Goal: Task Accomplishment & Management: Manage account settings

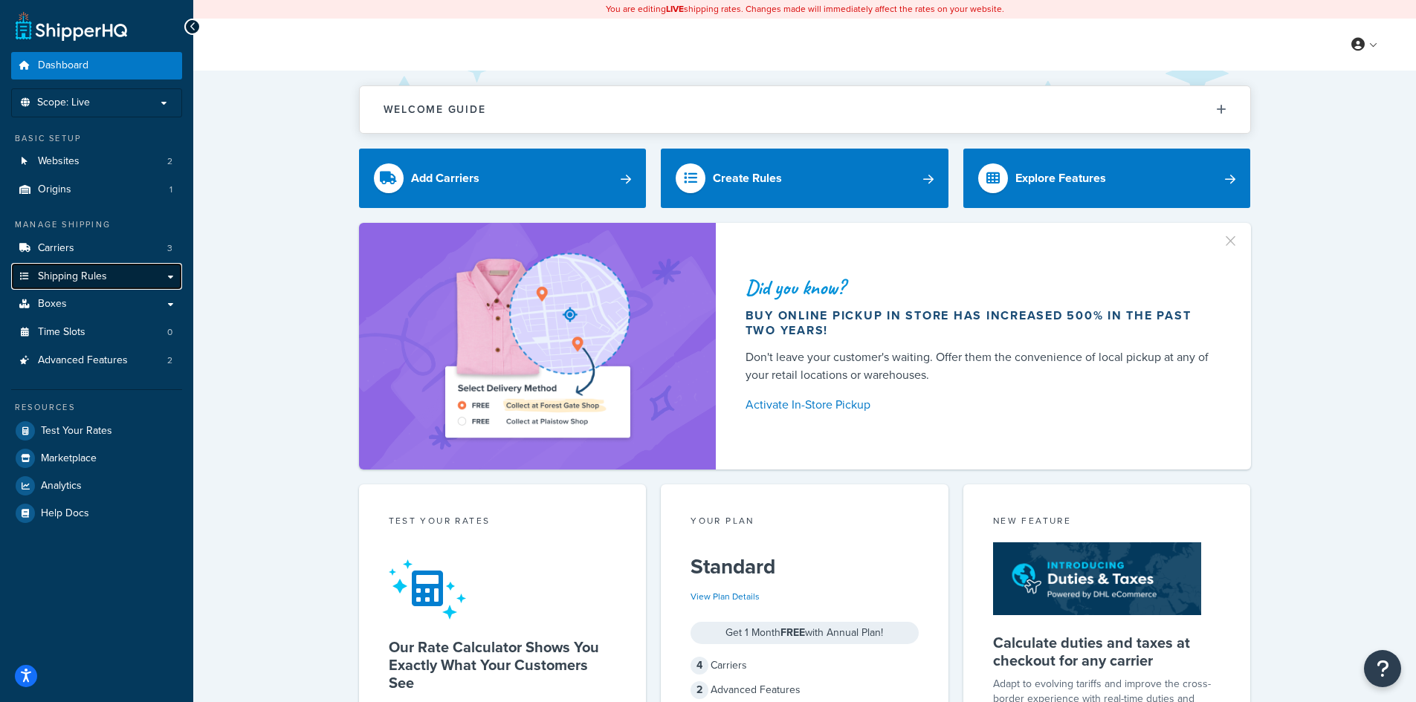
click at [100, 265] on link "Shipping Rules" at bounding box center [96, 276] width 171 height 27
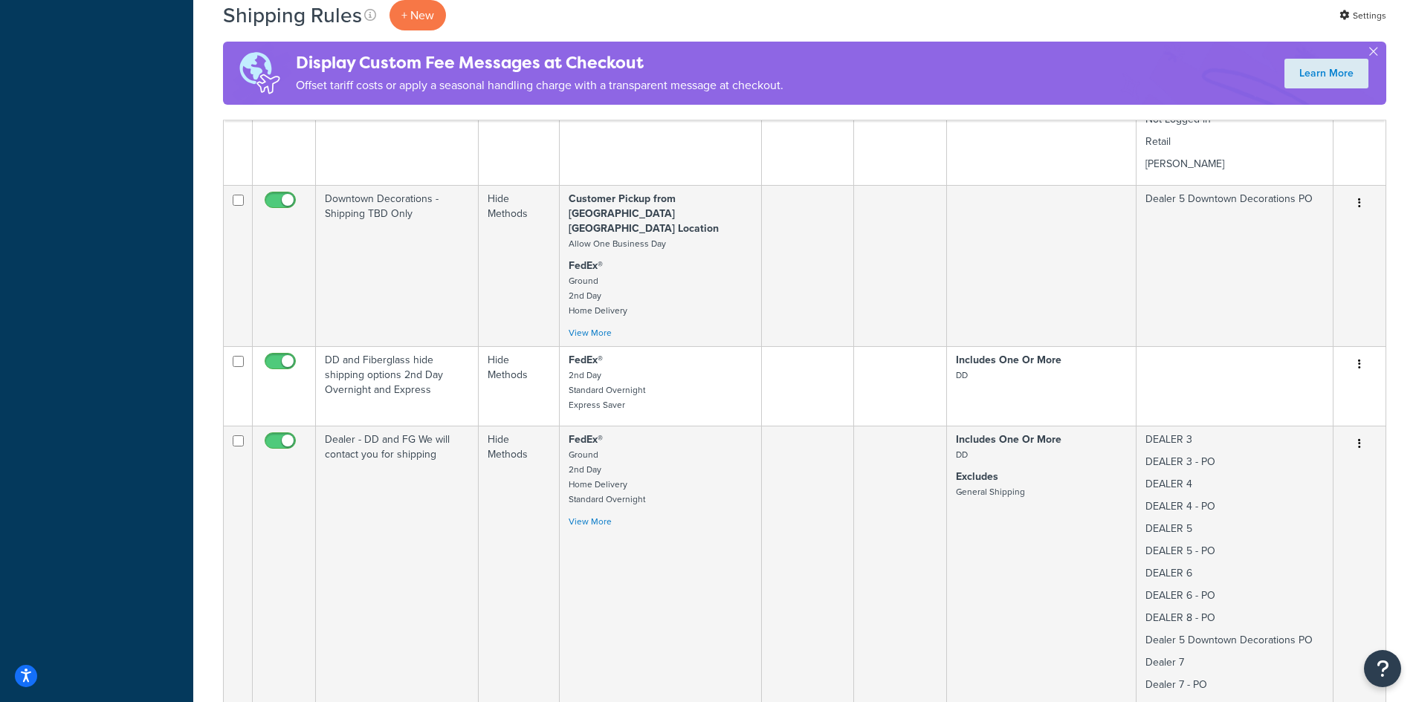
scroll to position [2179, 0]
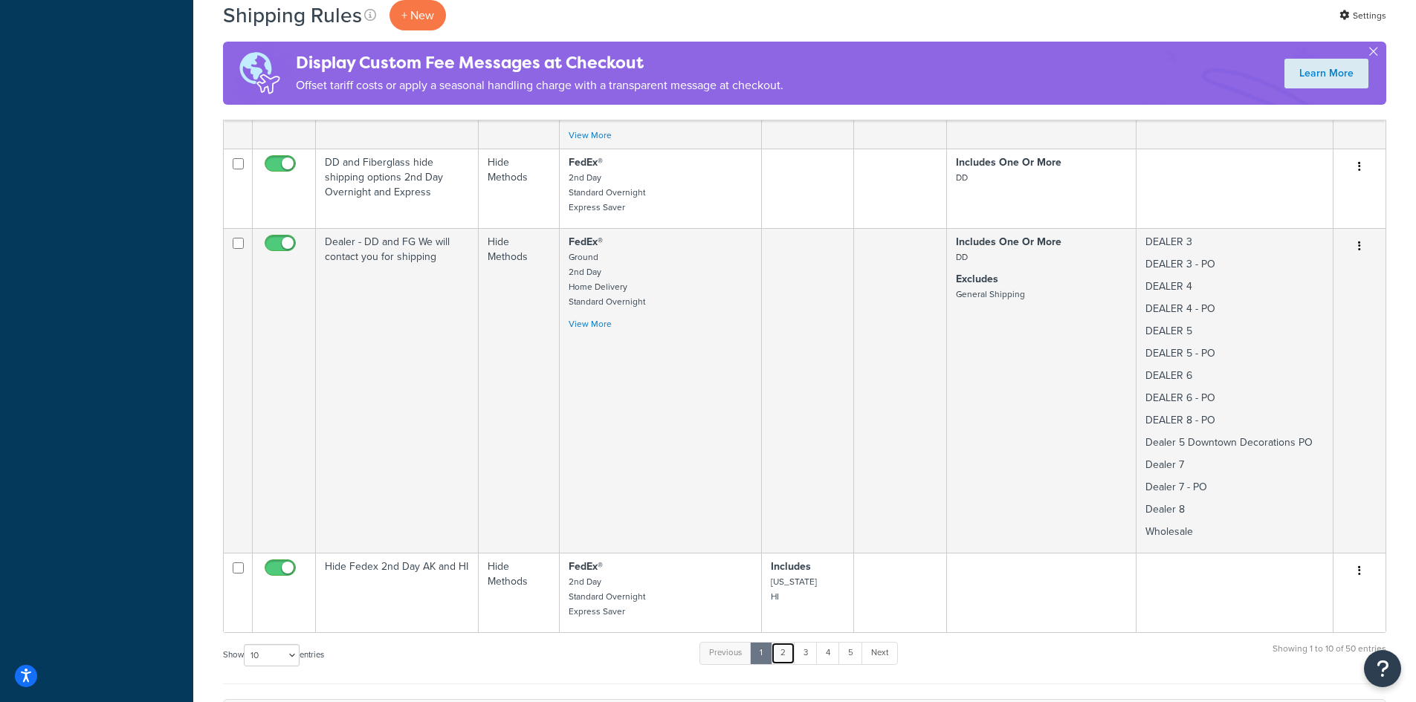
click at [782, 642] on link "2" at bounding box center [783, 653] width 25 height 22
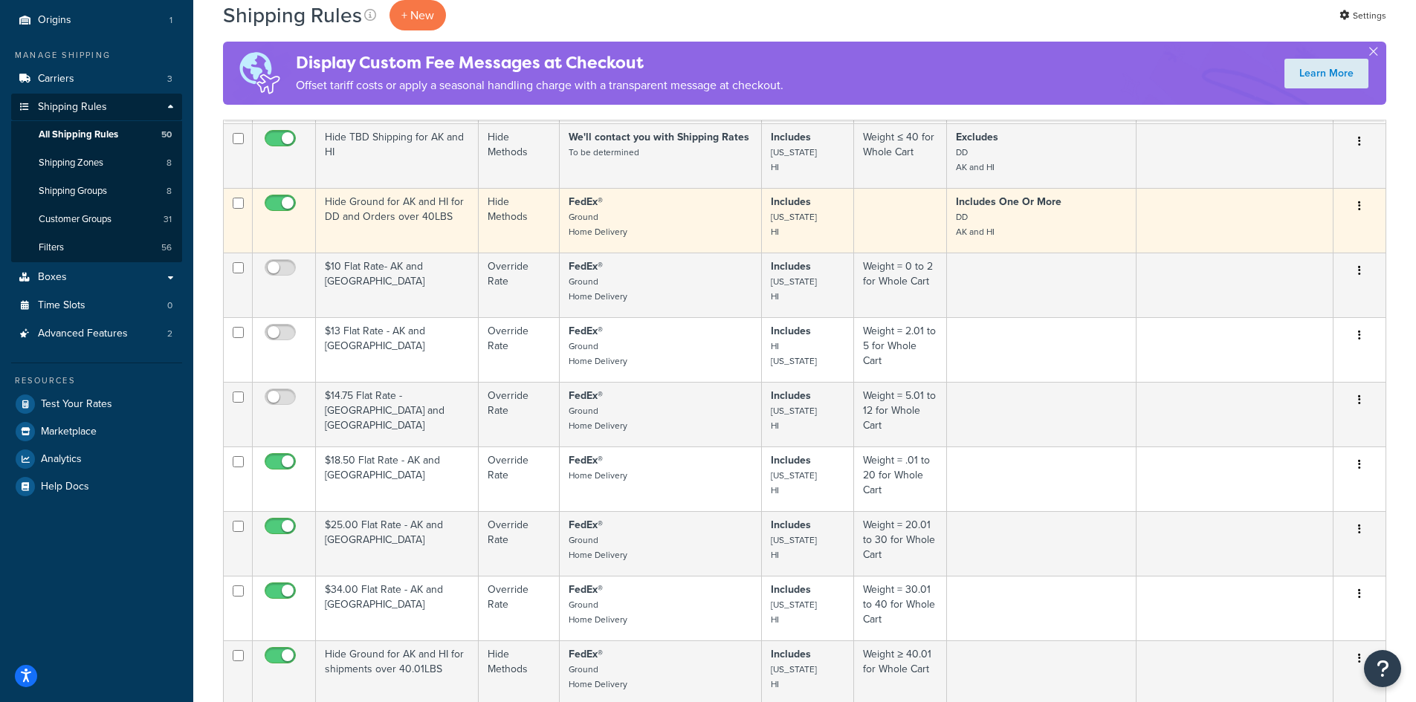
scroll to position [198, 0]
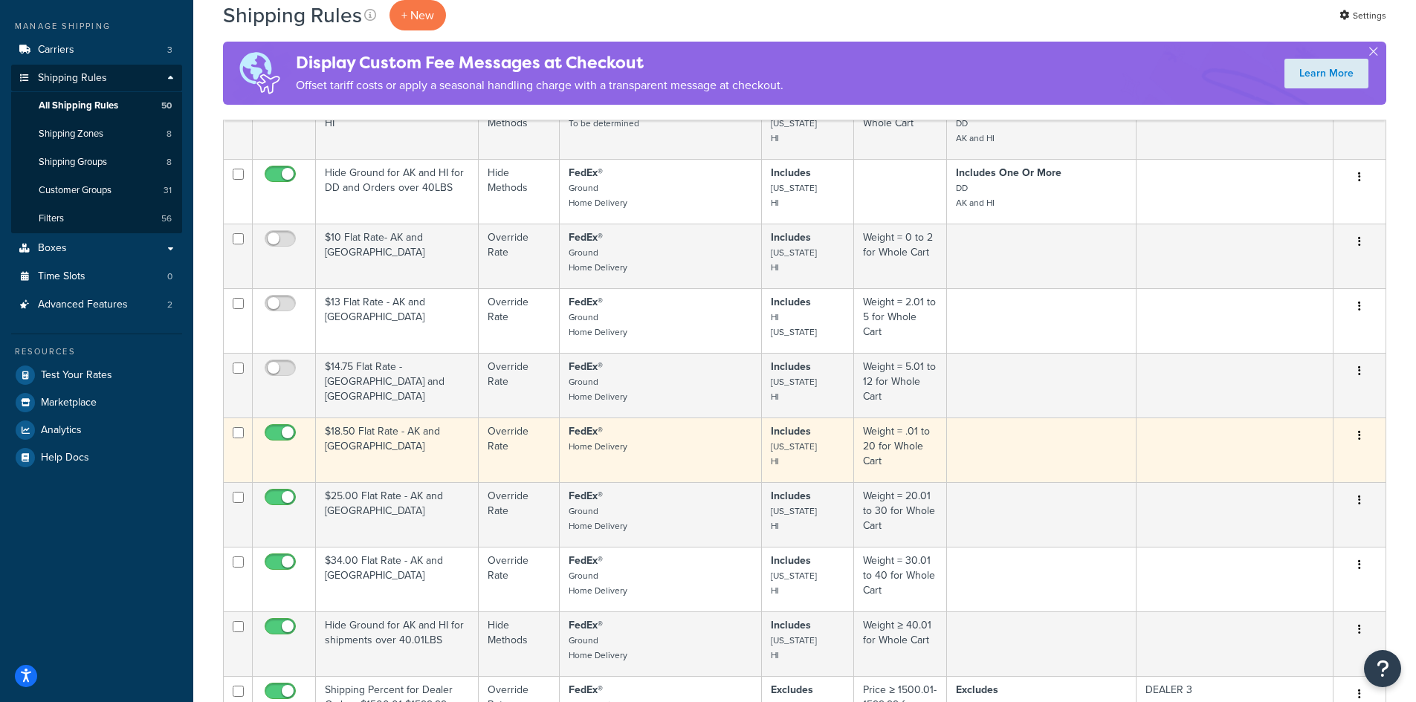
click at [343, 446] on td "$18.50 Flat Rate - AK and [GEOGRAPHIC_DATA]" at bounding box center [397, 450] width 163 height 65
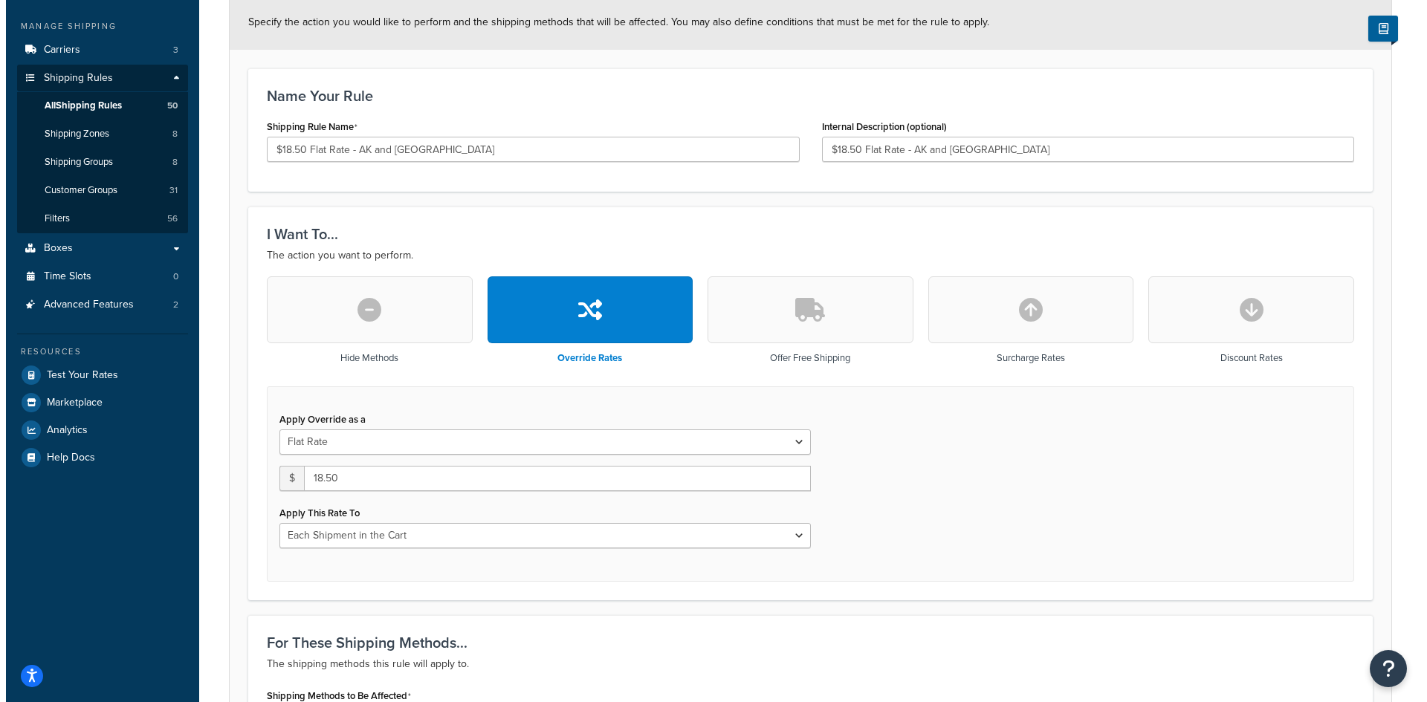
scroll to position [396, 0]
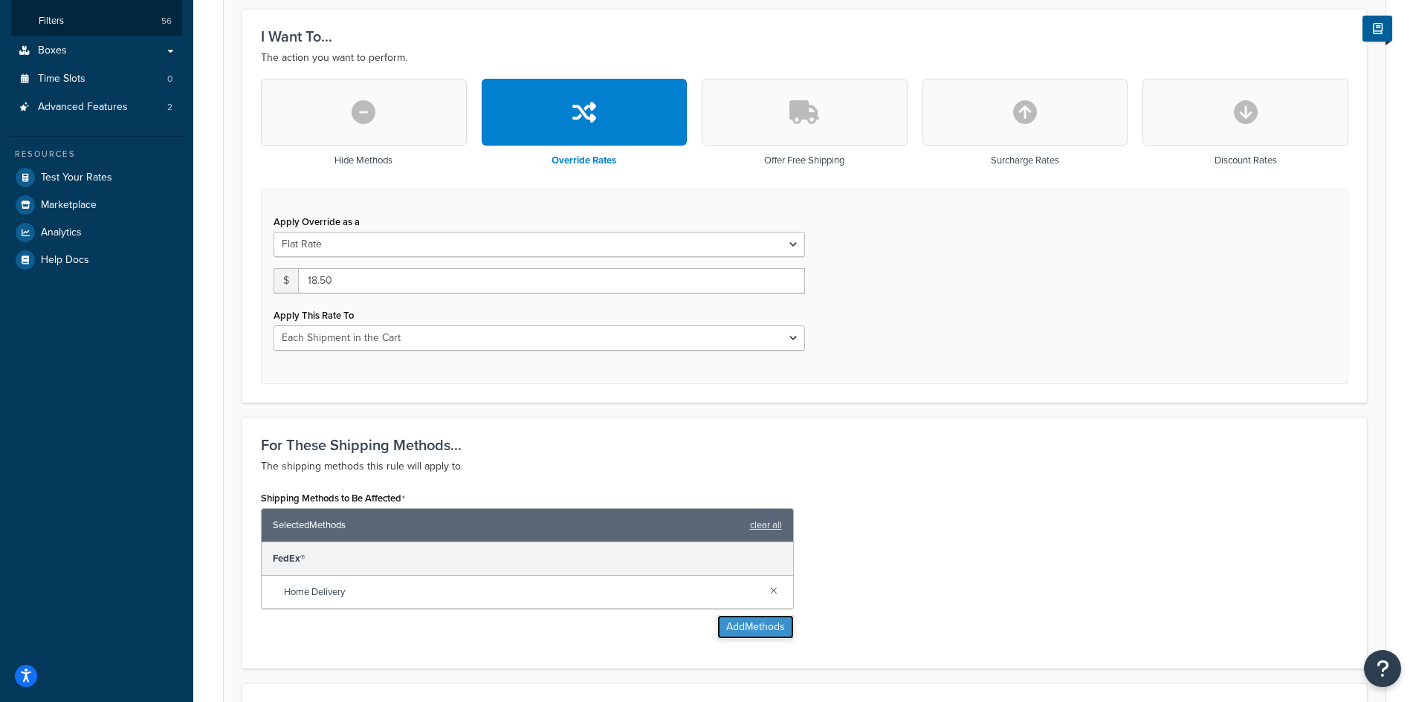
click at [748, 629] on button "Add Methods" at bounding box center [755, 627] width 77 height 24
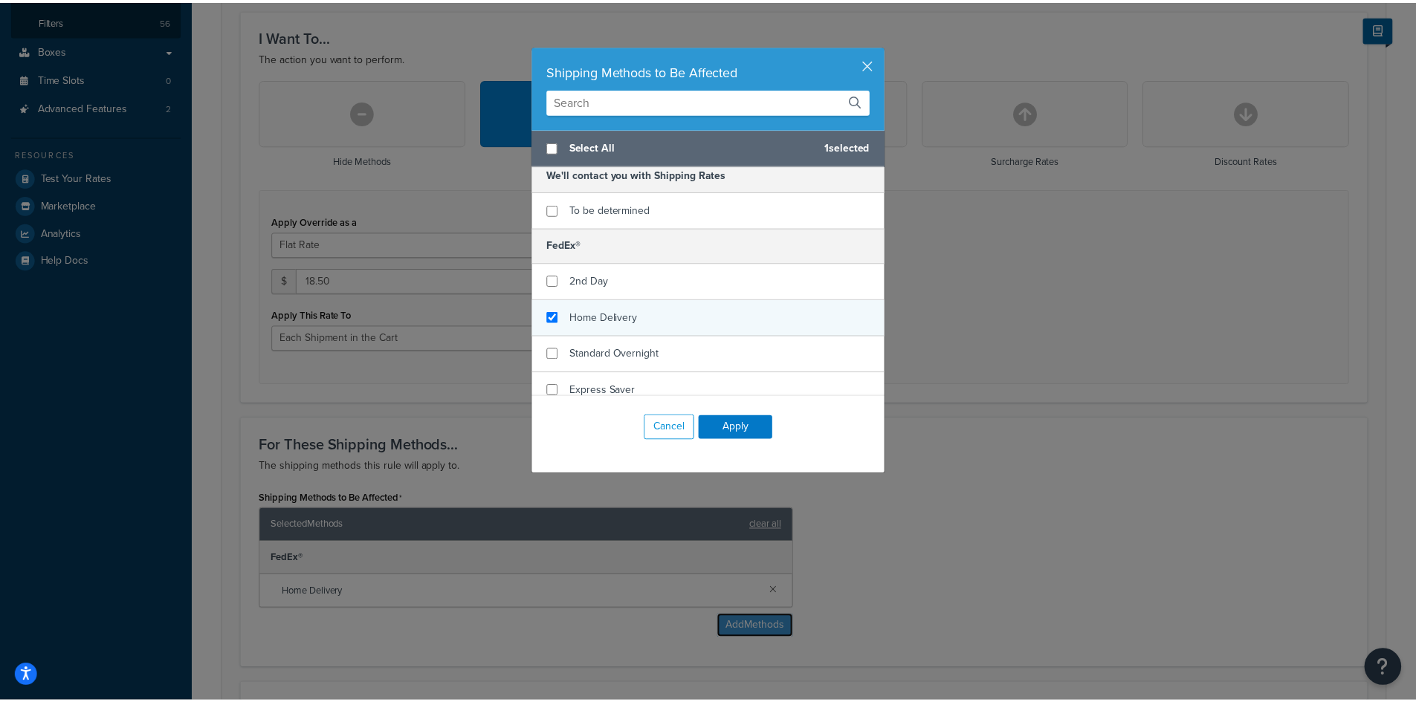
scroll to position [0, 0]
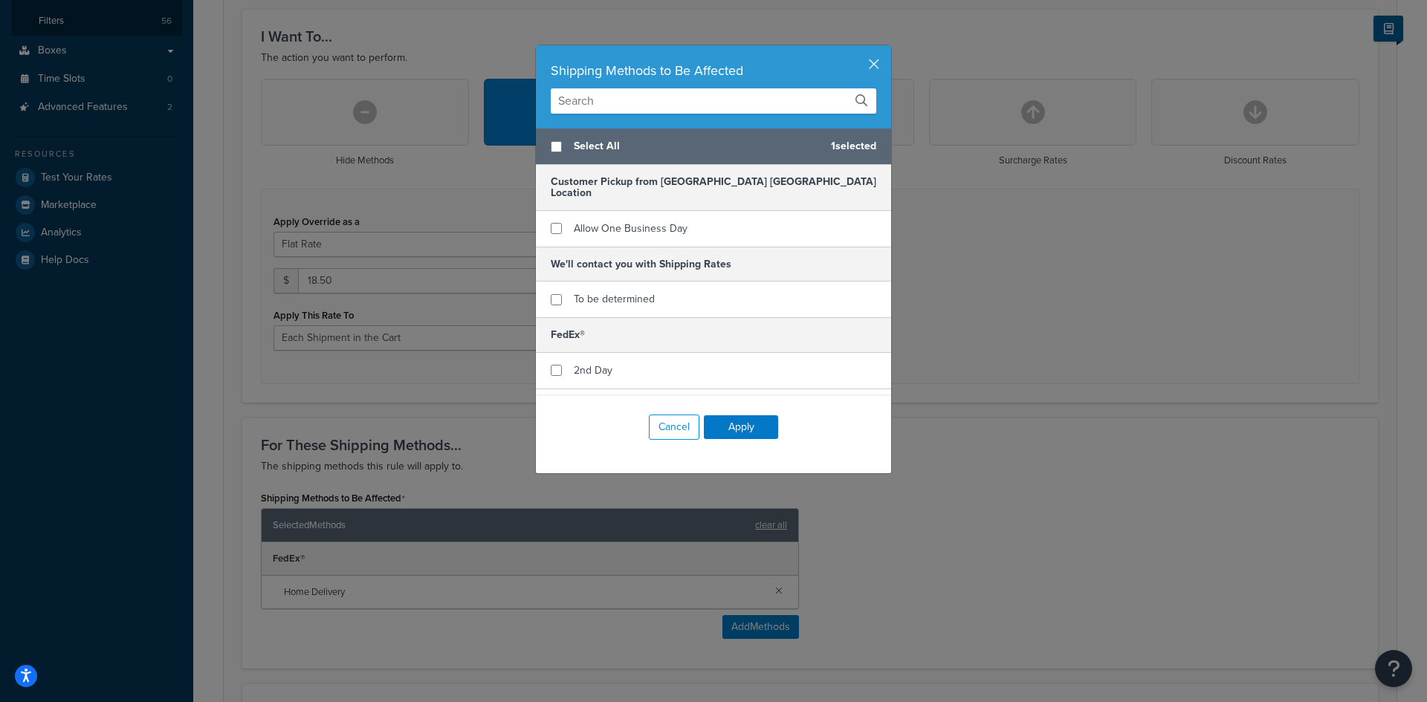
click at [875, 62] on div "Shipping Methods to Be Affected" at bounding box center [713, 86] width 355 height 83
click at [887, 49] on button "button" at bounding box center [889, 47] width 4 height 4
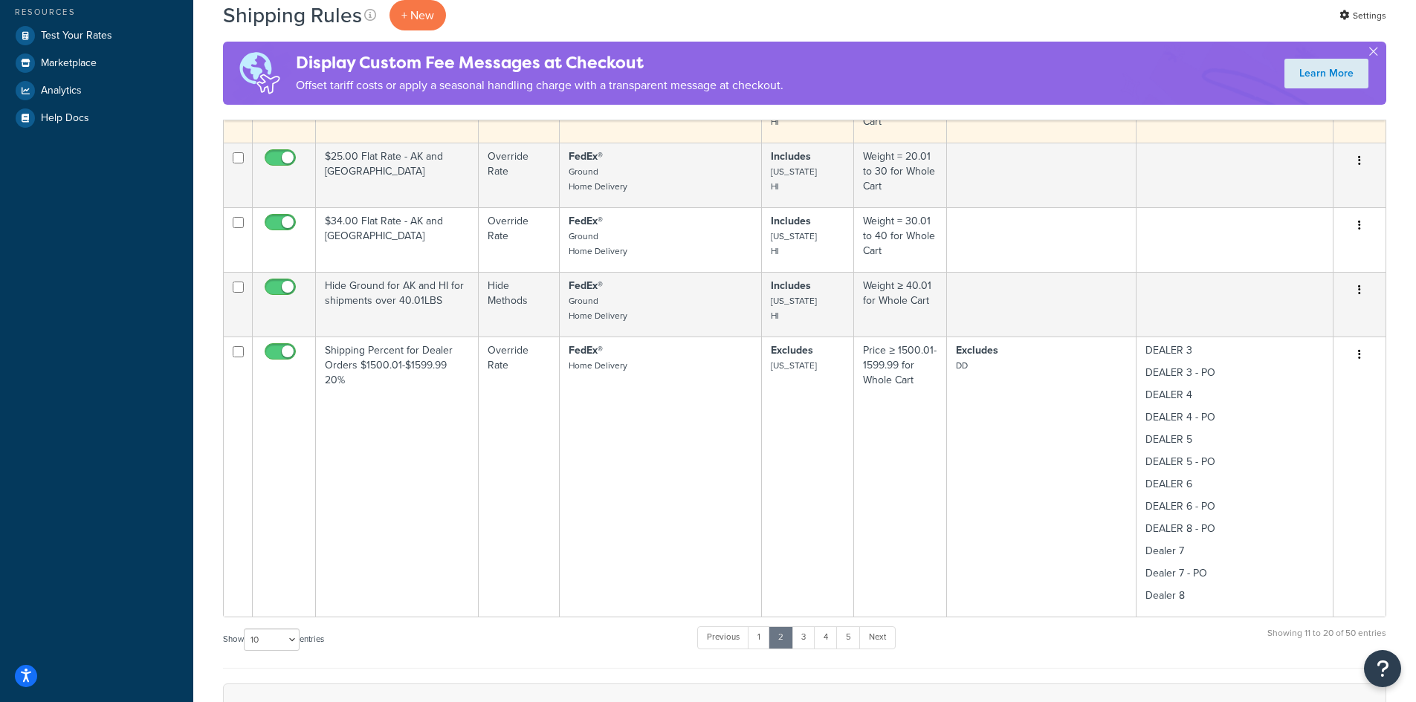
scroll to position [594, 0]
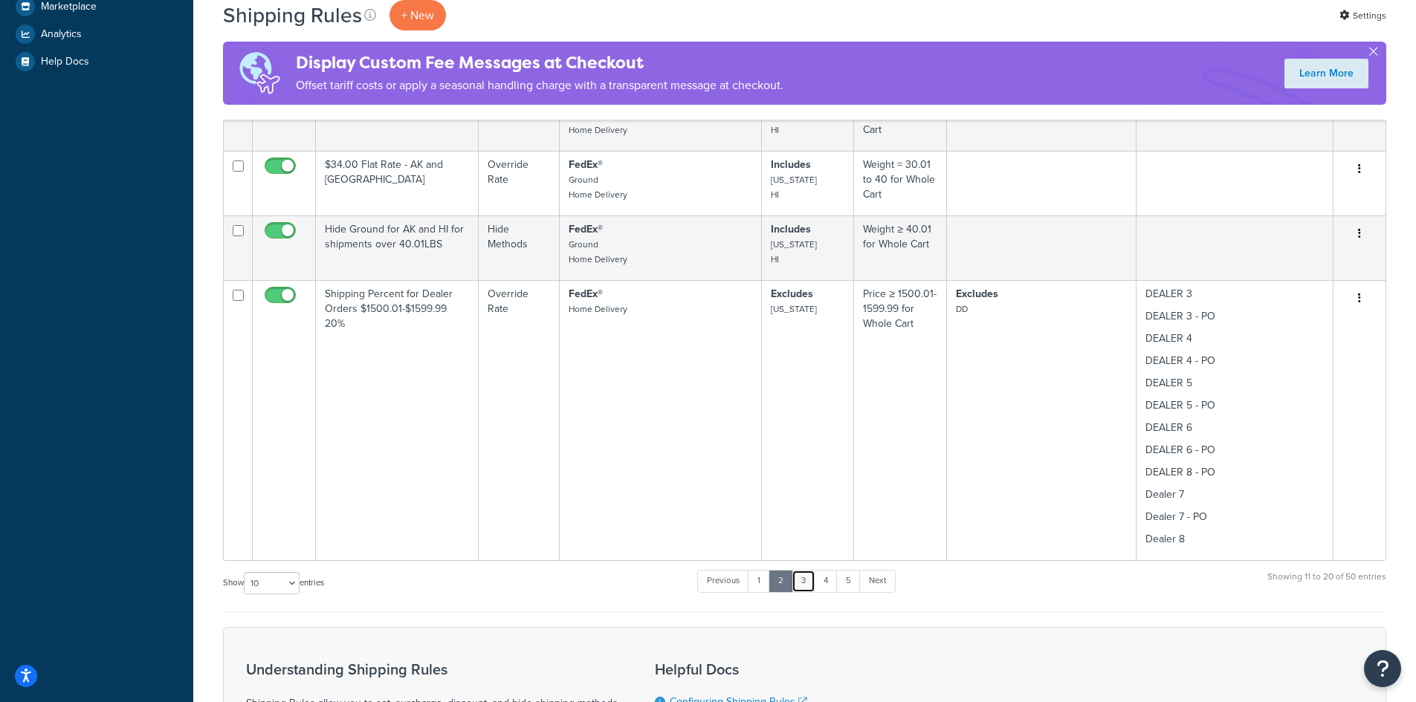
click at [800, 581] on link "3" at bounding box center [803, 581] width 24 height 22
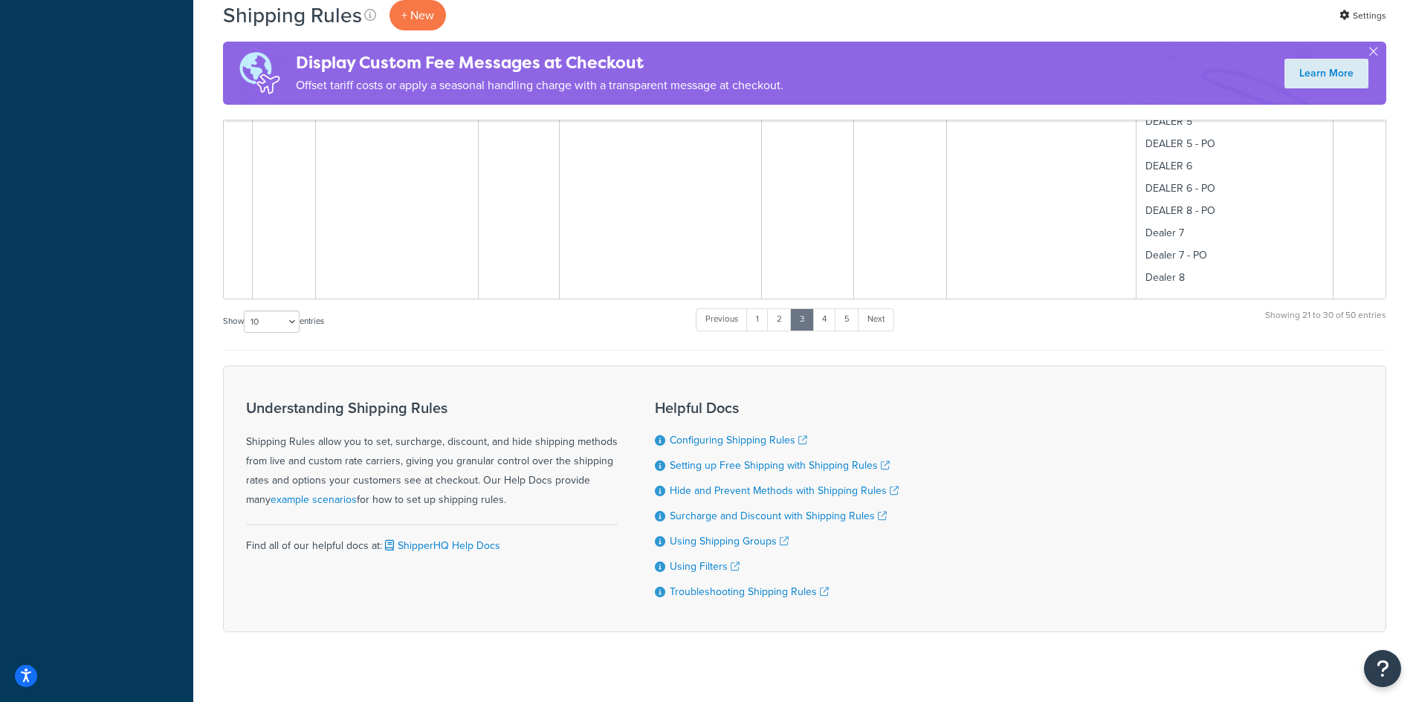
scroll to position [2815, 0]
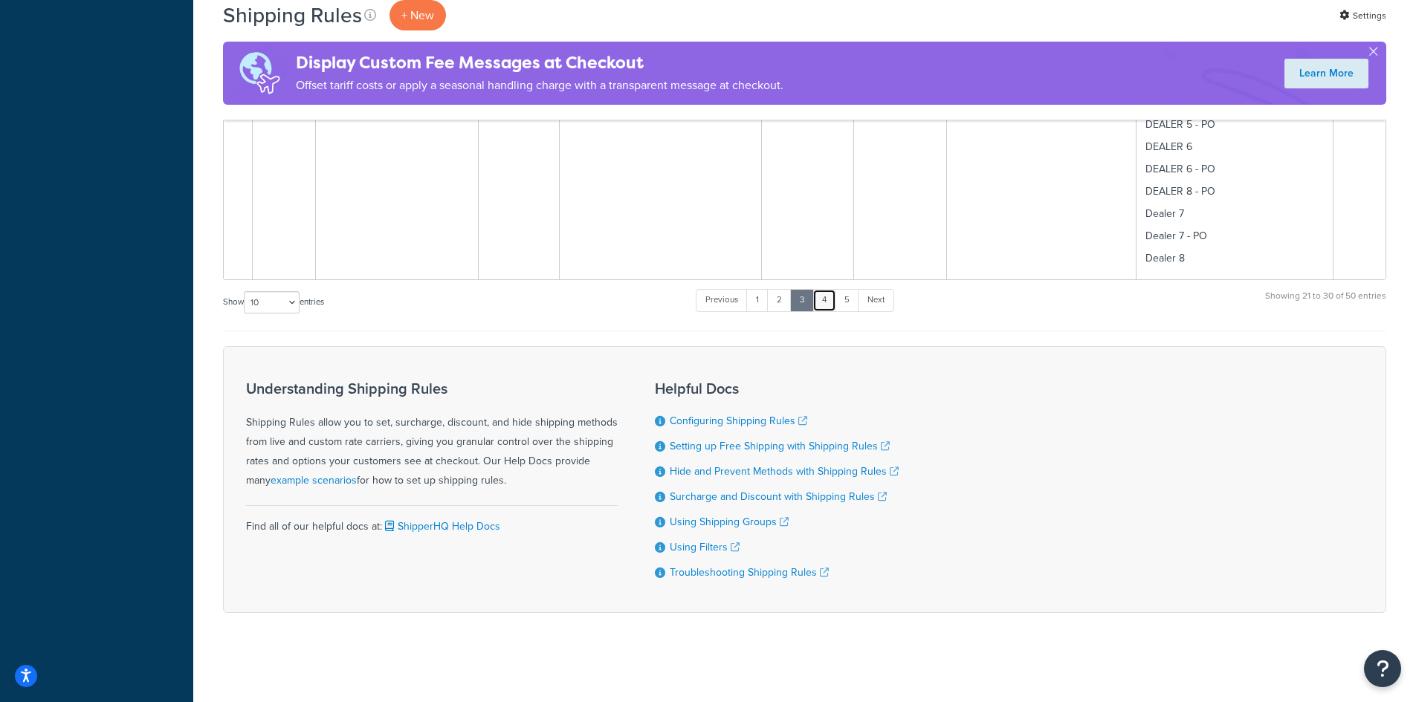
click at [831, 302] on link "4" at bounding box center [824, 300] width 24 height 22
click at [847, 301] on link "5" at bounding box center [846, 300] width 25 height 22
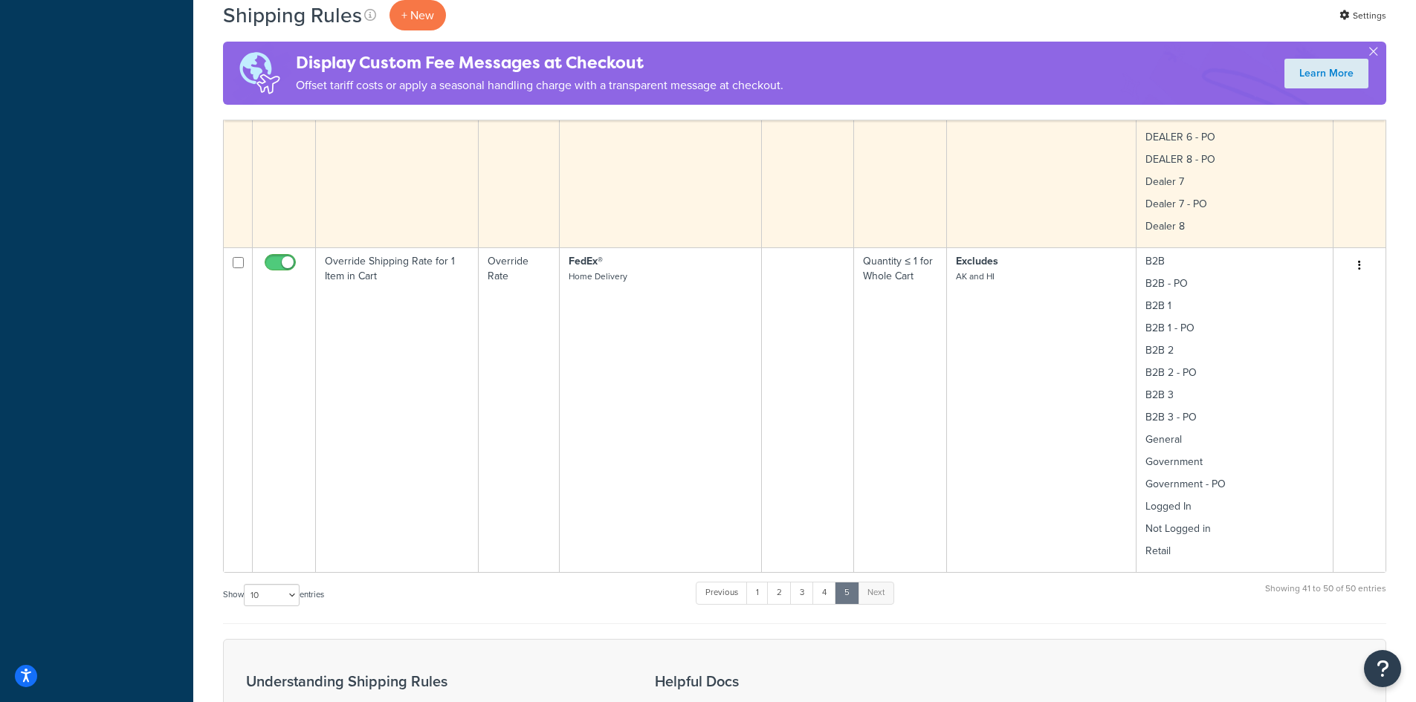
scroll to position [2616, 0]
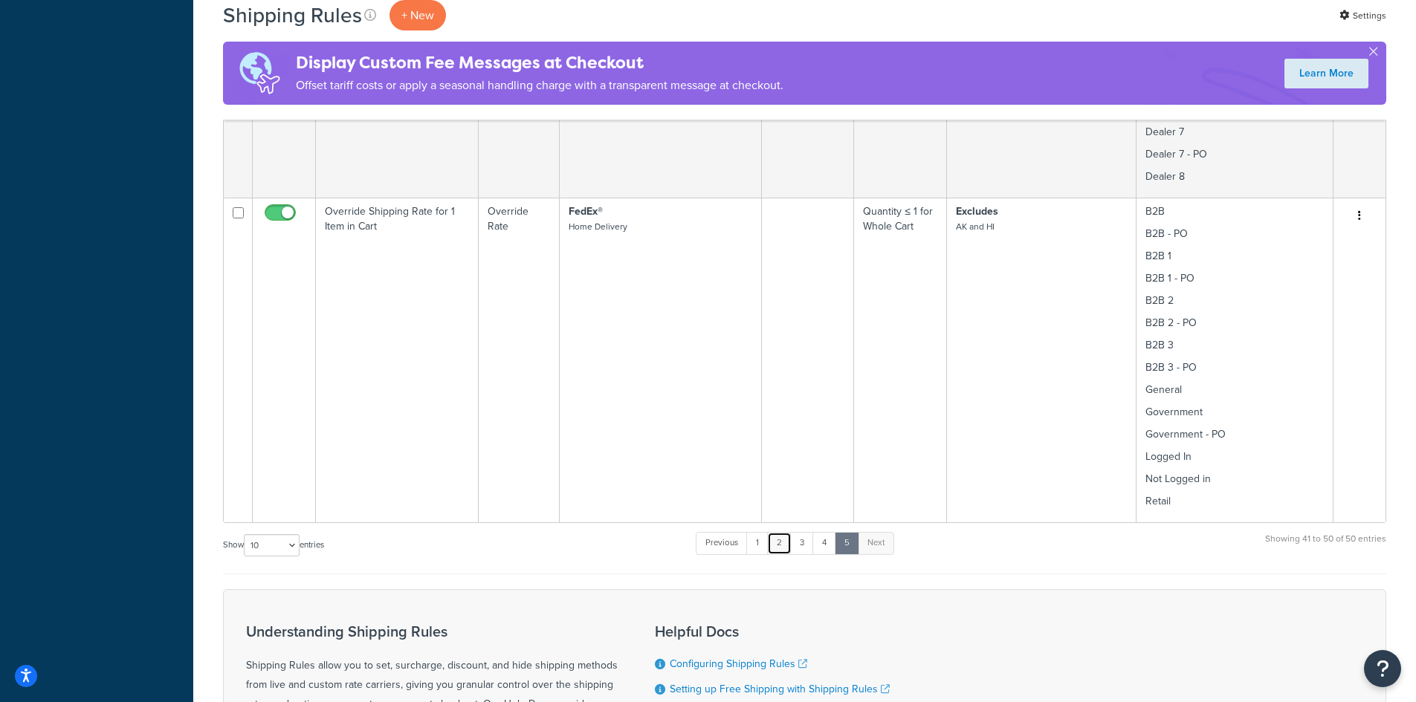
click at [779, 547] on link "2" at bounding box center [779, 543] width 25 height 22
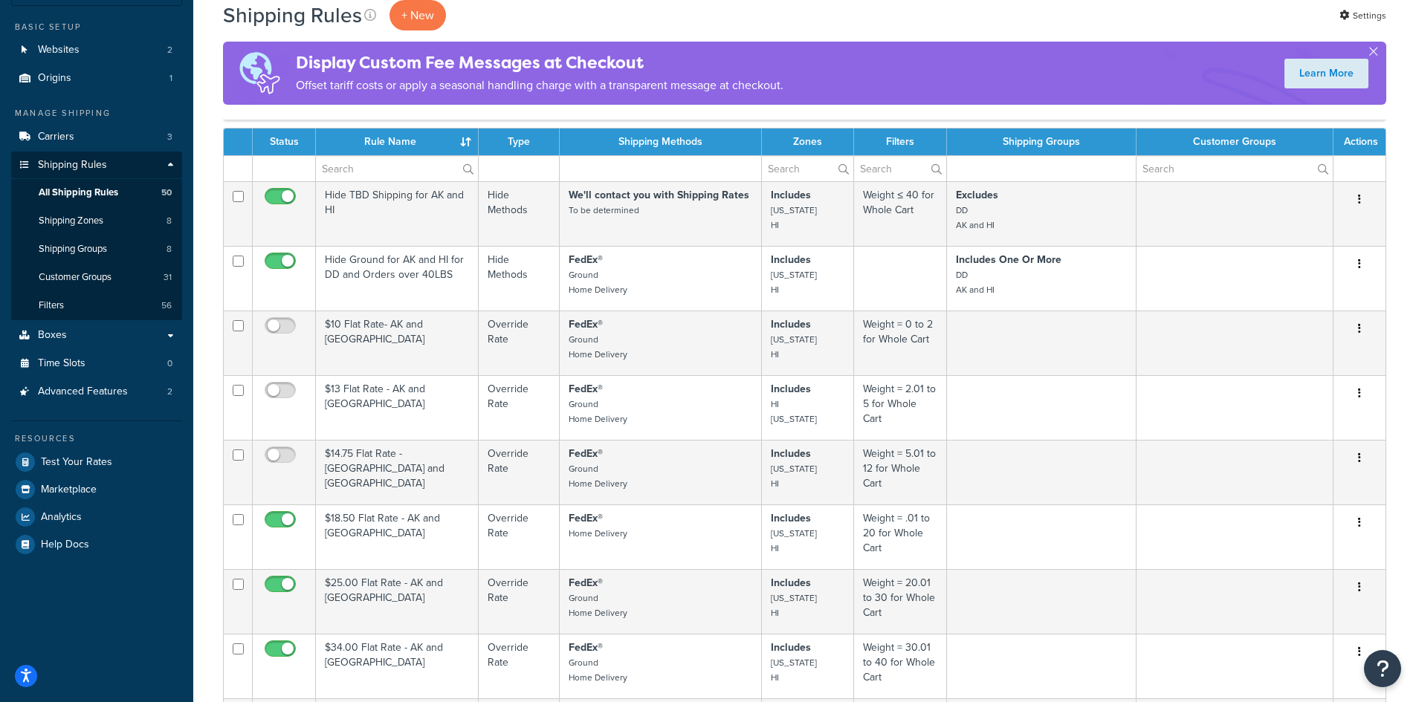
scroll to position [82, 0]
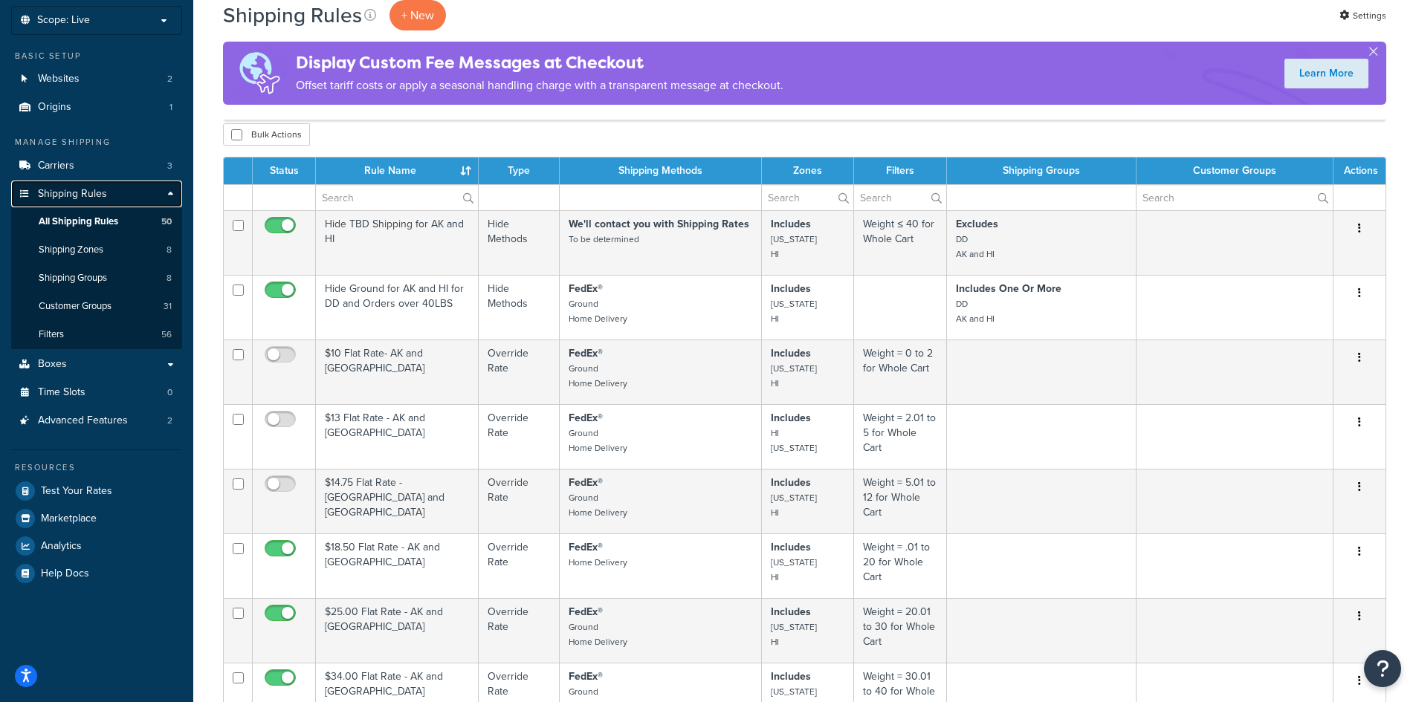
click at [66, 193] on span "Shipping Rules" at bounding box center [72, 194] width 69 height 13
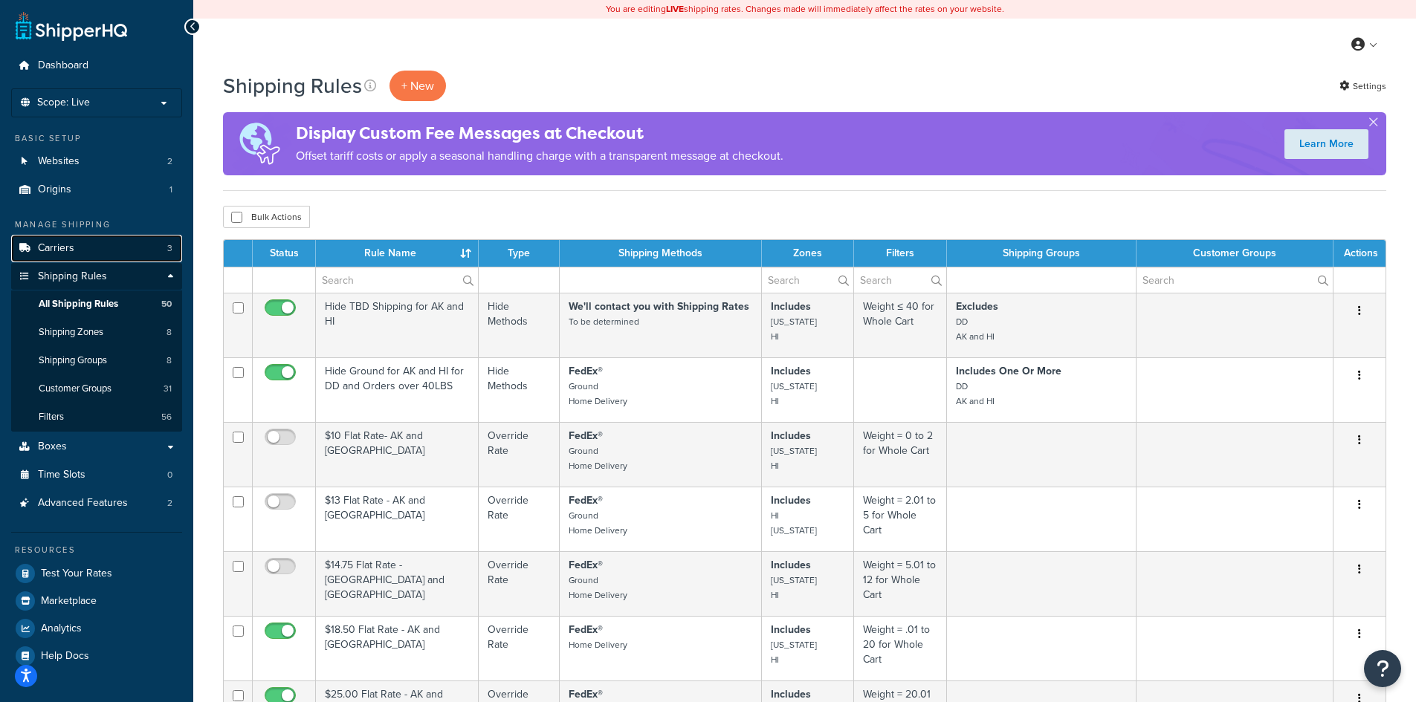
click at [74, 244] on link "Carriers 3" at bounding box center [96, 248] width 171 height 27
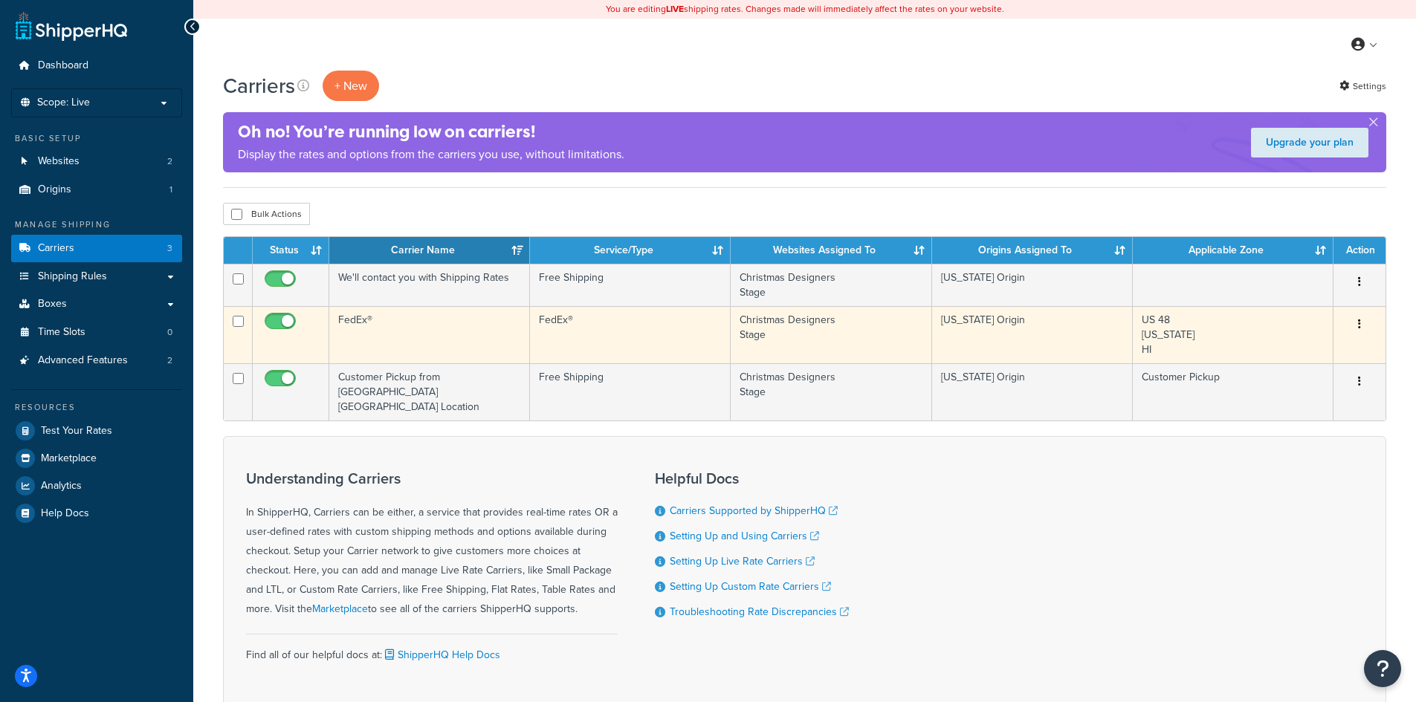
click at [1361, 320] on button "button" at bounding box center [1359, 325] width 21 height 24
click at [1280, 346] on link "Edit" at bounding box center [1298, 354] width 117 height 30
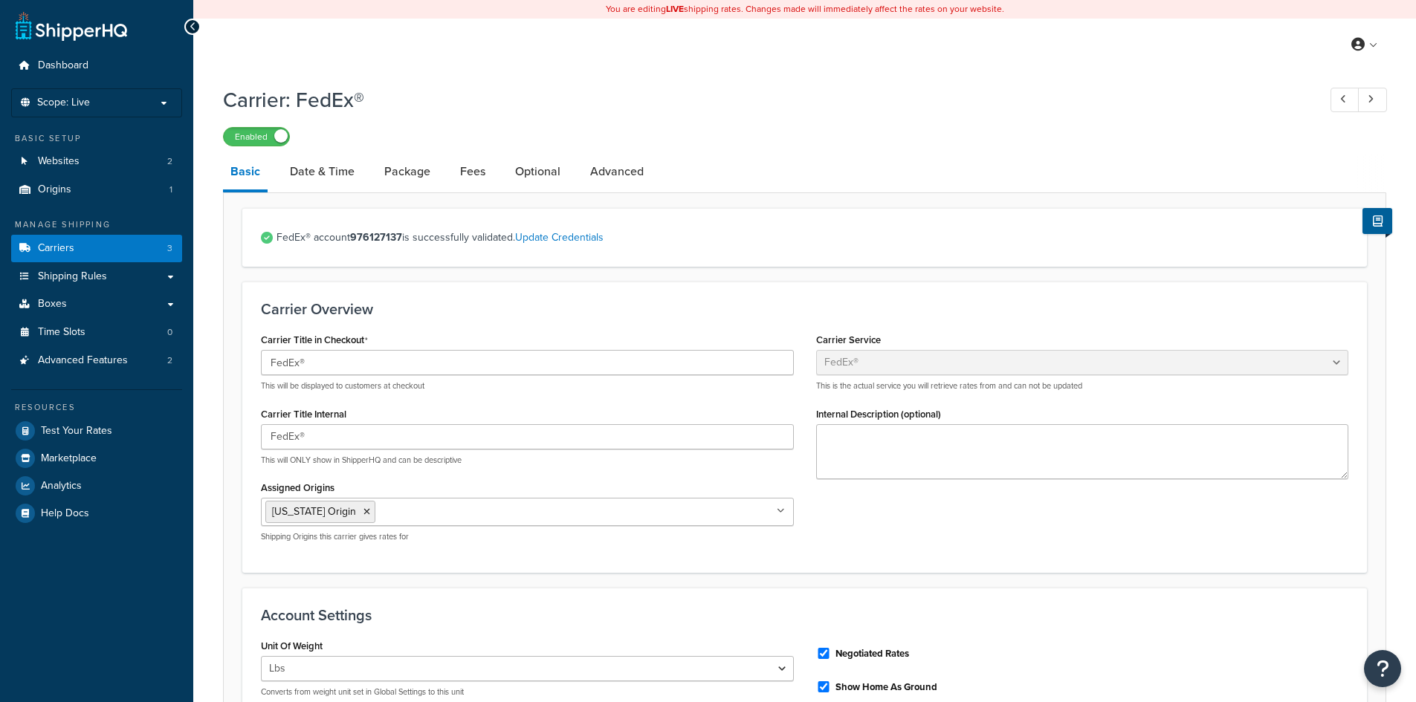
select select "fedEx"
select select "REGULAR_PICKUP"
select select "YOUR_PACKAGING"
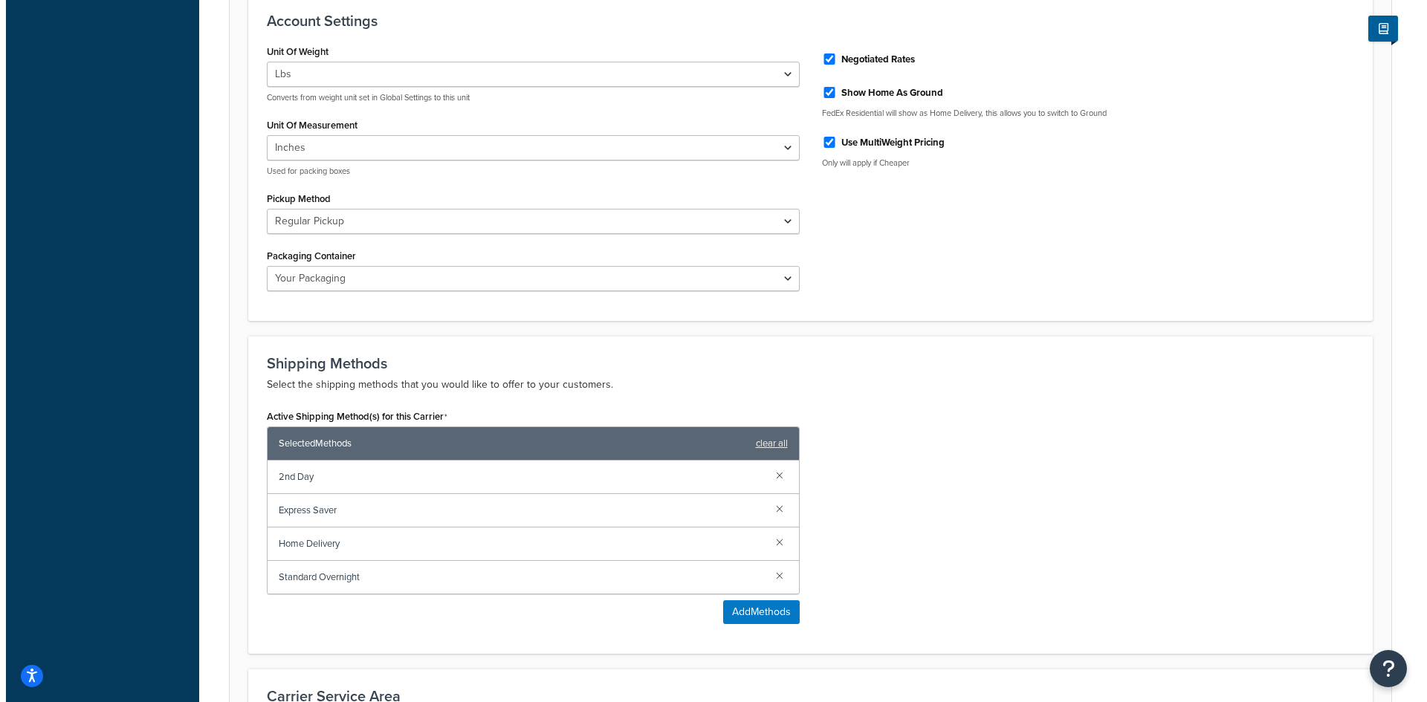
scroll to position [793, 0]
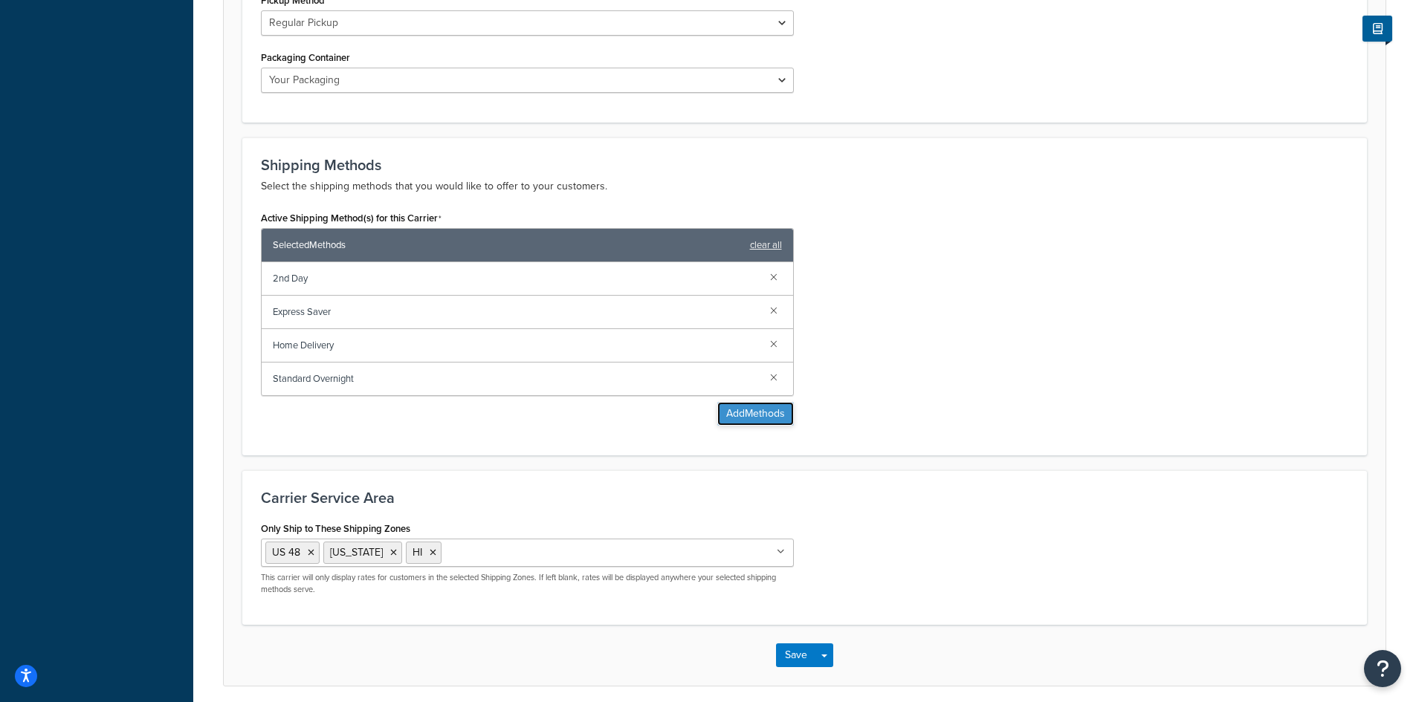
click at [739, 415] on button "Add Methods" at bounding box center [755, 414] width 77 height 24
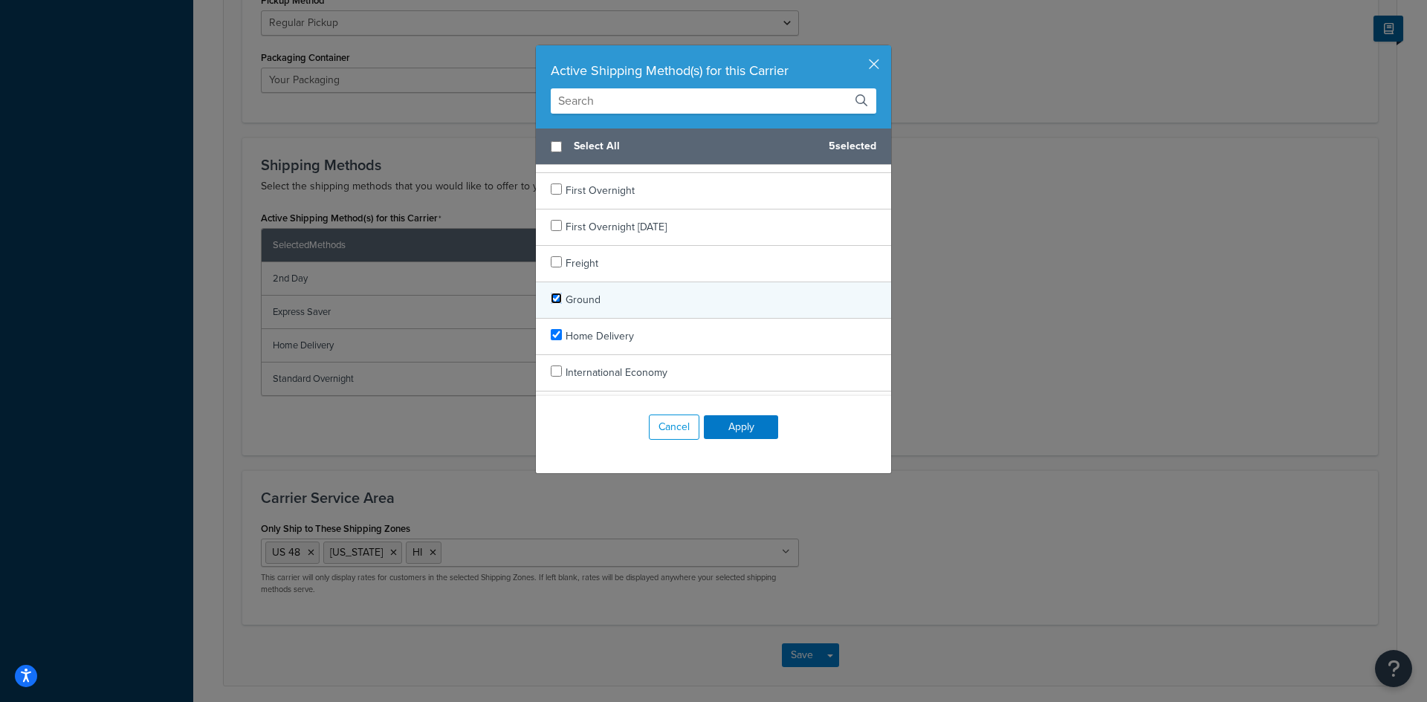
click at [554, 296] on input "checkbox" at bounding box center [556, 298] width 11 height 11
checkbox input "true"
click at [723, 427] on button "Apply" at bounding box center [741, 427] width 74 height 24
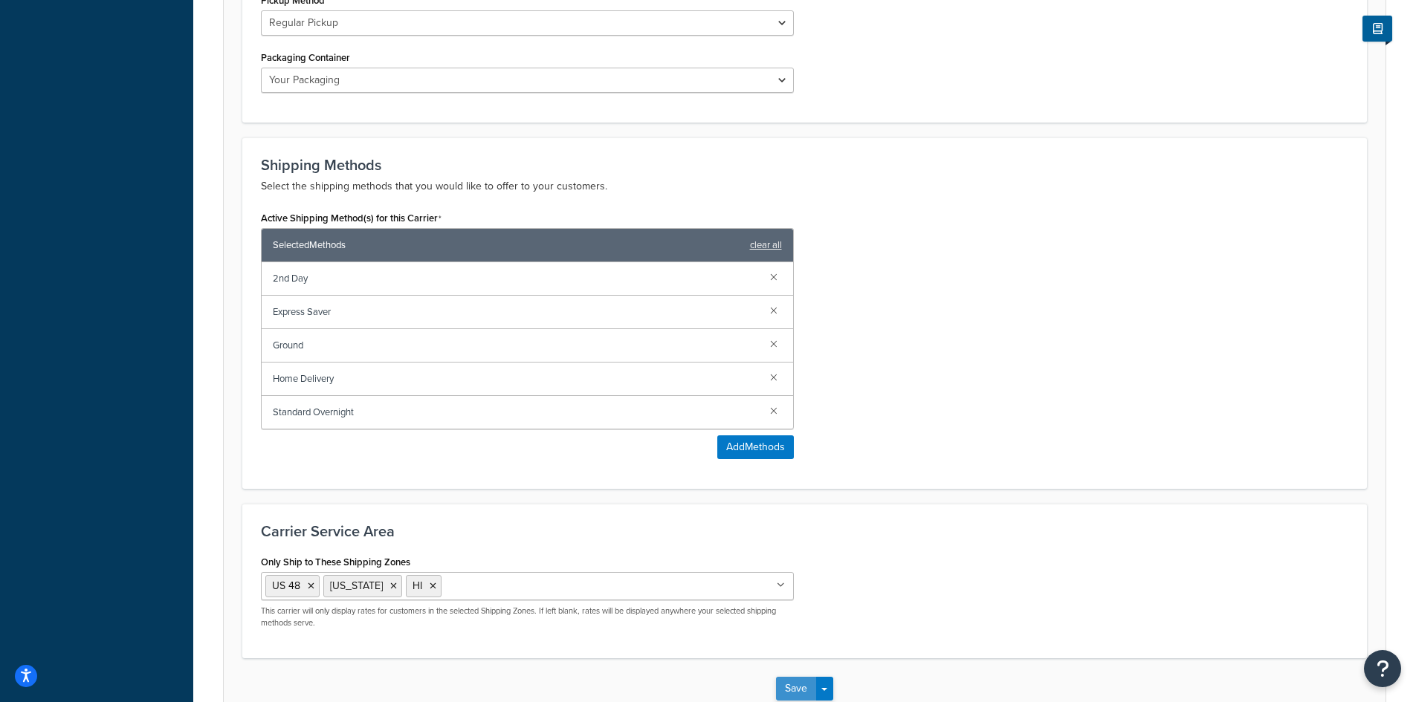
click at [790, 689] on button "Save" at bounding box center [796, 689] width 40 height 24
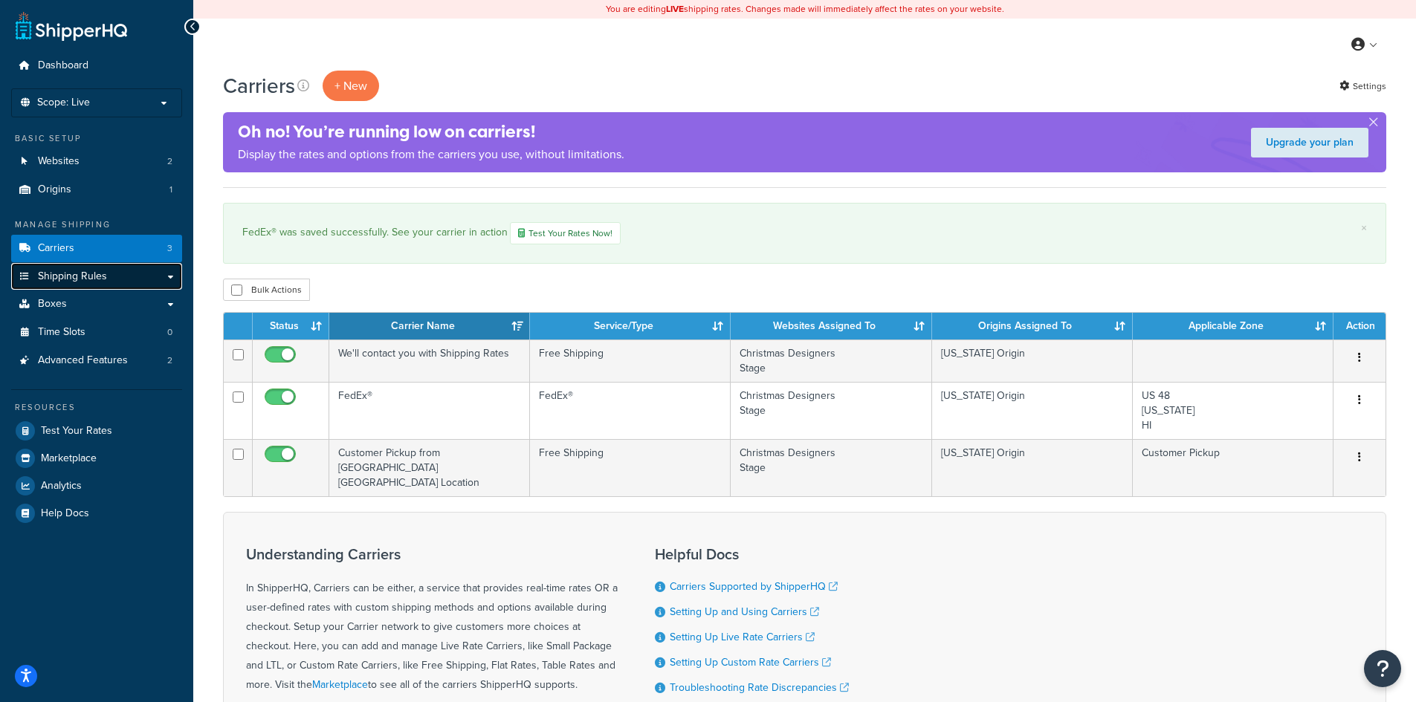
click at [106, 276] on link "Shipping Rules" at bounding box center [96, 276] width 171 height 27
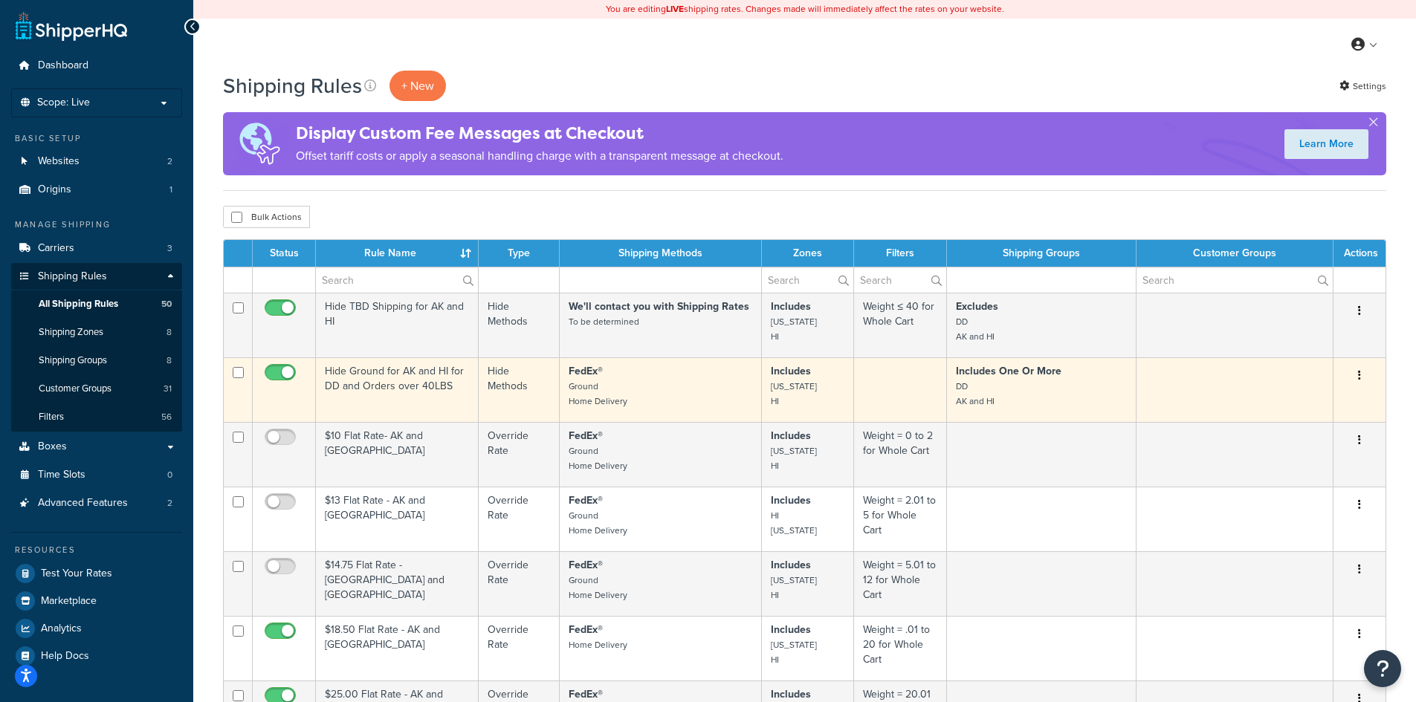
scroll to position [198, 0]
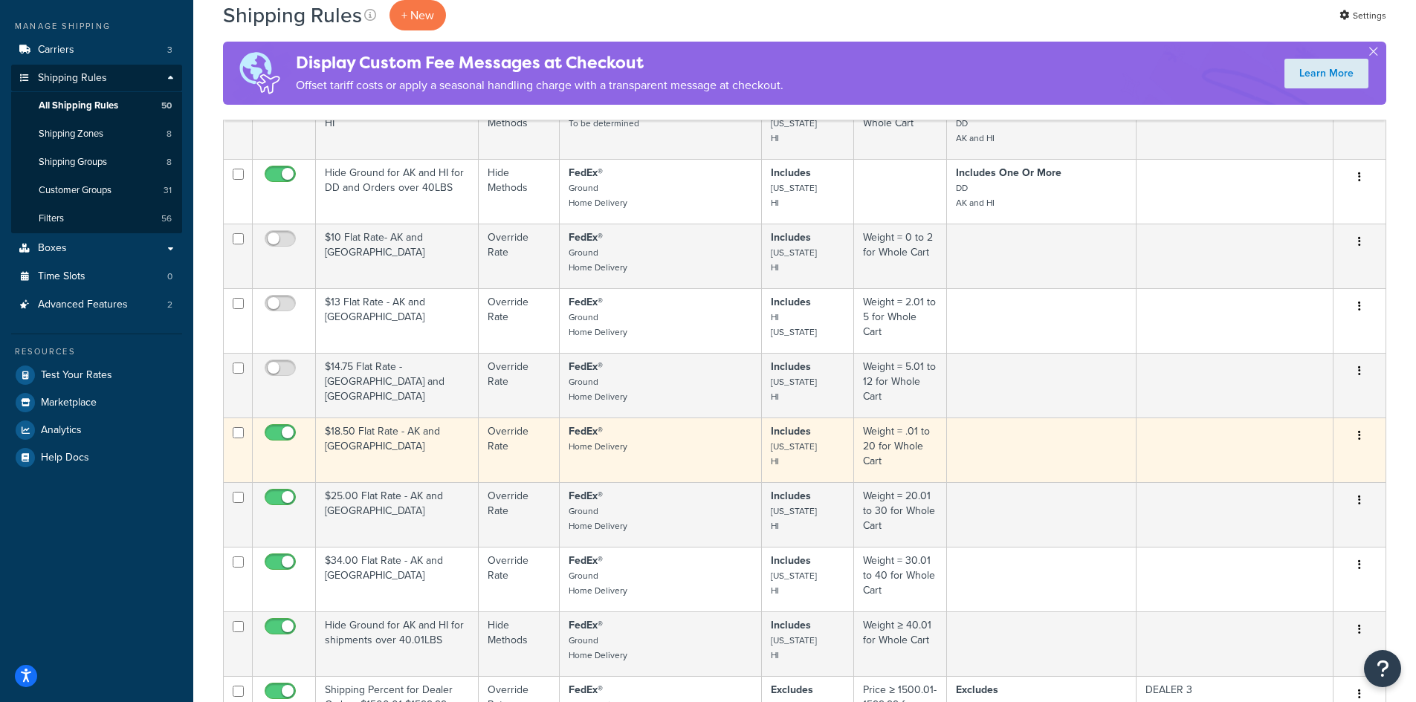
click at [397, 444] on td "$18.50 Flat Rate - AK and [GEOGRAPHIC_DATA]" at bounding box center [397, 450] width 163 height 65
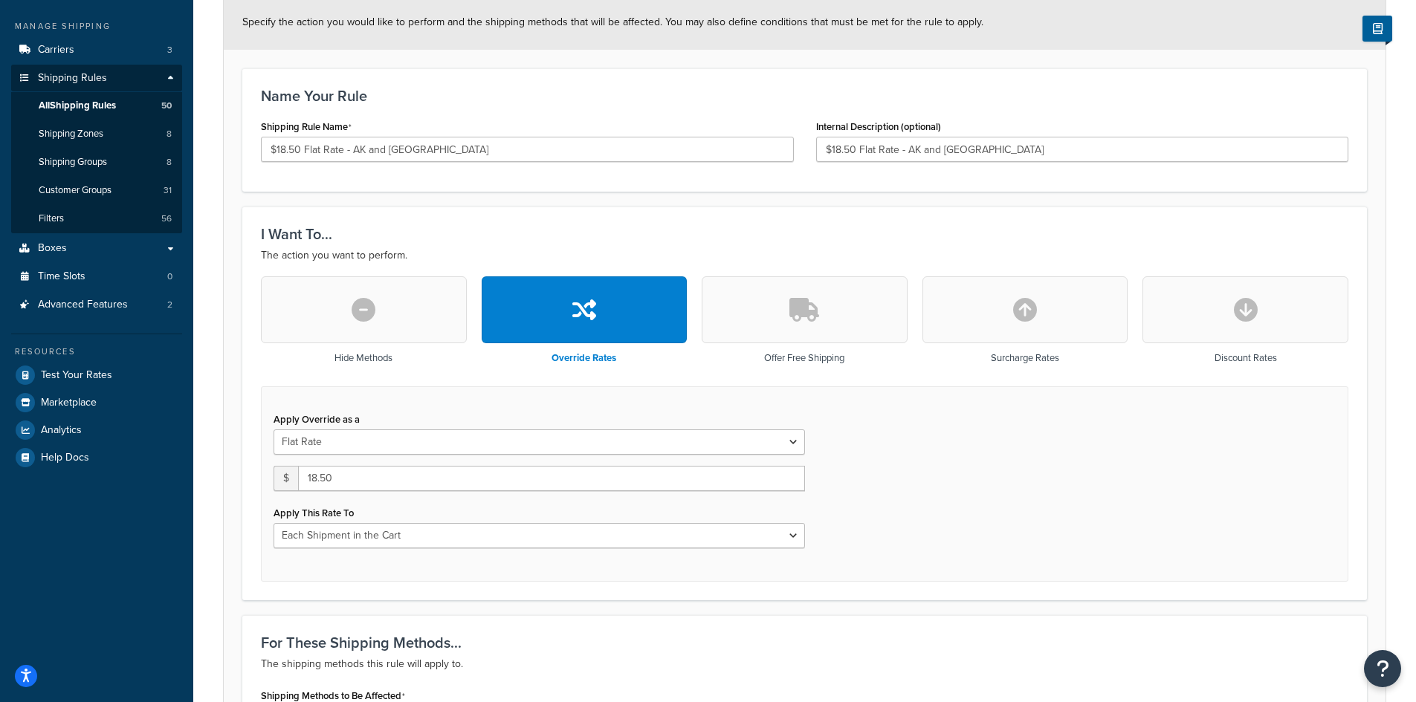
scroll to position [396, 0]
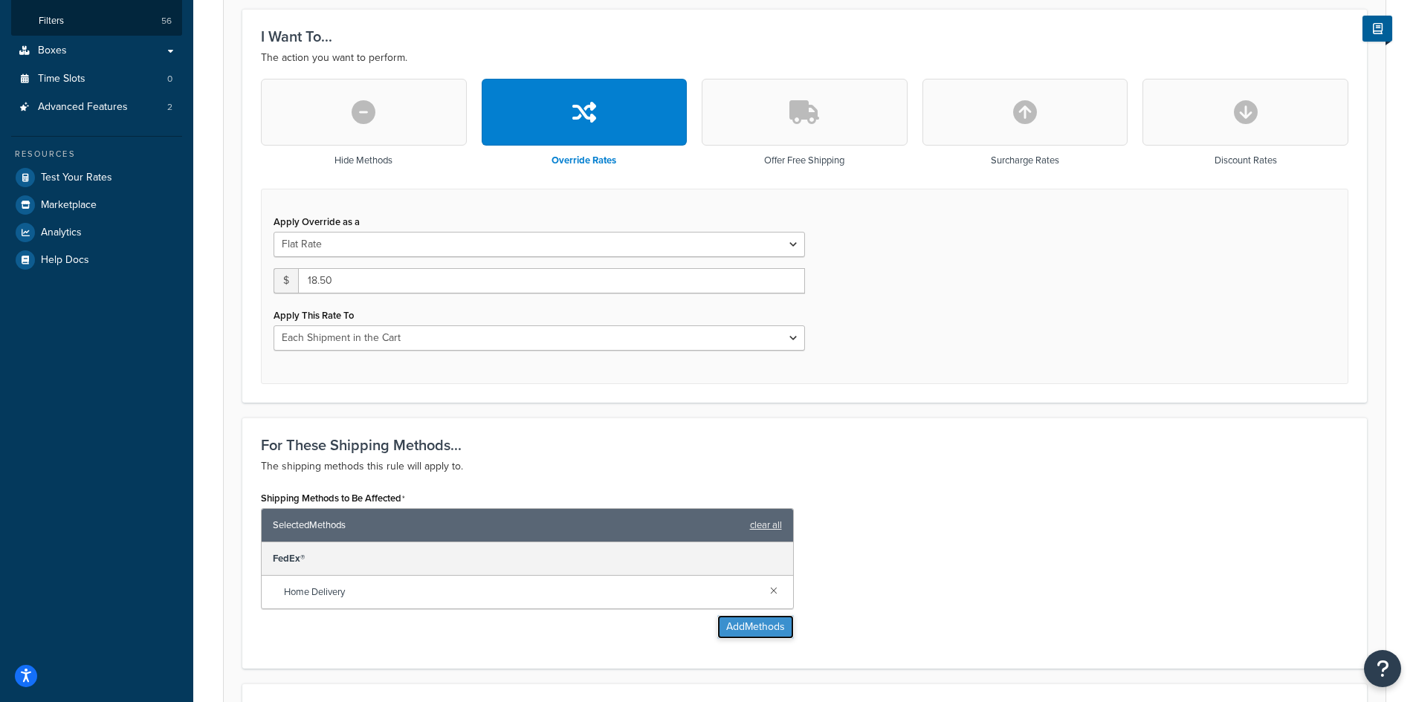
click at [751, 625] on button "Add Methods" at bounding box center [755, 627] width 77 height 24
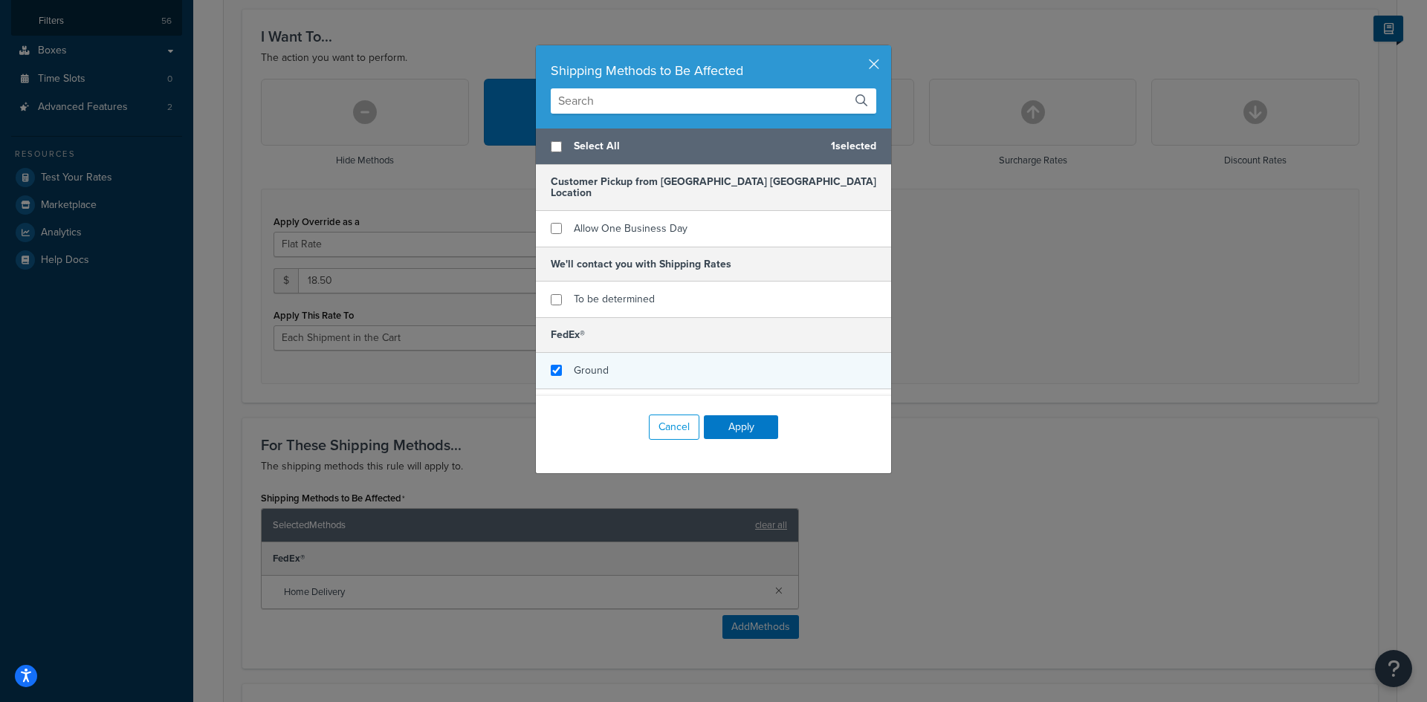
checkbox input "true"
click at [626, 360] on div "Ground" at bounding box center [713, 371] width 355 height 36
click at [717, 421] on button "Apply" at bounding box center [741, 427] width 74 height 24
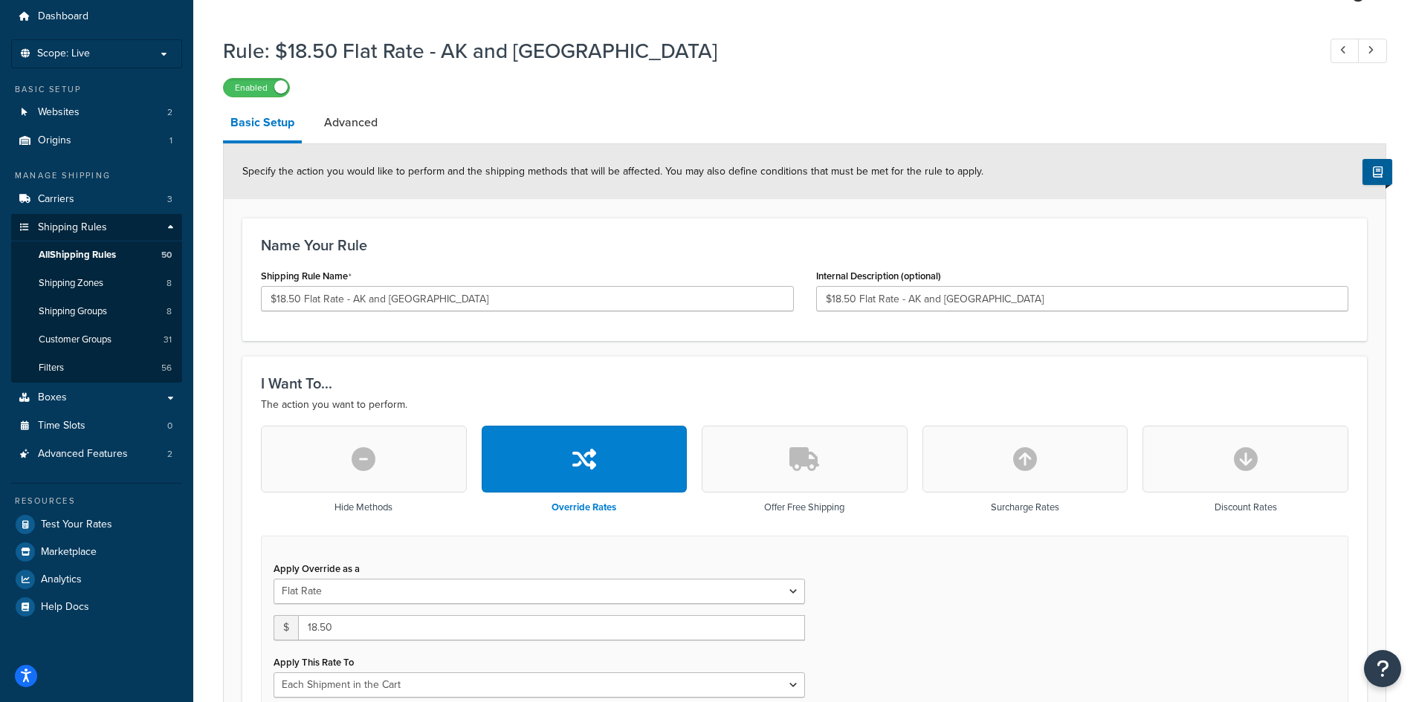
scroll to position [0, 0]
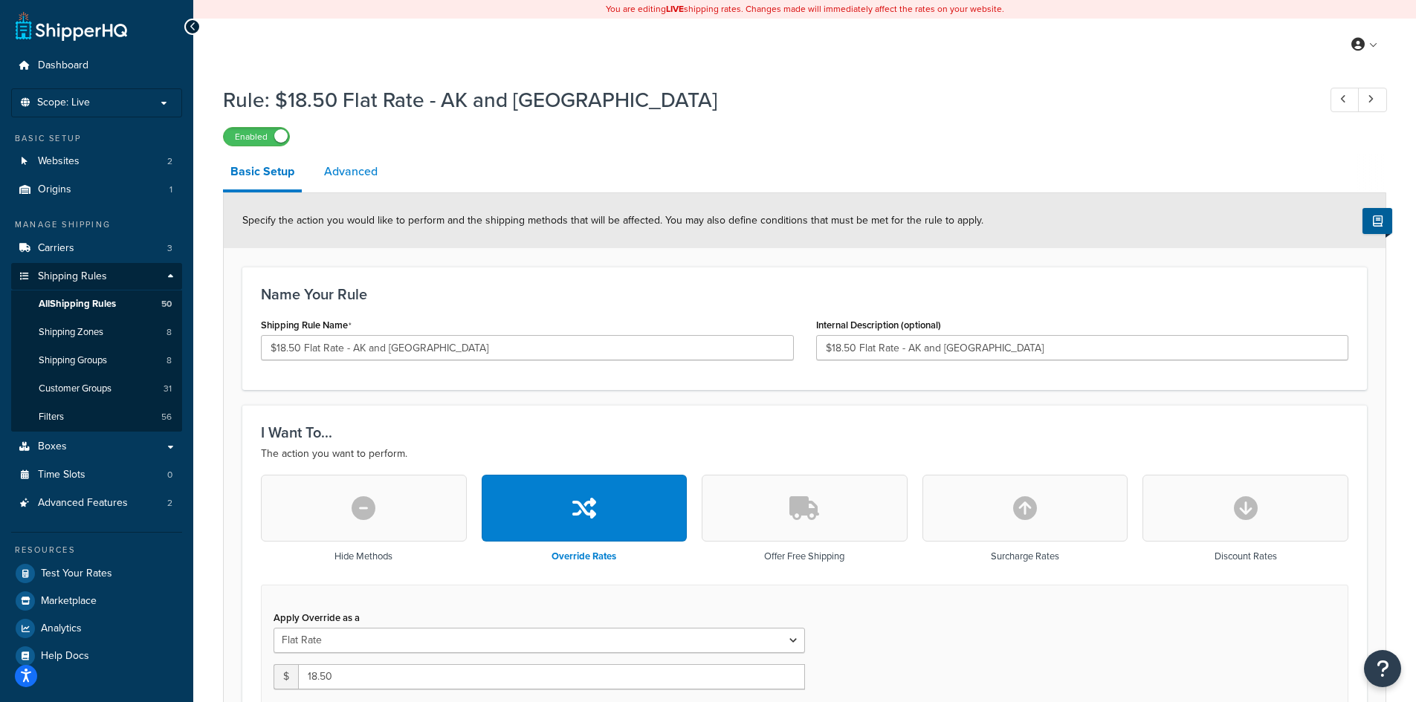
click at [347, 169] on link "Advanced" at bounding box center [351, 172] width 68 height 36
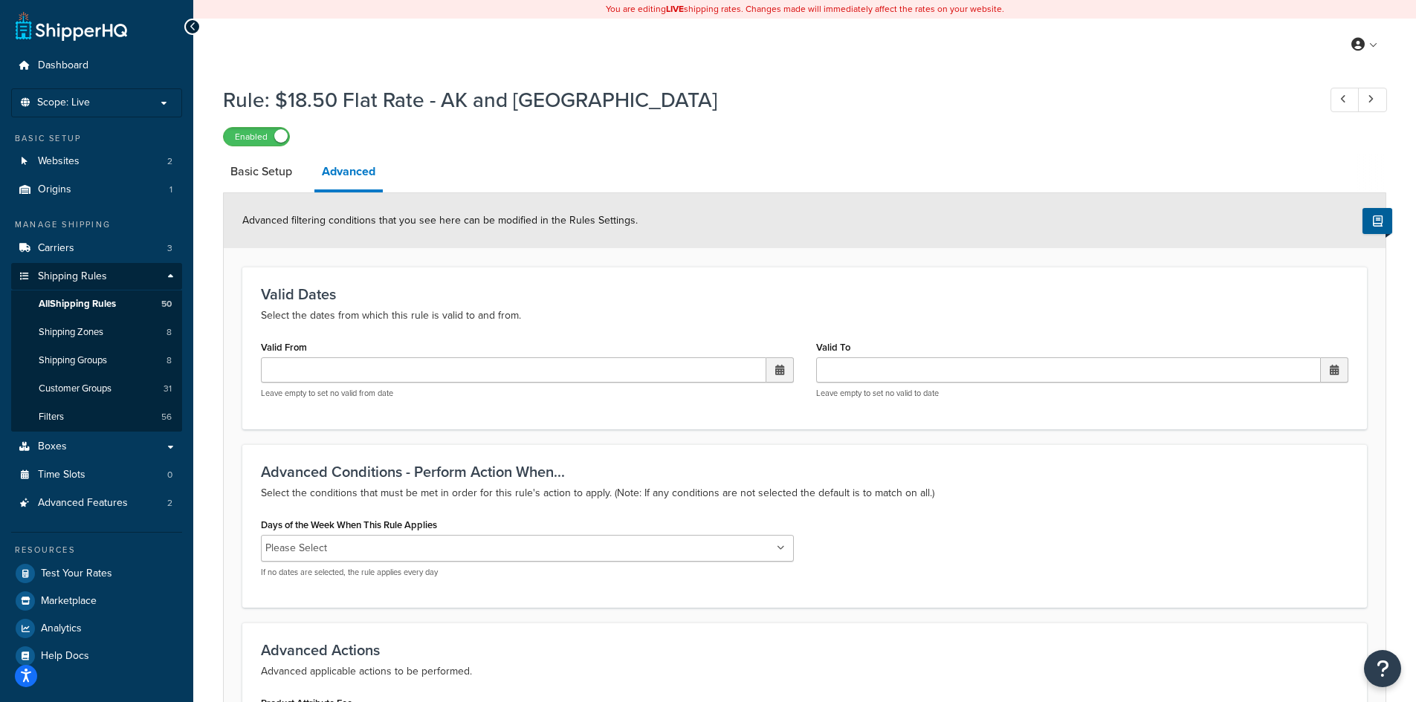
scroll to position [198, 0]
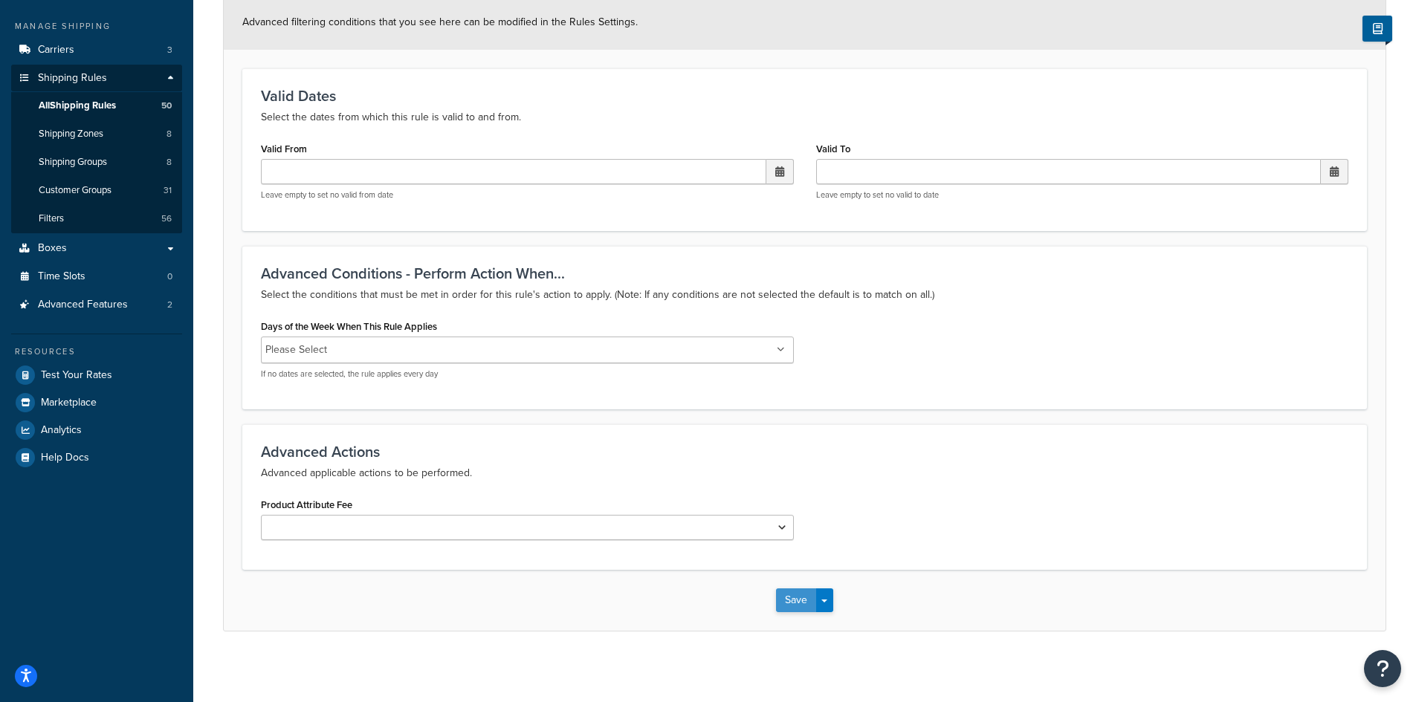
click at [794, 605] on button "Save" at bounding box center [796, 600] width 40 height 24
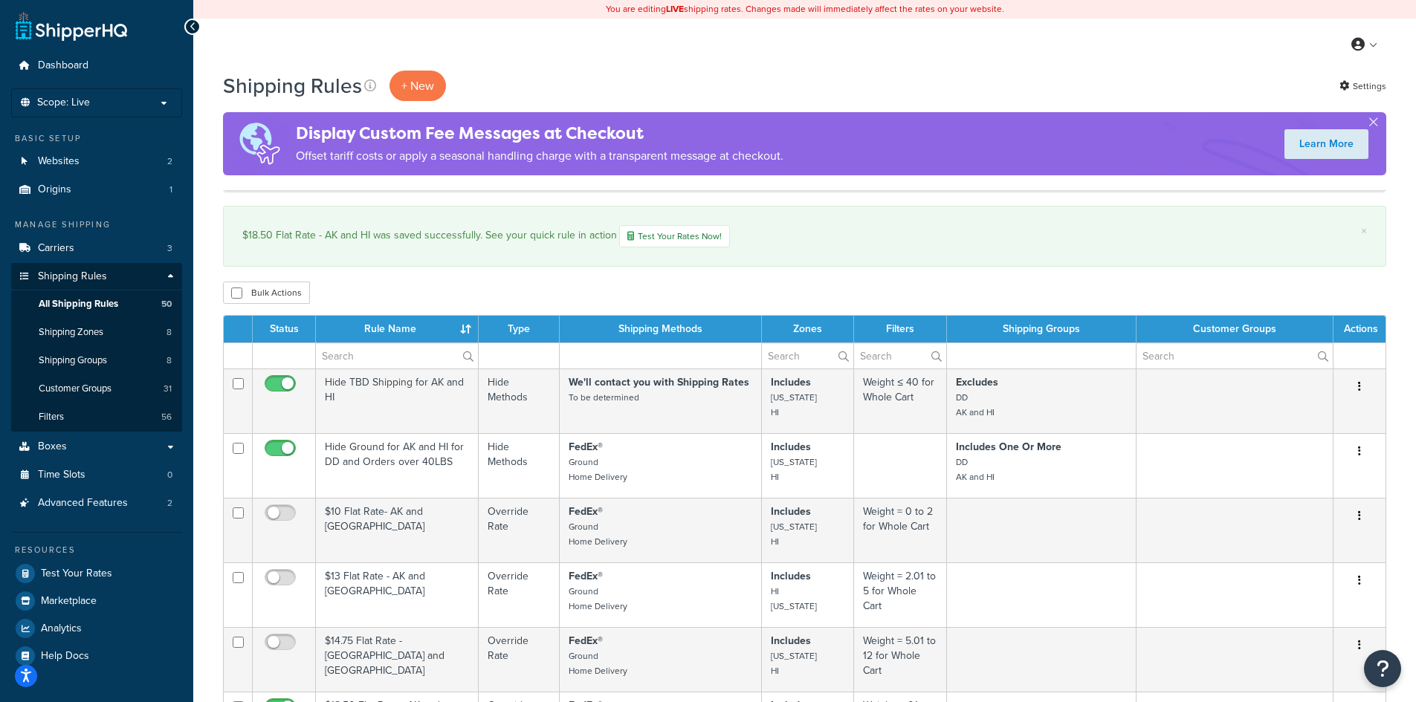
scroll to position [198, 0]
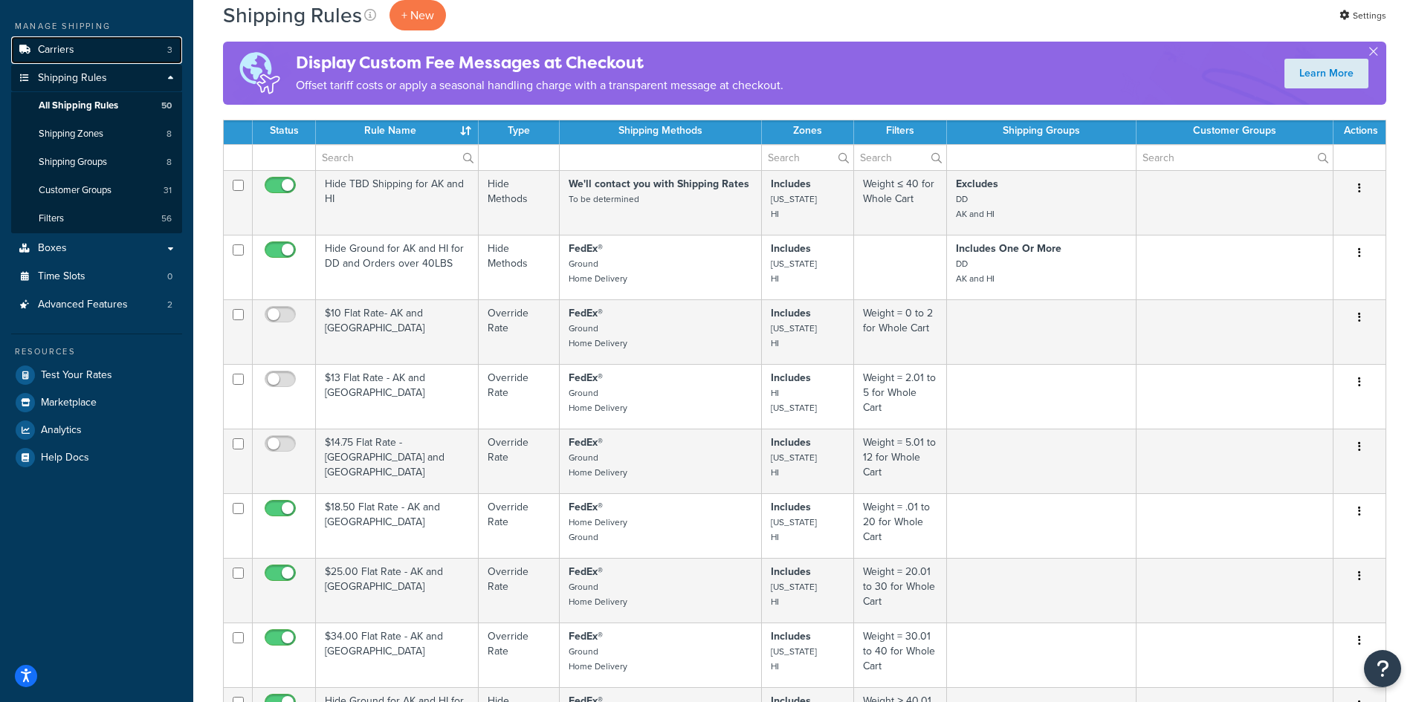
click at [77, 49] on link "Carriers 3" at bounding box center [96, 49] width 171 height 27
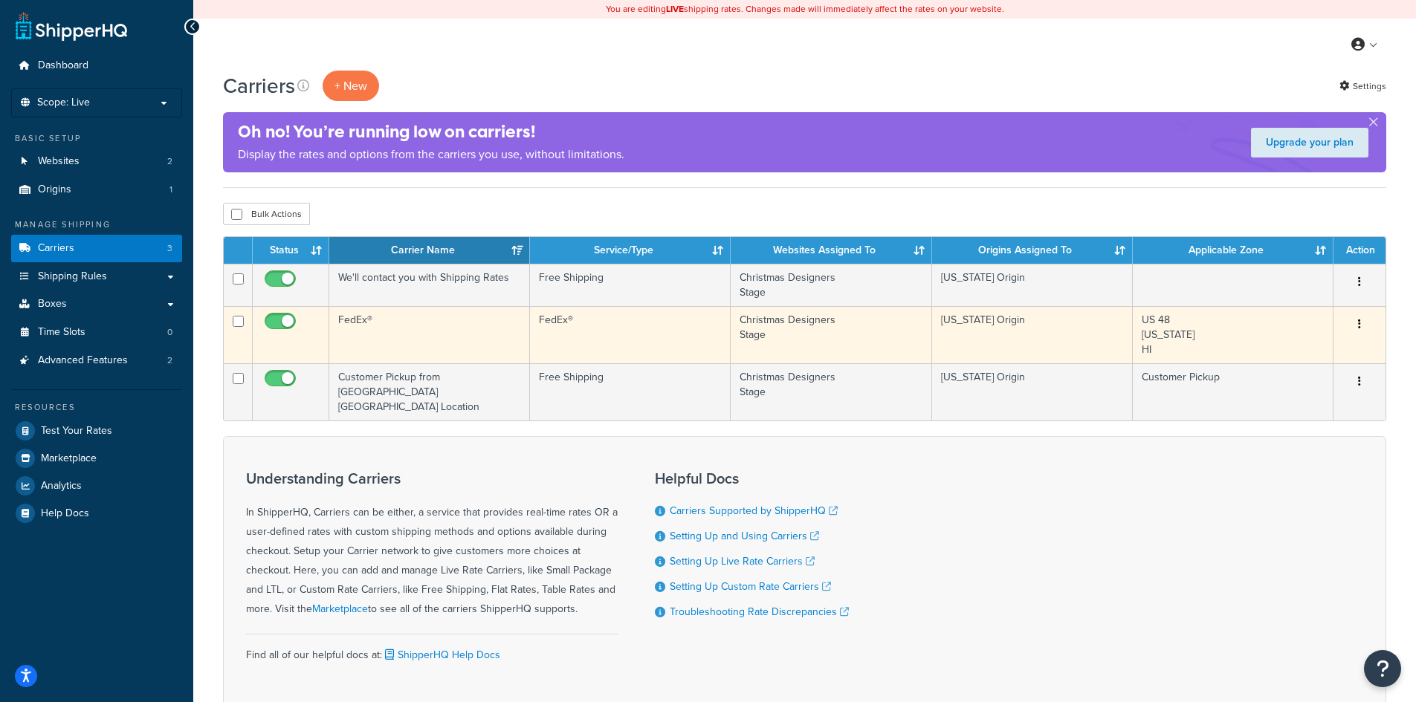
click at [409, 340] on td "FedEx®" at bounding box center [429, 334] width 201 height 57
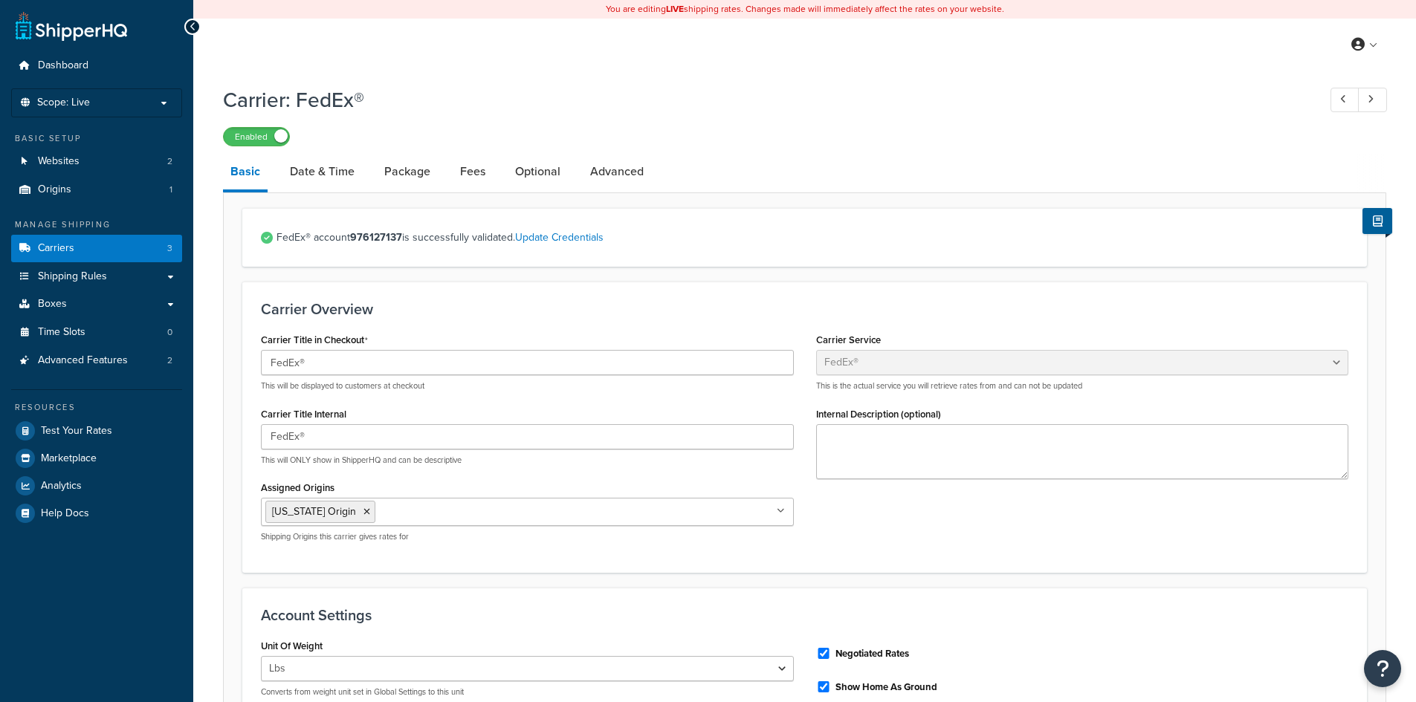
select select "fedEx"
select select "REGULAR_PICKUP"
select select "YOUR_PACKAGING"
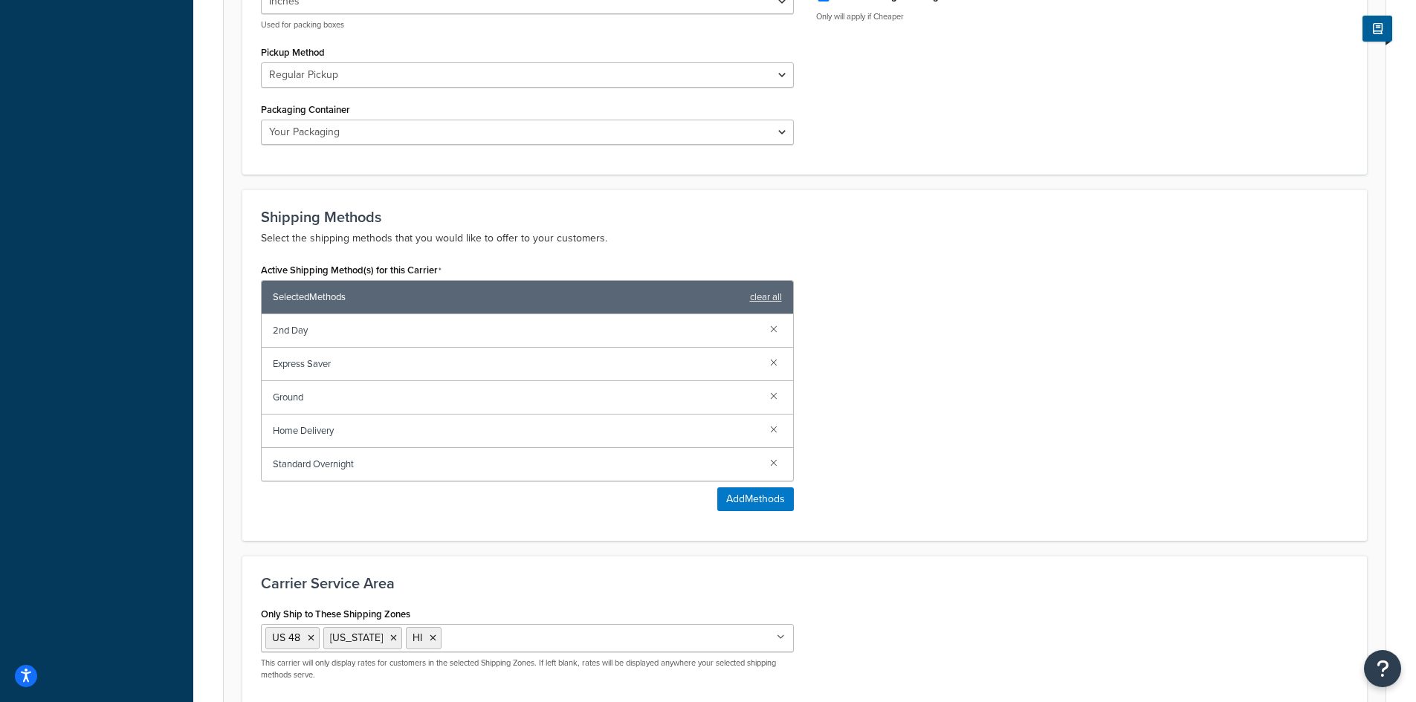
scroll to position [793, 0]
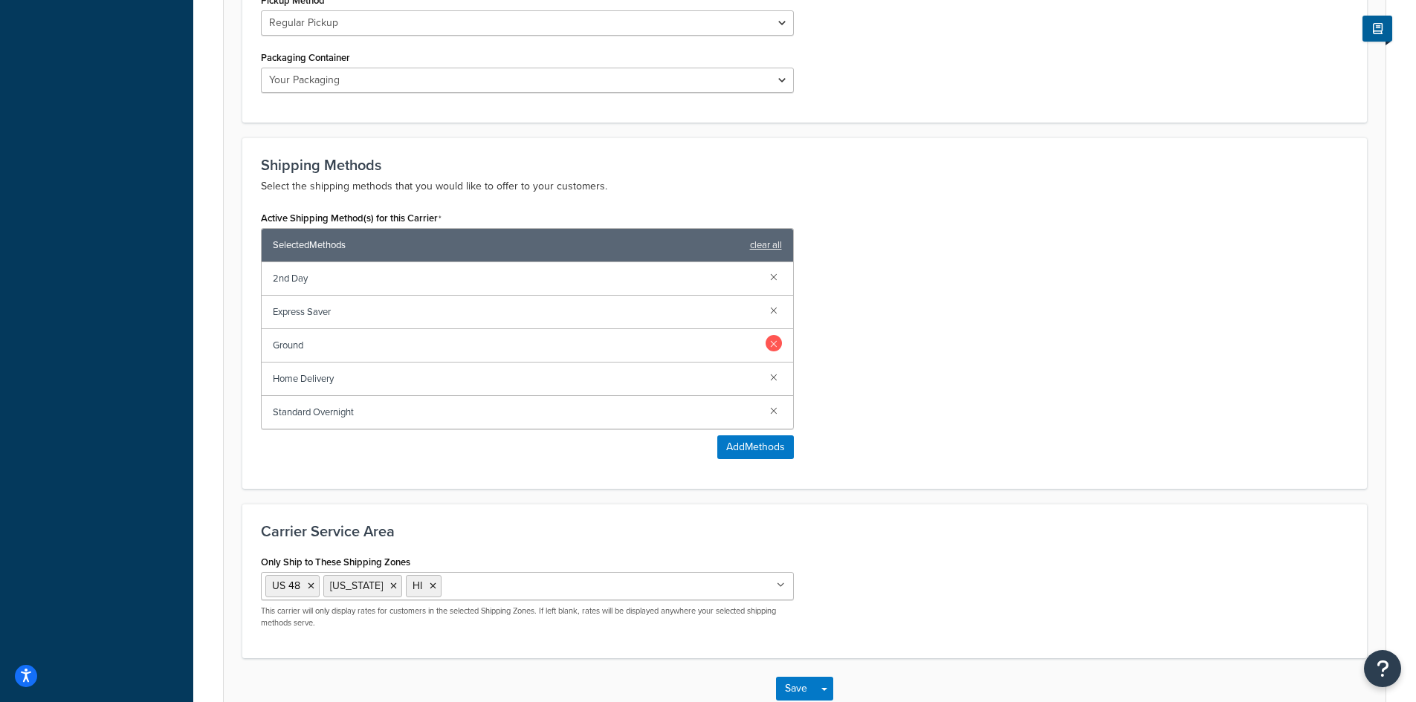
click at [775, 348] on link at bounding box center [773, 343] width 16 height 16
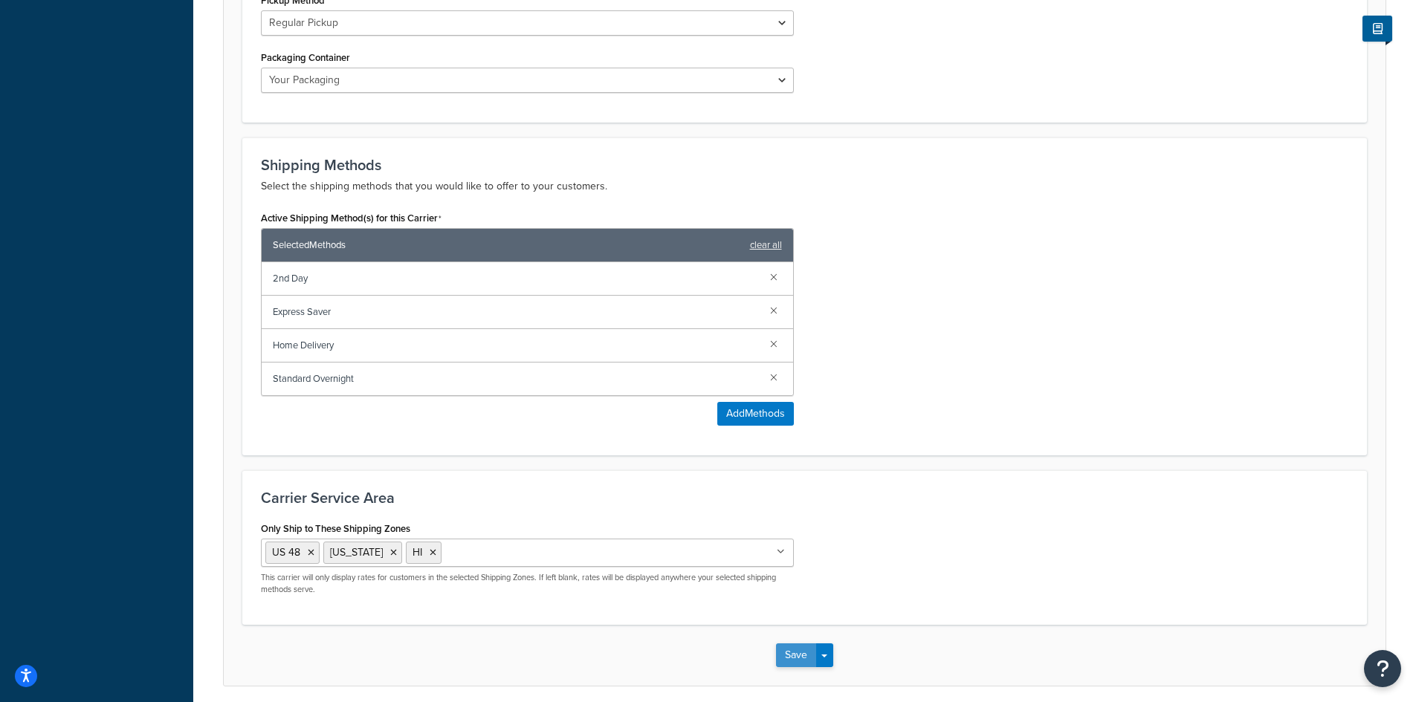
click at [795, 656] on button "Save" at bounding box center [796, 655] width 40 height 24
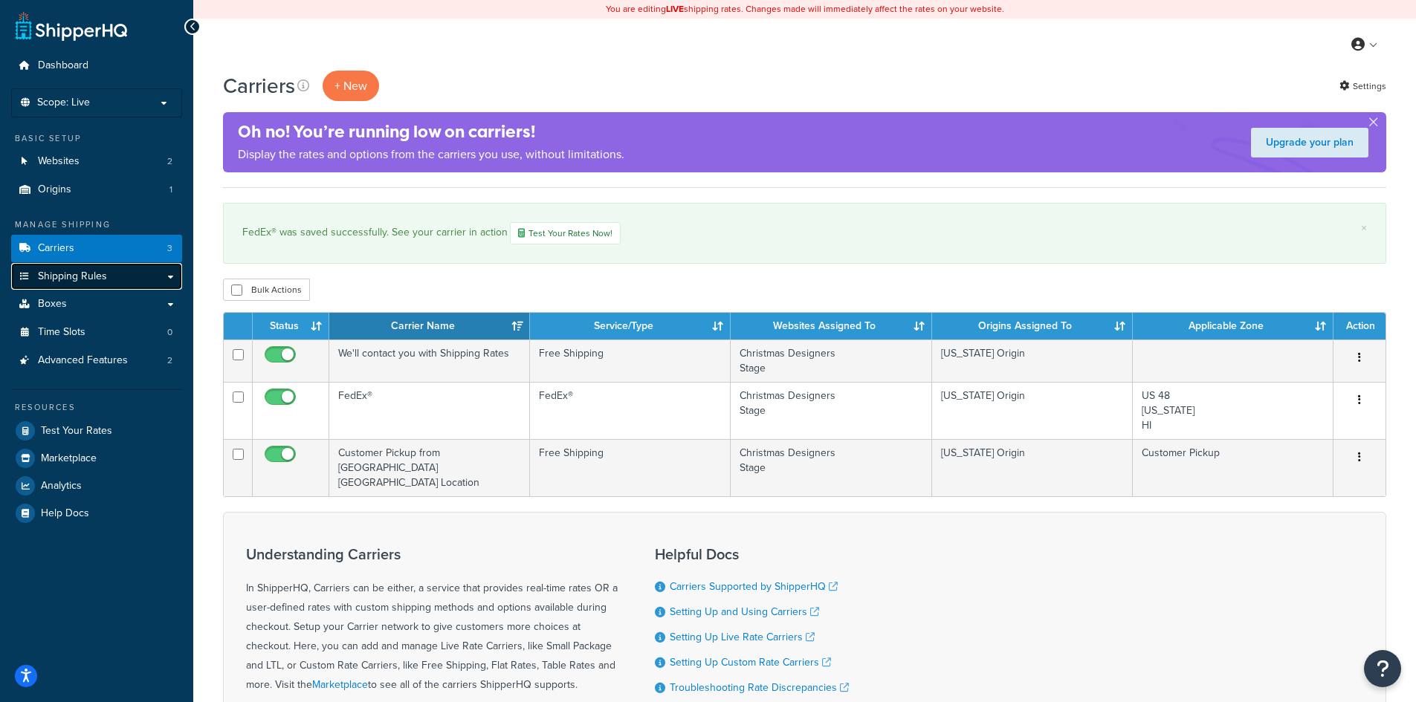
click at [66, 270] on span "Shipping Rules" at bounding box center [72, 276] width 69 height 13
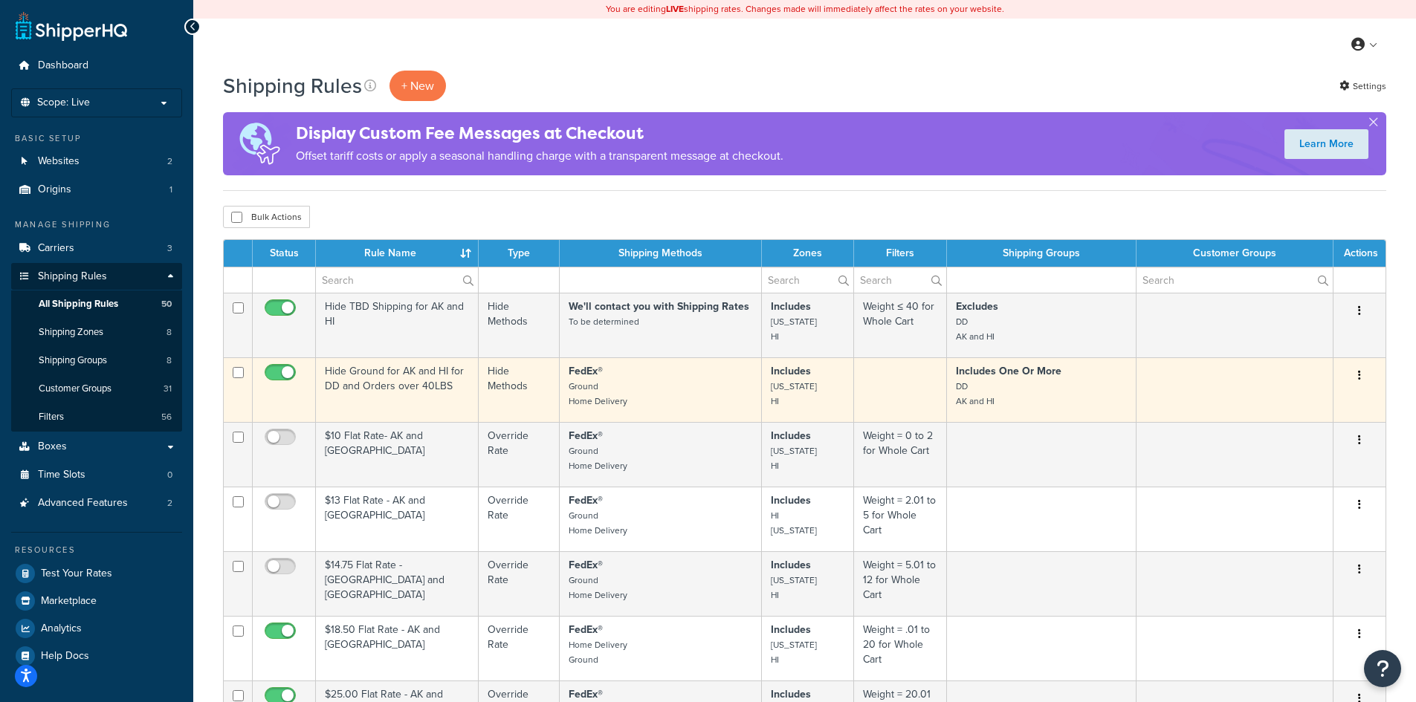
click at [275, 369] on input "checkbox" at bounding box center [282, 376] width 41 height 19
click at [289, 369] on input "checkbox" at bounding box center [282, 376] width 41 height 19
checkbox input "true"
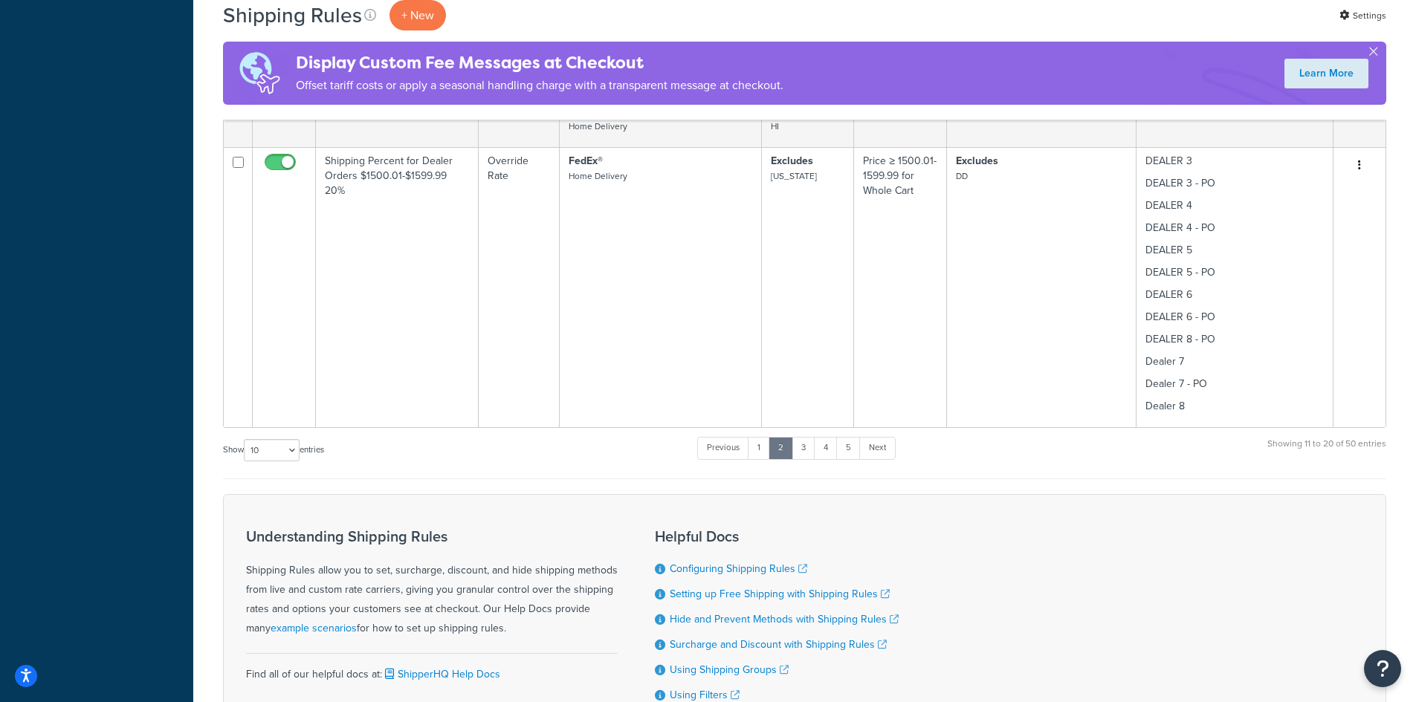
scroll to position [793, 0]
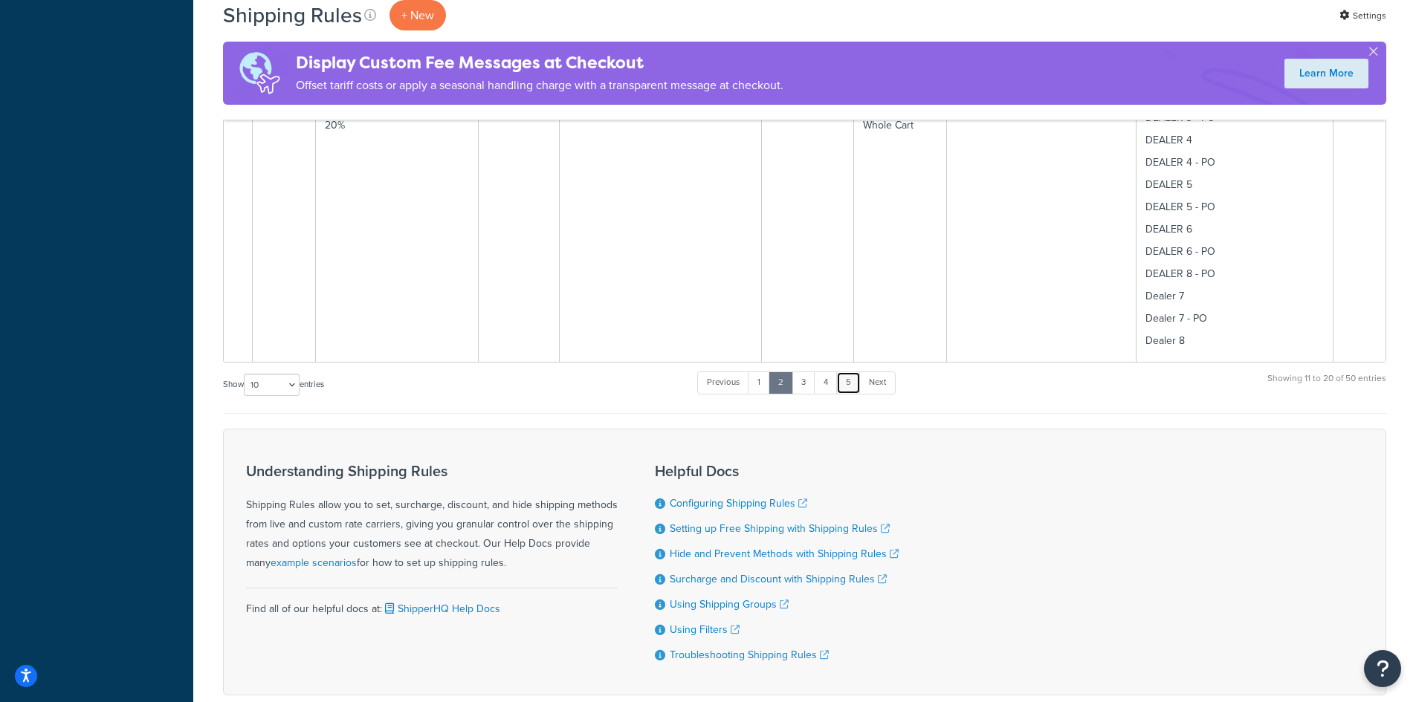
click at [846, 382] on link "5" at bounding box center [848, 383] width 25 height 22
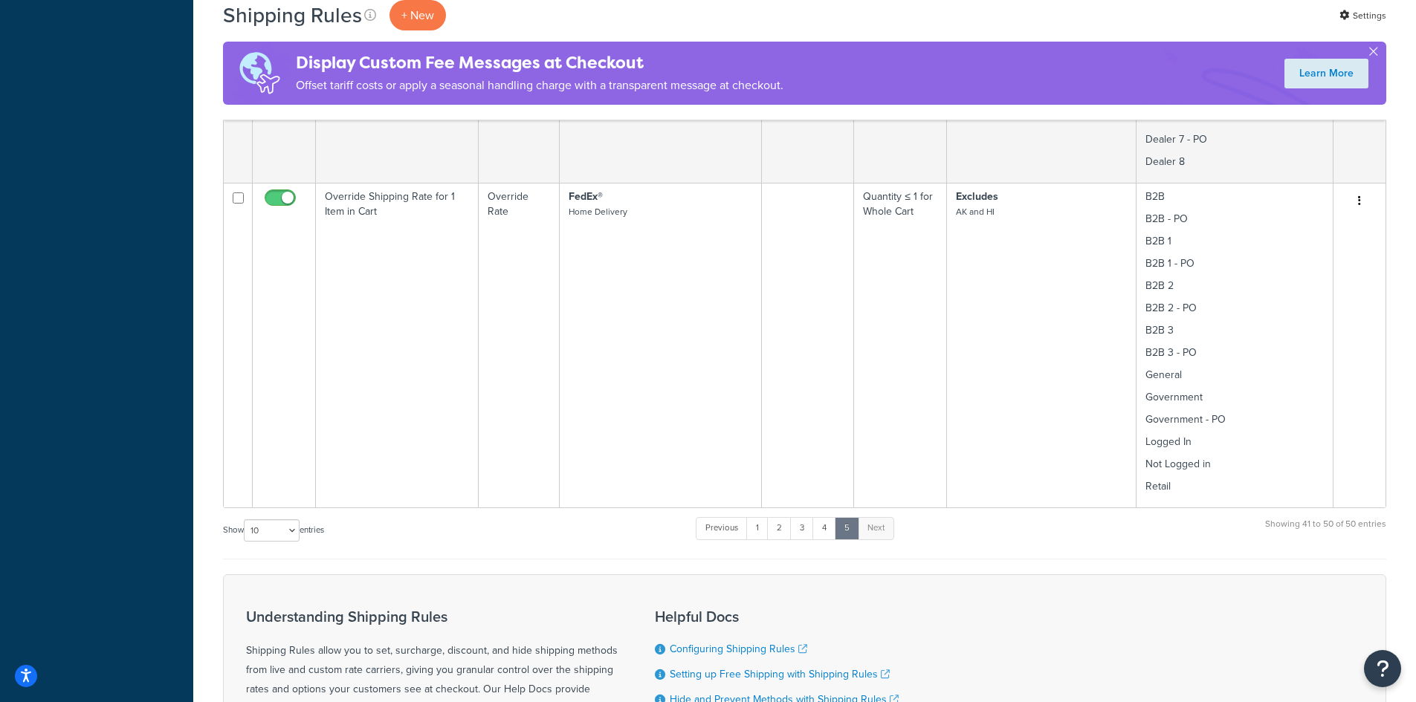
scroll to position [2412, 0]
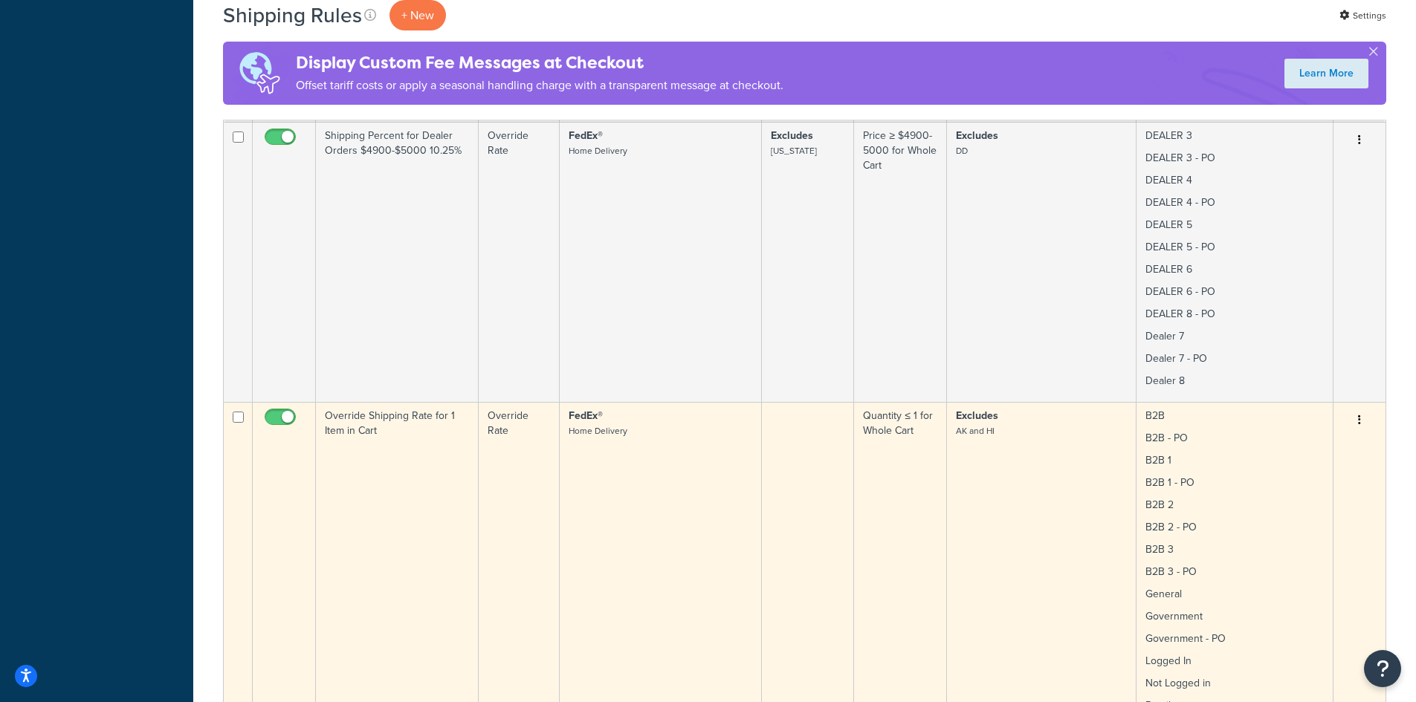
click at [674, 476] on td "FedEx® Home Delivery" at bounding box center [661, 564] width 202 height 325
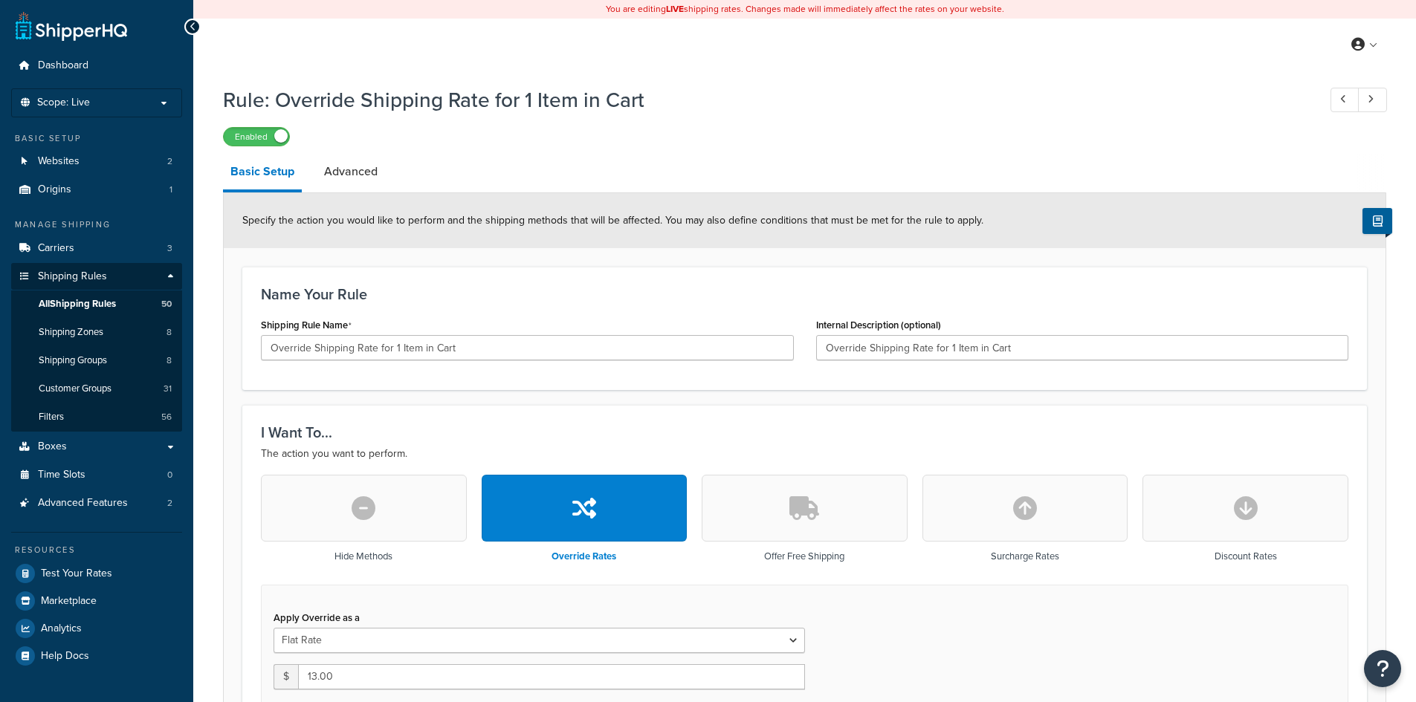
select select "SHIPPING_GROUP"
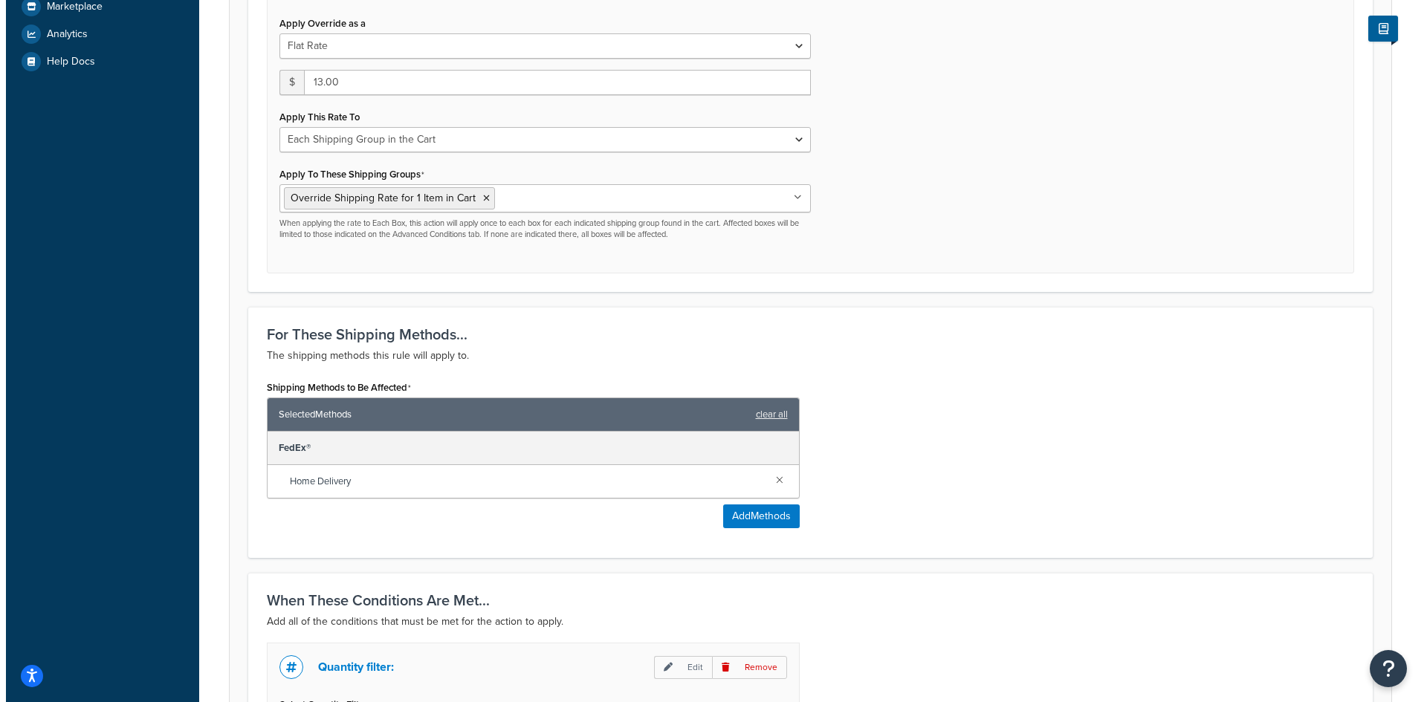
scroll to position [793, 0]
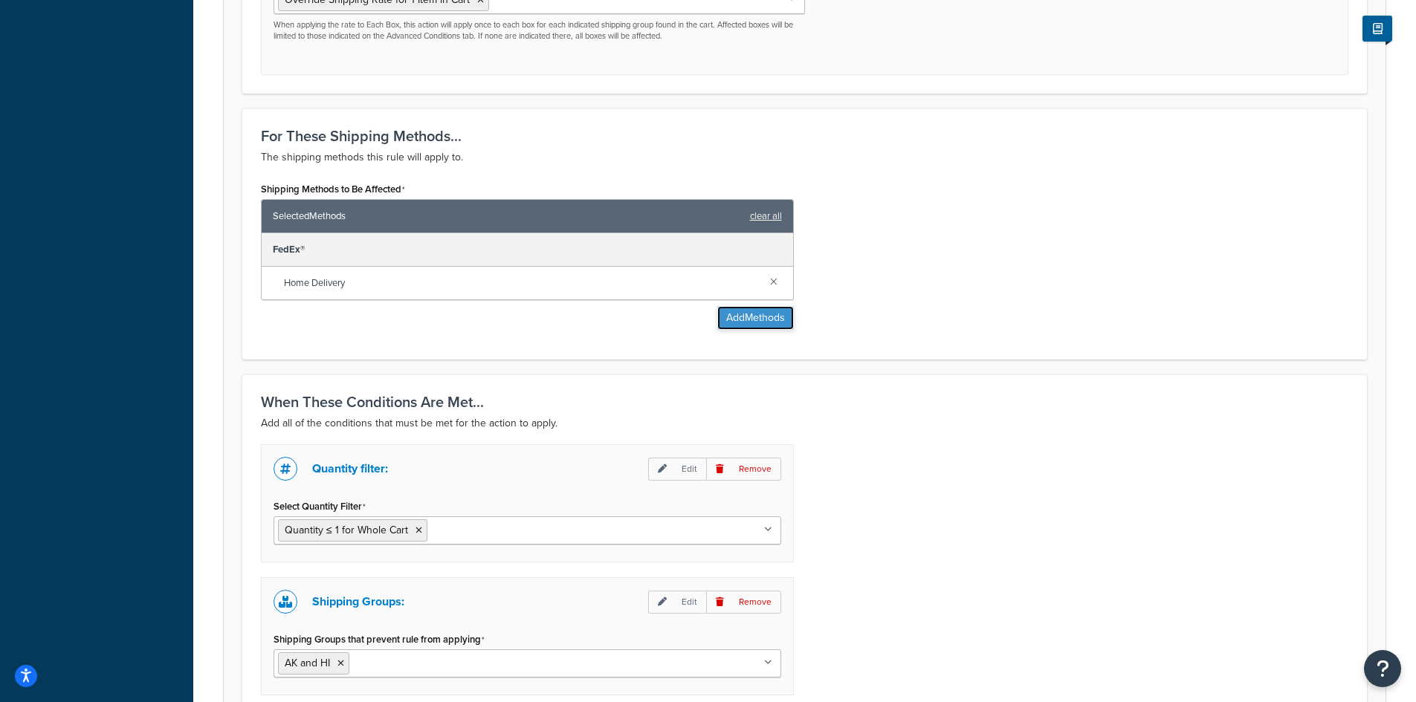
click at [748, 320] on button "Add Methods" at bounding box center [755, 318] width 77 height 24
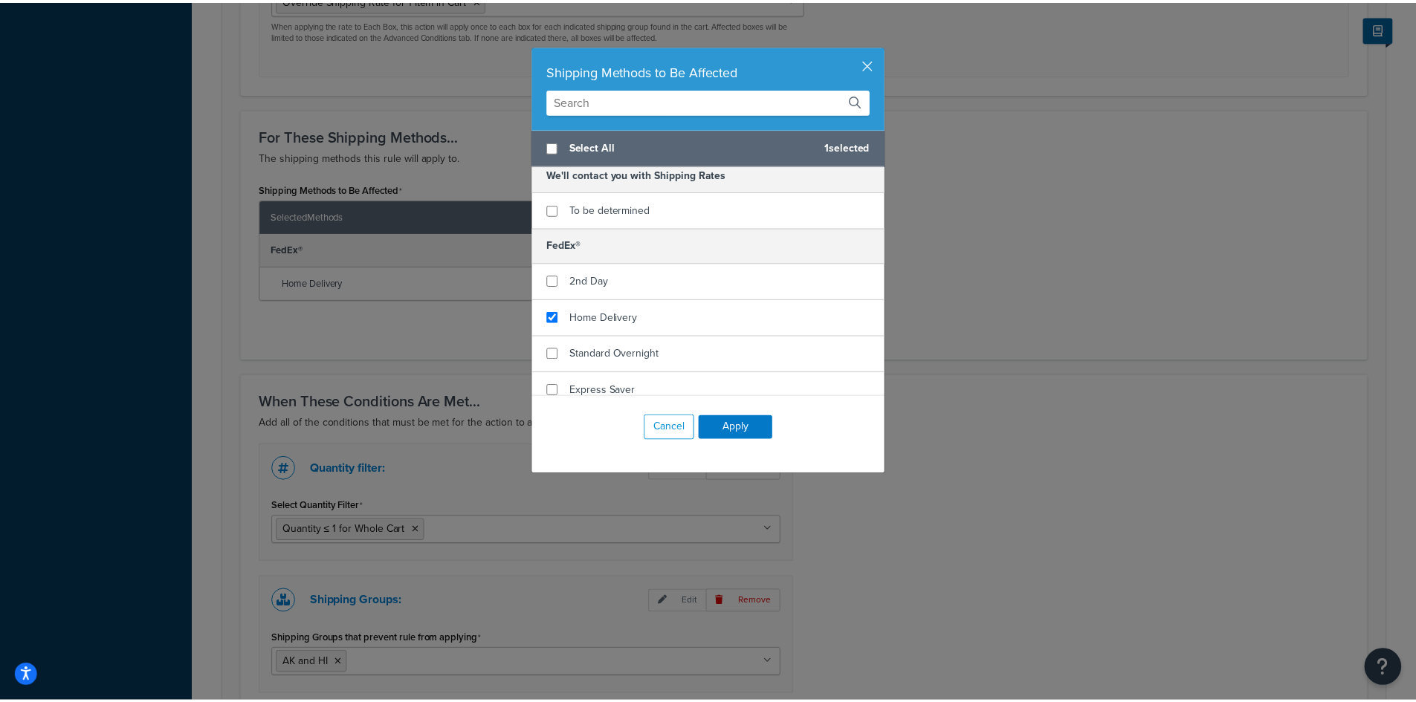
scroll to position [0, 0]
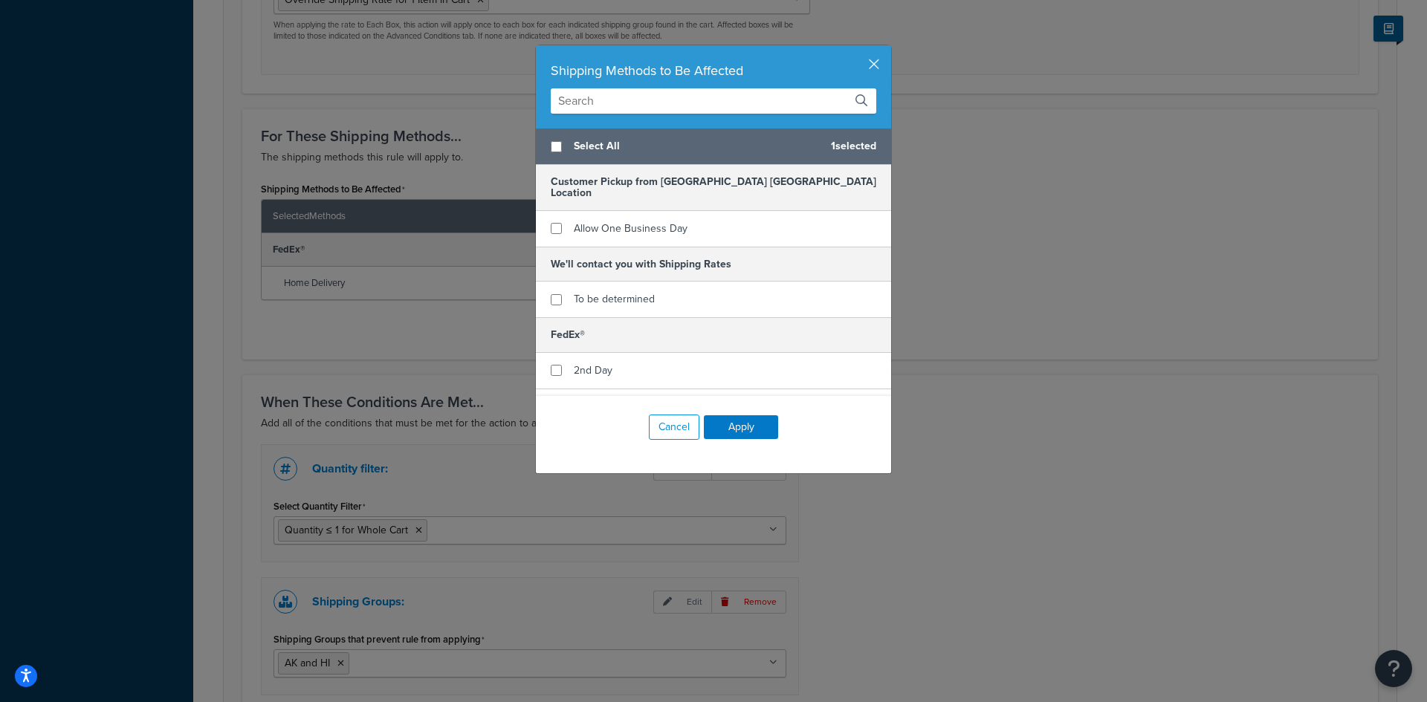
click at [982, 566] on div "Shipping Methods to Be Affected Select All 1 selected Customer Pickup from [GEO…" at bounding box center [713, 351] width 1427 height 702
click at [887, 49] on button "button" at bounding box center [889, 47] width 4 height 4
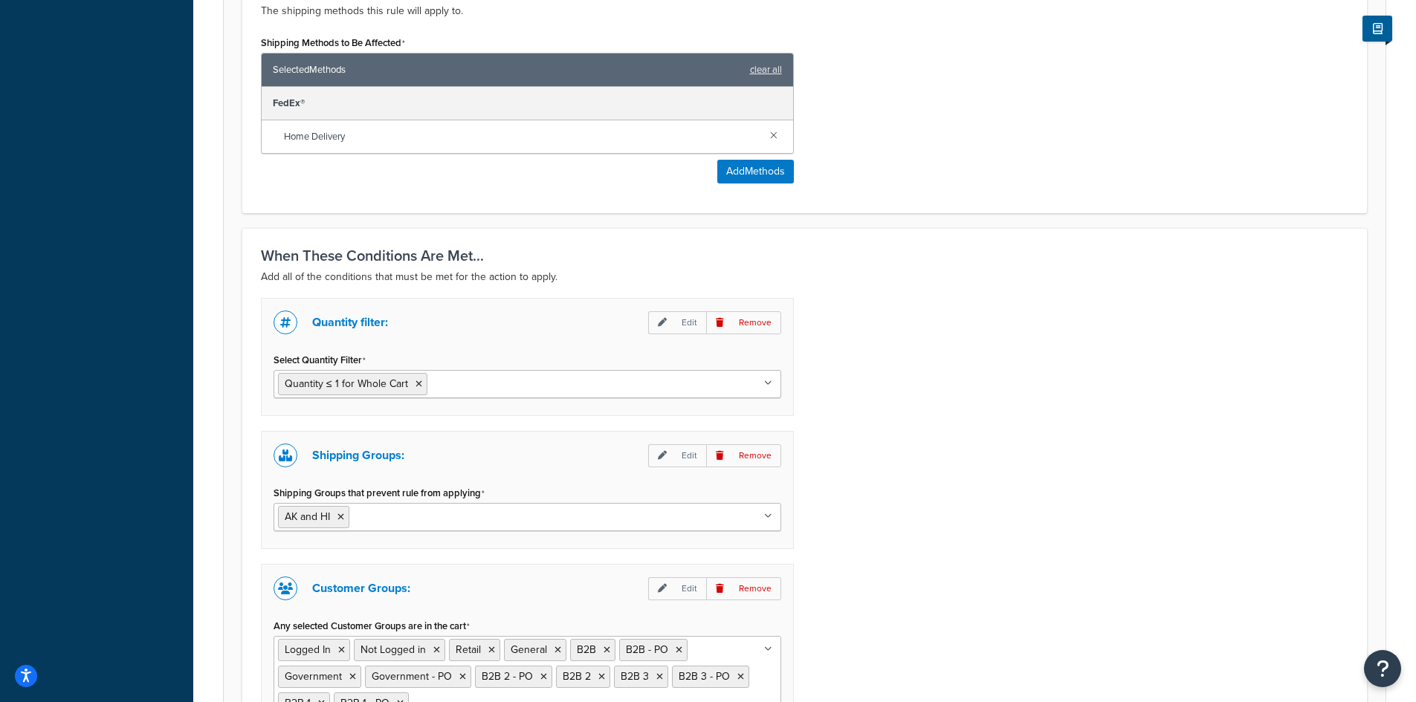
scroll to position [990, 0]
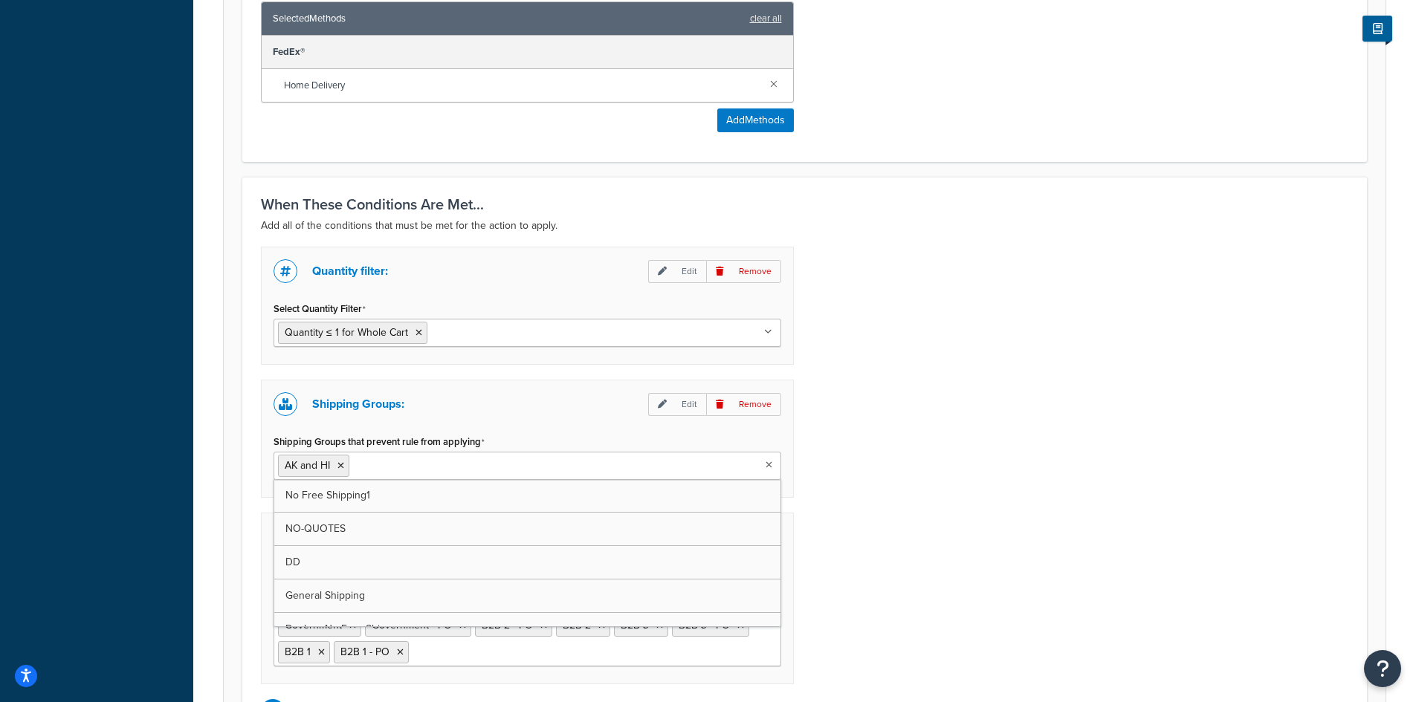
click at [712, 467] on ul "AK and HI" at bounding box center [527, 466] width 508 height 28
click at [950, 498] on div "Quantity filter: Edit Remove Select Quantity Filter Quantity ≤ 1 for Whole Cart…" at bounding box center [804, 485] width 1109 height 476
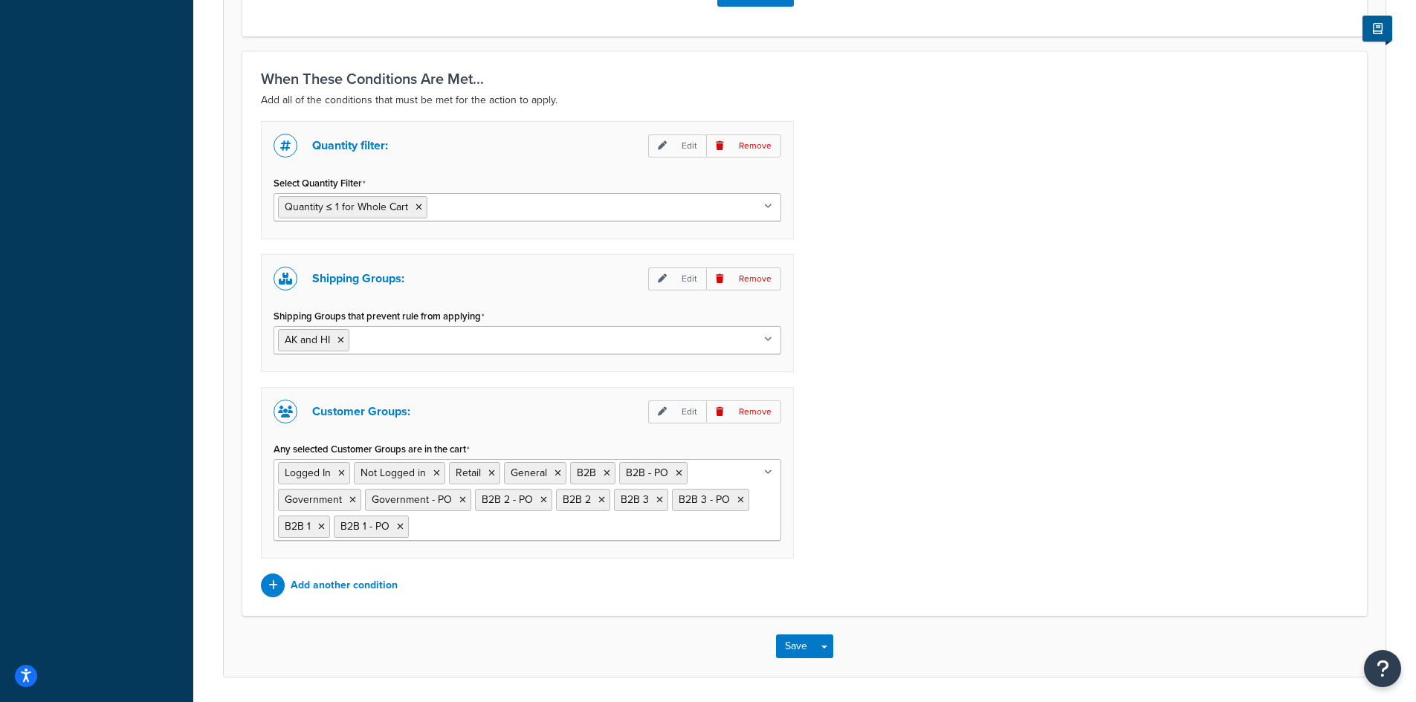
scroll to position [1166, 0]
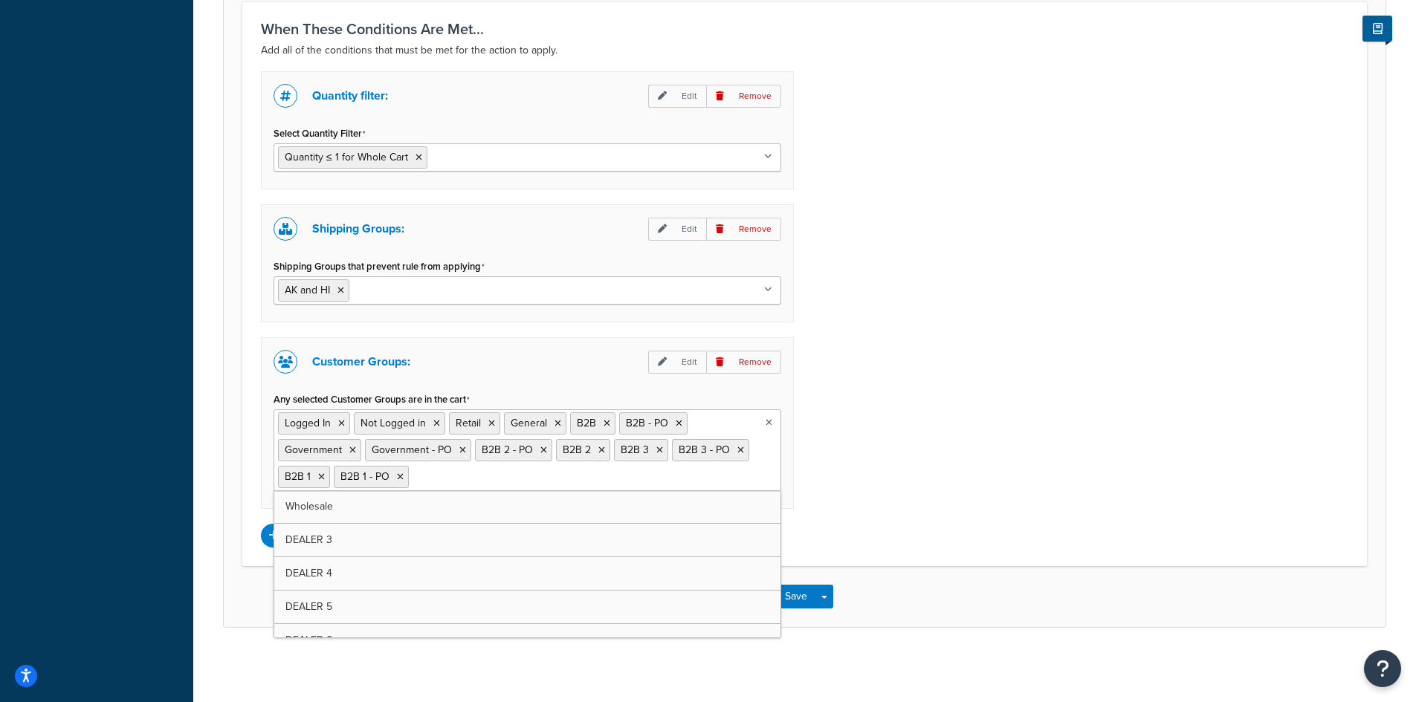
click at [755, 473] on ul "Logged In Not Logged in Retail General B2B B2B - PO Government Government - PO …" at bounding box center [527, 450] width 508 height 82
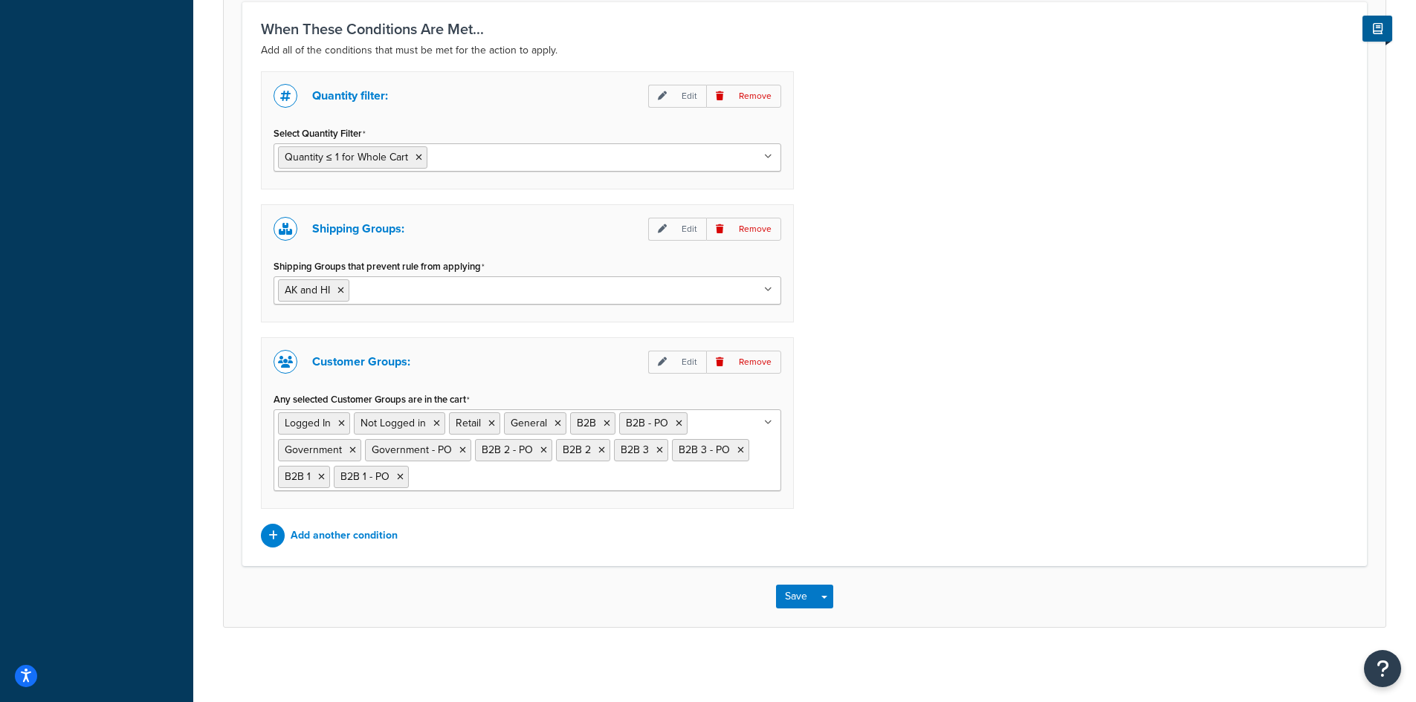
click at [899, 430] on div "Quantity filter: Edit Remove Select Quantity Filter Quantity ≤ 1 for Whole Cart…" at bounding box center [804, 309] width 1109 height 476
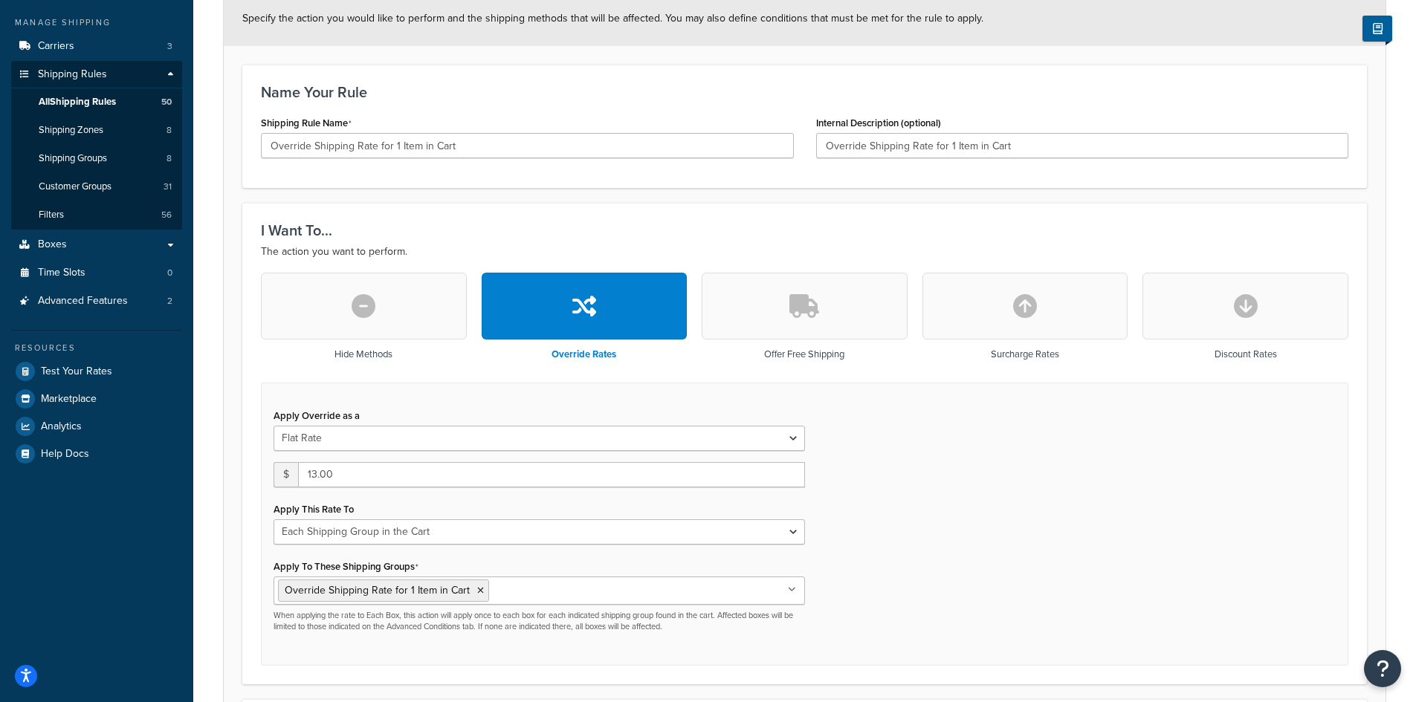
scroll to position [0, 0]
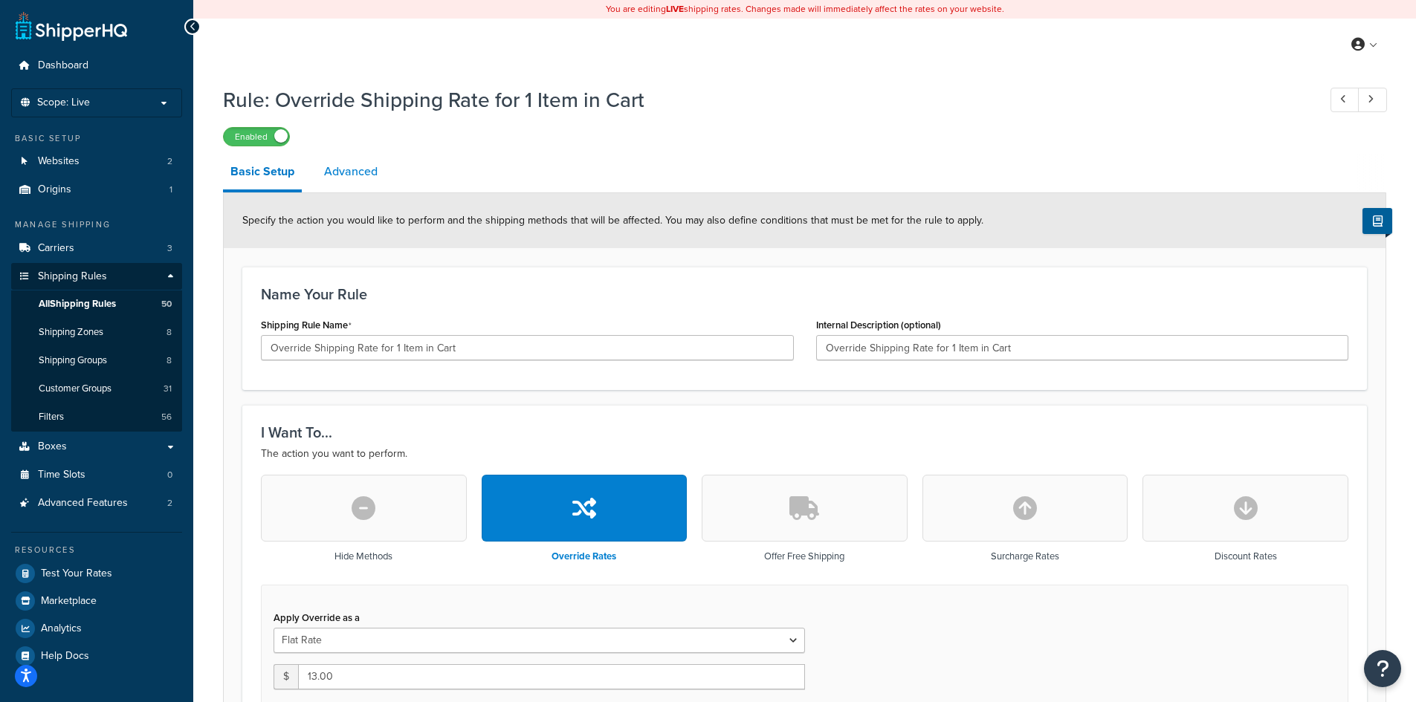
click at [338, 171] on link "Advanced" at bounding box center [351, 172] width 68 height 36
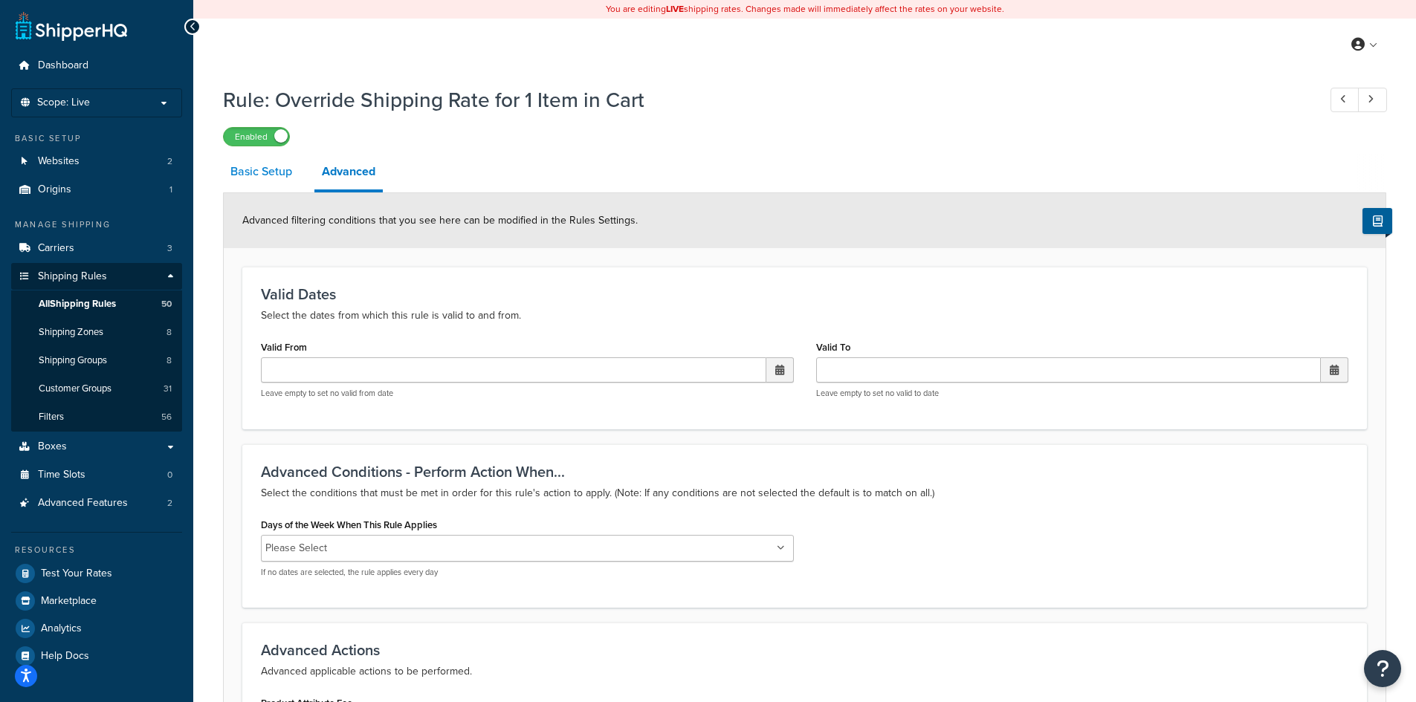
click at [275, 169] on link "Basic Setup" at bounding box center [261, 172] width 77 height 36
select select "SHIPPING_GROUP"
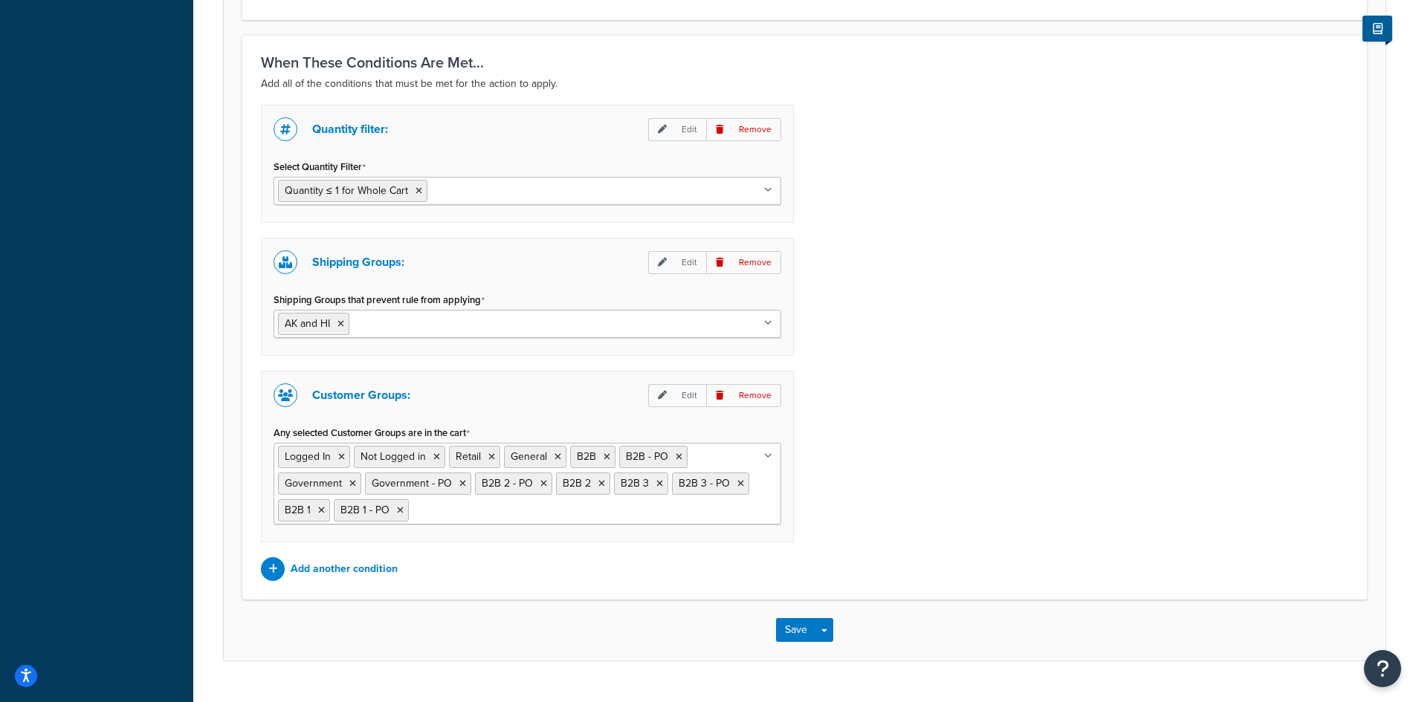
scroll to position [1166, 0]
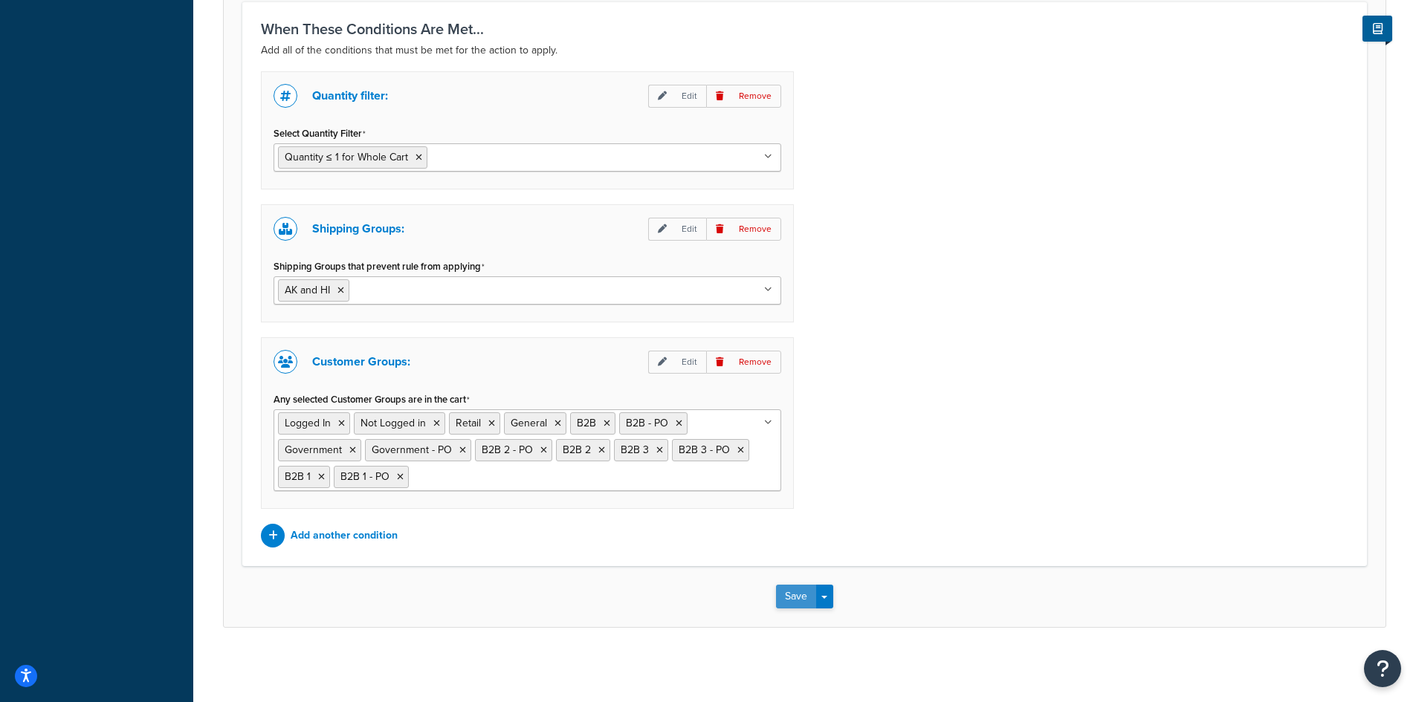
click at [789, 588] on button "Save" at bounding box center [796, 597] width 40 height 24
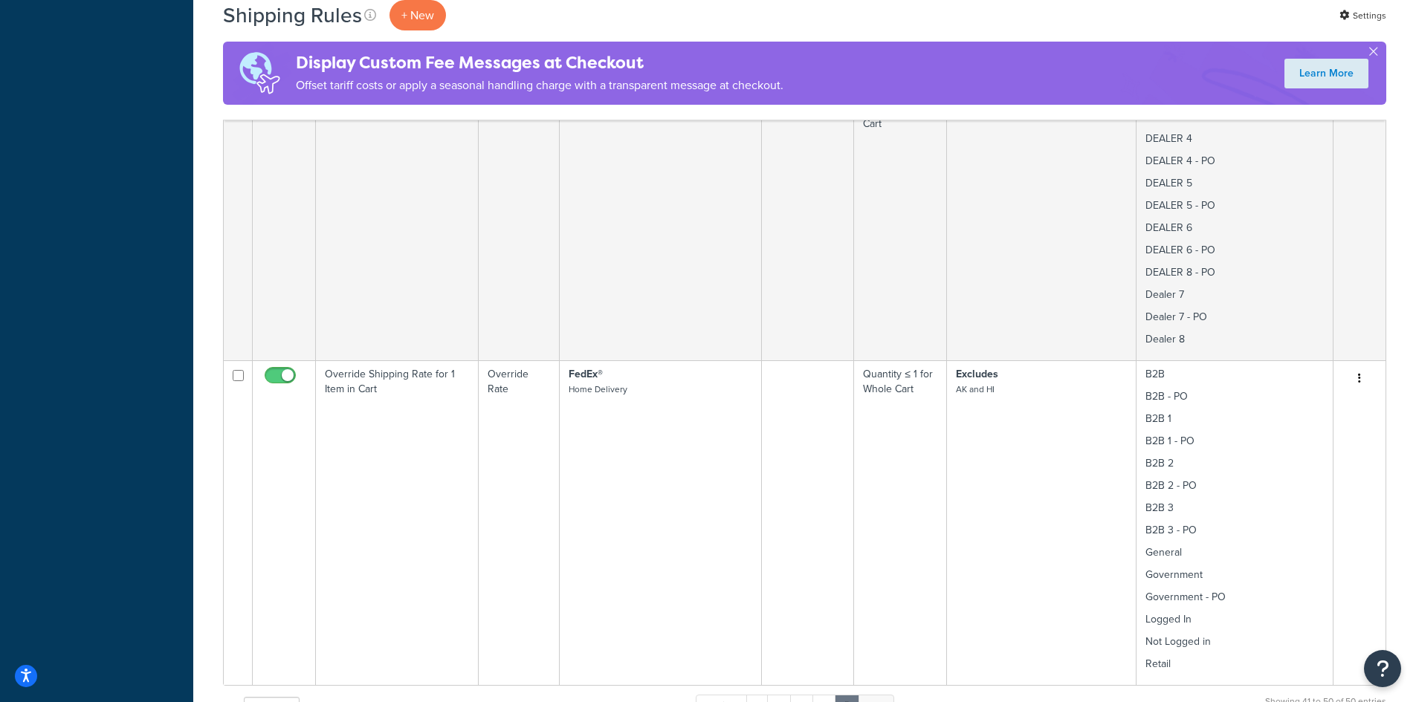
scroll to position [2576, 0]
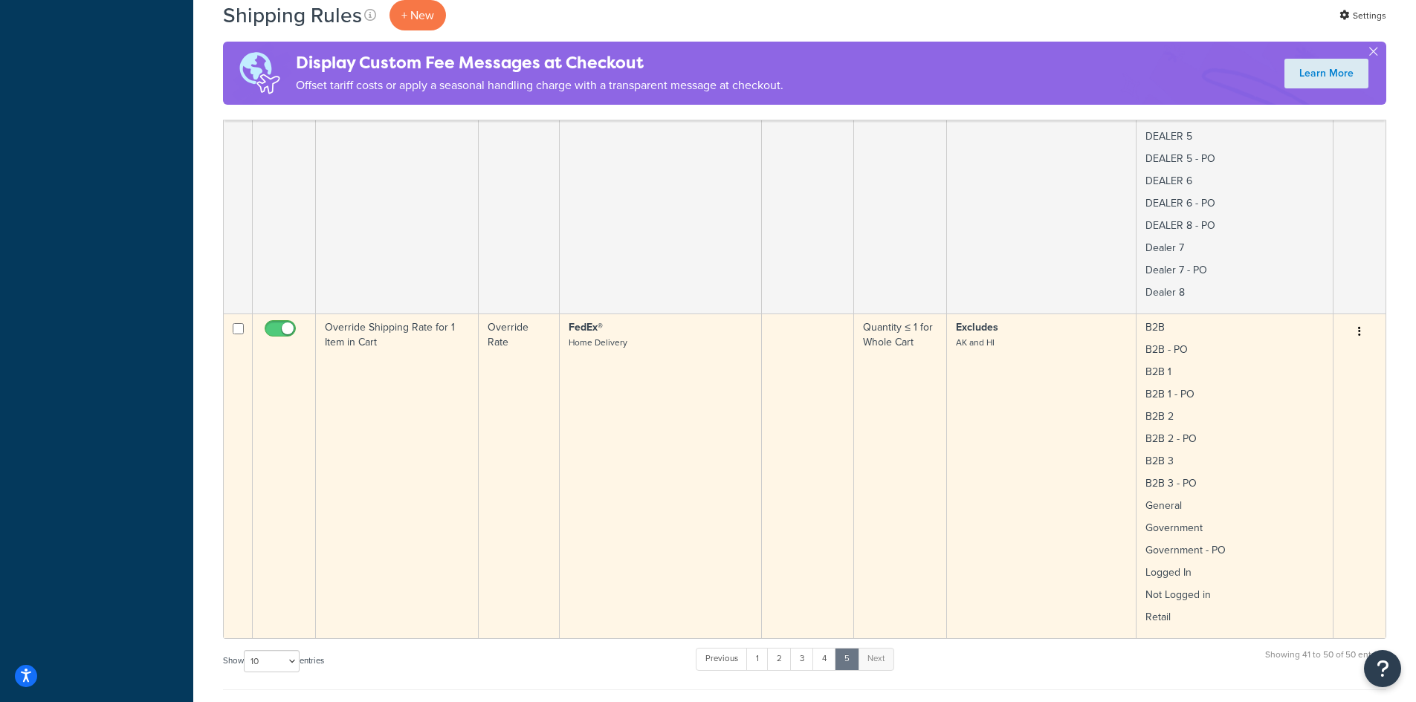
click at [270, 325] on input "checkbox" at bounding box center [282, 332] width 41 height 19
click at [290, 328] on input "checkbox" at bounding box center [282, 332] width 41 height 19
checkbox input "true"
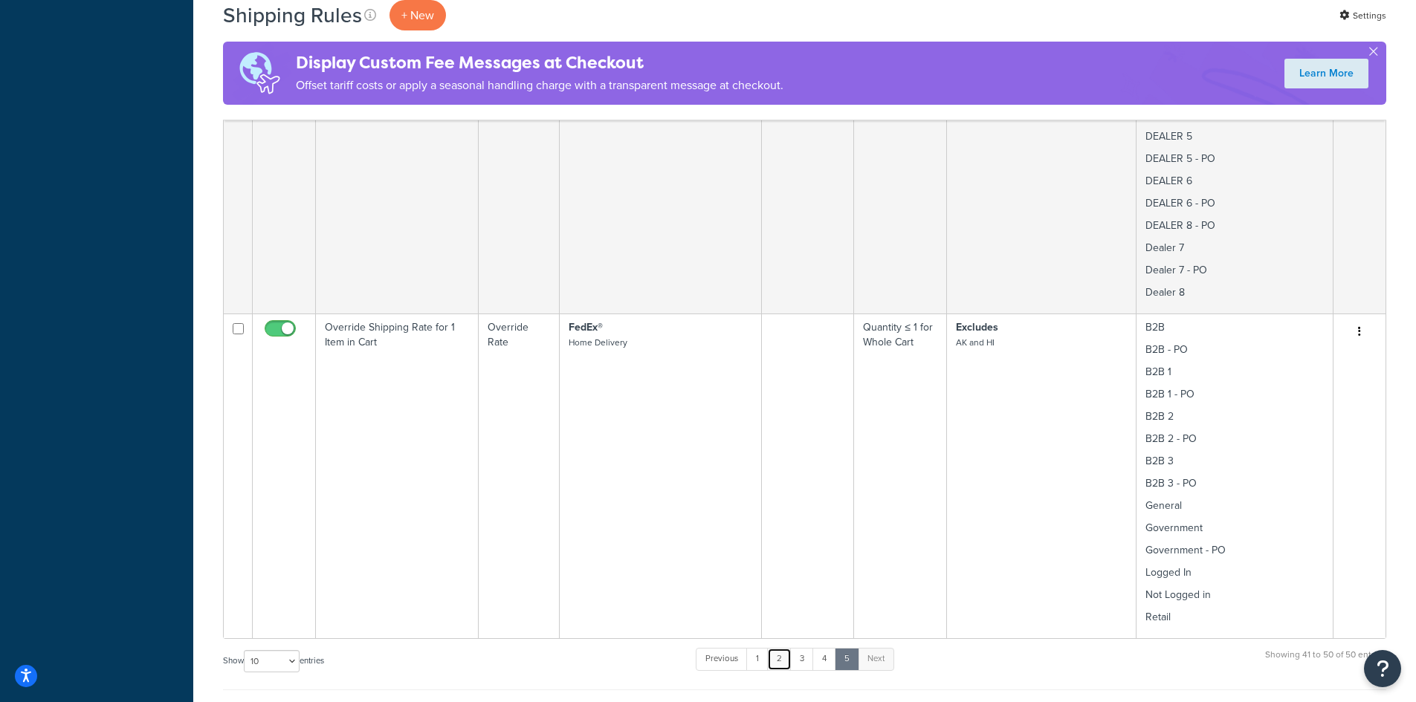
click at [780, 660] on link "2" at bounding box center [779, 659] width 25 height 22
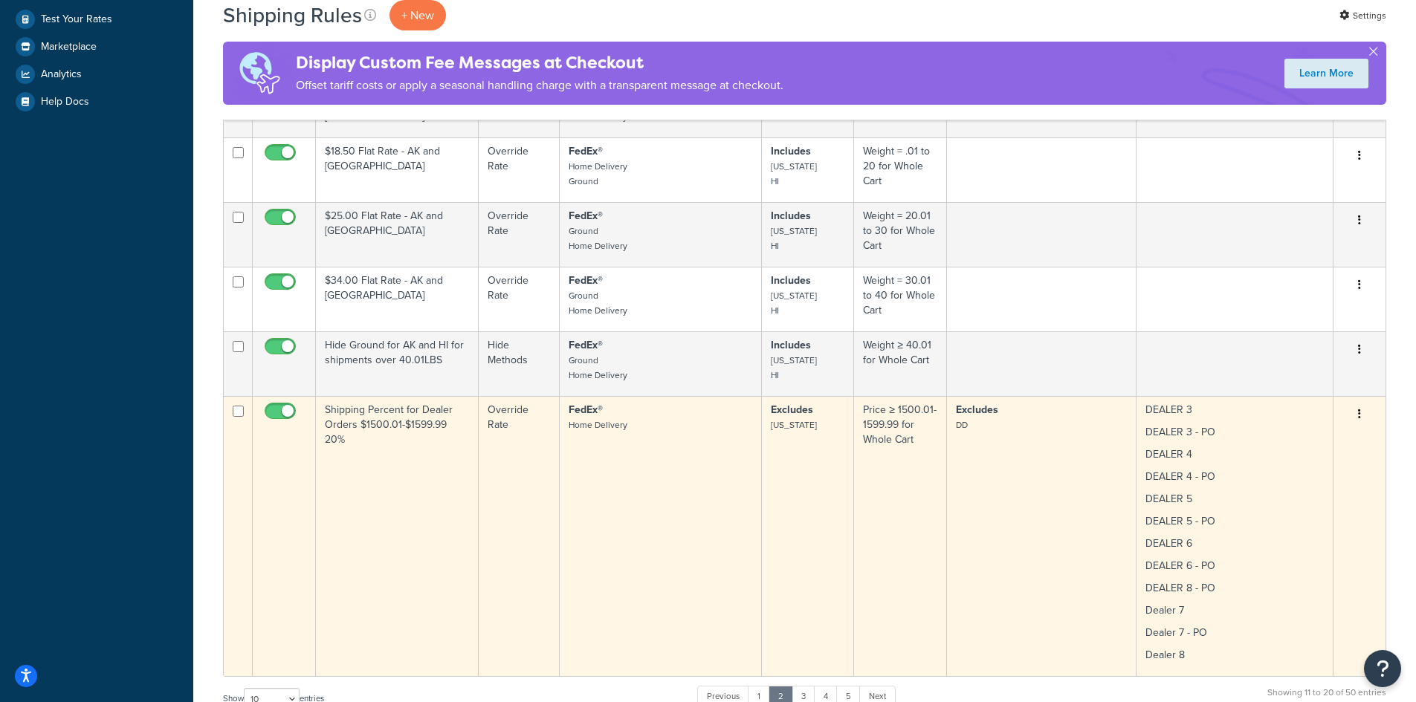
scroll to position [357, 0]
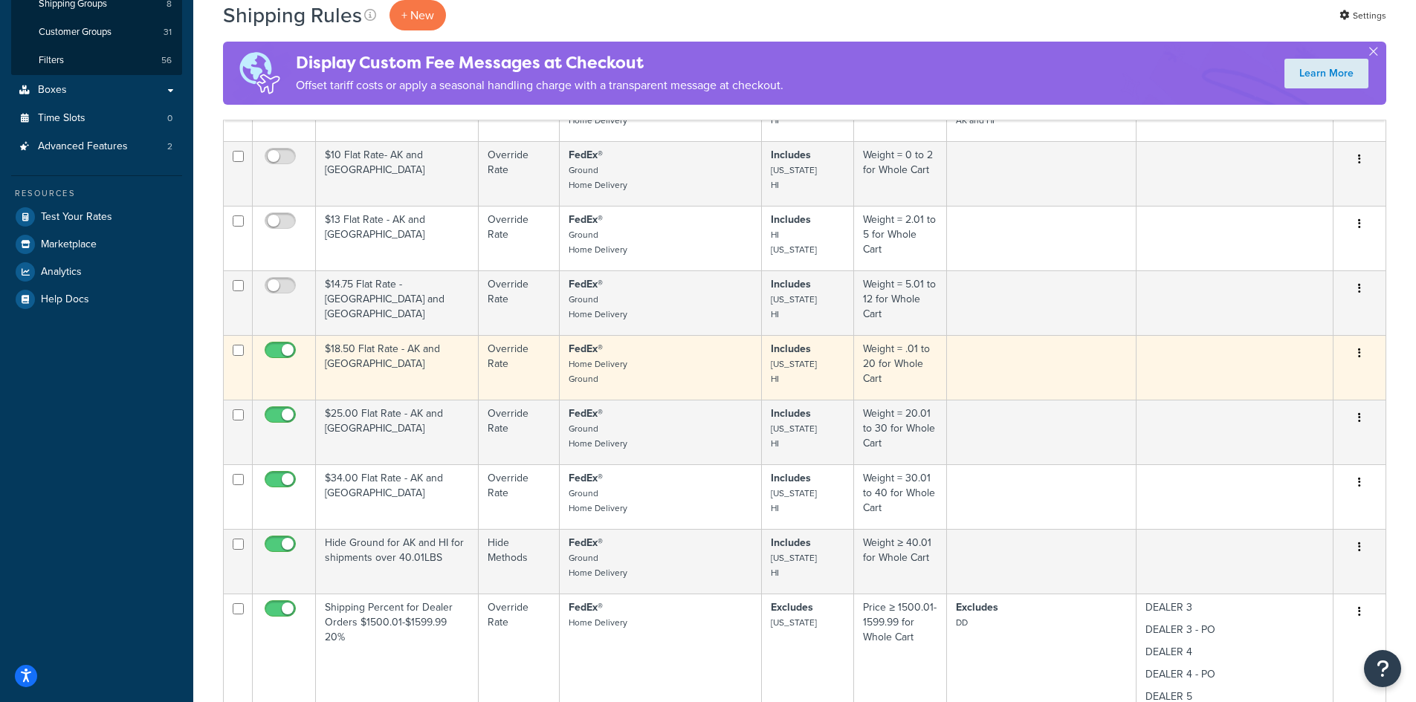
click at [372, 350] on td "$18.50 Flat Rate - AK and HI" at bounding box center [397, 367] width 163 height 65
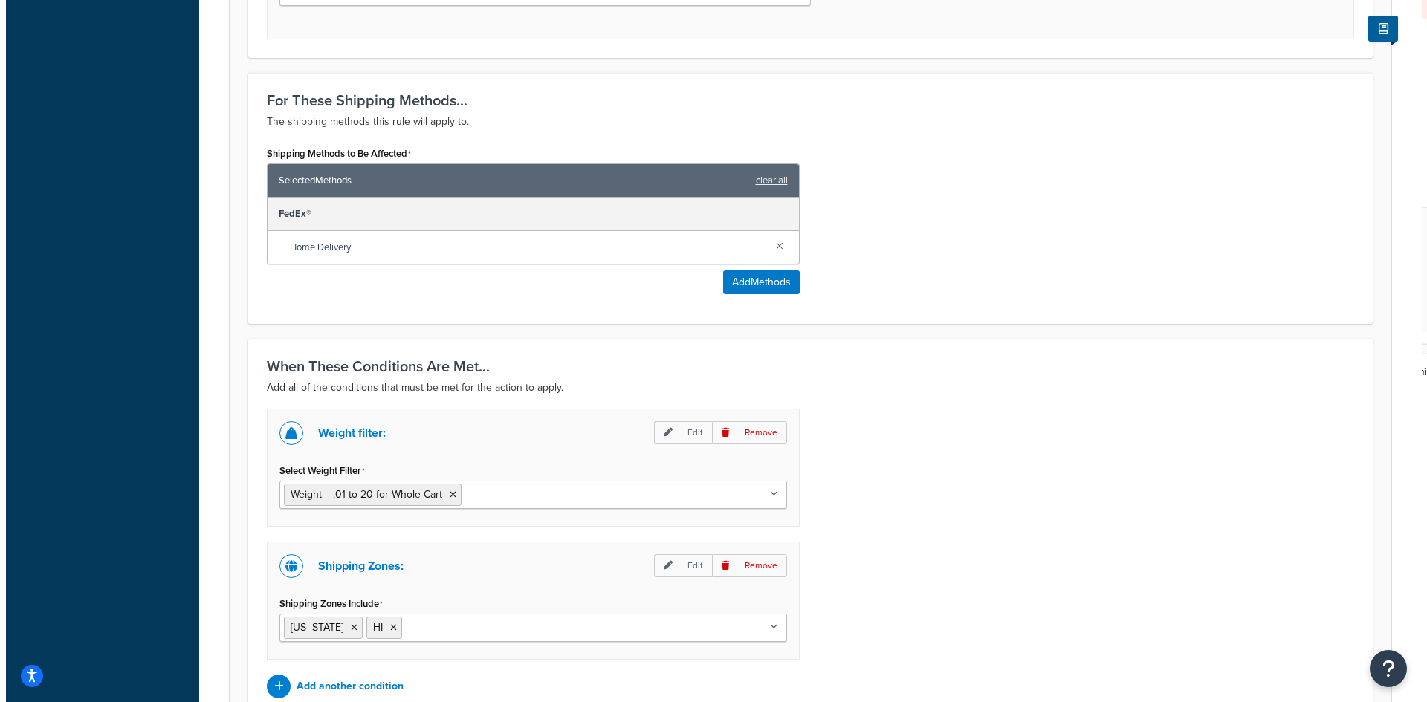
scroll to position [793, 0]
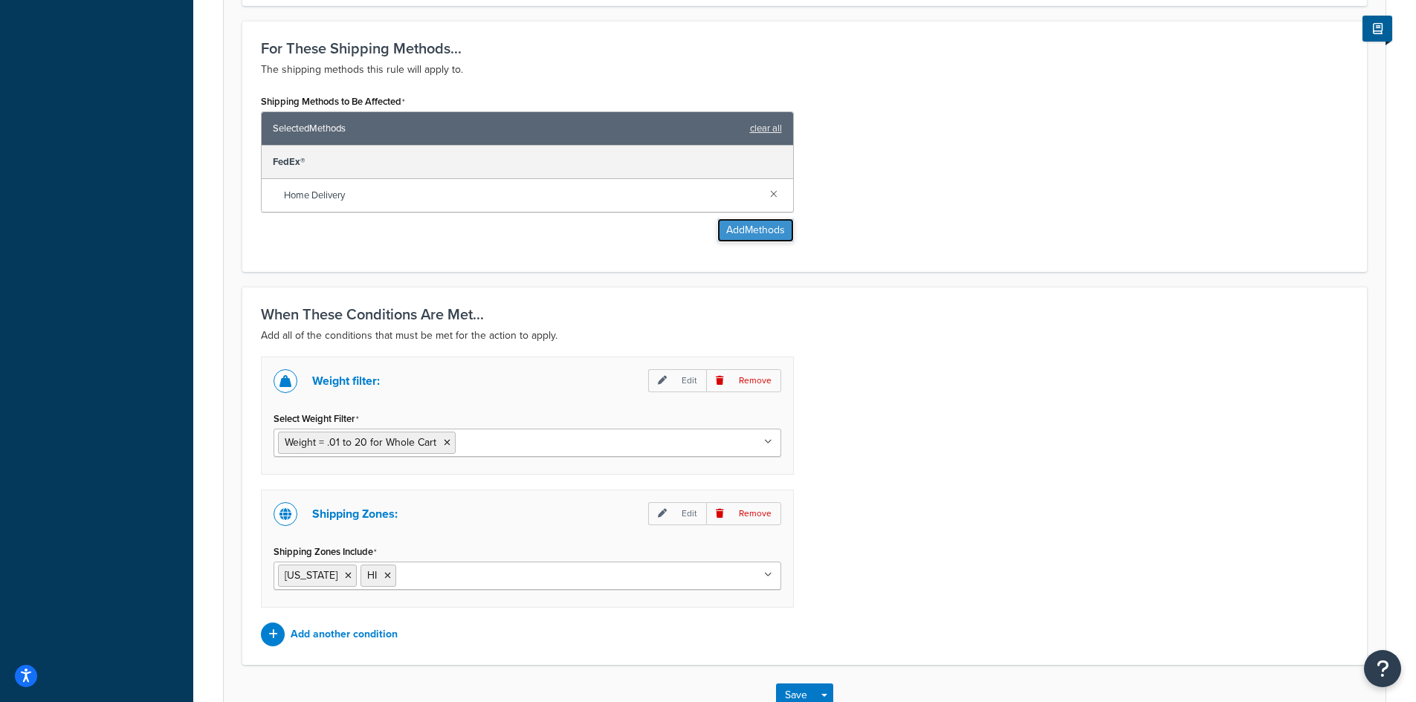
click at [760, 226] on button "Add Methods" at bounding box center [755, 230] width 77 height 24
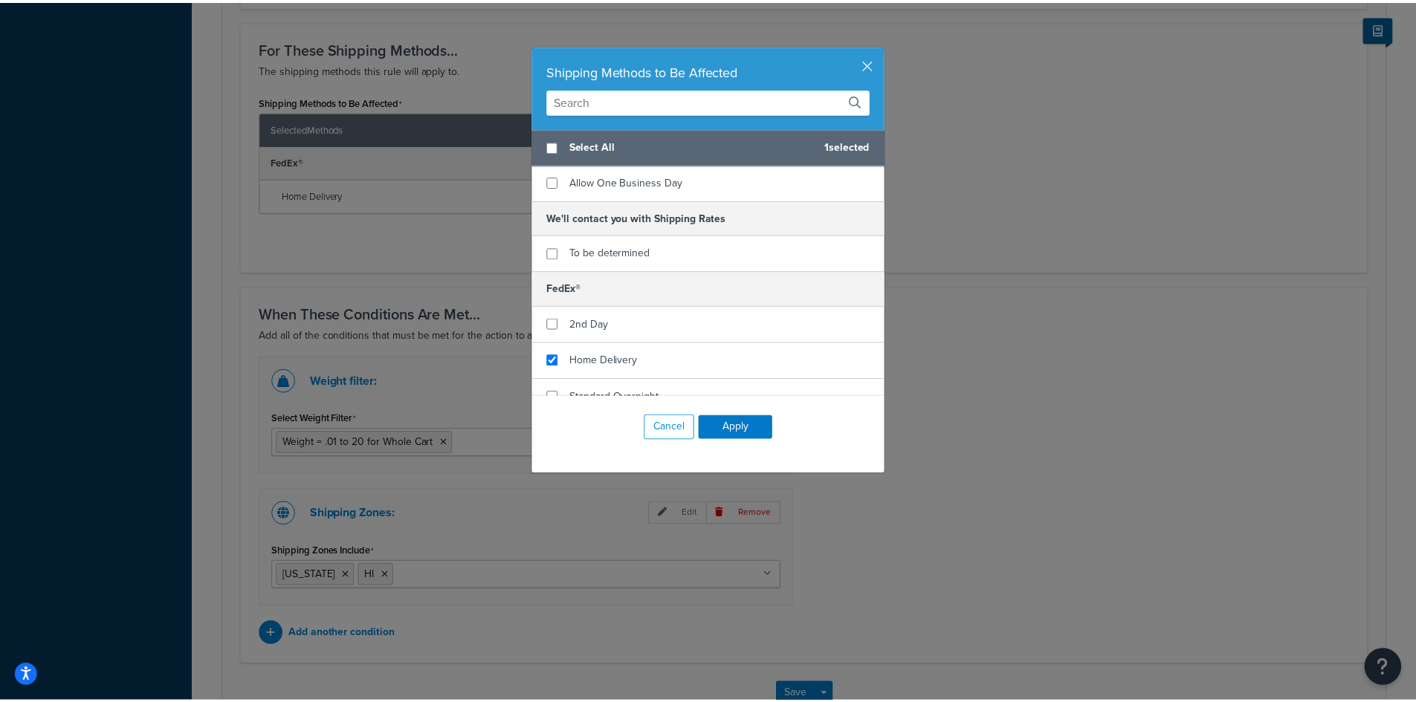
scroll to position [90, 0]
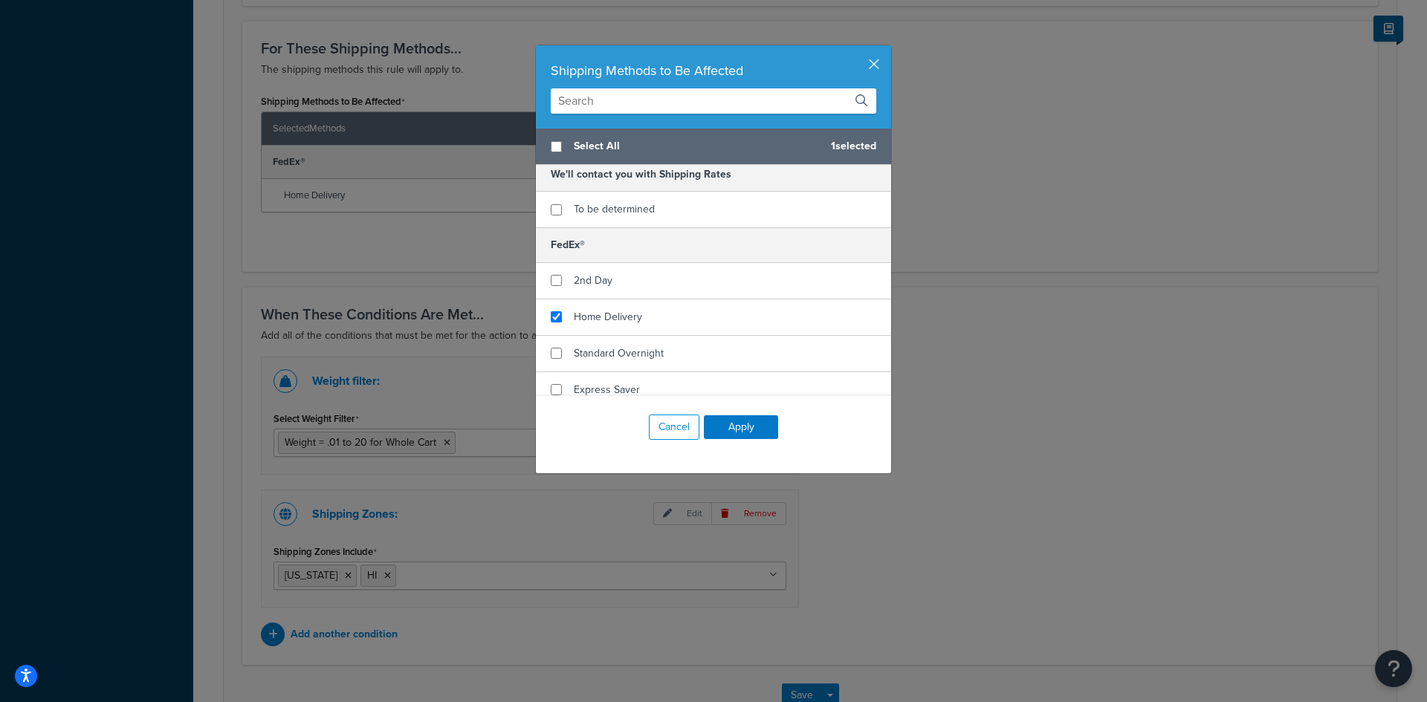
click at [1098, 445] on div "Shipping Methods to Be Affected Select All 1 selected Customer Pickup from Sher…" at bounding box center [713, 351] width 1427 height 702
click at [887, 49] on button "button" at bounding box center [889, 47] width 4 height 4
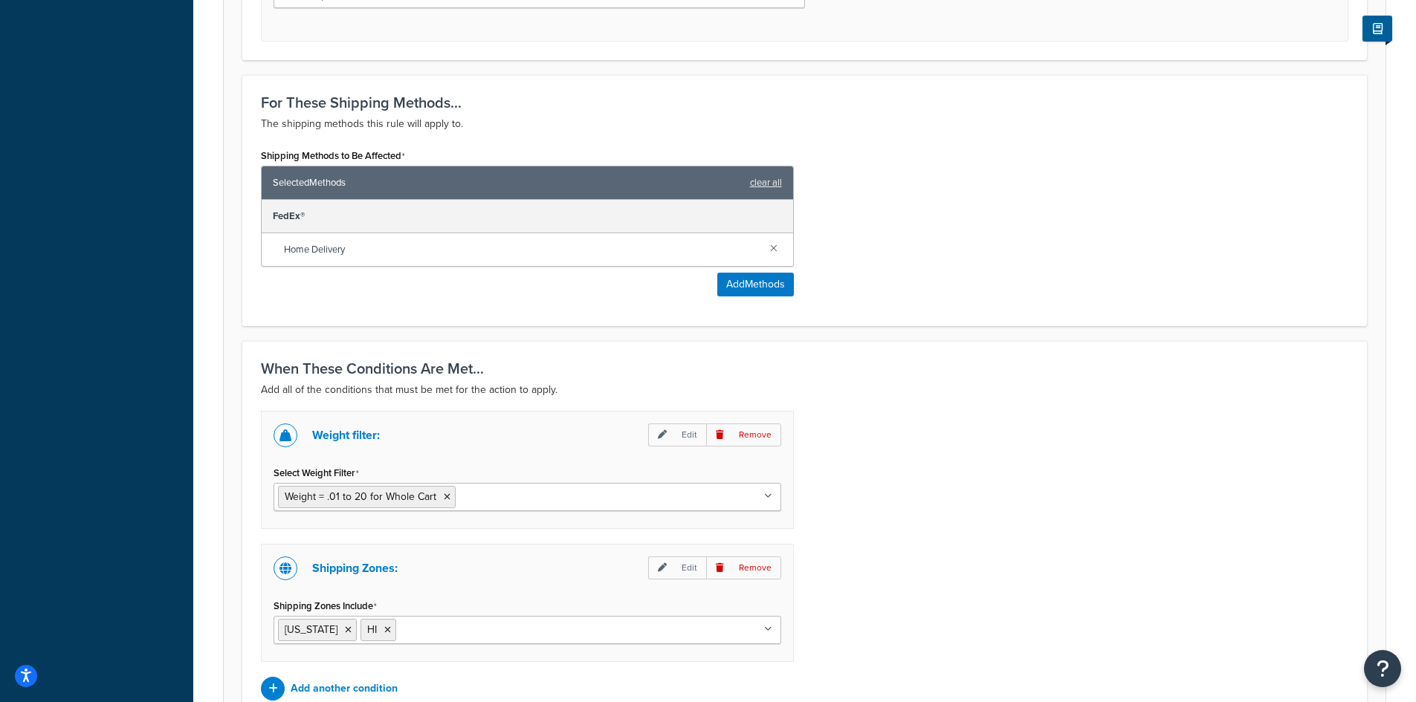
scroll to position [793, 0]
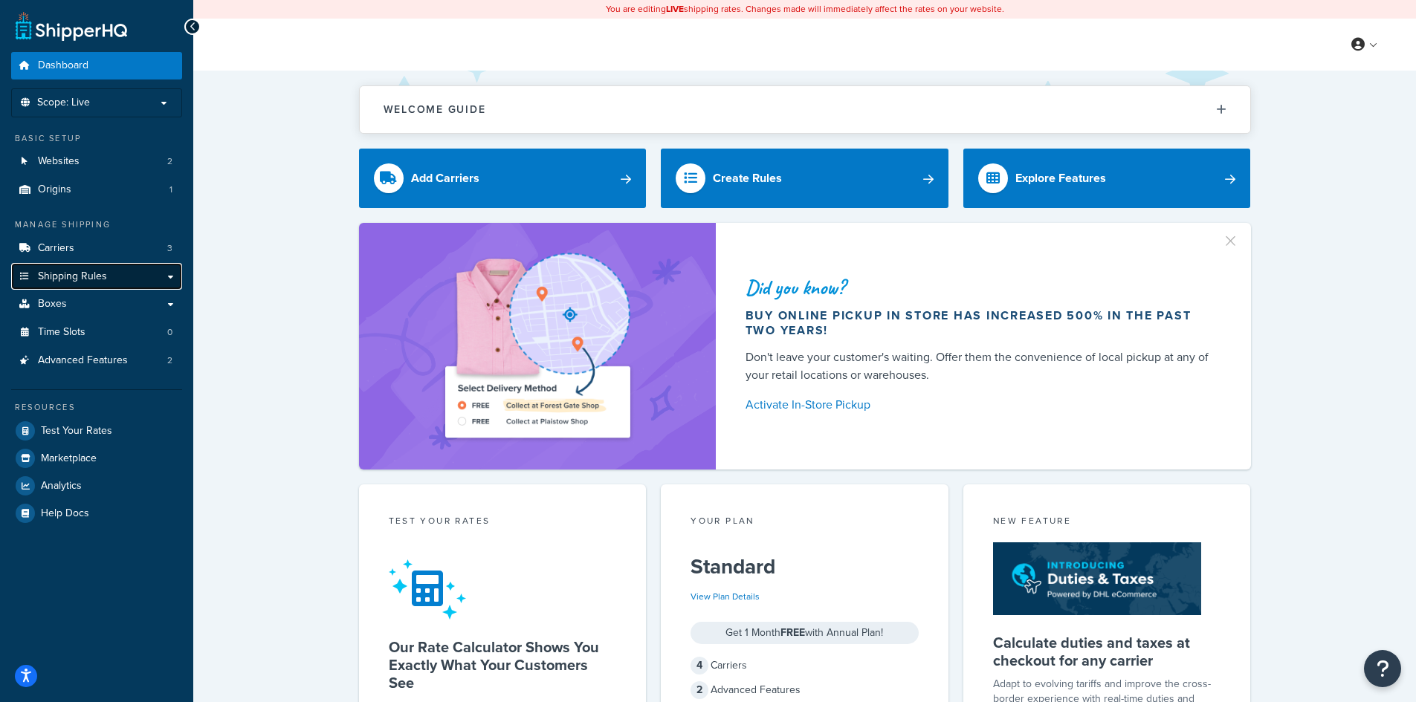
click at [169, 275] on link "Shipping Rules" at bounding box center [96, 276] width 171 height 27
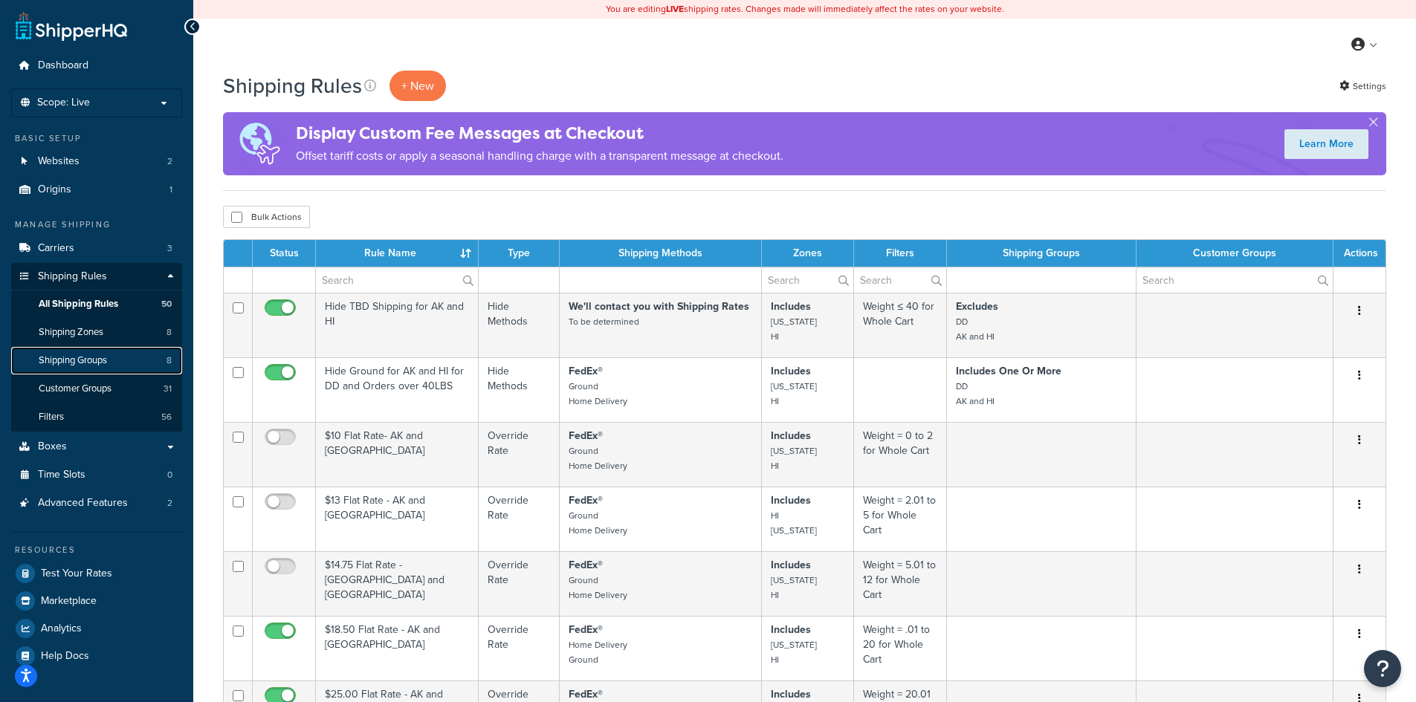
click at [84, 359] on span "Shipping Groups" at bounding box center [73, 360] width 68 height 13
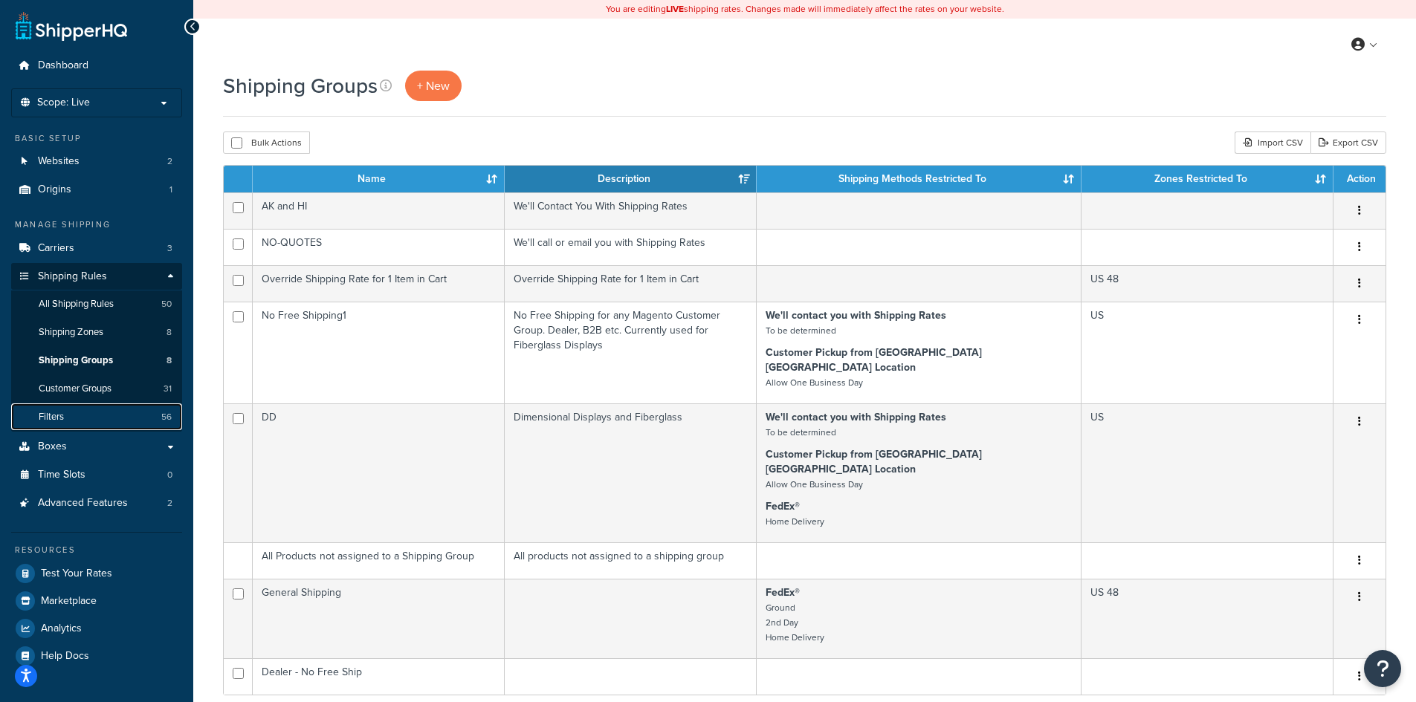
click at [103, 412] on link "Filters 56" at bounding box center [96, 416] width 171 height 27
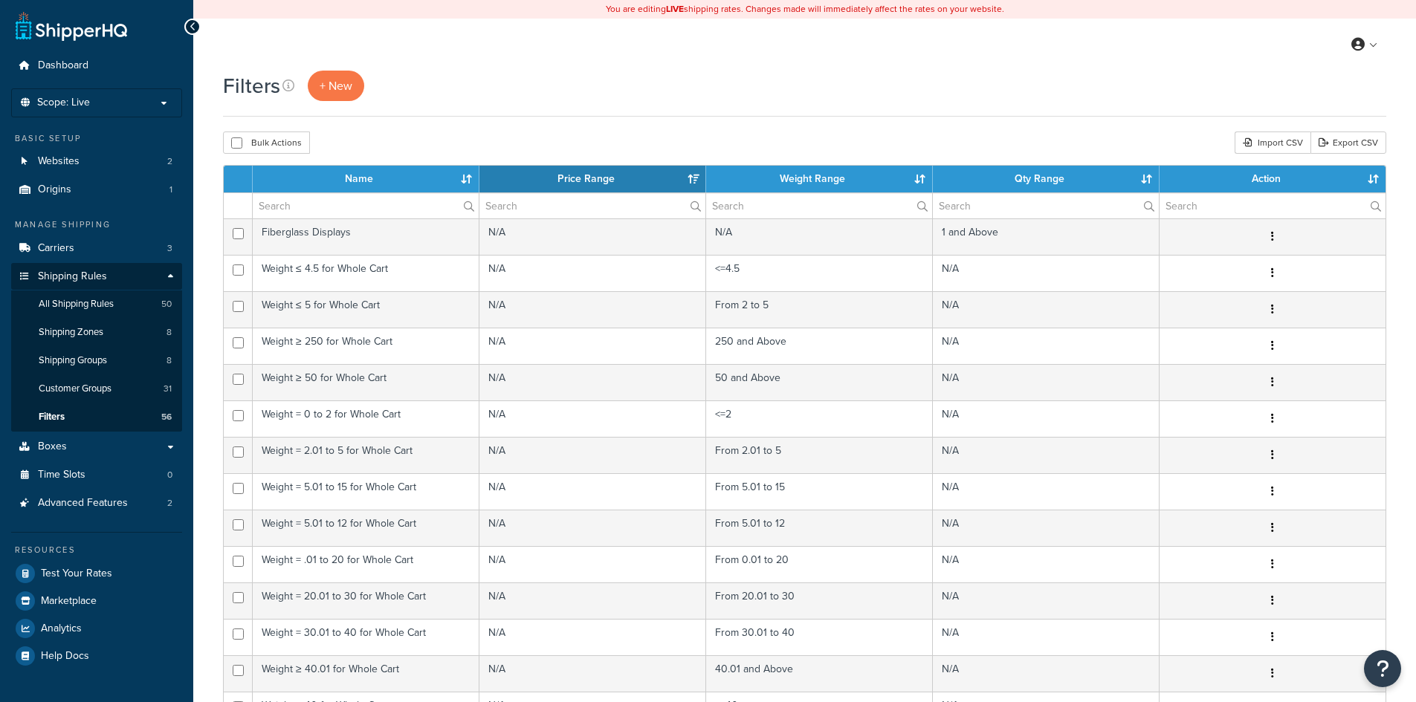
select select "15"
click at [335, 200] on input "text" at bounding box center [366, 205] width 226 height 25
type input "w"
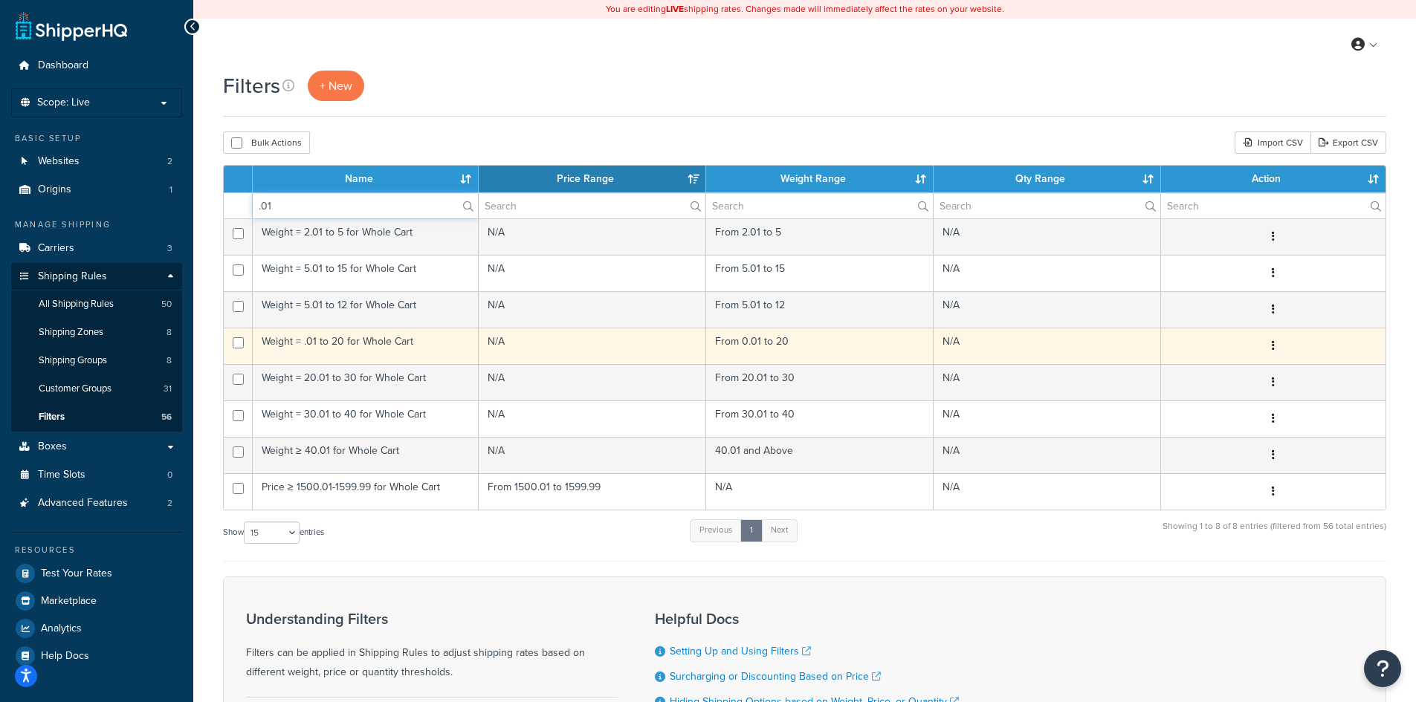
type input ".01"
click at [340, 338] on td "Weight = .01 to 20 for Whole Cart" at bounding box center [366, 346] width 226 height 36
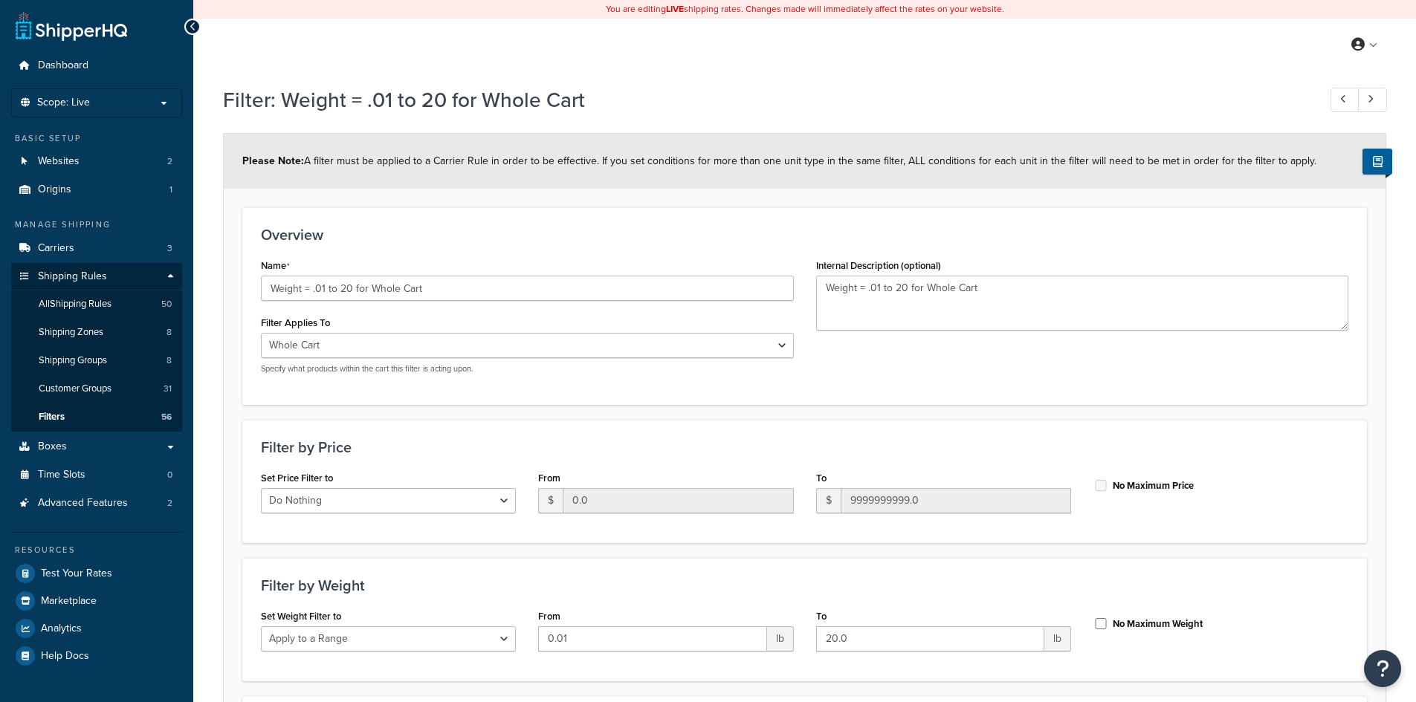
select select "range"
click at [55, 312] on link "All Shipping Rules 50" at bounding box center [96, 304] width 171 height 27
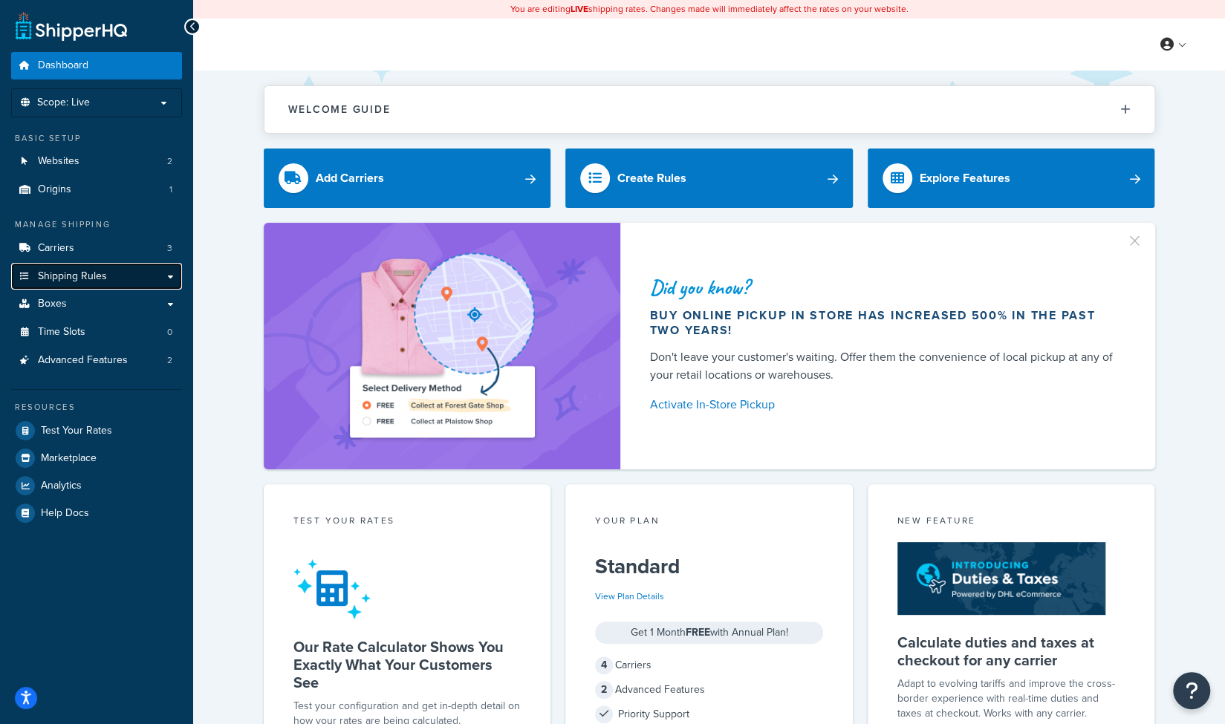
click at [171, 277] on link "Shipping Rules" at bounding box center [96, 276] width 171 height 27
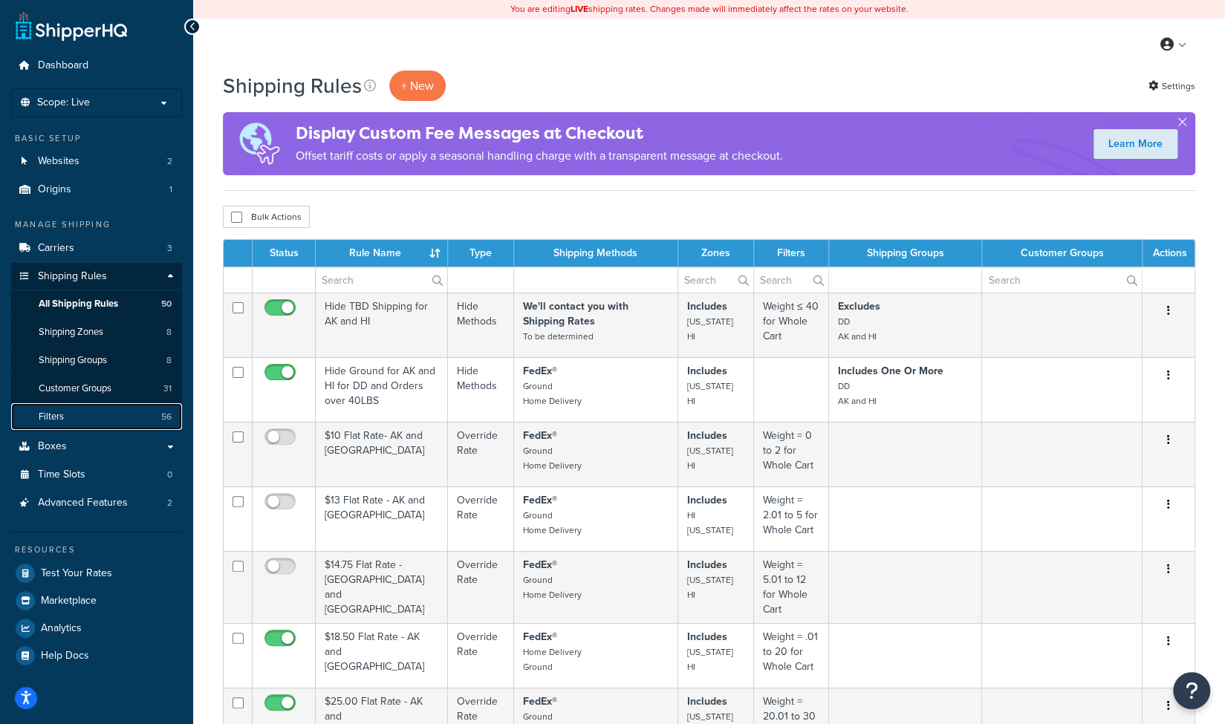
click at [85, 417] on link "Filters 56" at bounding box center [96, 416] width 171 height 27
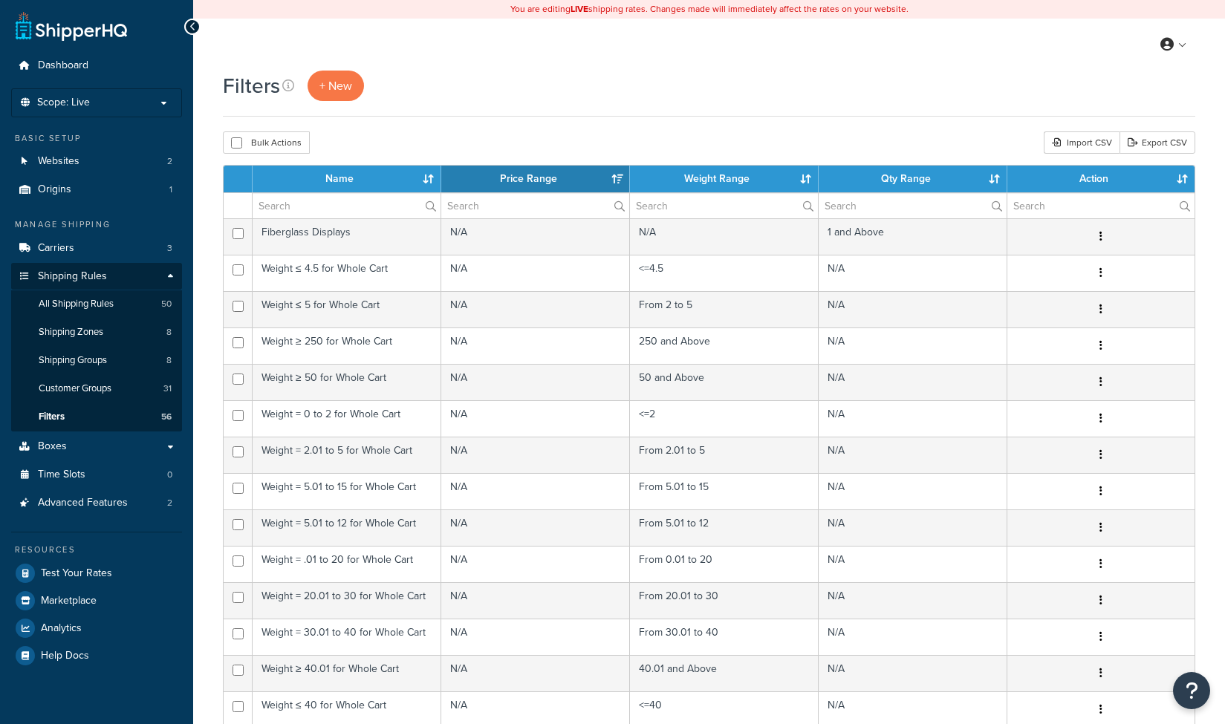
select select "15"
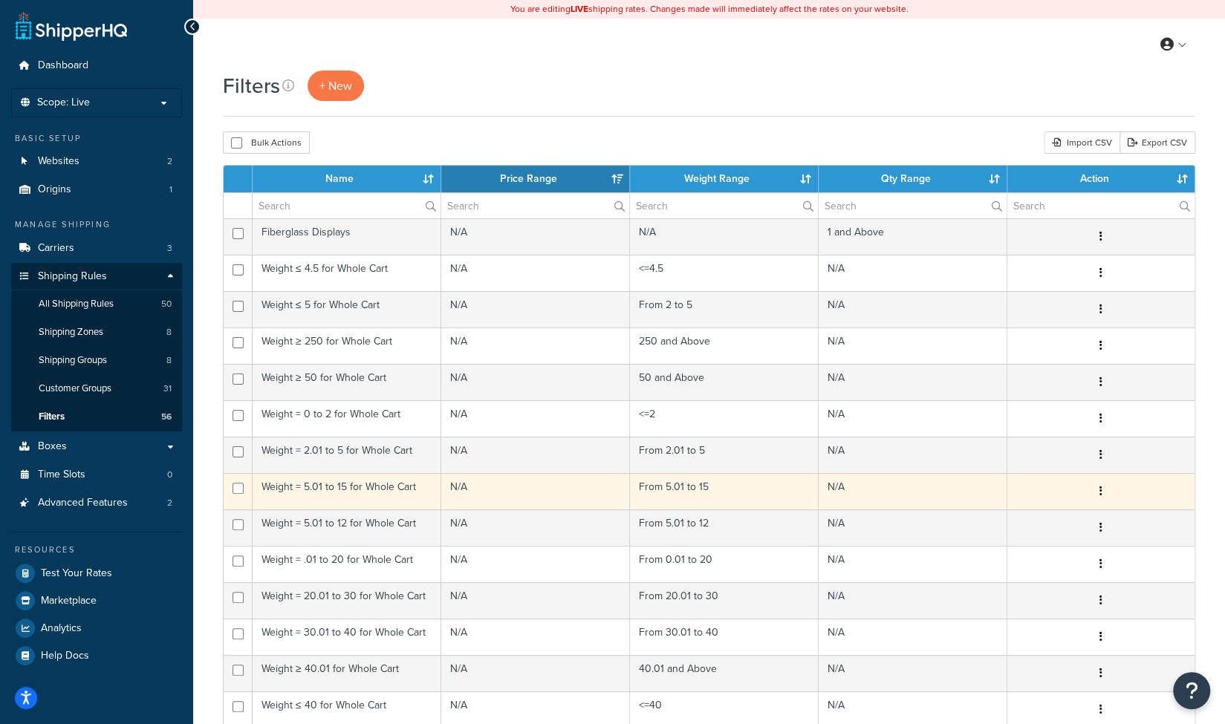
click at [366, 493] on td "Weight = 5.01 to 15 for Whole Cart" at bounding box center [347, 491] width 189 height 36
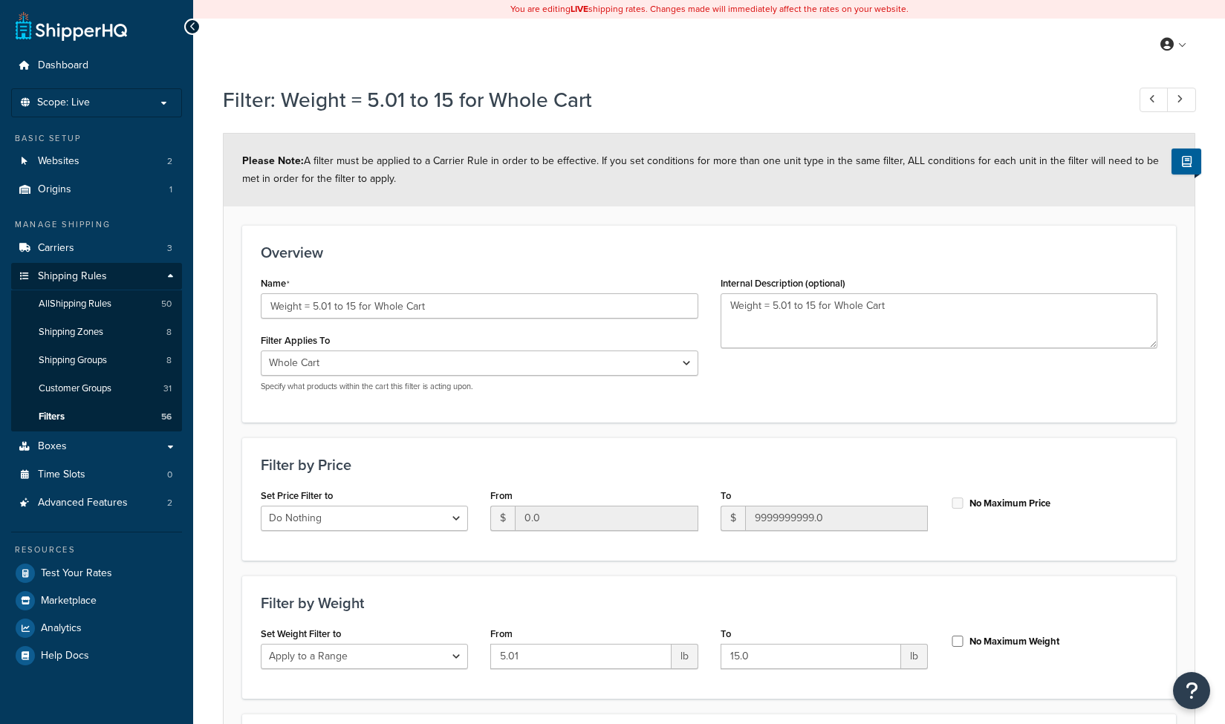
select select "range"
click at [76, 417] on link "Filters 56" at bounding box center [96, 416] width 171 height 27
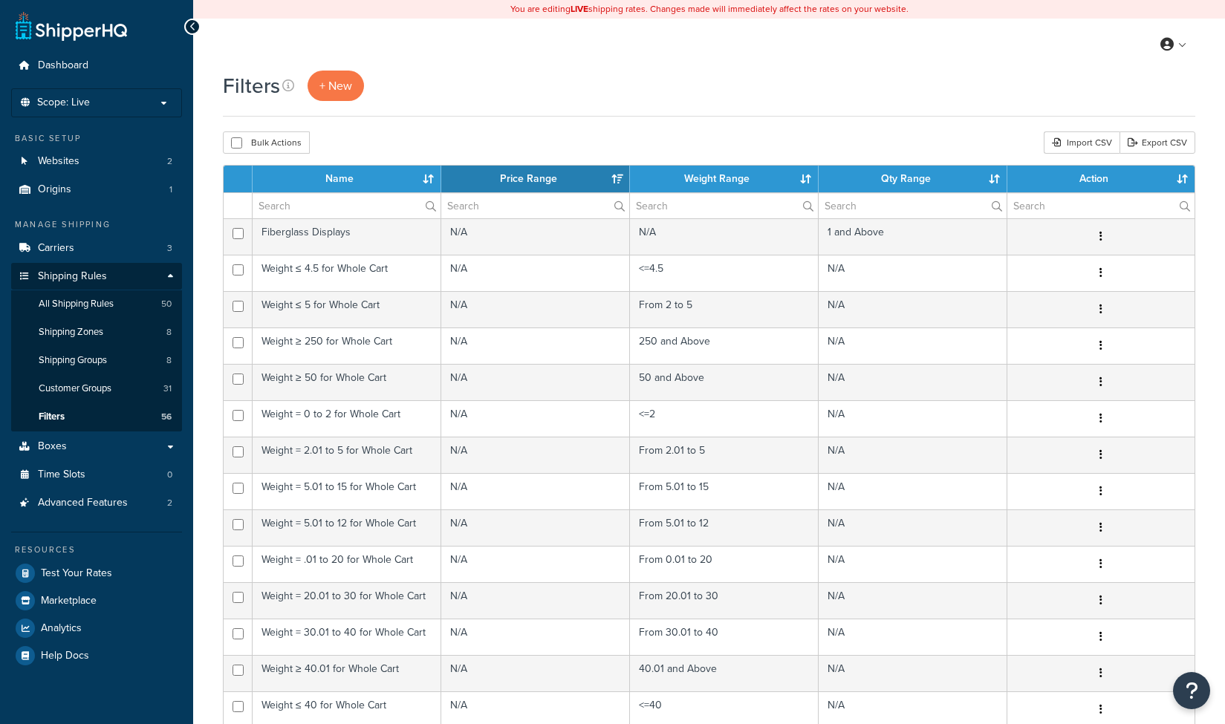
select select "15"
click at [304, 208] on input "text" at bounding box center [347, 205] width 188 height 25
type input "weight"
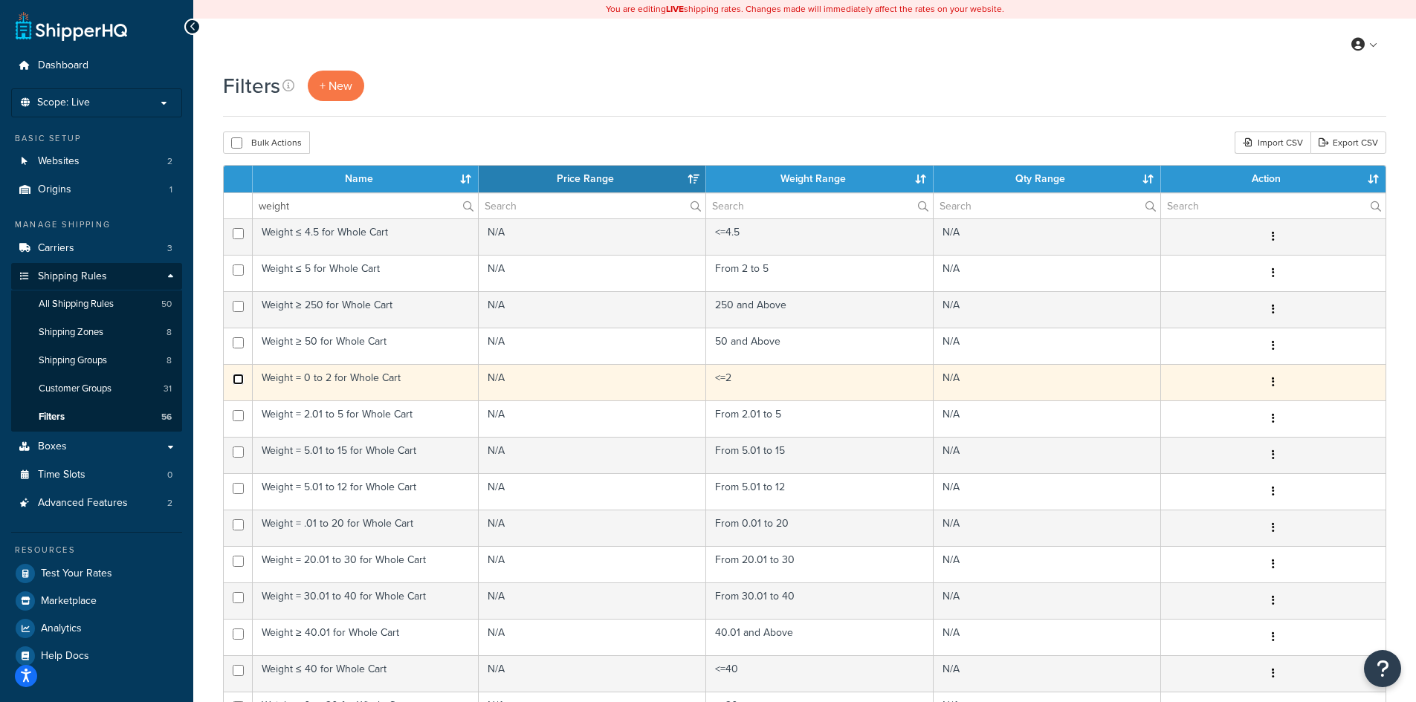
click at [237, 377] on input "checkbox" at bounding box center [238, 379] width 11 height 11
checkbox input "true"
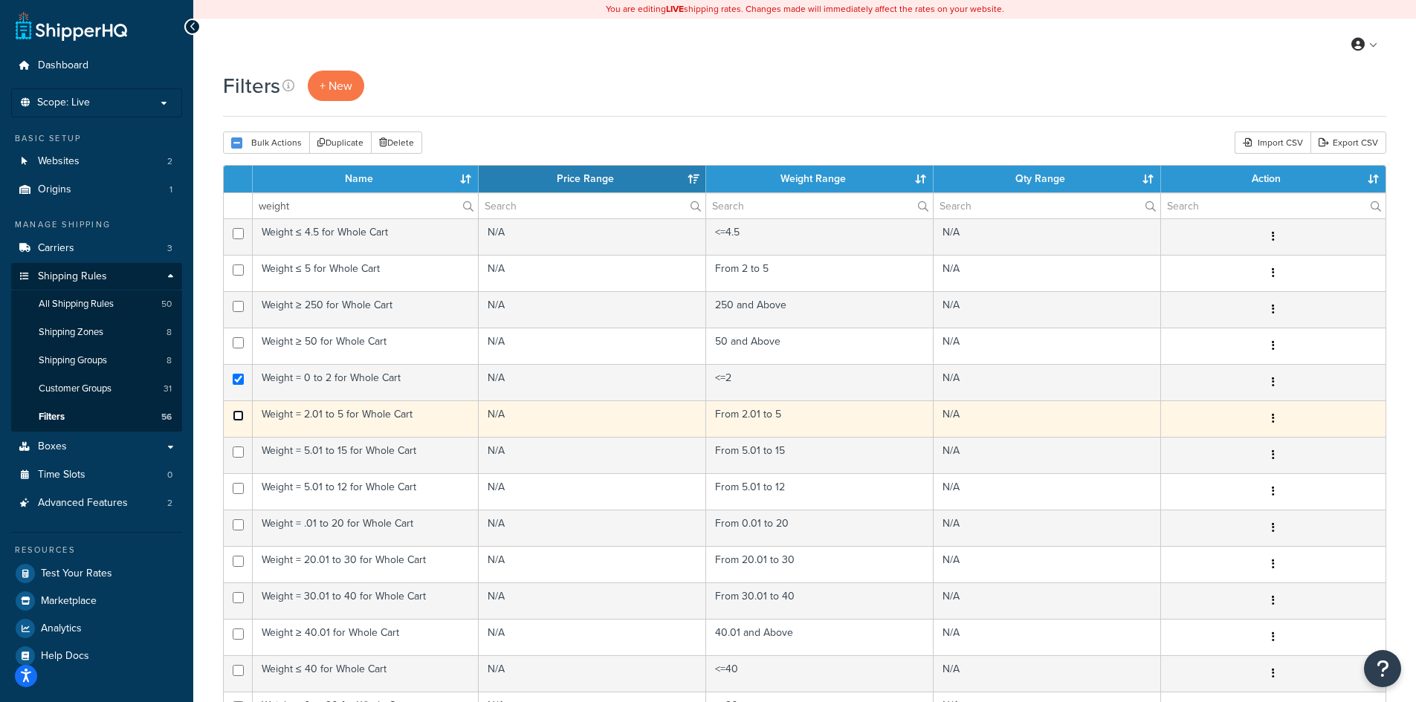
click at [236, 414] on input "checkbox" at bounding box center [238, 415] width 11 height 11
checkbox input "true"
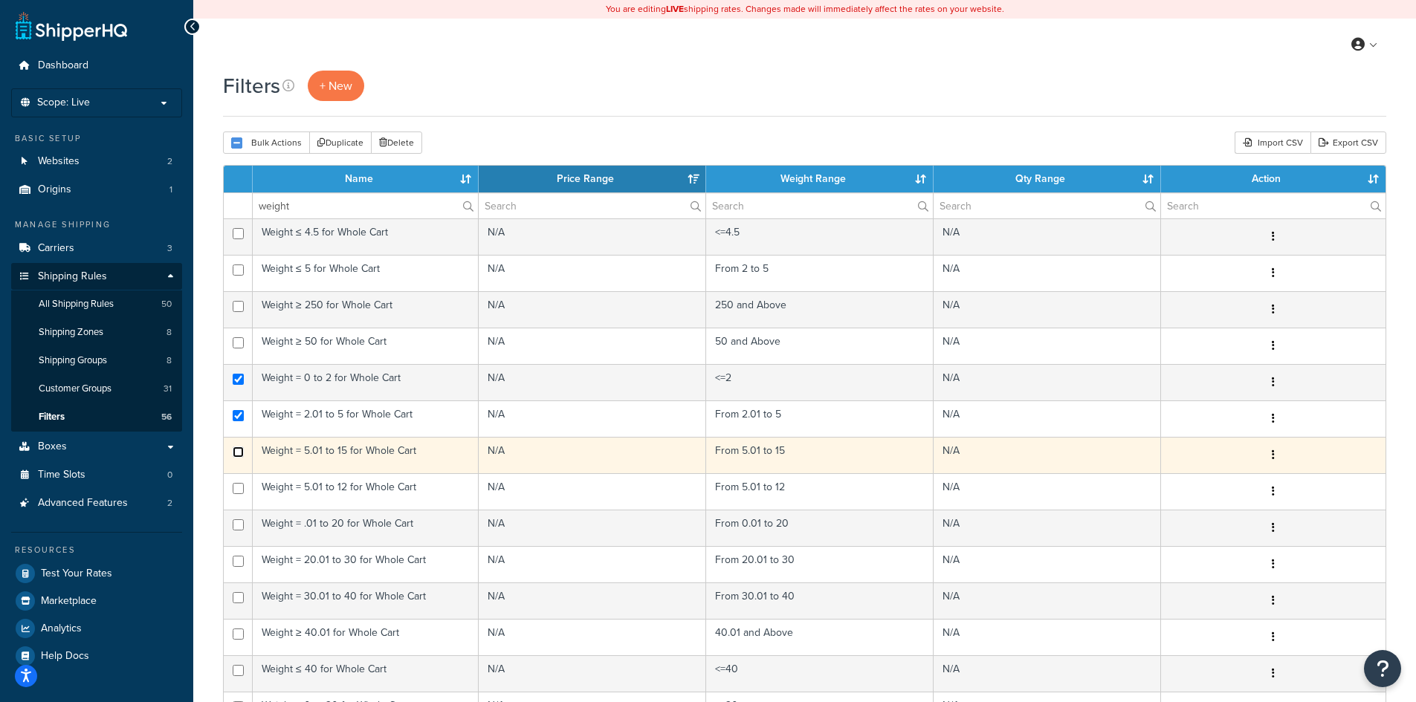
click at [239, 452] on input "checkbox" at bounding box center [238, 452] width 11 height 11
checkbox input "false"
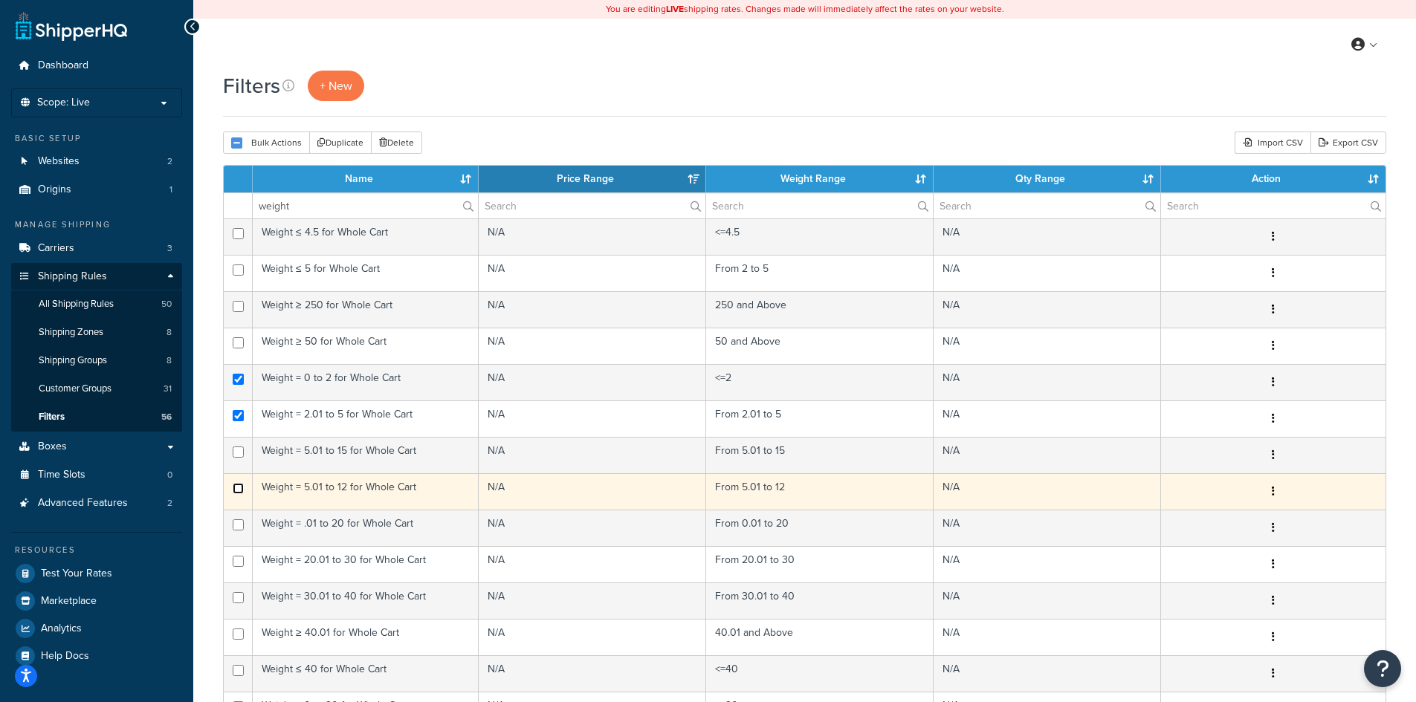
click at [237, 487] on input "checkbox" at bounding box center [238, 488] width 11 height 11
checkbox input "true"
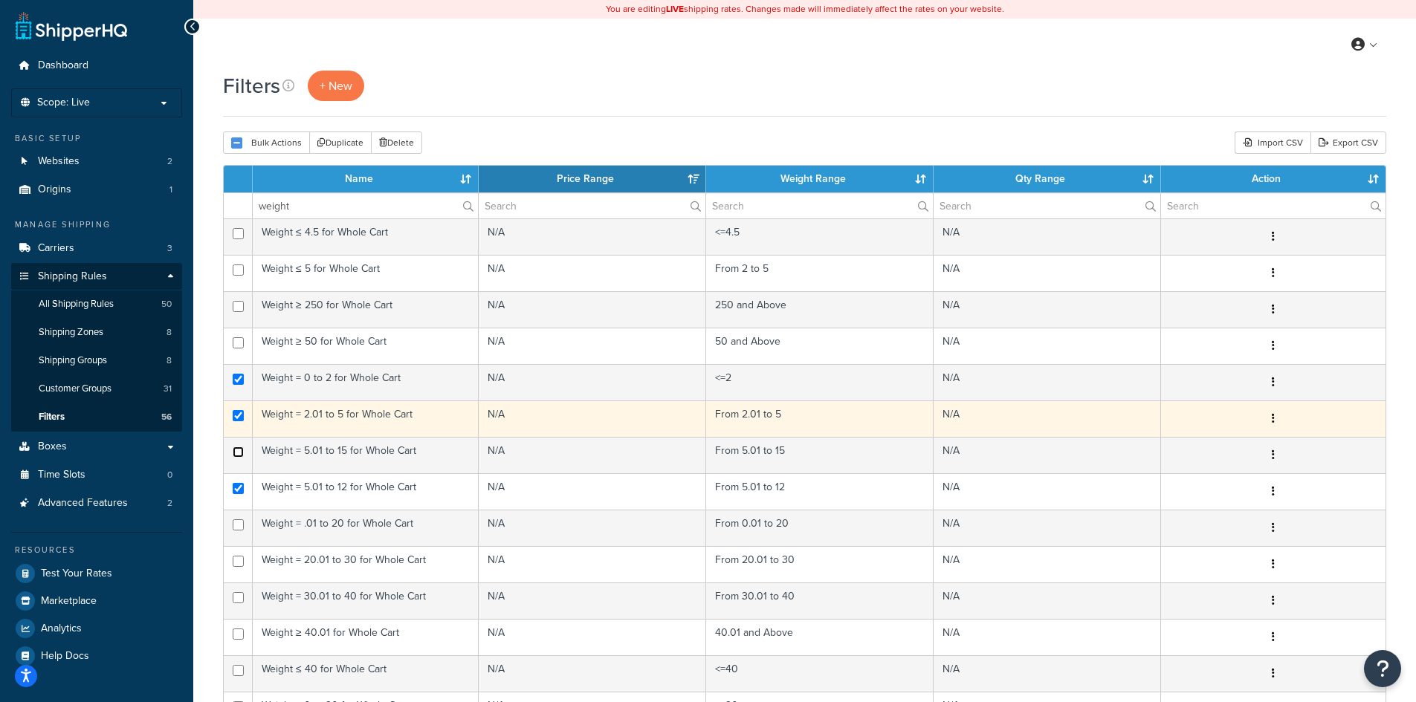
drag, startPoint x: 236, startPoint y: 451, endPoint x: 236, endPoint y: 433, distance: 17.8
click at [236, 451] on input "checkbox" at bounding box center [238, 452] width 11 height 11
checkbox input "true"
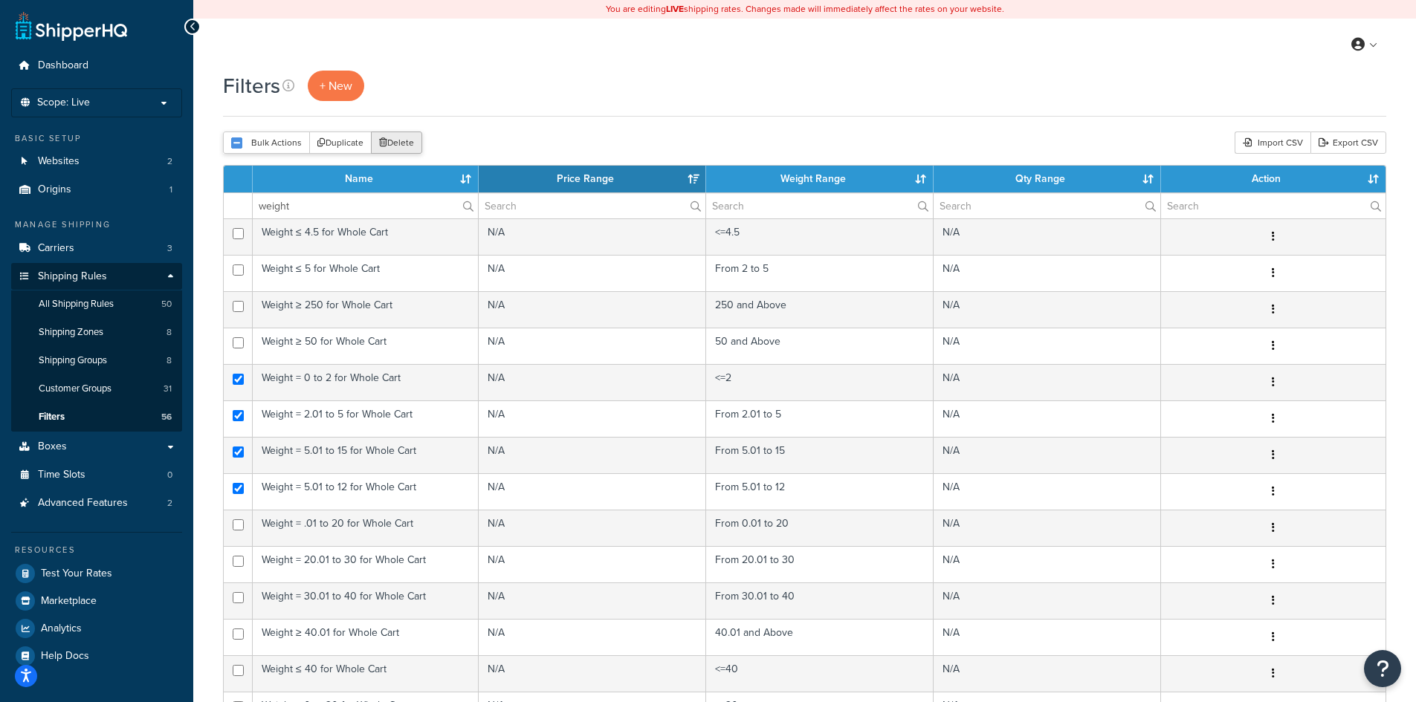
click at [392, 142] on button "Delete" at bounding box center [396, 143] width 51 height 22
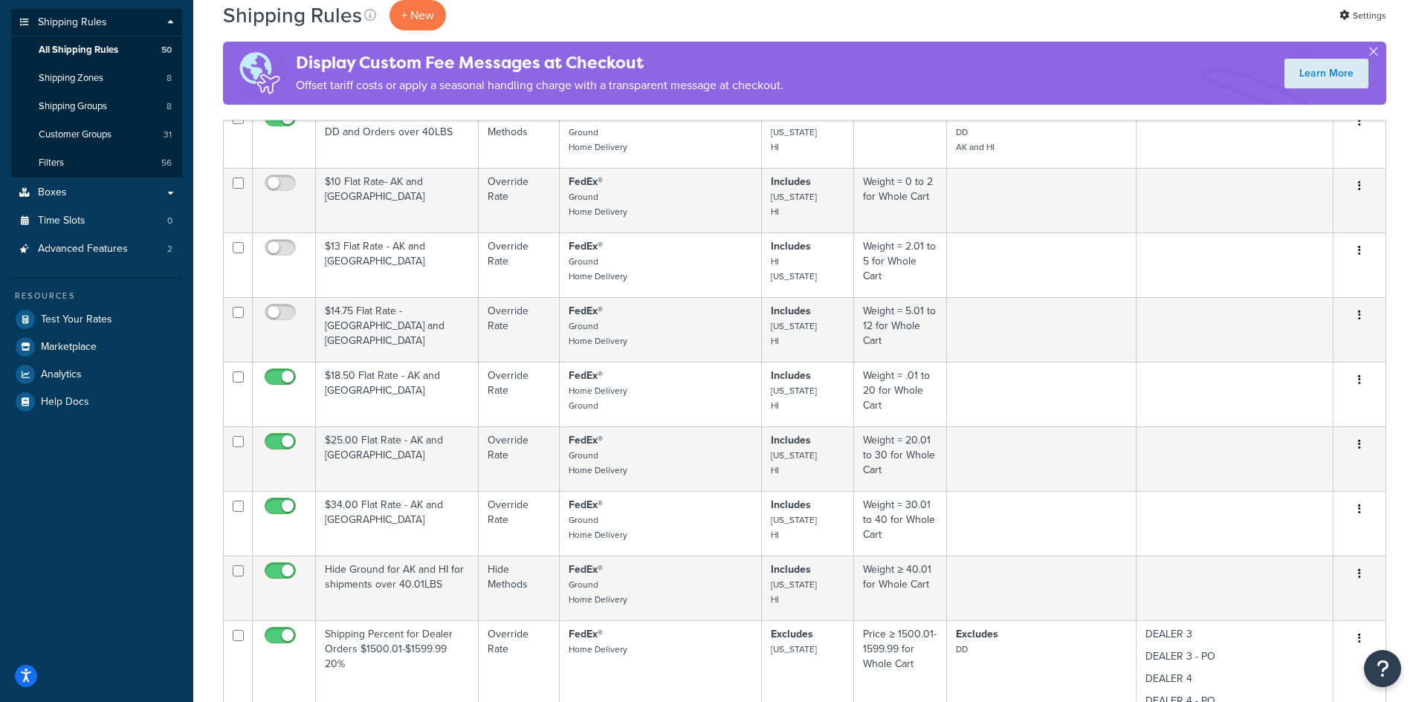
scroll to position [198, 0]
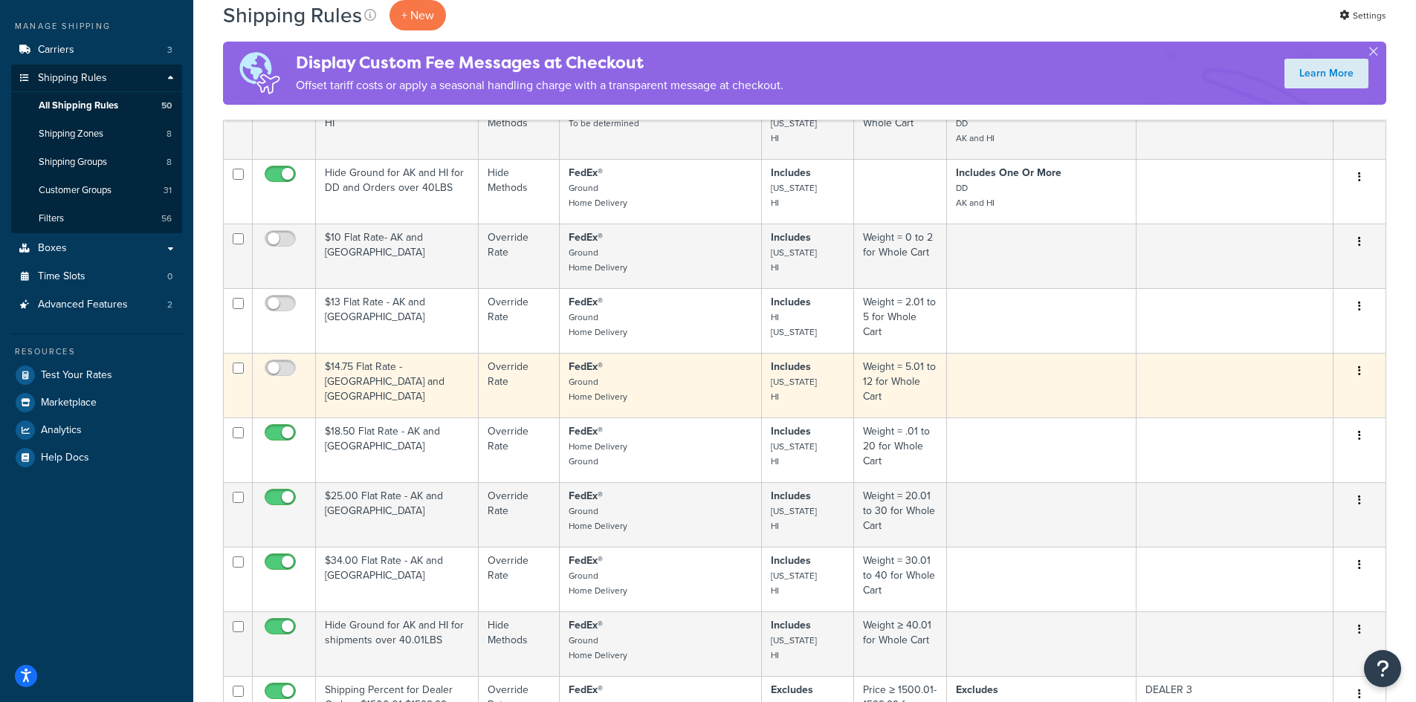
click at [232, 367] on td at bounding box center [238, 385] width 29 height 65
checkbox input "true"
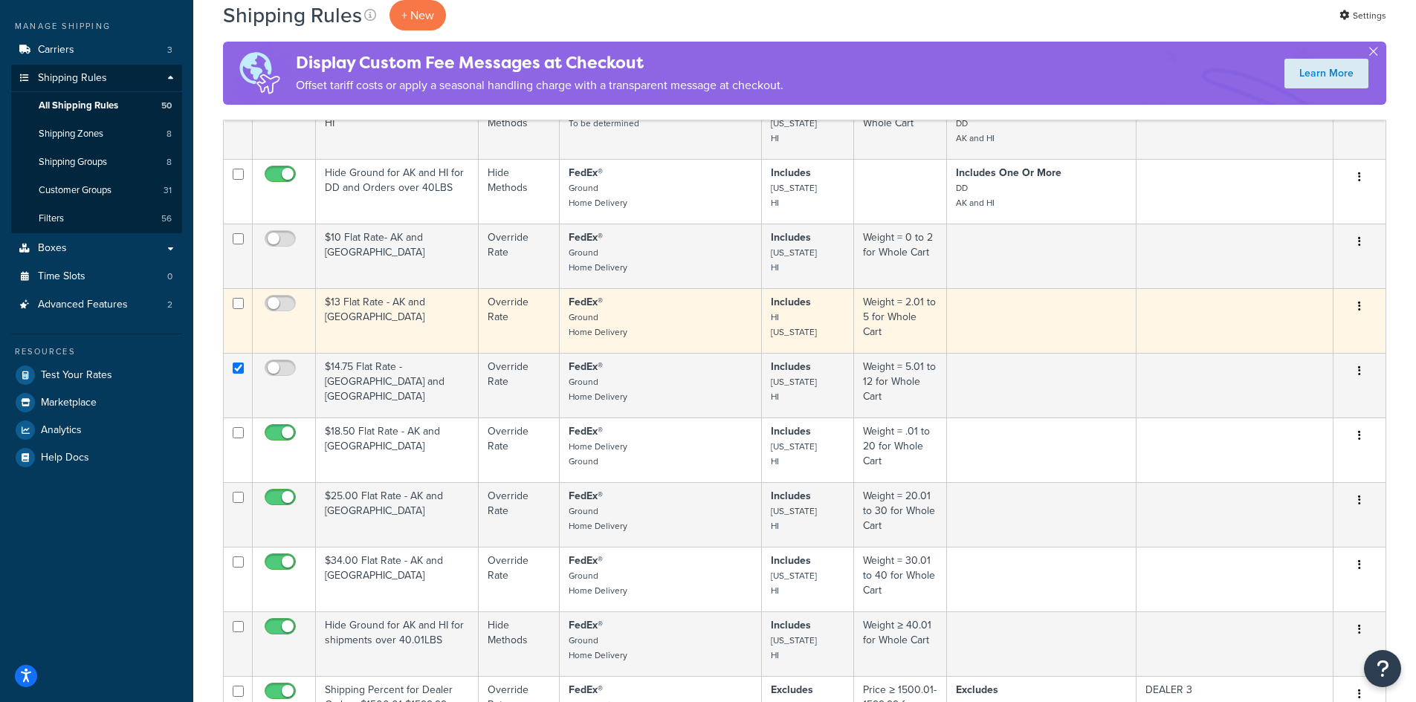
click at [236, 303] on input "checkbox" at bounding box center [238, 303] width 11 height 11
checkbox input "true"
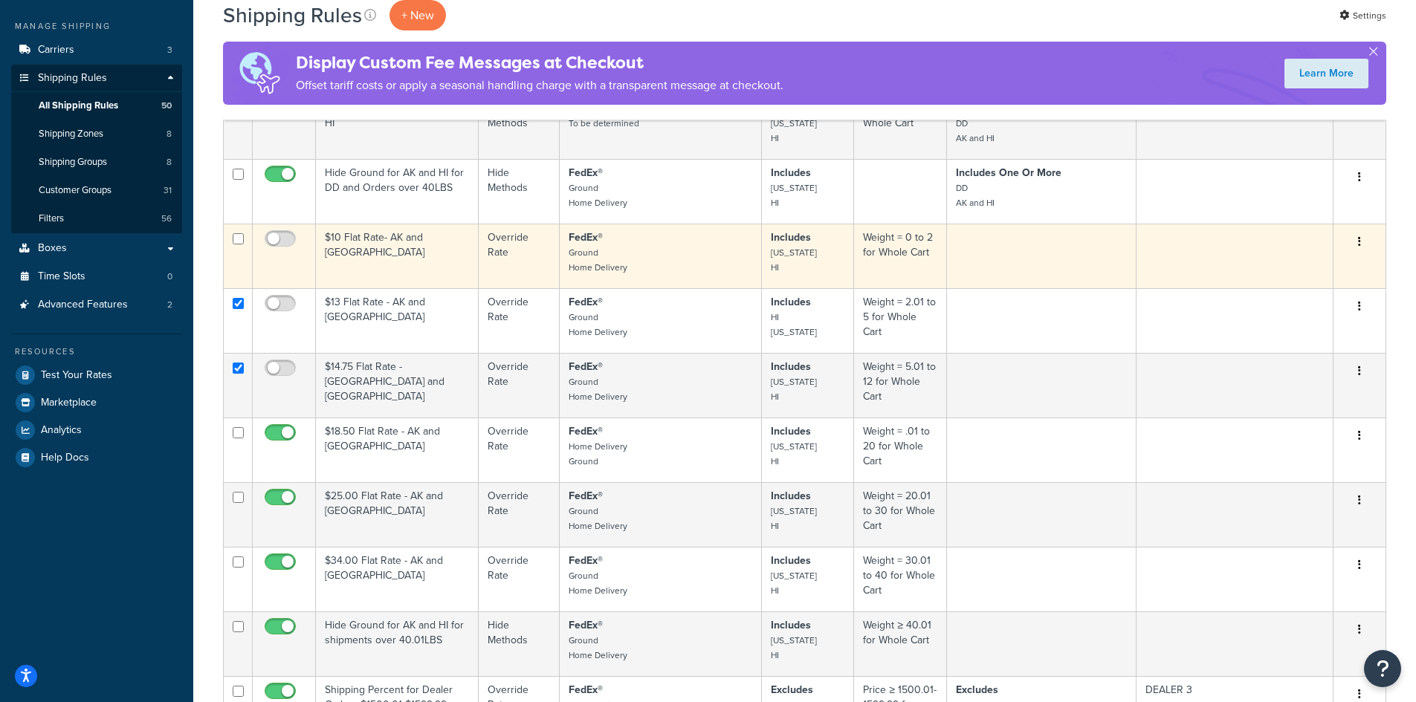
click at [234, 238] on input "checkbox" at bounding box center [238, 238] width 11 height 11
checkbox input "true"
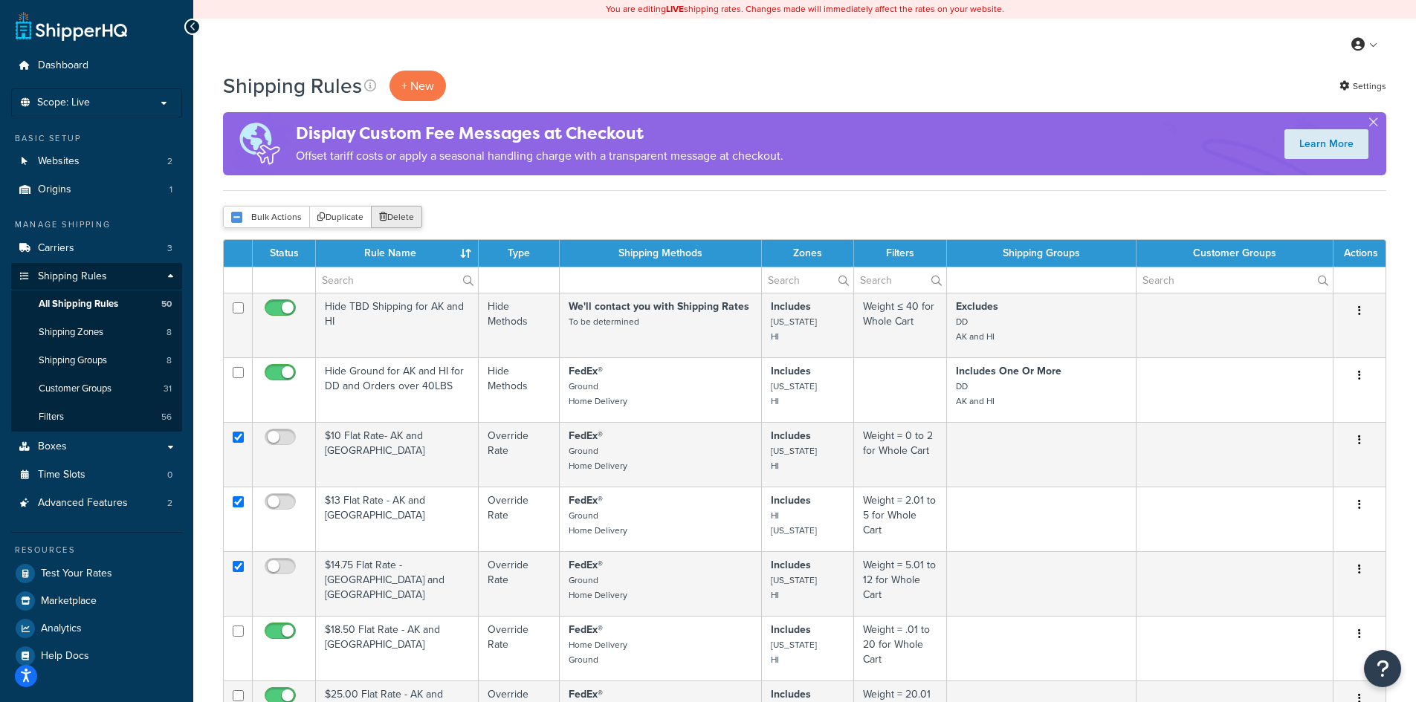
click at [401, 210] on button "Delete" at bounding box center [396, 217] width 51 height 22
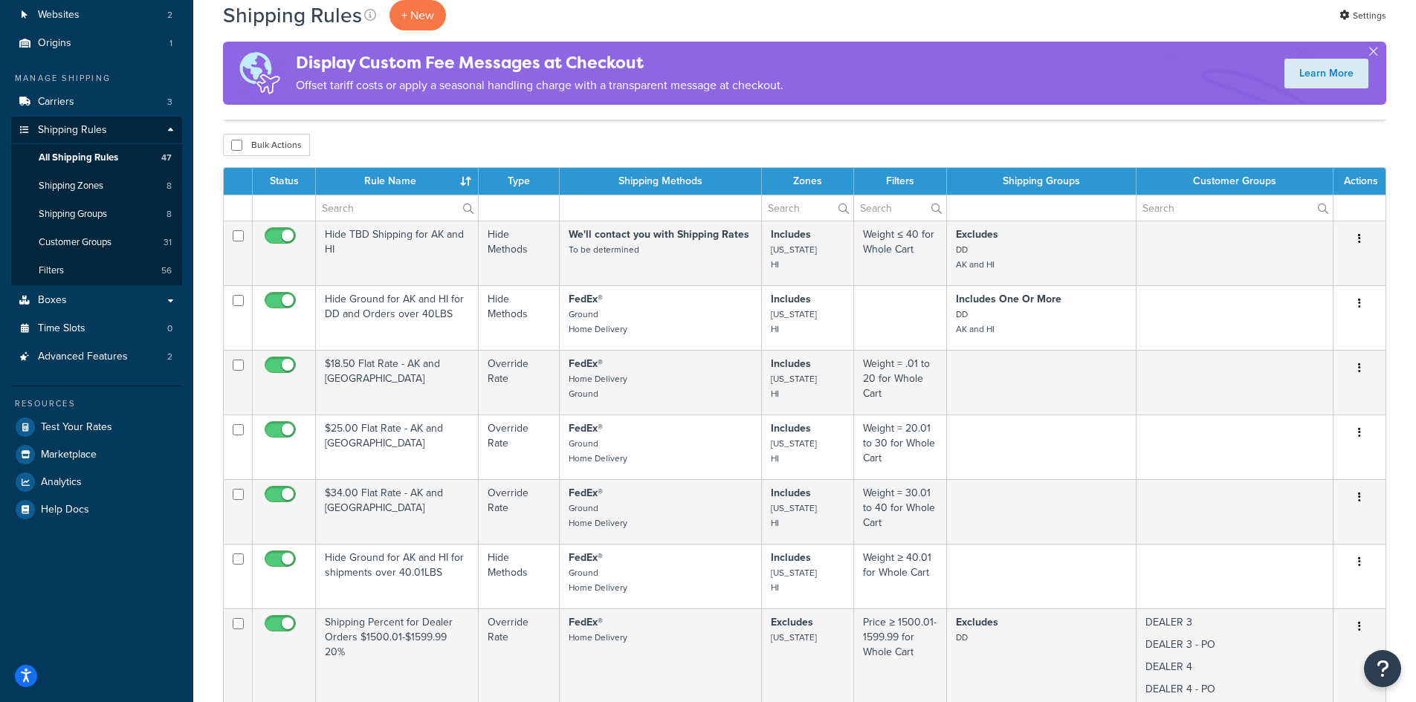
scroll to position [198, 0]
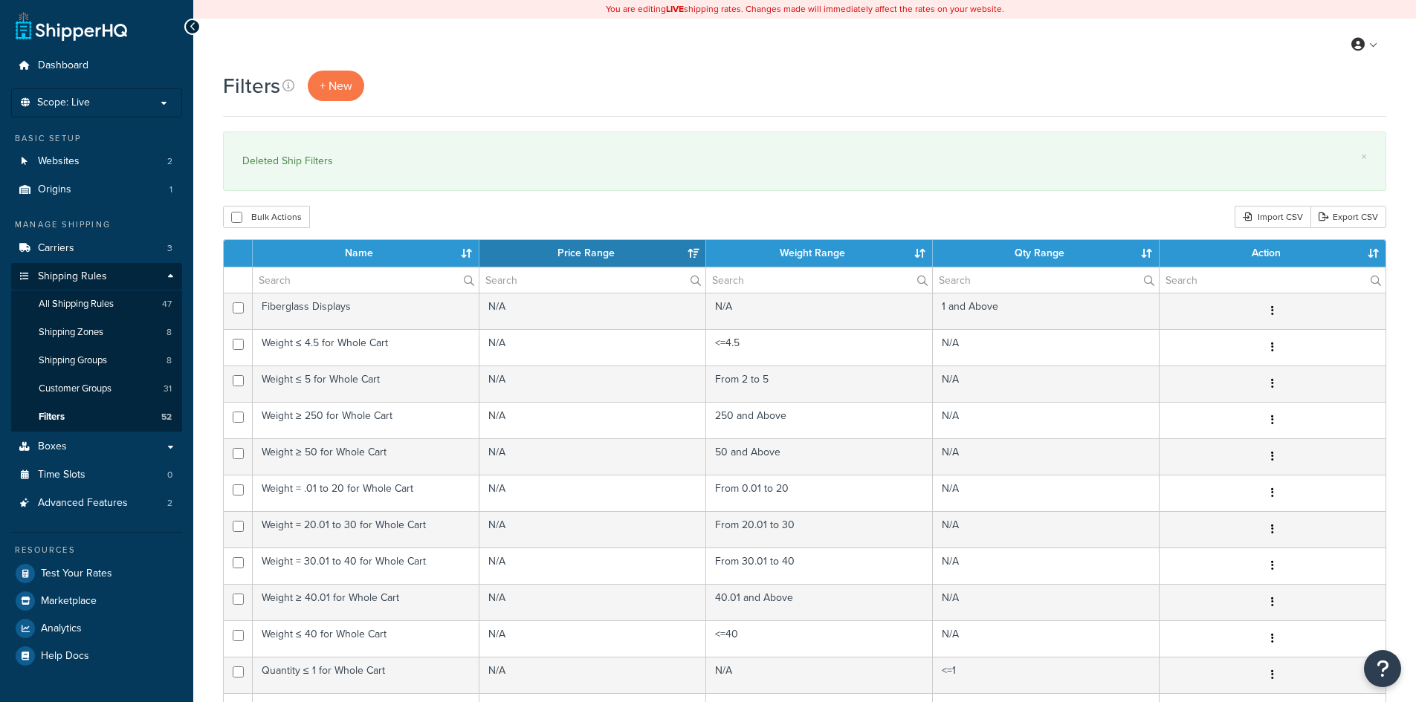
select select "15"
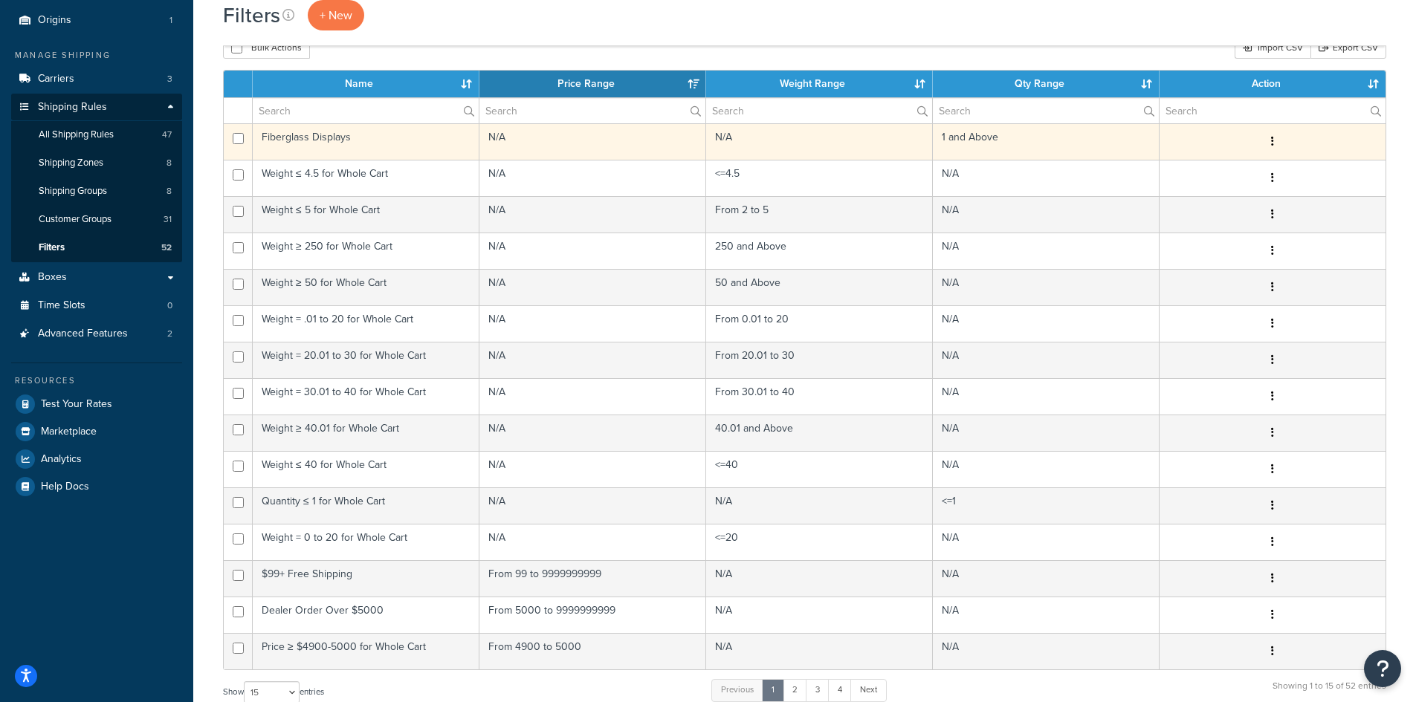
scroll to position [198, 0]
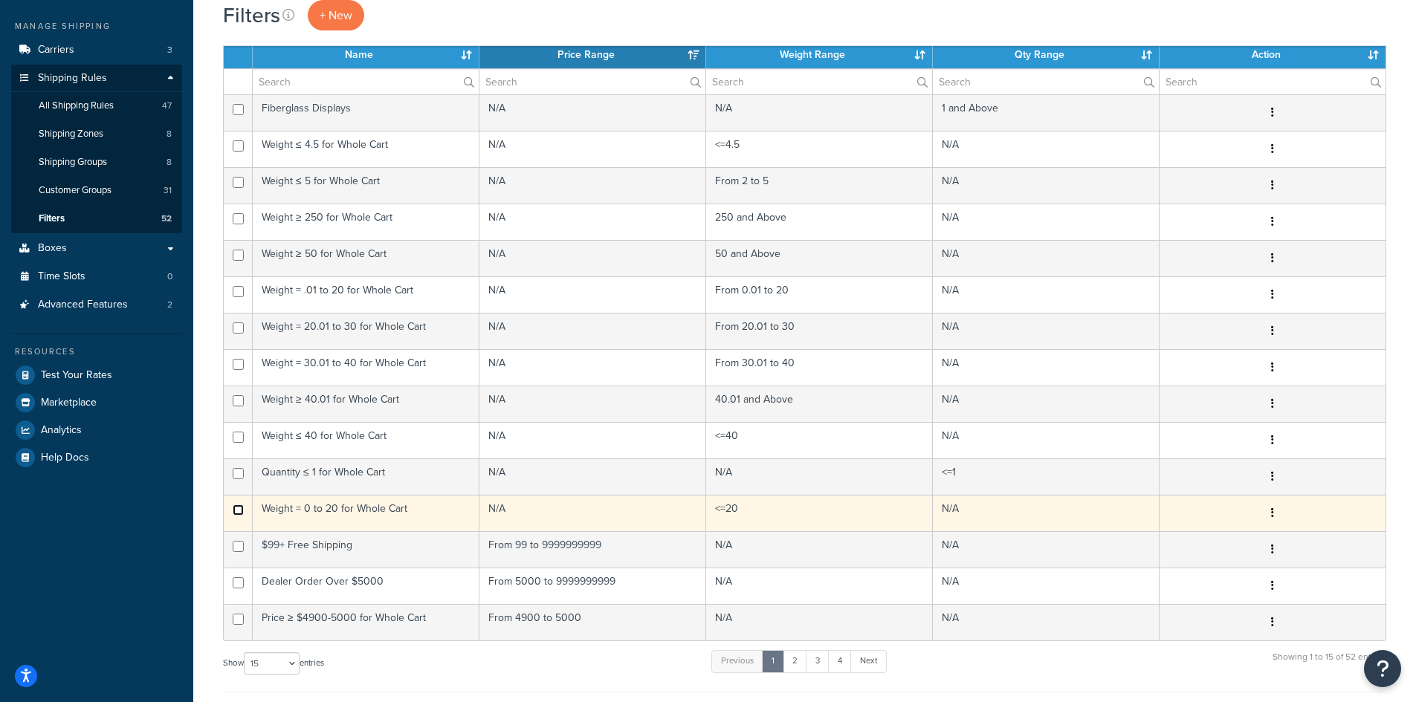
click at [237, 510] on input "checkbox" at bounding box center [238, 510] width 11 height 11
checkbox input "true"
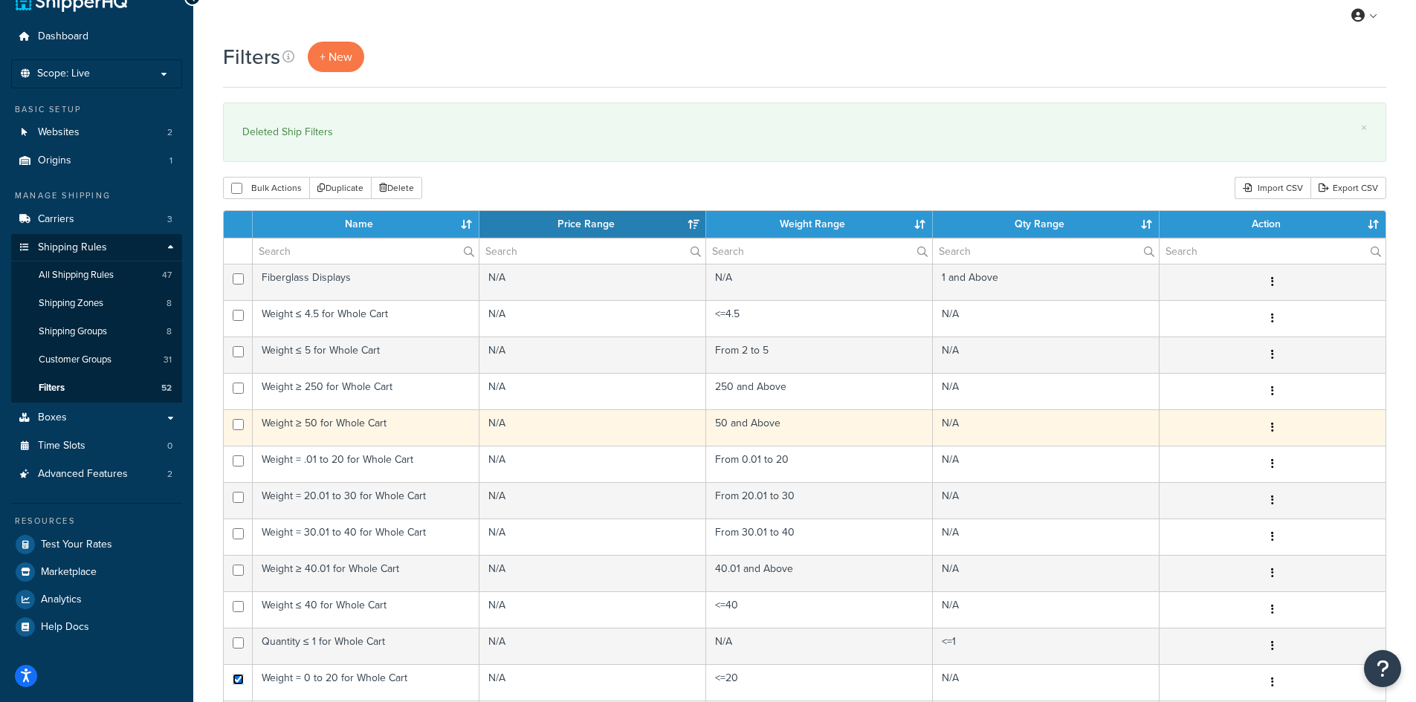
scroll to position [0, 0]
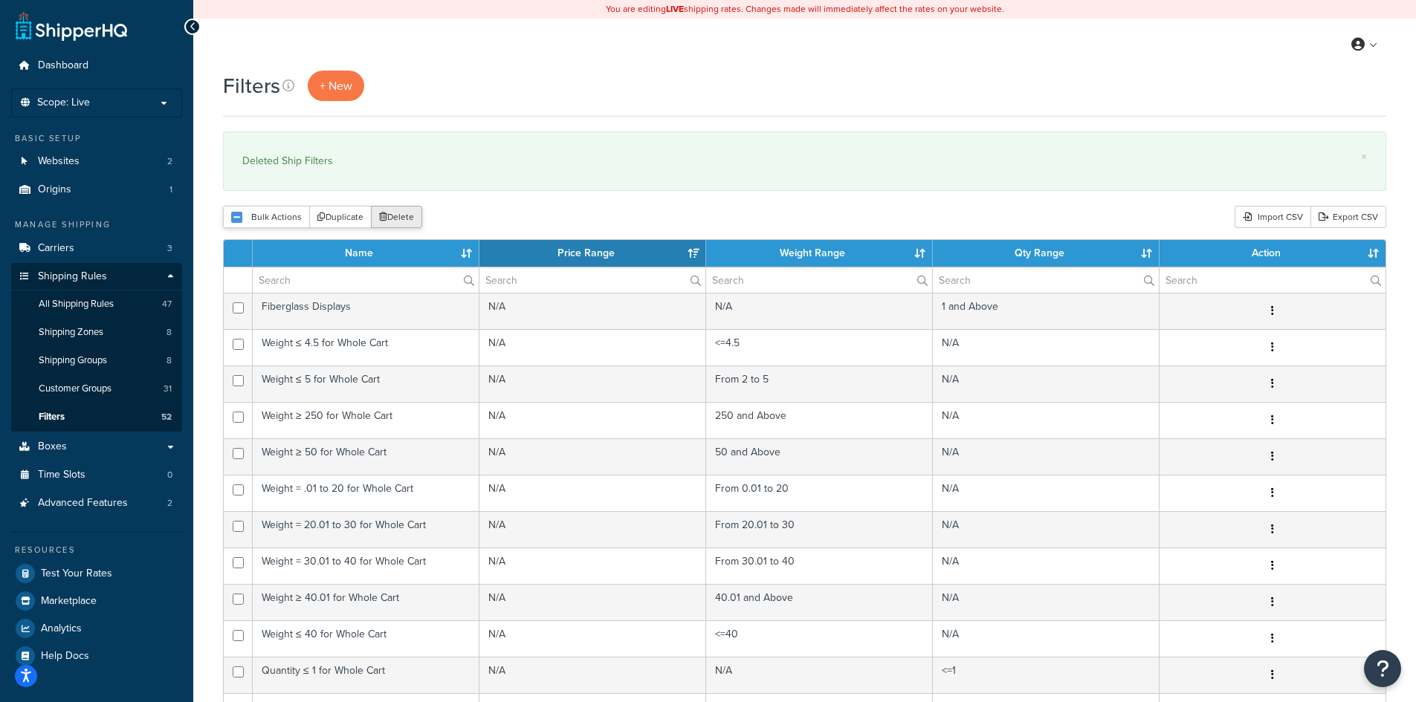
click at [392, 212] on button "Delete" at bounding box center [396, 217] width 51 height 22
select select "15"
click at [291, 289] on input "text" at bounding box center [366, 279] width 226 height 25
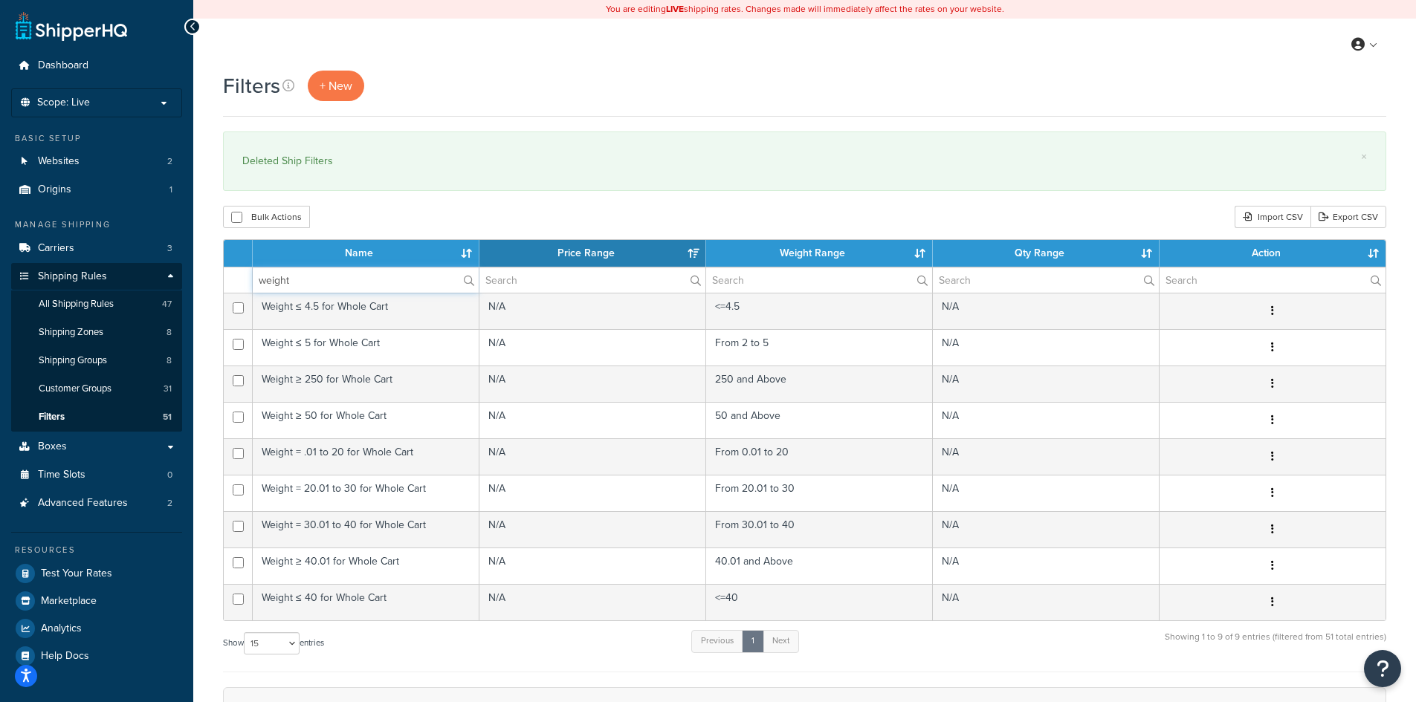
type input "weight"
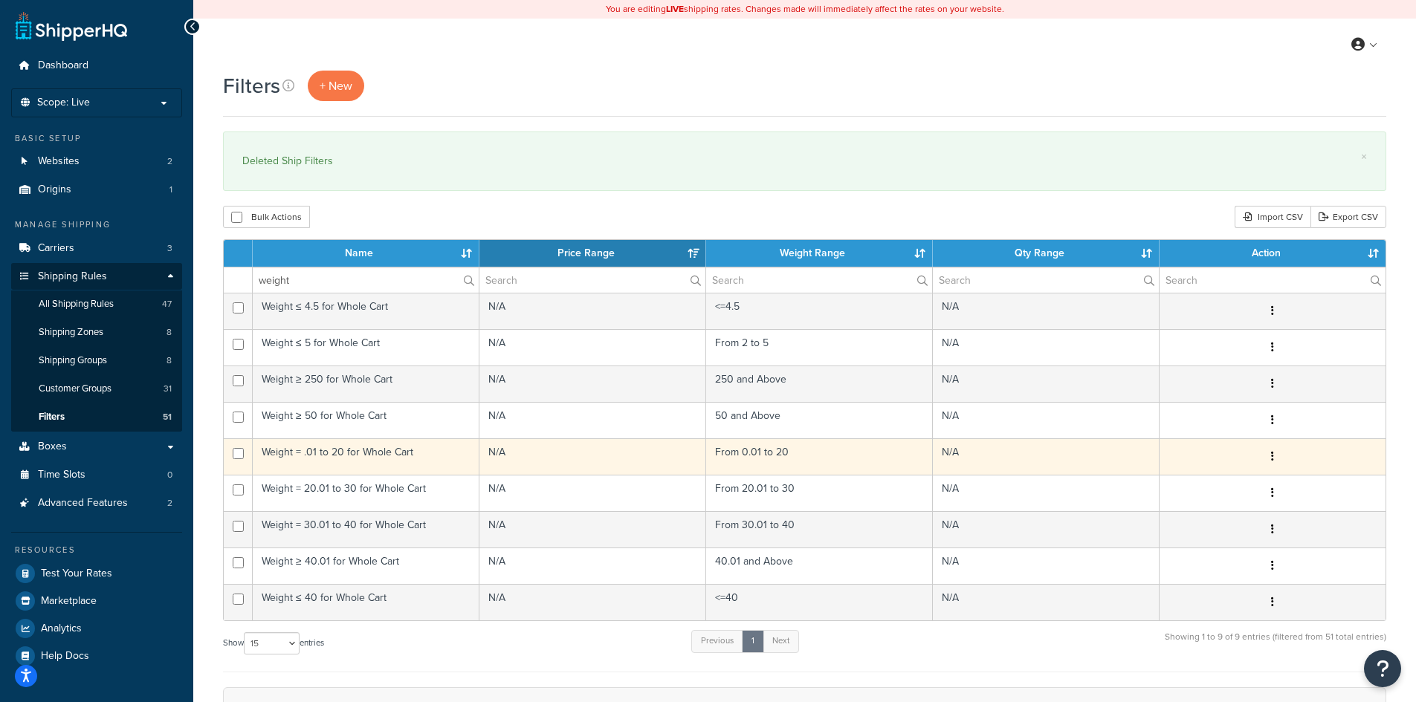
click at [363, 465] on td "Weight = .01 to 20 for Whole Cart" at bounding box center [366, 456] width 227 height 36
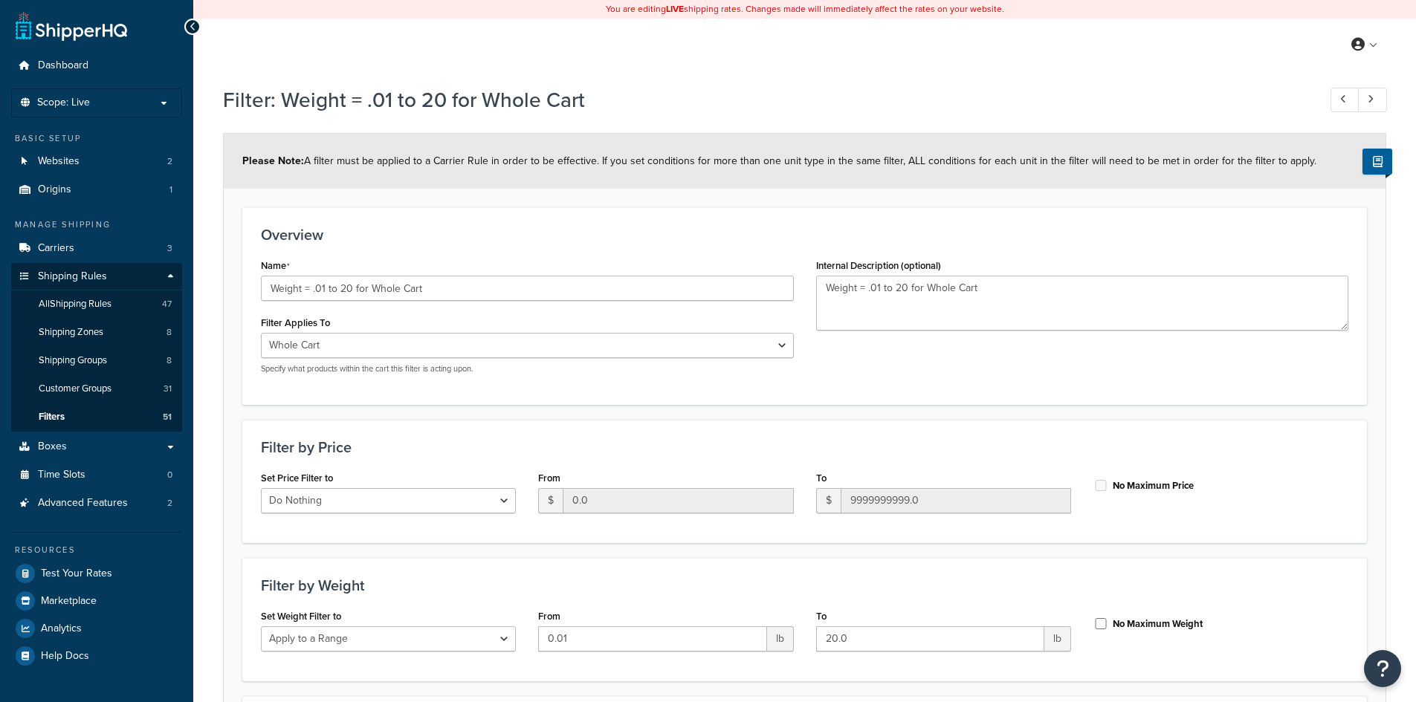
select select "range"
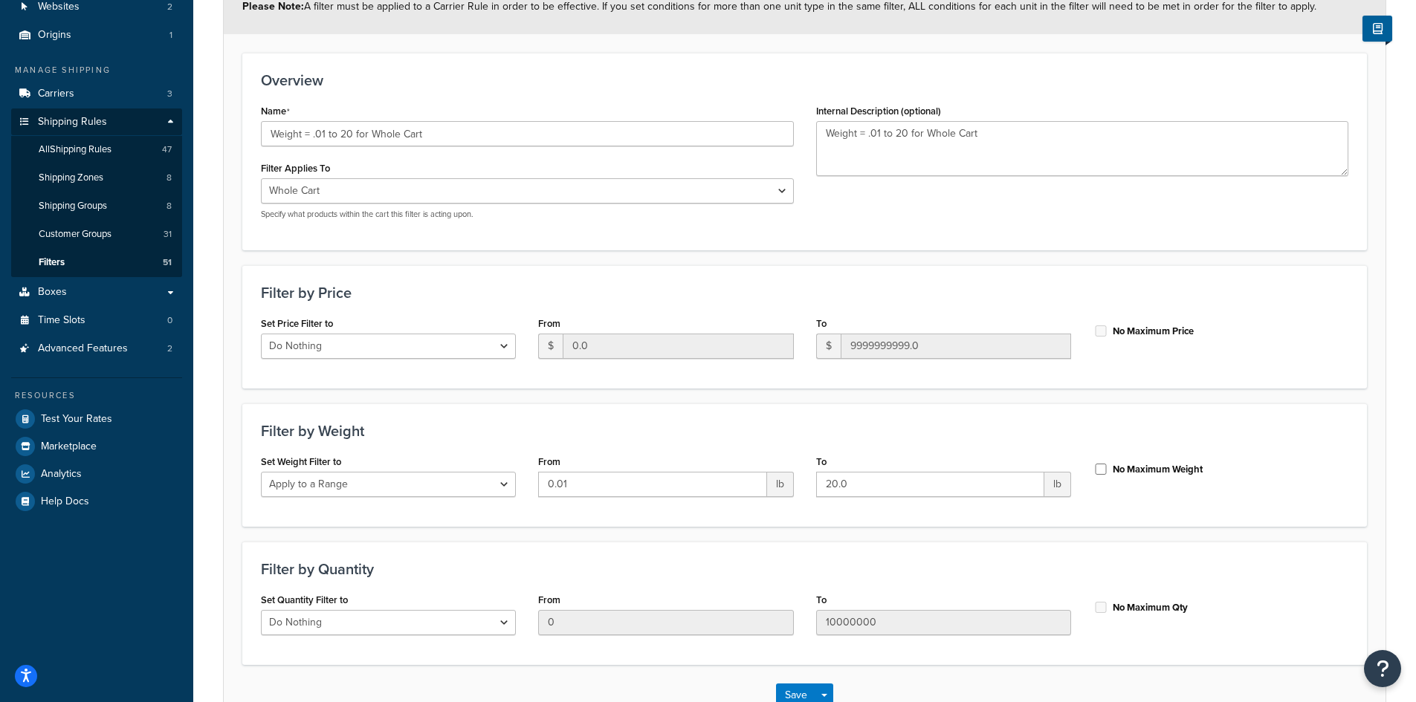
scroll to position [198, 0]
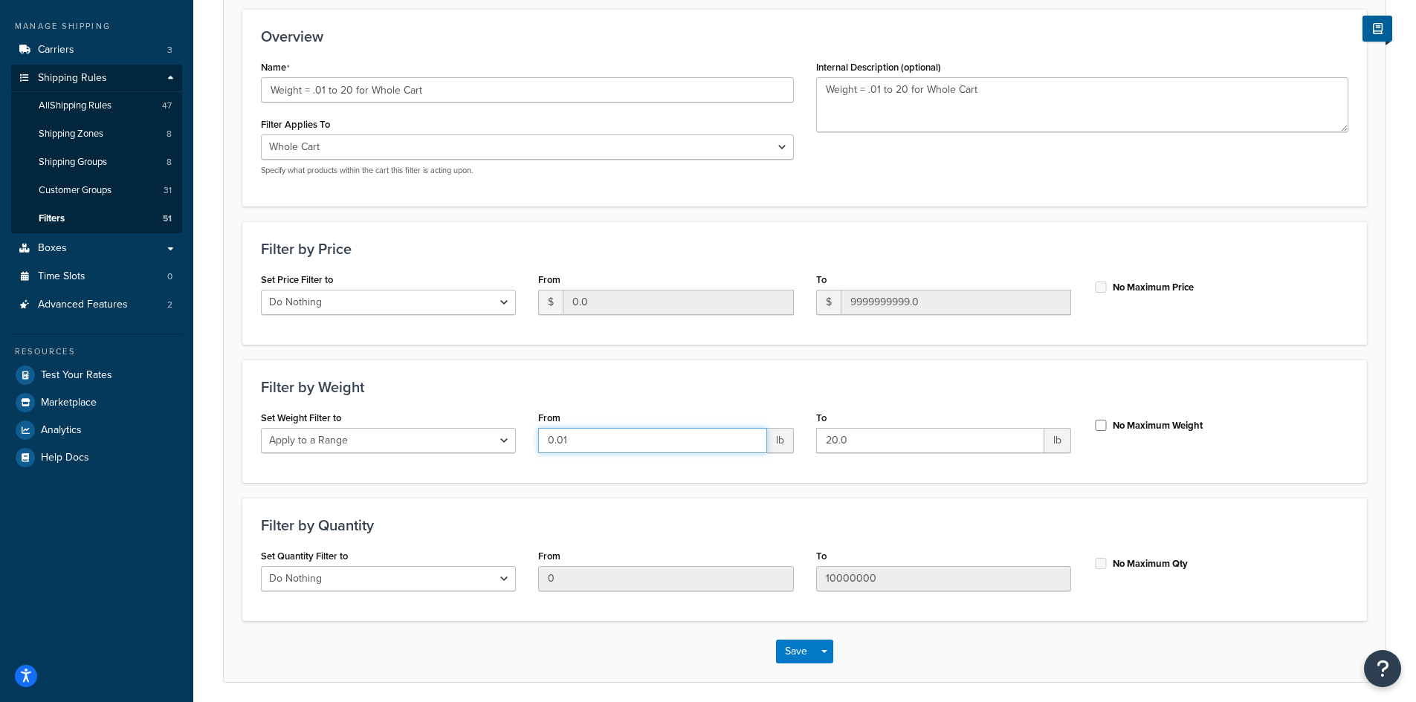
drag, startPoint x: 583, startPoint y: 440, endPoint x: 525, endPoint y: 437, distance: 57.3
click at [525, 437] on div "Set Weight Filter to Do Nothing Apply to a Range From 0.01 lb To 20.0 lb No Max…" at bounding box center [804, 435] width 1109 height 57
type input "0"
click at [617, 654] on div "Save Save Dropdown Save and Edit Save and Duplicate Save and Create New" at bounding box center [804, 651] width 1161 height 61
click at [801, 649] on button "Save" at bounding box center [796, 652] width 40 height 24
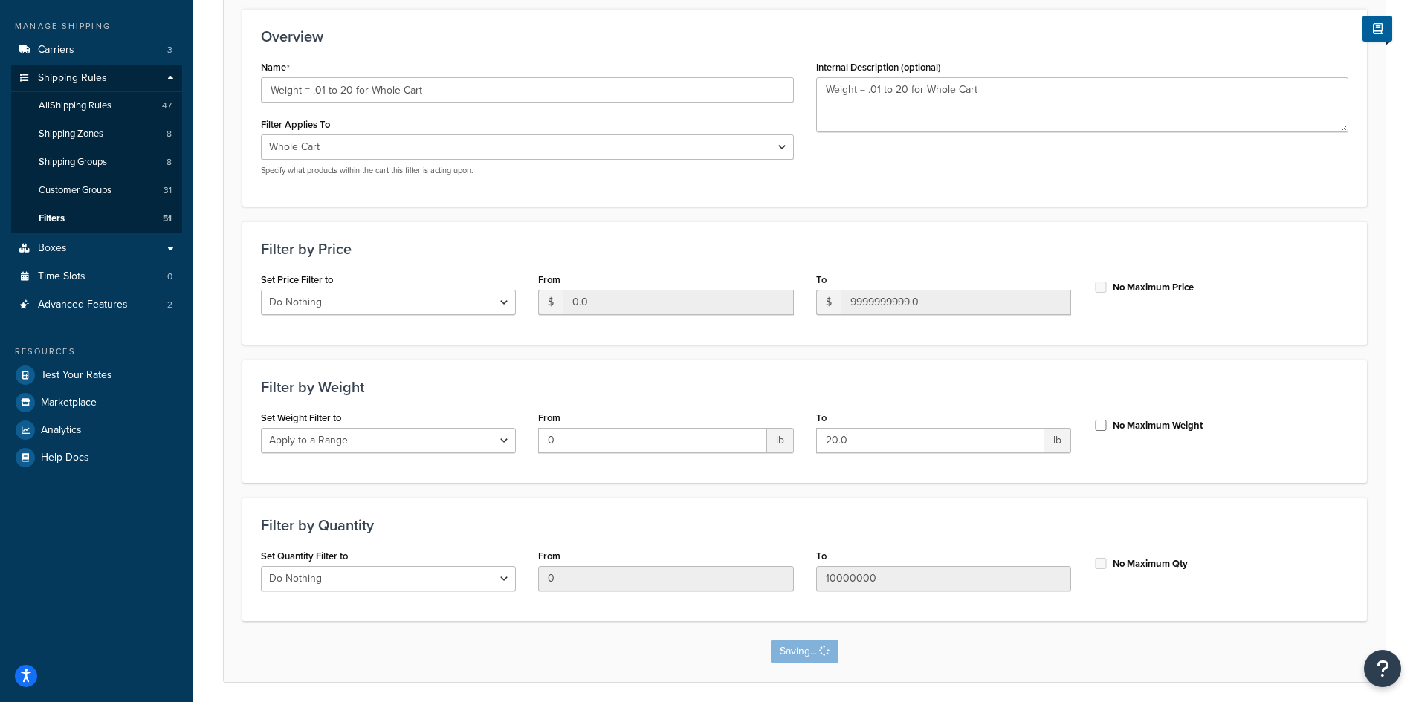
scroll to position [0, 0]
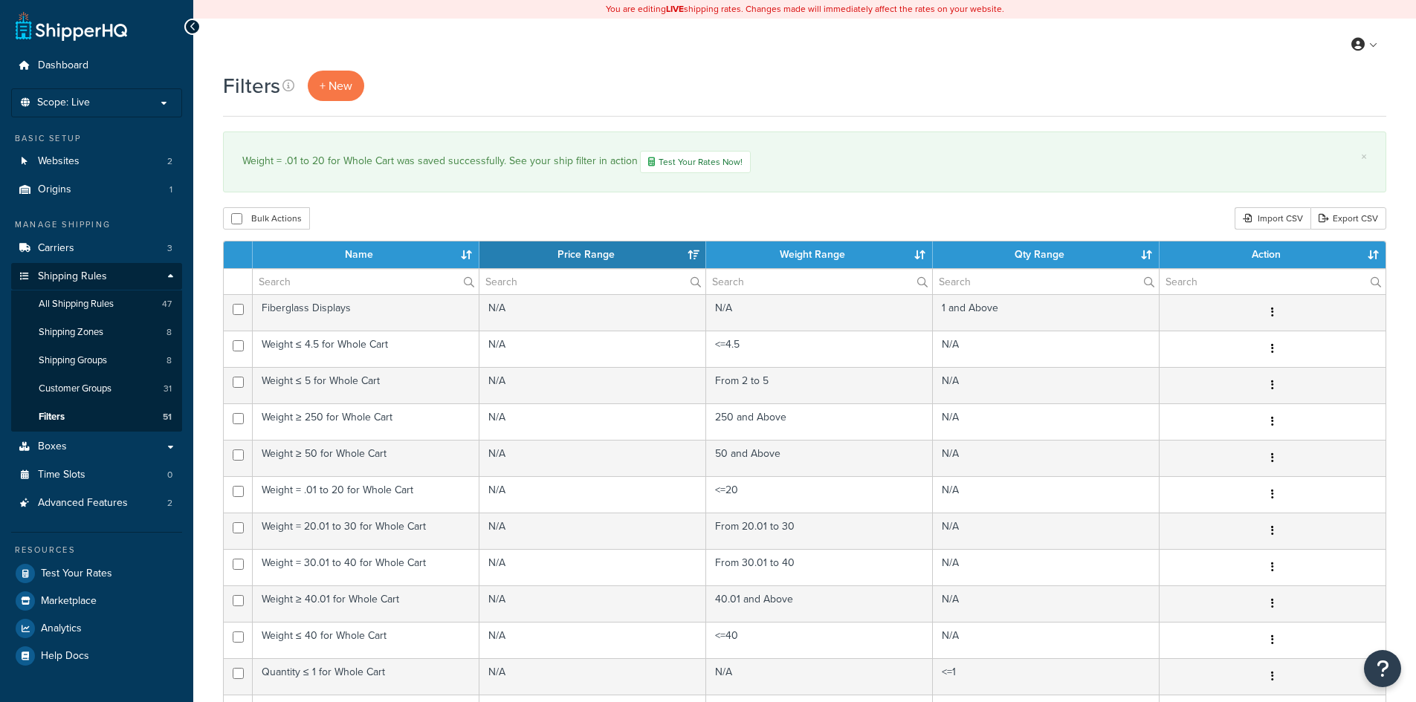
select select "15"
click at [91, 302] on span "All Shipping Rules" at bounding box center [76, 304] width 75 height 13
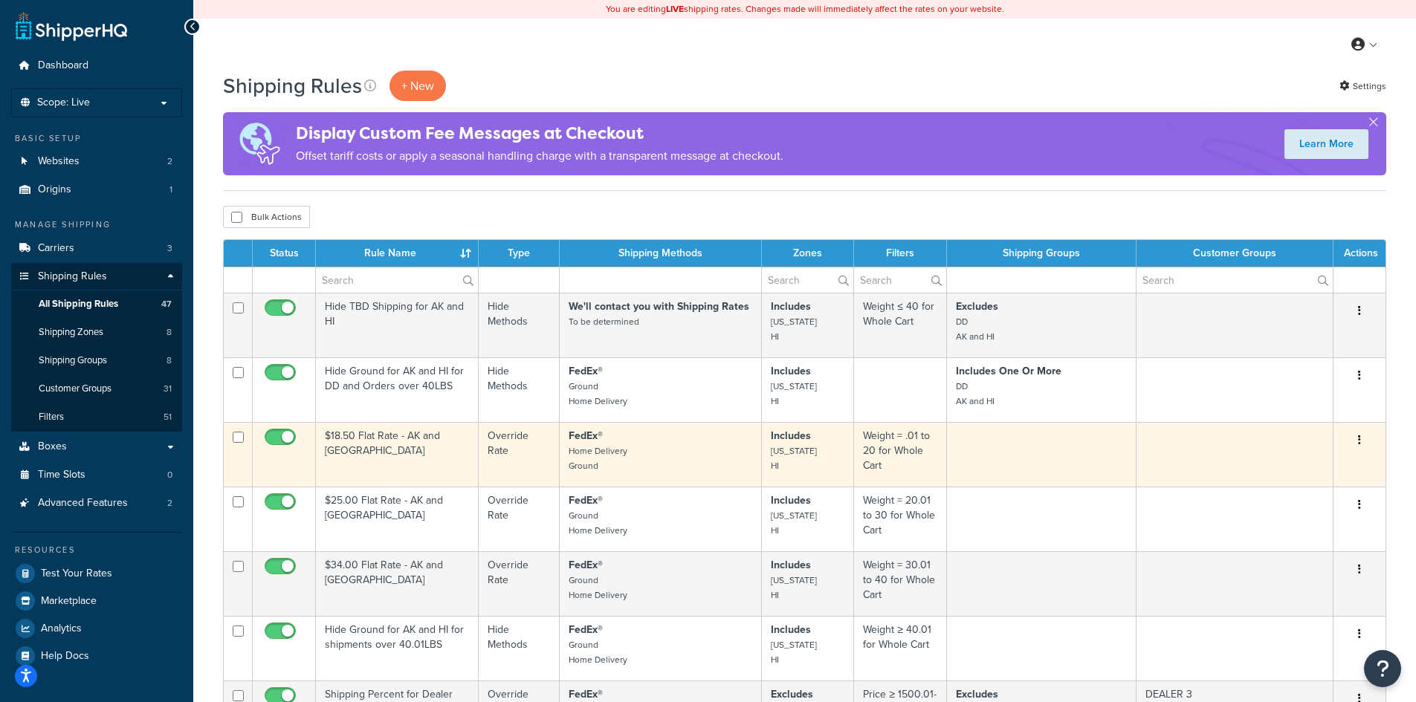
click at [686, 464] on p "FedEx® Home Delivery Ground" at bounding box center [660, 451] width 184 height 45
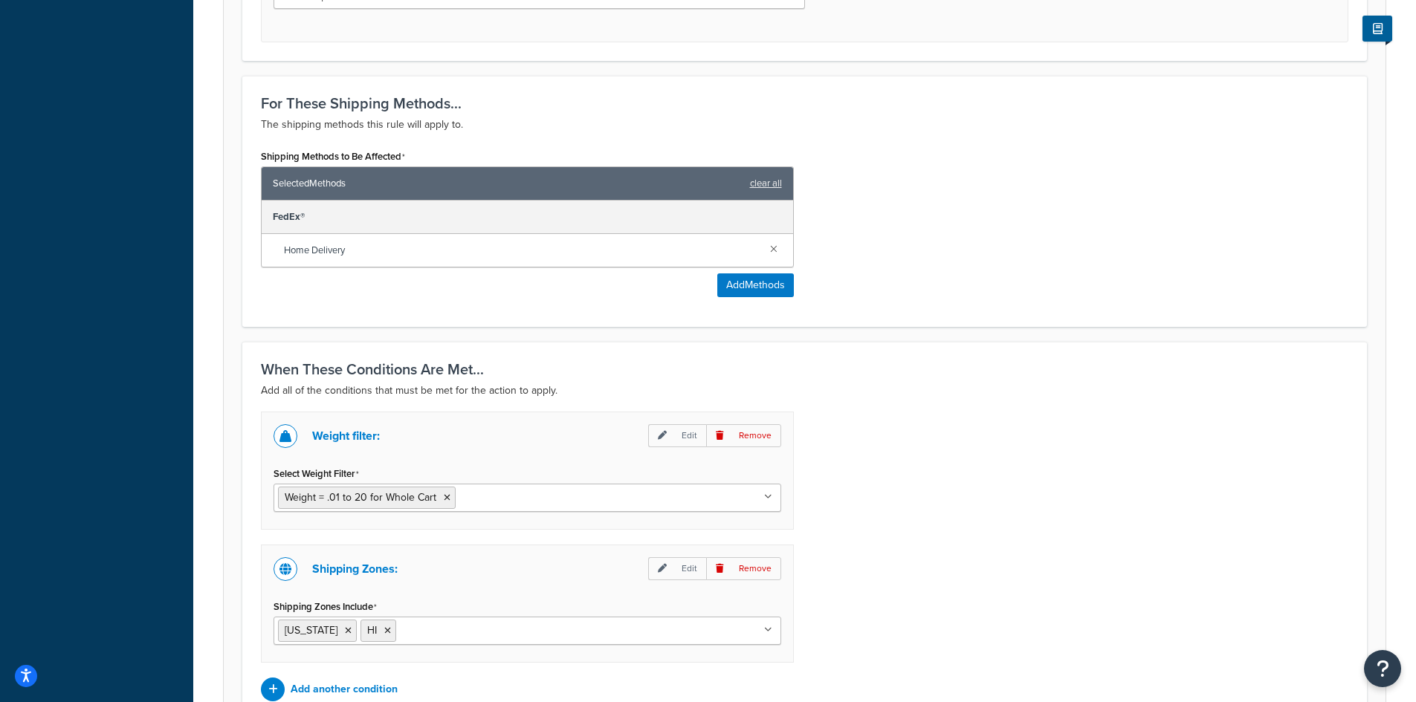
scroll to position [793, 0]
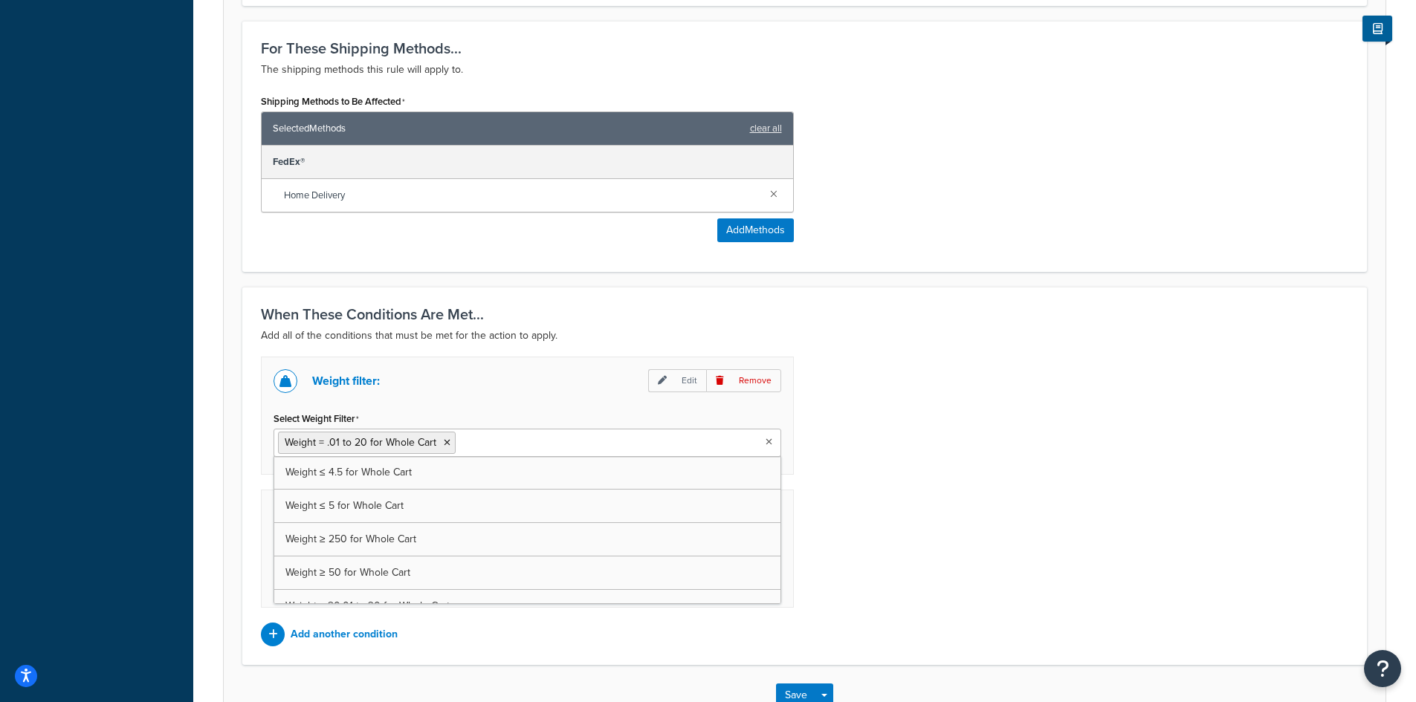
click at [768, 441] on icon at bounding box center [768, 442] width 7 height 9
click at [444, 443] on icon at bounding box center [447, 442] width 7 height 9
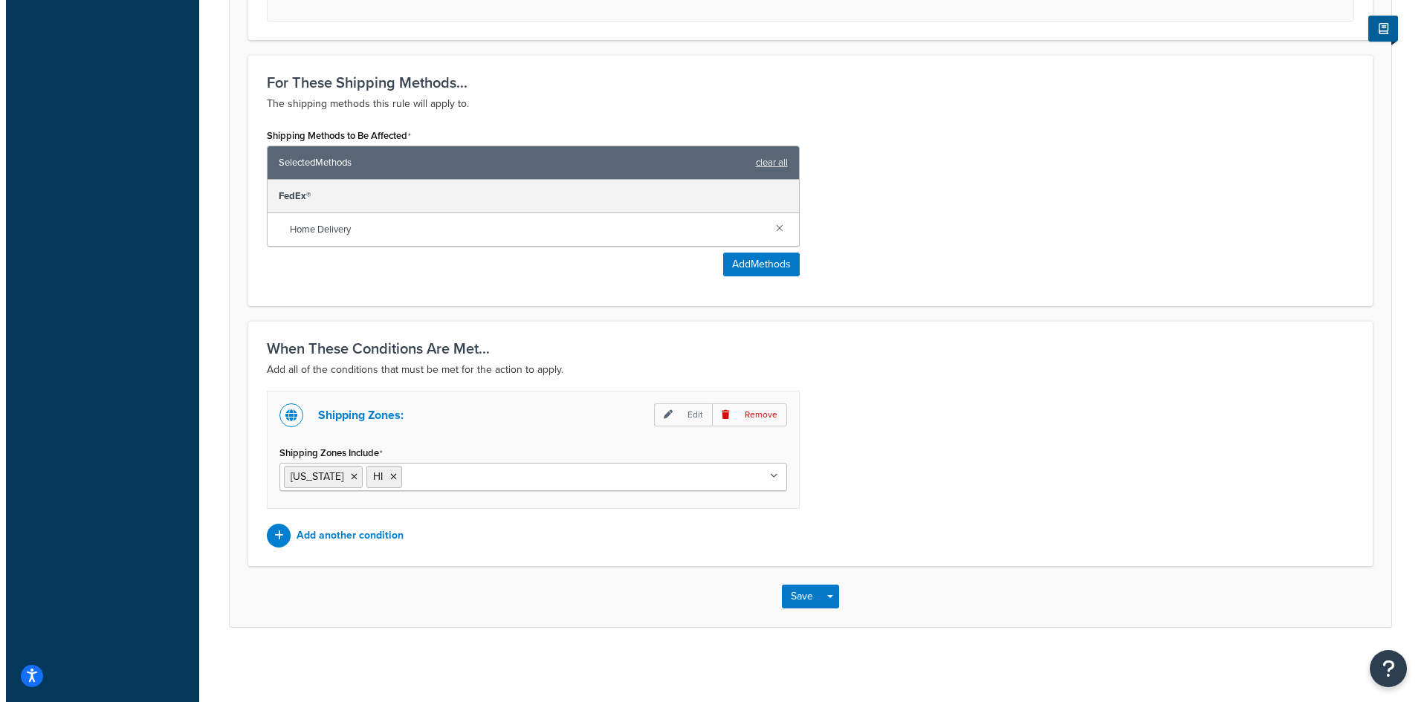
scroll to position [759, 0]
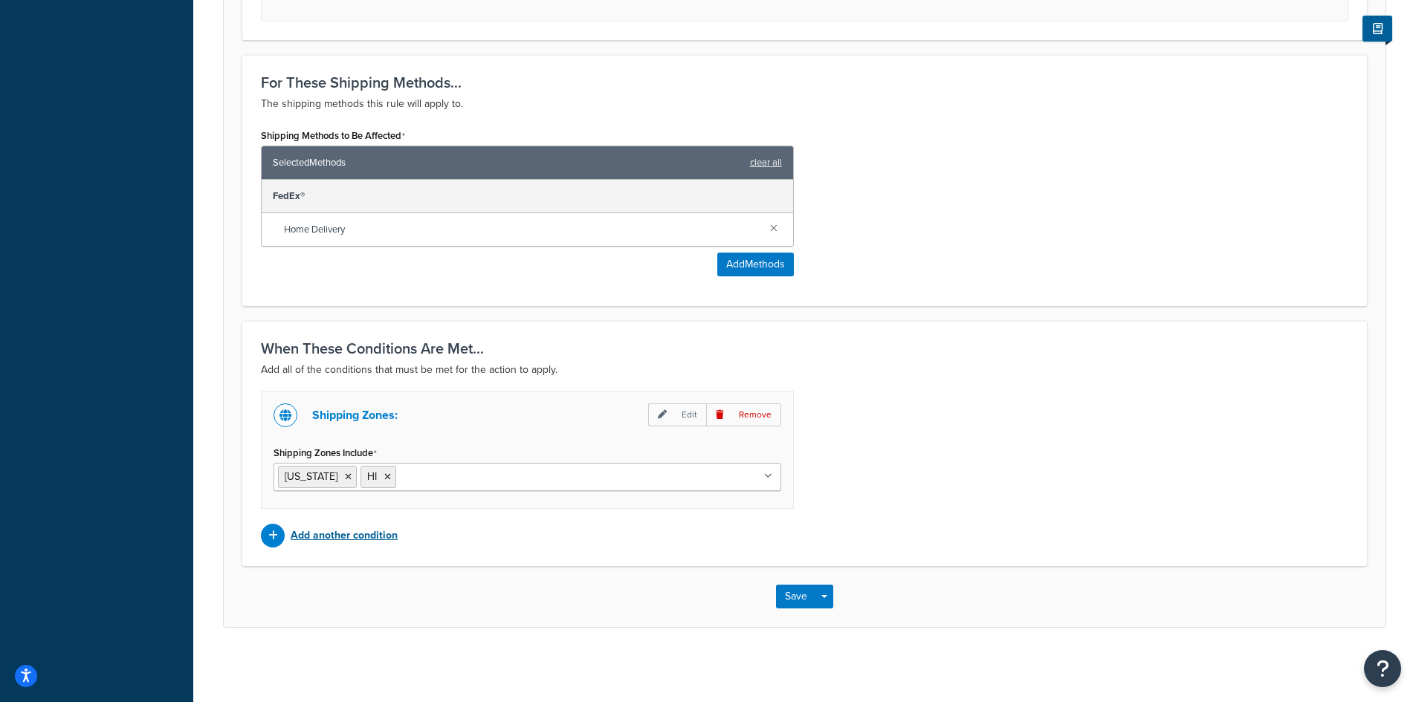
click at [325, 531] on p "Add another condition" at bounding box center [344, 535] width 107 height 21
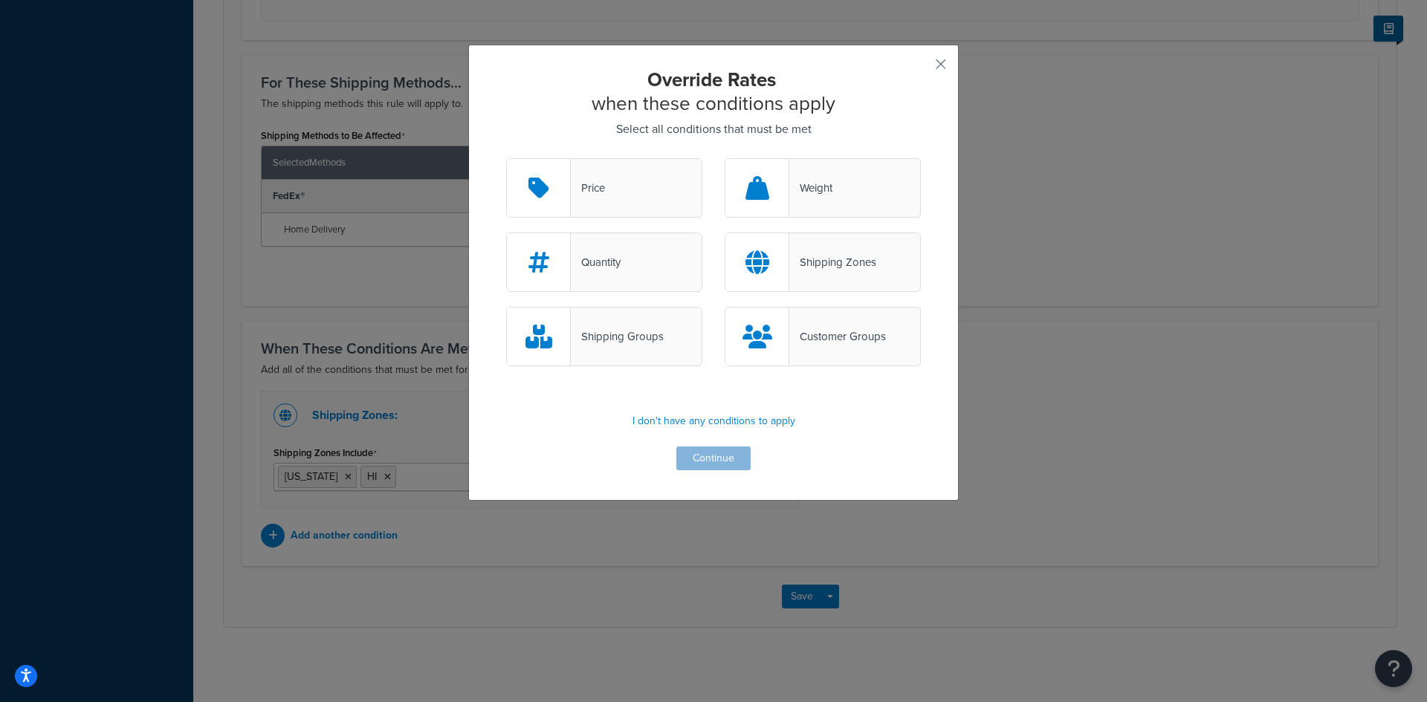
drag, startPoint x: 819, startPoint y: 193, endPoint x: 711, endPoint y: 313, distance: 161.0
click at [819, 194] on div "Weight" at bounding box center [810, 188] width 43 height 21
click at [0, 0] on input "Weight" at bounding box center [0, 0] width 0 height 0
click at [709, 458] on button "Continue" at bounding box center [713, 459] width 74 height 24
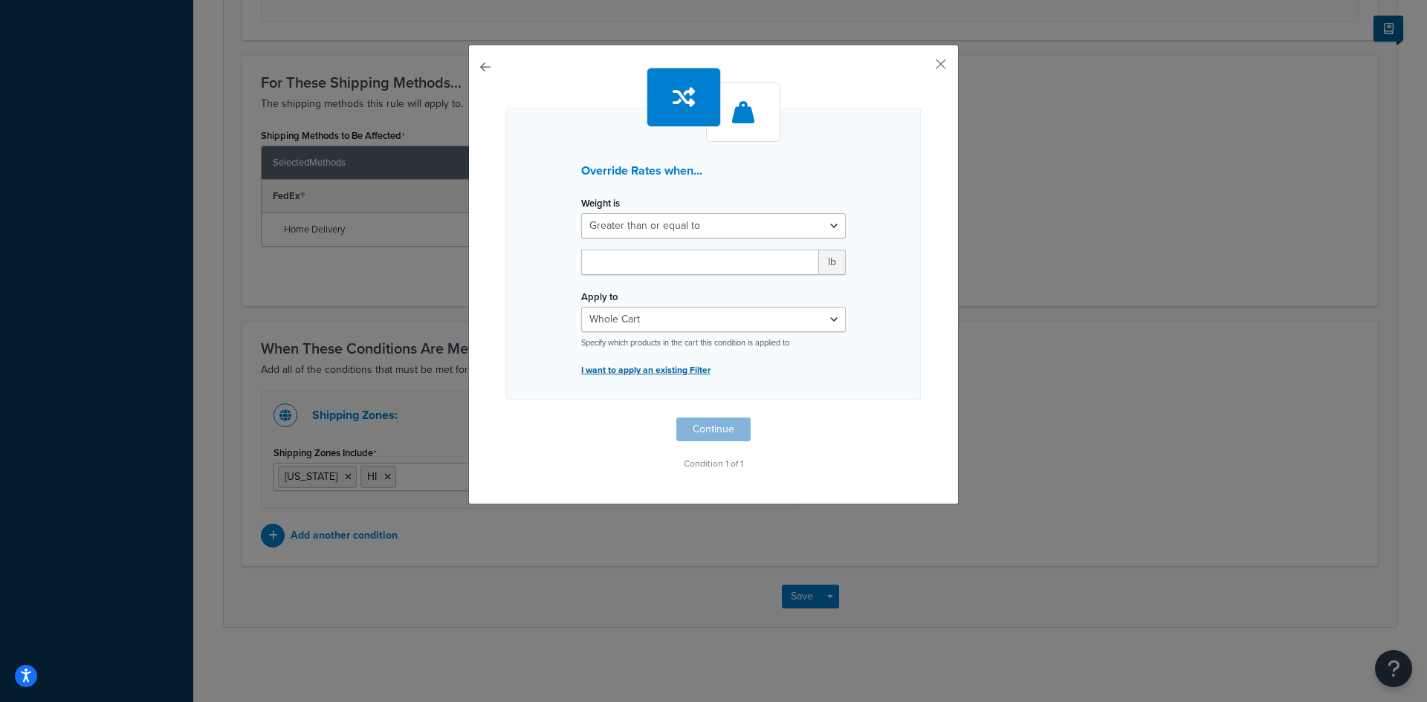
click at [665, 370] on p "I want to apply an existing Filter" at bounding box center [713, 370] width 265 height 21
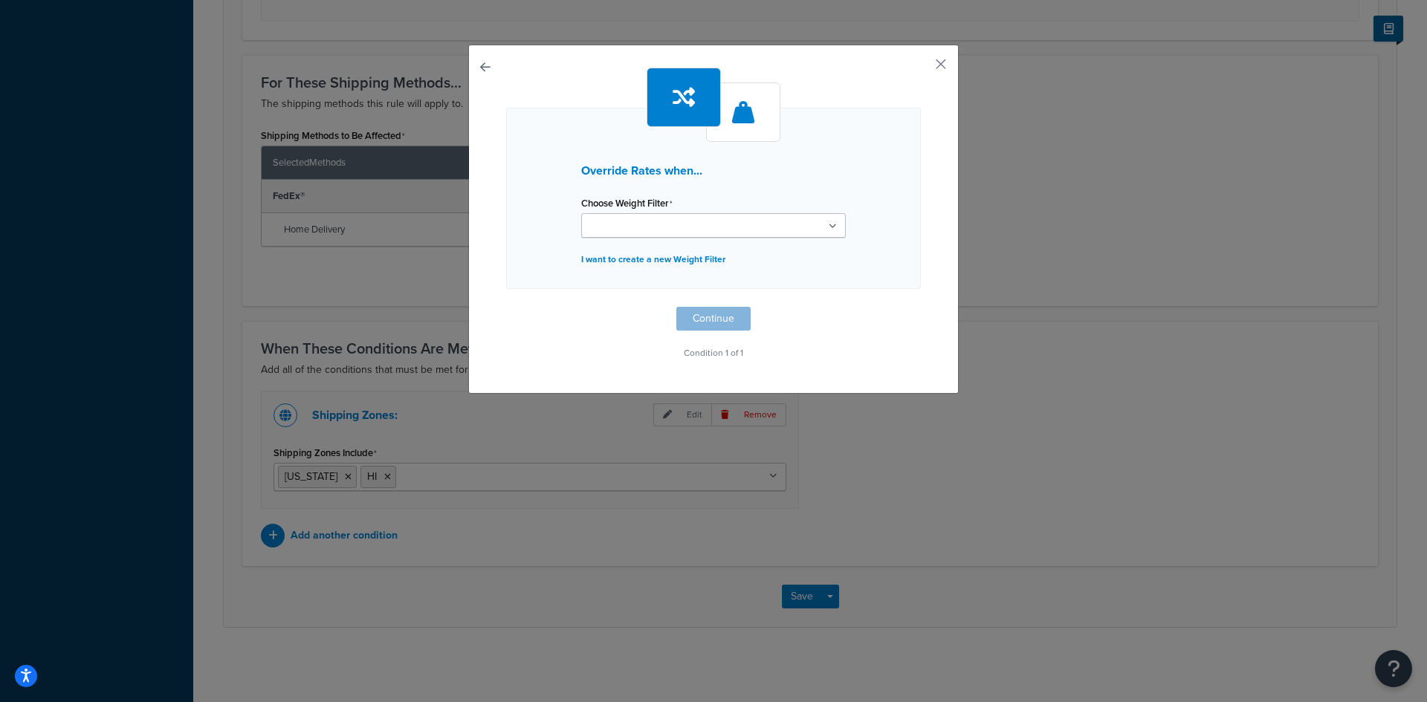
click at [829, 226] on icon at bounding box center [832, 226] width 8 height 9
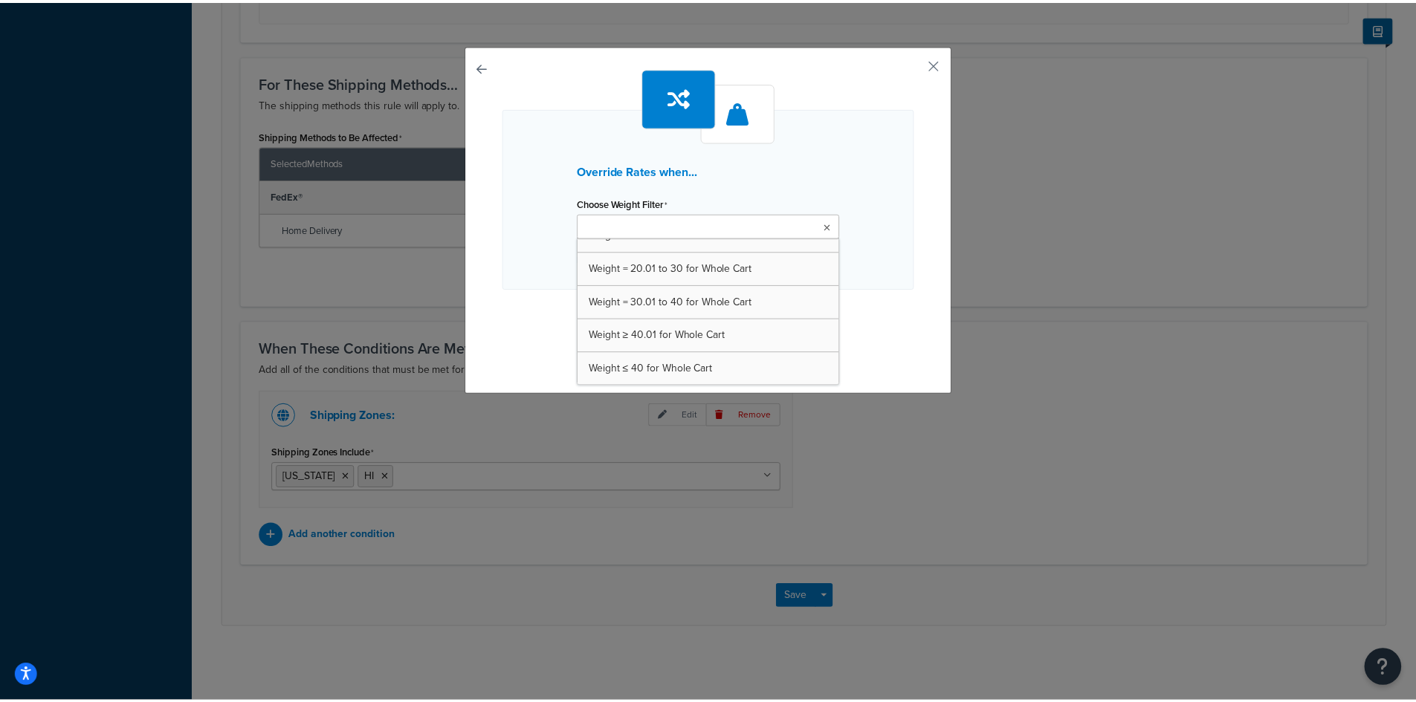
scroll to position [153, 0]
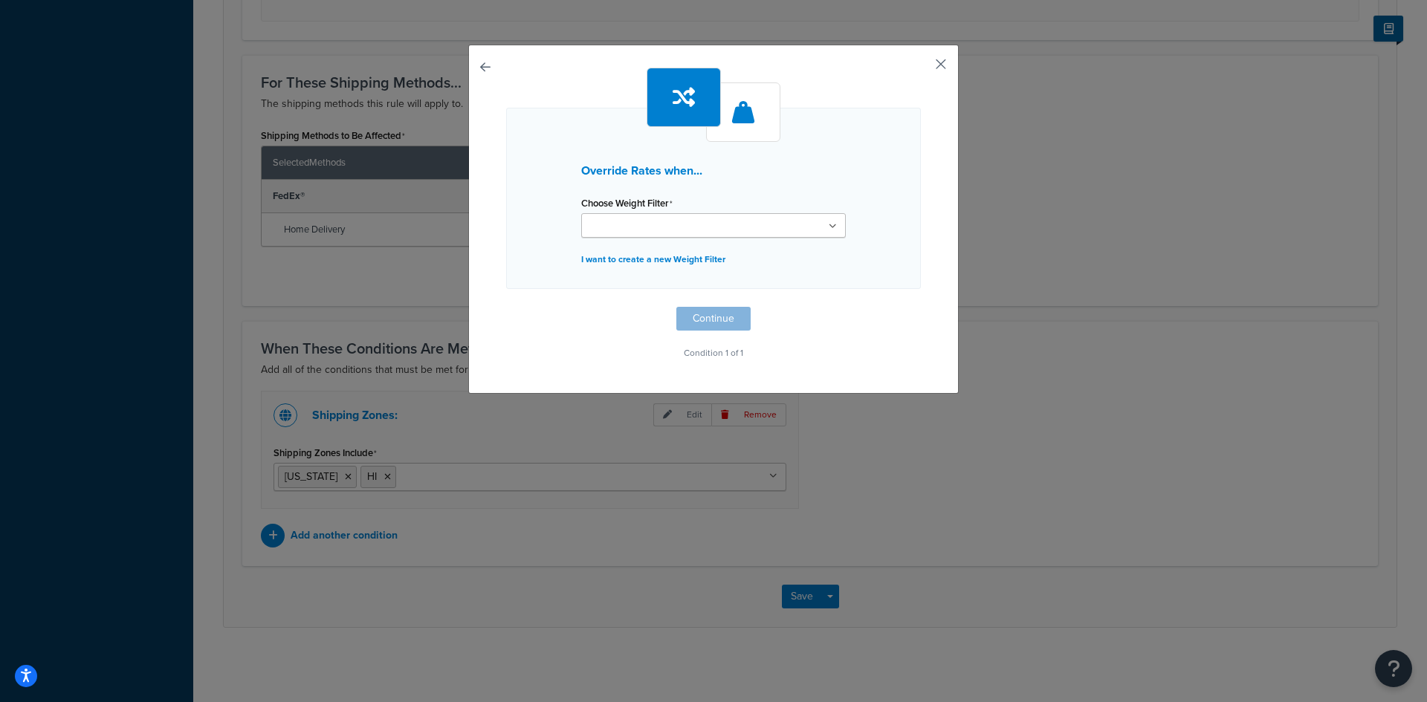
click at [921, 68] on button "button" at bounding box center [919, 70] width 4 height 4
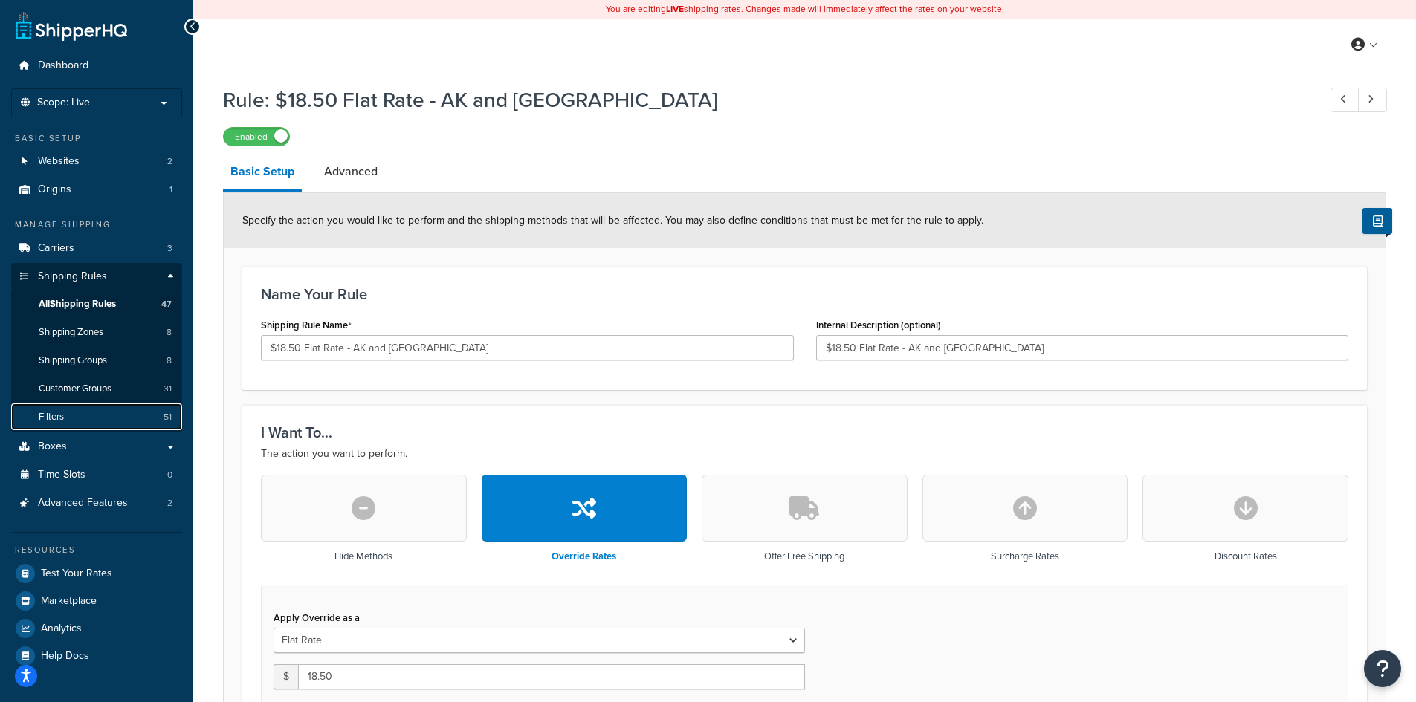
click at [69, 418] on link "Filters 51" at bounding box center [96, 416] width 171 height 27
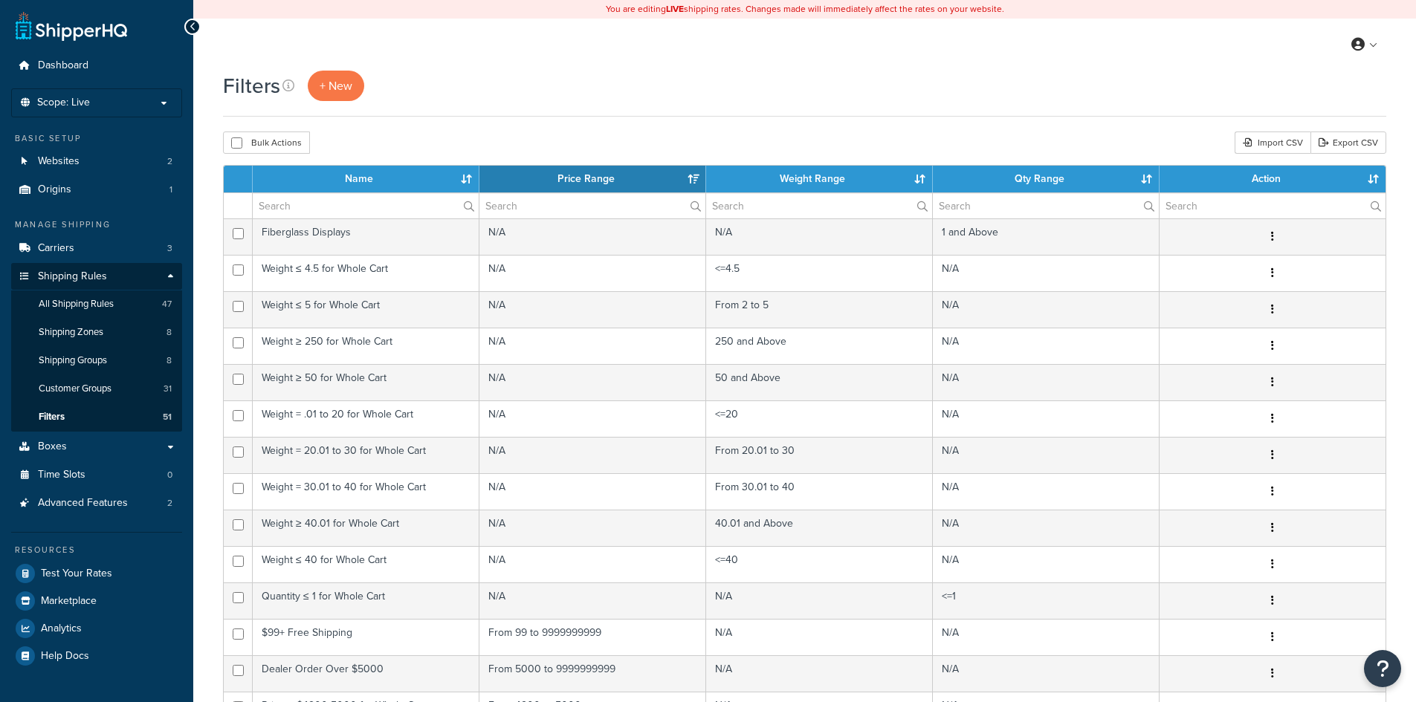
select select "15"
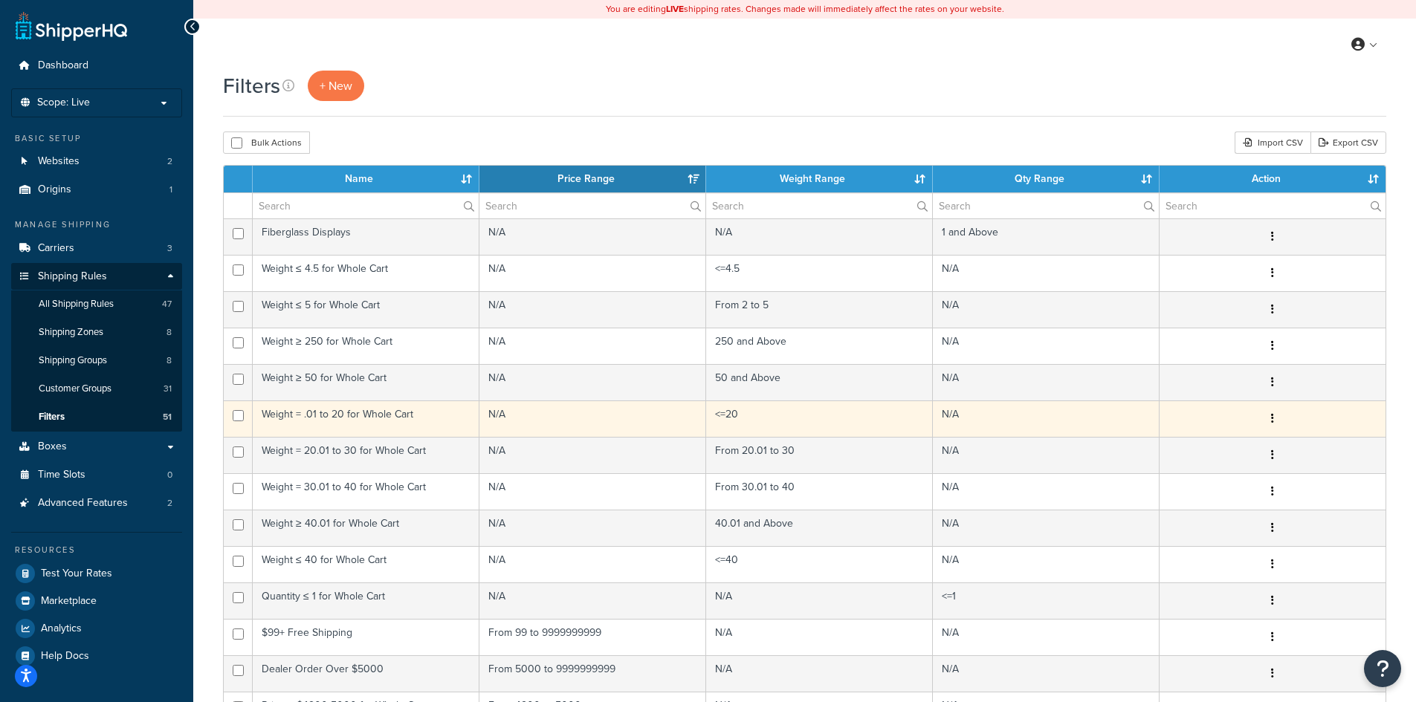
click at [438, 418] on td "Weight = .01 to 20 for Whole Cart" at bounding box center [366, 419] width 227 height 36
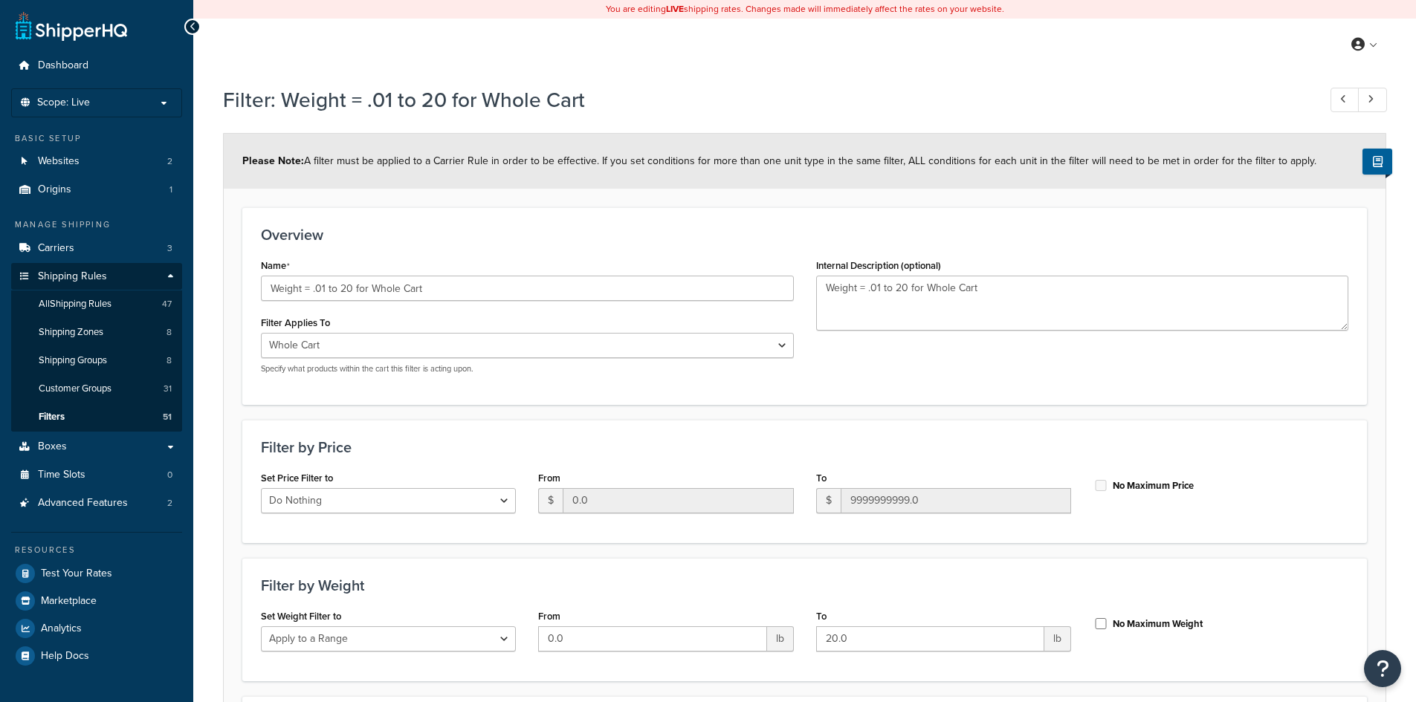
select select "range"
click at [321, 288] on input "Weight = .01 to 20 for Whole Cart" at bounding box center [527, 288] width 533 height 25
type input "Weight = .00 to 20 for Whole Cart"
click at [878, 287] on textarea "Weight = .01 to 20 for Whole Cart" at bounding box center [1082, 303] width 533 height 55
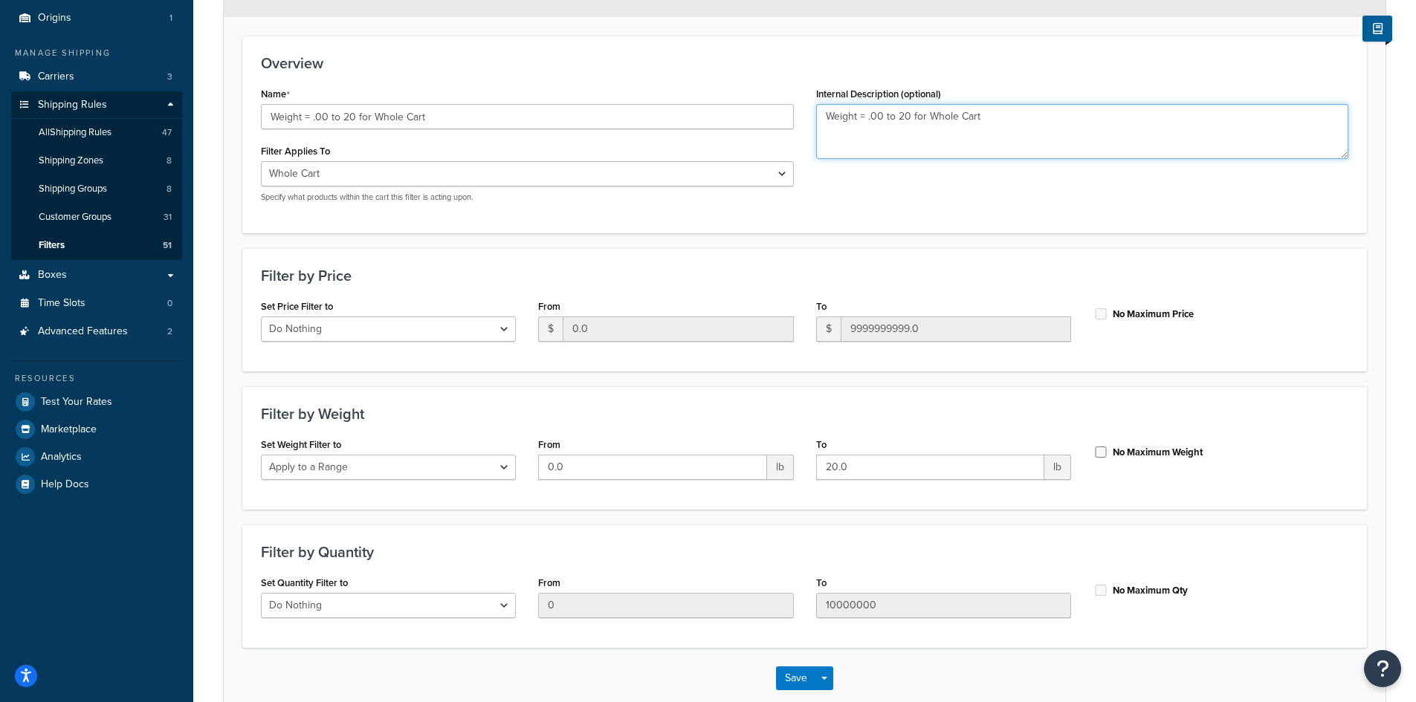
scroll to position [253, 0]
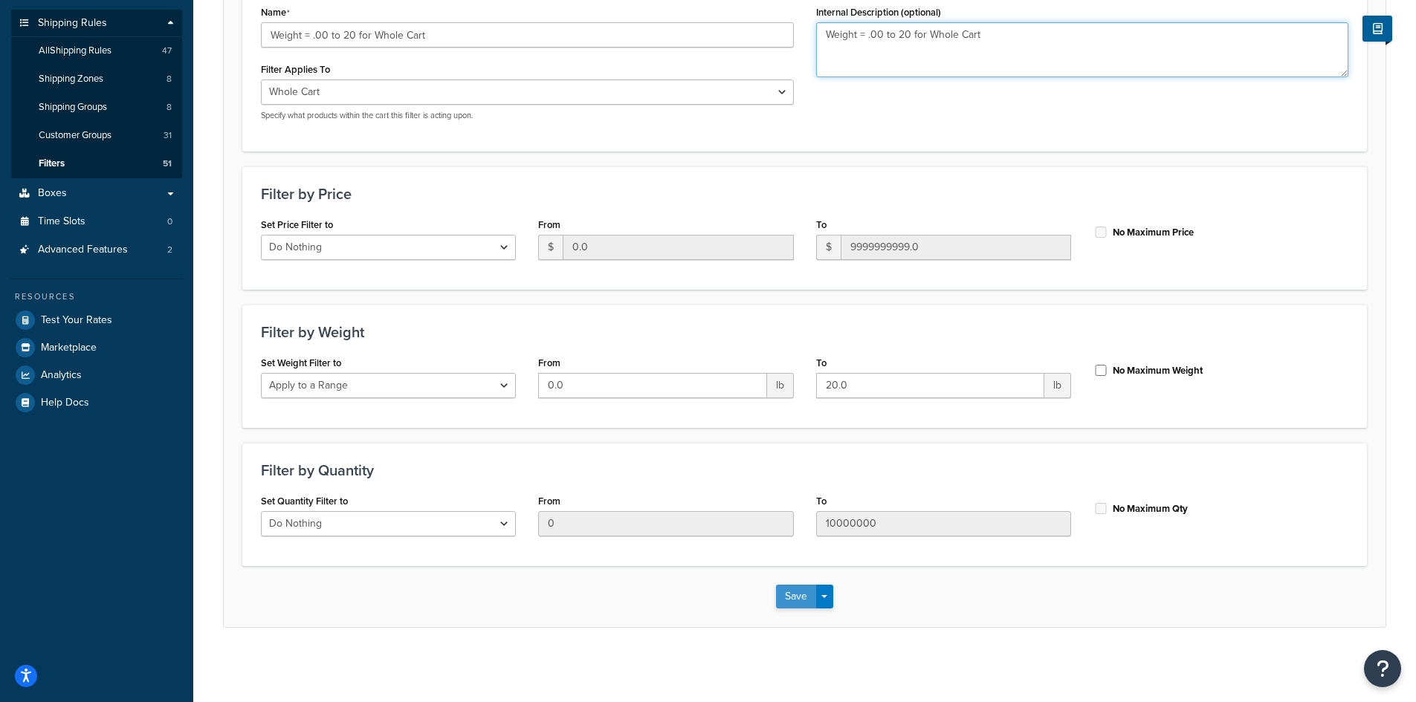
type textarea "Weight = .00 to 20 for Whole Cart"
click at [790, 591] on button "Save" at bounding box center [796, 597] width 40 height 24
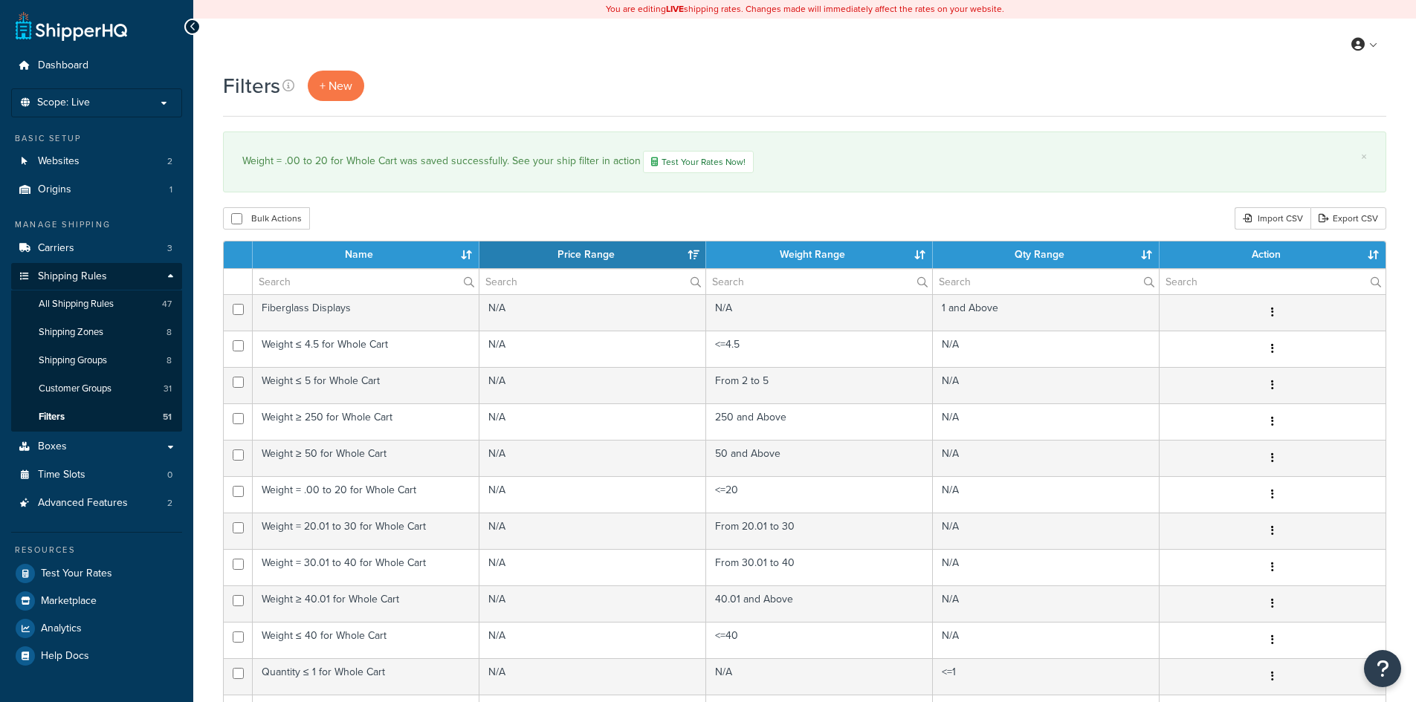
select select "15"
click at [108, 308] on span "All Shipping Rules" at bounding box center [76, 304] width 75 height 13
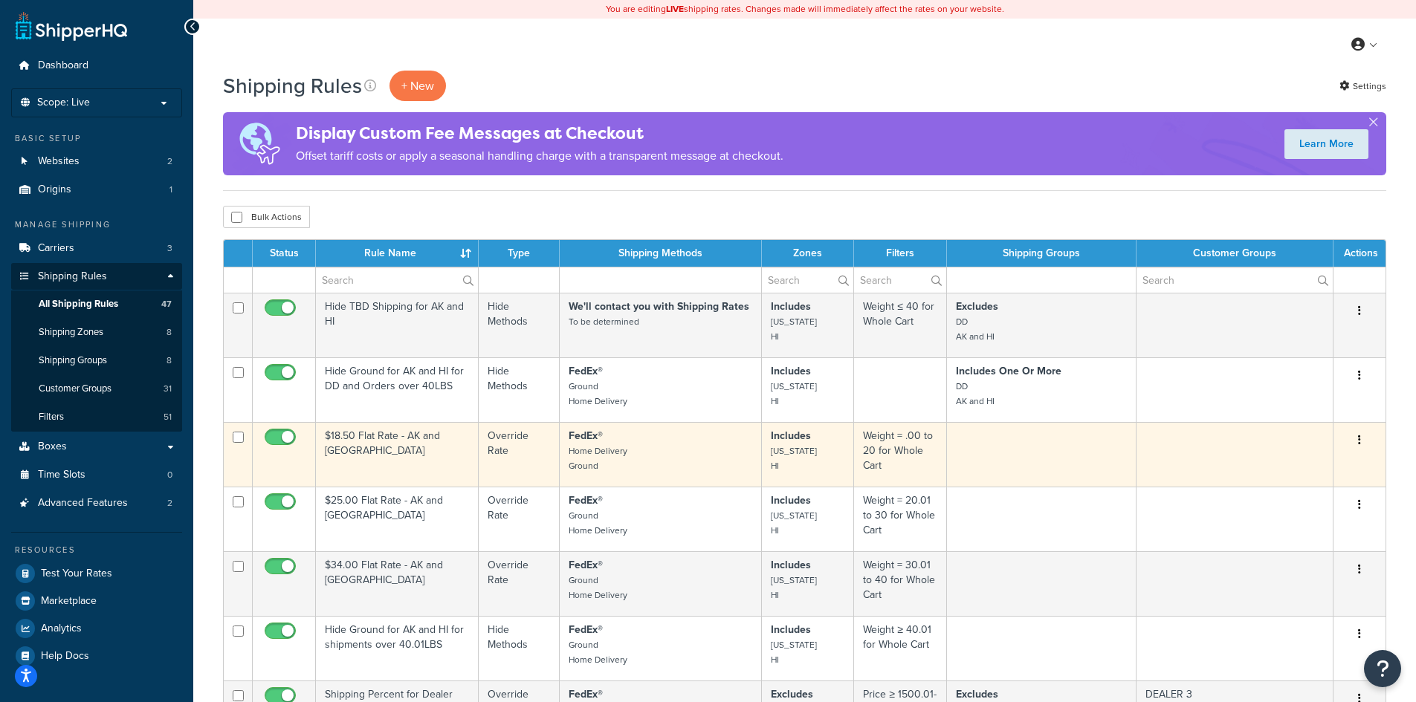
click at [453, 458] on td "$18.50 Flat Rate - AK and [GEOGRAPHIC_DATA]" at bounding box center [397, 454] width 163 height 65
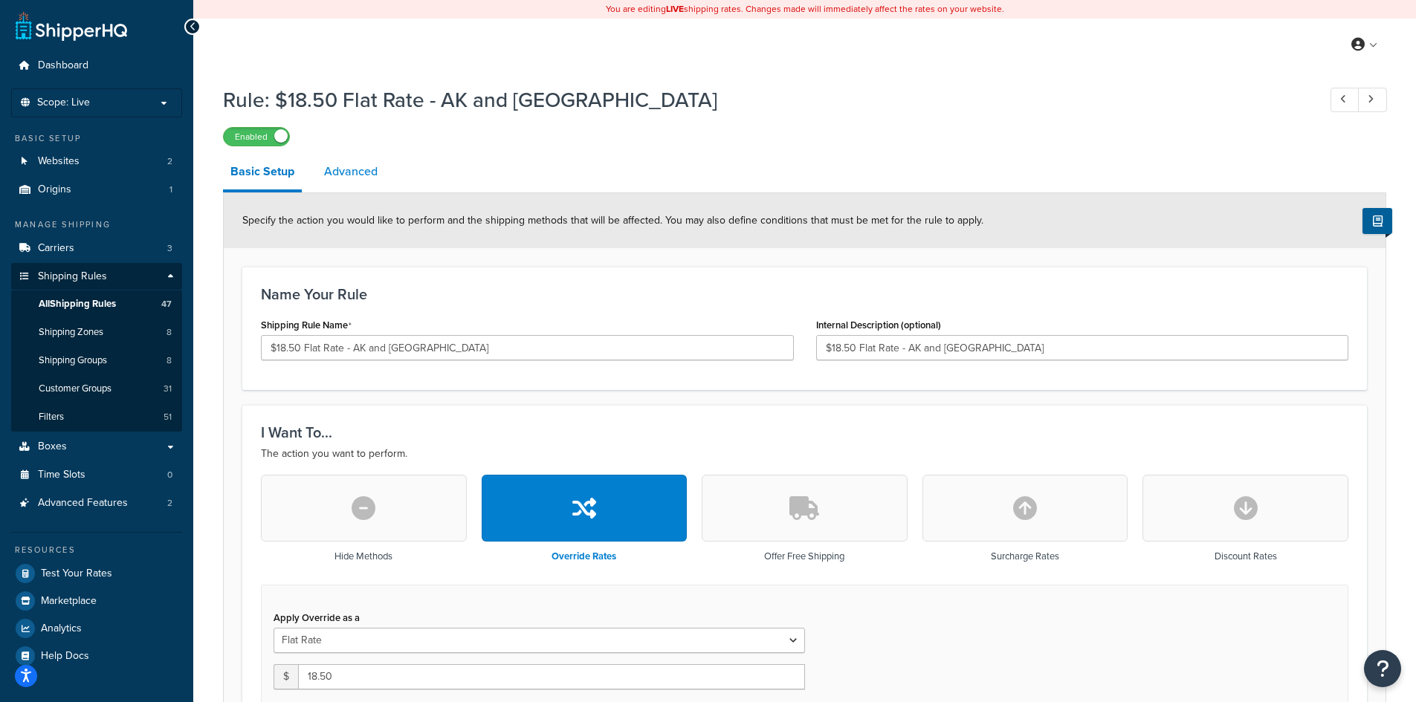
click at [353, 171] on link "Advanced" at bounding box center [351, 172] width 68 height 36
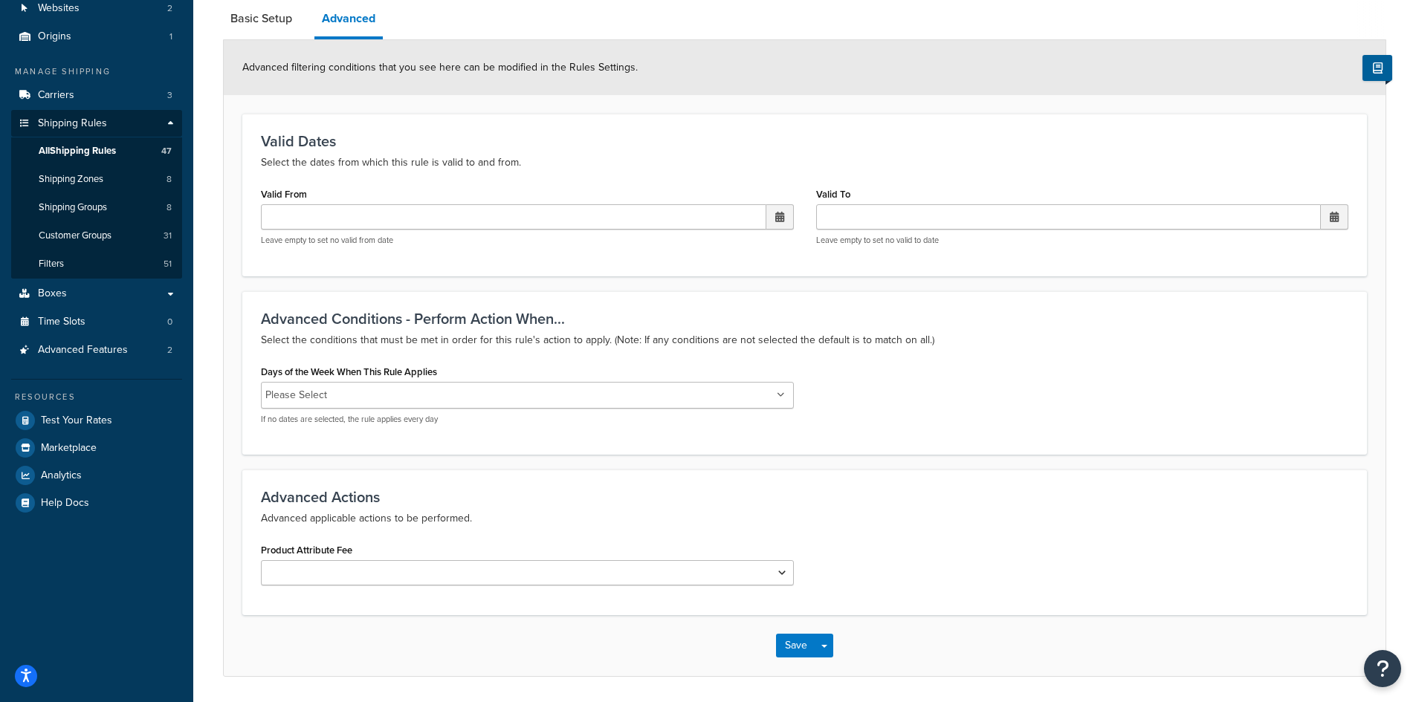
scroll to position [198, 0]
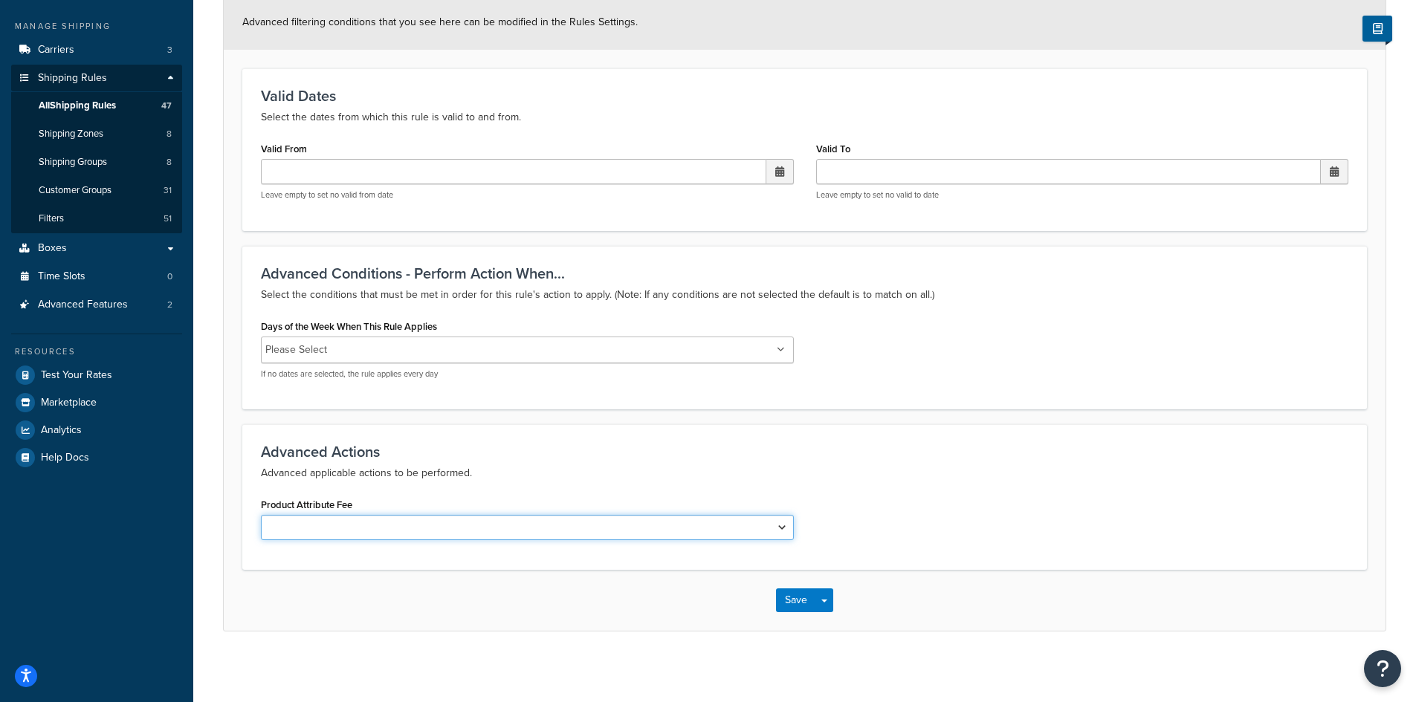
click at [783, 526] on select "Shipping Price Handling Fee" at bounding box center [527, 527] width 533 height 25
click at [783, 525] on select "Shipping Price Handling Fee" at bounding box center [527, 527] width 533 height 25
click at [548, 613] on div "Save Save Dropdown Save and Edit Save and Duplicate Save and Create New" at bounding box center [804, 600] width 1161 height 61
click at [788, 601] on button "Save" at bounding box center [796, 600] width 40 height 24
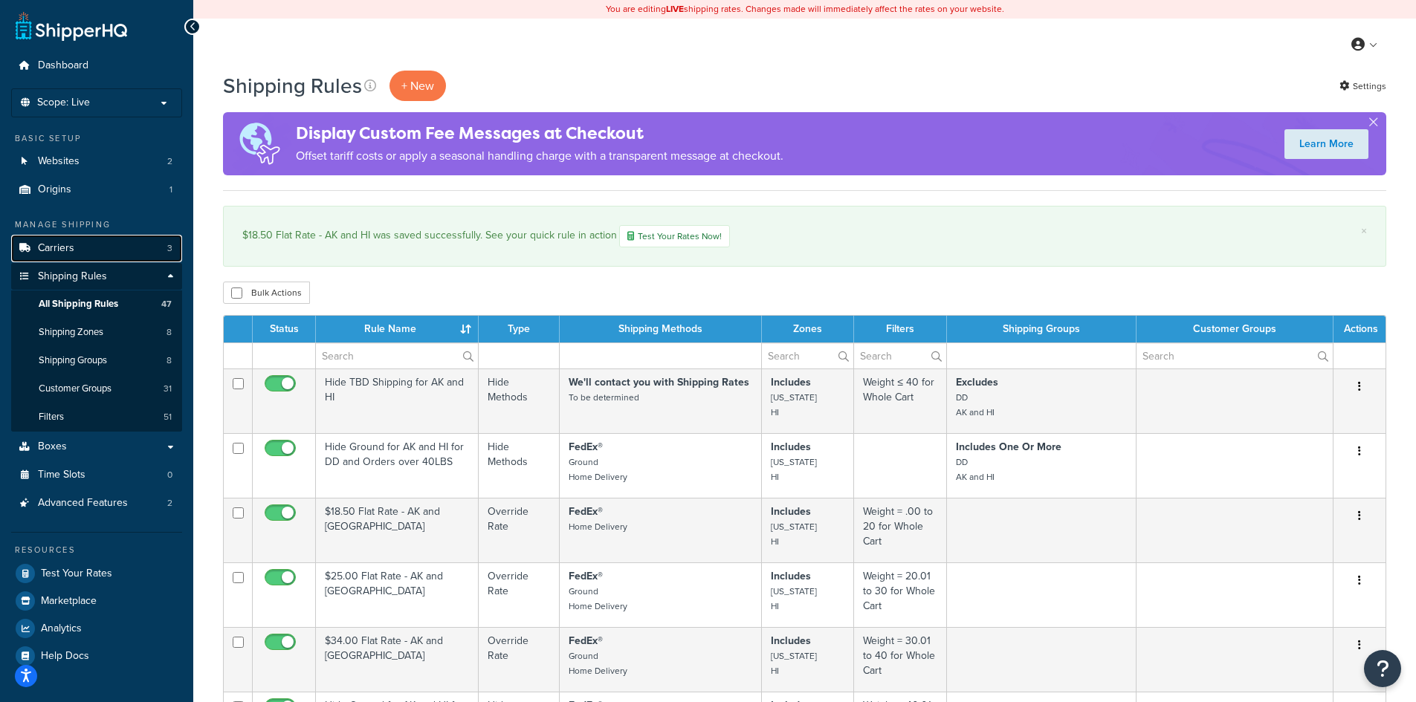
click at [76, 243] on link "Carriers 3" at bounding box center [96, 248] width 171 height 27
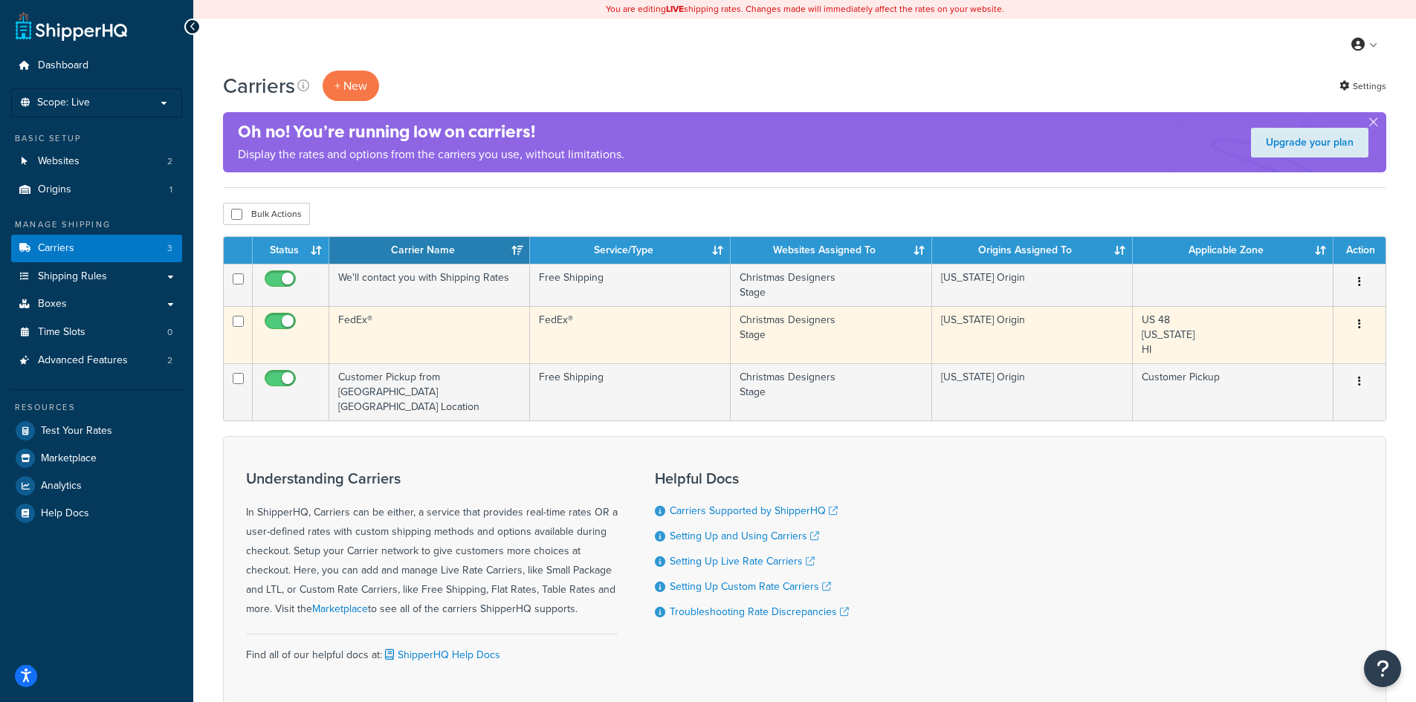
click at [1057, 330] on td "[US_STATE] Origin" at bounding box center [1032, 334] width 201 height 57
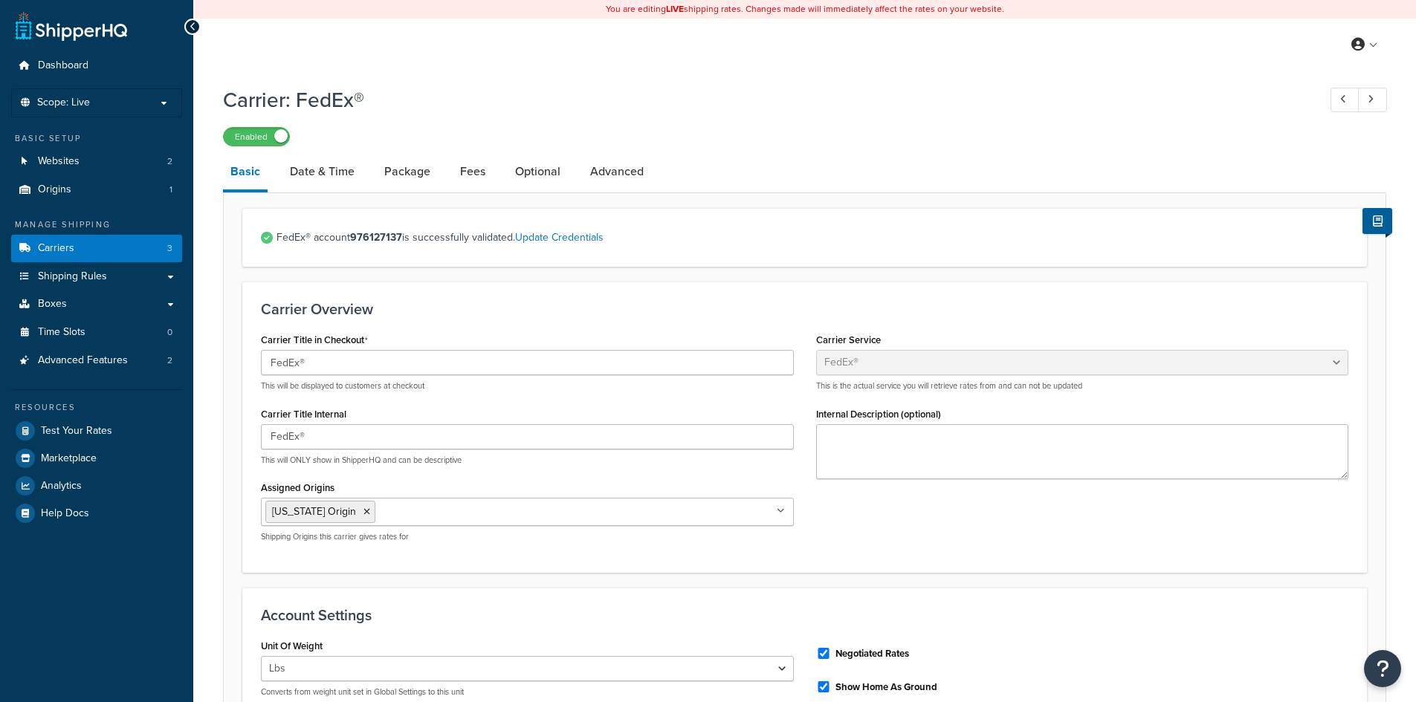
select select "fedEx"
select select "REGULAR_PICKUP"
select select "YOUR_PACKAGING"
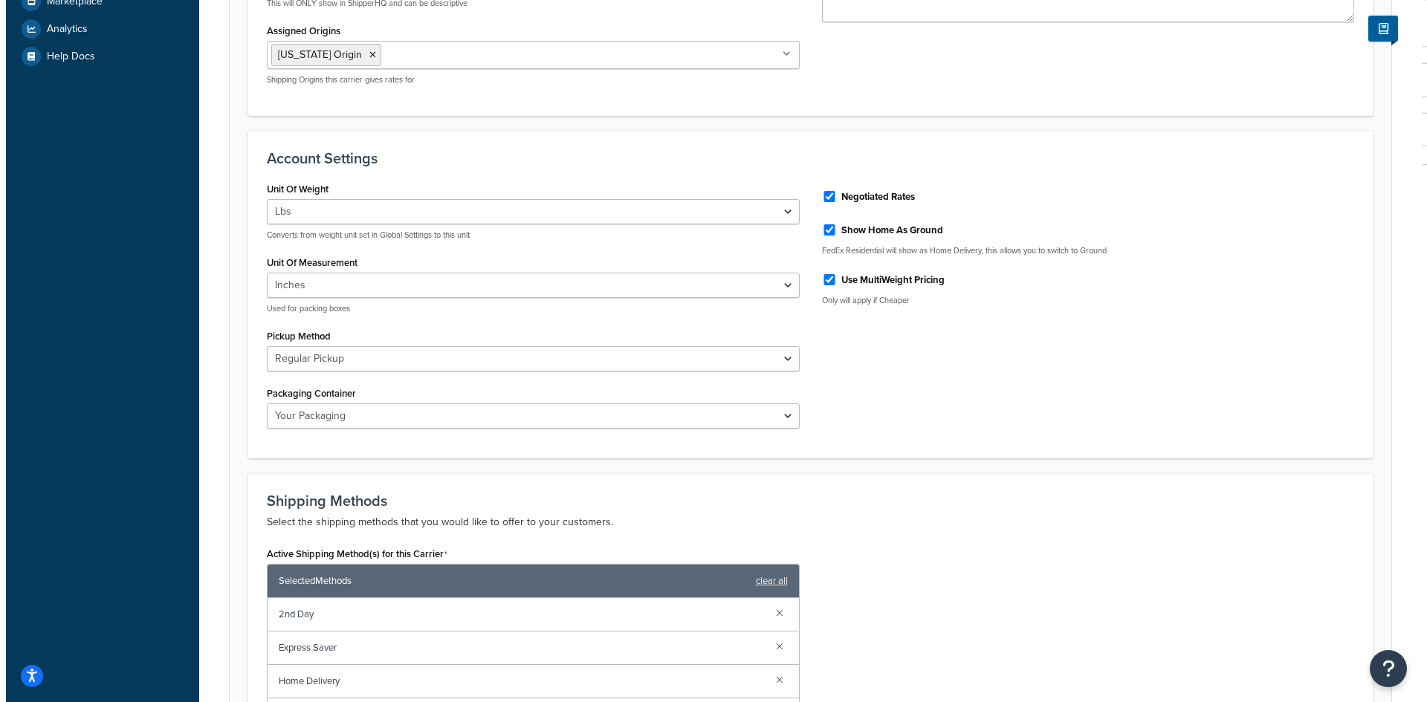
scroll to position [594, 0]
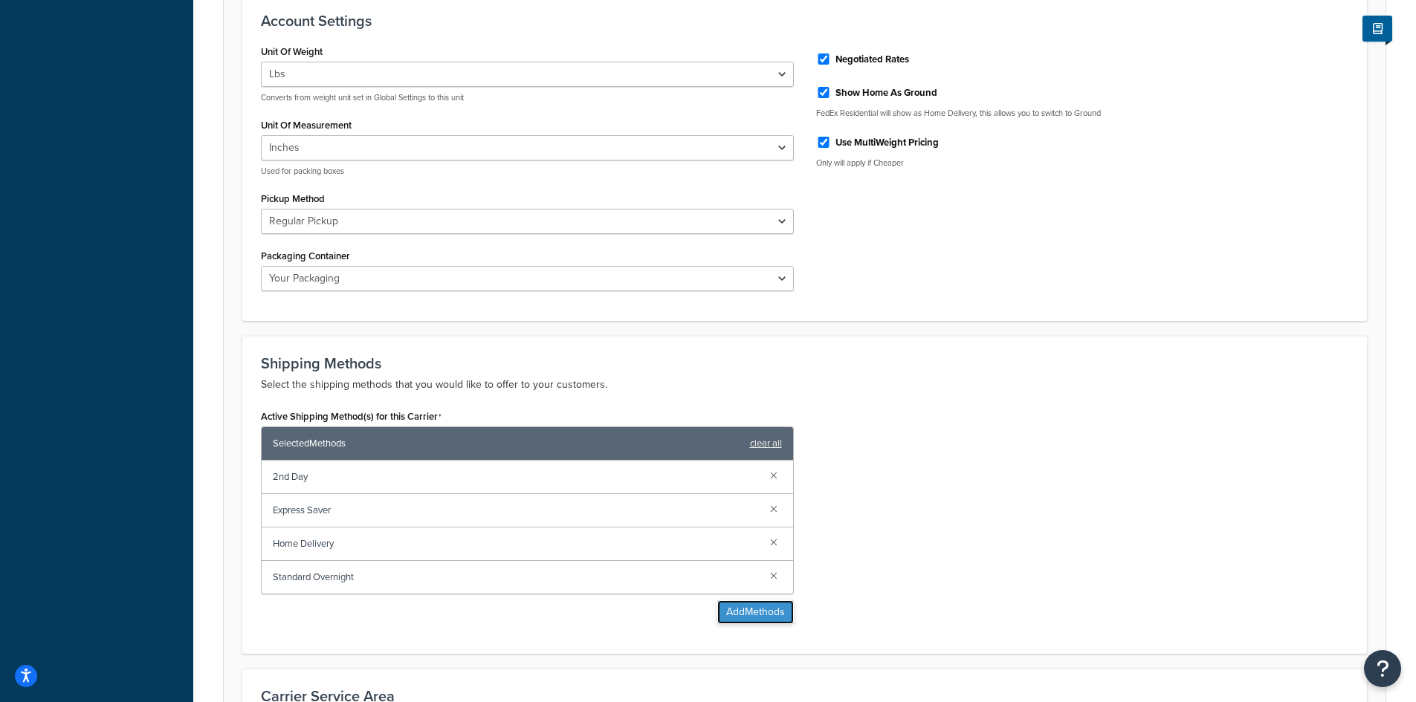
click at [763, 606] on button "Add Methods" at bounding box center [755, 612] width 77 height 24
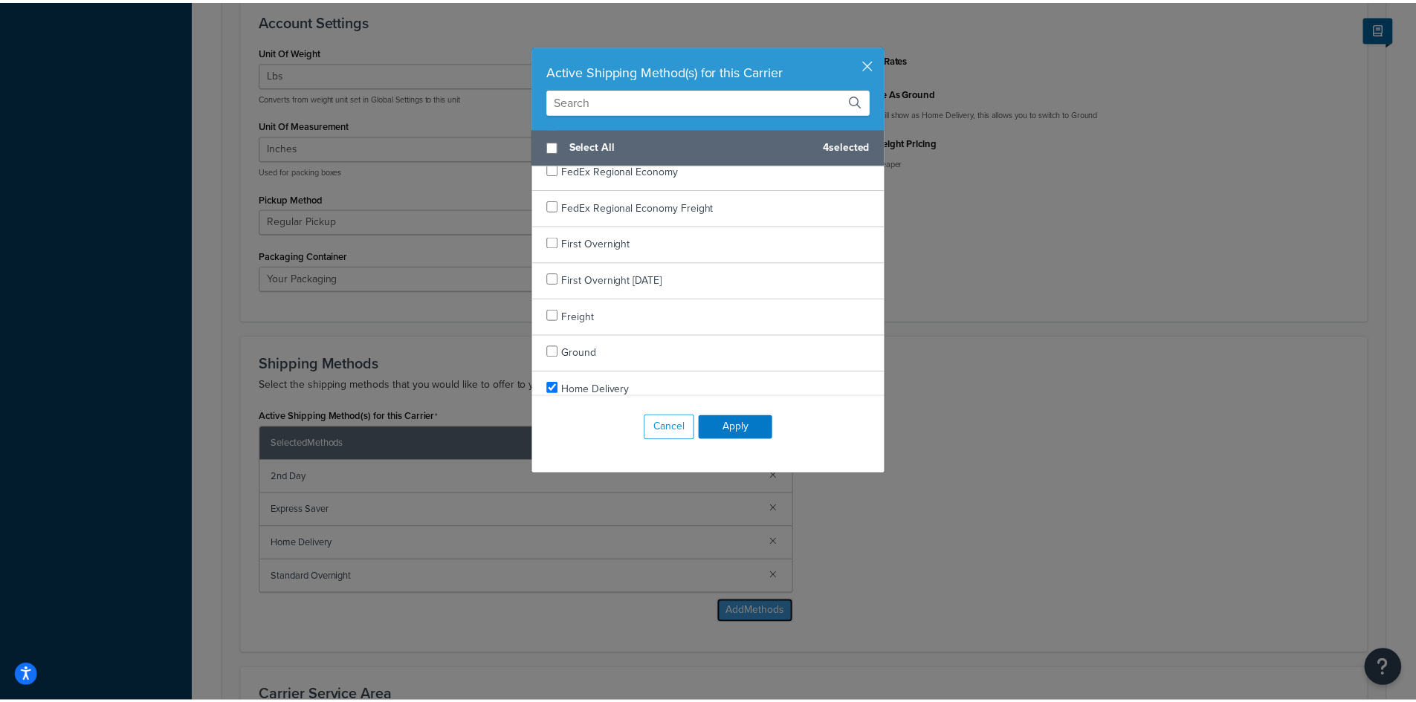
scroll to position [743, 0]
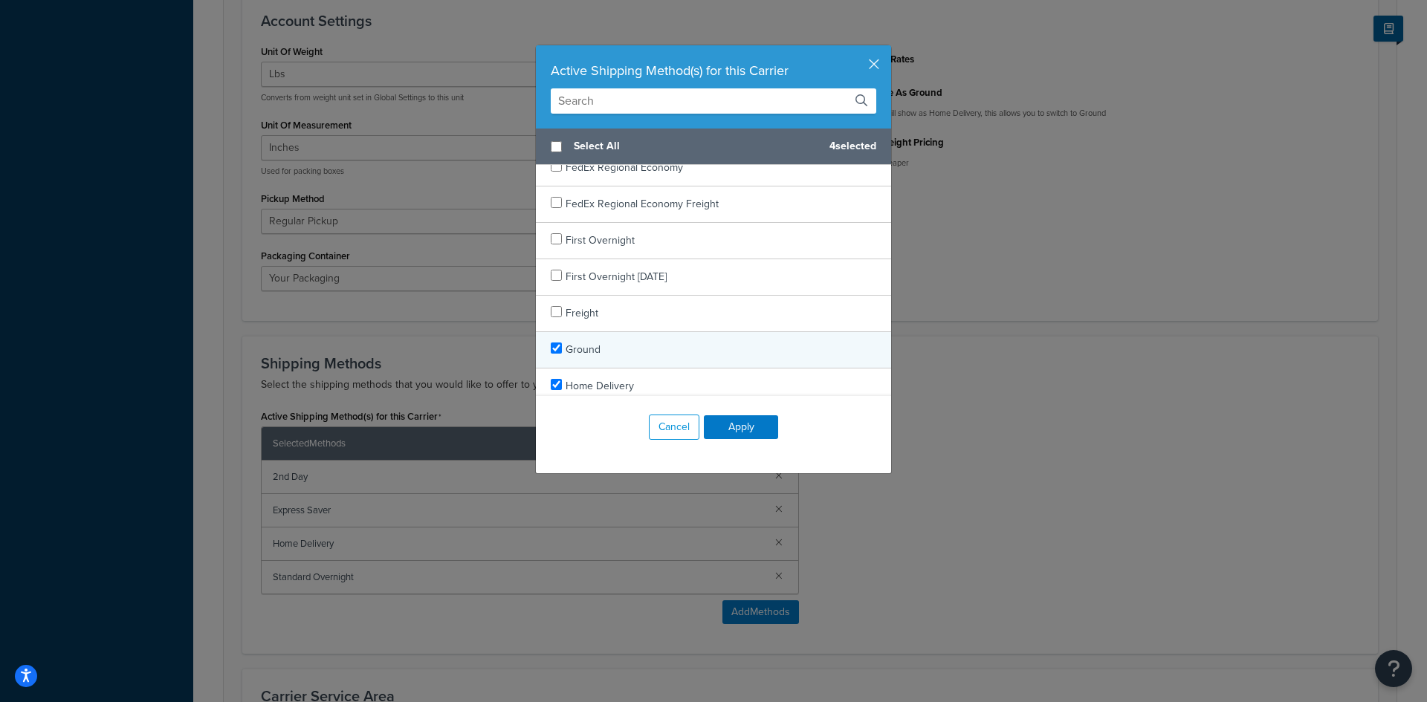
checkbox input "true"
click at [782, 360] on div "Ground" at bounding box center [713, 350] width 355 height 36
click at [723, 420] on button "Apply" at bounding box center [741, 427] width 74 height 24
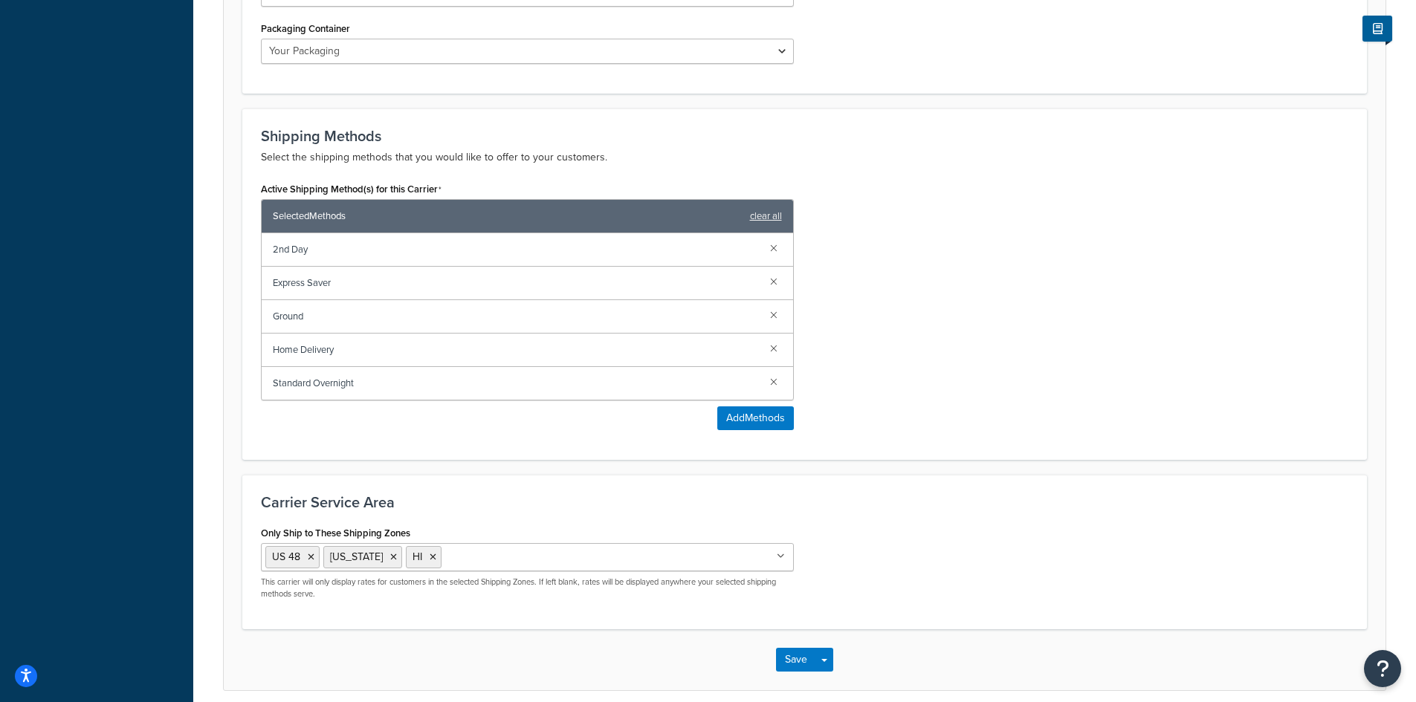
scroll to position [885, 0]
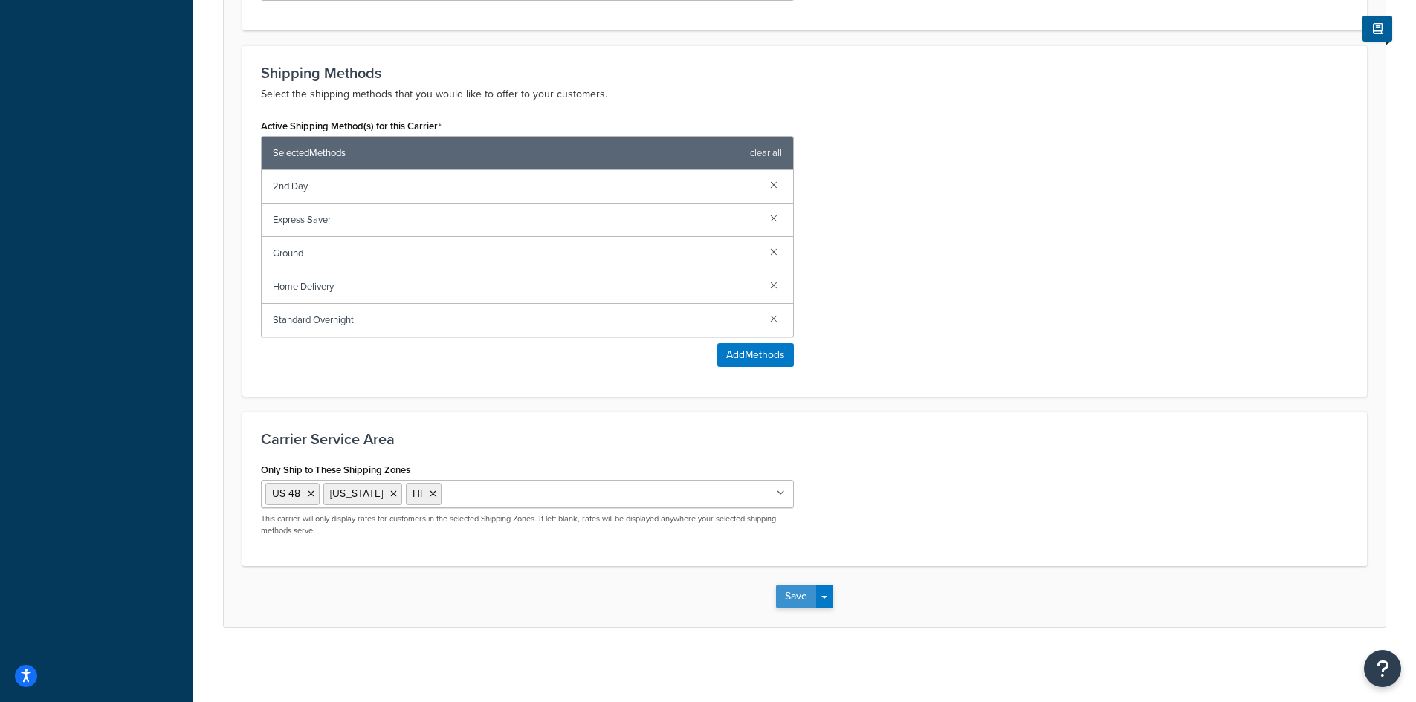
click at [788, 597] on button "Save" at bounding box center [796, 597] width 40 height 24
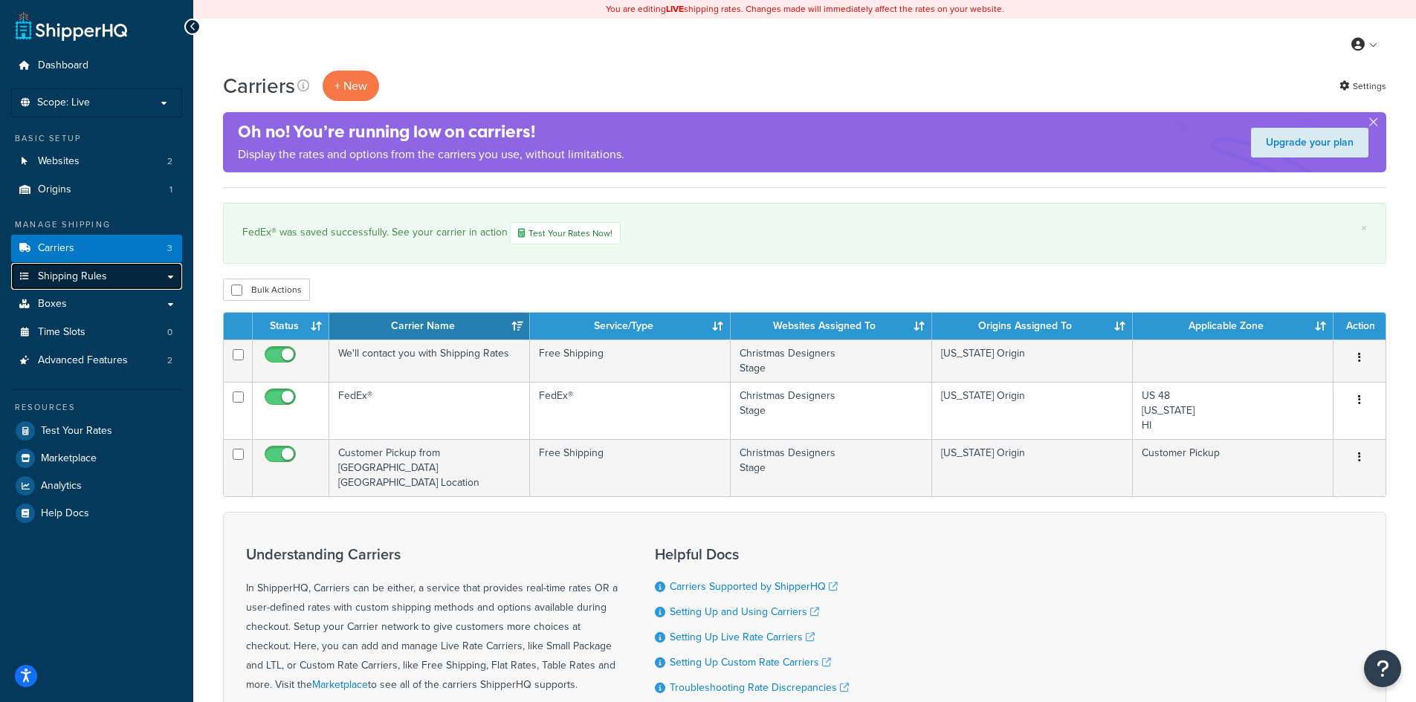
click at [51, 273] on span "Shipping Rules" at bounding box center [72, 276] width 69 height 13
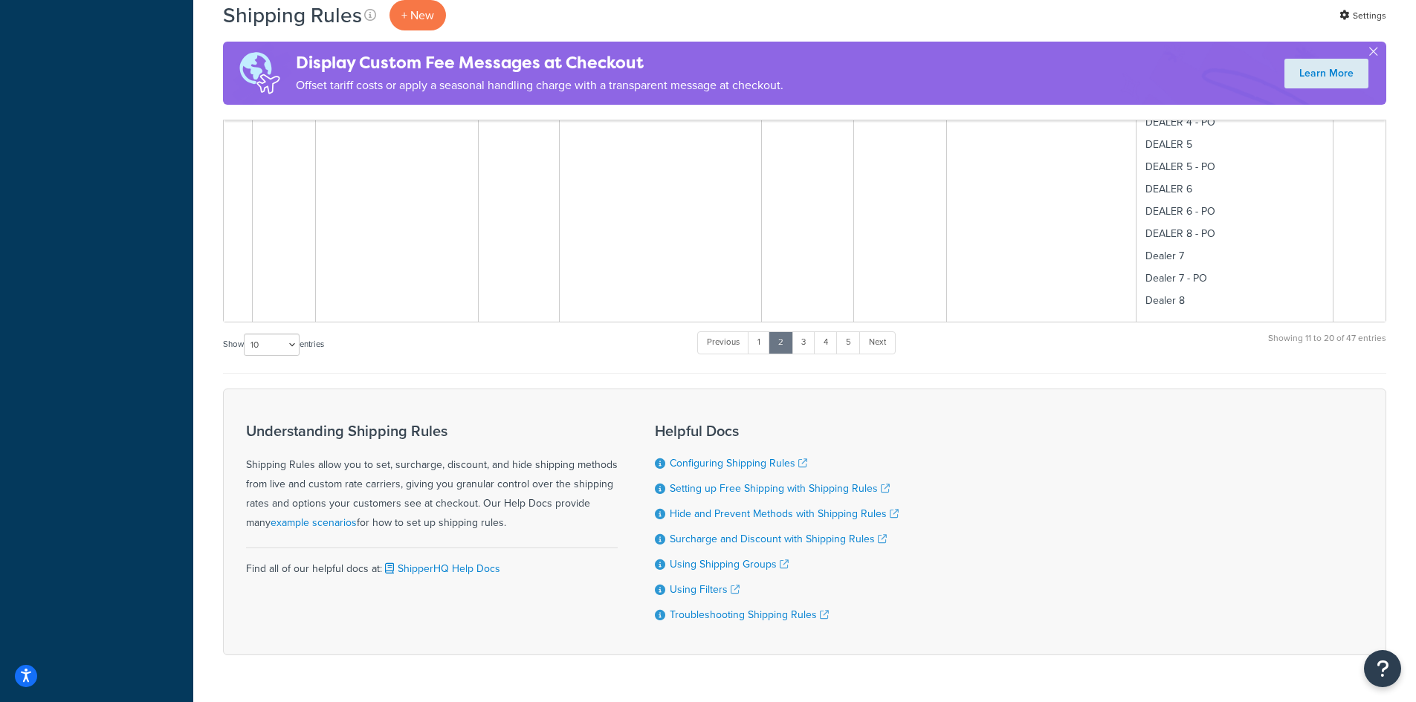
scroll to position [1522, 0]
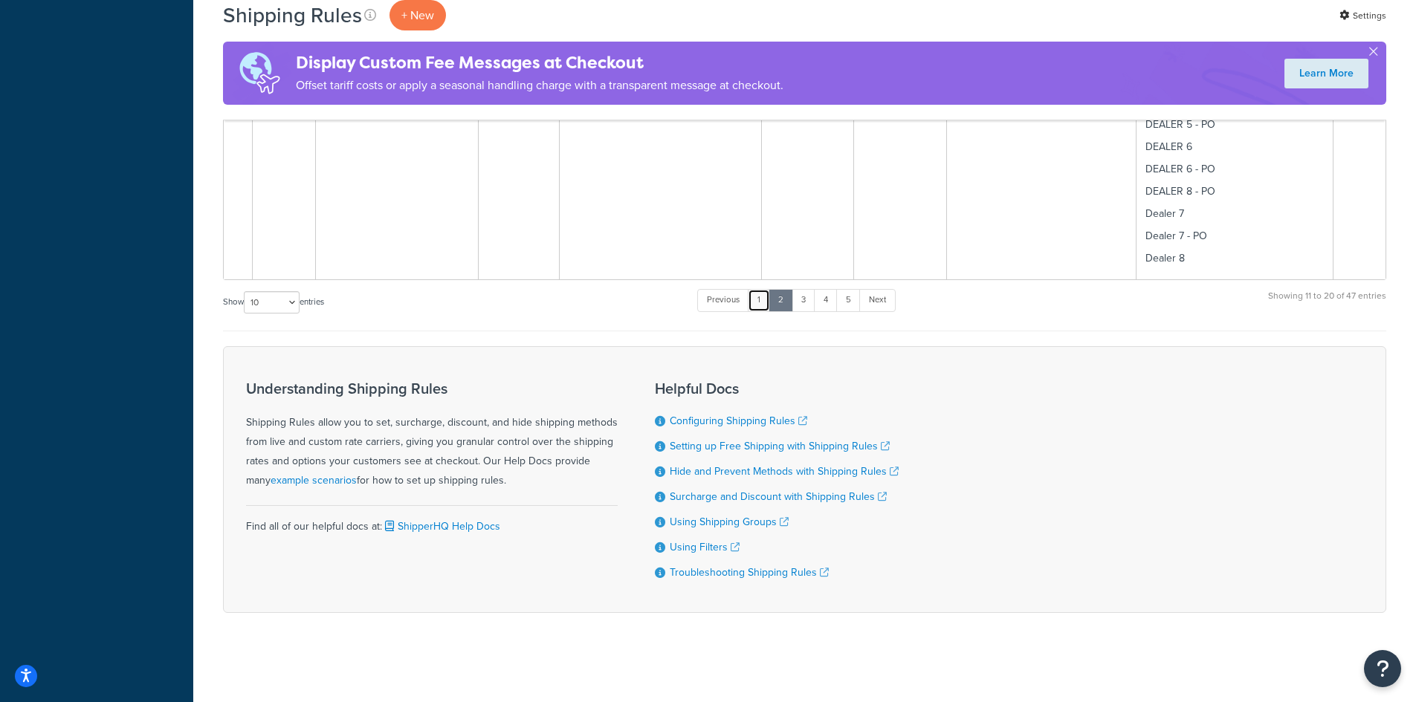
click at [763, 302] on link "1" at bounding box center [759, 300] width 22 height 22
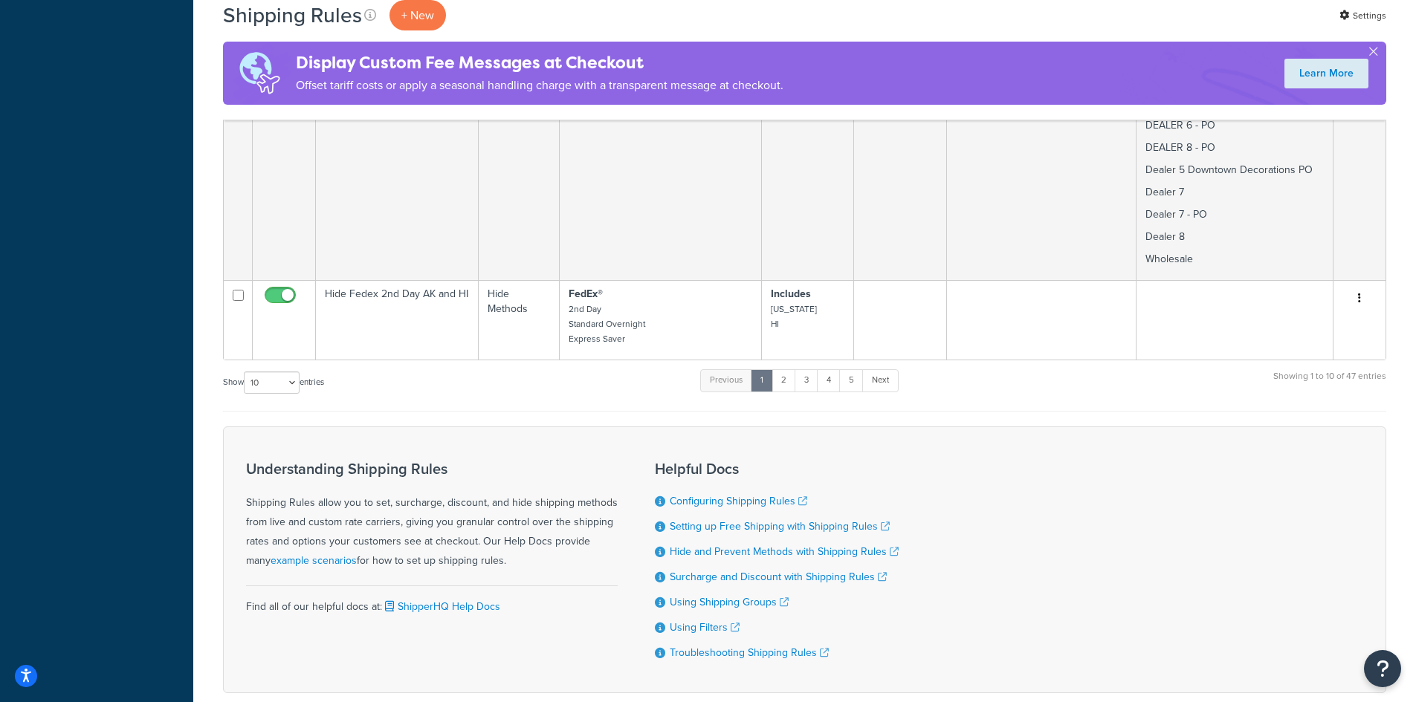
scroll to position [2503, 0]
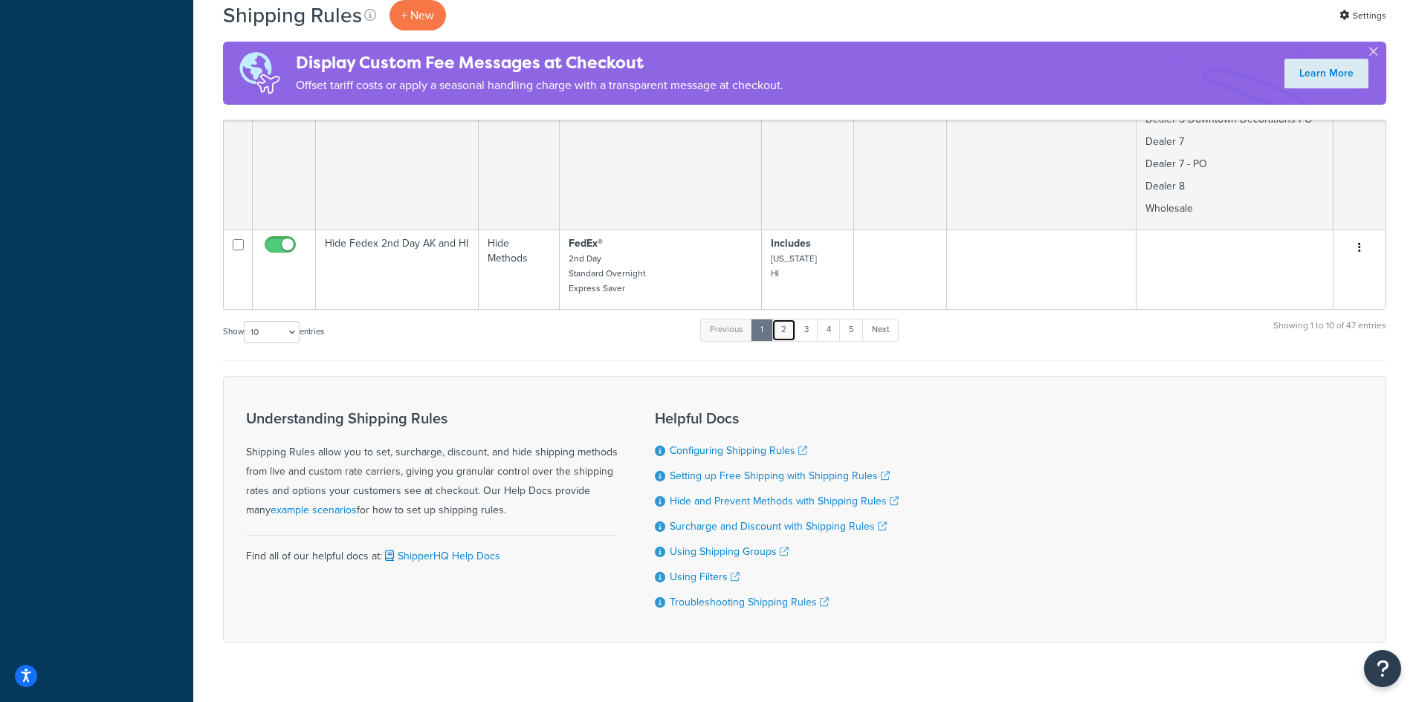
click at [782, 319] on link "2" at bounding box center [783, 330] width 25 height 22
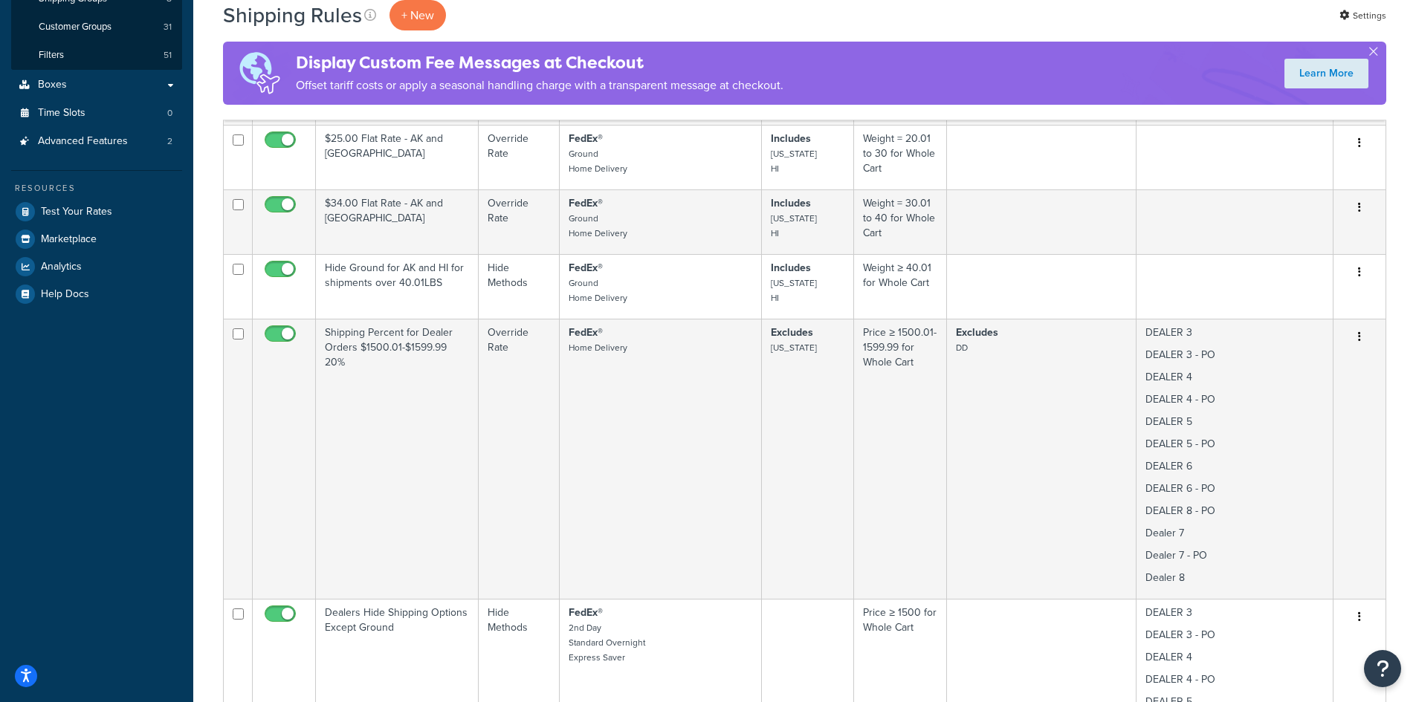
scroll to position [333, 0]
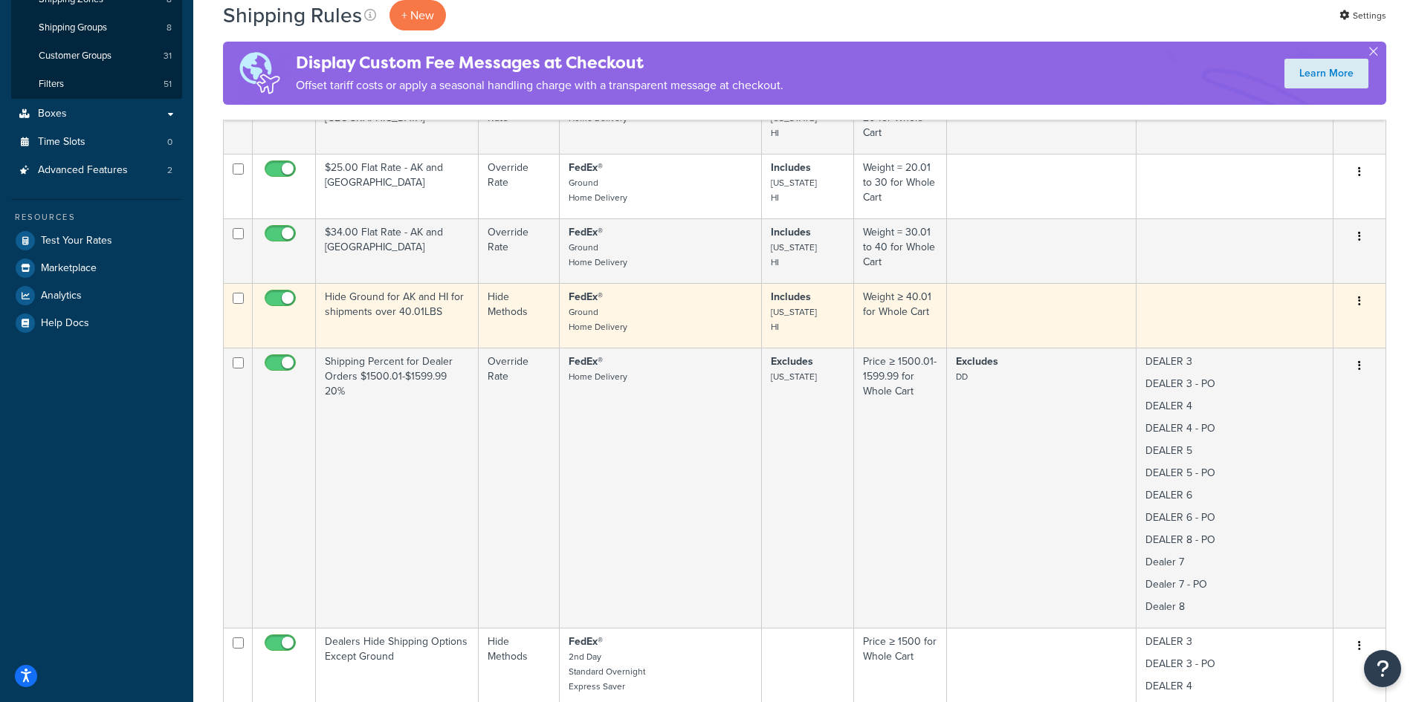
click at [412, 326] on td "Hide Ground for AK and HI for shipments over 40.01LBS" at bounding box center [397, 315] width 163 height 65
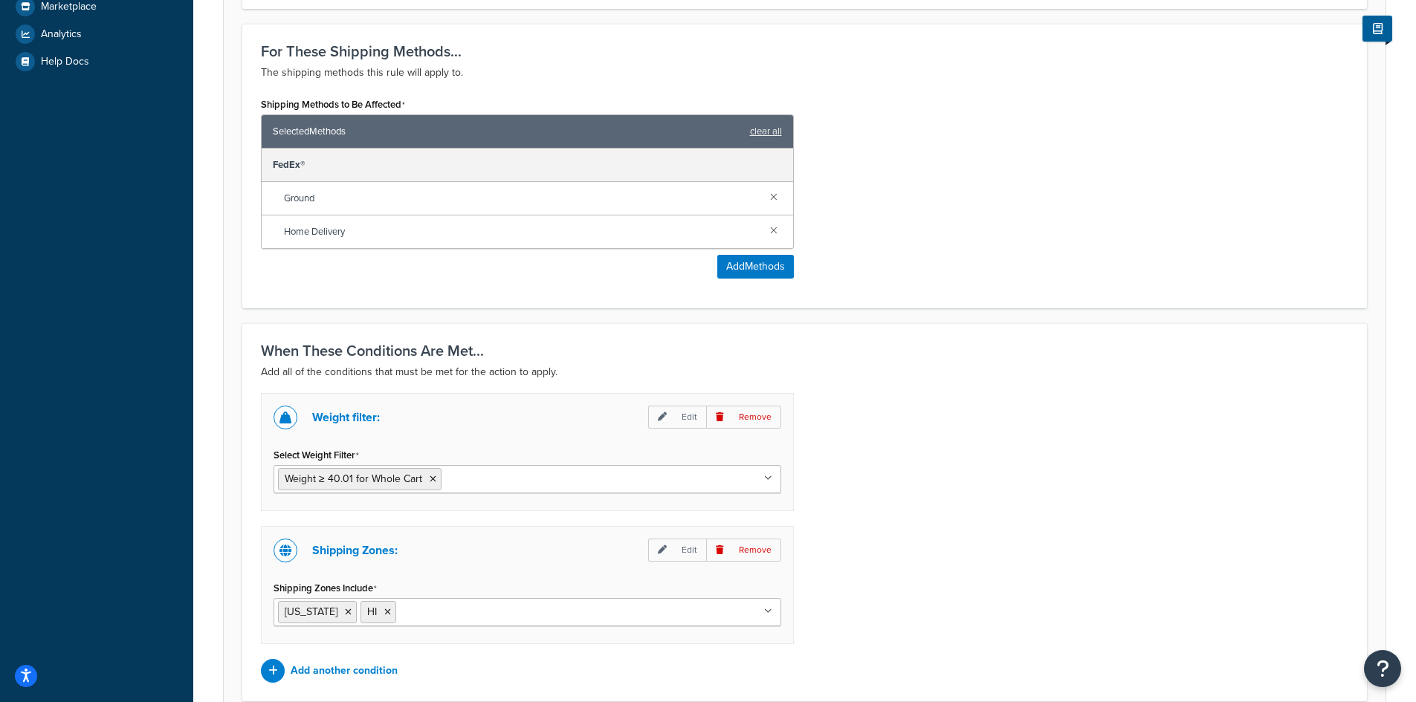
scroll to position [730, 0]
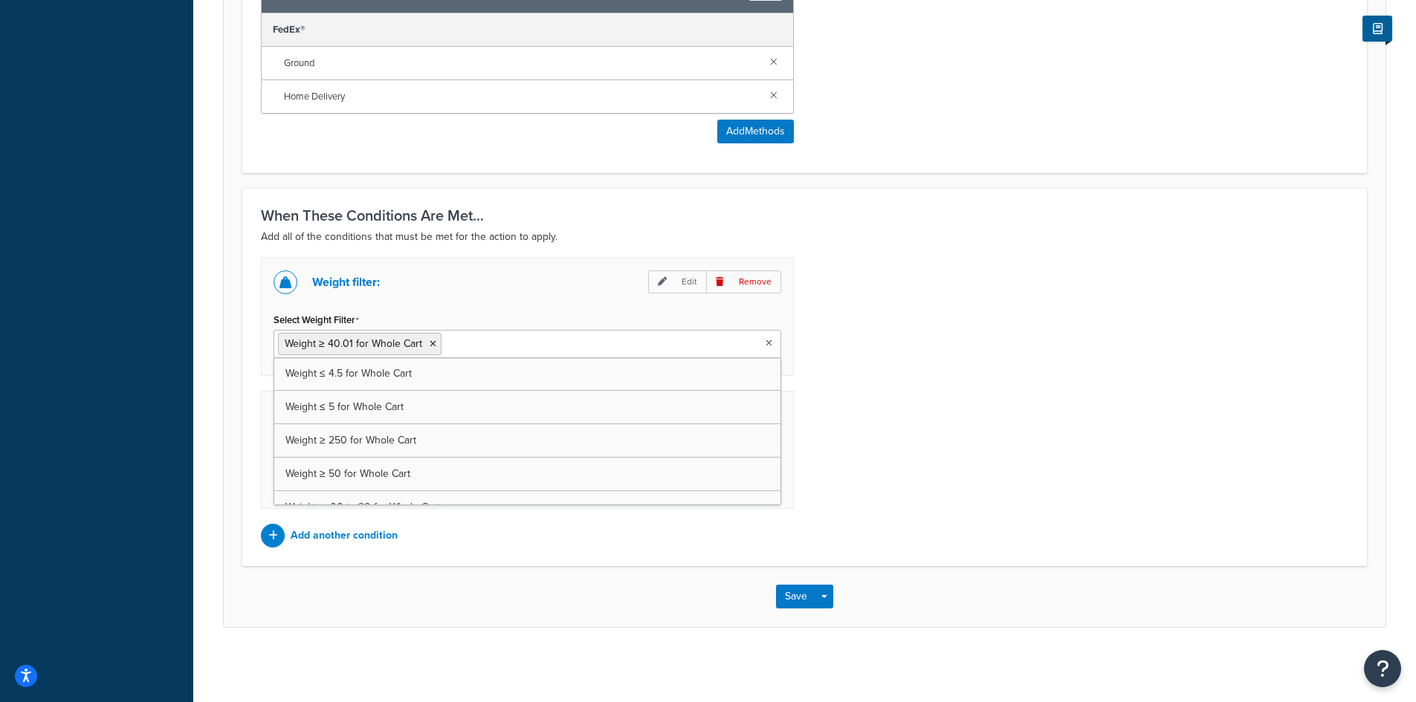
click at [771, 340] on icon at bounding box center [768, 343] width 7 height 9
click at [518, 315] on div "Select Weight Filter Weight ≥ 40.01 for Whole Cart Weight ≤ 4.5 for Whole Cart …" at bounding box center [527, 333] width 508 height 49
click at [680, 275] on p "Edit" at bounding box center [677, 281] width 58 height 23
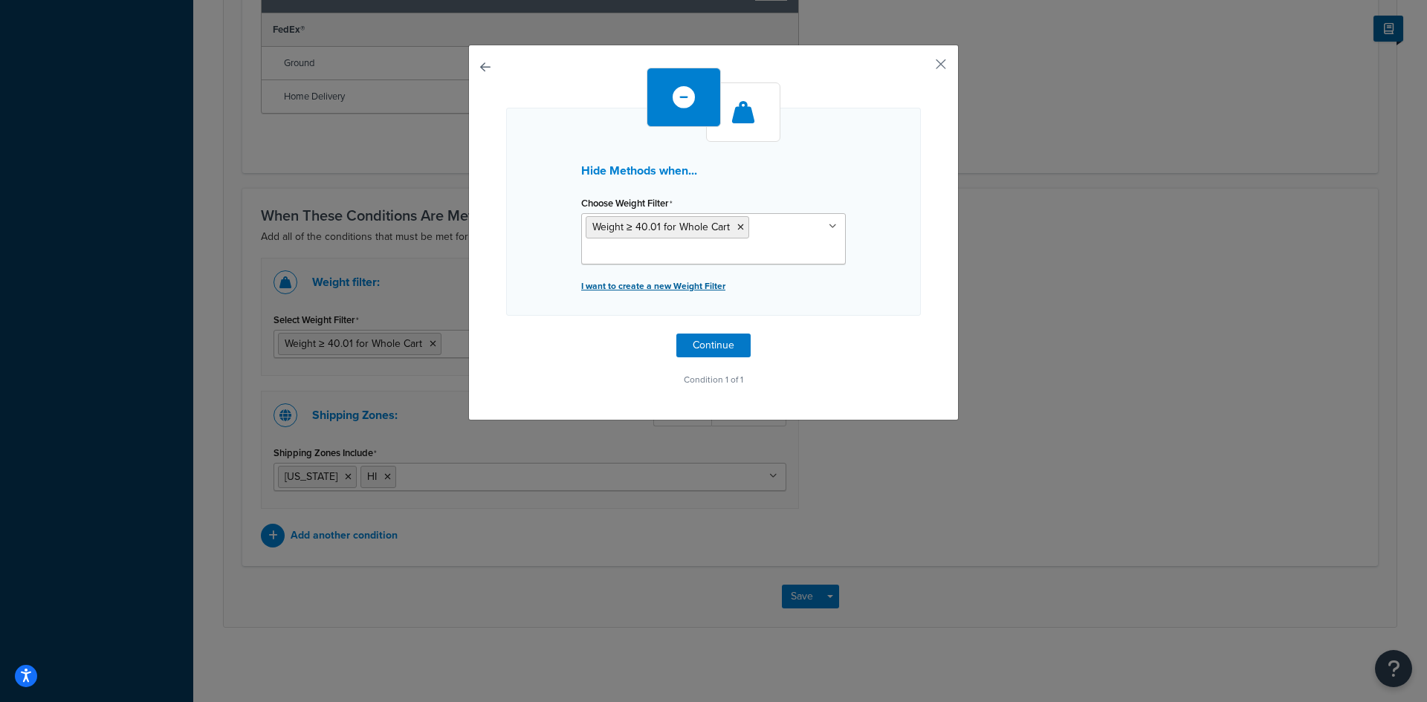
click at [633, 283] on p "I want to create a new Weight Filter" at bounding box center [713, 286] width 265 height 21
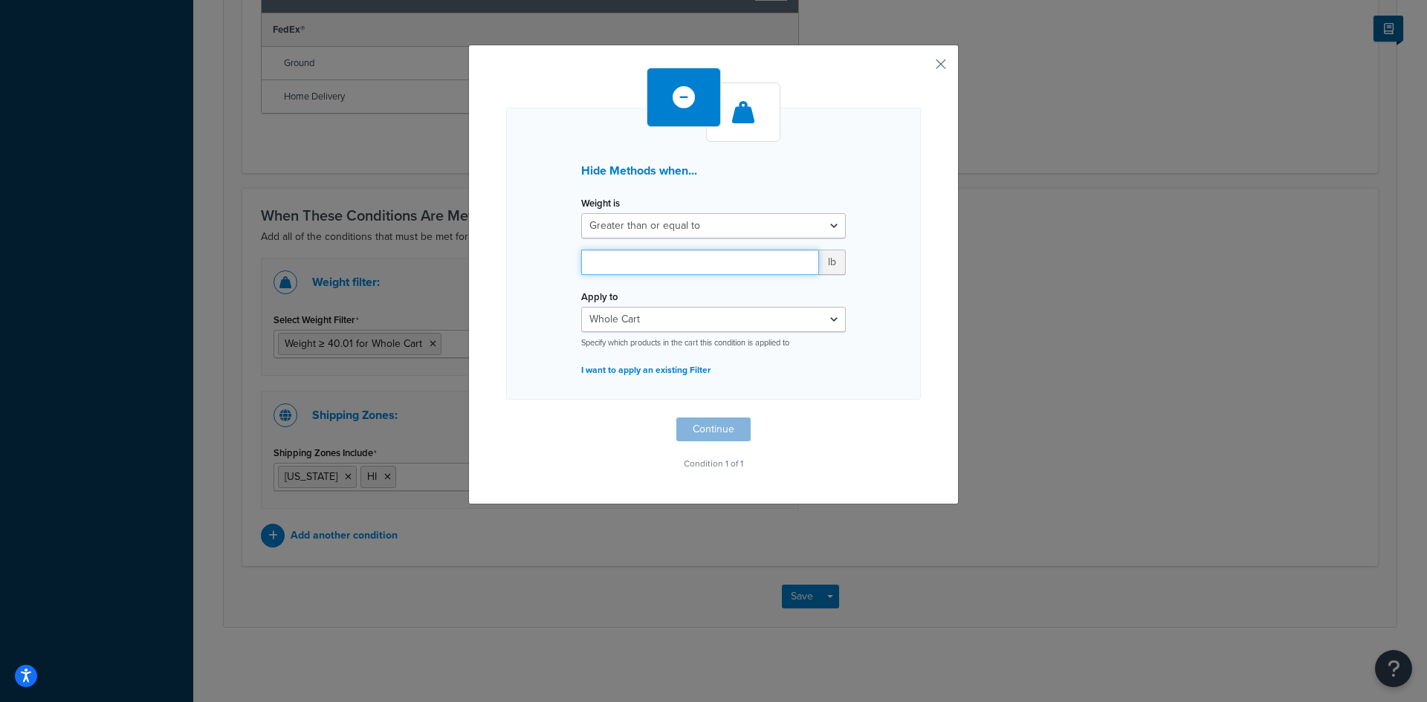
click at [690, 257] on input "number" at bounding box center [700, 262] width 238 height 25
type input "40"
click at [687, 424] on button "Continue" at bounding box center [713, 430] width 74 height 24
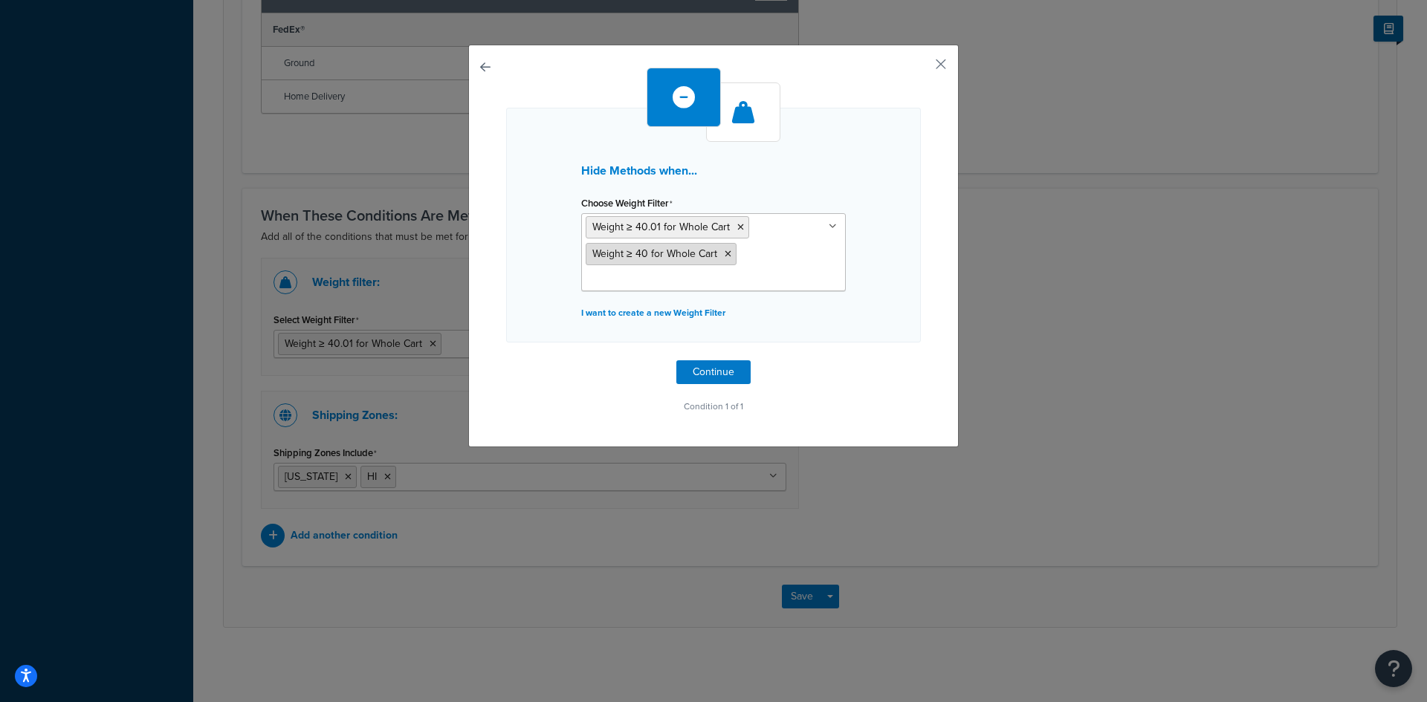
click at [724, 253] on icon at bounding box center [727, 254] width 7 height 9
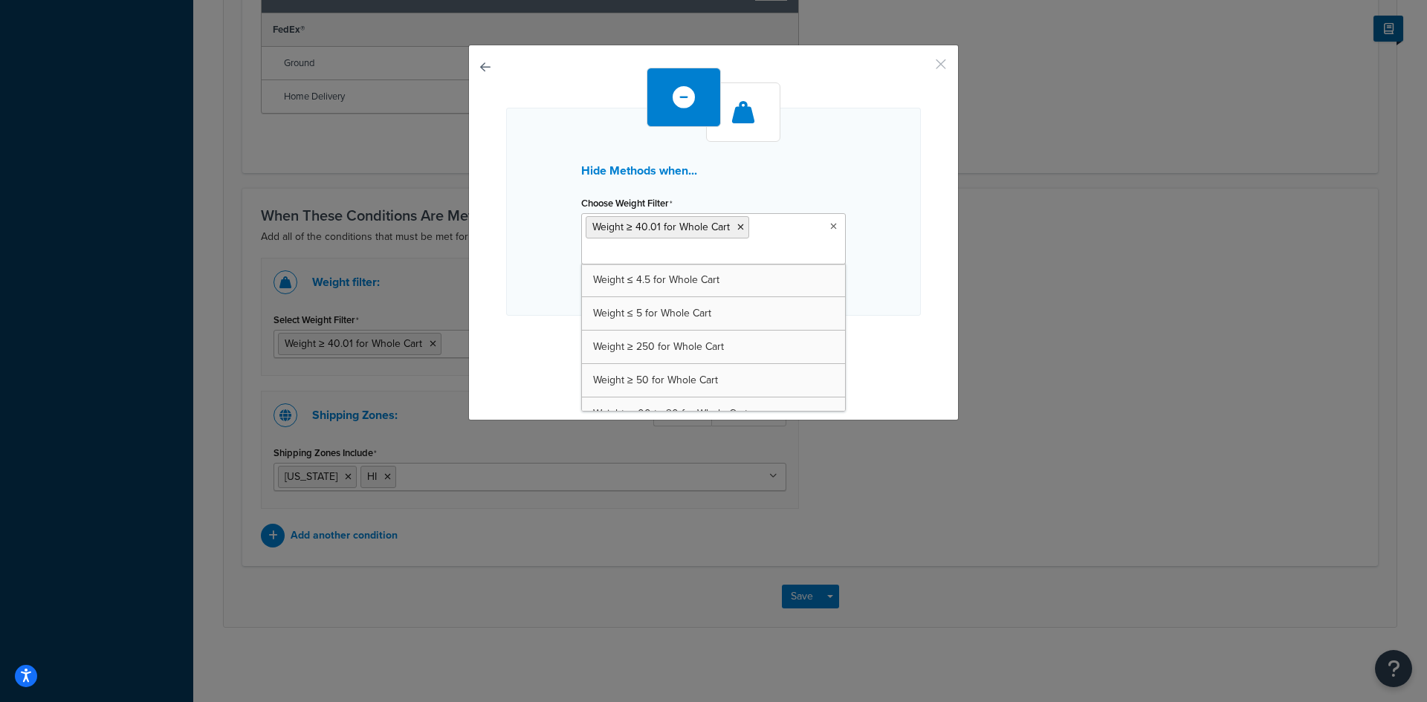
drag, startPoint x: 932, startPoint y: 59, endPoint x: 914, endPoint y: 74, distance: 23.7
click at [924, 66] on div "Hide Methods when... Choose Weight Filter Weight ≥ 40.01 for Whole Cart Weight …" at bounding box center [713, 233] width 490 height 376
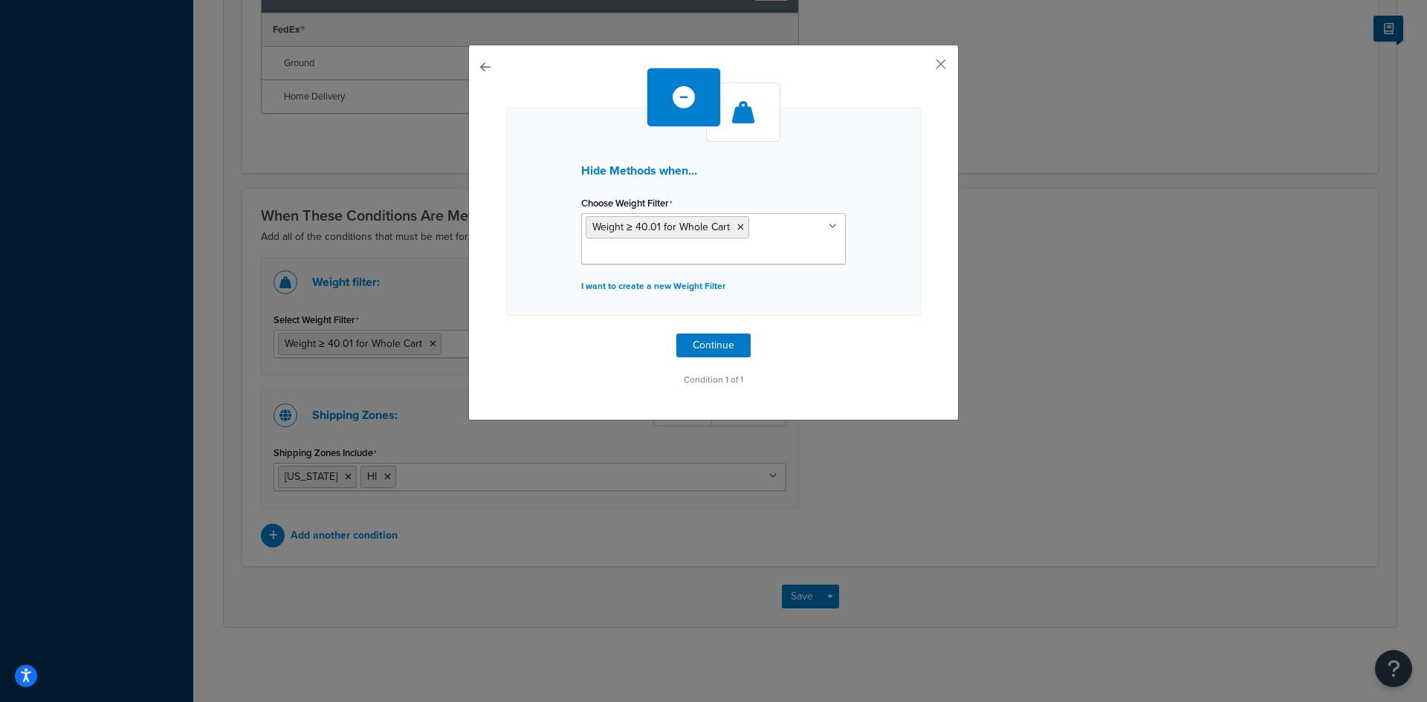
click at [506, 334] on button "button" at bounding box center [506, 334] width 0 height 0
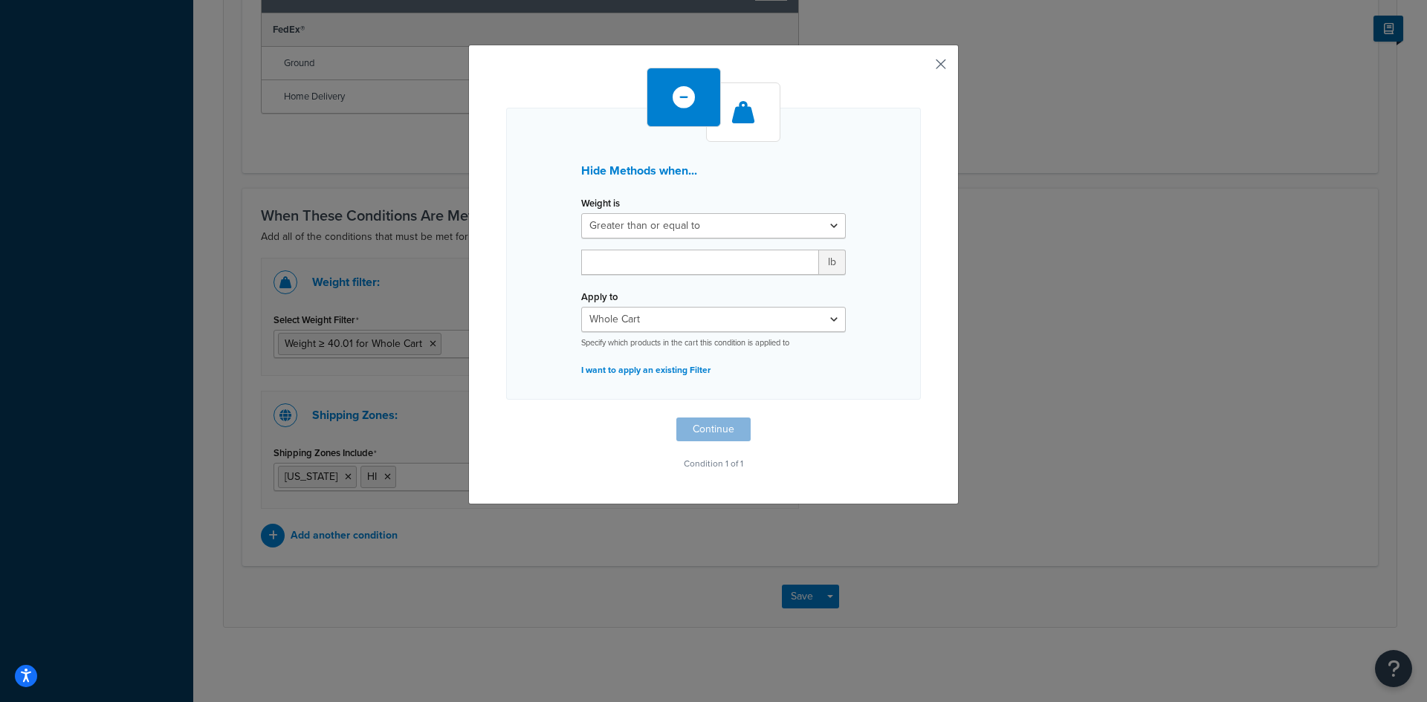
click at [921, 68] on button "button" at bounding box center [919, 70] width 4 height 4
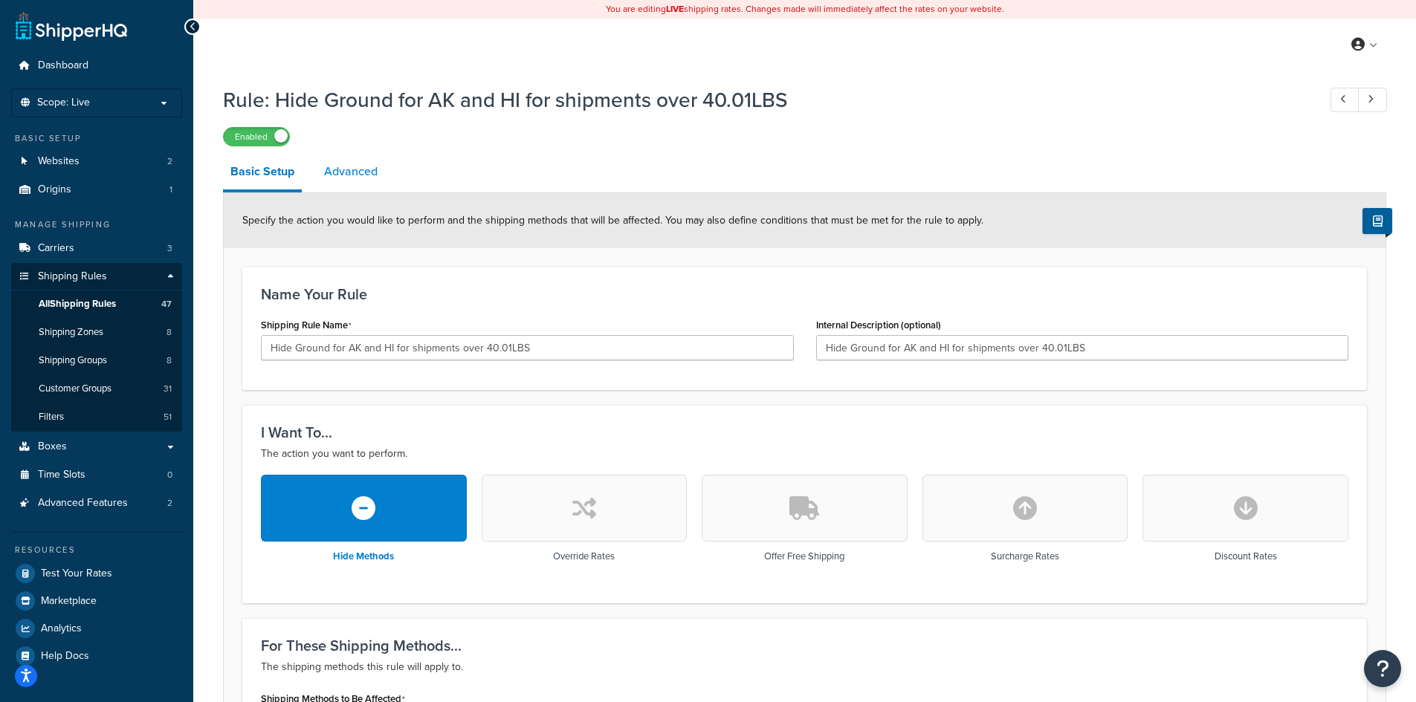
click at [374, 173] on link "Advanced" at bounding box center [351, 172] width 68 height 36
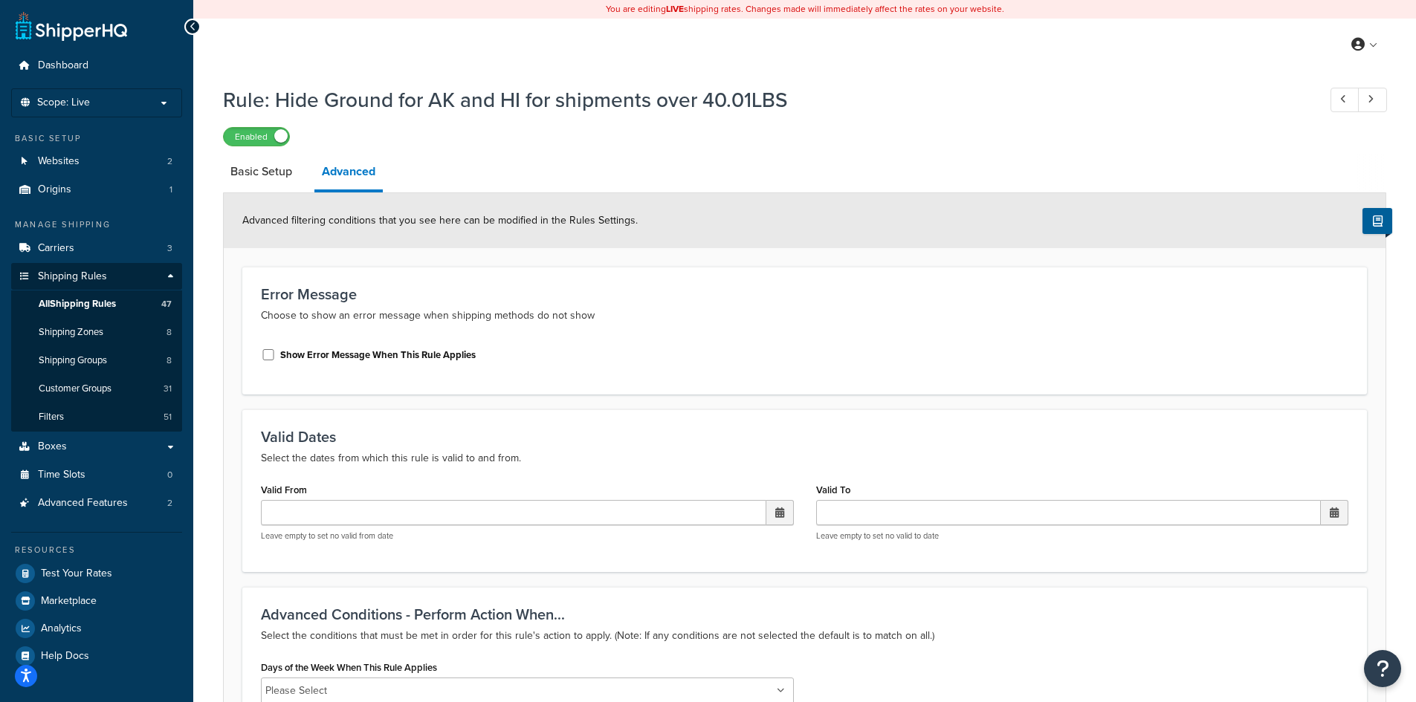
click at [192, 24] on icon at bounding box center [192, 27] width 7 height 10
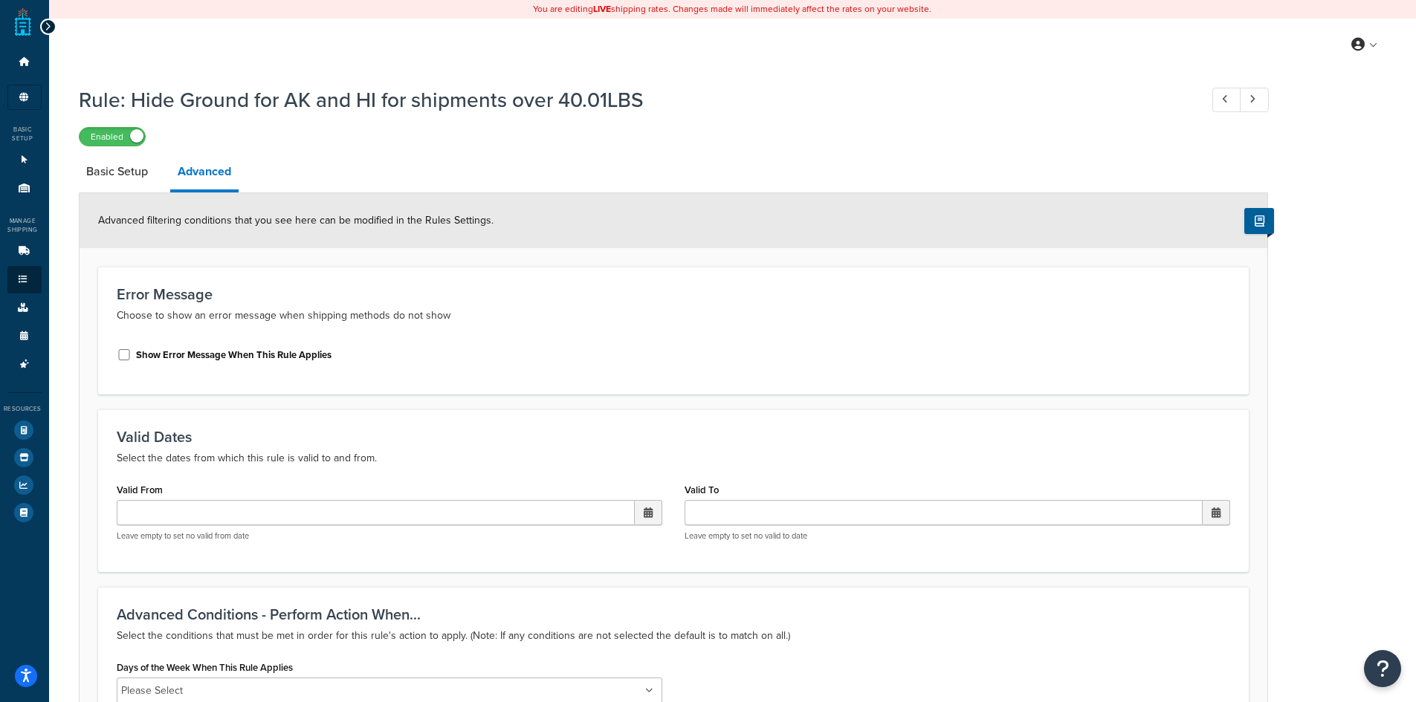
click at [53, 30] on div at bounding box center [48, 27] width 16 height 16
click at [45, 23] on icon at bounding box center [48, 27] width 7 height 10
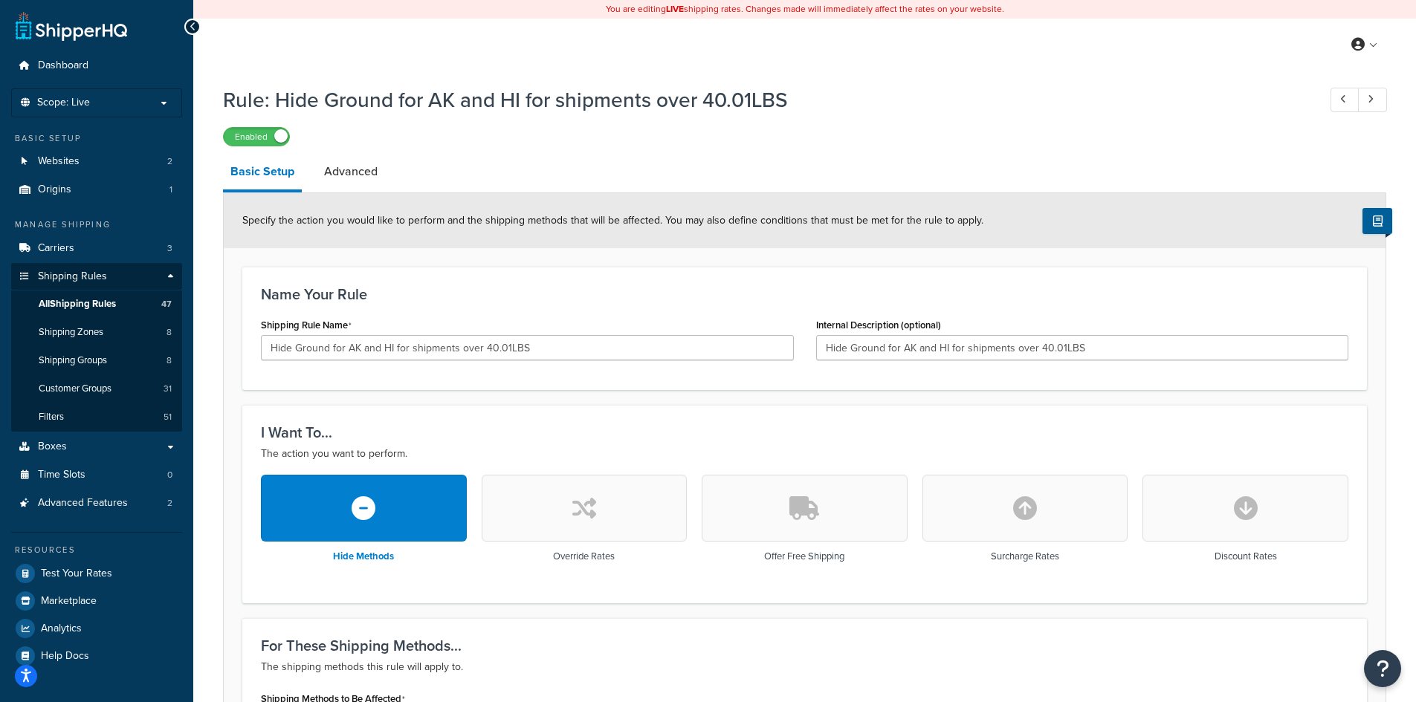
scroll to position [730, 0]
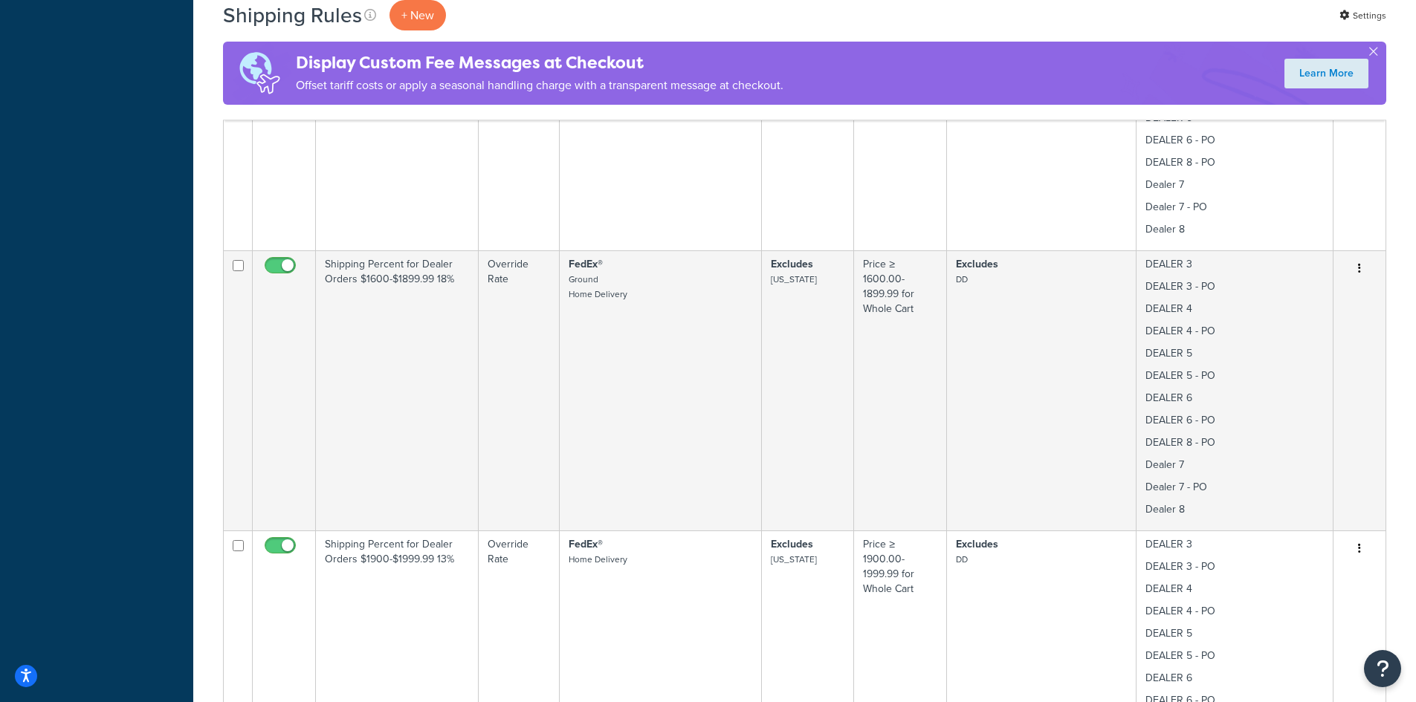
scroll to position [1522, 0]
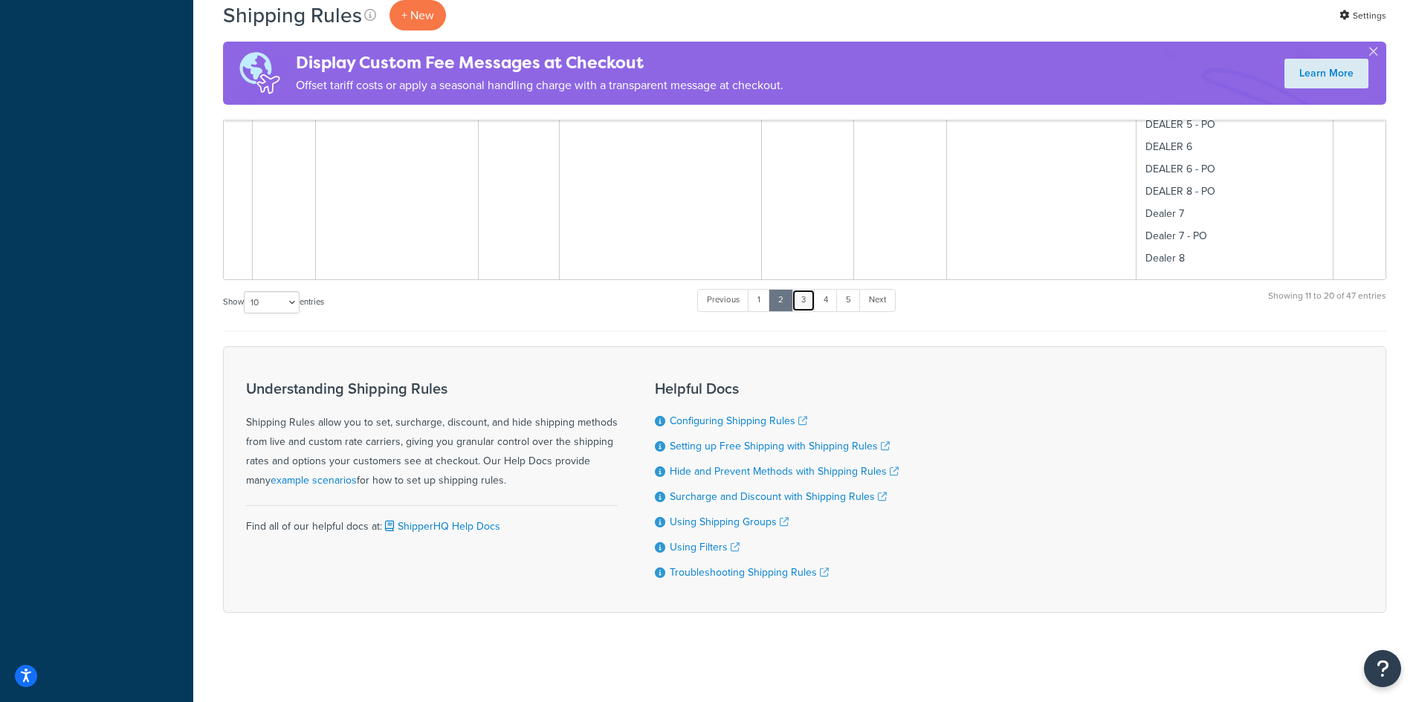
click at [805, 303] on link "3" at bounding box center [803, 300] width 24 height 22
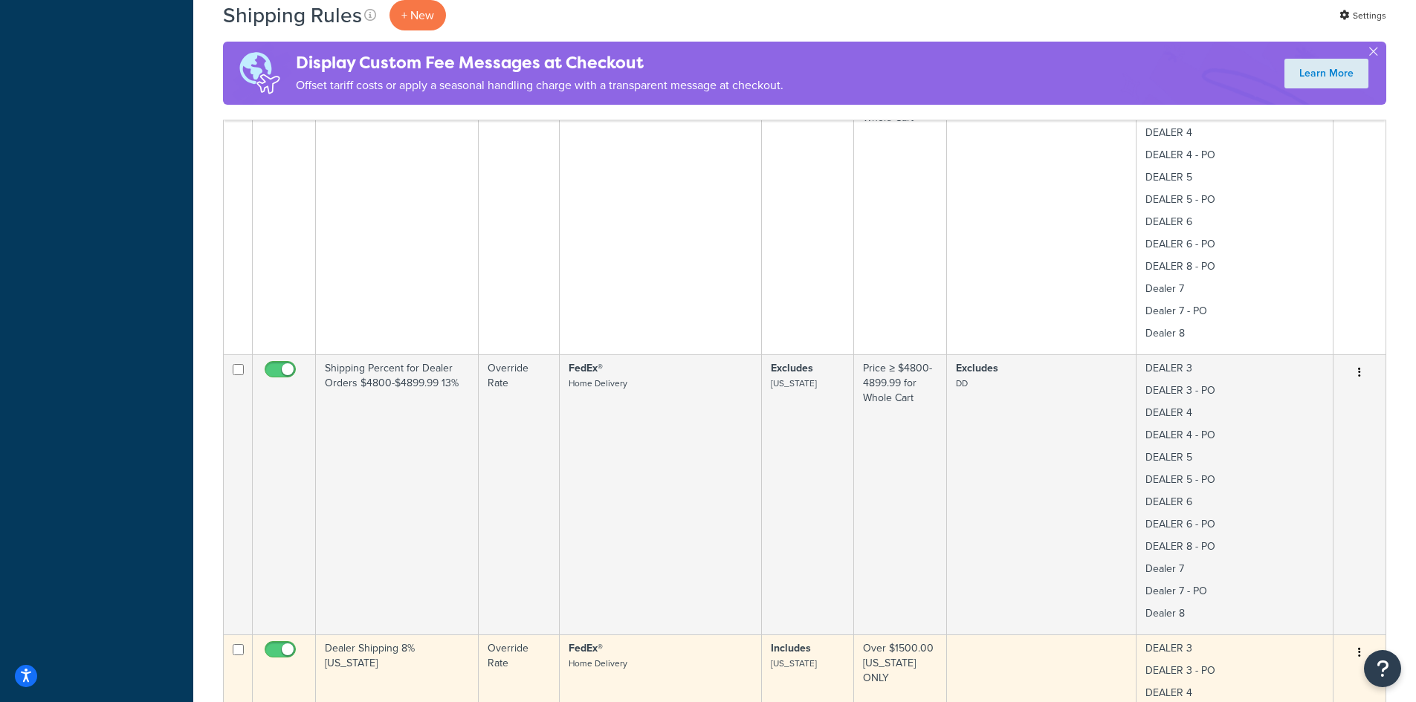
scroll to position [2815, 0]
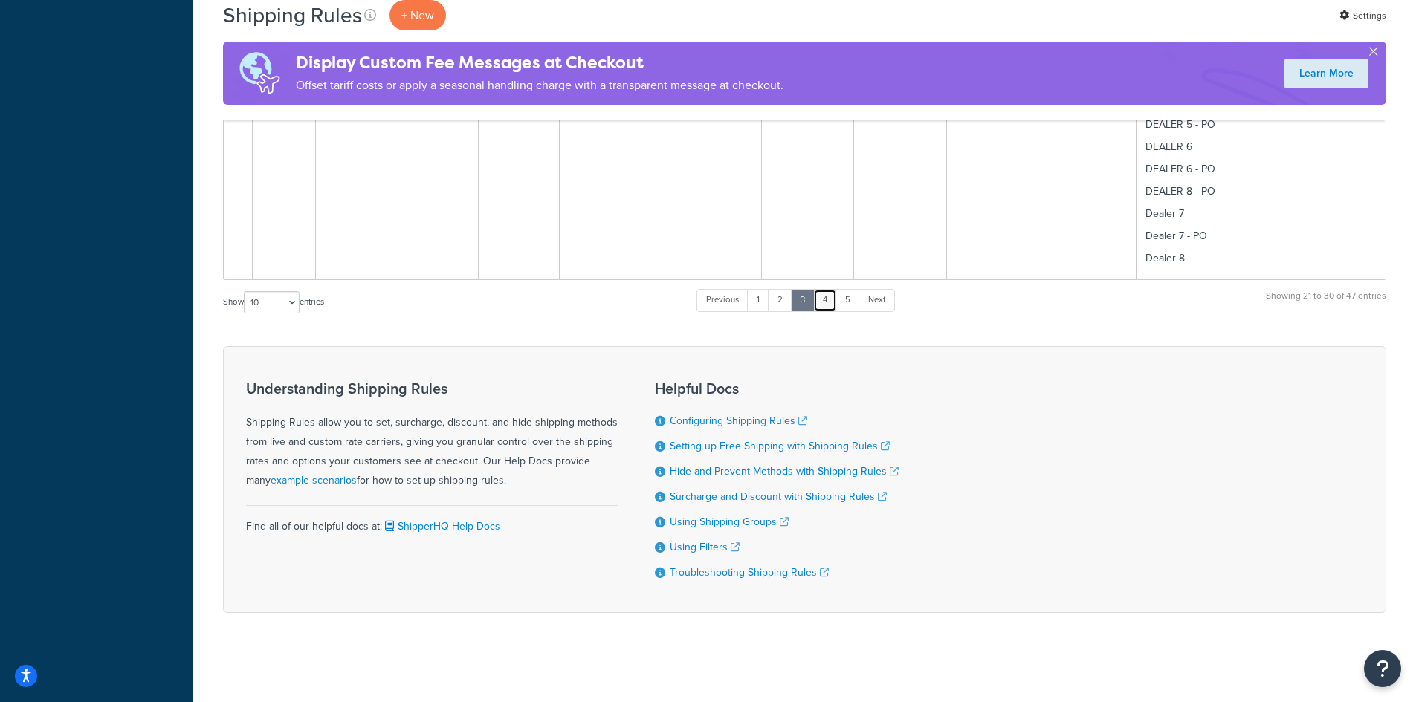
click at [828, 299] on link "4" at bounding box center [825, 300] width 24 height 22
click at [848, 295] on link "5" at bounding box center [847, 300] width 25 height 22
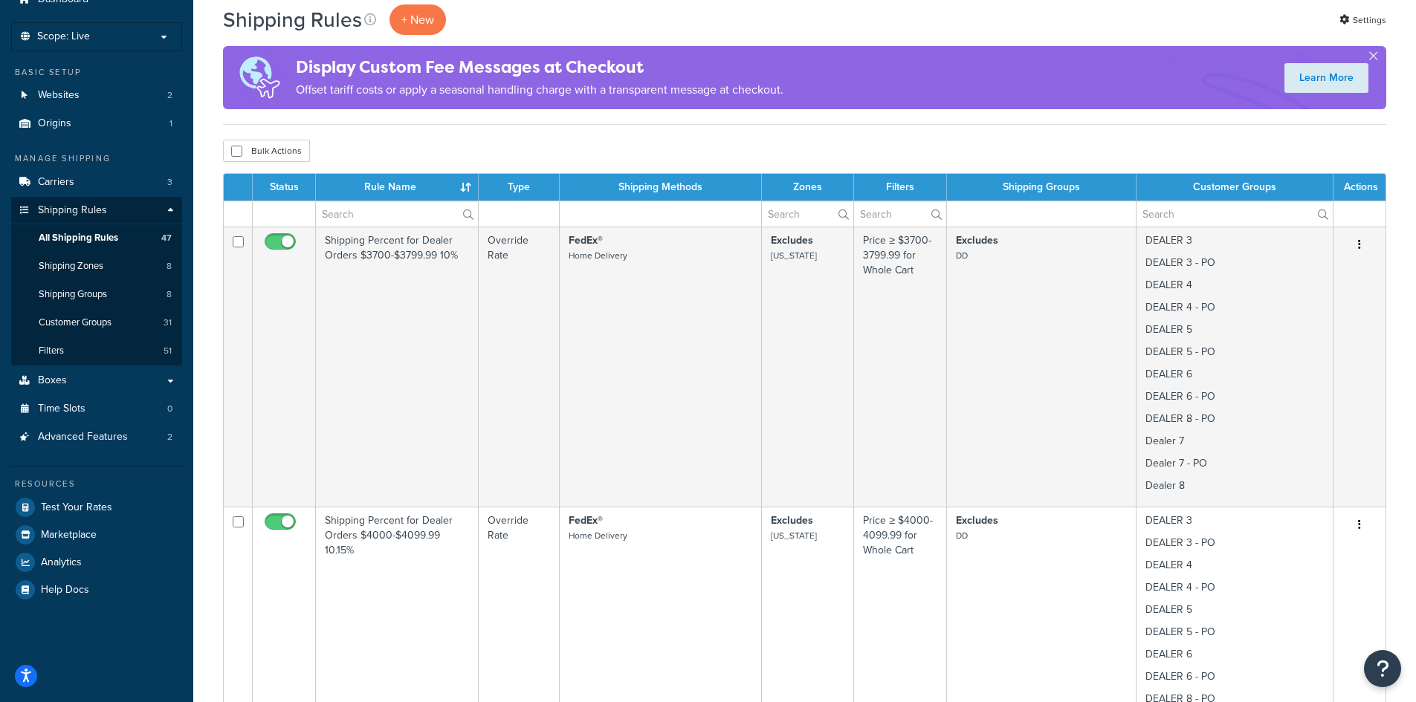
scroll to position [37, 0]
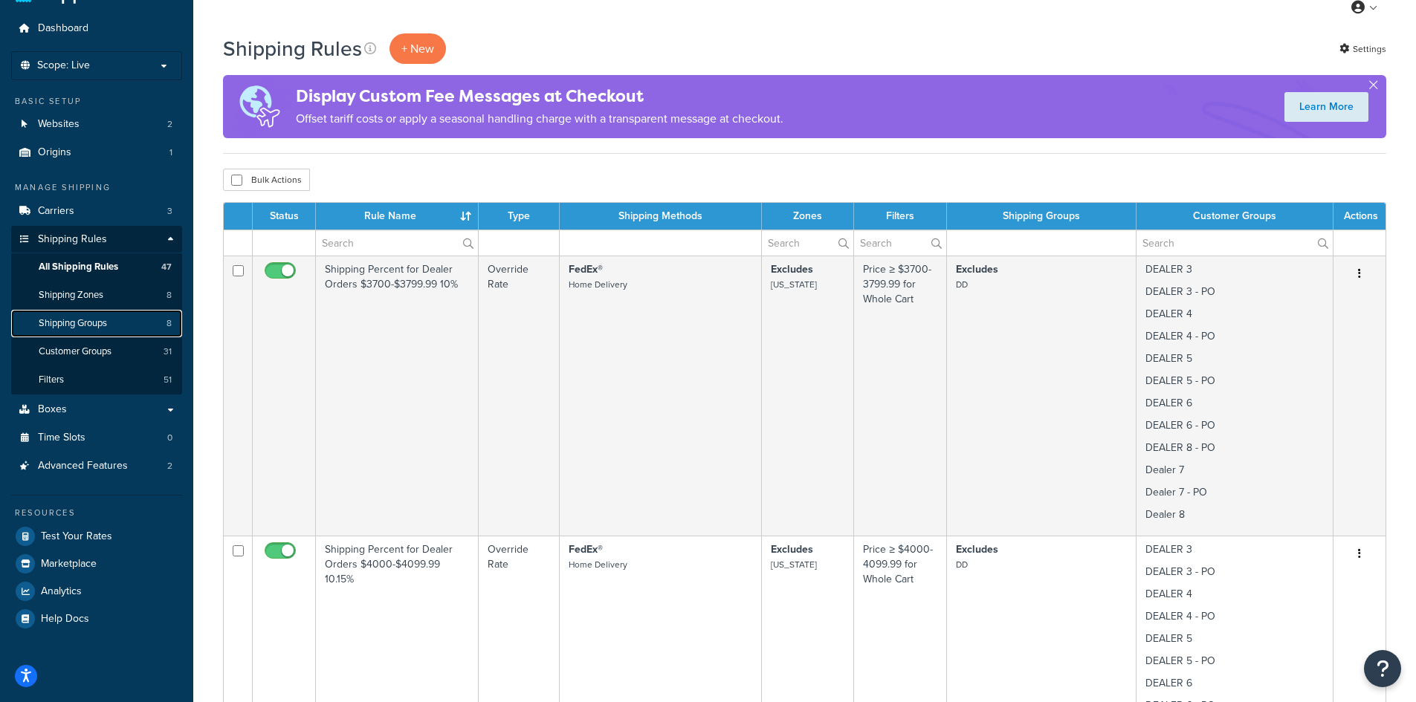
click at [71, 322] on span "Shipping Groups" at bounding box center [73, 323] width 68 height 13
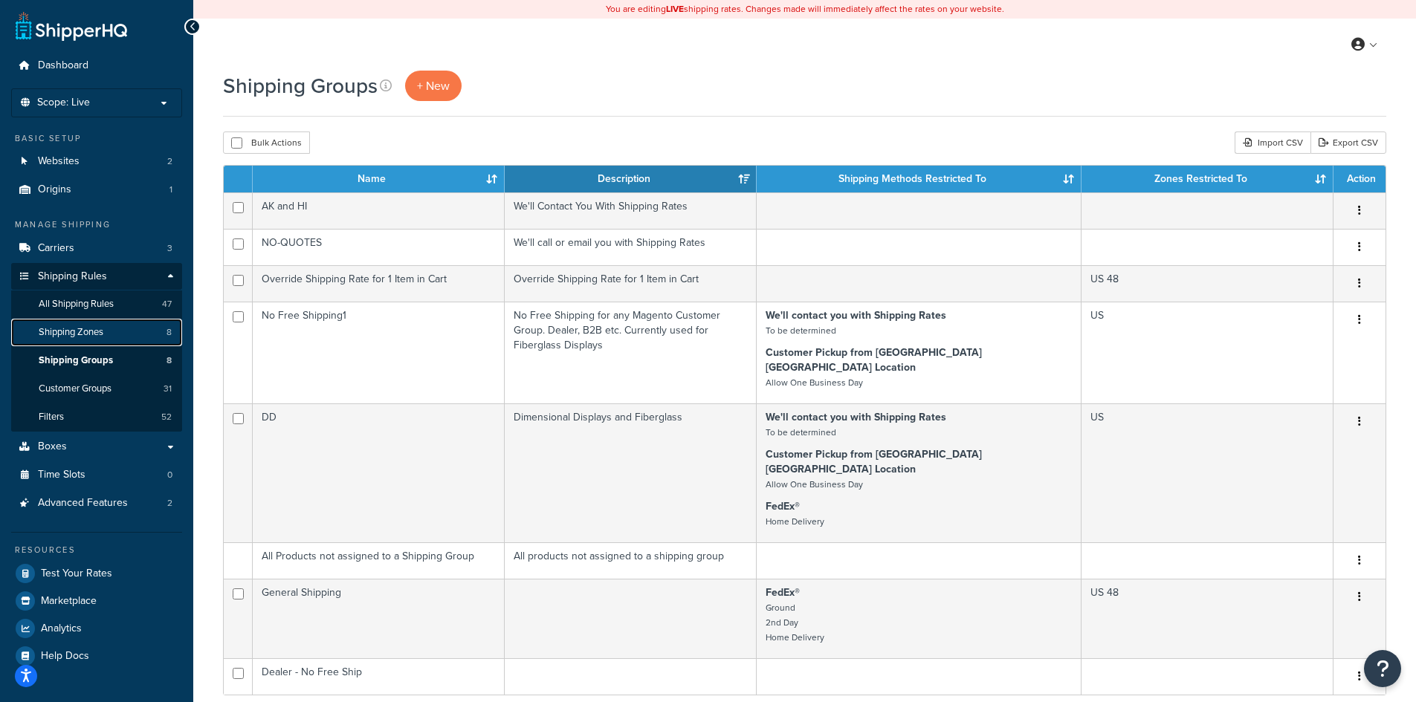
click at [57, 332] on span "Shipping Zones" at bounding box center [71, 332] width 65 height 13
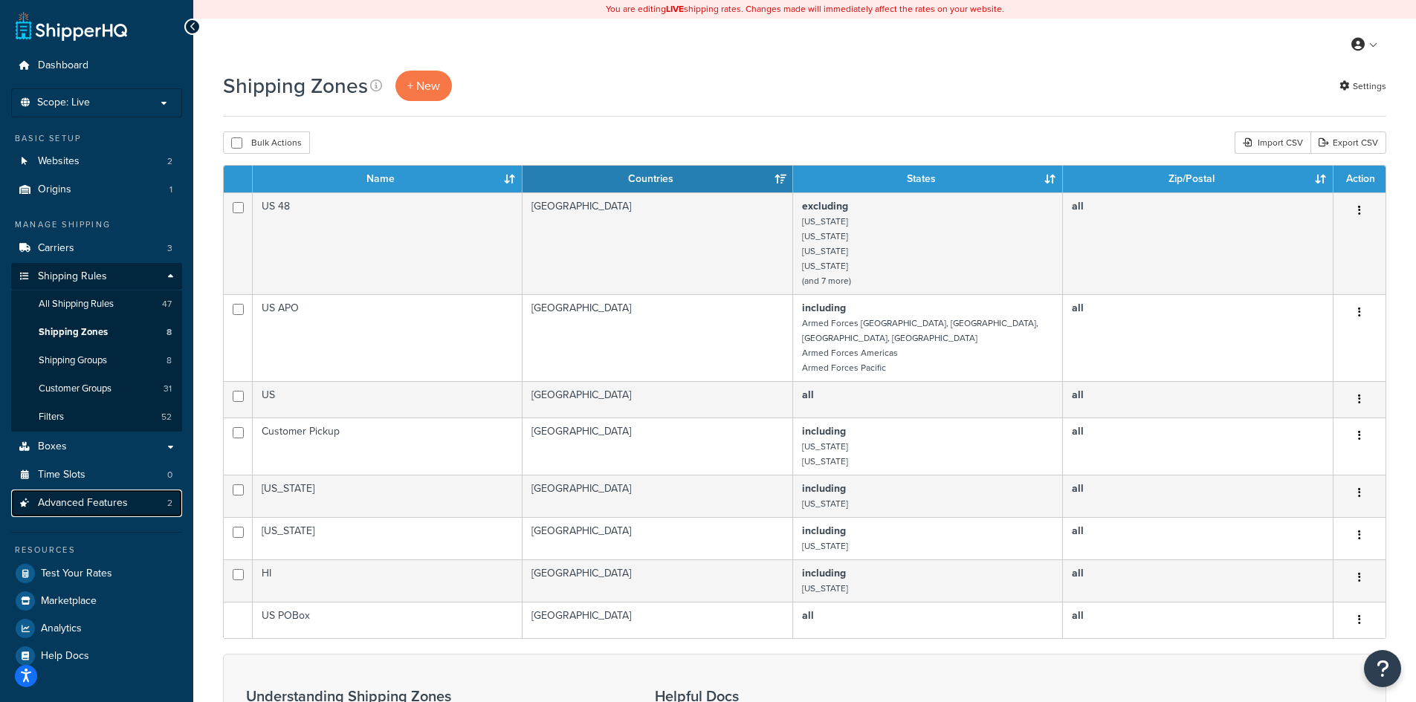
click at [71, 505] on span "Advanced Features" at bounding box center [83, 503] width 90 height 13
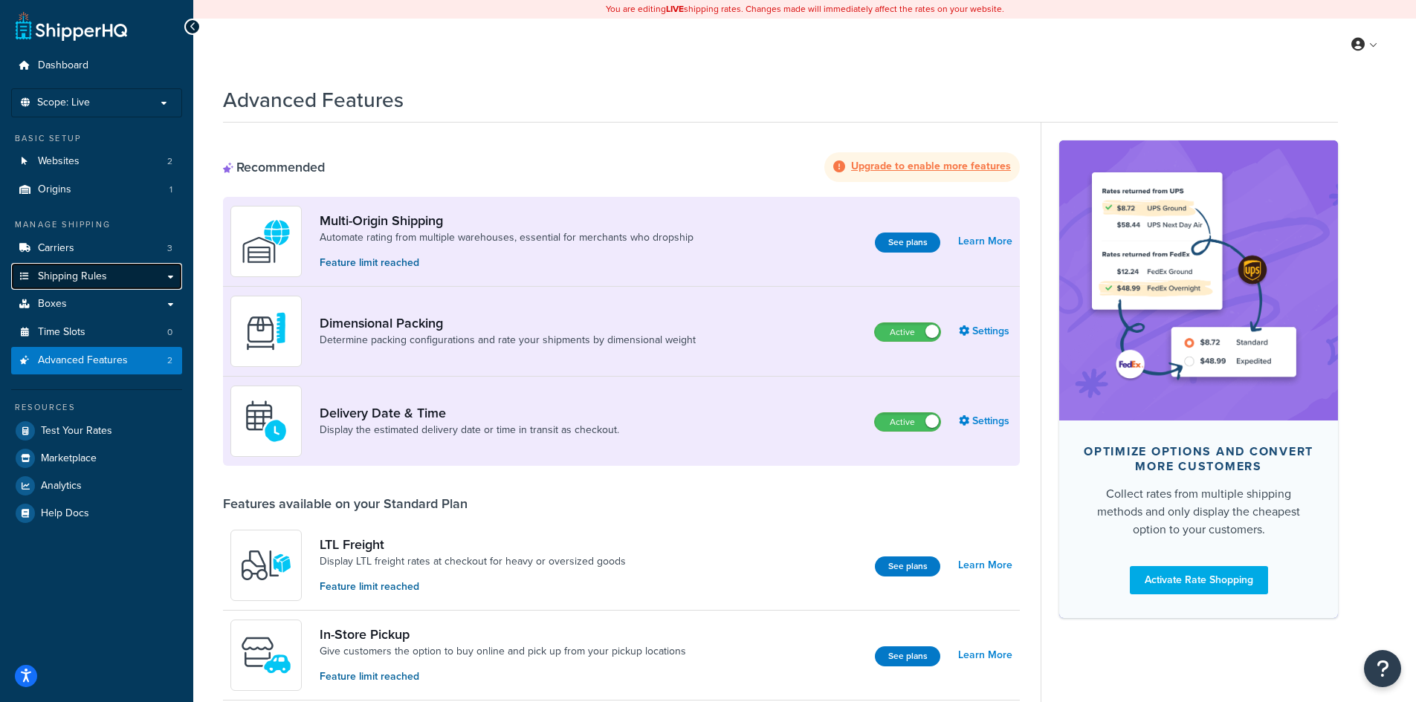
click at [166, 277] on link "Shipping Rules" at bounding box center [96, 276] width 171 height 27
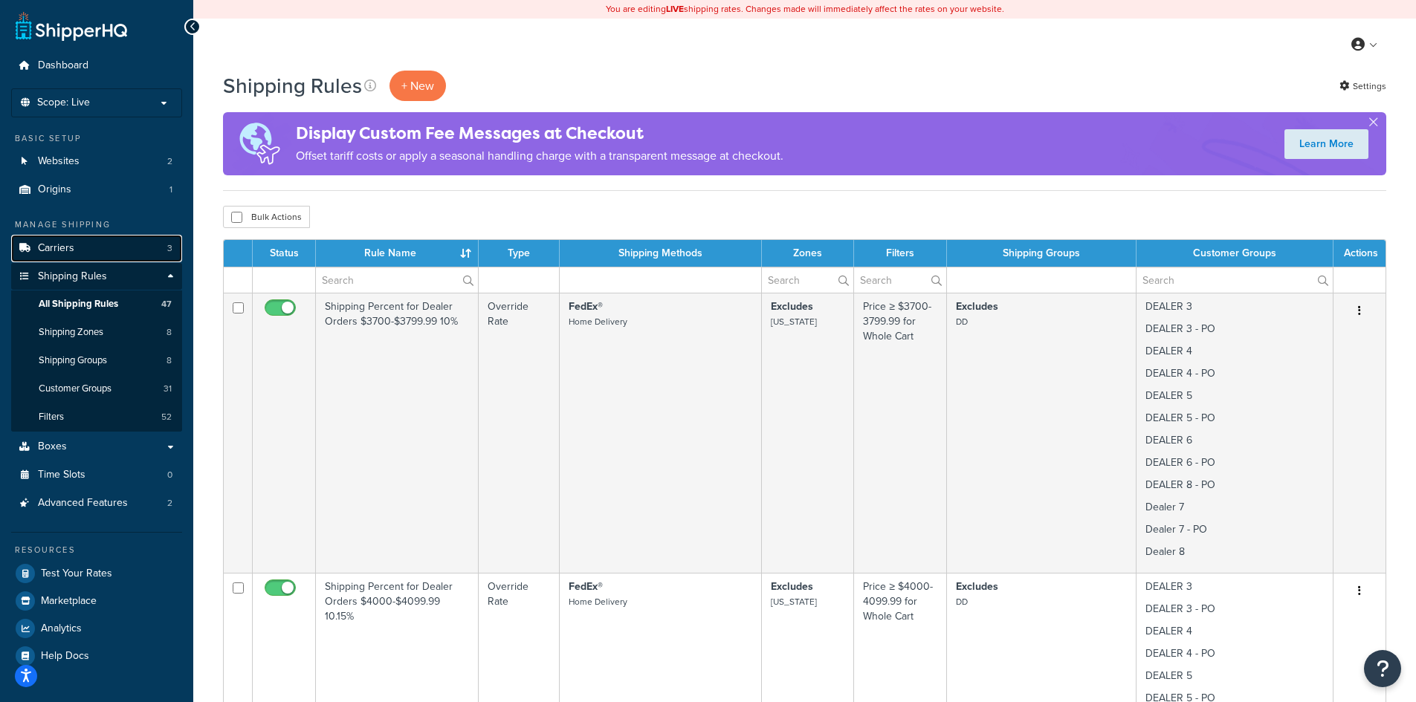
click at [58, 249] on span "Carriers" at bounding box center [56, 248] width 36 height 13
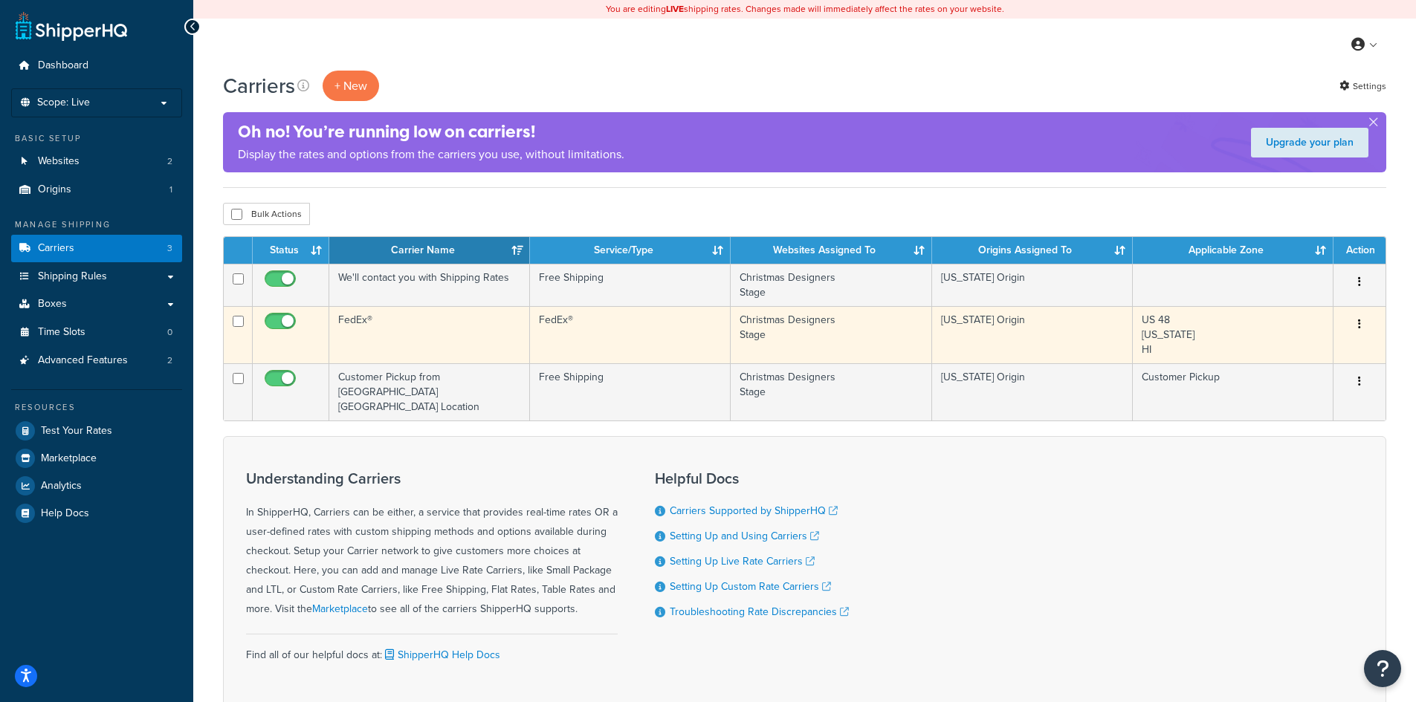
click at [1360, 324] on icon "button" at bounding box center [1359, 324] width 3 height 10
click at [1291, 347] on link "Edit" at bounding box center [1298, 354] width 117 height 30
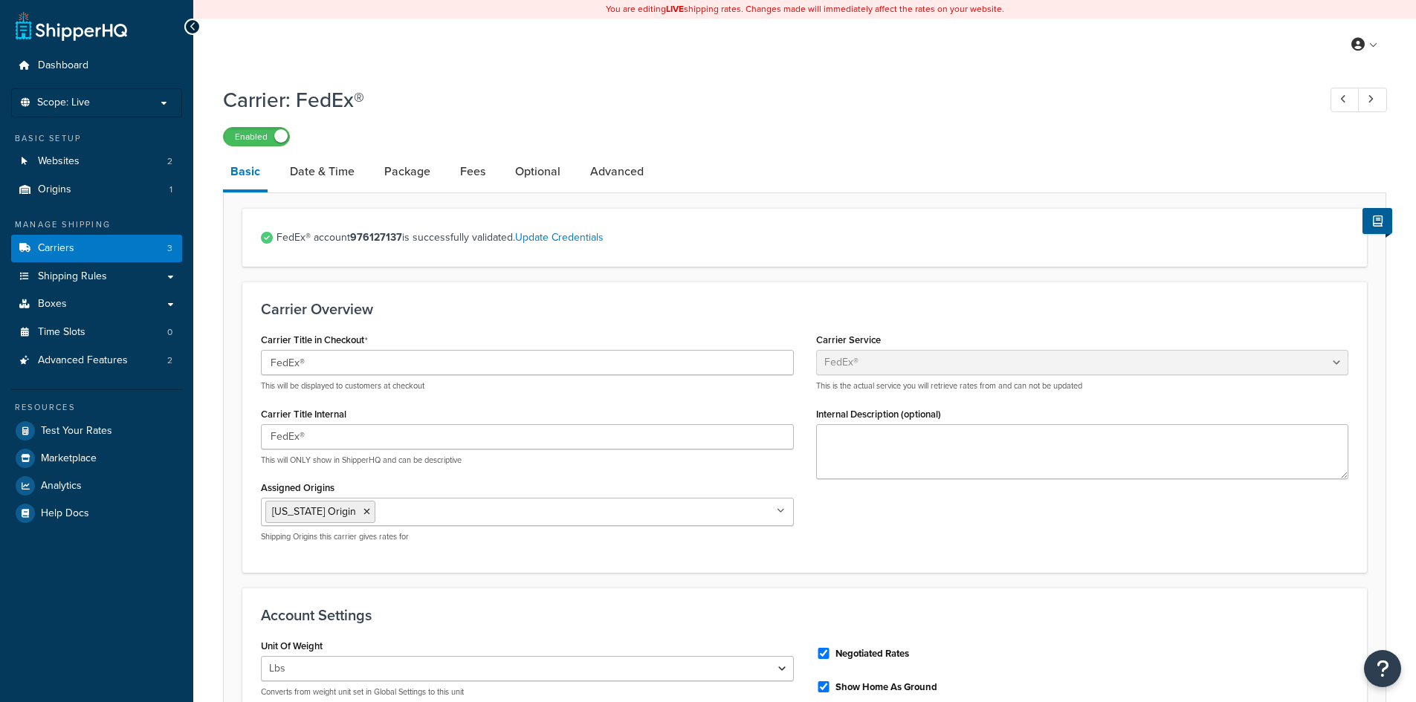
select select "fedEx"
select select "REGULAR_PICKUP"
select select "YOUR_PACKAGING"
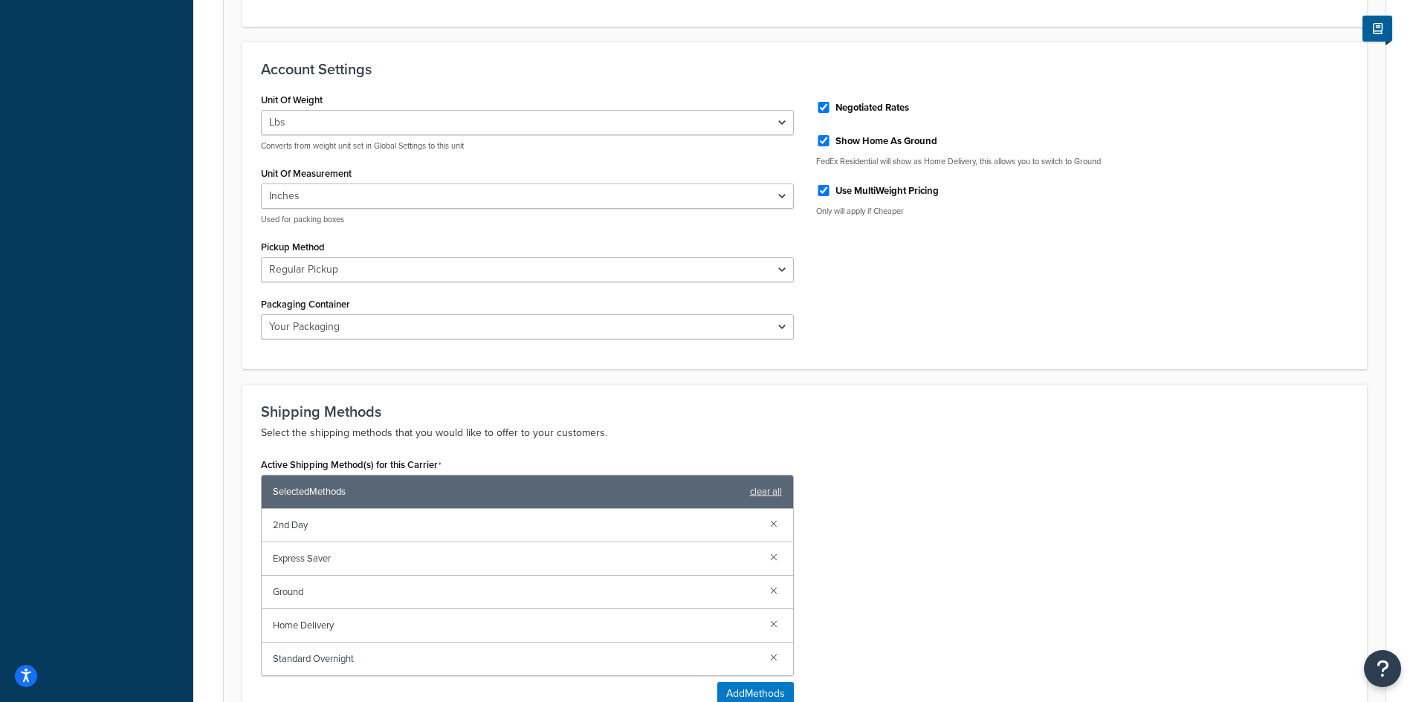
scroll to position [594, 0]
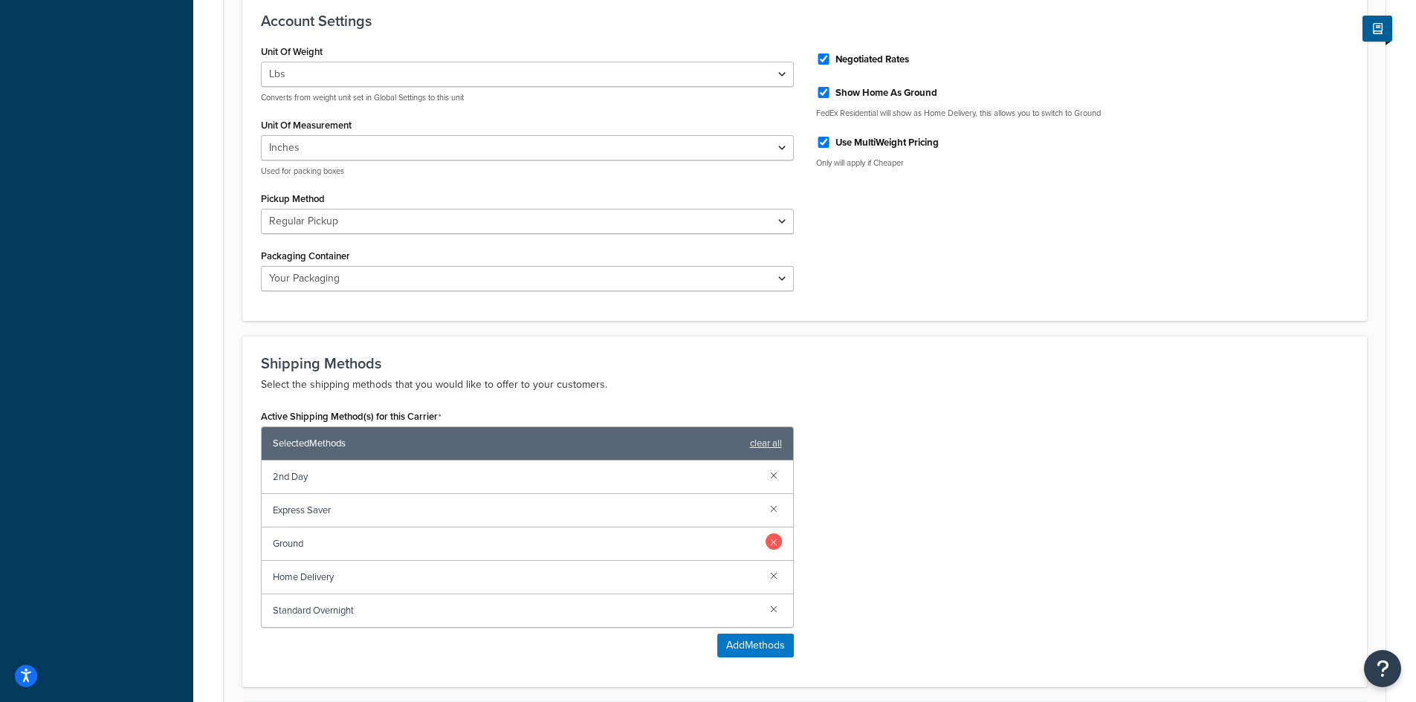
click at [772, 542] on link at bounding box center [773, 542] width 16 height 16
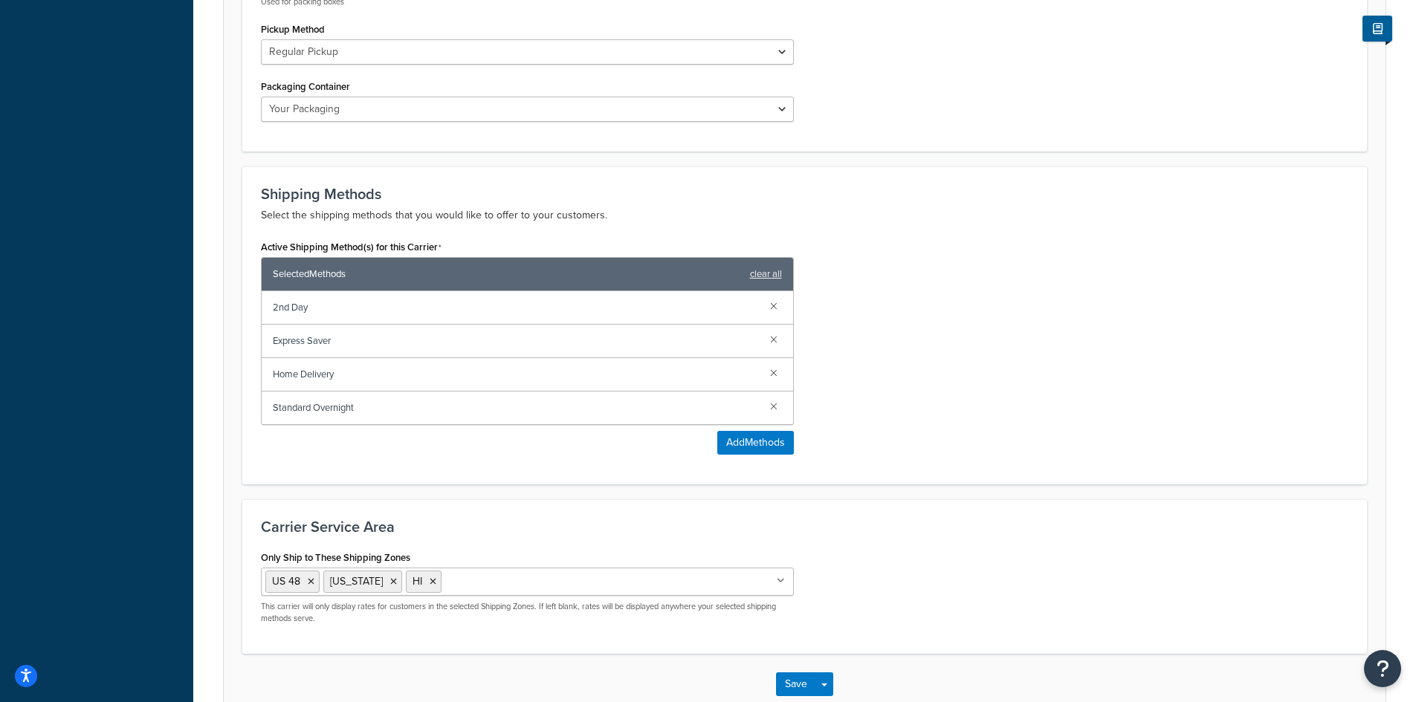
scroll to position [793, 0]
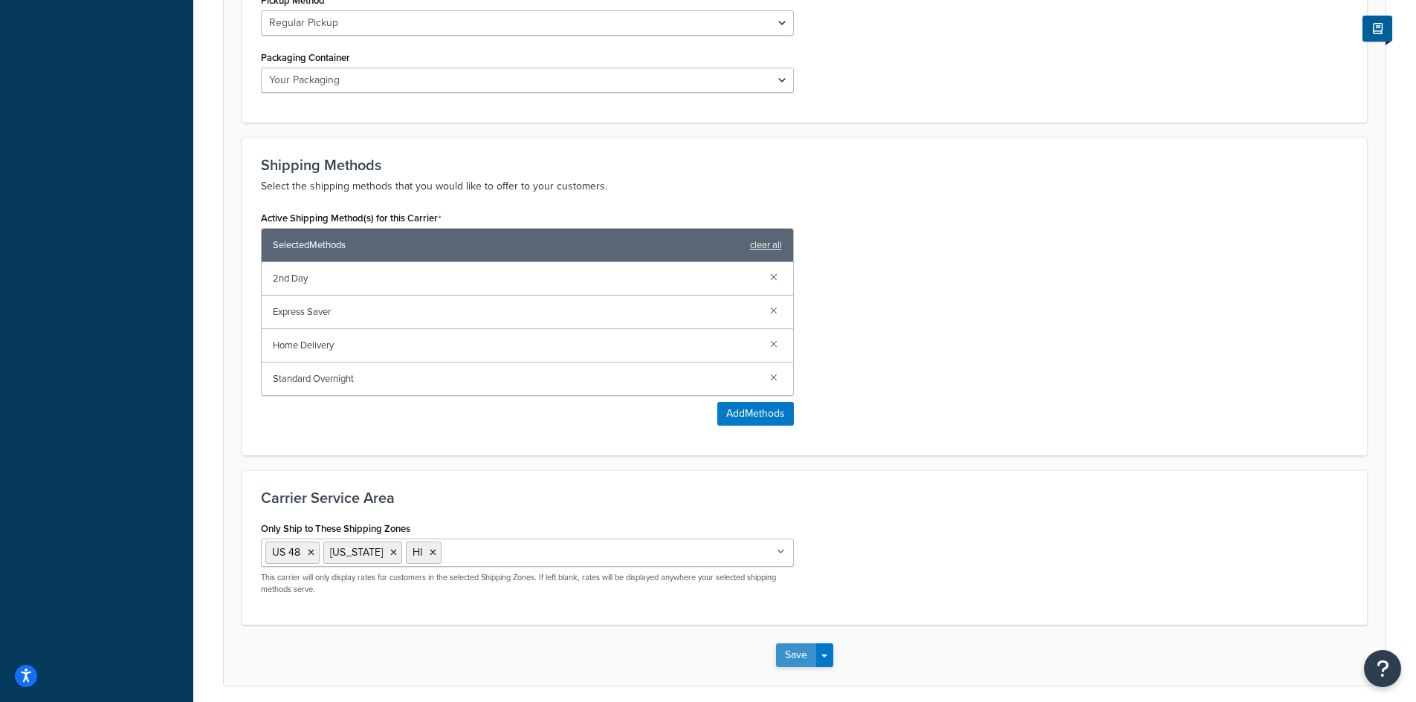
click at [788, 652] on button "Save" at bounding box center [796, 655] width 40 height 24
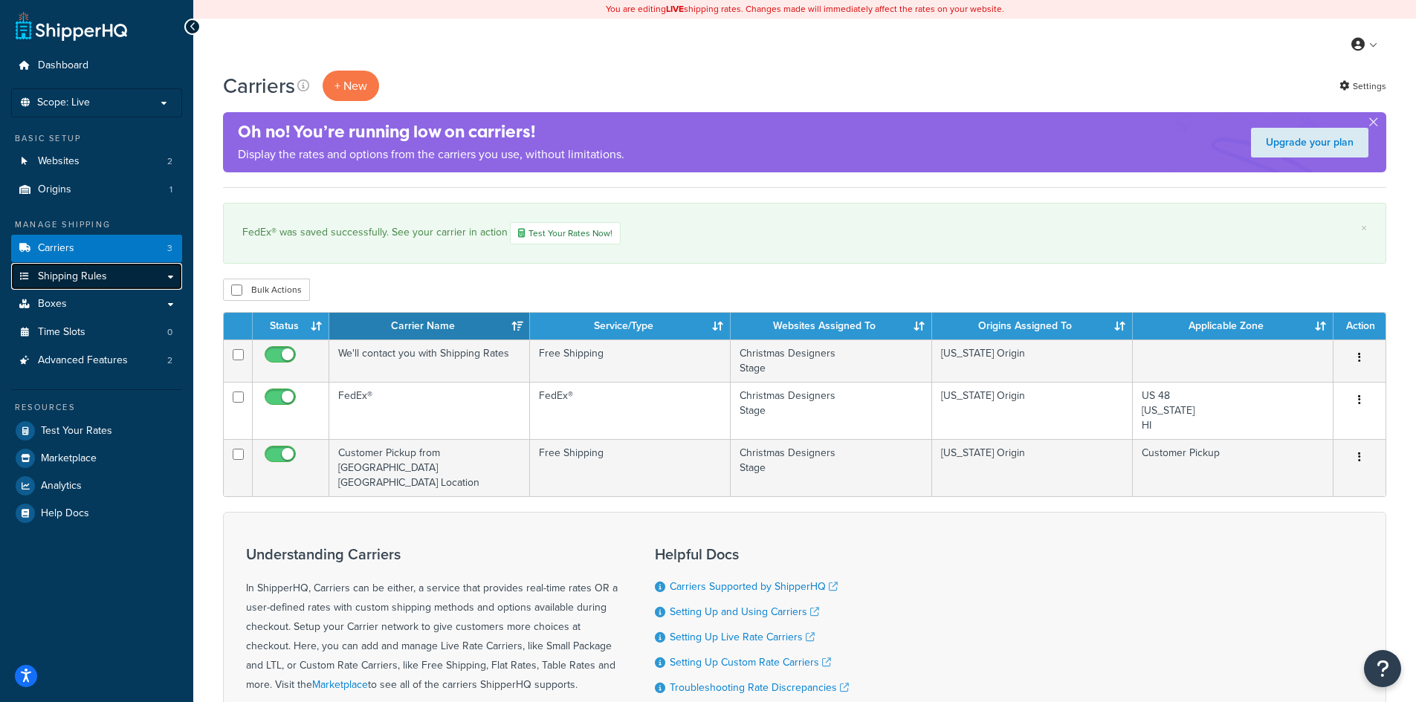
click at [101, 275] on span "Shipping Rules" at bounding box center [72, 276] width 69 height 13
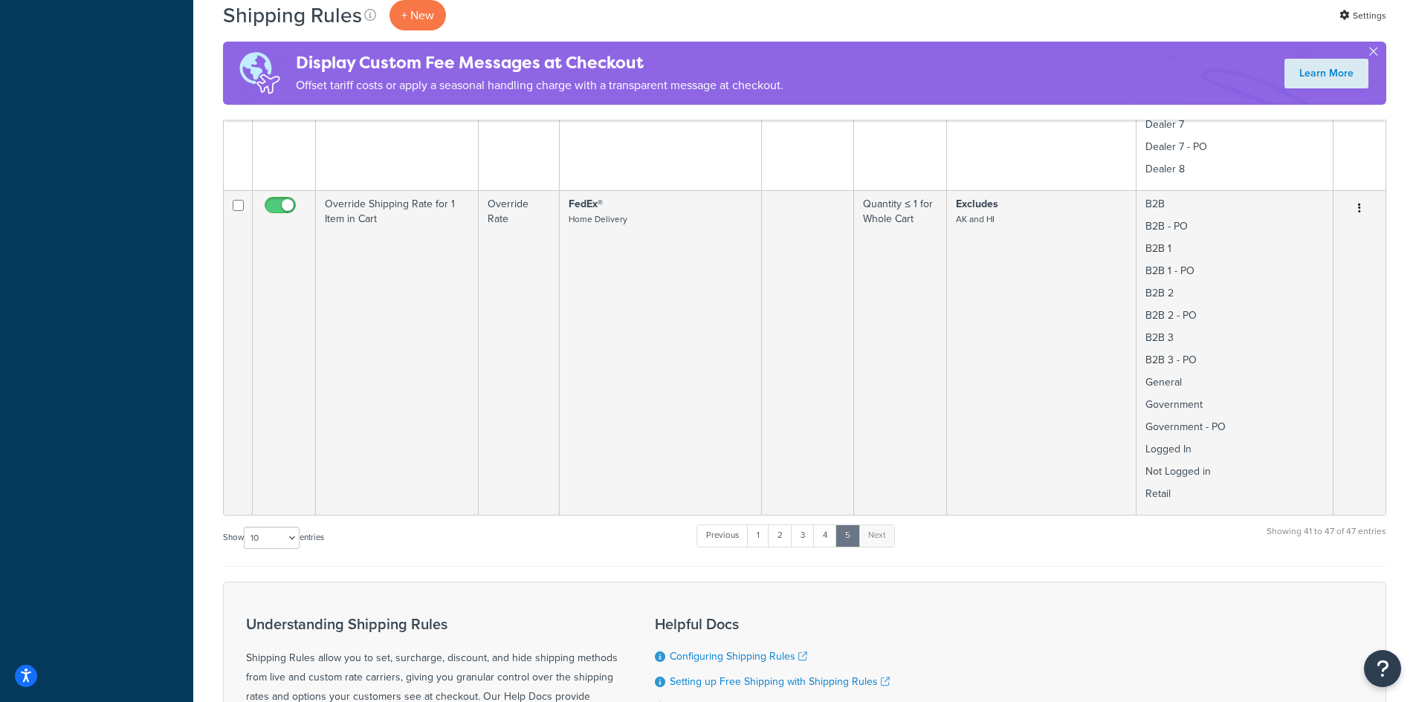
scroll to position [1982, 0]
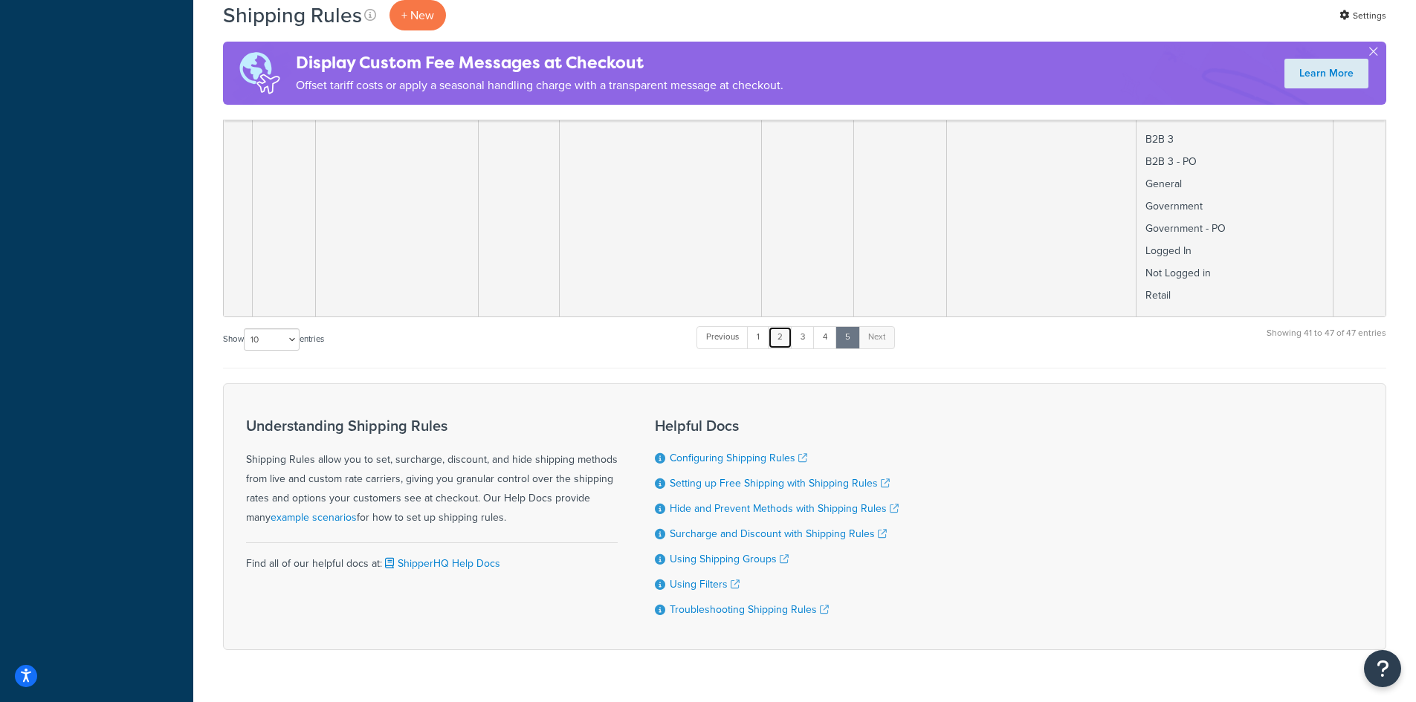
click at [780, 337] on link "2" at bounding box center [780, 337] width 25 height 22
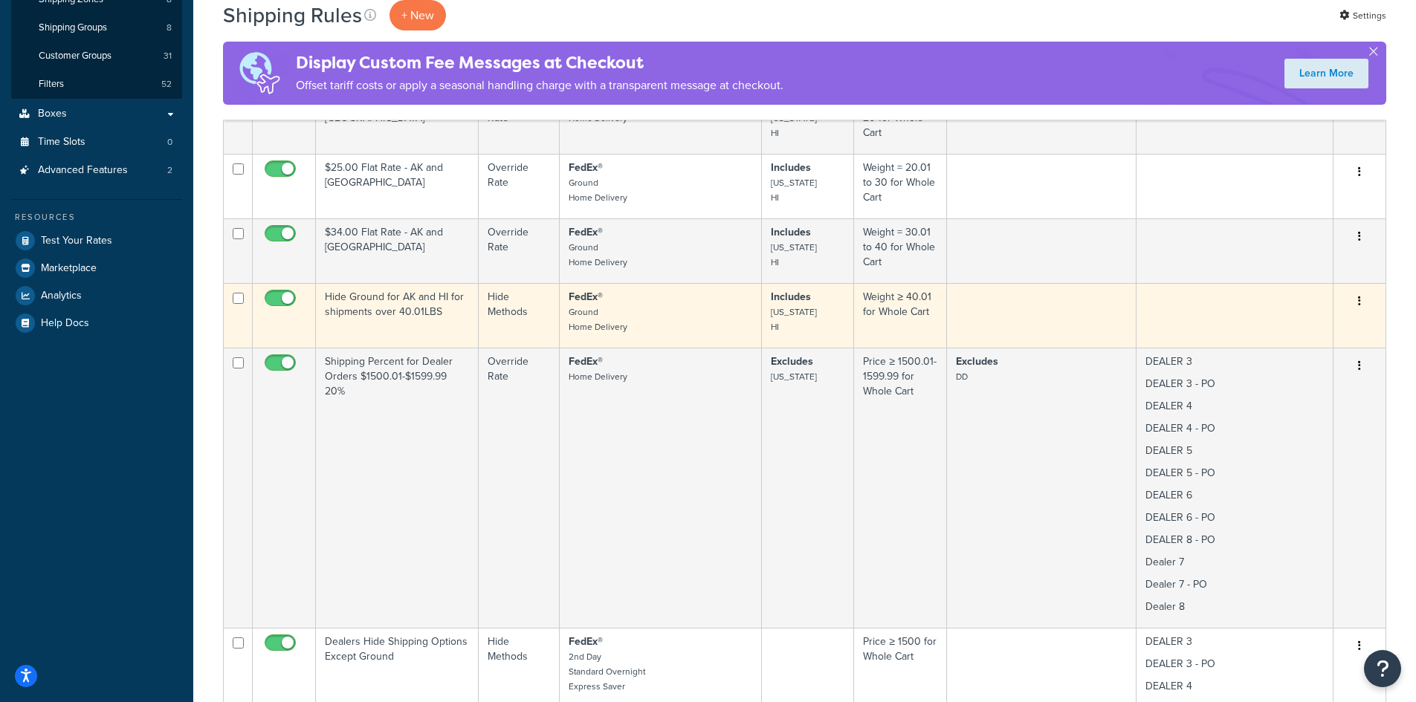
scroll to position [134, 0]
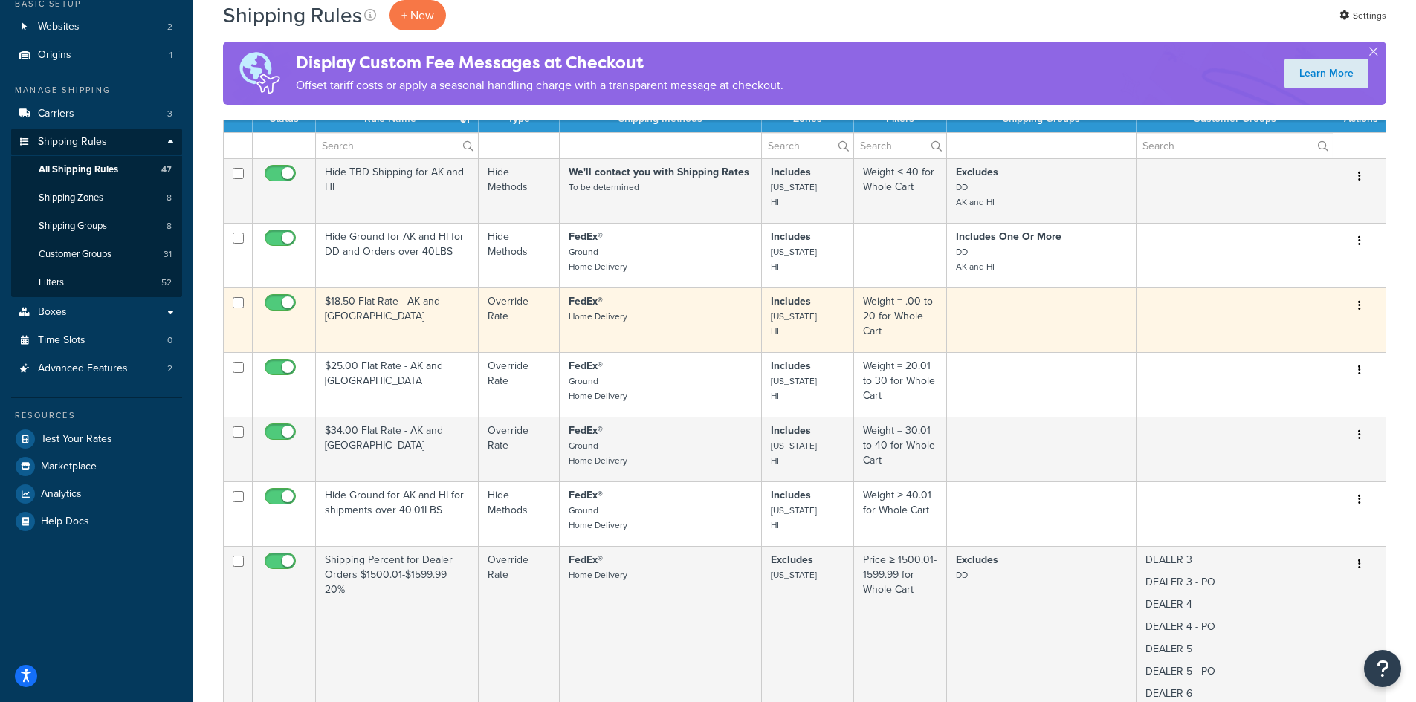
click at [354, 325] on td "$18.50 Flat Rate - AK and HI" at bounding box center [397, 320] width 163 height 65
click at [271, 296] on span at bounding box center [280, 303] width 31 height 18
click at [271, 297] on input "checkbox" at bounding box center [282, 306] width 41 height 19
checkbox input "false"
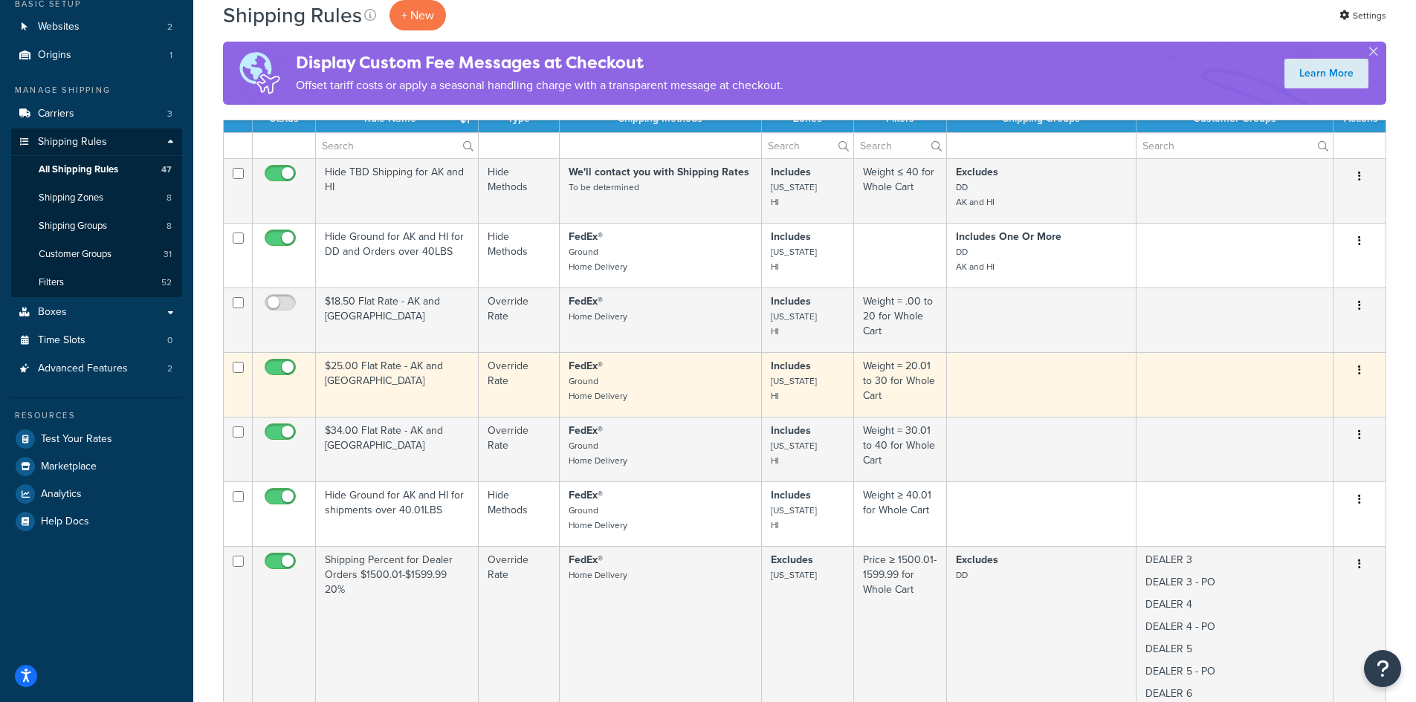
click at [267, 366] on input "checkbox" at bounding box center [282, 371] width 41 height 19
checkbox input "false"
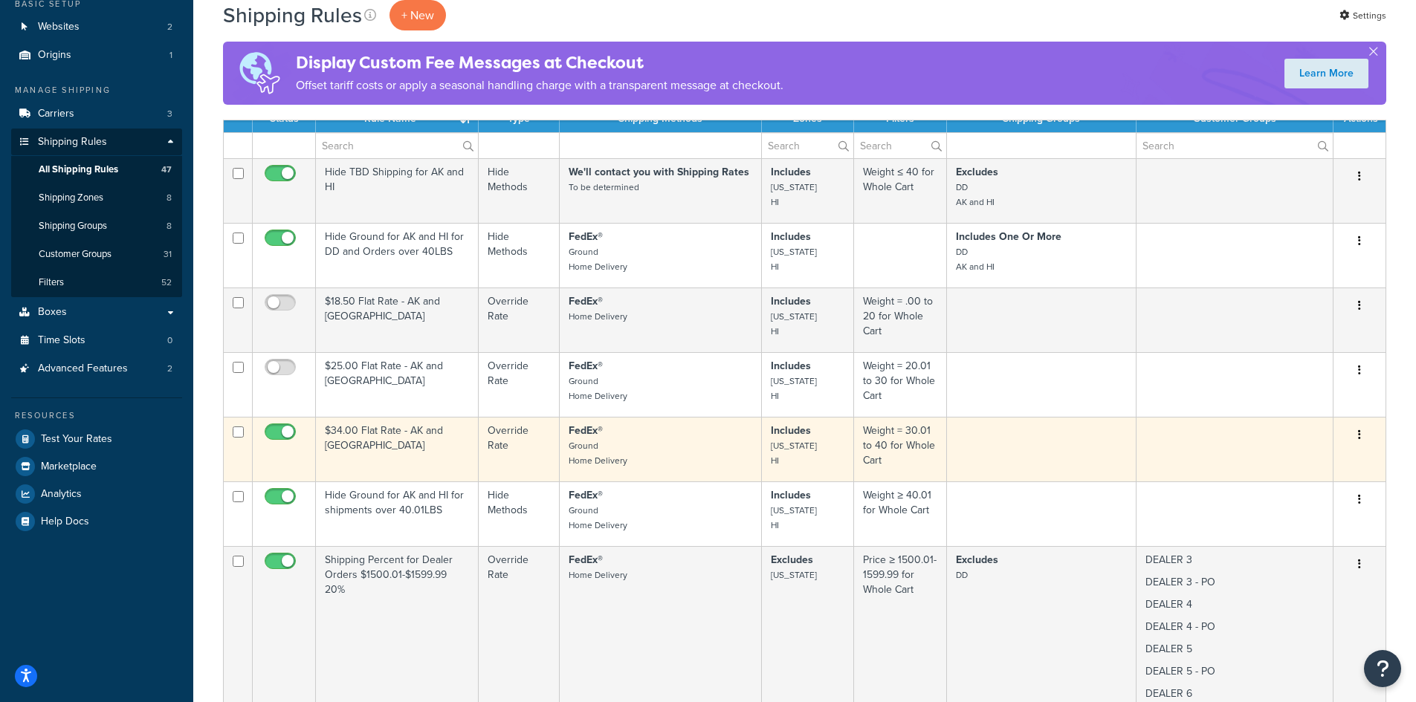
click at [269, 431] on input "checkbox" at bounding box center [282, 436] width 41 height 19
checkbox input "false"
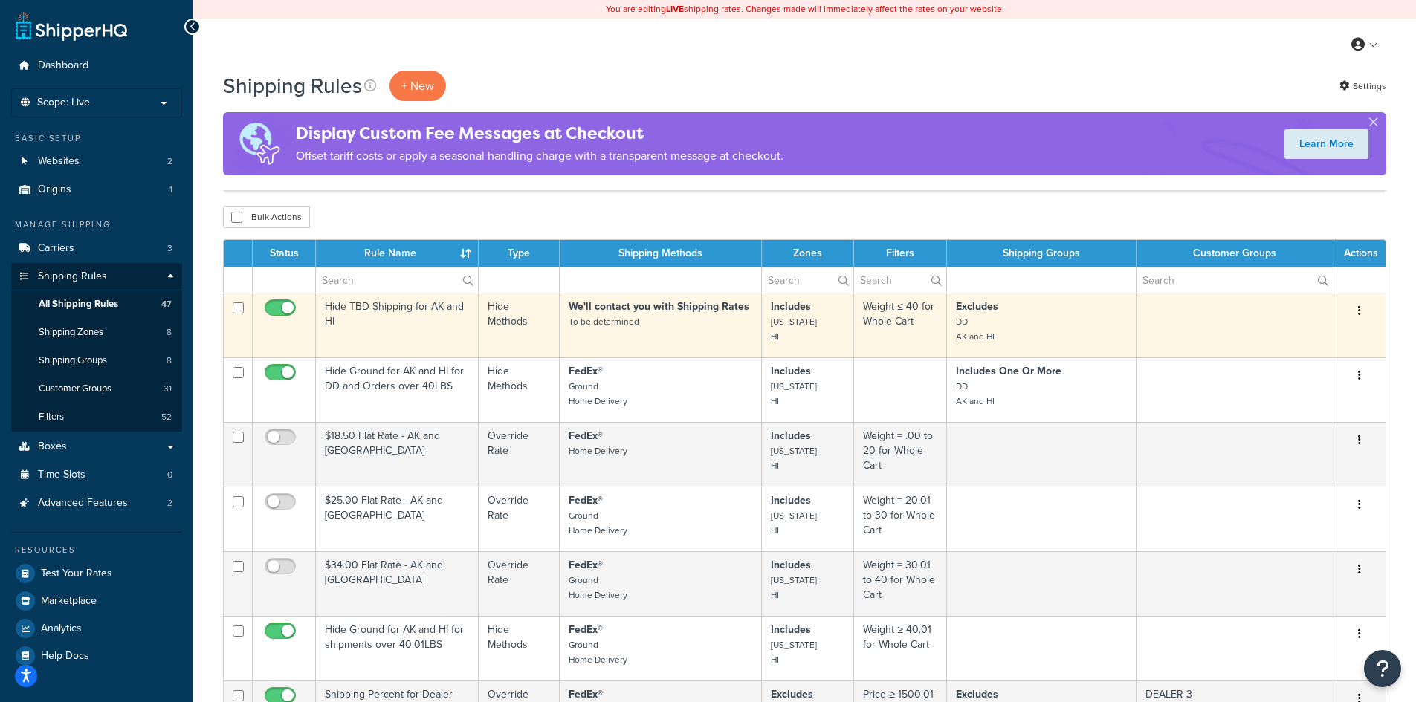
scroll to position [198, 0]
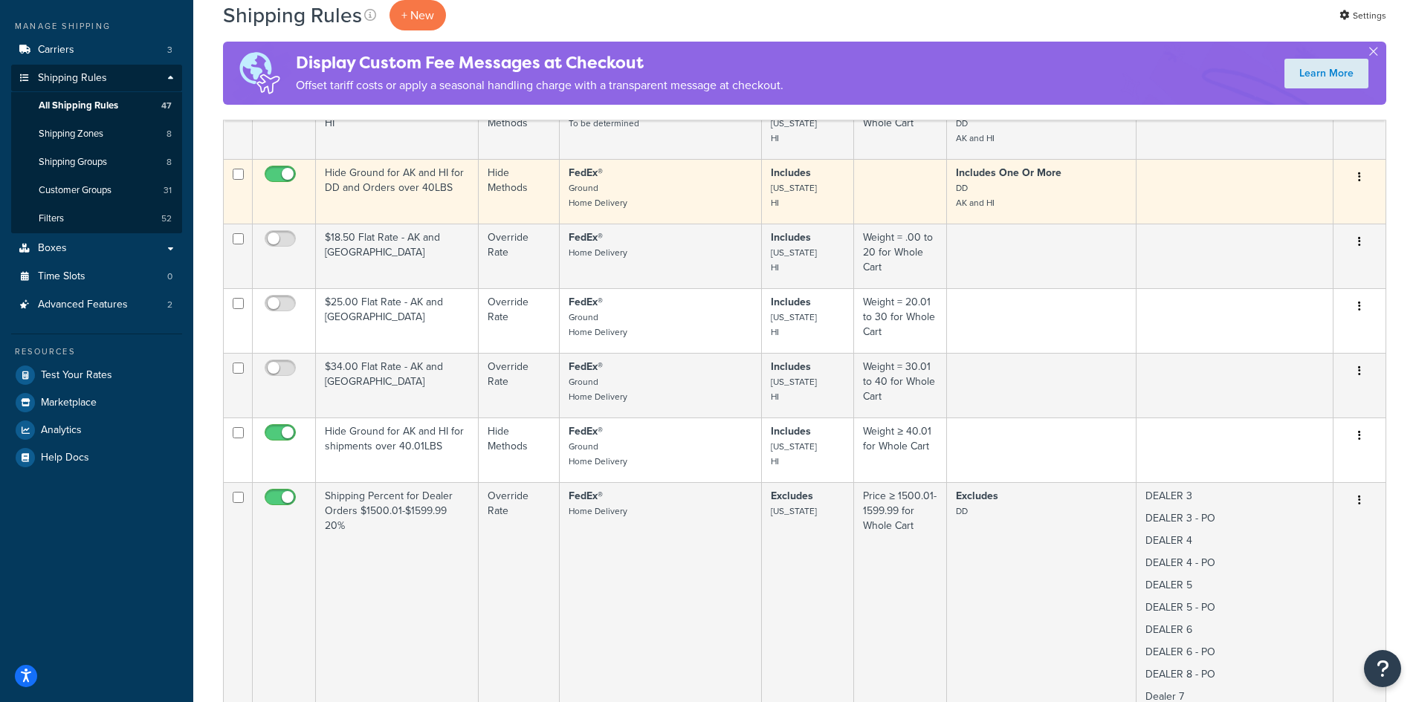
click at [421, 210] on td "Hide Ground for AK and HI for DD and Orders over 40LBS" at bounding box center [397, 191] width 163 height 65
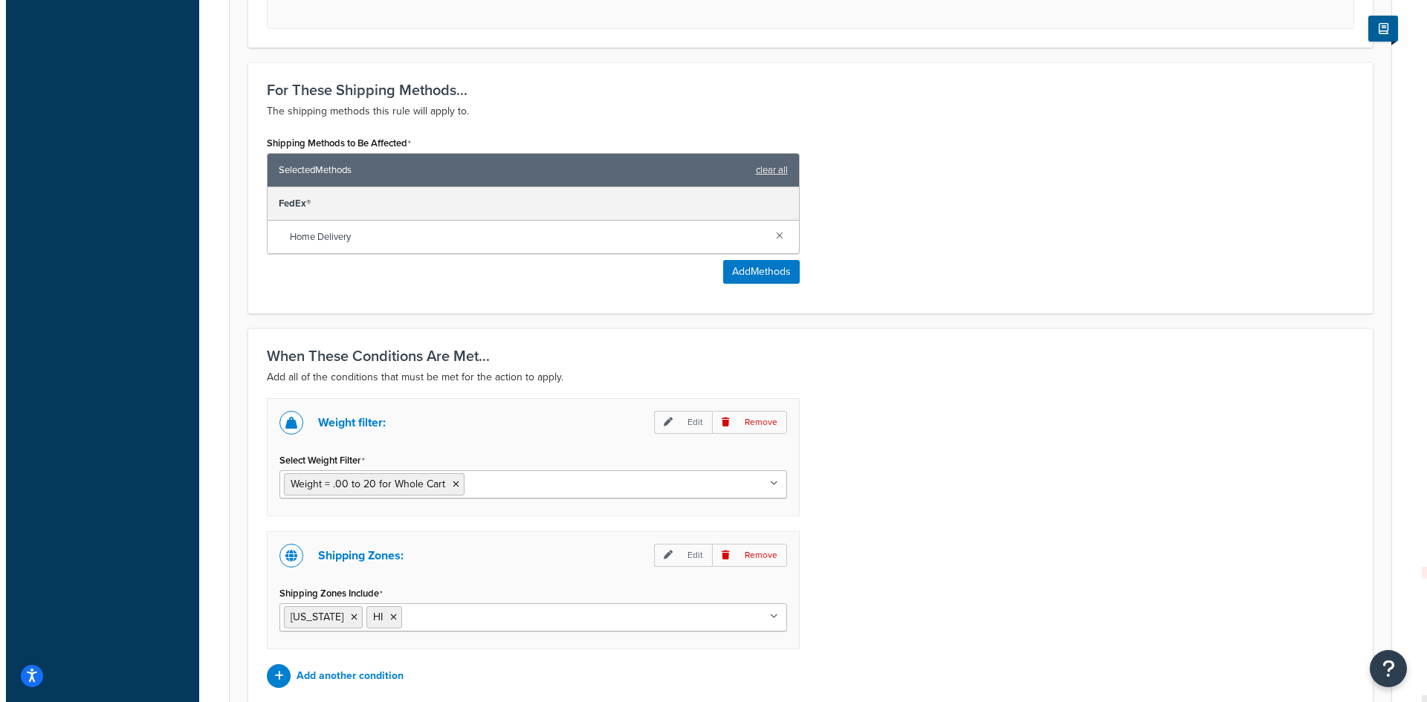
scroll to position [793, 0]
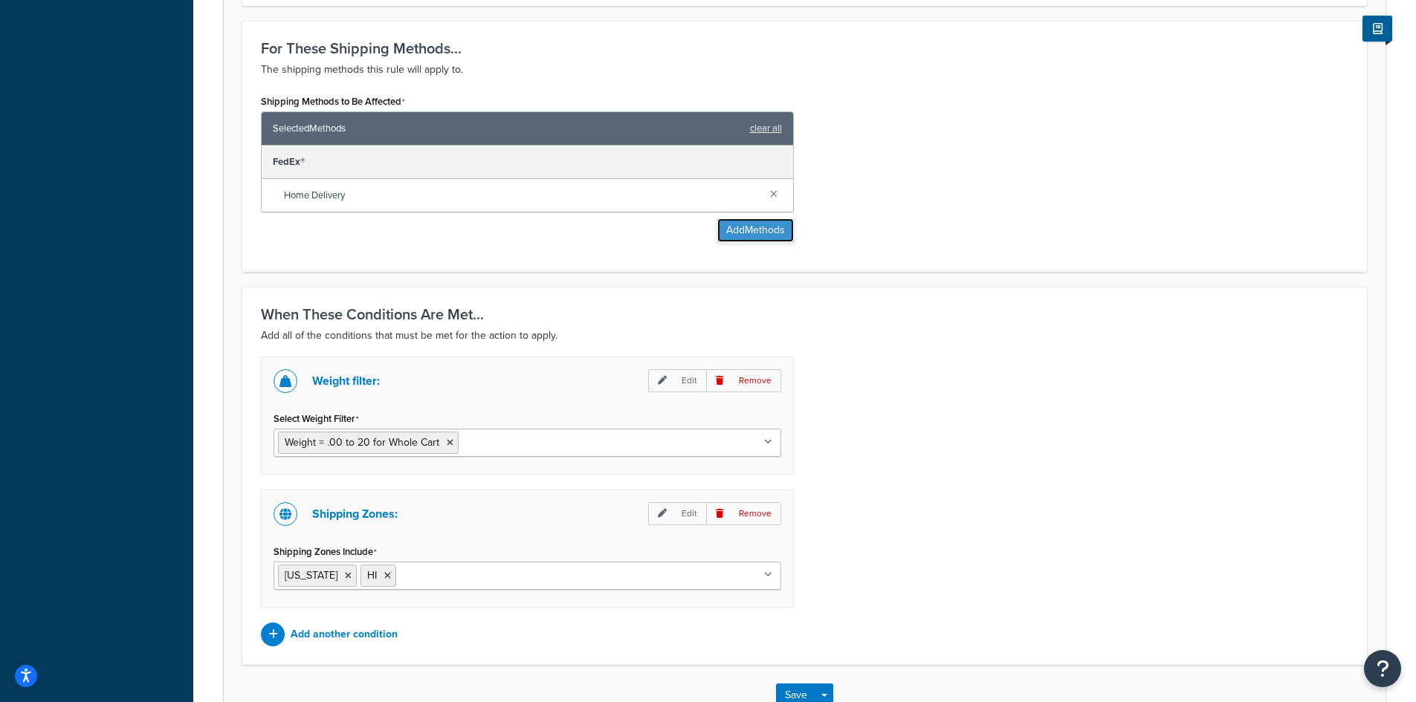
click at [726, 227] on button "Add Methods" at bounding box center [755, 230] width 77 height 24
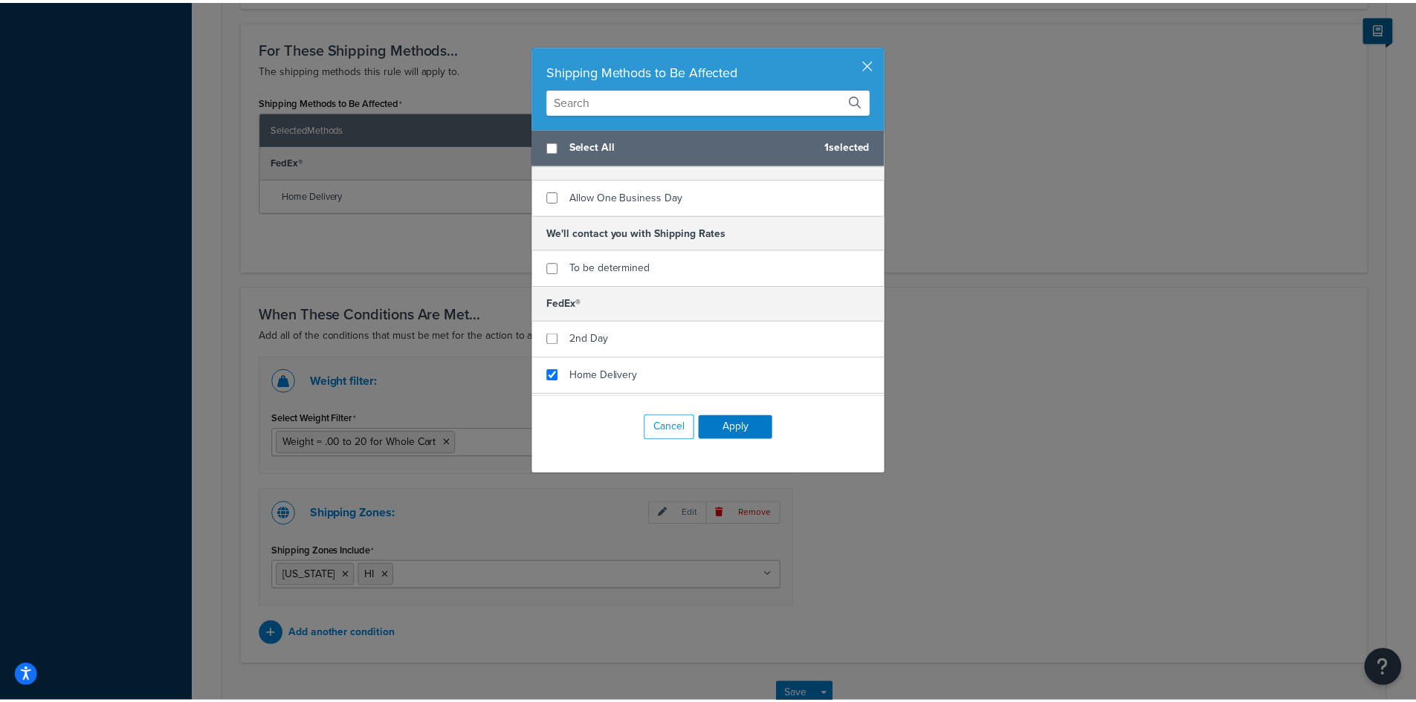
scroll to position [0, 0]
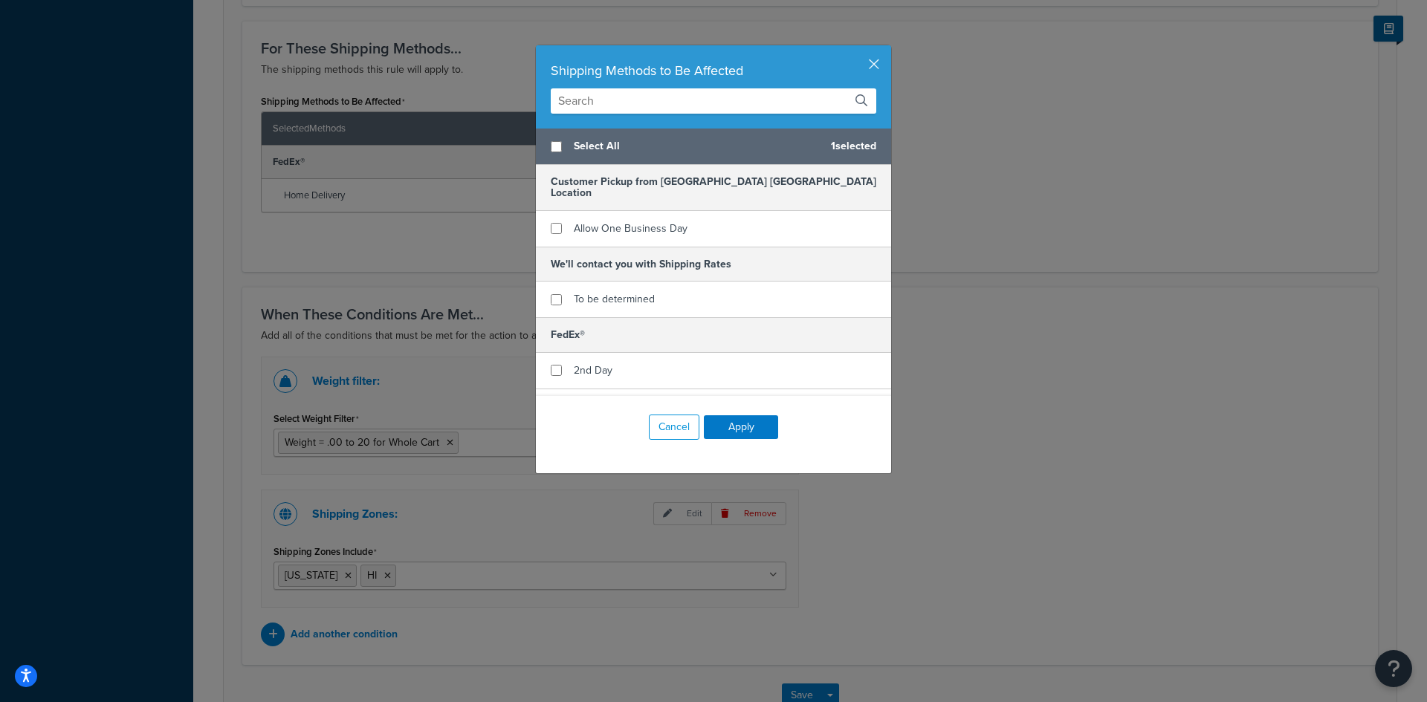
click at [1006, 67] on div "Shipping Methods to Be Affected Select All 1 selected Customer Pickup from Sher…" at bounding box center [713, 351] width 1427 height 702
click at [887, 49] on button "button" at bounding box center [889, 47] width 4 height 4
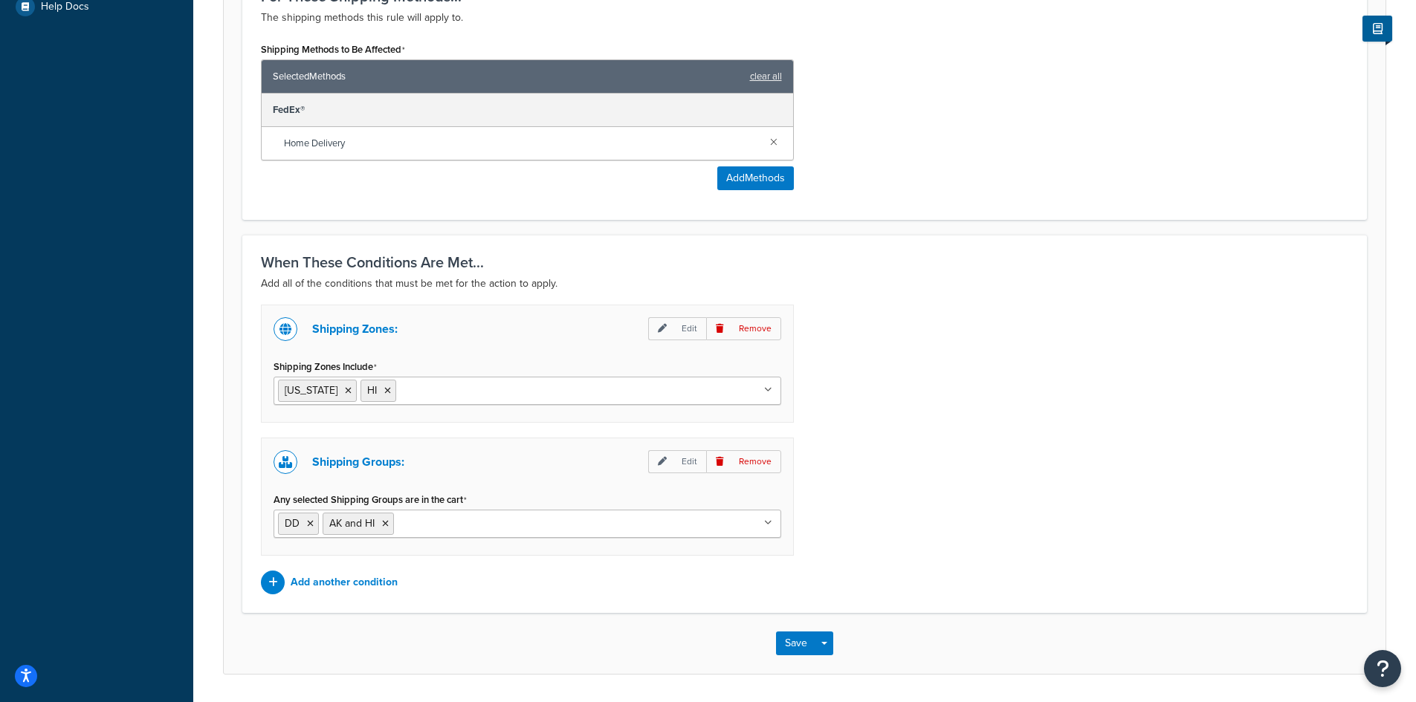
scroll to position [696, 0]
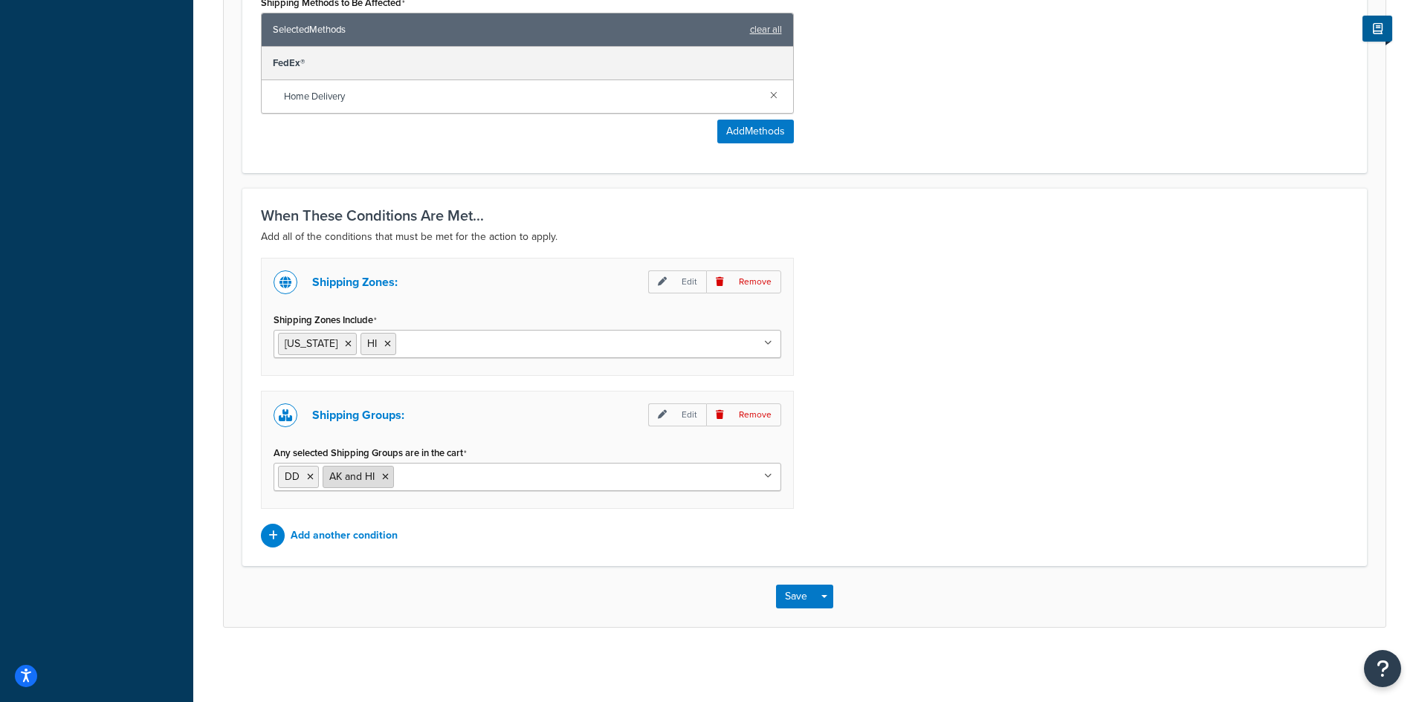
click at [383, 476] on icon at bounding box center [385, 477] width 7 height 9
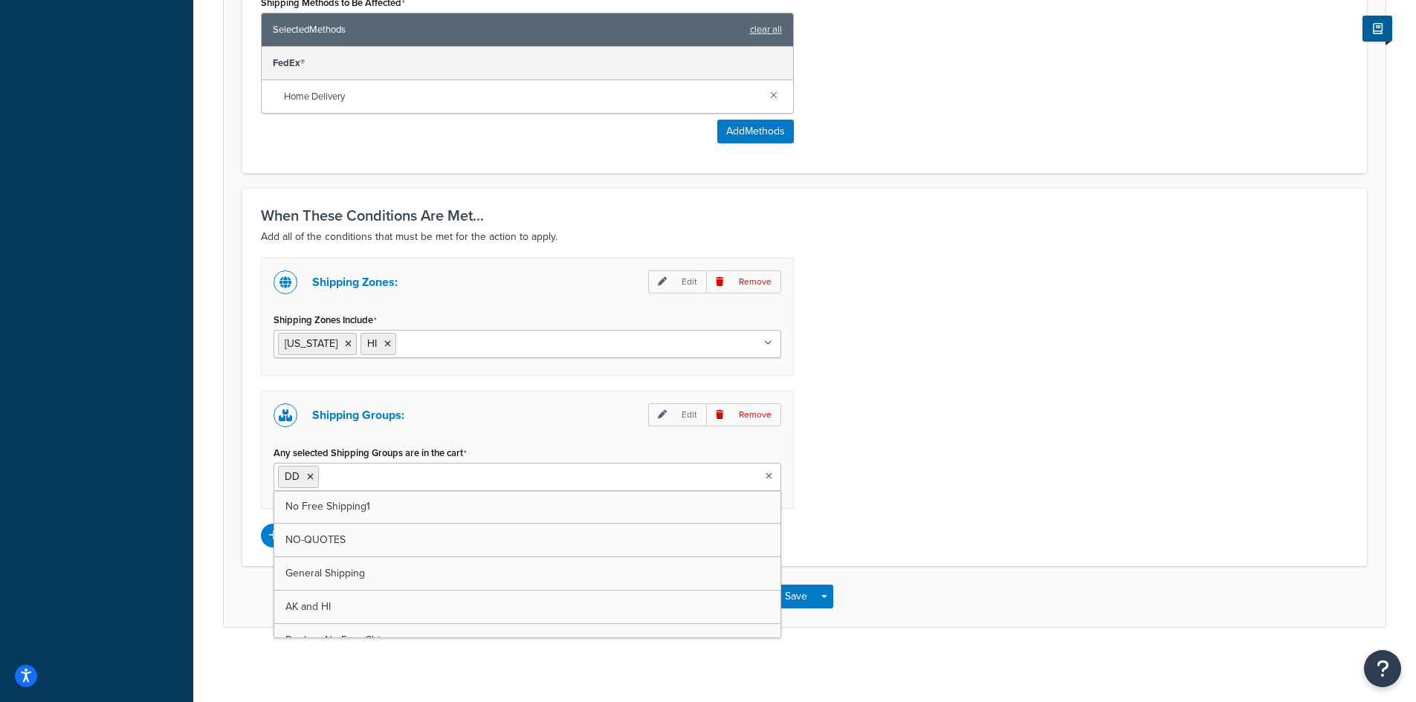
click at [843, 460] on div "Shipping Zones: Edit Remove Shipping Zones Include [US_STATE] [GEOGRAPHIC_DATA]…" at bounding box center [804, 403] width 1109 height 290
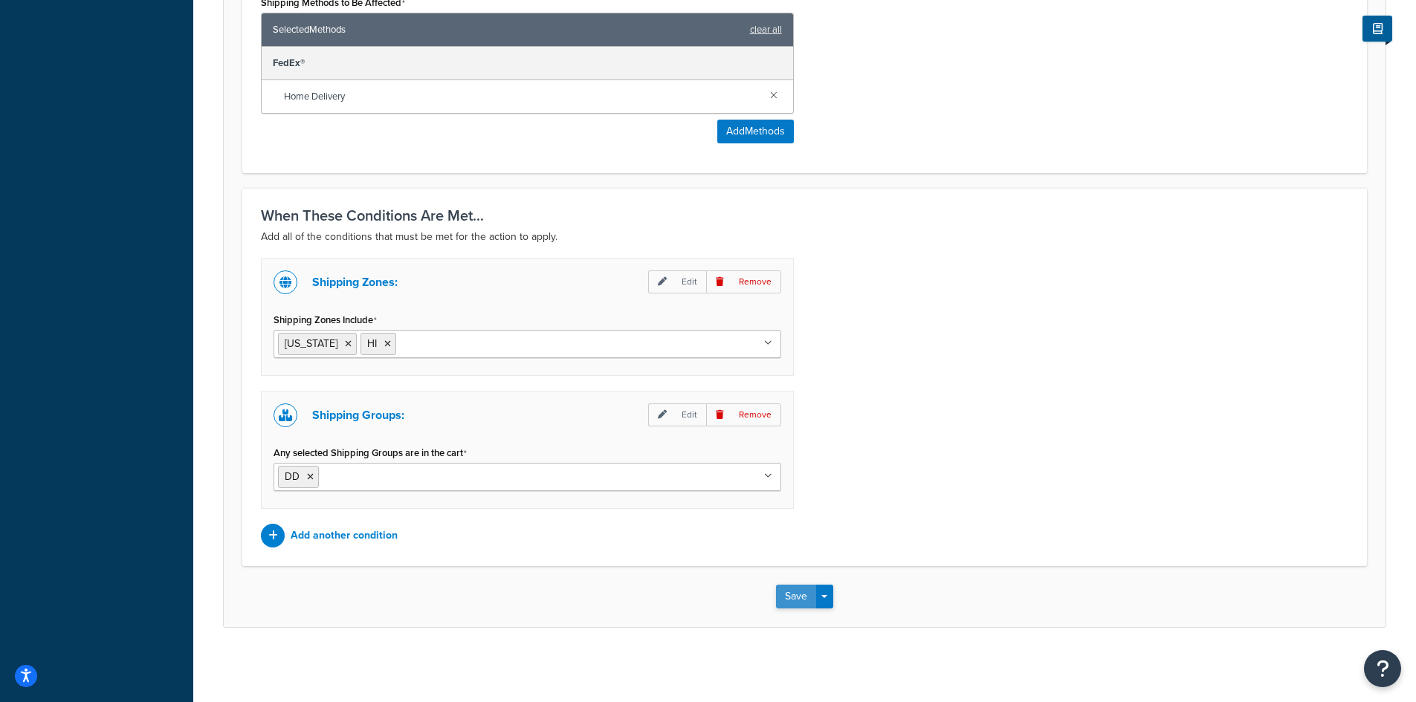
click at [804, 589] on button "Save" at bounding box center [796, 597] width 40 height 24
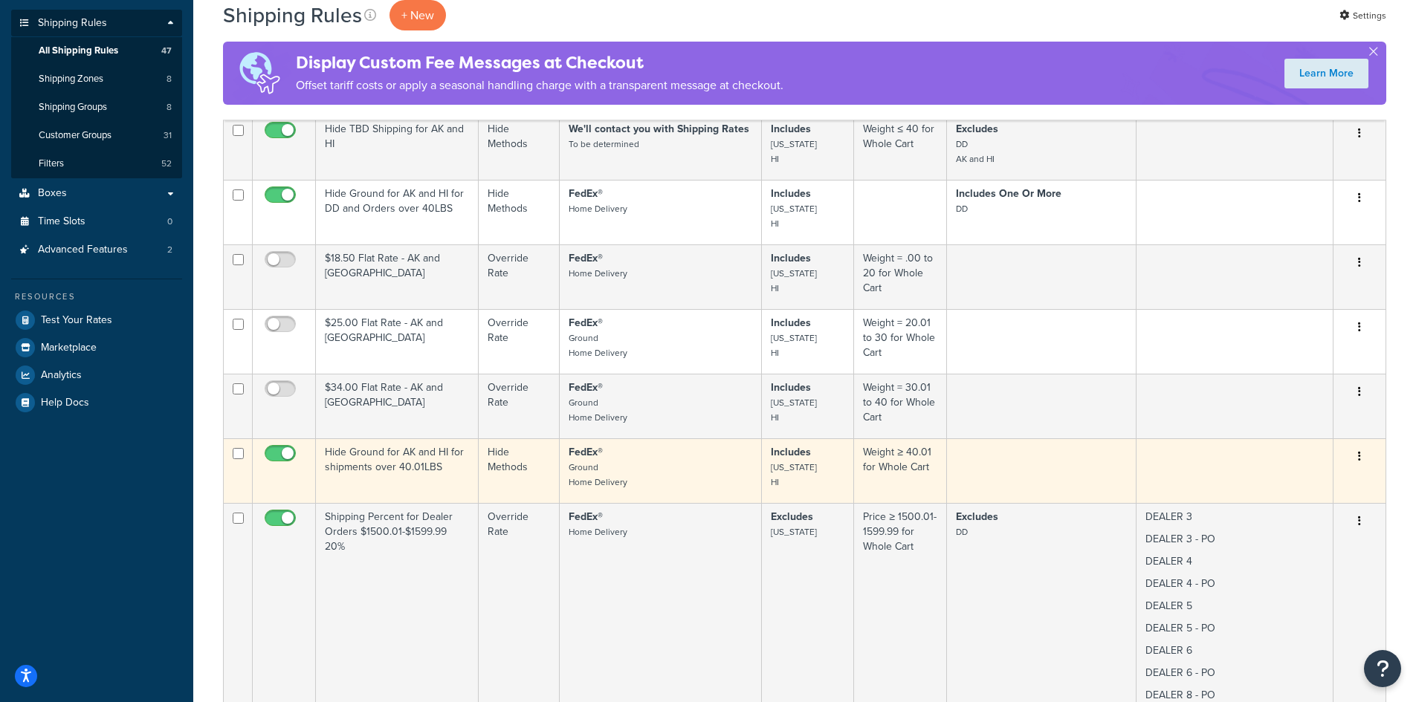
scroll to position [198, 0]
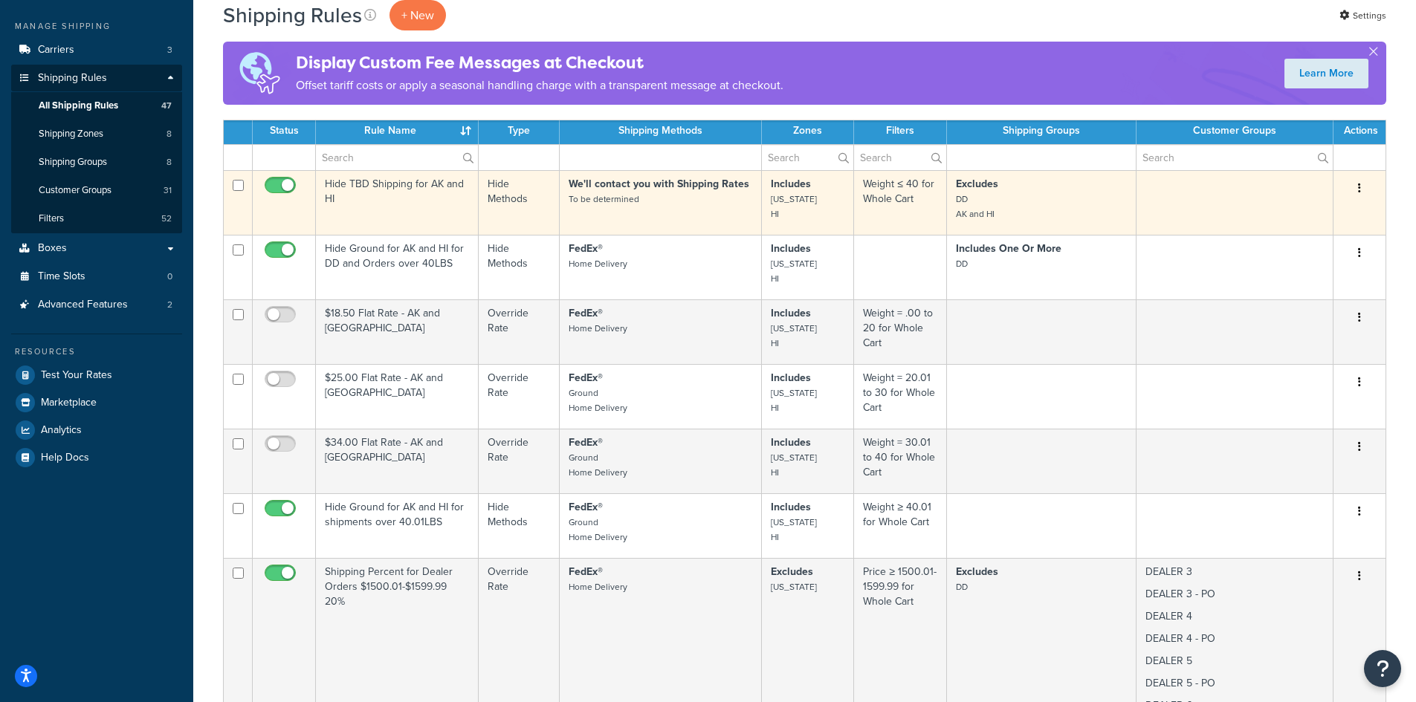
click at [357, 207] on td "Hide TBD Shipping for AK and HI" at bounding box center [397, 202] width 163 height 65
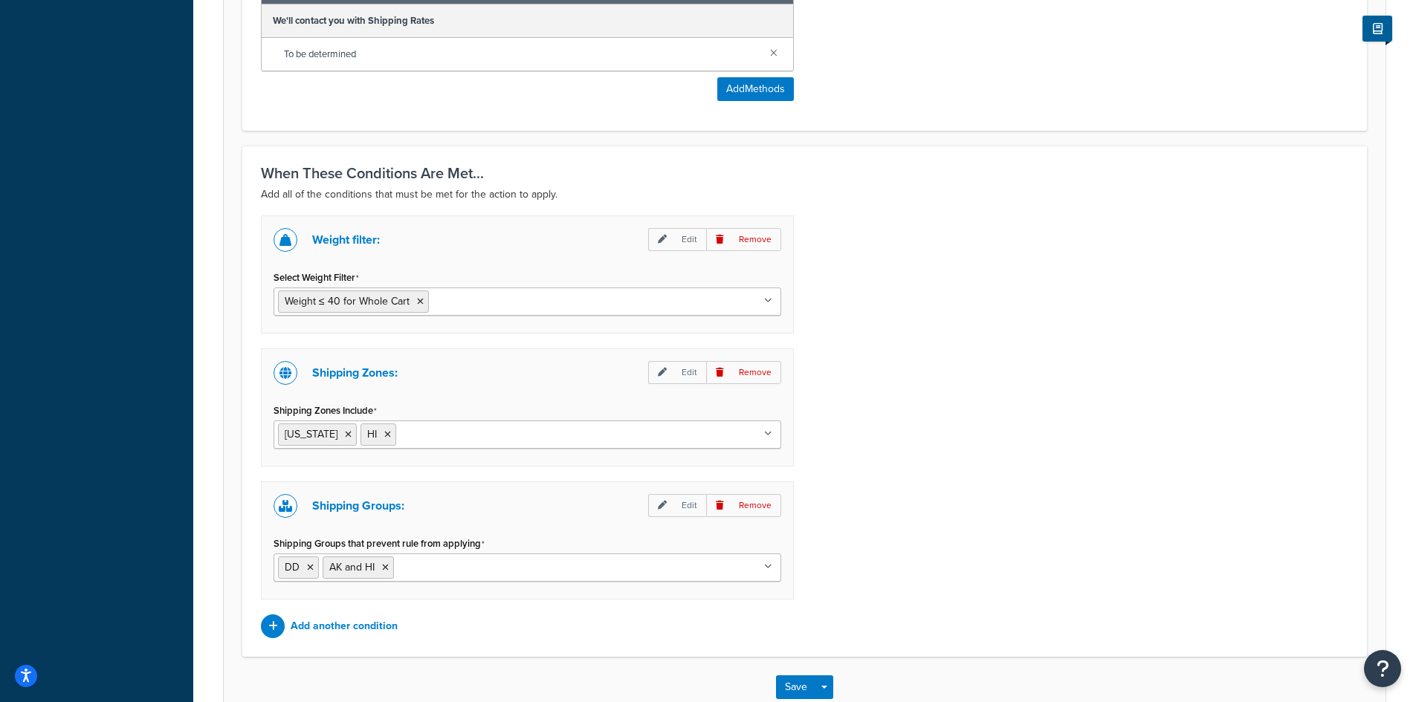
scroll to position [793, 0]
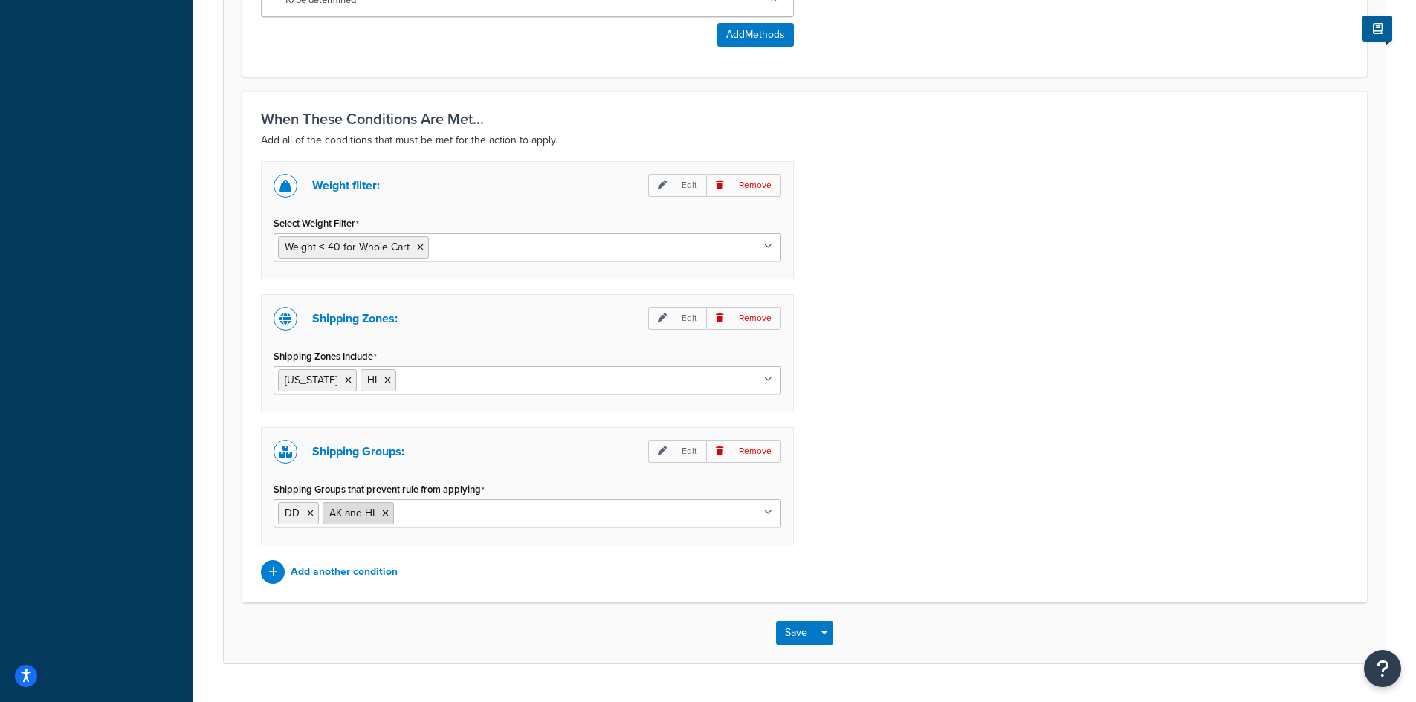
click at [388, 515] on icon at bounding box center [385, 513] width 7 height 9
click at [468, 458] on div "Shipping Groups: Edit Remove" at bounding box center [527, 452] width 508 height 24
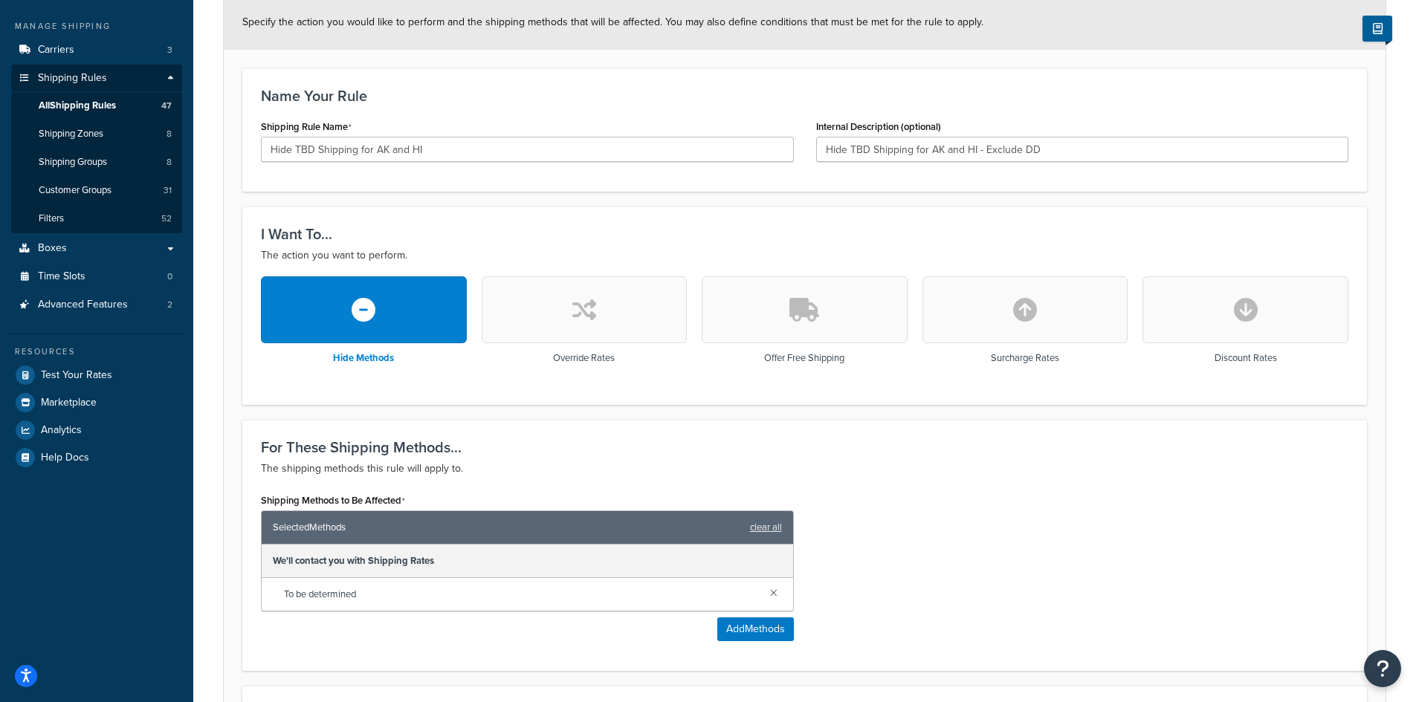
scroll to position [0, 0]
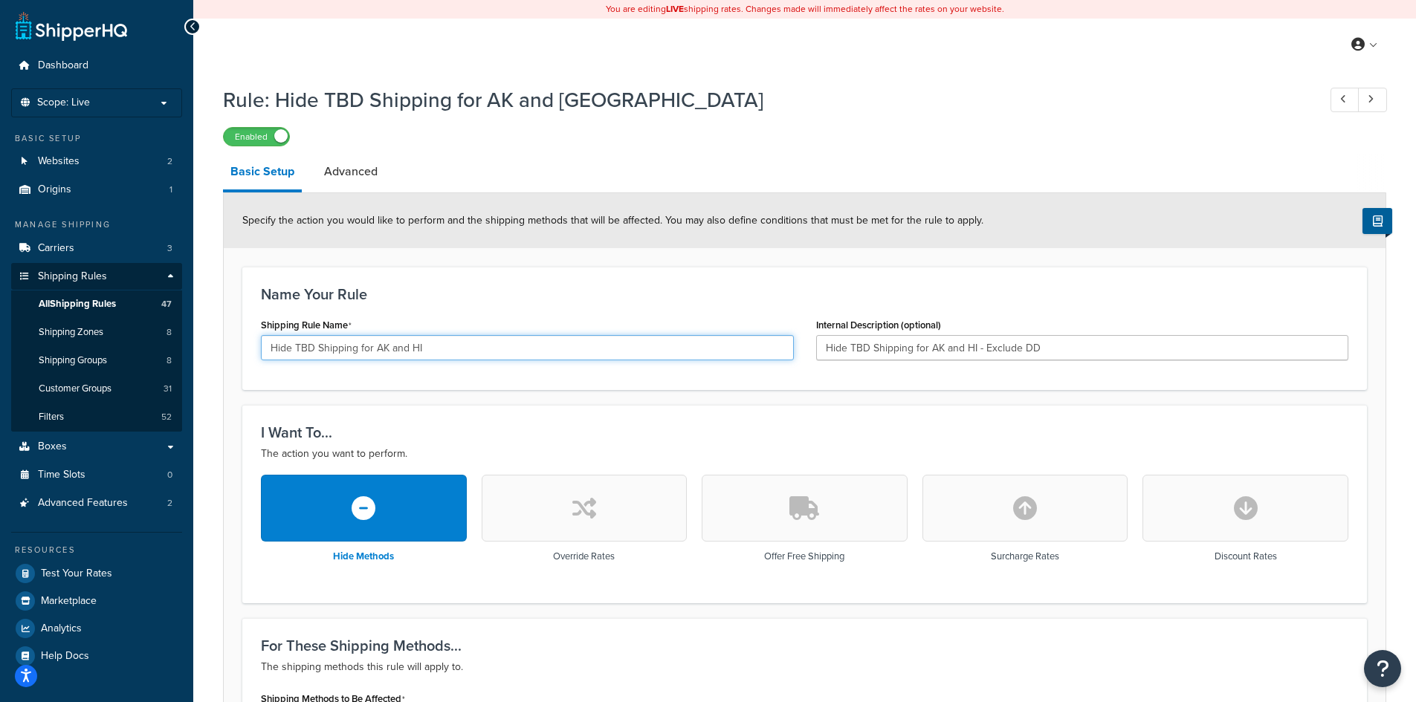
click at [447, 347] on input "Hide TBD Shipping for AK and HI" at bounding box center [527, 347] width 533 height 25
type input "Hide TBD Shipping for AK and HI DD"
drag, startPoint x: 984, startPoint y: 348, endPoint x: 1081, endPoint y: 346, distance: 97.4
click at [1081, 346] on input "Hide TBD Shipping for AK and HI - Exclude DD" at bounding box center [1082, 347] width 533 height 25
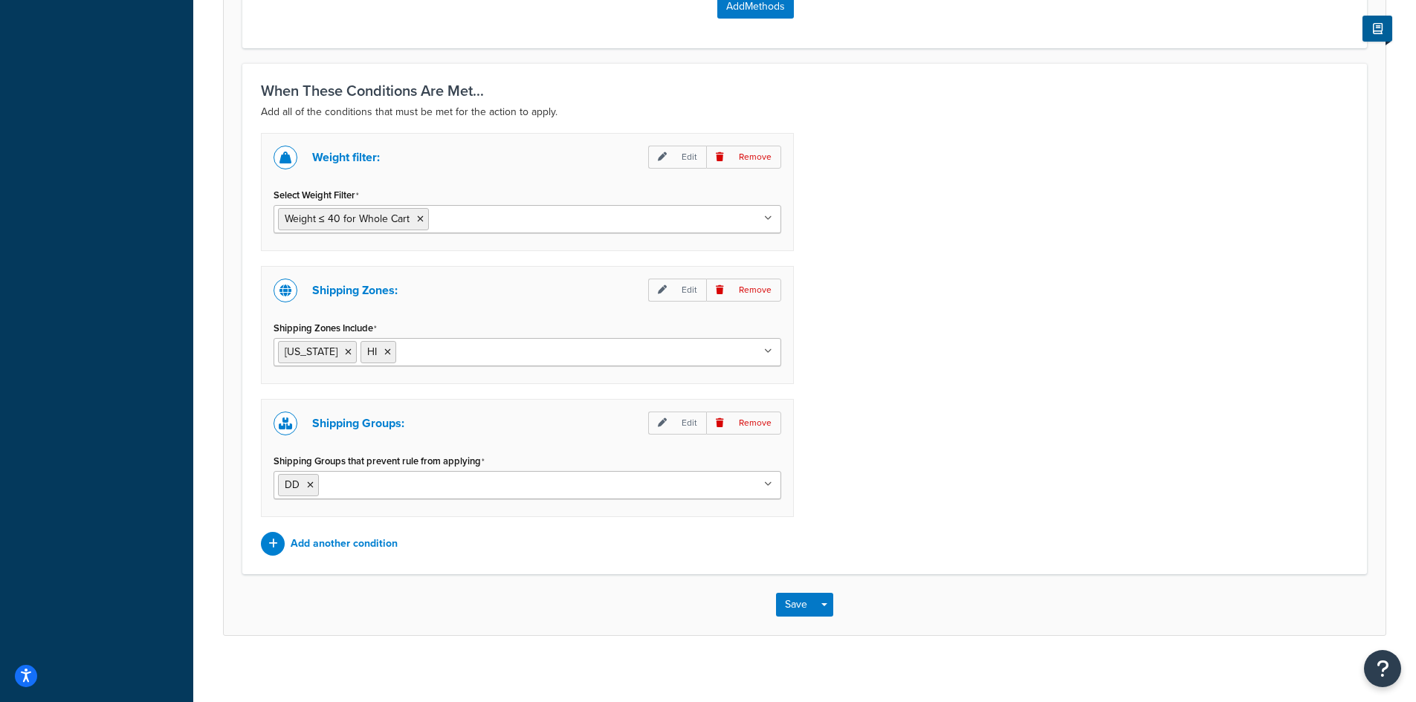
scroll to position [829, 0]
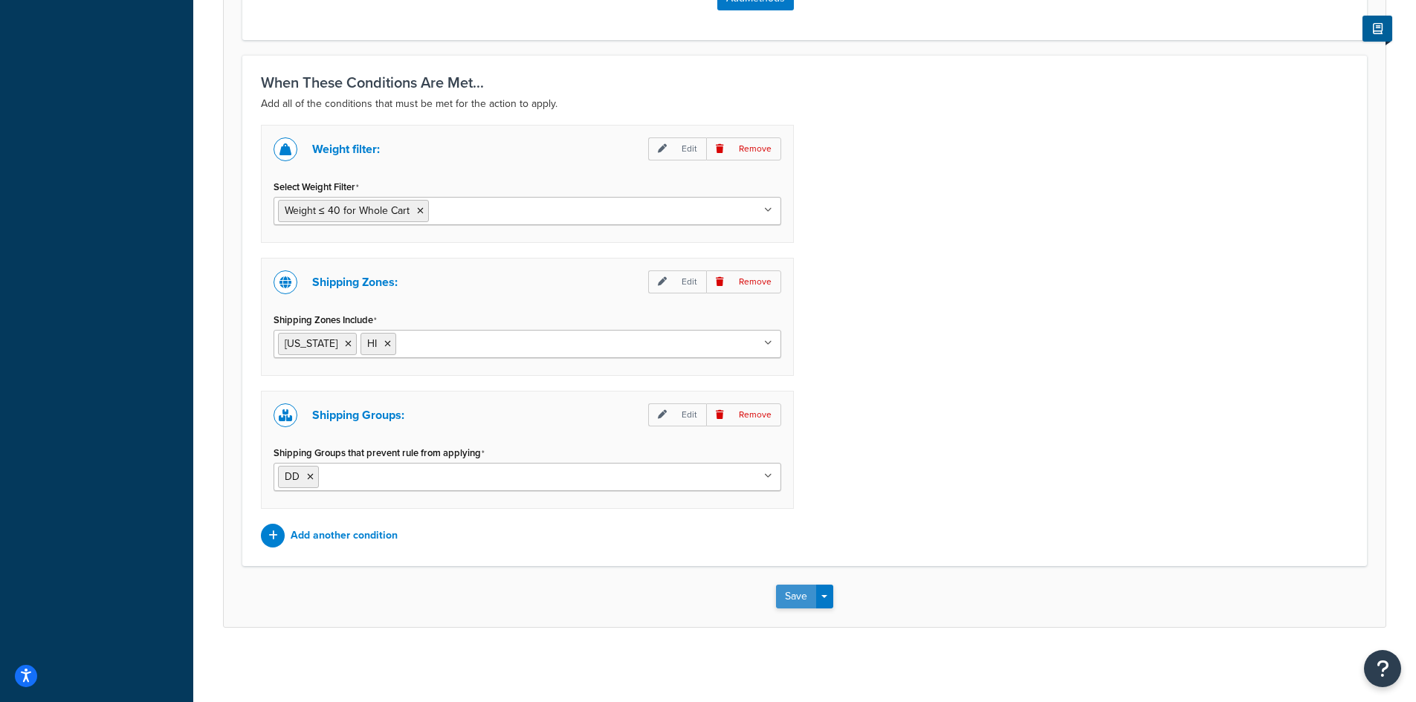
type input "Hide TBD Shipping for AK and HI - DD"
click at [790, 594] on button "Save" at bounding box center [796, 597] width 40 height 24
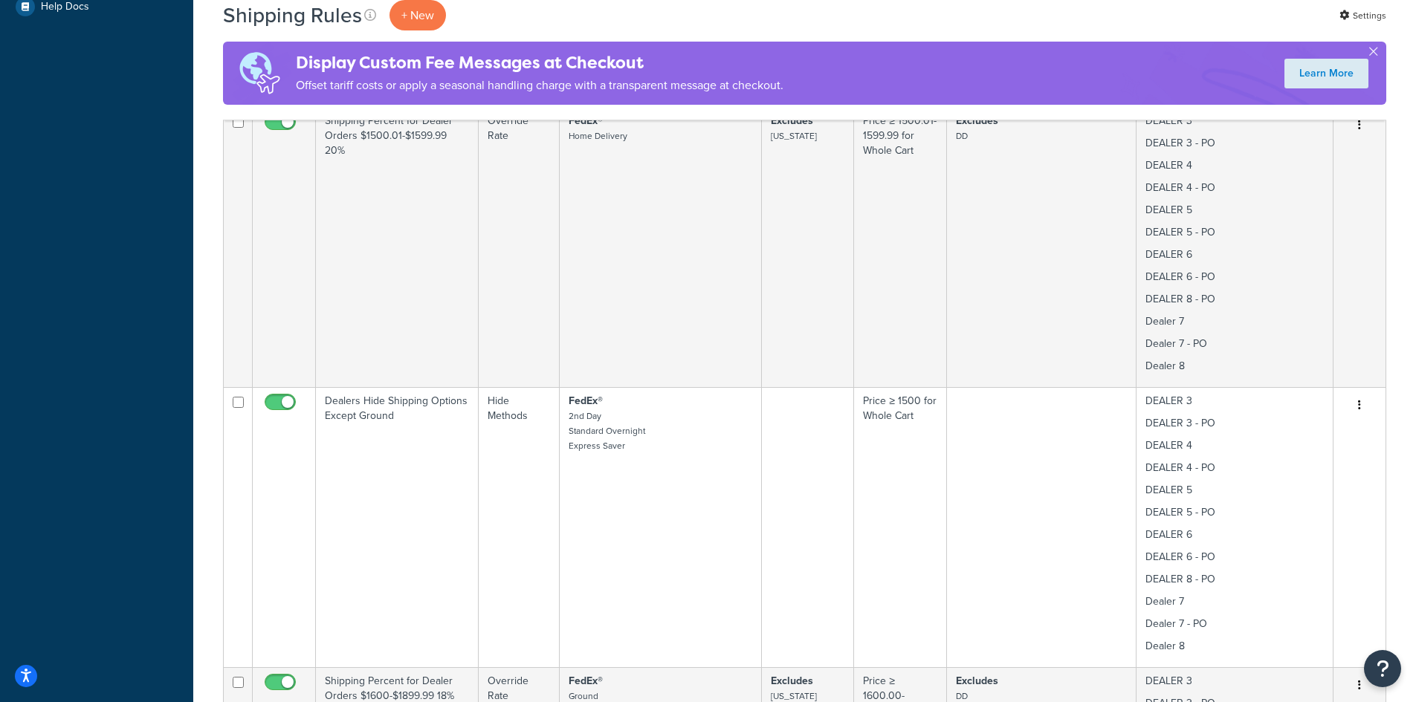
scroll to position [409, 0]
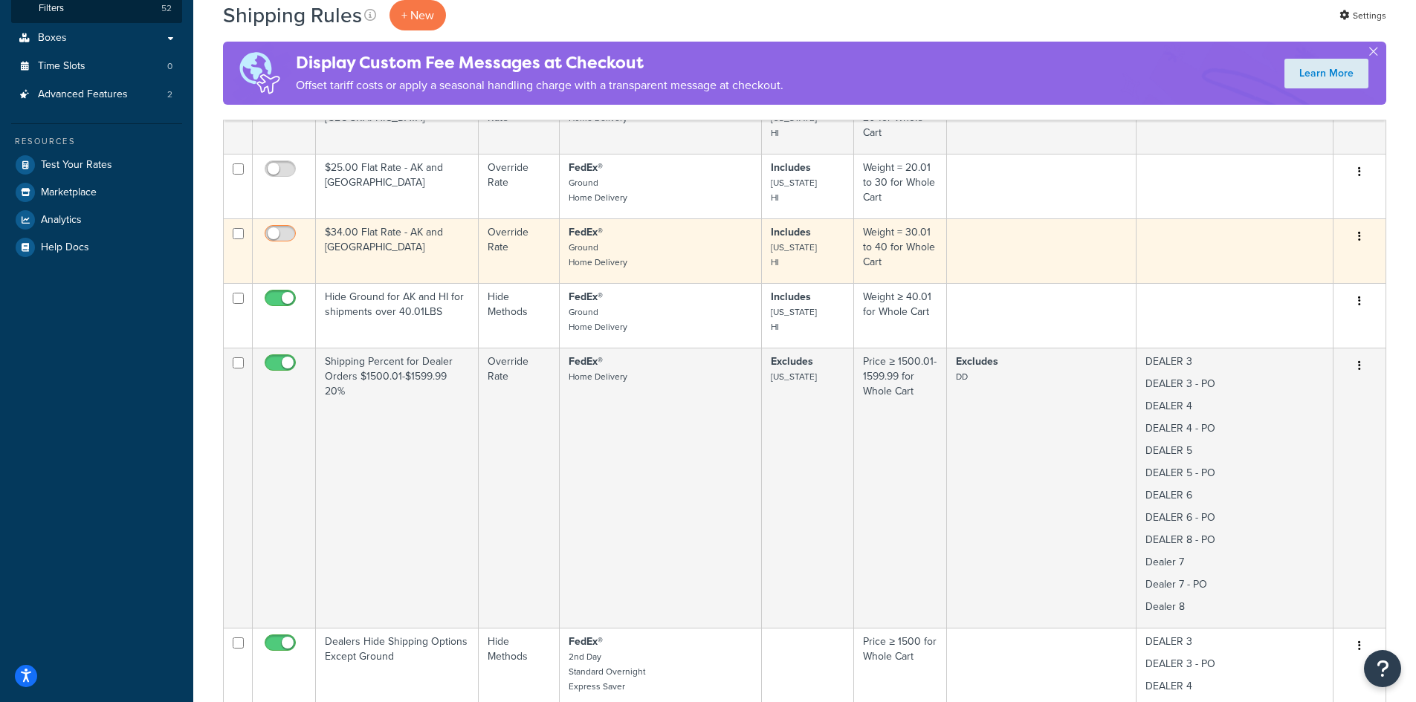
click at [284, 229] on input "checkbox" at bounding box center [282, 237] width 41 height 19
checkbox input "true"
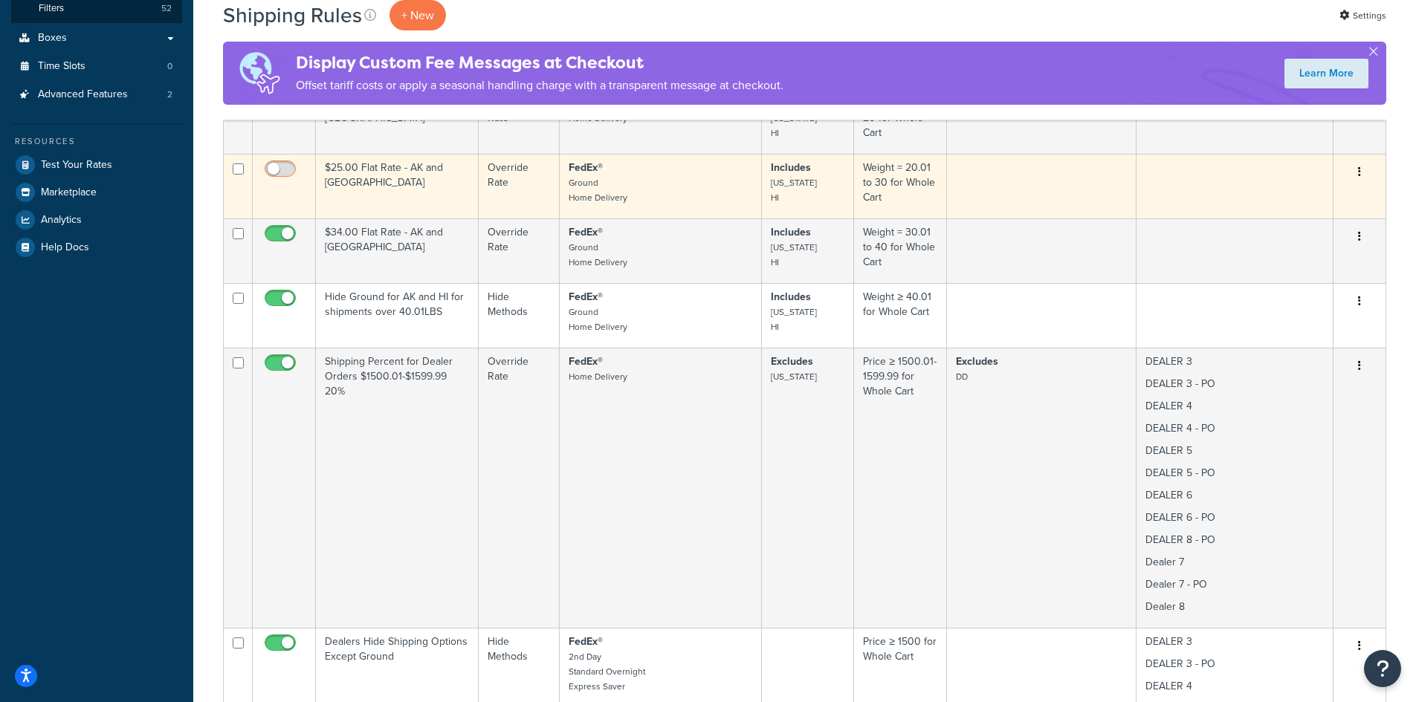
click at [283, 168] on input "checkbox" at bounding box center [282, 172] width 41 height 19
checkbox input "true"
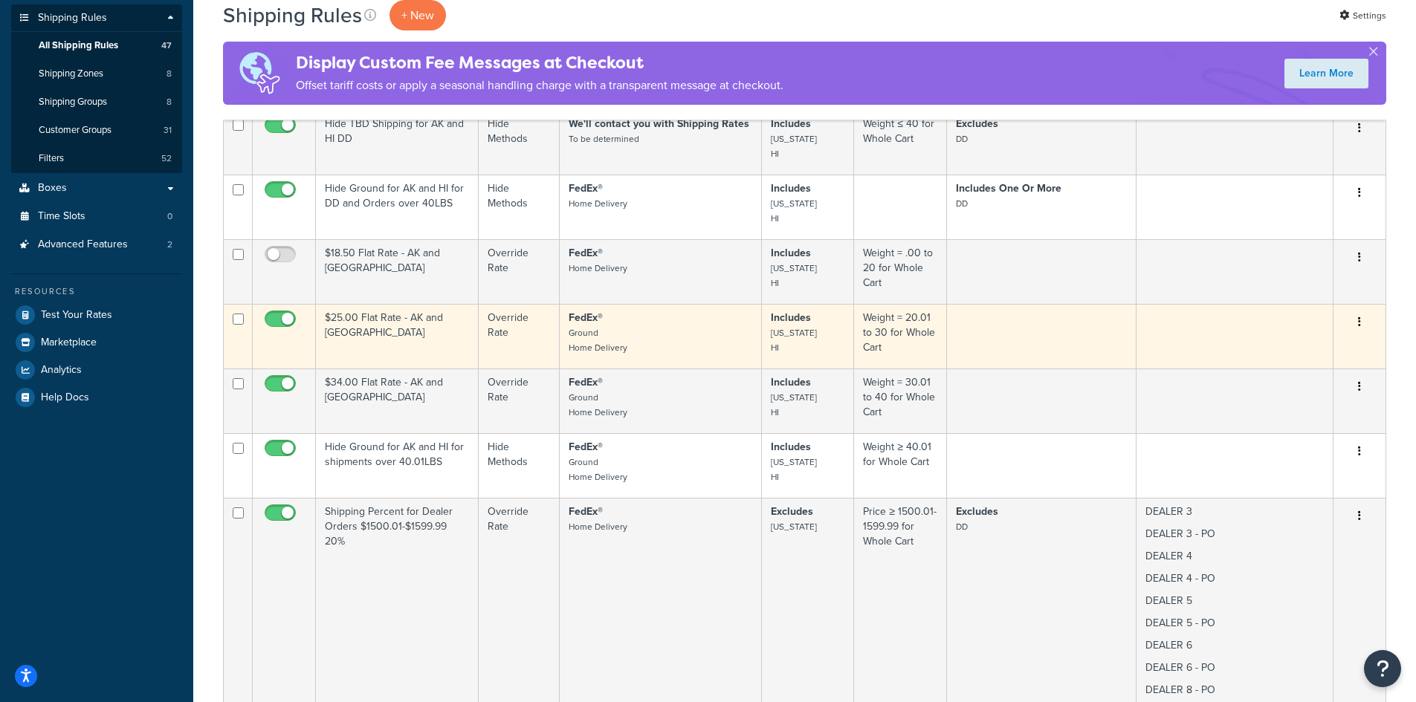
scroll to position [210, 0]
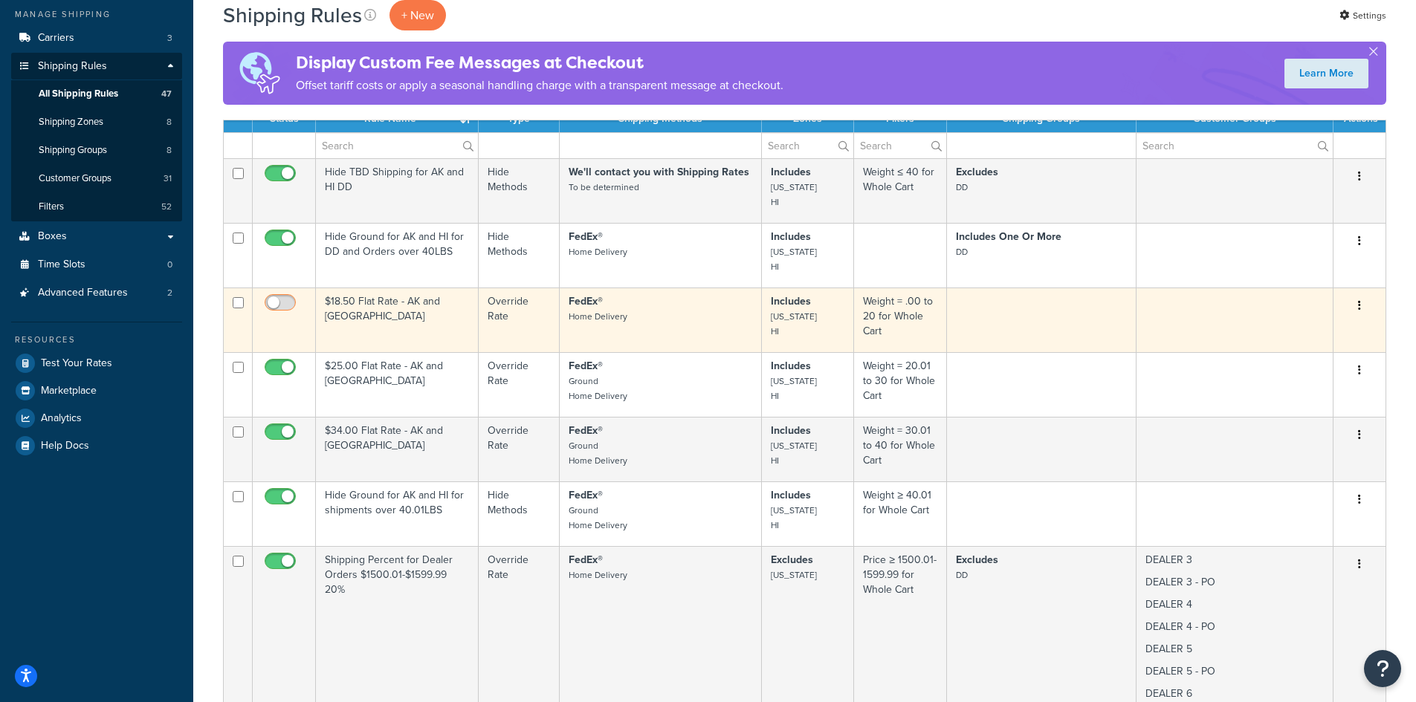
click at [283, 299] on input "checkbox" at bounding box center [282, 306] width 41 height 19
checkbox input "true"
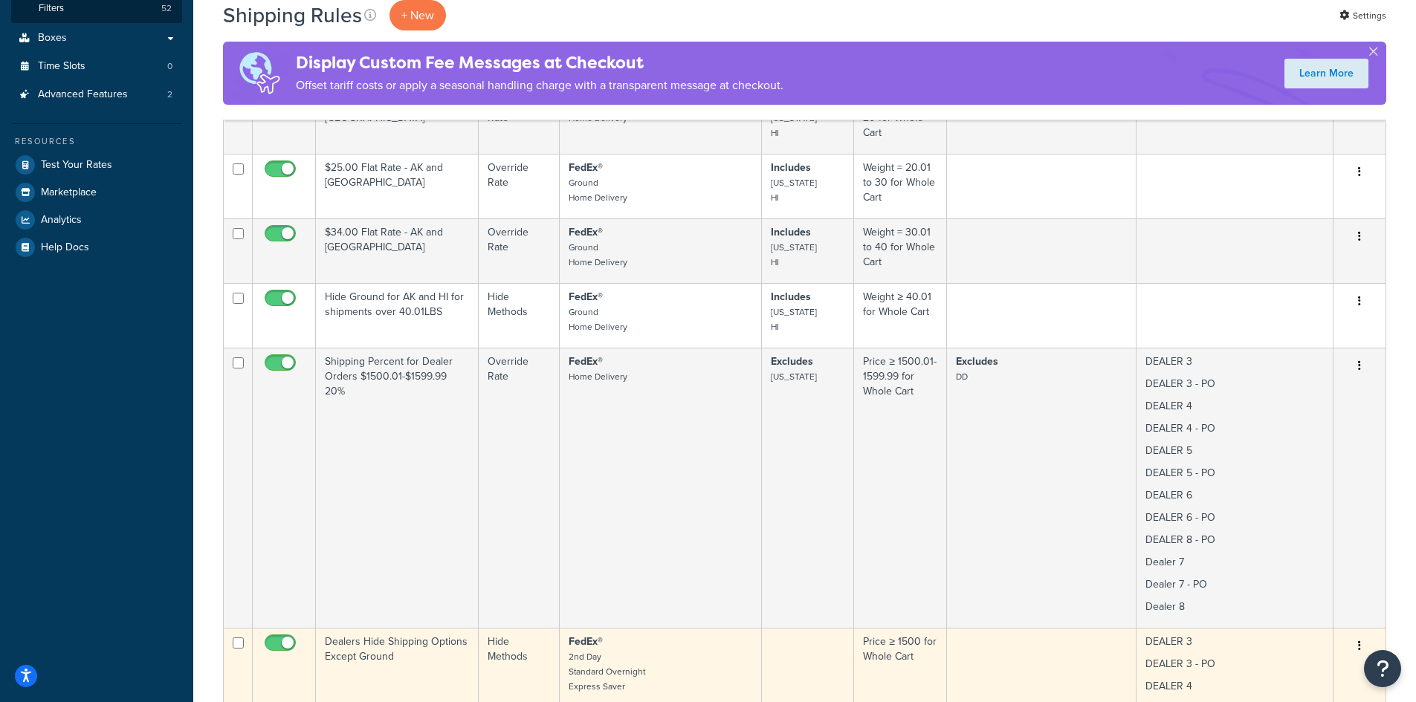
scroll to position [13, 0]
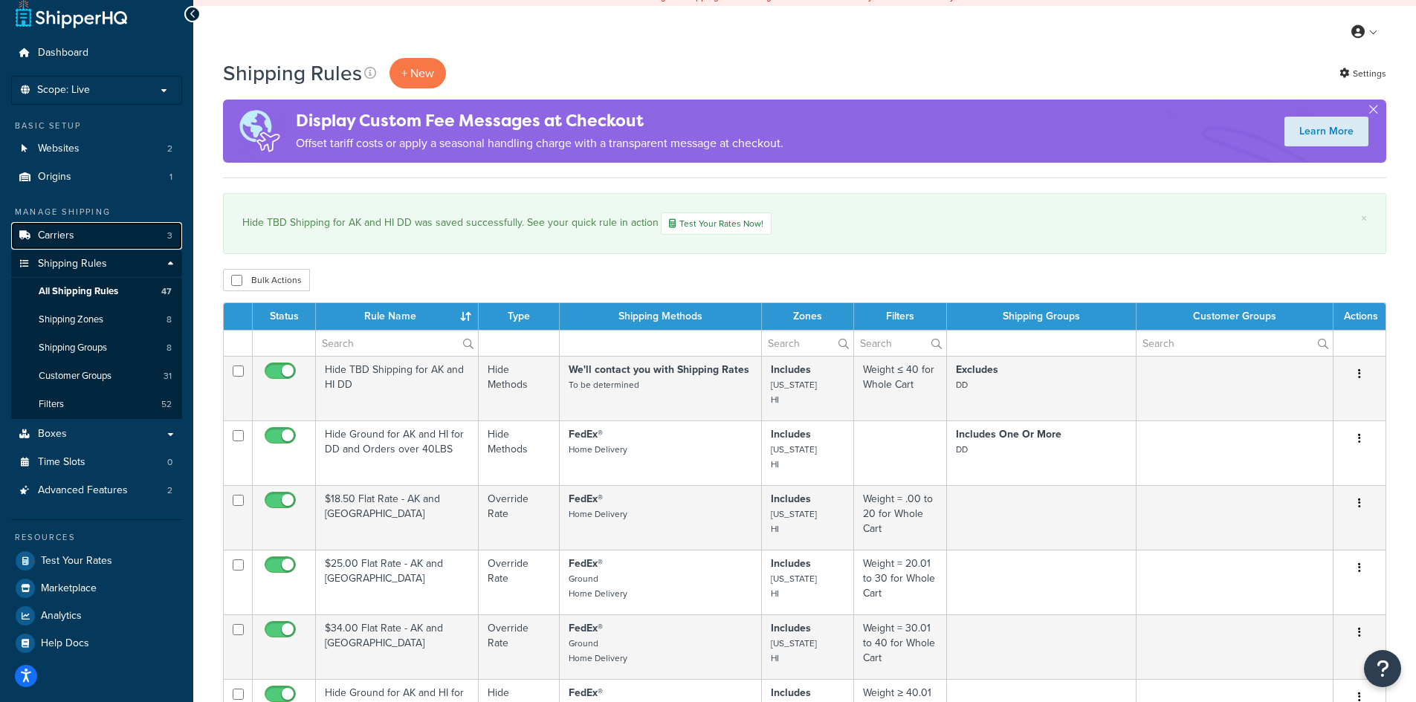
click at [74, 233] on link "Carriers 3" at bounding box center [96, 235] width 171 height 27
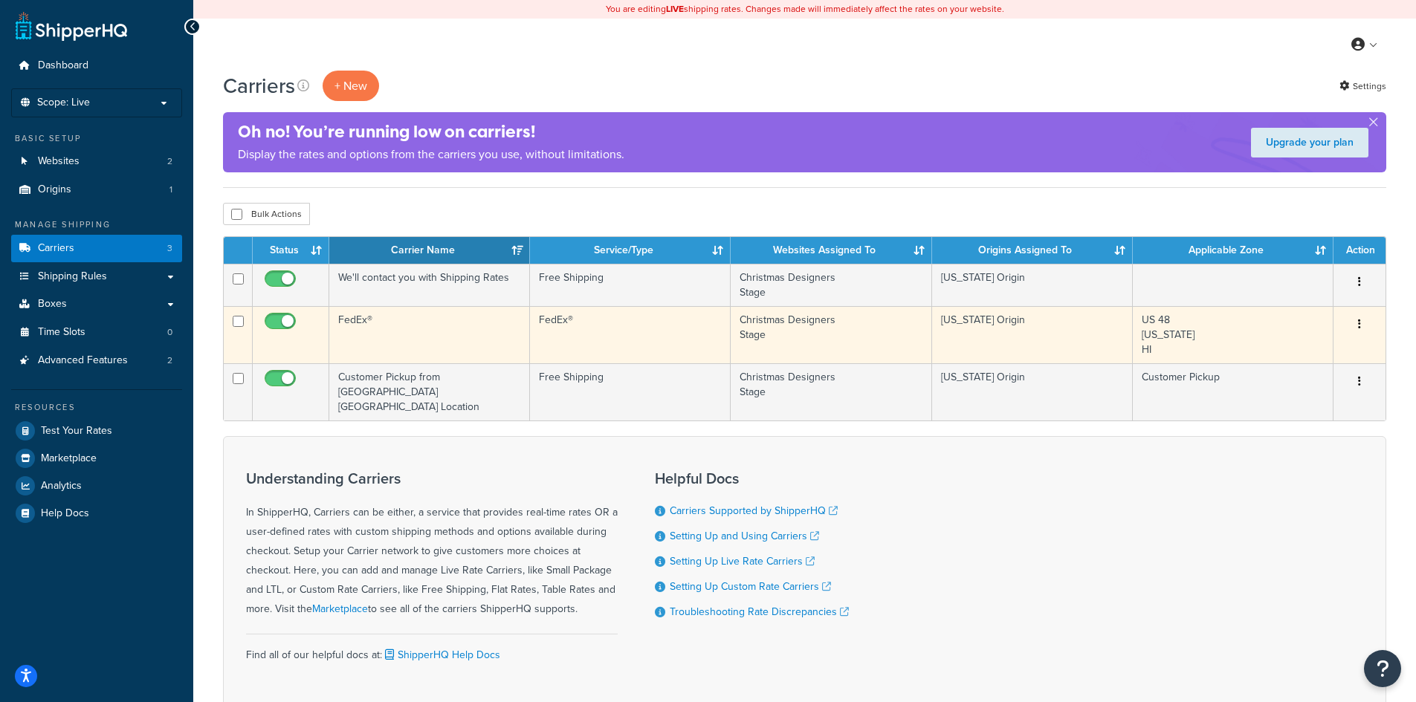
click at [1362, 322] on button "button" at bounding box center [1359, 325] width 21 height 24
click at [1303, 354] on link "Edit" at bounding box center [1298, 354] width 117 height 30
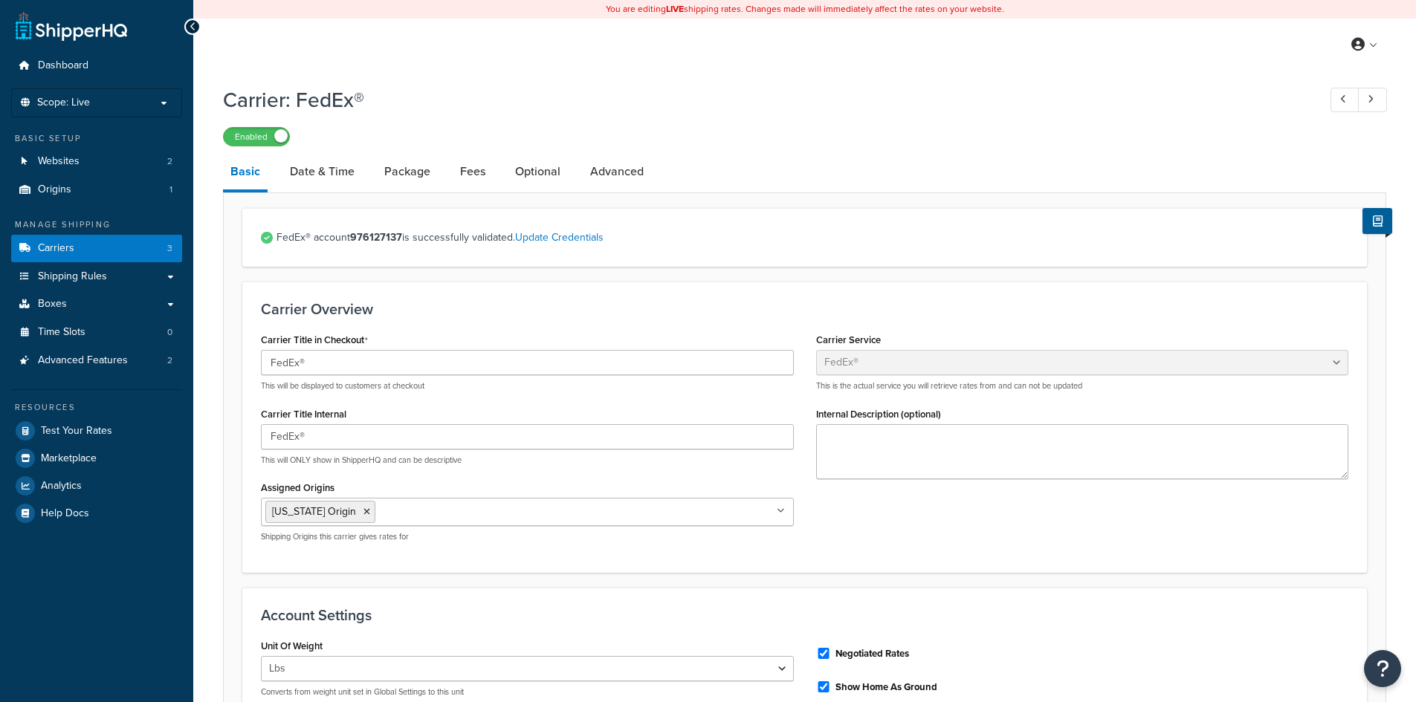
select select "fedEx"
select select "REGULAR_PICKUP"
select select "YOUR_PACKAGING"
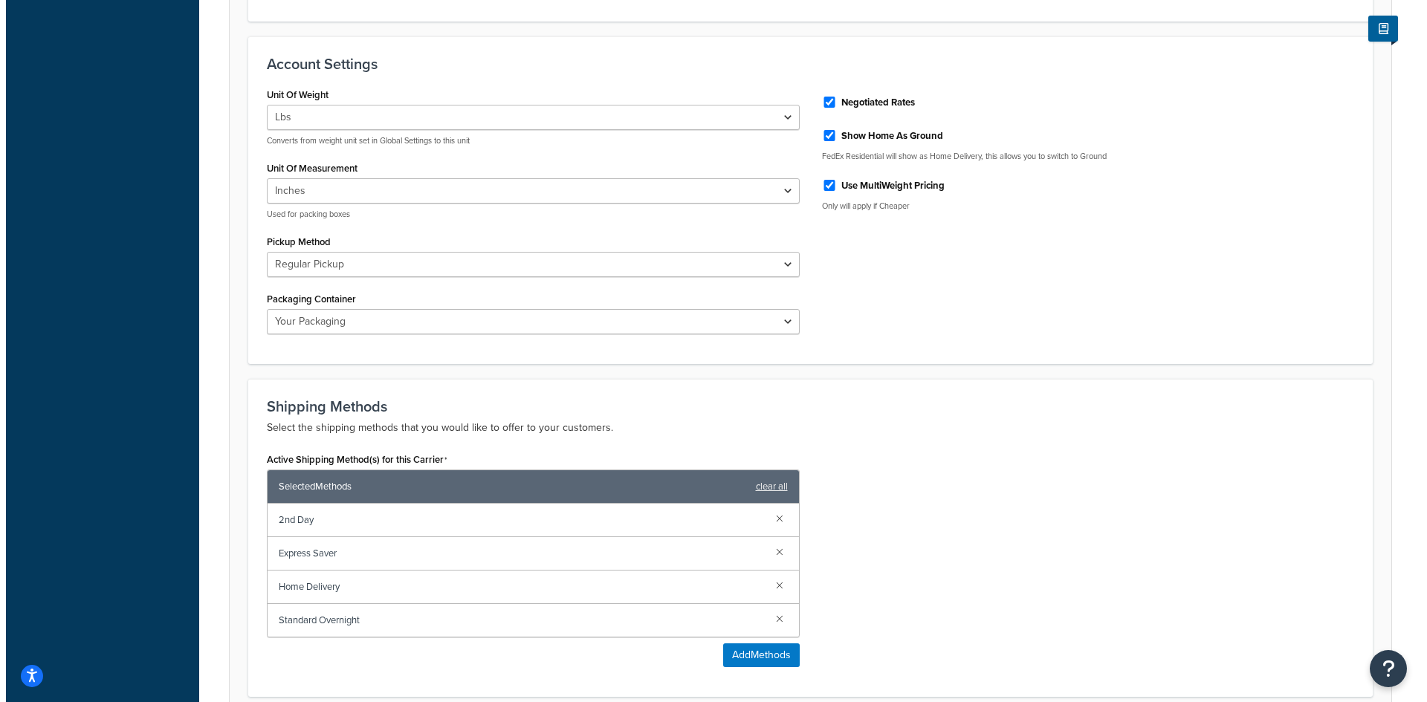
scroll to position [594, 0]
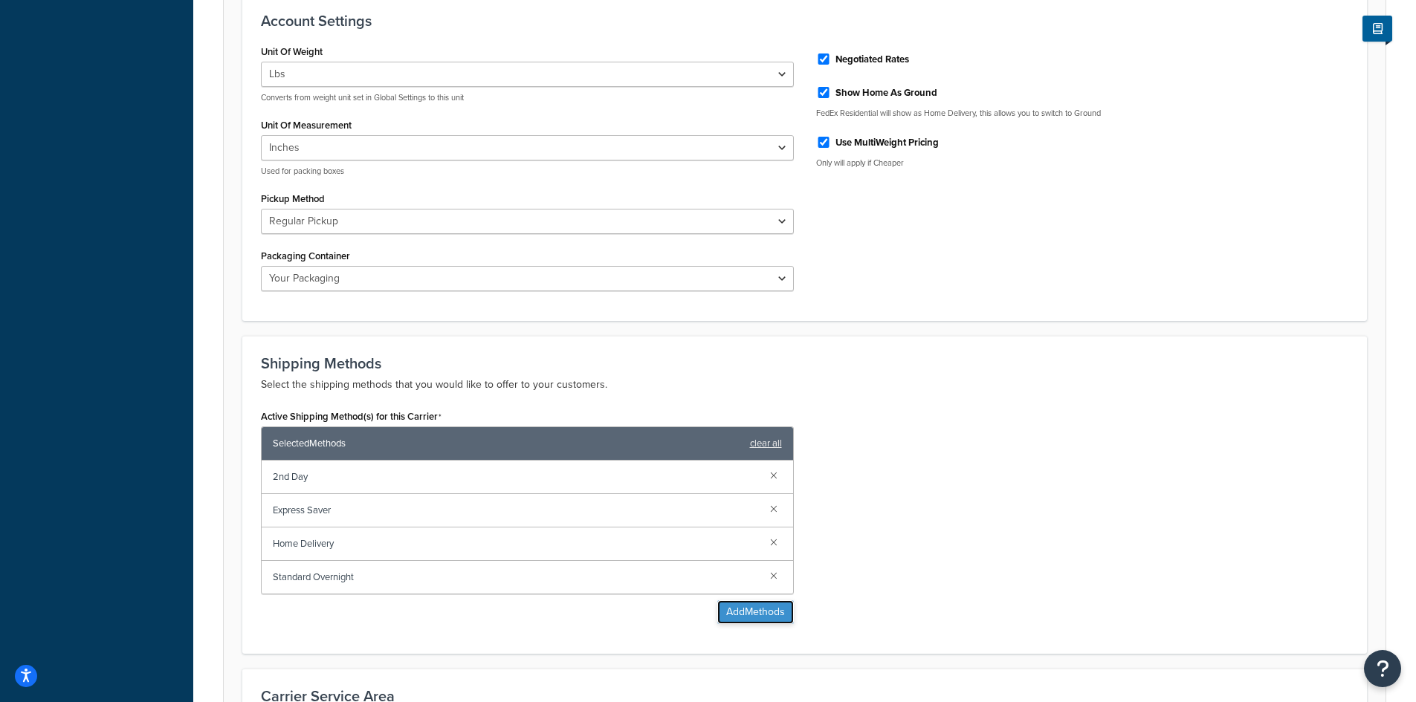
click at [731, 609] on button "Add Methods" at bounding box center [755, 612] width 77 height 24
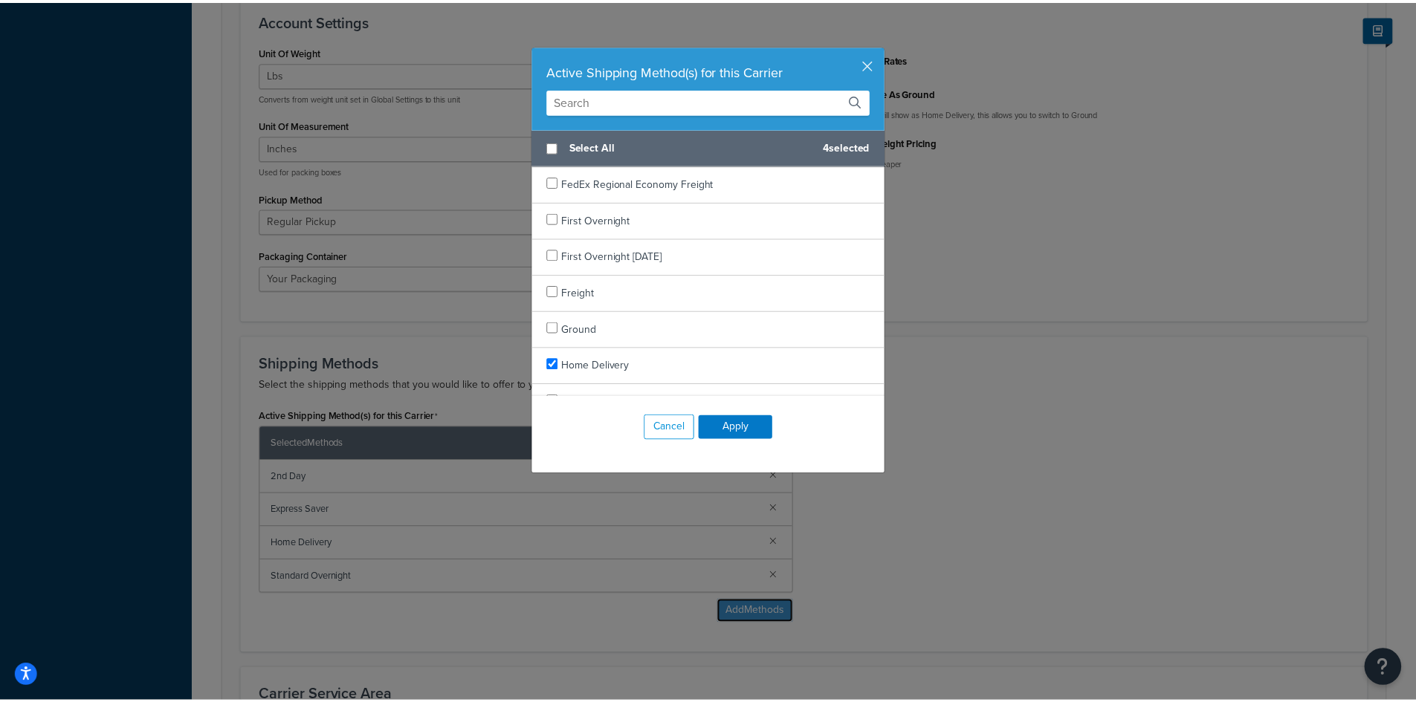
scroll to position [793, 0]
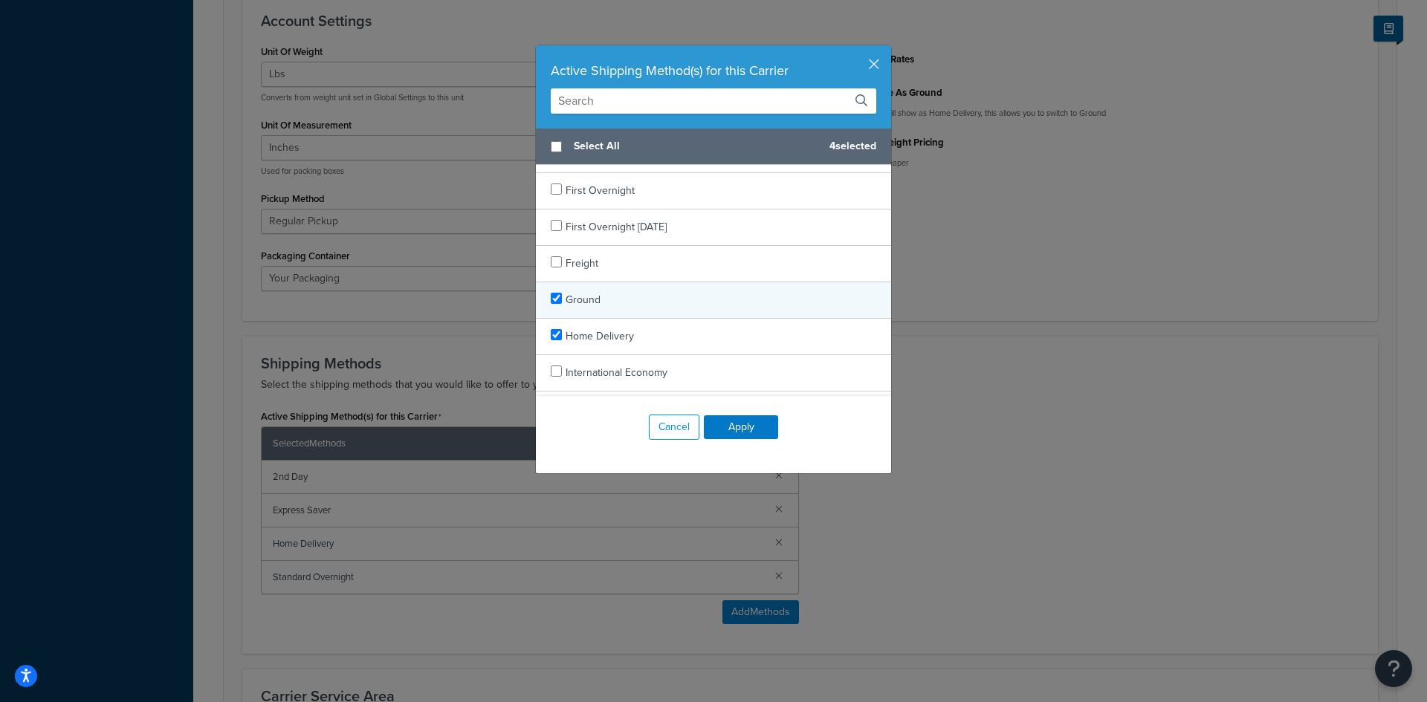
checkbox input "true"
click at [669, 303] on div "Ground" at bounding box center [713, 300] width 355 height 36
click at [728, 427] on button "Apply" at bounding box center [741, 427] width 74 height 24
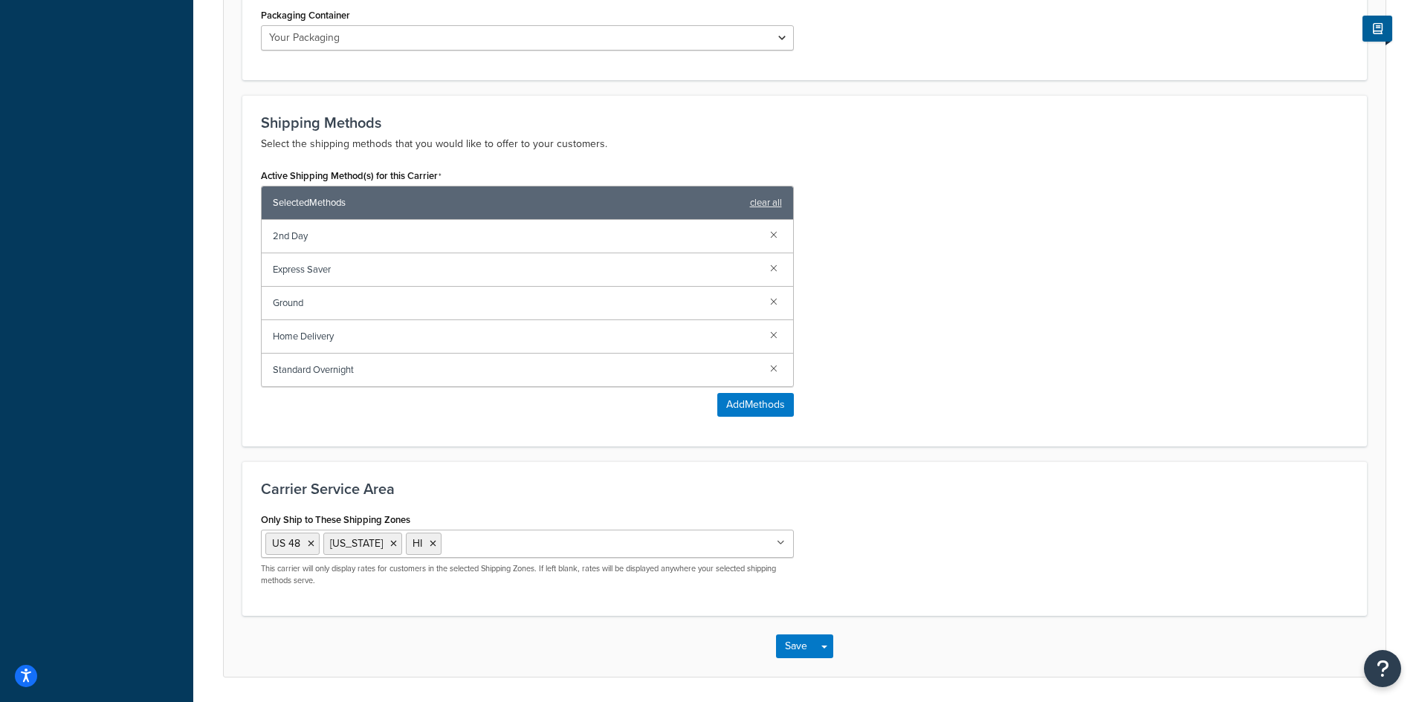
scroll to position [885, 0]
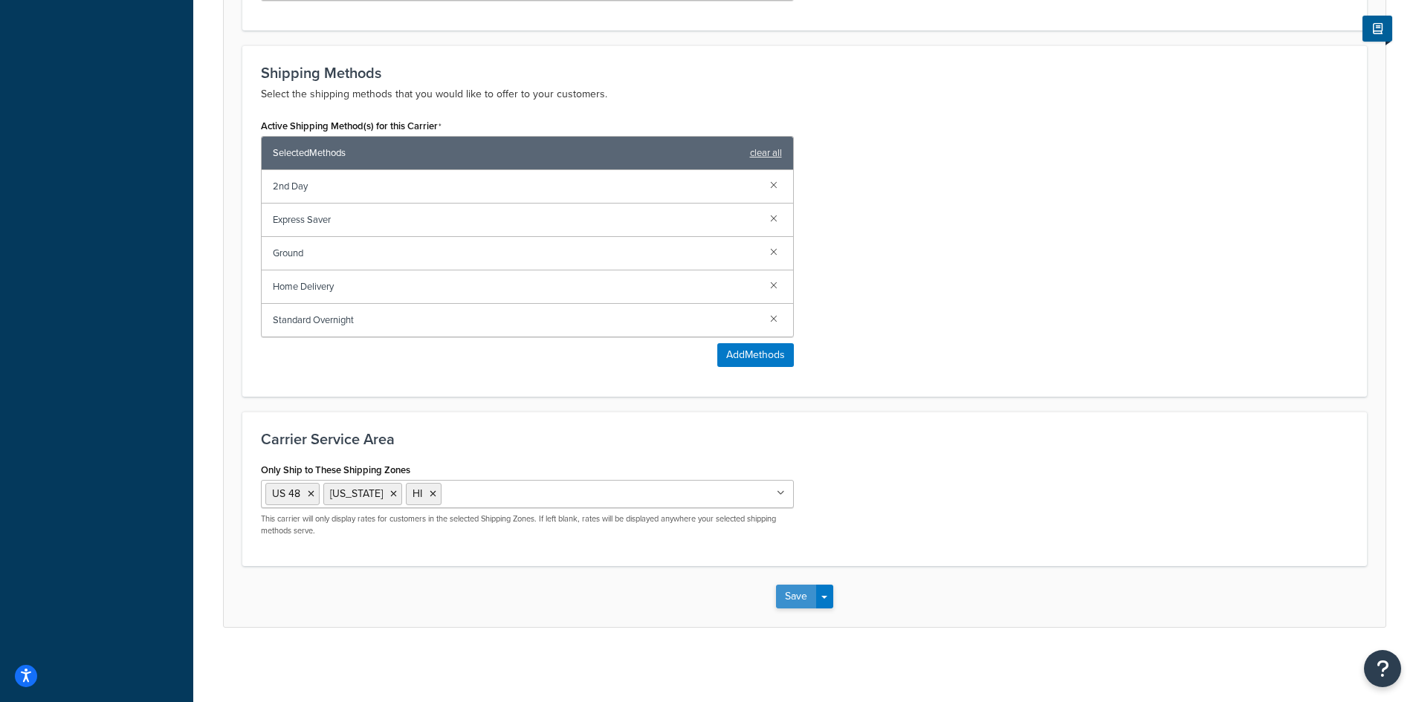
click at [788, 594] on button "Save" at bounding box center [796, 597] width 40 height 24
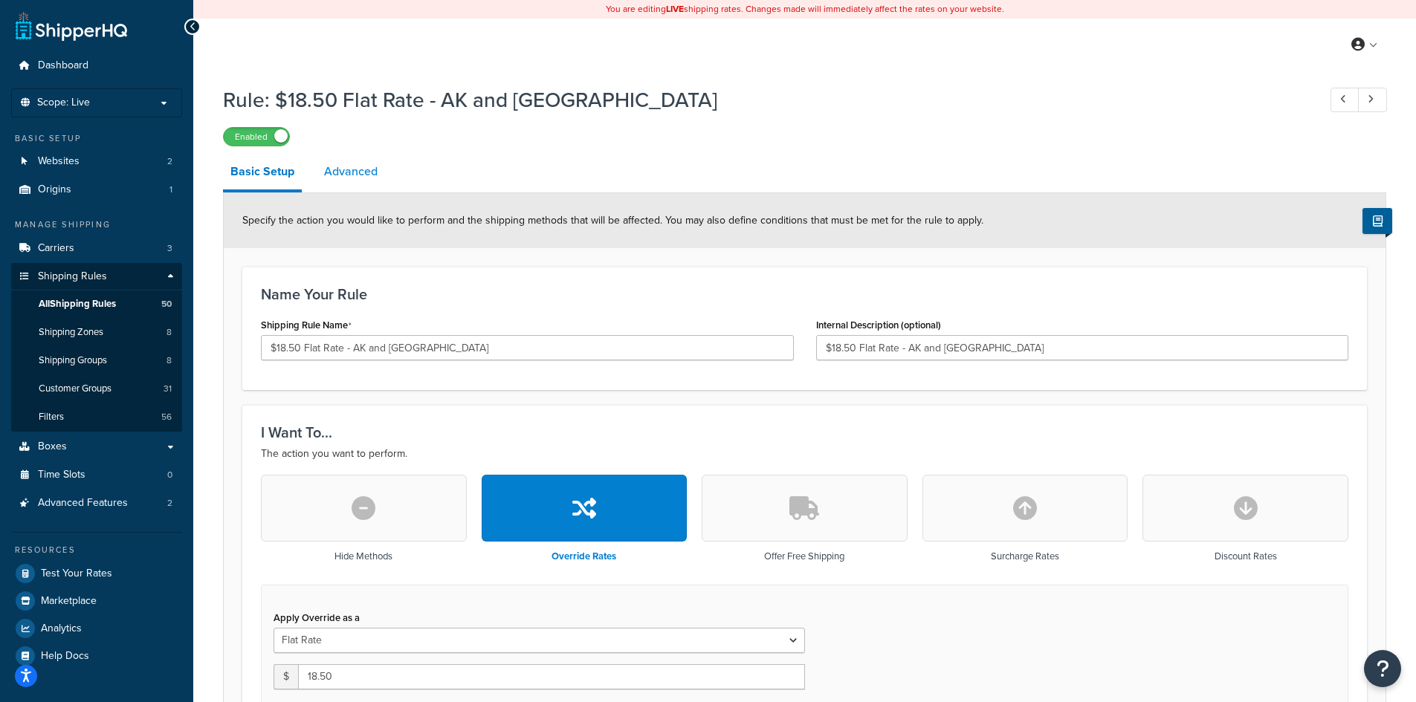
click at [345, 166] on link "Advanced" at bounding box center [351, 172] width 68 height 36
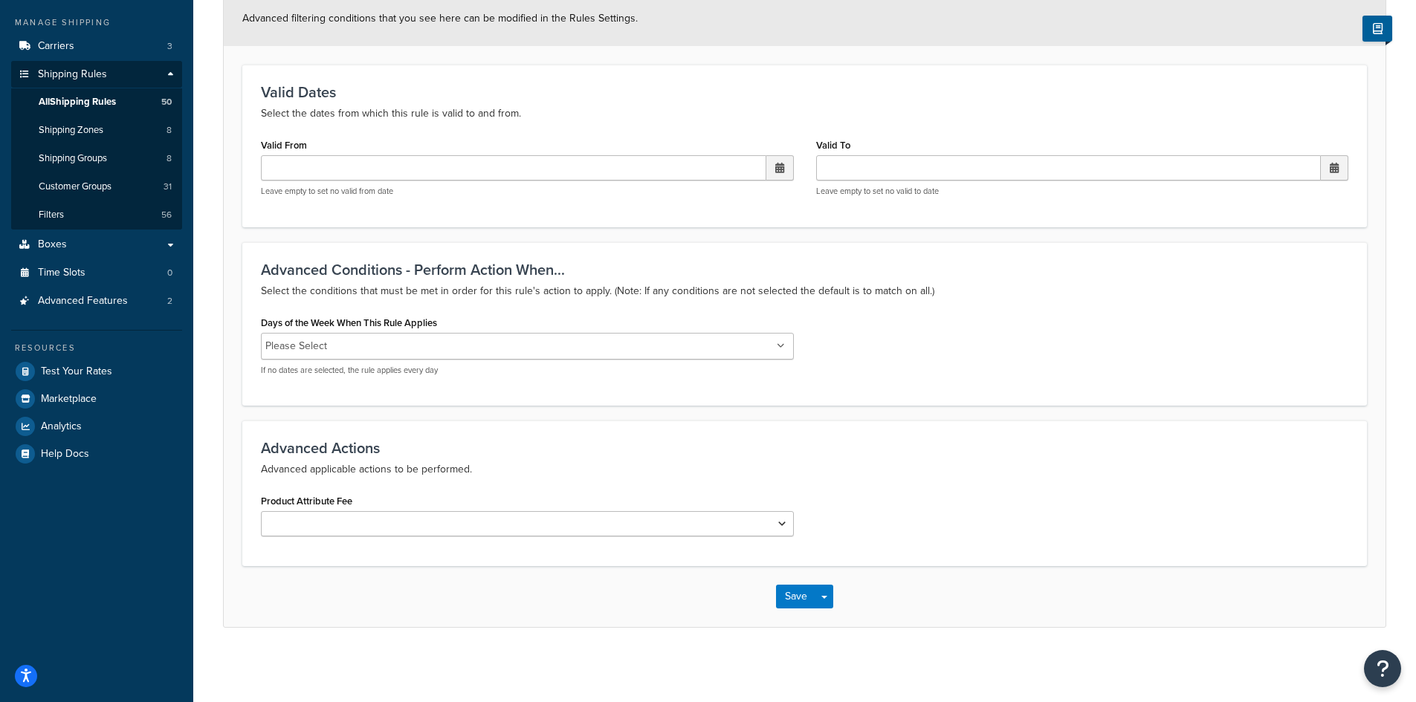
scroll to position [4, 0]
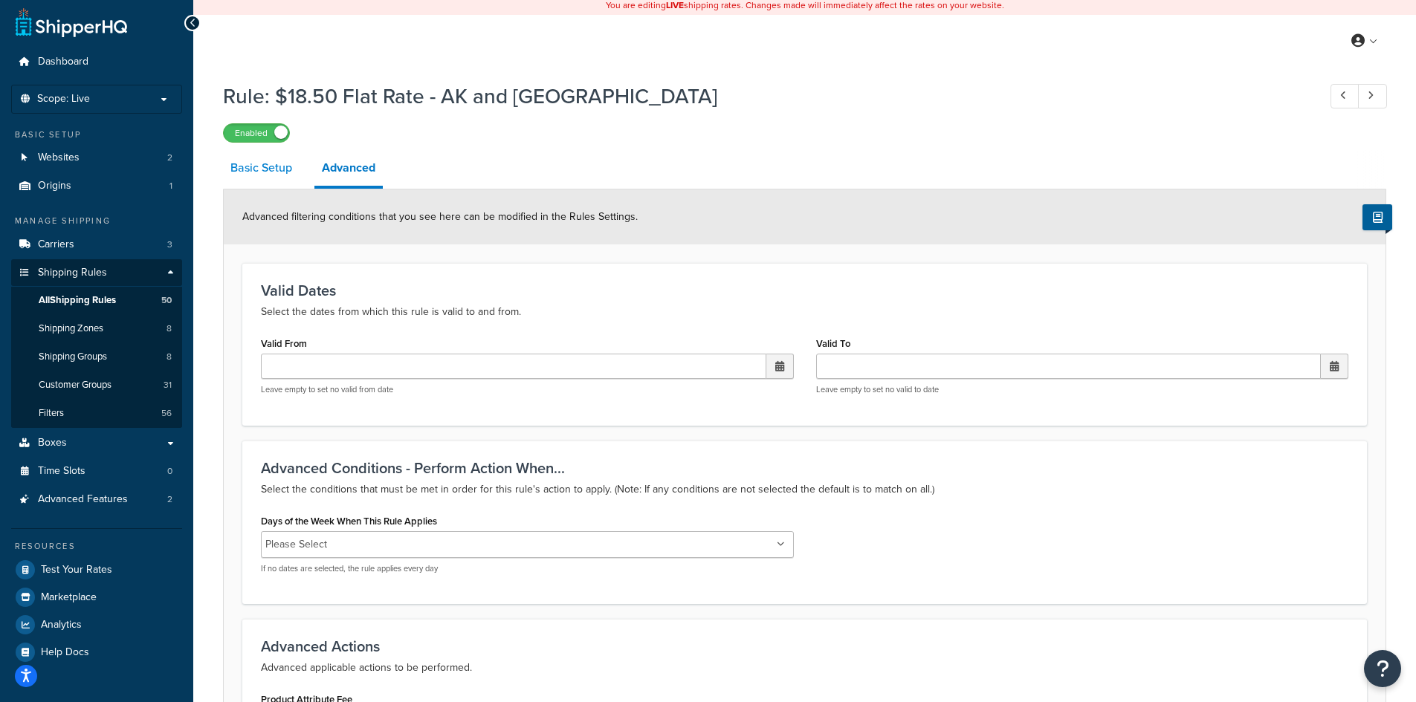
click at [268, 167] on link "Basic Setup" at bounding box center [261, 168] width 77 height 36
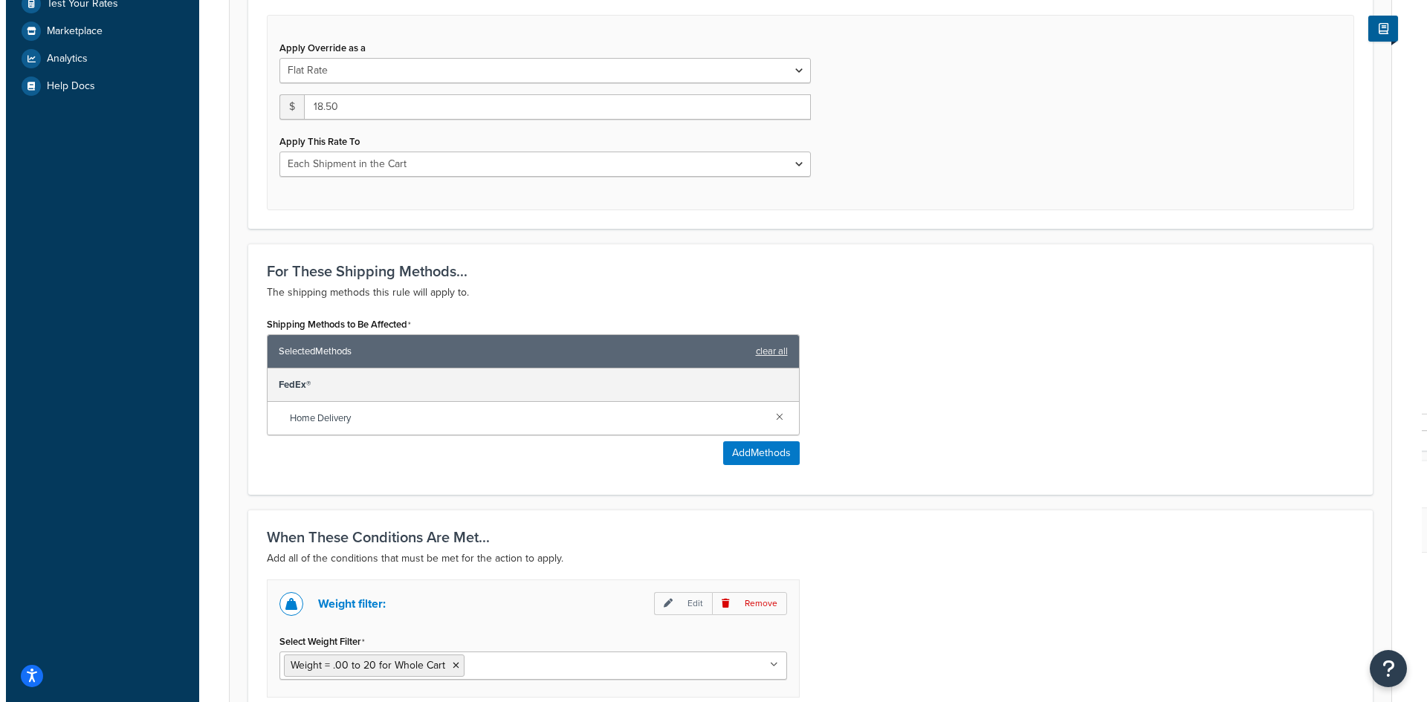
scroll to position [598, 0]
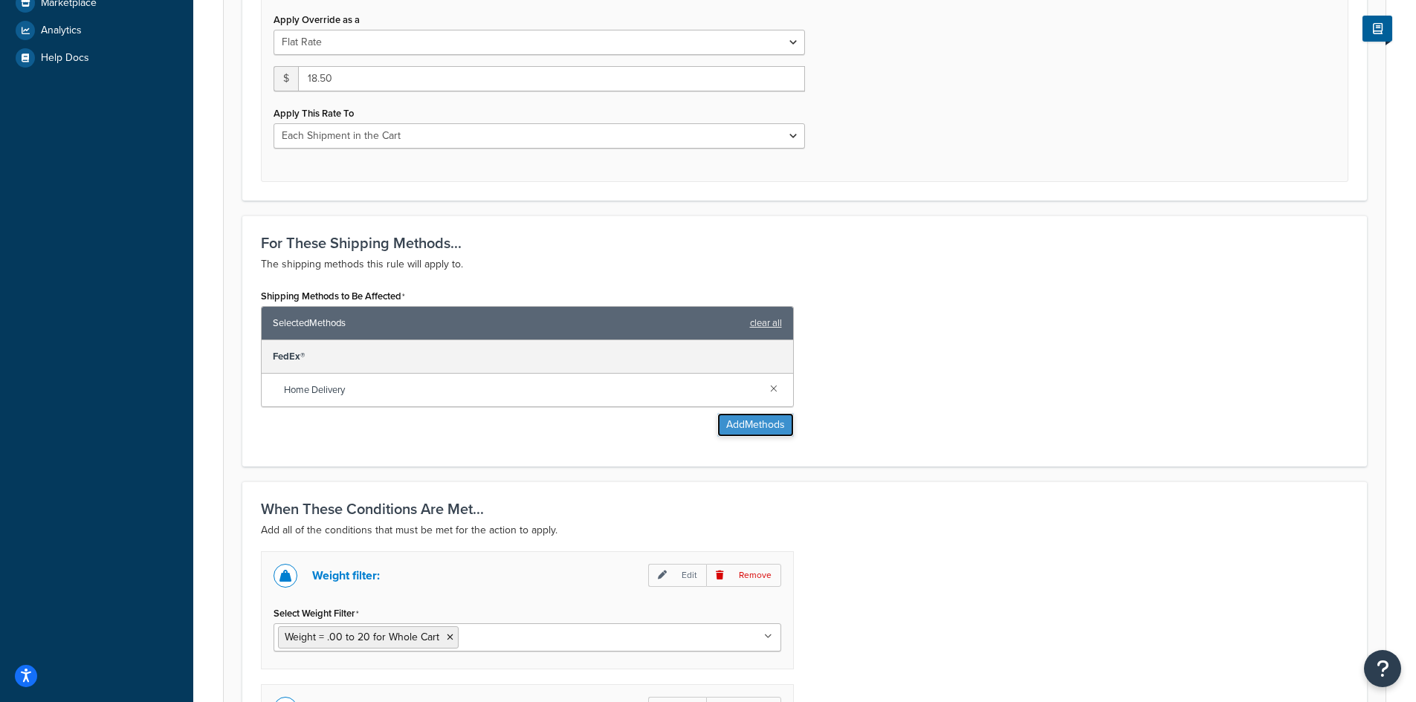
click at [762, 427] on button "Add Methods" at bounding box center [755, 425] width 77 height 24
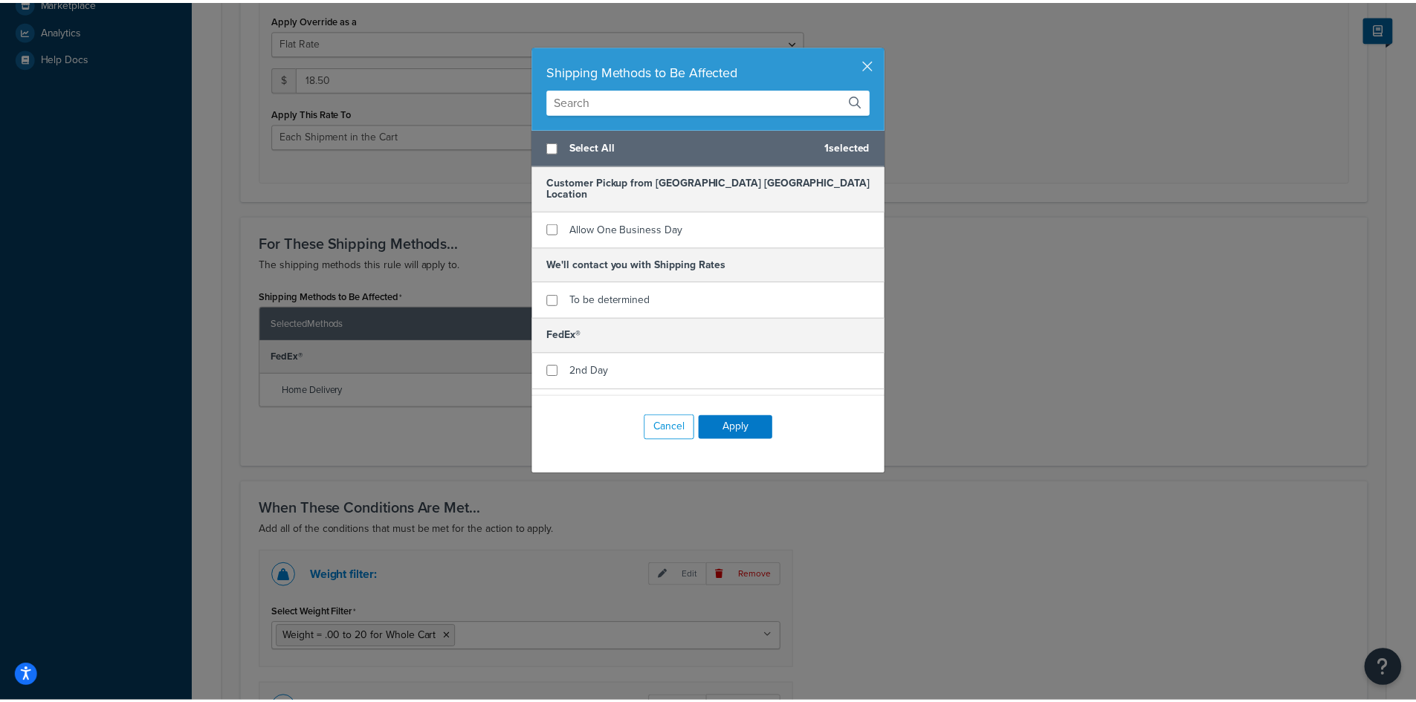
scroll to position [90, 0]
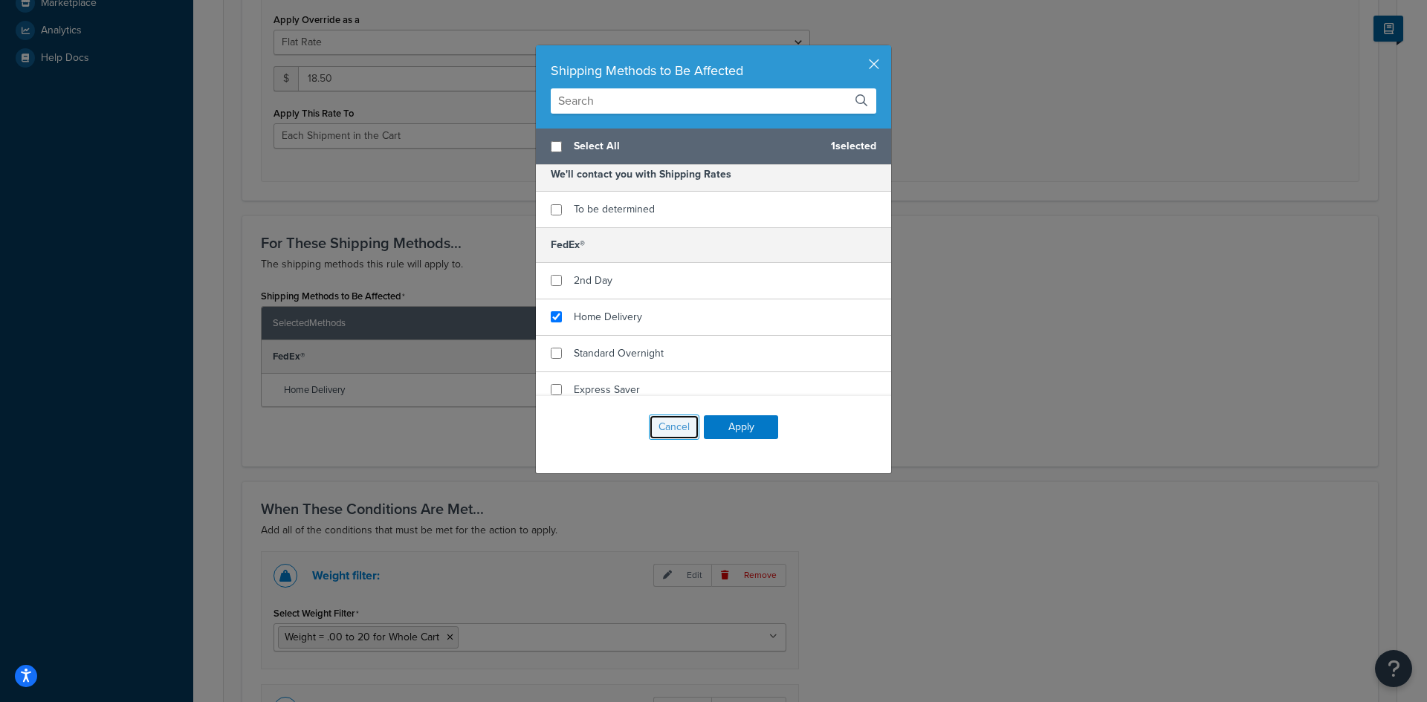
click at [676, 422] on button "Cancel" at bounding box center [674, 427] width 51 height 25
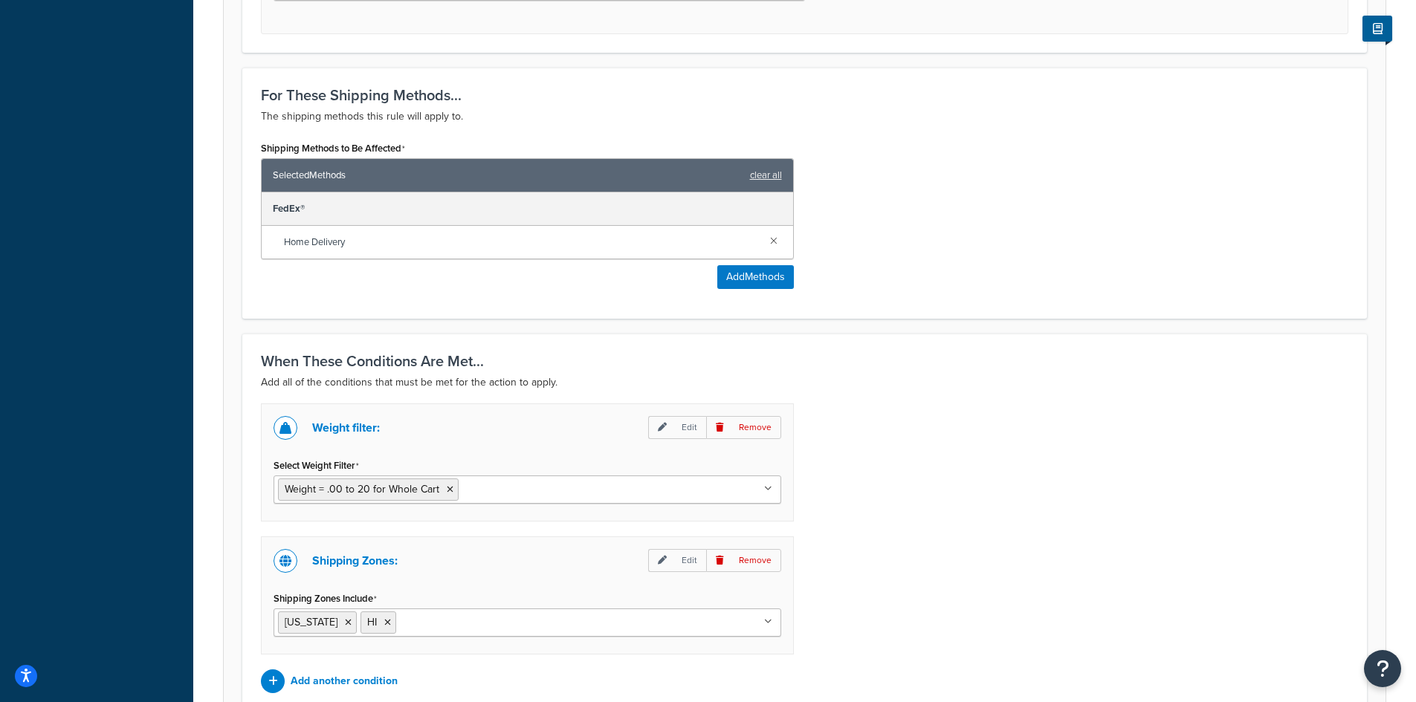
scroll to position [797, 0]
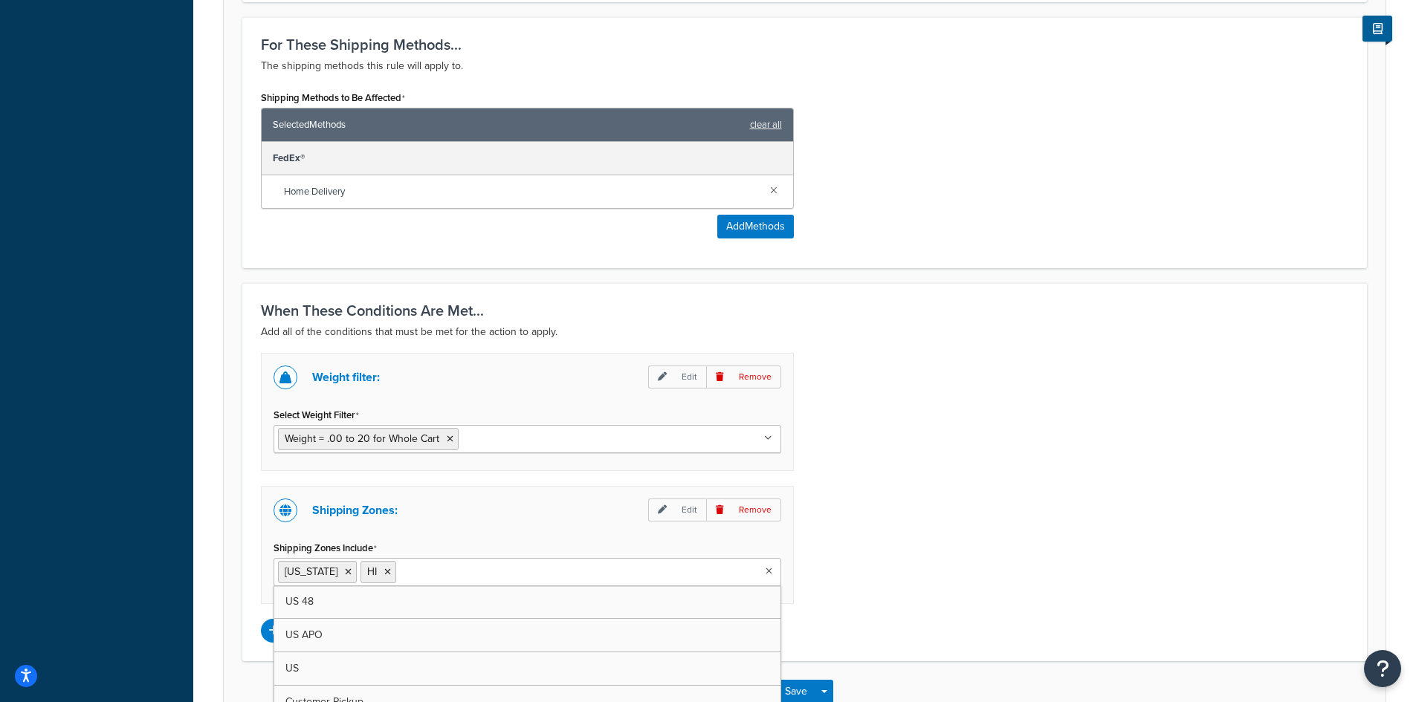
click at [765, 574] on icon at bounding box center [768, 571] width 7 height 9
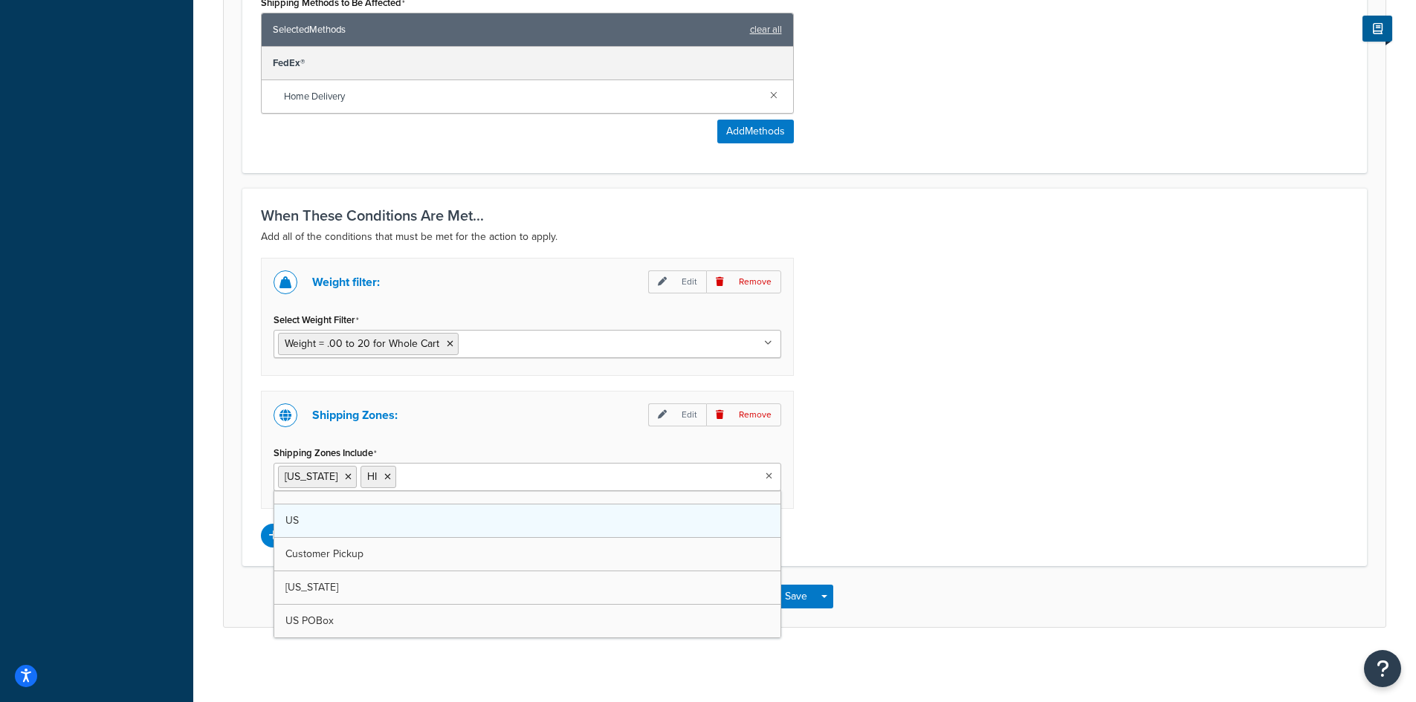
scroll to position [0, 0]
click at [1005, 423] on div "Weight filter: Edit Remove Select Weight Filter Weight = .00 to 20 for Whole Ca…" at bounding box center [804, 403] width 1109 height 290
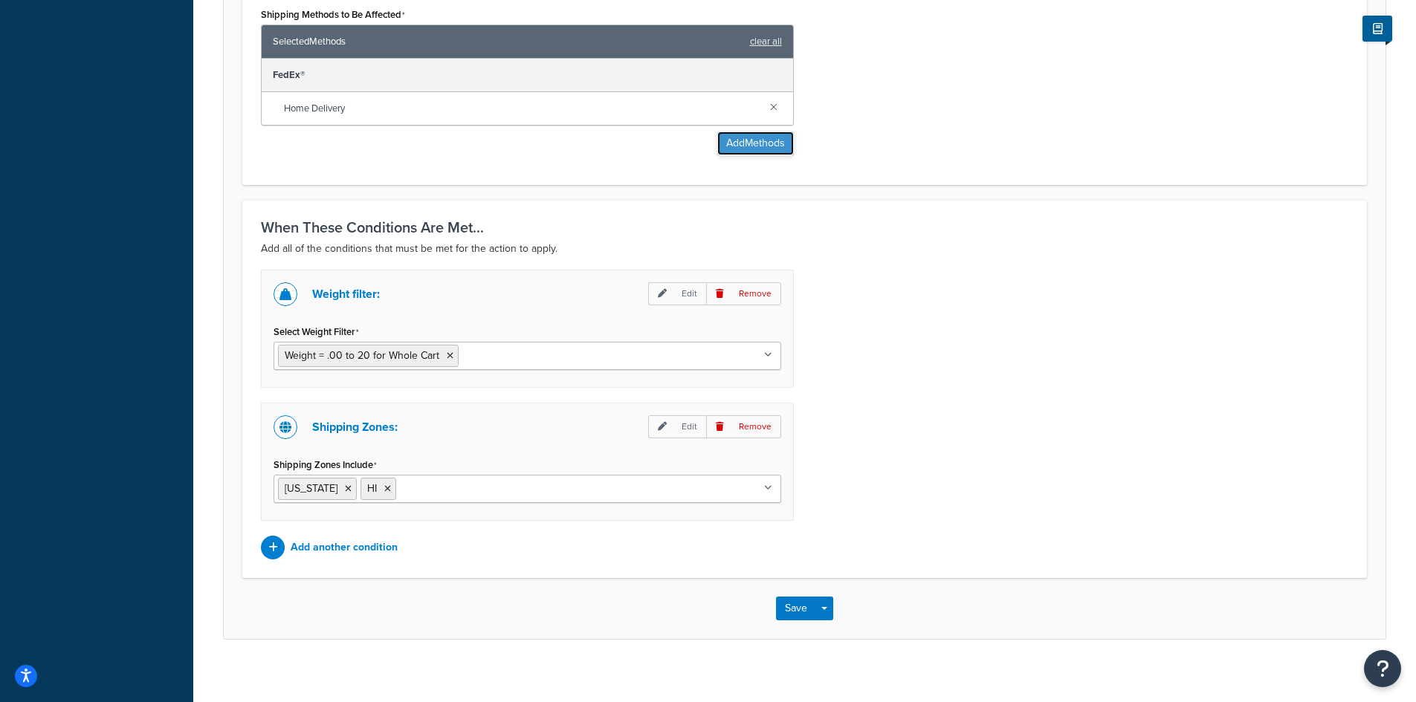
click at [737, 142] on button "Add Methods" at bounding box center [755, 144] width 77 height 24
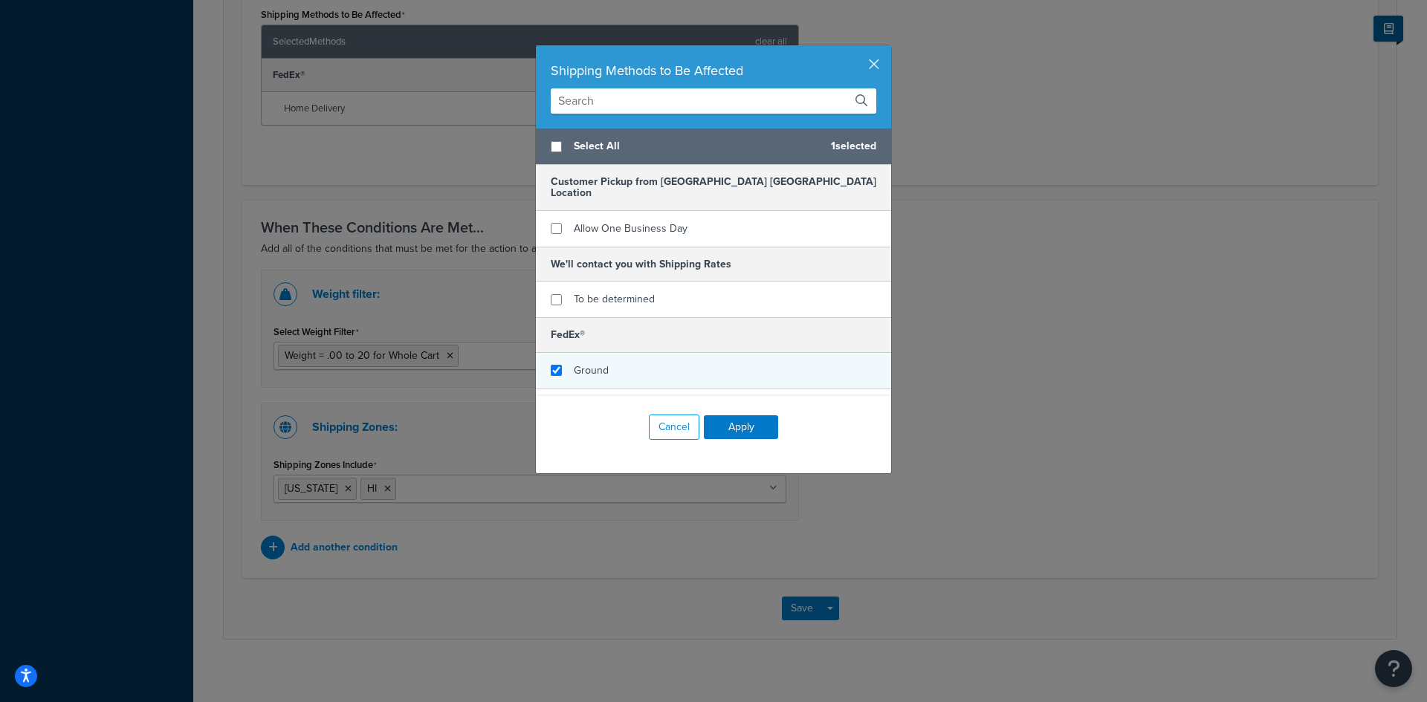
checkbox input "true"
click at [687, 366] on div "Ground" at bounding box center [713, 371] width 355 height 36
click at [721, 432] on button "Apply" at bounding box center [741, 427] width 74 height 24
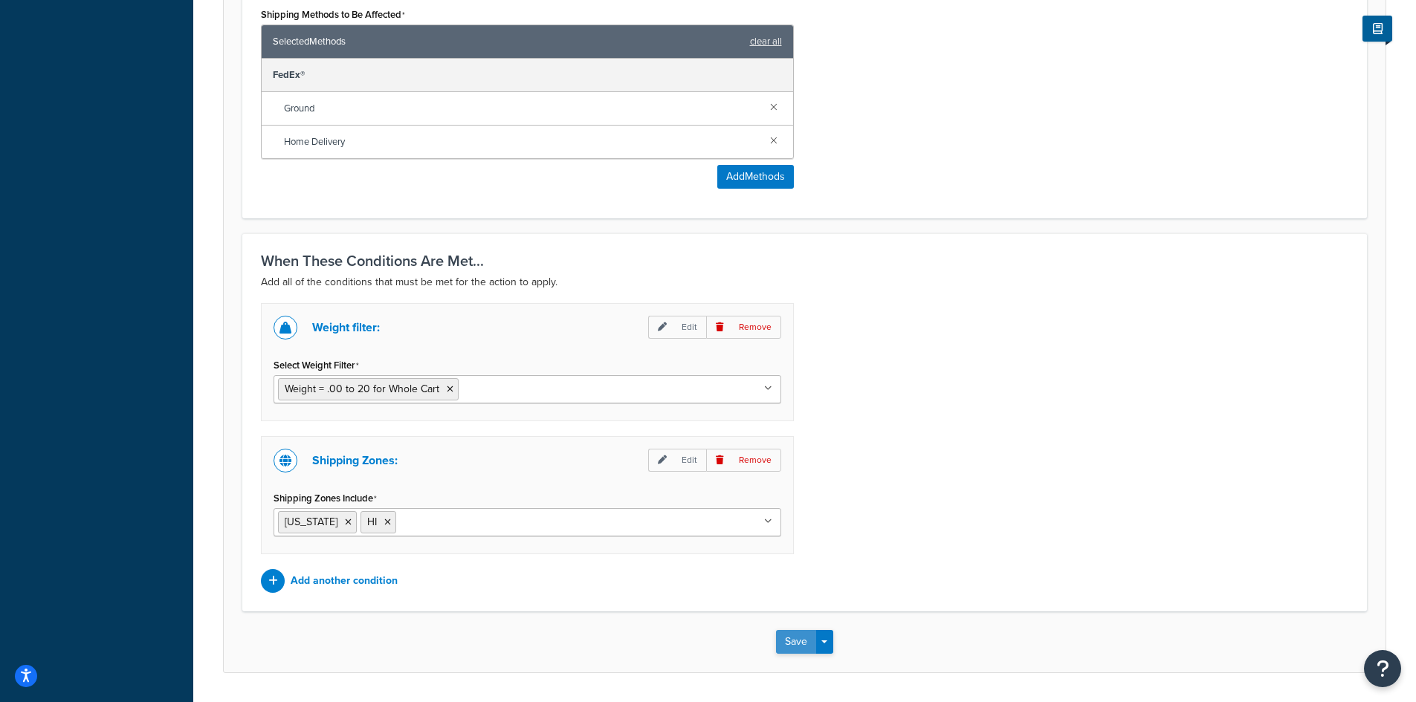
click at [787, 643] on button "Save" at bounding box center [796, 642] width 40 height 24
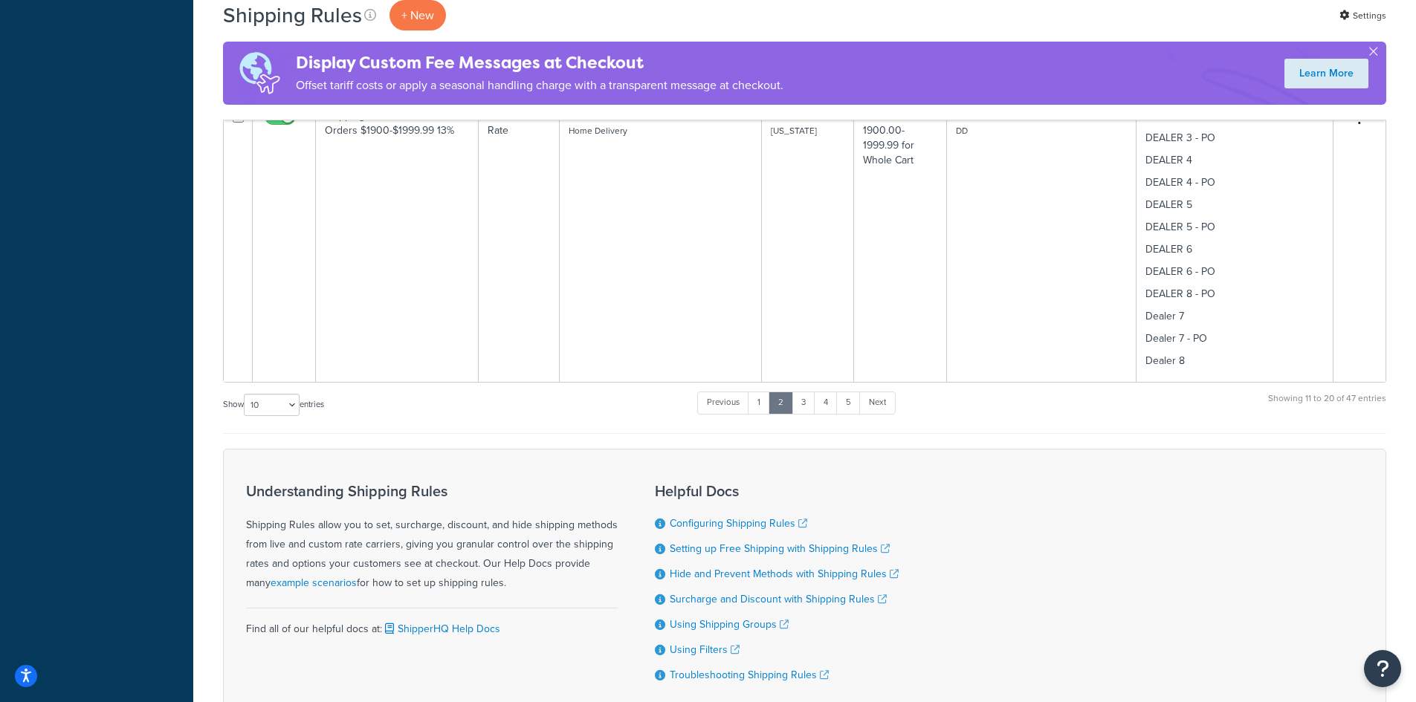
scroll to position [1598, 0]
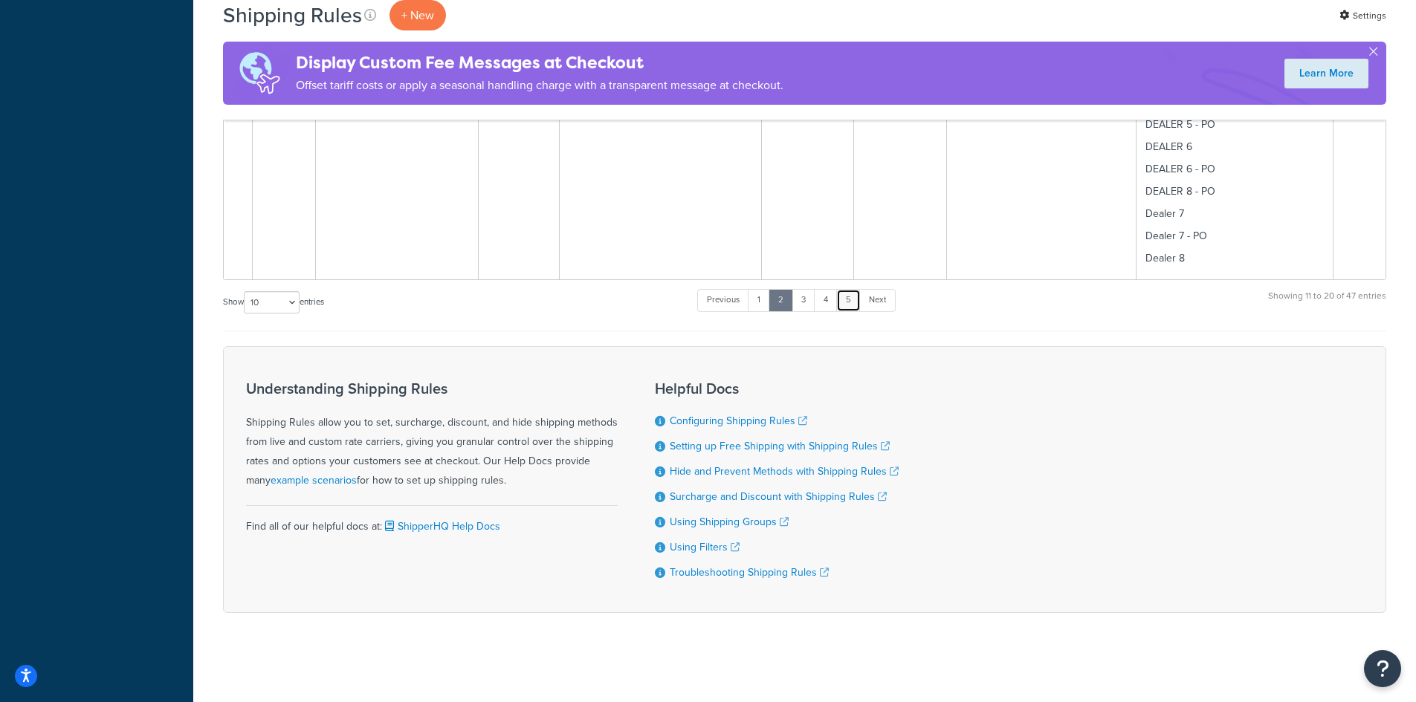
click at [851, 305] on link "5" at bounding box center [848, 300] width 25 height 22
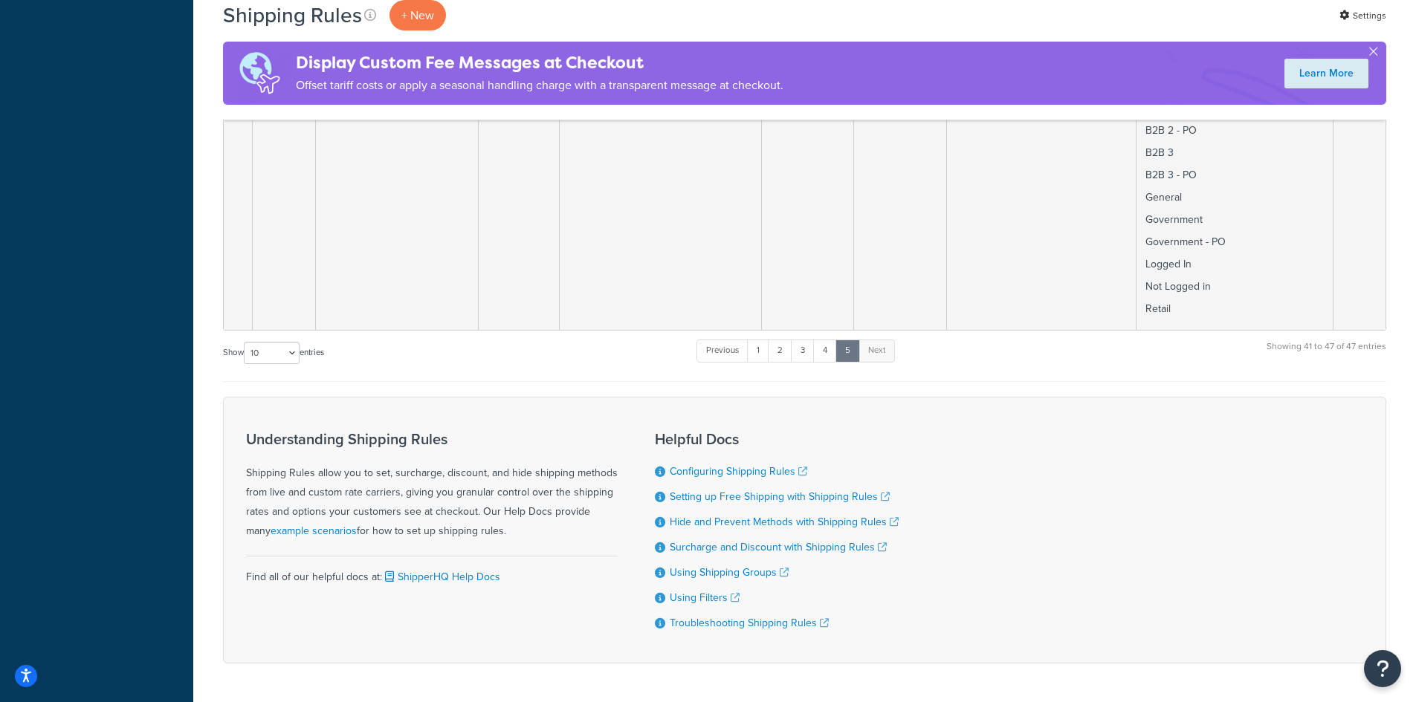
scroll to position [1846, 0]
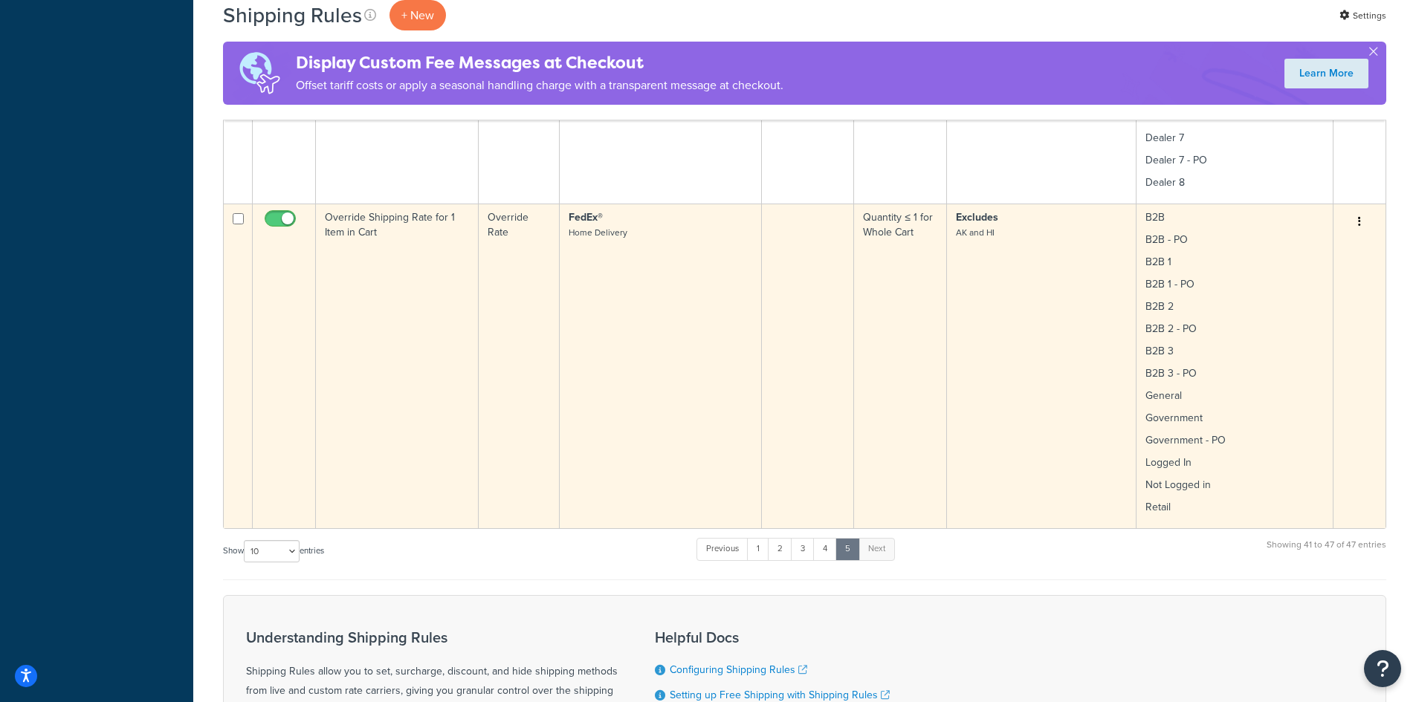
click at [441, 290] on td "Override Shipping Rate for 1 Item in Cart" at bounding box center [397, 366] width 163 height 325
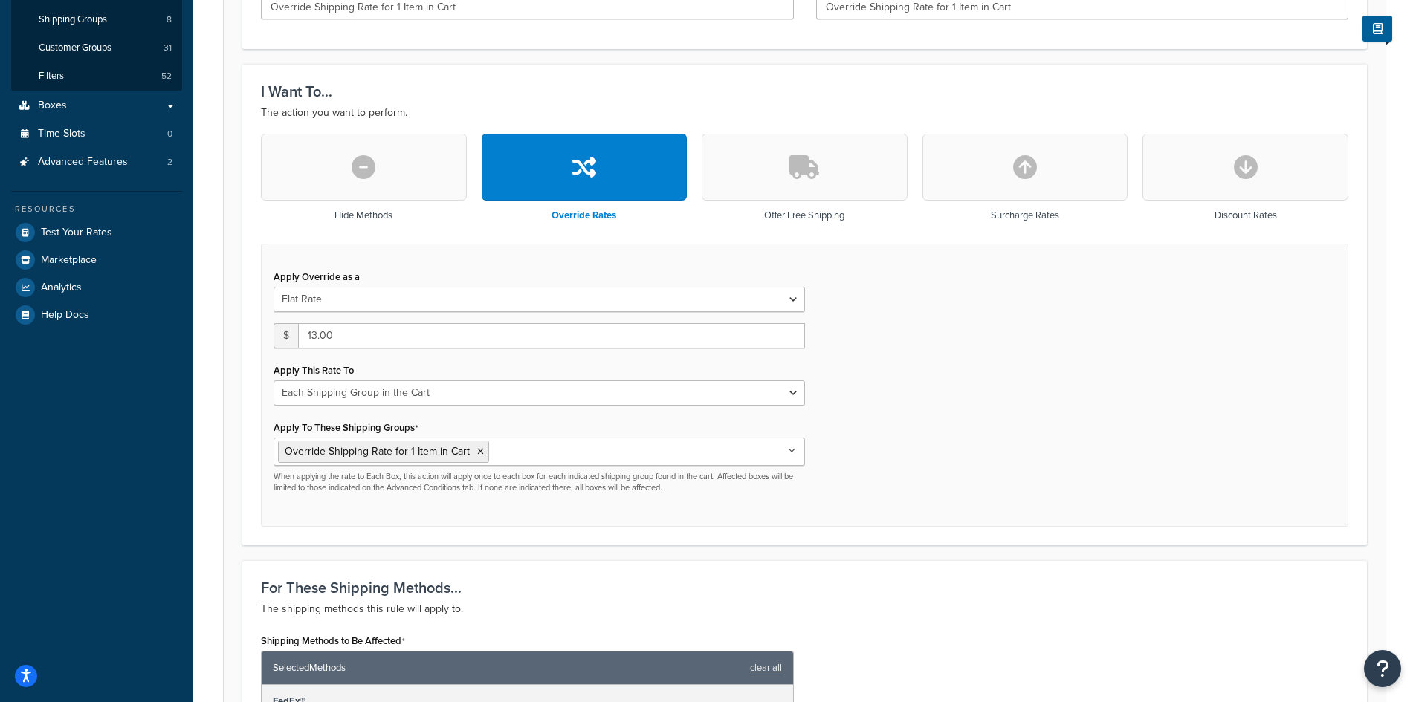
scroll to position [396, 0]
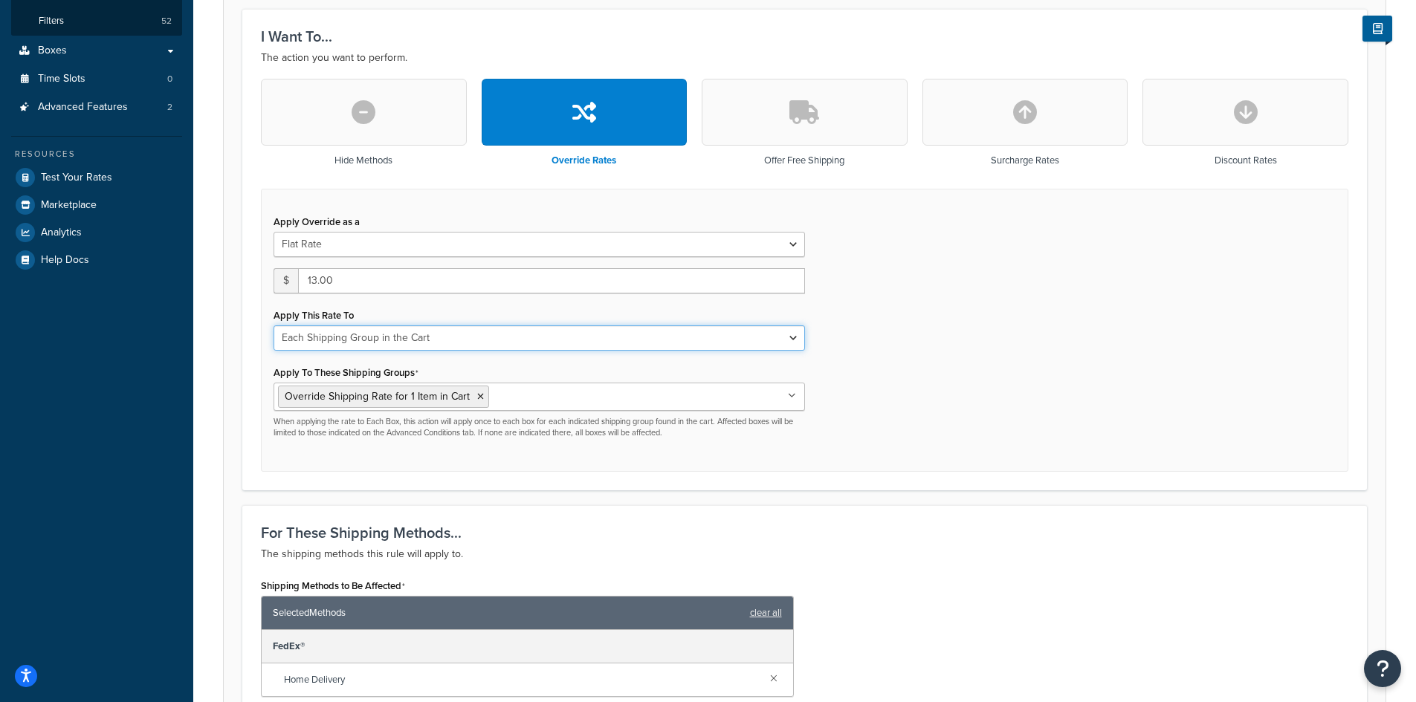
click at [793, 335] on select "Each Shipment in the Cart Each Shipping Group in the Cart Each Item within a Sh…" at bounding box center [538, 337] width 531 height 25
select select "CART"
click at [273, 325] on select "Each Shipment in the Cart Each Shipping Group in the Cart Each Item within a Sh…" at bounding box center [538, 337] width 531 height 25
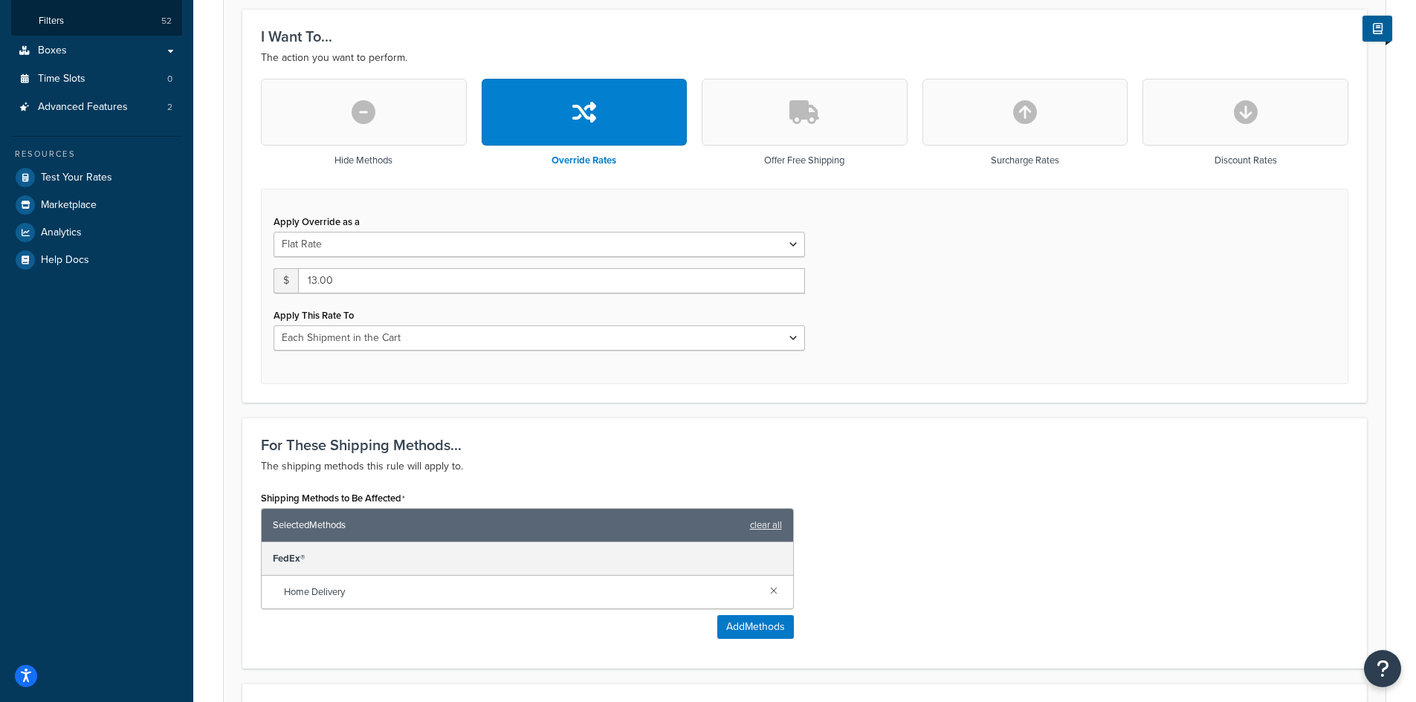
click at [921, 464] on p "The shipping methods this rule will apply to." at bounding box center [804, 467] width 1087 height 18
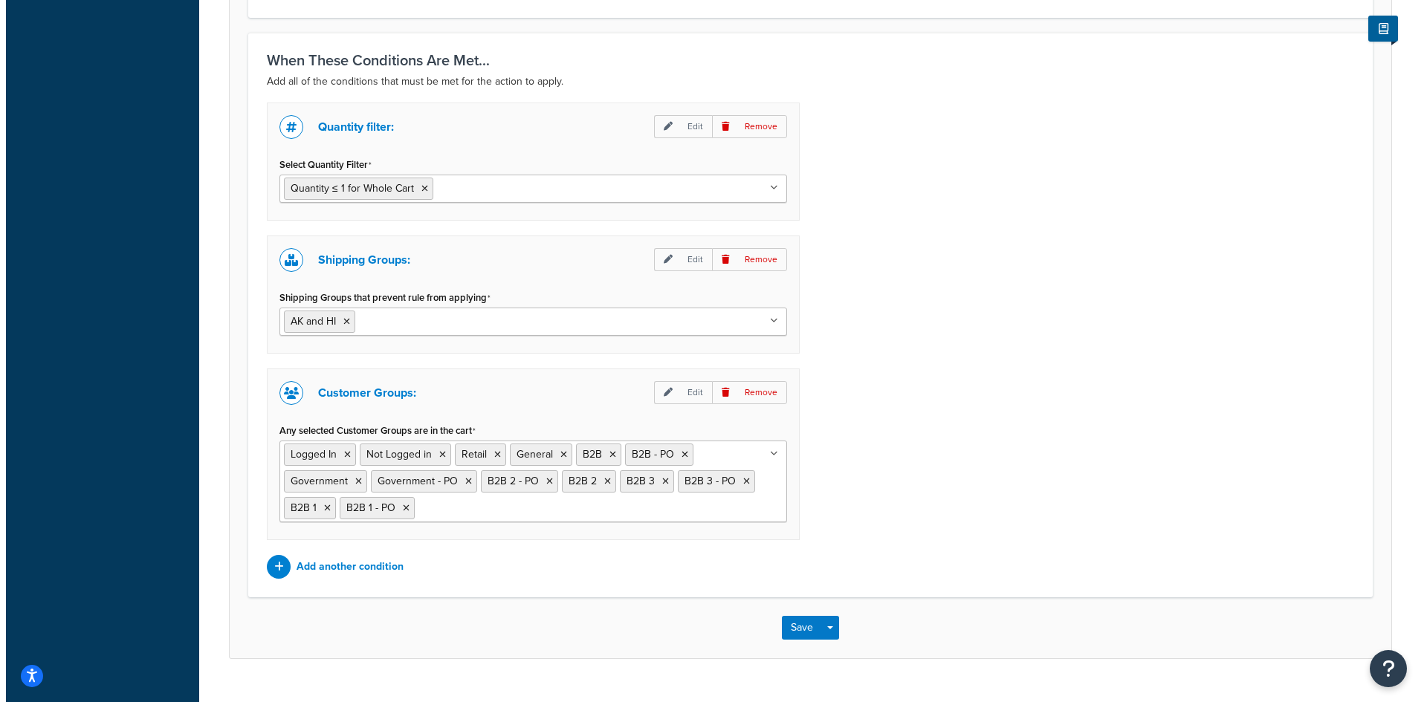
scroll to position [1078, 0]
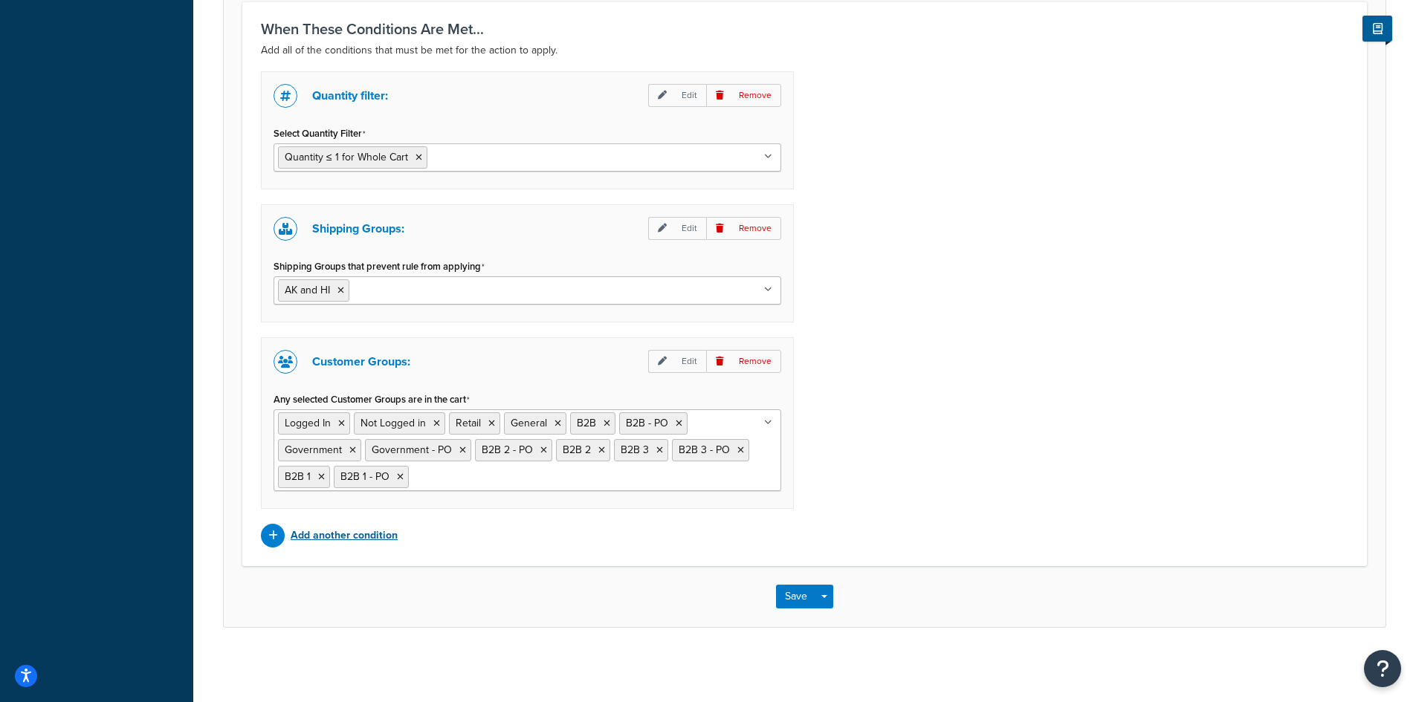
click at [271, 533] on icon at bounding box center [273, 536] width 10 height 10
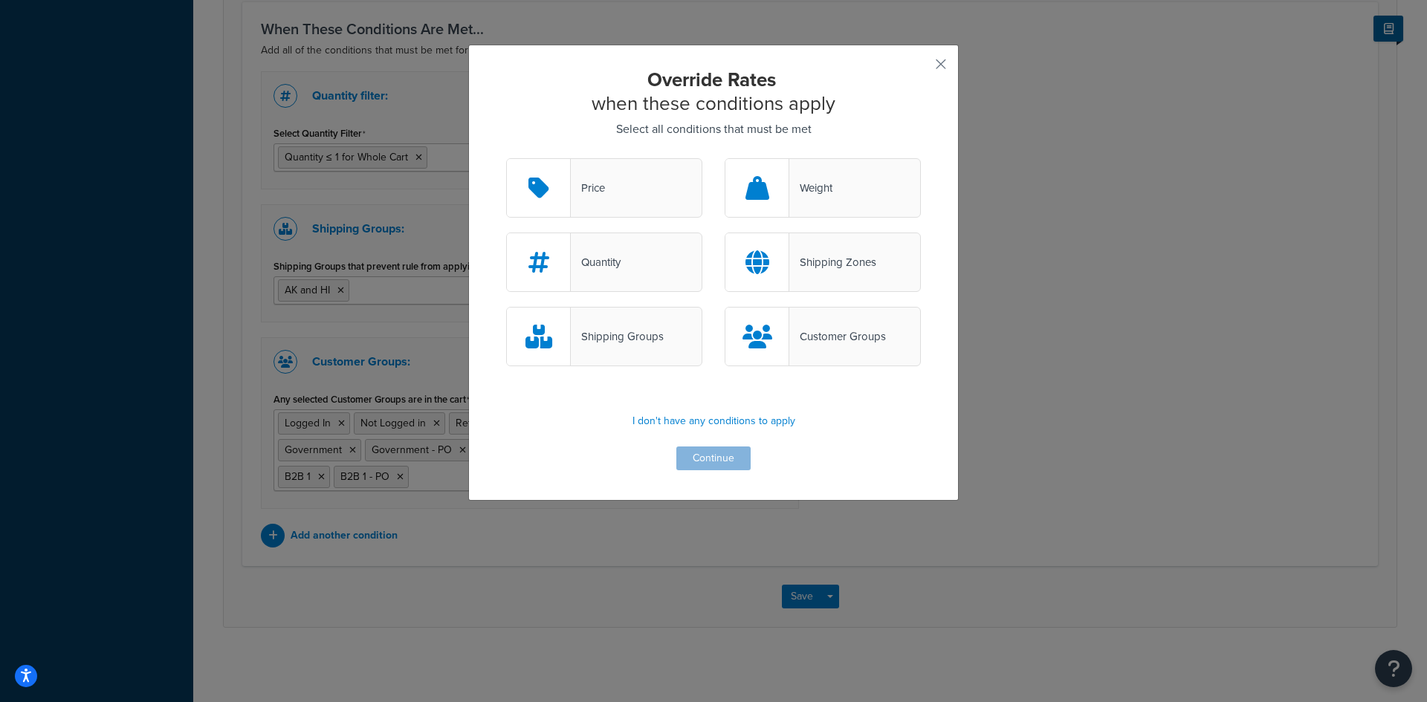
click at [842, 275] on div "Shipping Zones" at bounding box center [822, 262] width 196 height 59
click at [0, 0] on input "Shipping Zones" at bounding box center [0, 0] width 0 height 0
click at [705, 455] on button "Continue" at bounding box center [713, 459] width 74 height 24
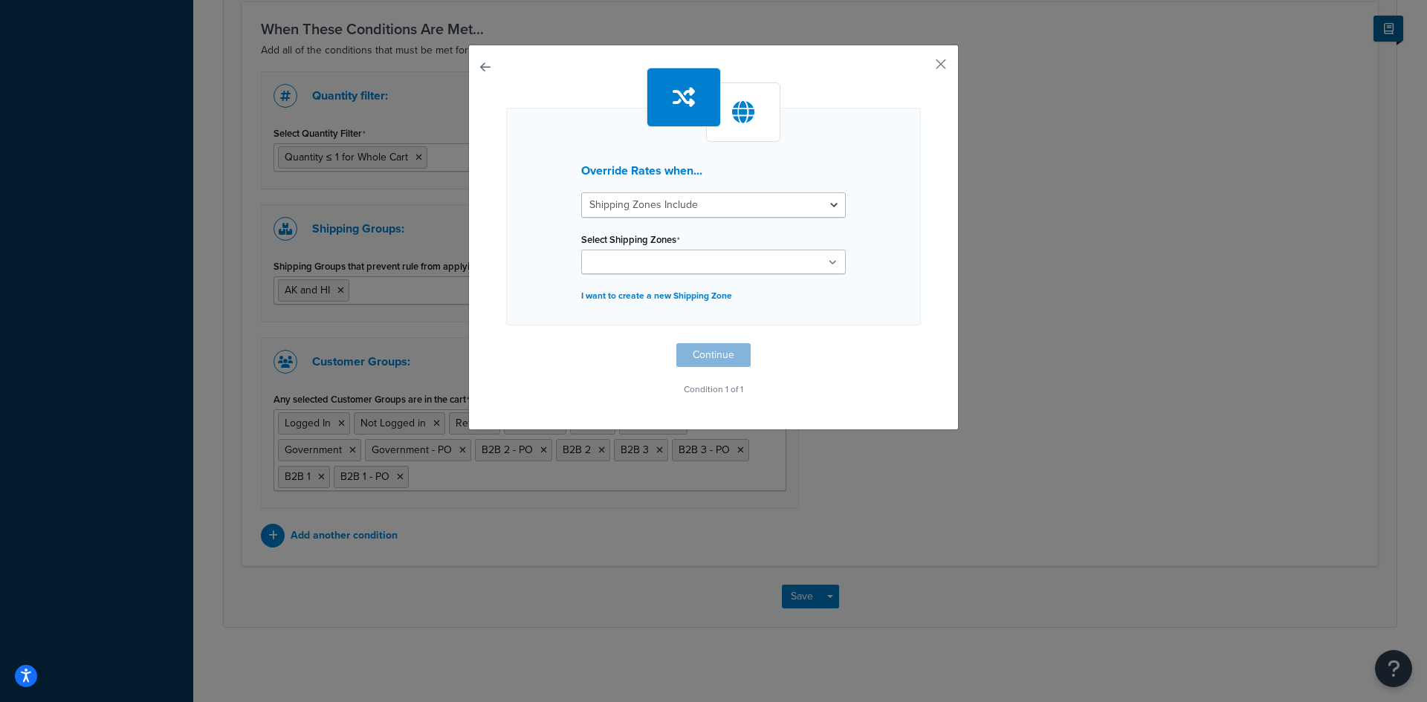
click at [676, 259] on input "Select Shipping Zones" at bounding box center [652, 263] width 132 height 16
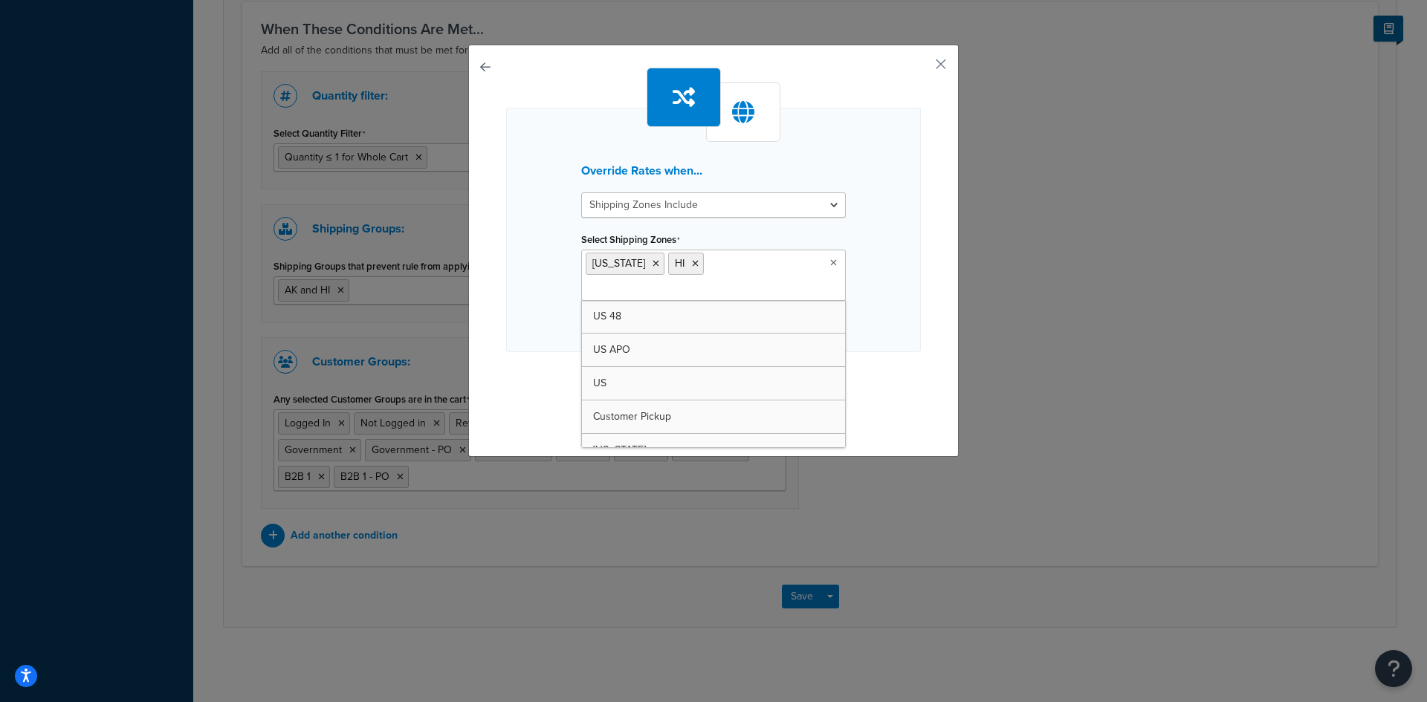
click at [863, 406] on p "Condition 1 of 1" at bounding box center [713, 416] width 415 height 21
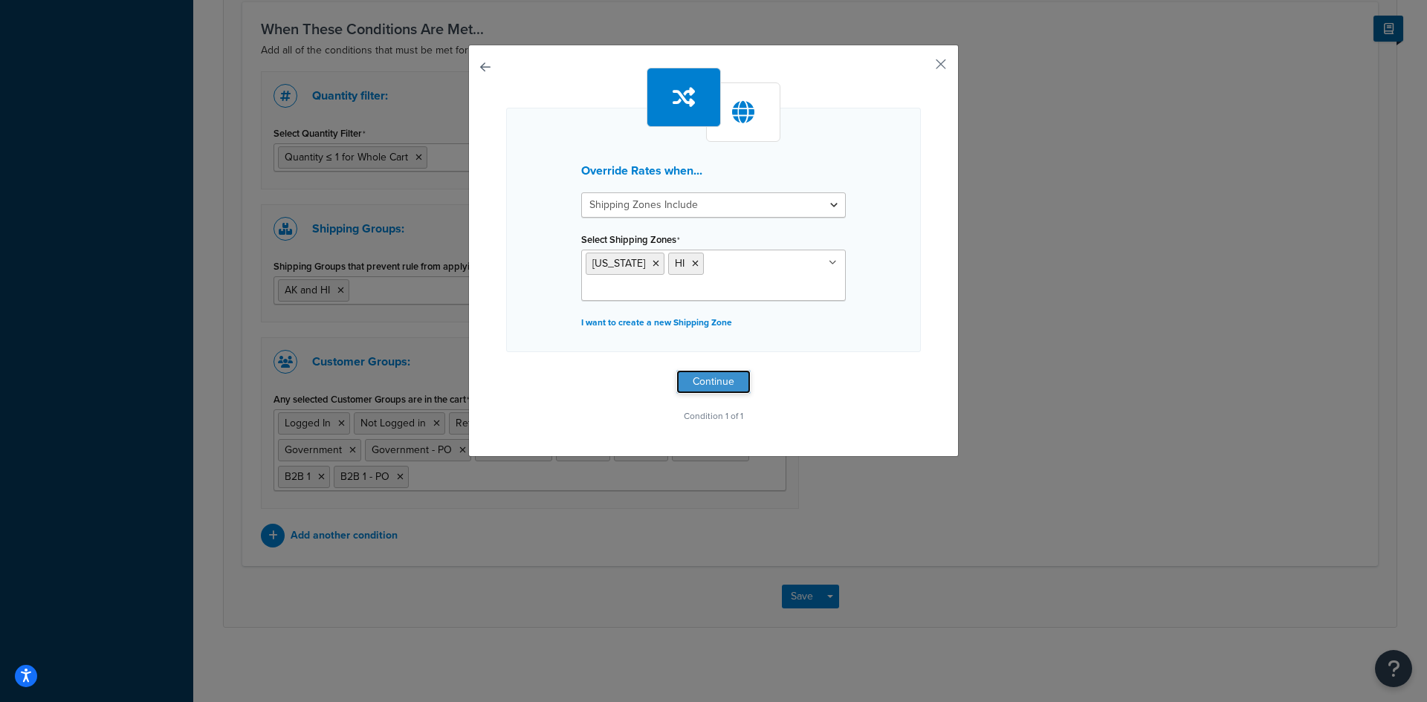
click at [732, 370] on button "Continue" at bounding box center [713, 382] width 74 height 24
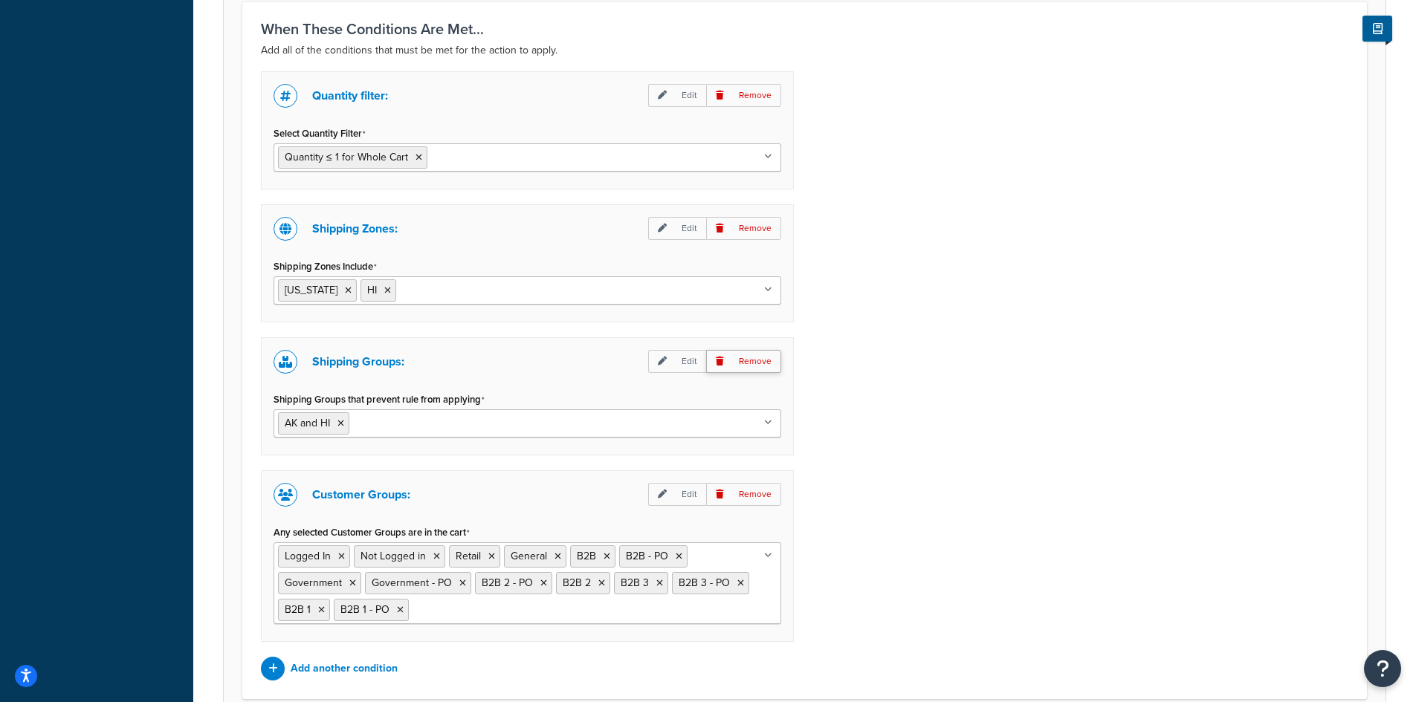
click at [730, 363] on p "Remove" at bounding box center [743, 361] width 75 height 23
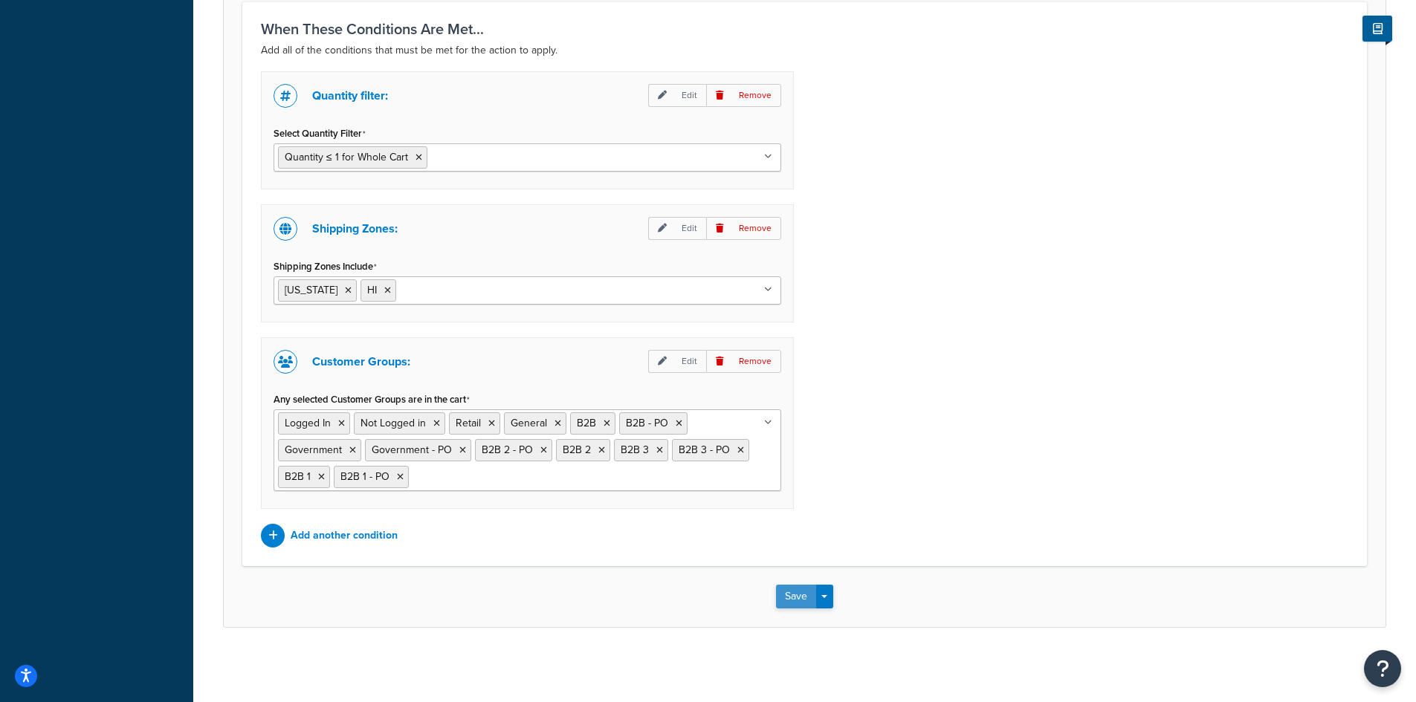
click at [788, 599] on button "Save" at bounding box center [796, 597] width 40 height 24
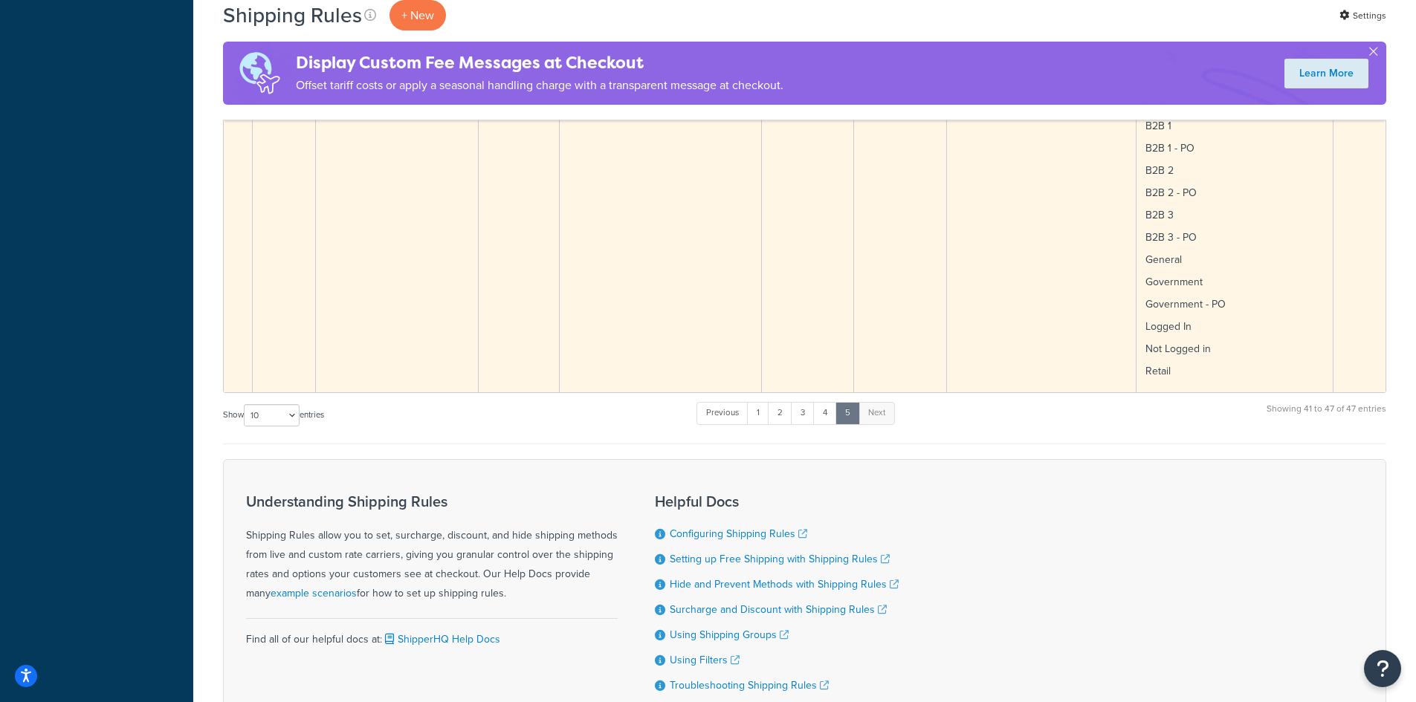
scroll to position [1783, 0]
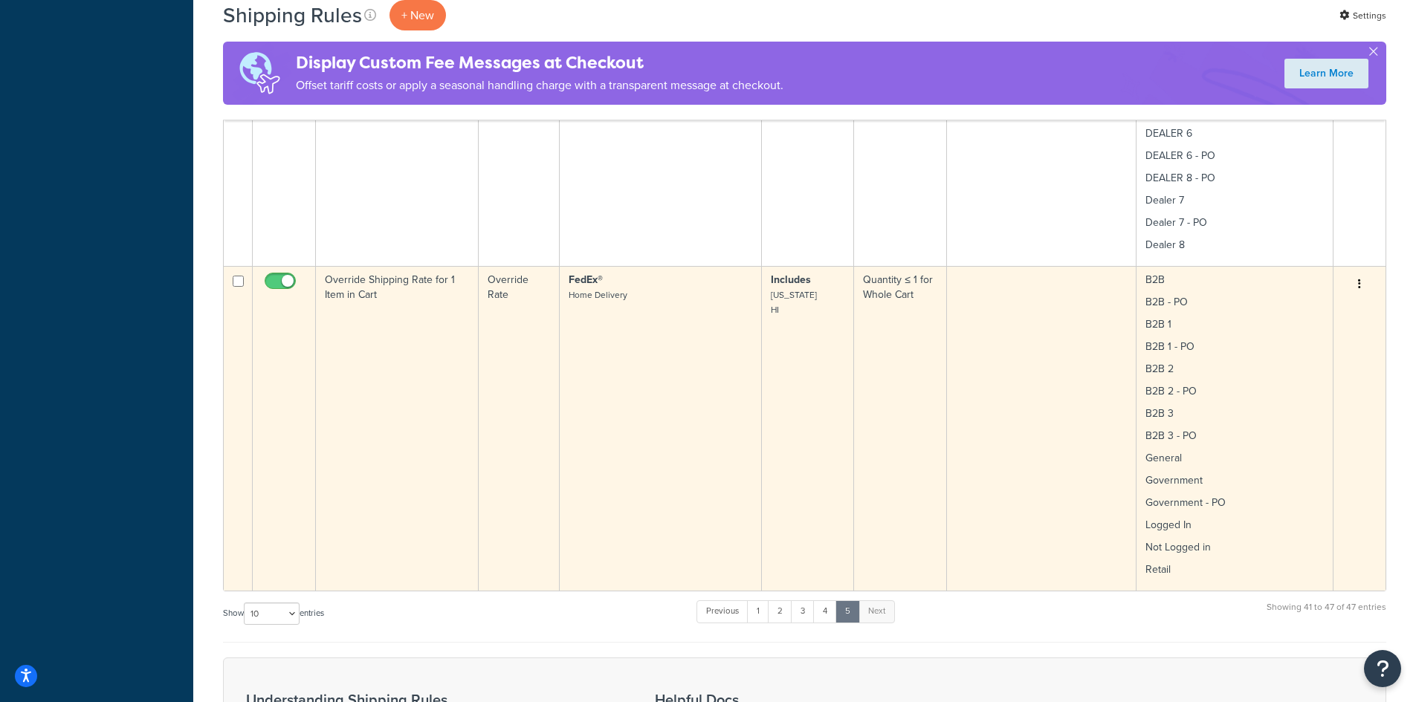
click at [414, 396] on td "Override Shipping Rate for 1 Item in Cart" at bounding box center [397, 428] width 163 height 325
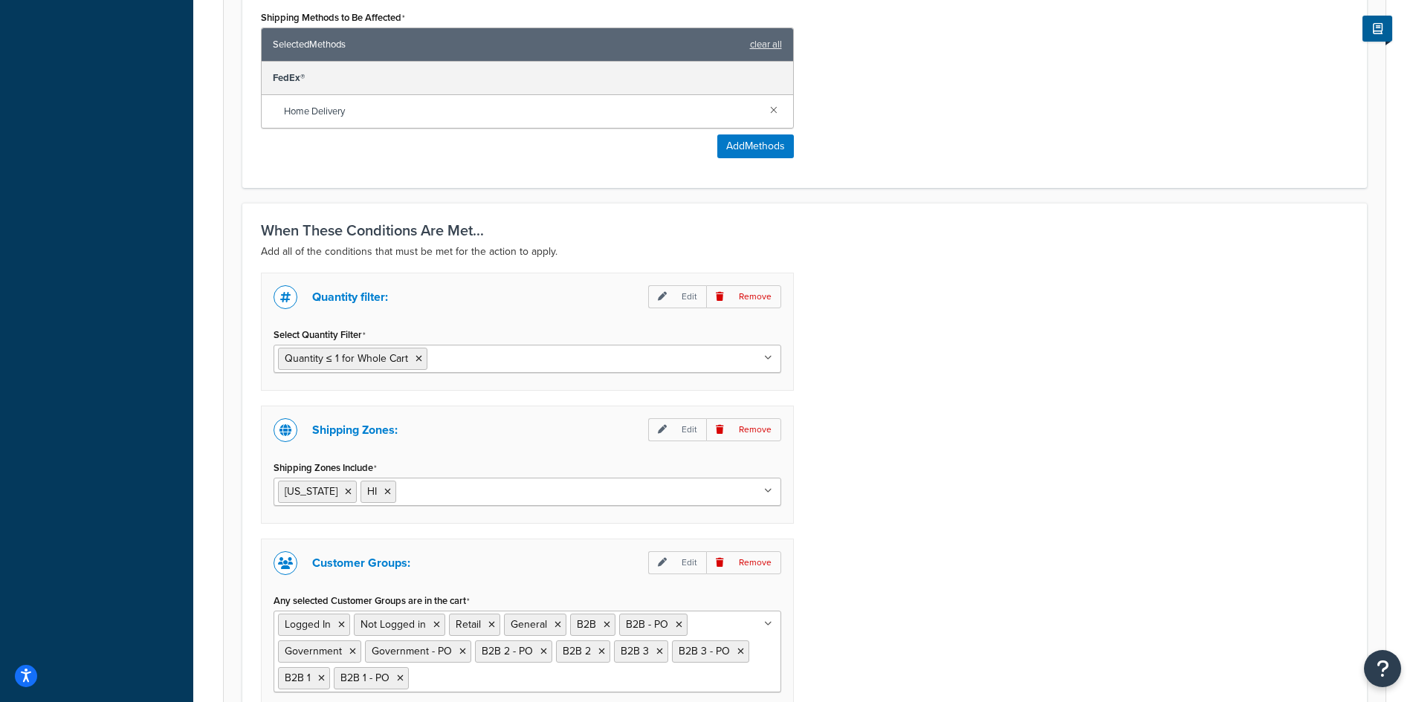
scroll to position [990, 0]
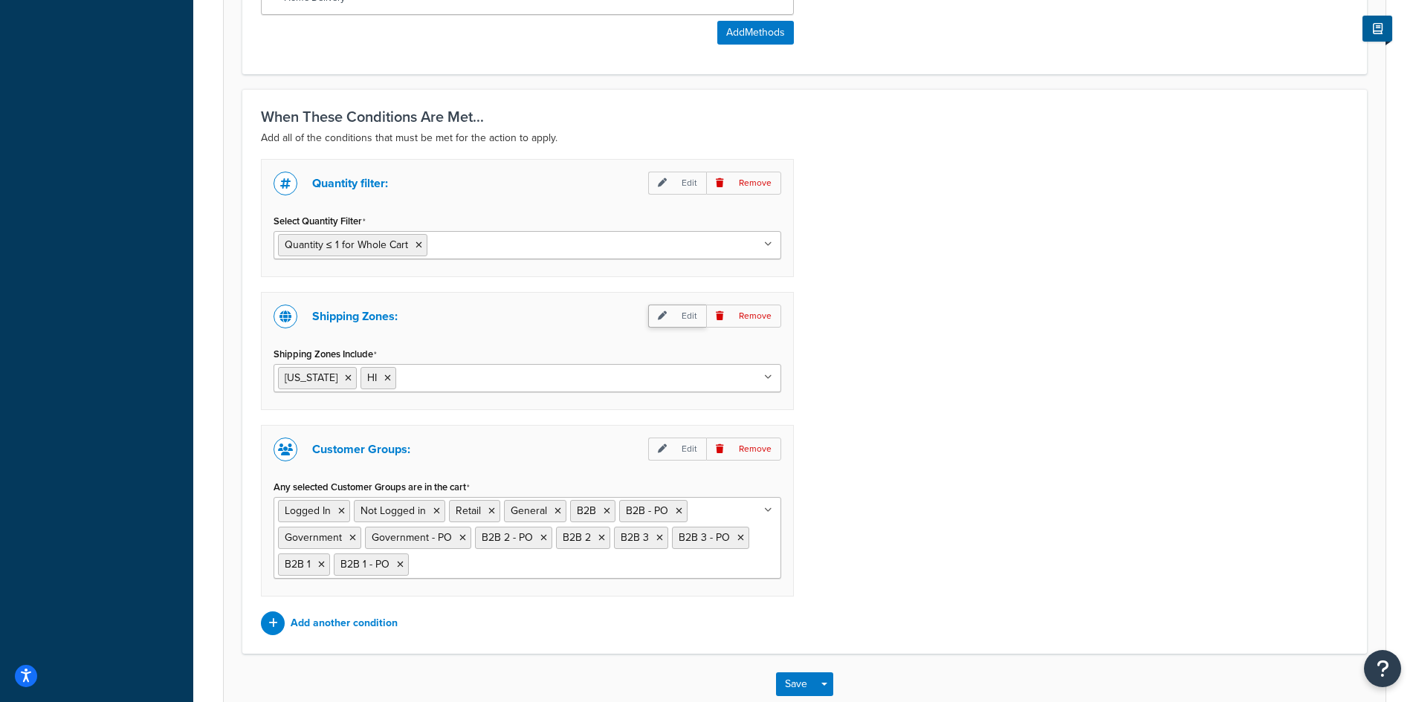
click at [675, 314] on p "Edit" at bounding box center [677, 316] width 58 height 23
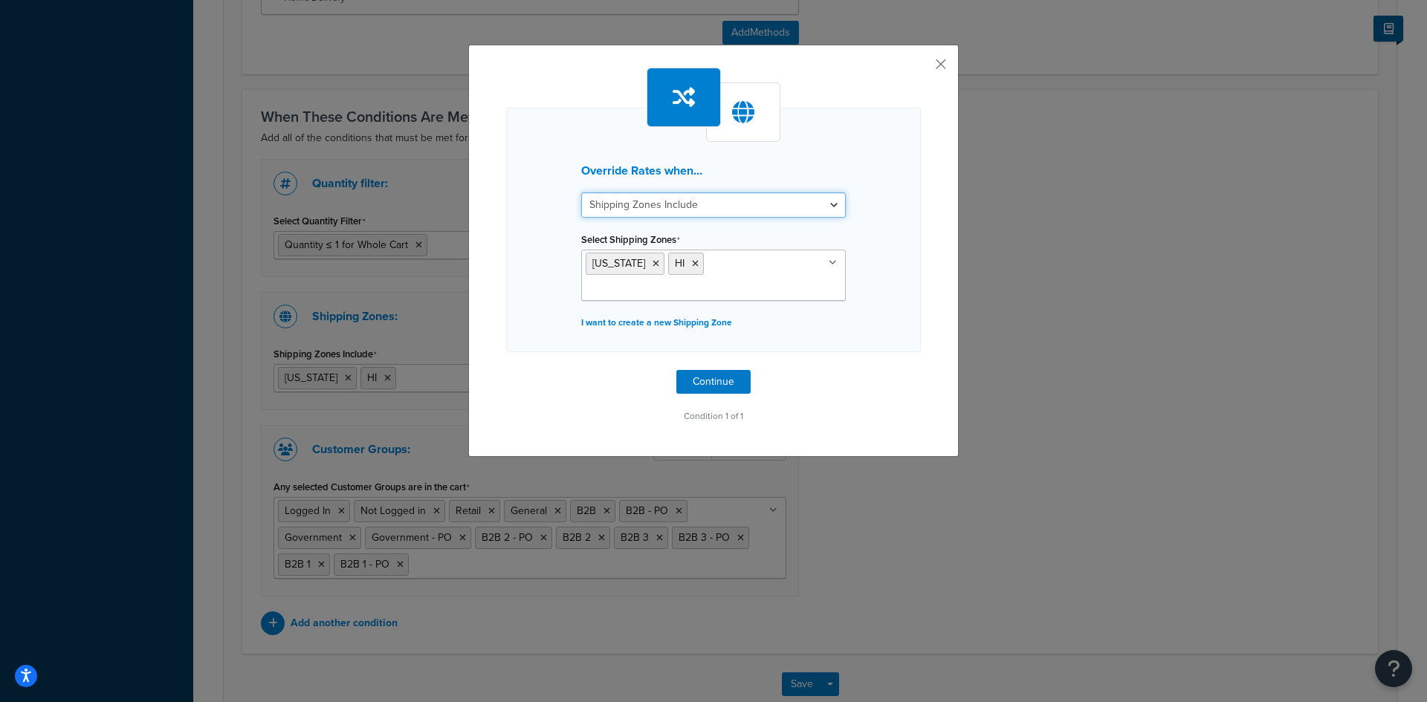
click at [709, 207] on select "Shipping Zones Include Shipping Zones Do Not Include" at bounding box center [713, 204] width 265 height 25
select select "exclude"
click at [581, 192] on select "Shipping Zones Include Shipping Zones Do Not Include" at bounding box center [713, 204] width 265 height 25
click at [704, 370] on button "Continue" at bounding box center [713, 382] width 74 height 24
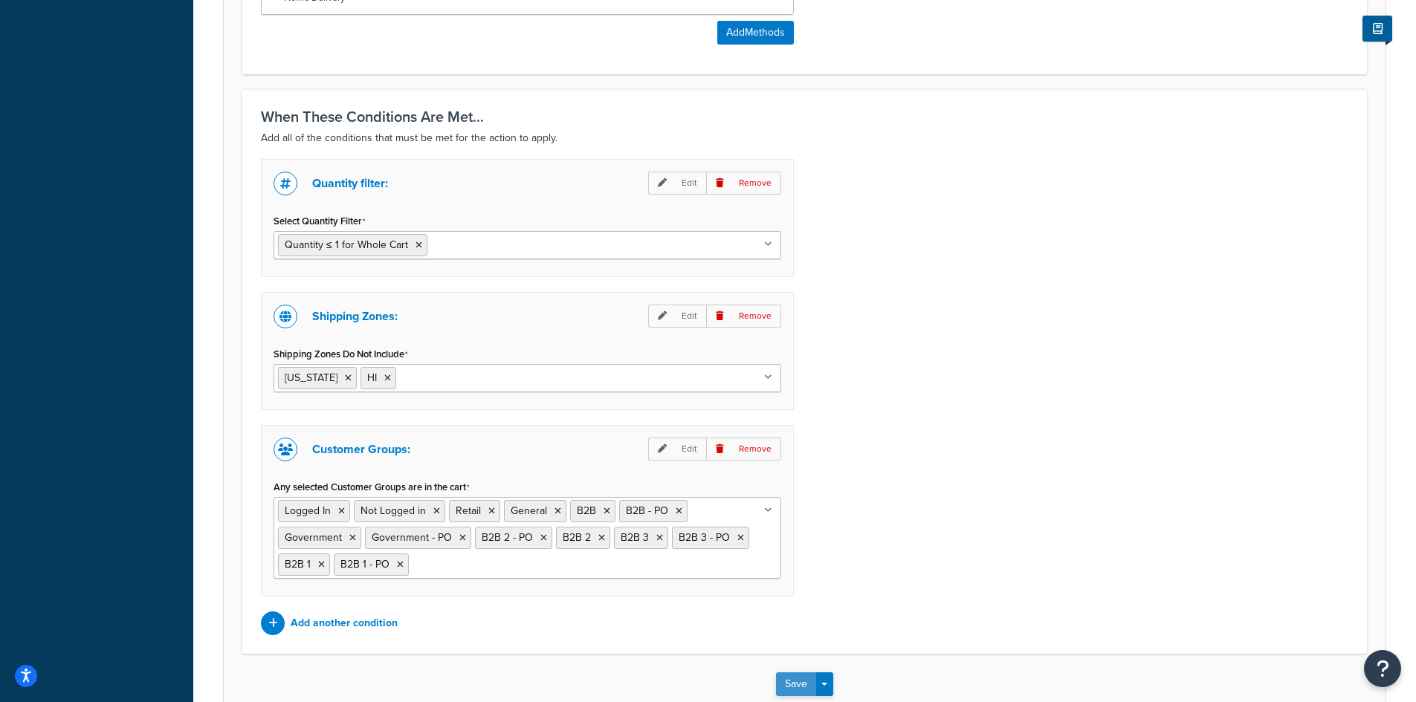
click at [797, 685] on button "Save" at bounding box center [796, 684] width 40 height 24
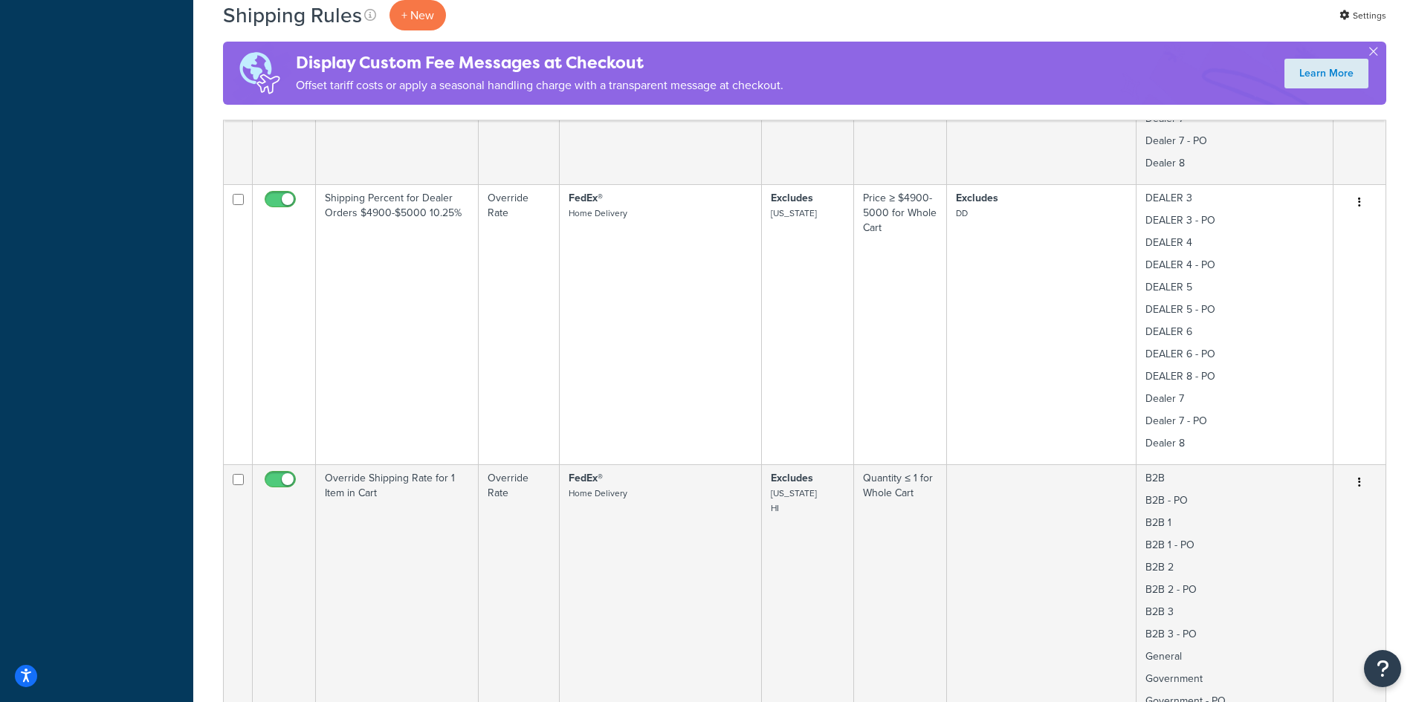
scroll to position [1783, 0]
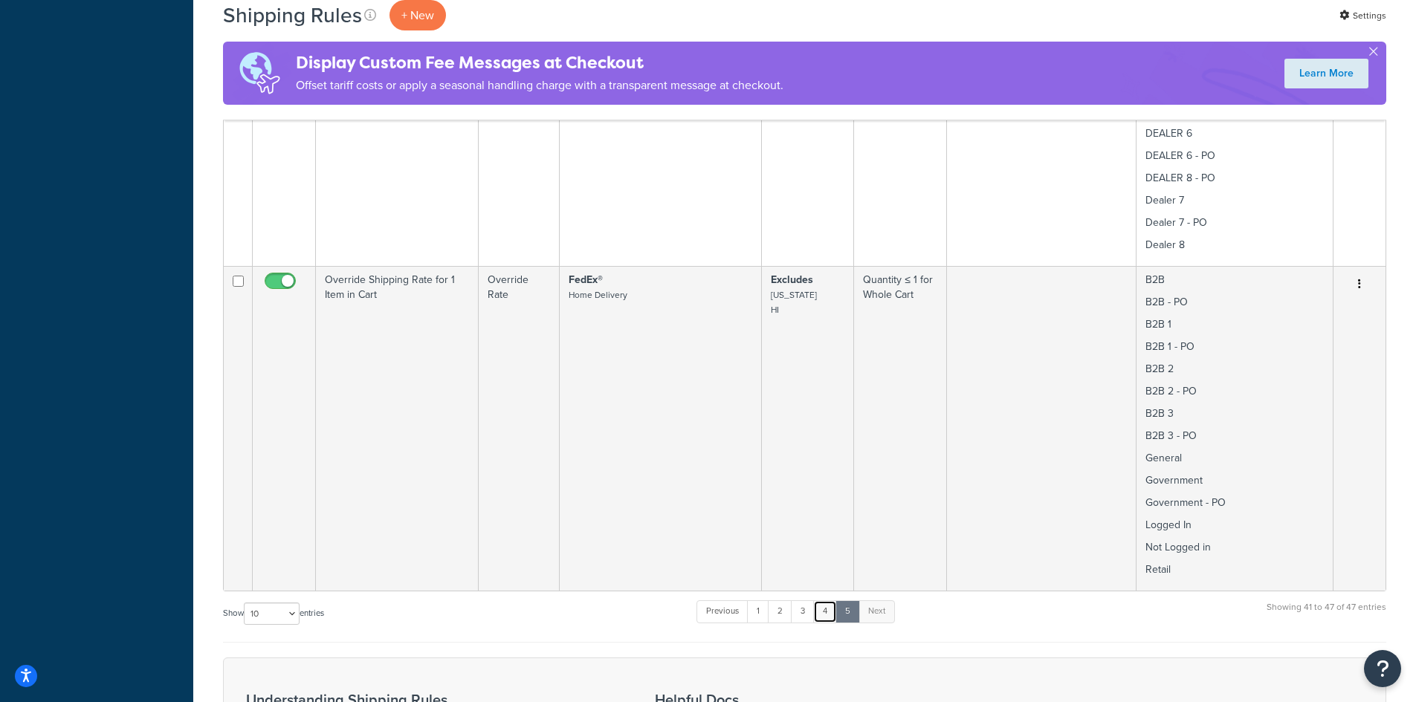
click at [829, 612] on link "4" at bounding box center [825, 611] width 24 height 22
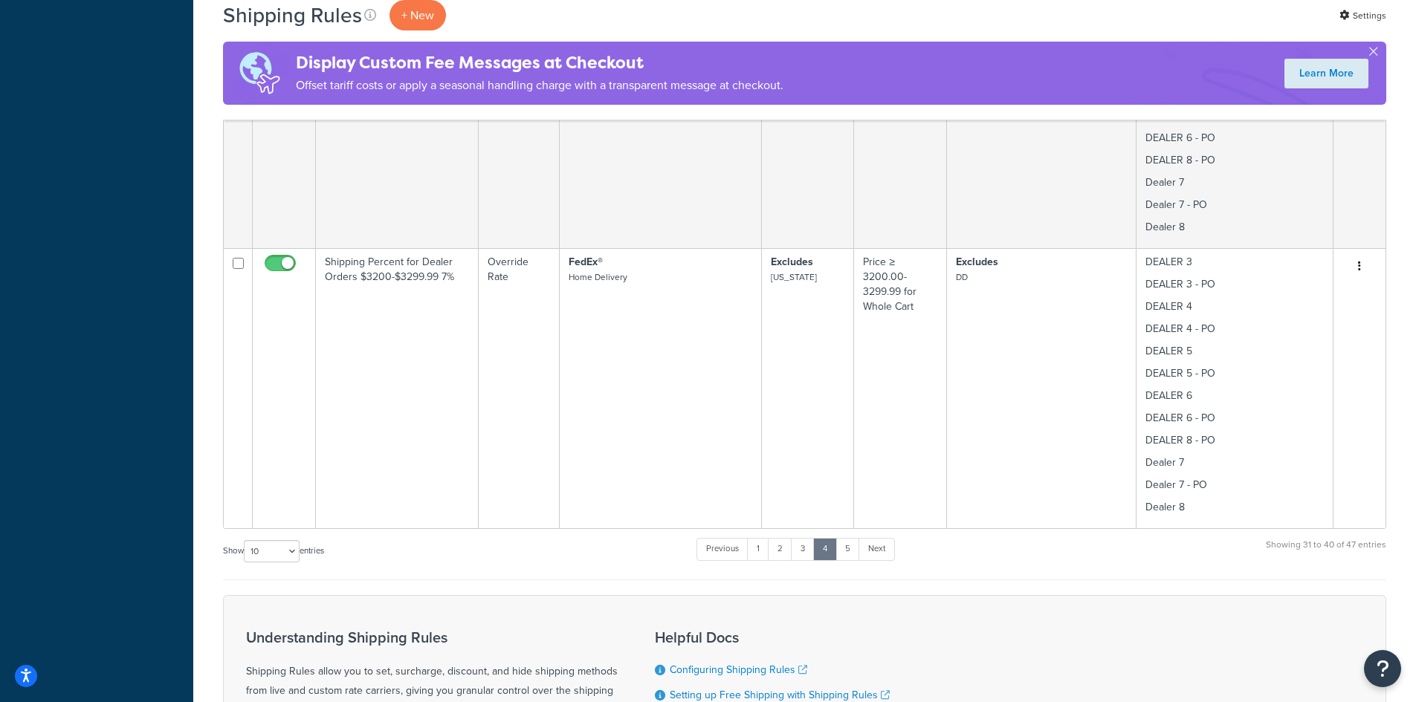
scroll to position [2890, 0]
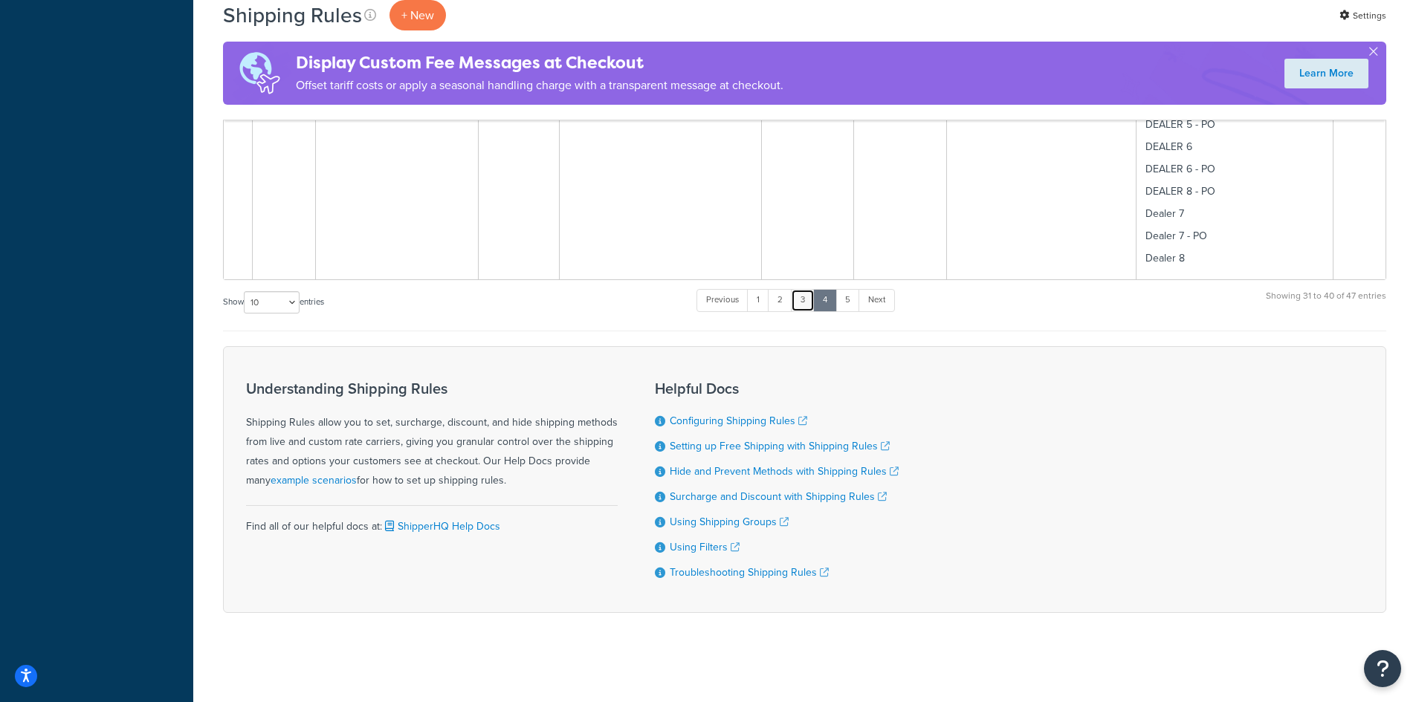
click at [805, 301] on link "3" at bounding box center [803, 300] width 24 height 22
click at [776, 296] on link "2" at bounding box center [780, 300] width 25 height 22
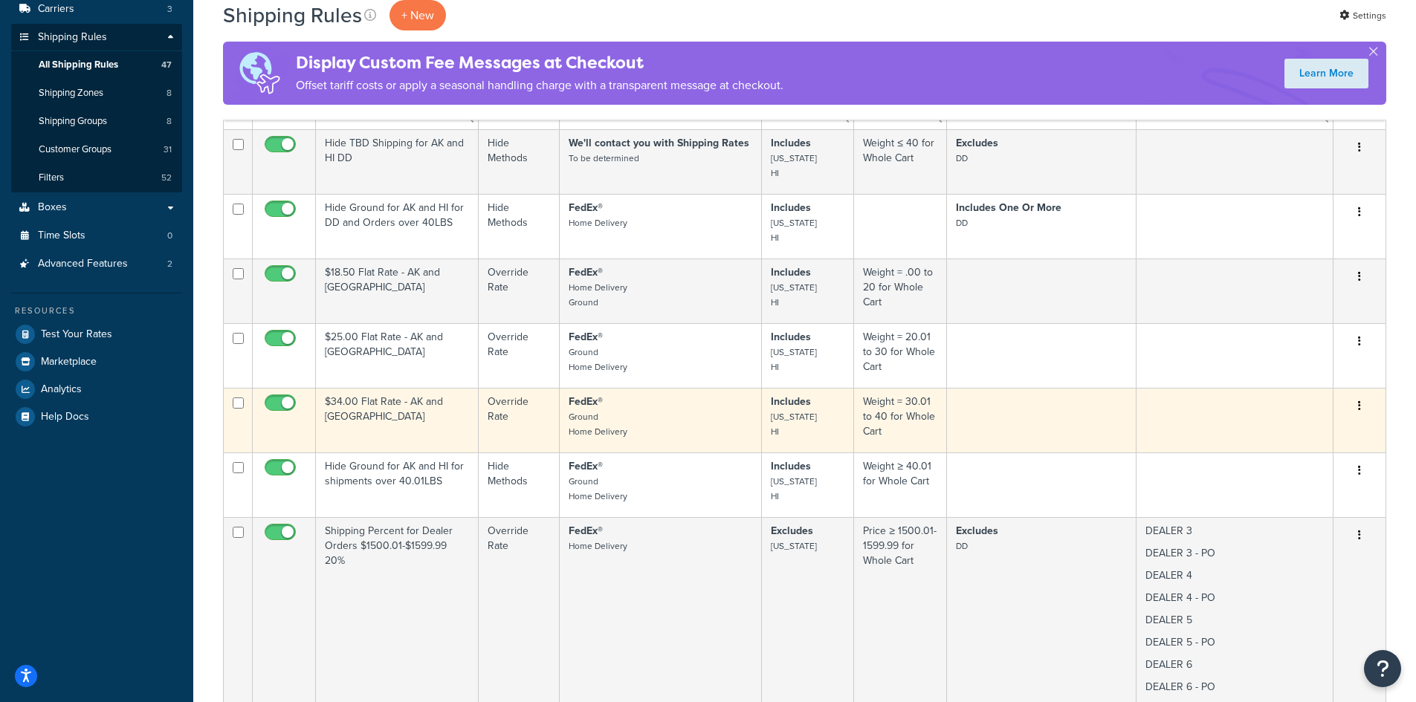
scroll to position [210, 0]
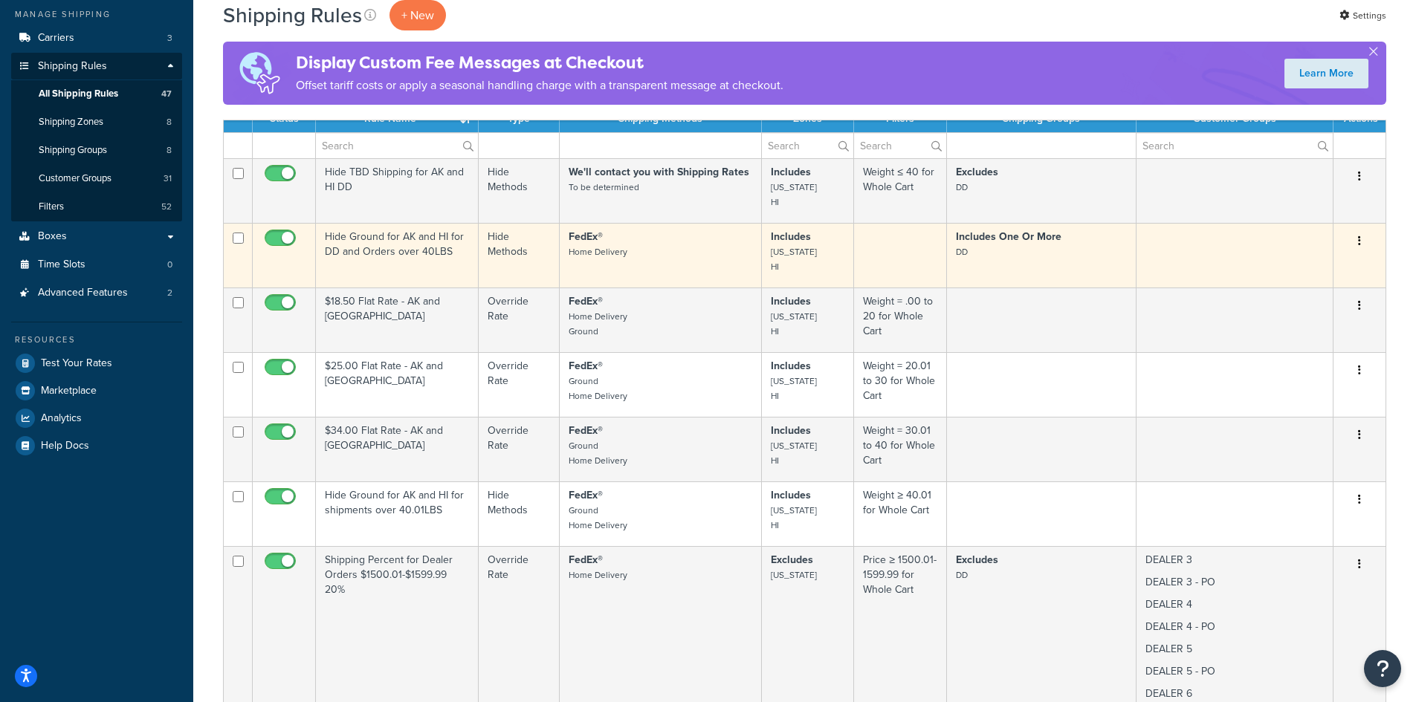
click at [363, 273] on td "Hide Ground for AK and HI for DD and Orders over 40LBS" at bounding box center [397, 255] width 163 height 65
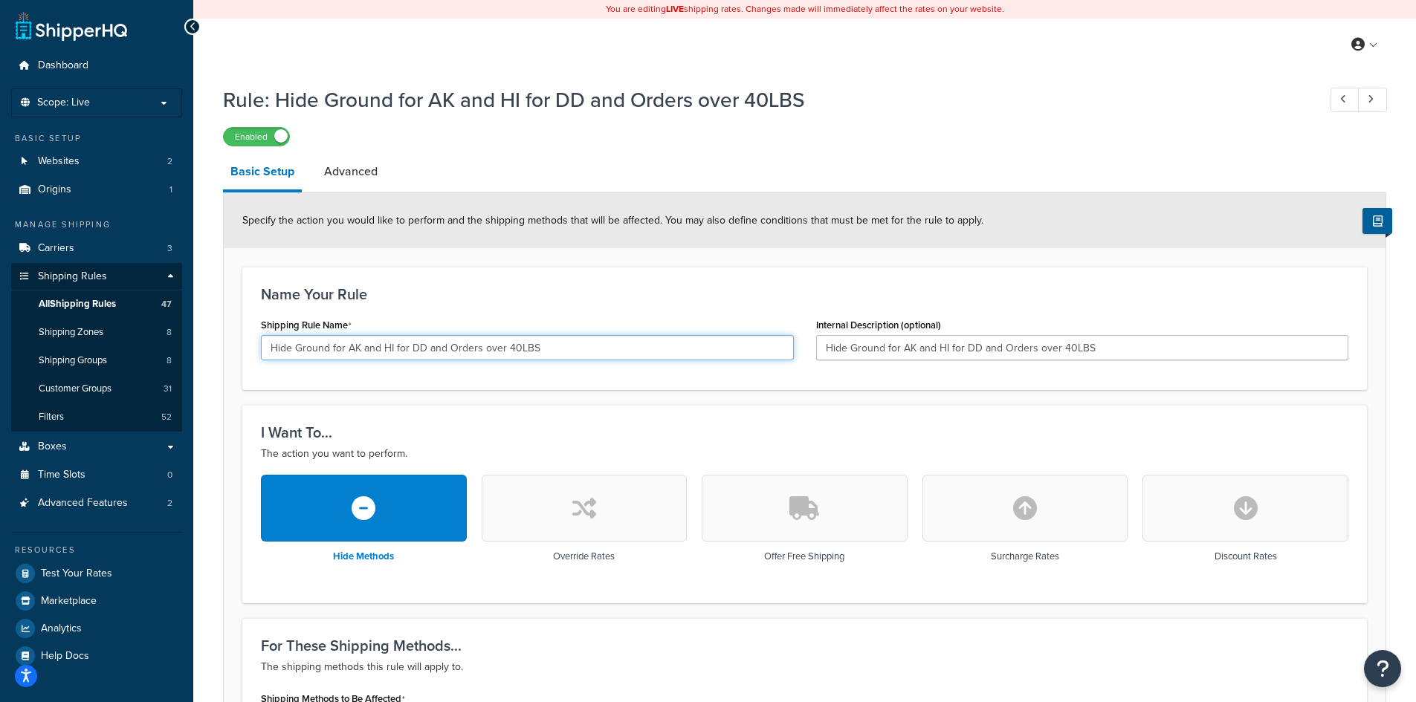
drag, startPoint x: 427, startPoint y: 346, endPoint x: 559, endPoint y: 346, distance: 131.5
click at [559, 346] on input "Hide Ground for AK and HI for DD and Orders over 40LBS" at bounding box center [527, 347] width 533 height 25
type input "Hide Ground for AK and HI for DD"
drag, startPoint x: 981, startPoint y: 346, endPoint x: 1127, endPoint y: 343, distance: 146.4
click at [1117, 344] on input "Hide Ground for AK and HI for DD and Orders over 40LBS" at bounding box center [1082, 347] width 533 height 25
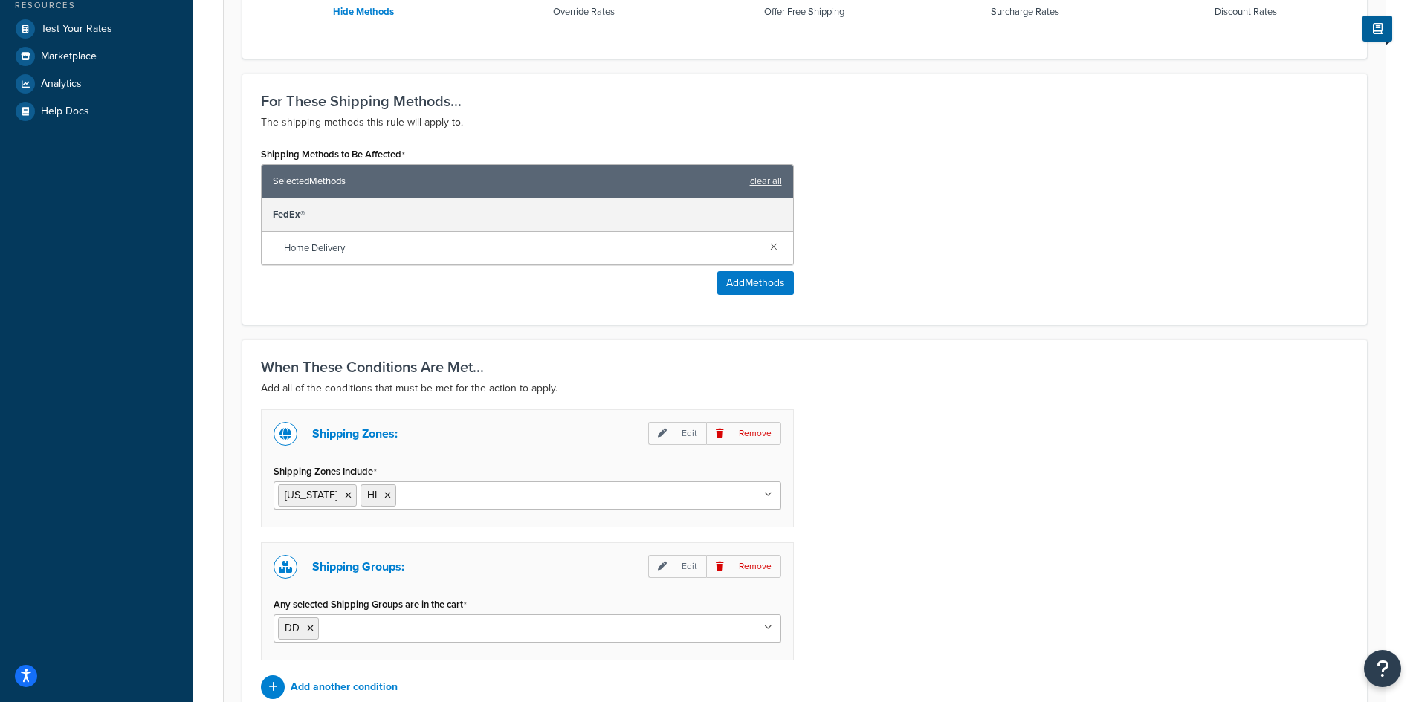
scroll to position [594, 0]
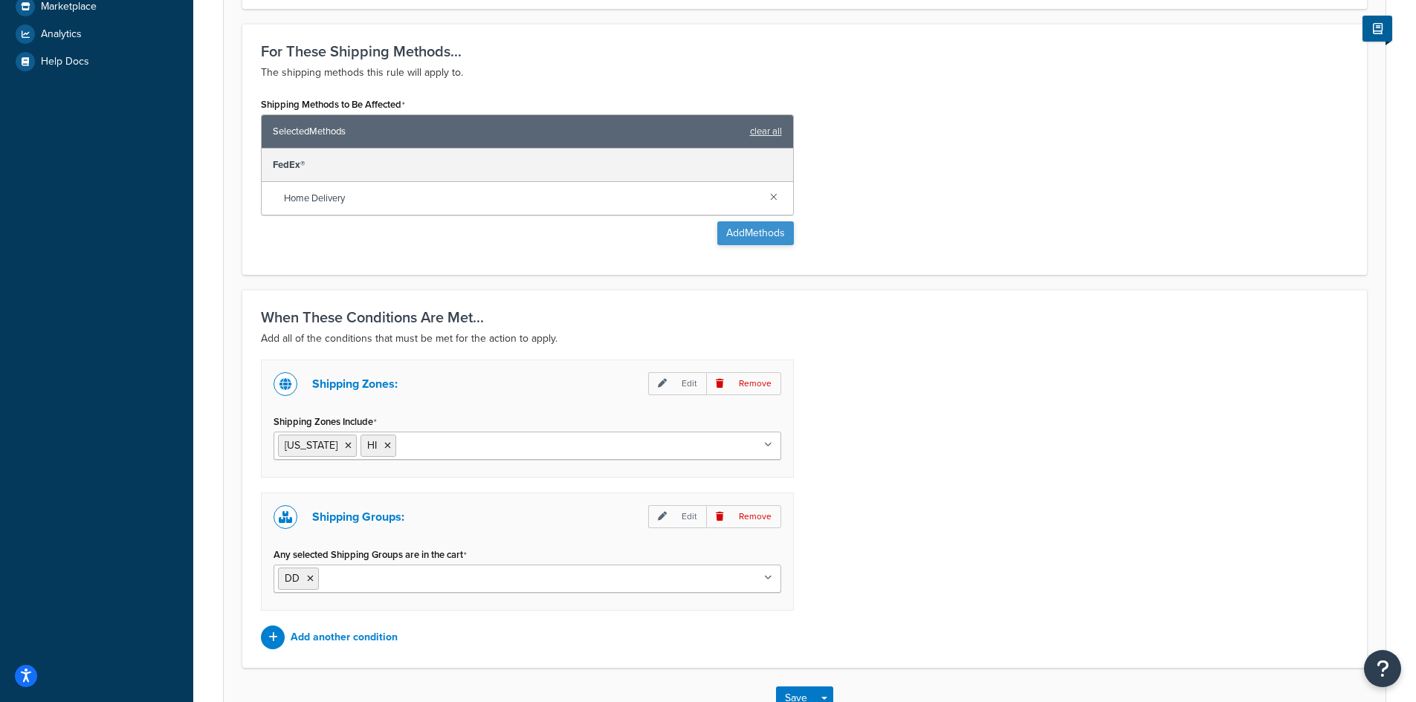
type input "Hide Ground for AK and HI for DD"
click at [738, 229] on button "Add Methods" at bounding box center [755, 233] width 77 height 24
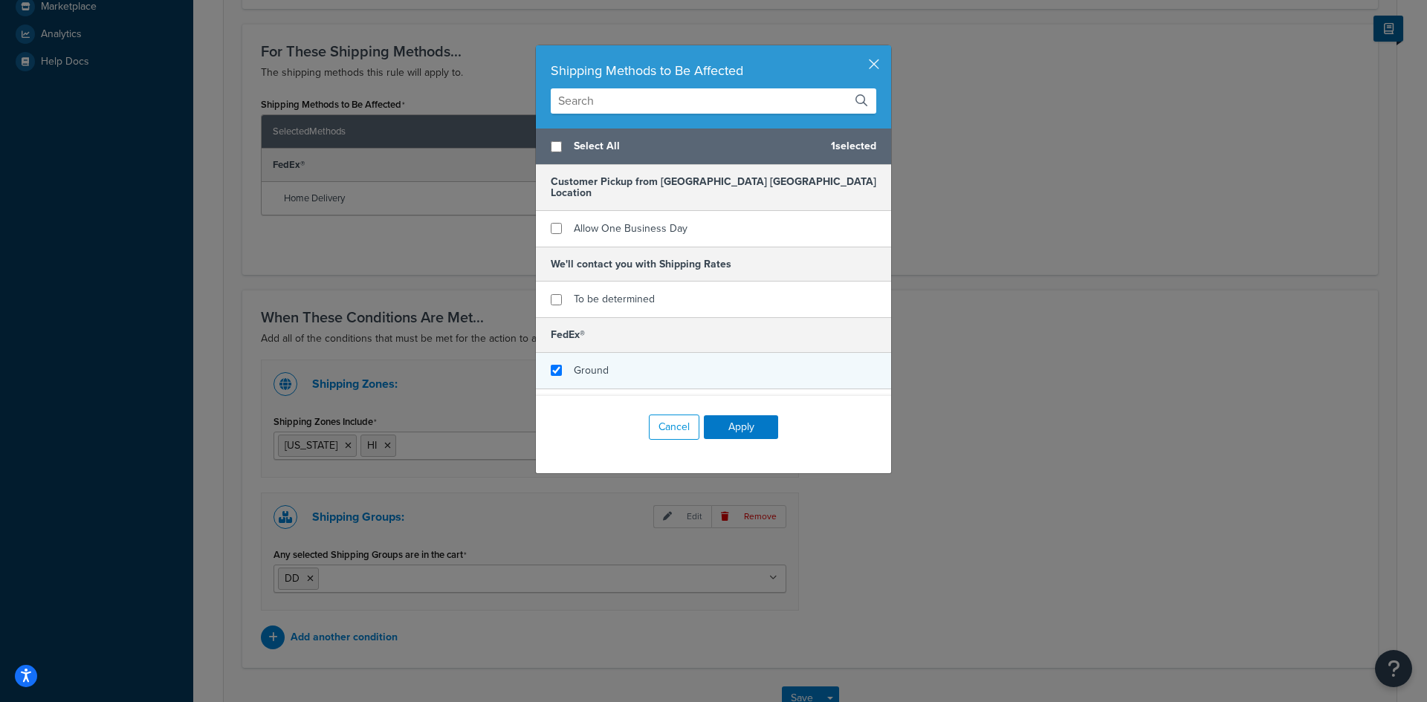
checkbox input "true"
click at [597, 363] on span "Ground" at bounding box center [591, 371] width 35 height 16
click at [718, 431] on button "Apply" at bounding box center [741, 427] width 74 height 24
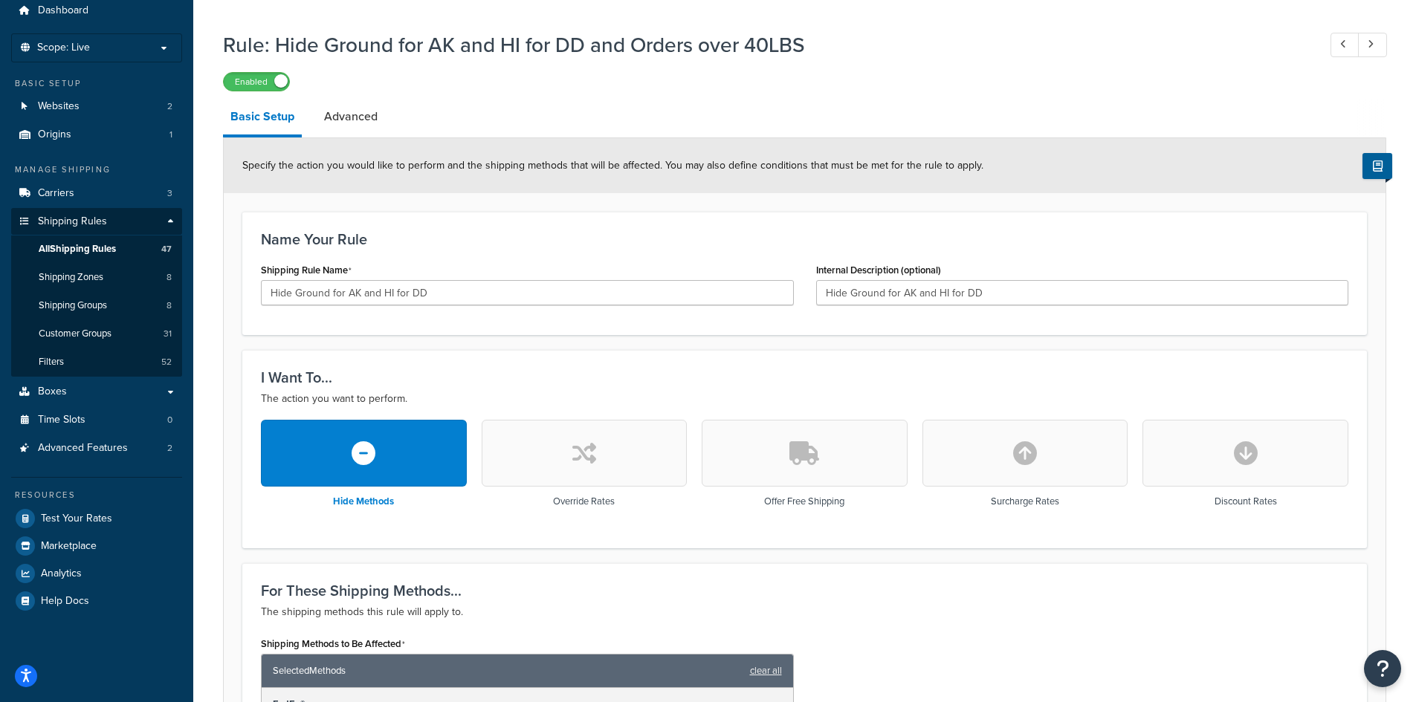
scroll to position [0, 0]
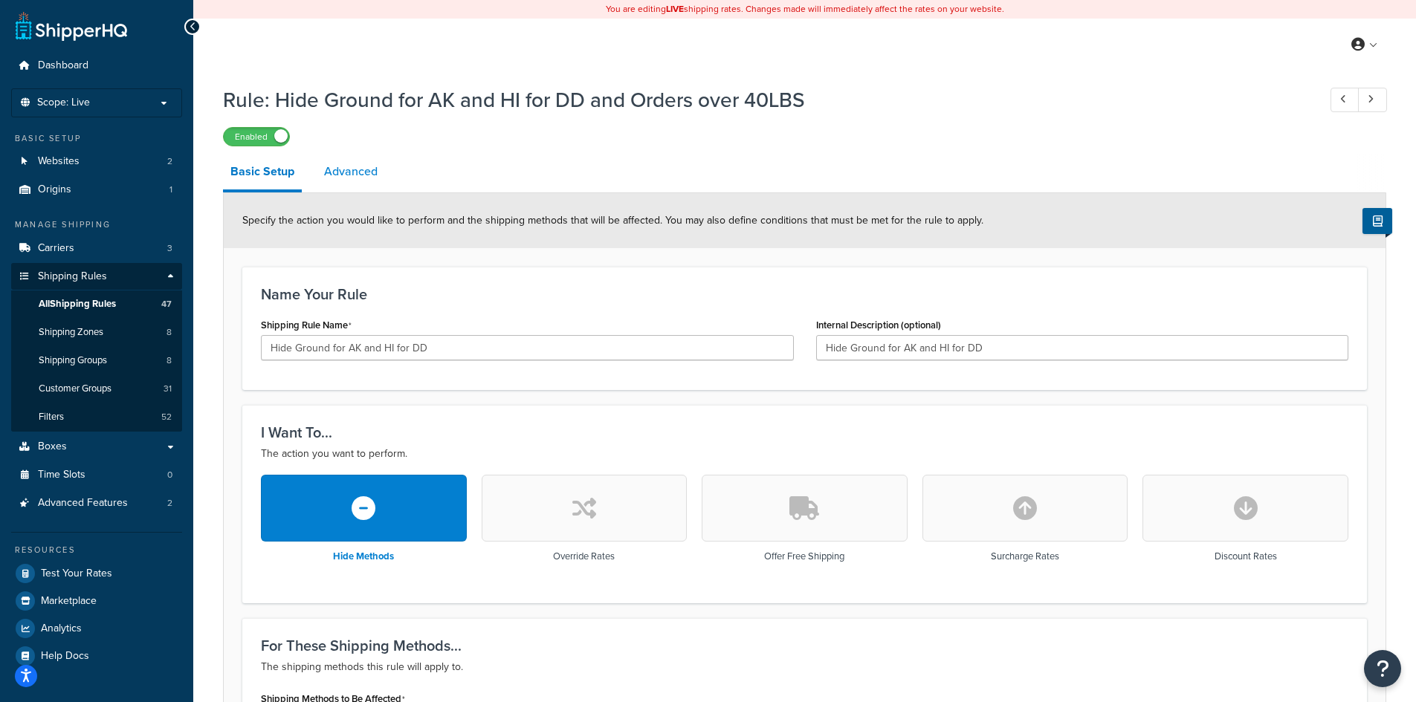
click at [368, 173] on link "Advanced" at bounding box center [351, 172] width 68 height 36
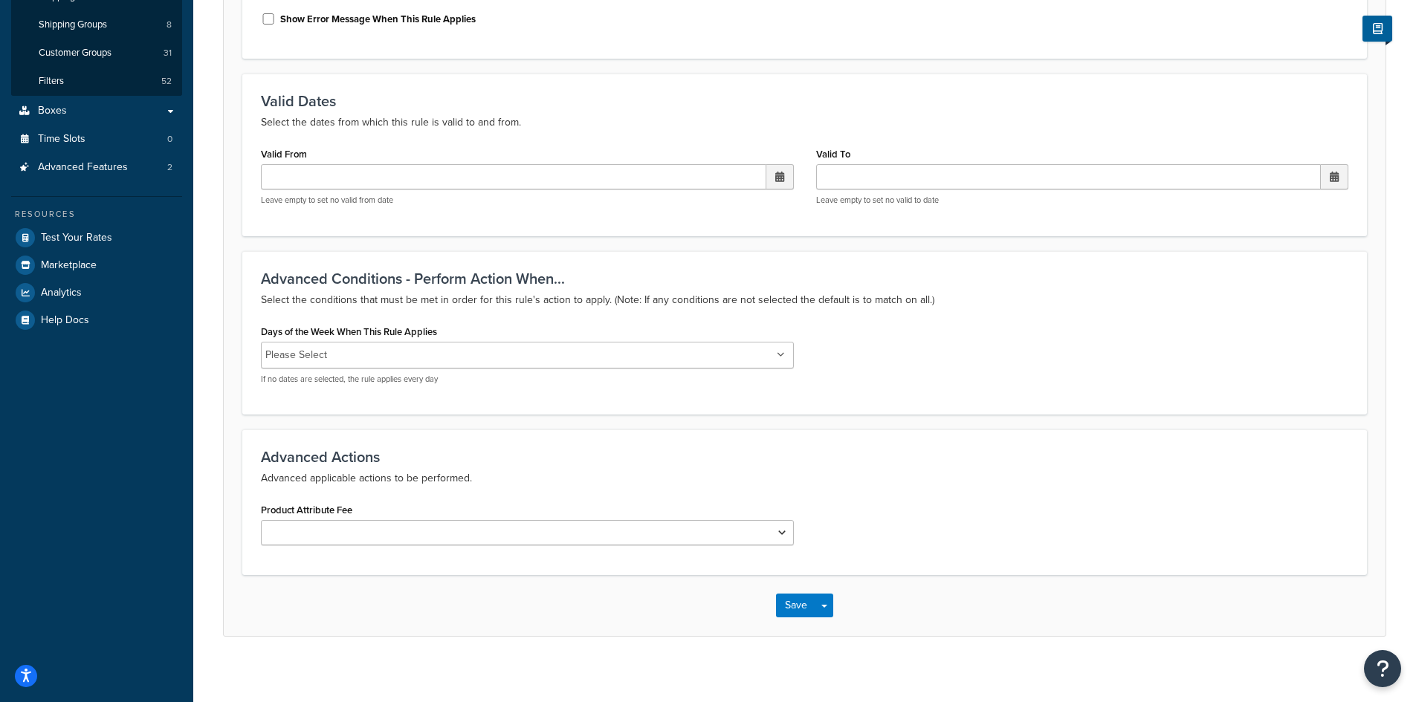
scroll to position [345, 0]
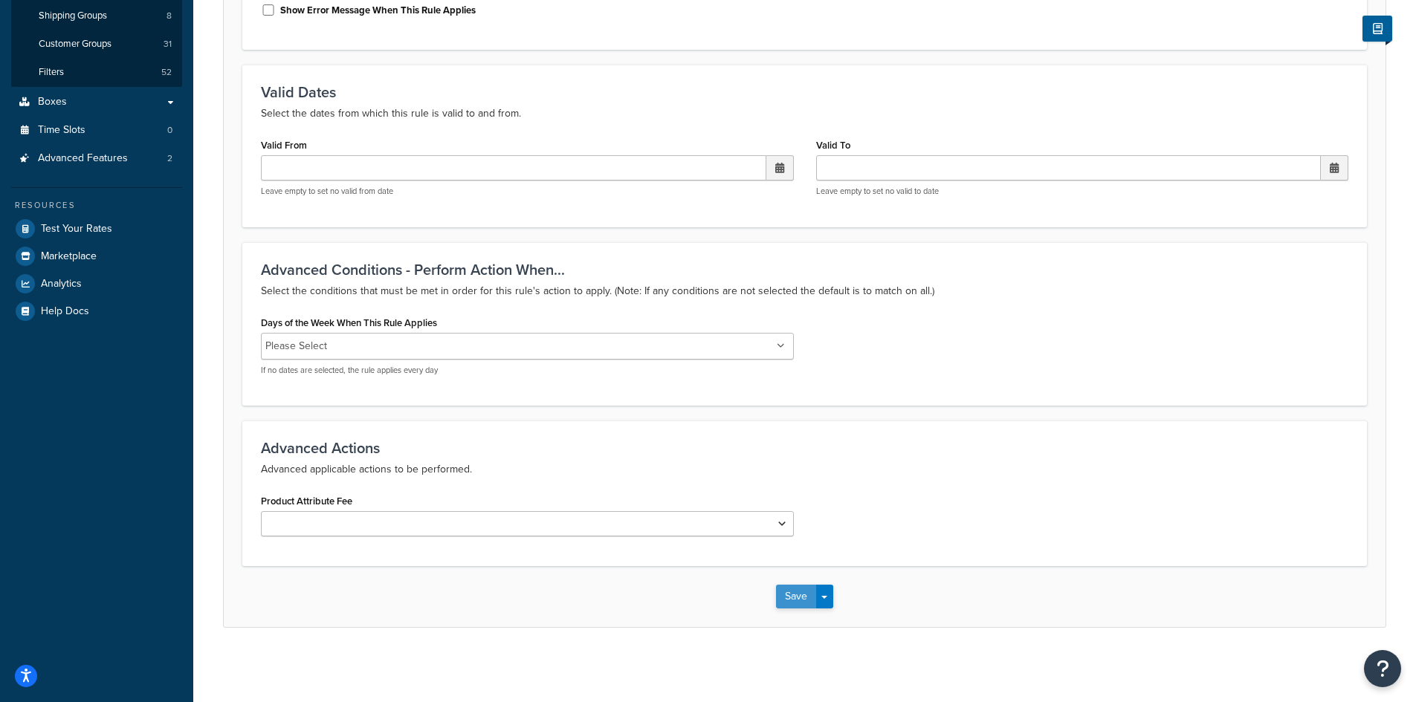
click at [786, 595] on button "Save" at bounding box center [796, 597] width 40 height 24
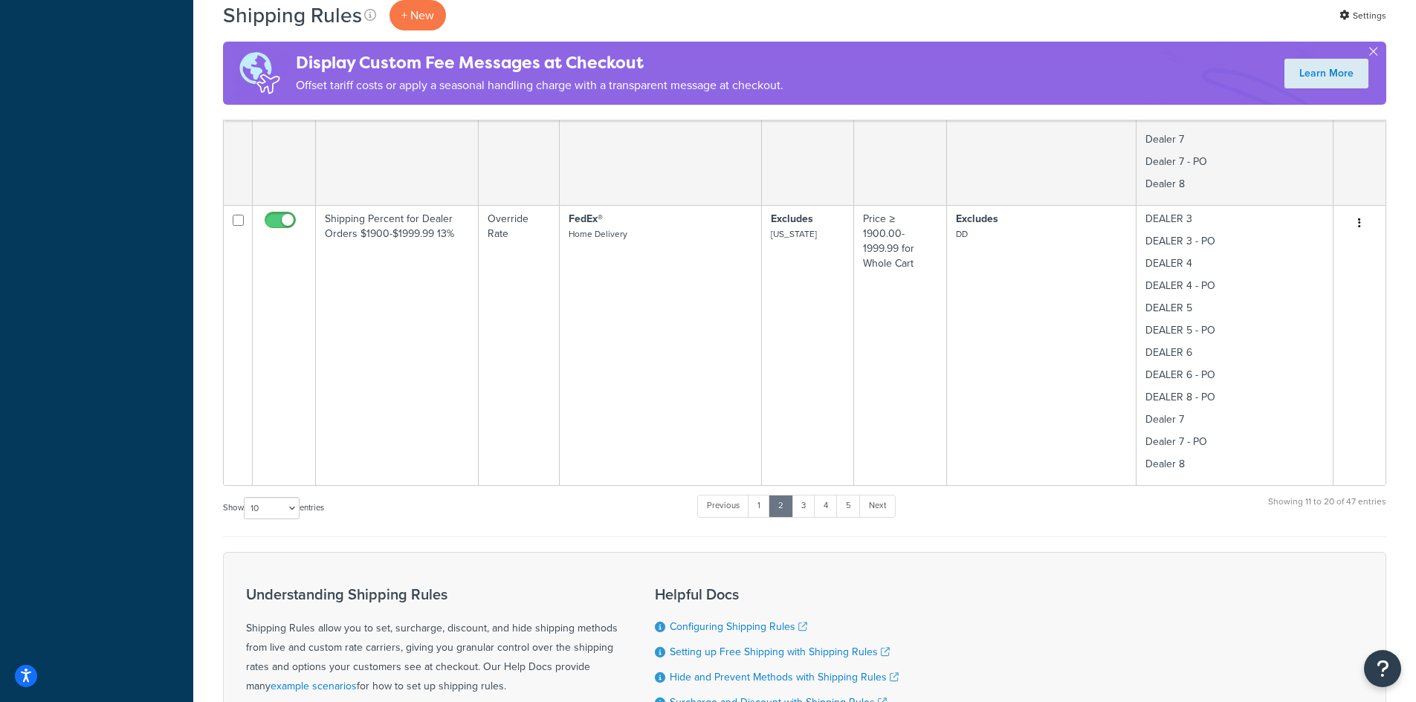
scroll to position [1585, 0]
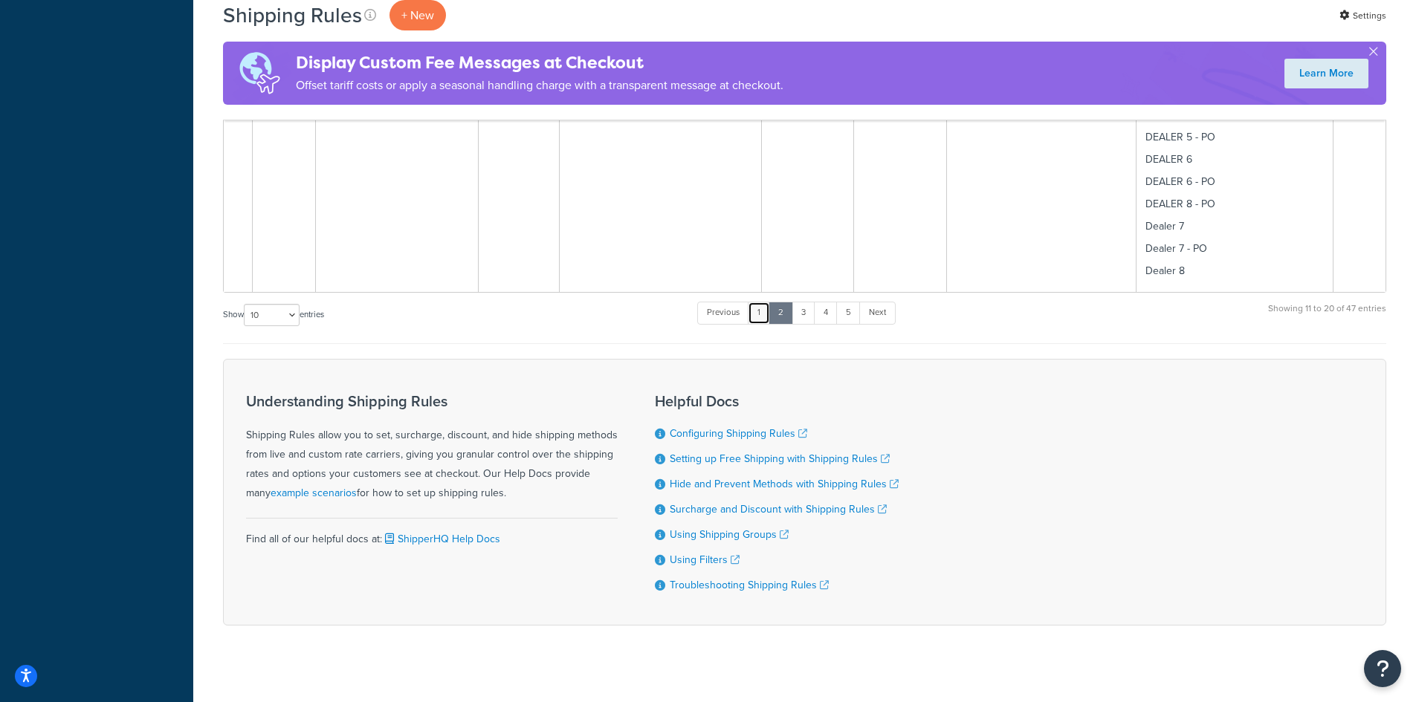
click at [761, 308] on link "1" at bounding box center [759, 313] width 22 height 22
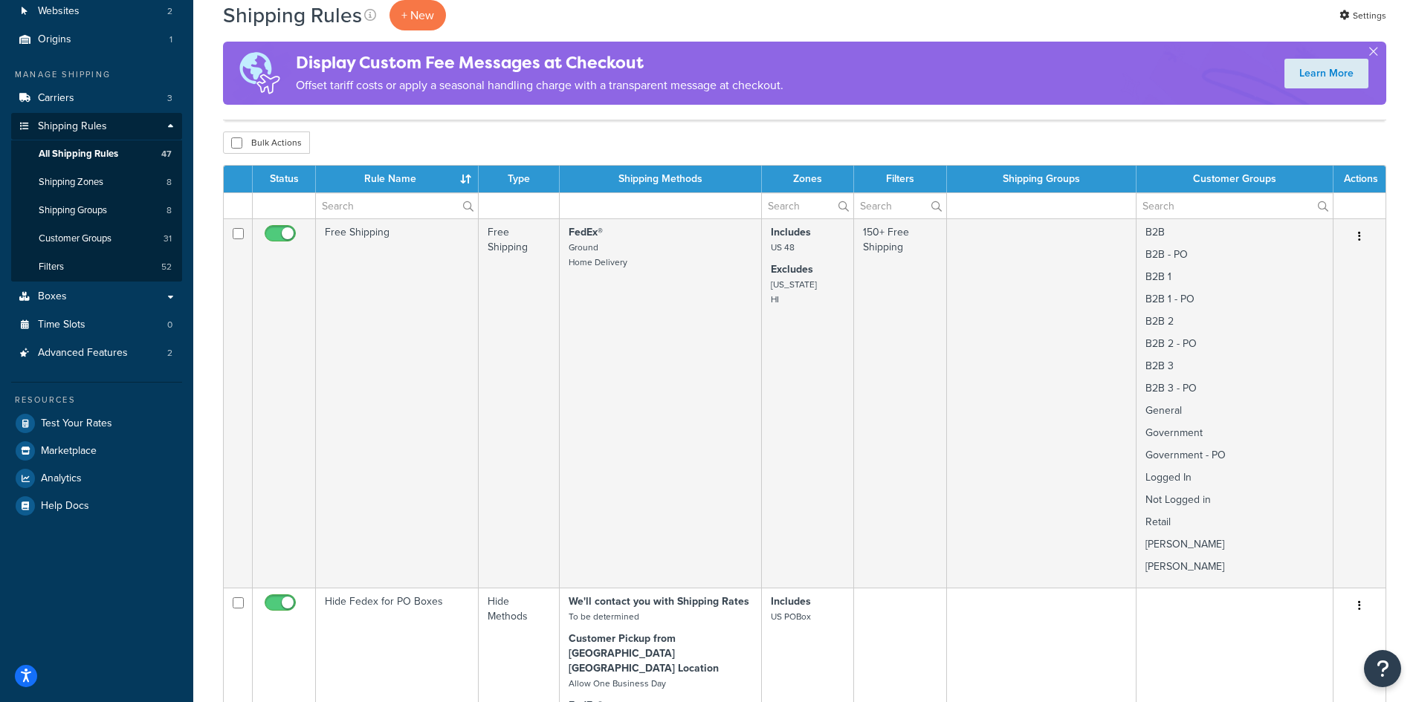
scroll to position [0, 0]
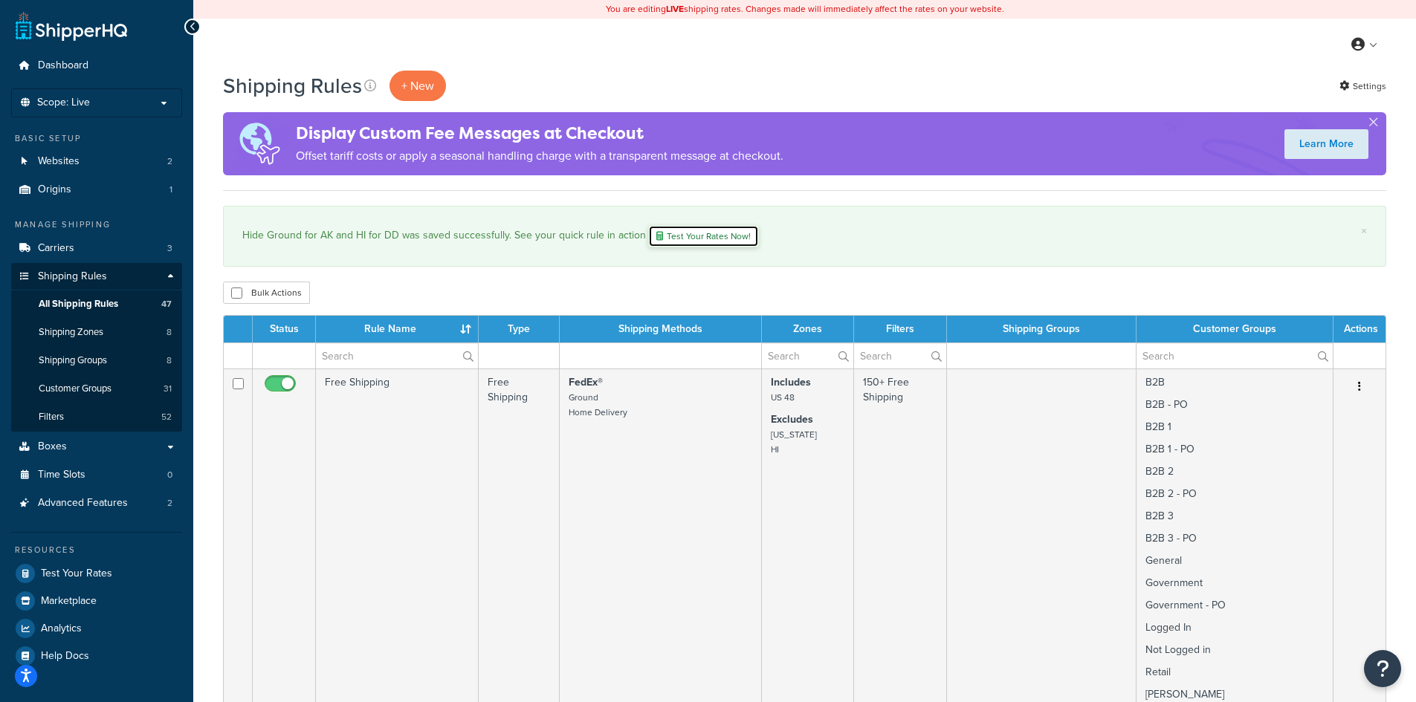
click at [695, 238] on link "Test Your Rates Now!" at bounding box center [703, 236] width 111 height 22
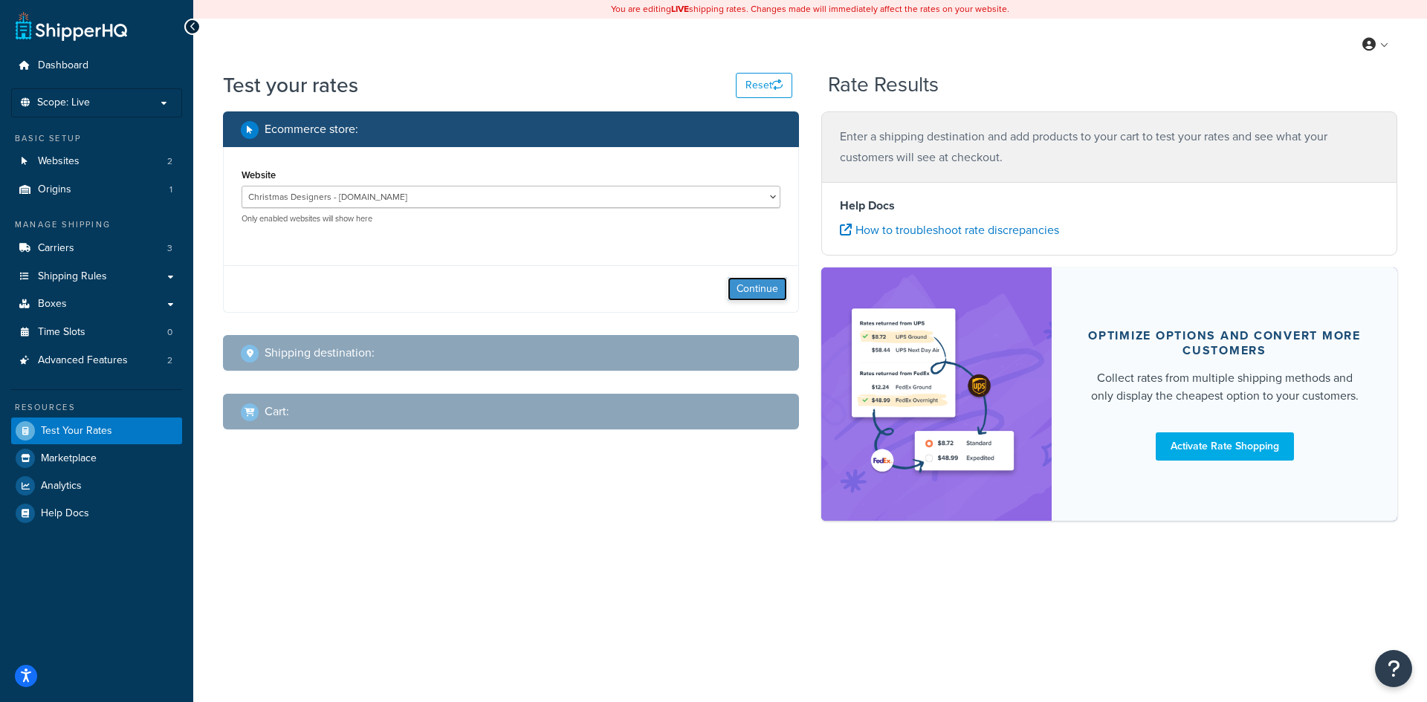
click at [751, 289] on button "Continue" at bounding box center [756, 289] width 59 height 24
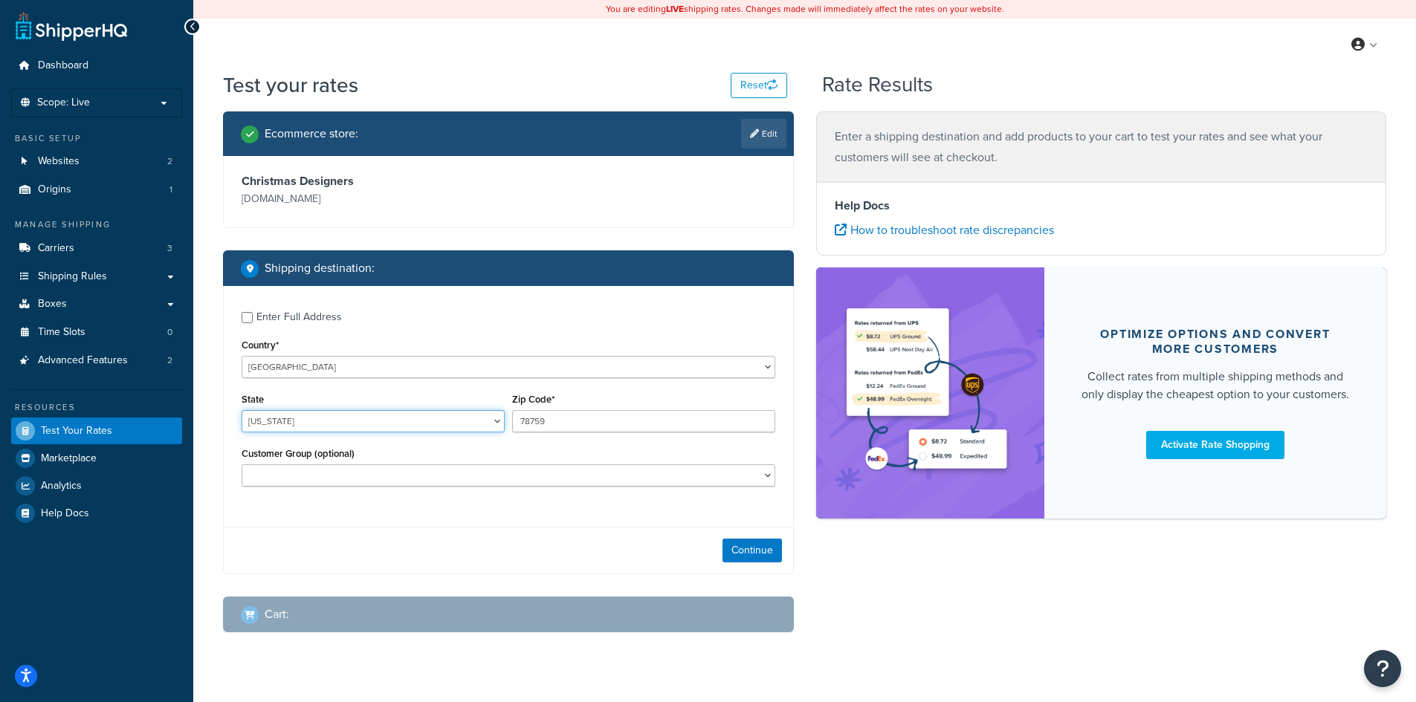
click at [377, 421] on select "Alabama Alaska American Samoa Arizona Arkansas Armed Forces Americas Armed Forc…" at bounding box center [372, 421] width 263 height 22
select select "AK"
click at [241, 410] on select "Alabama Alaska American Samoa Arizona Arkansas Armed Forces Americas Armed Forc…" at bounding box center [372, 421] width 263 height 22
type input "99507"
click at [739, 545] on button "Continue" at bounding box center [751, 551] width 59 height 24
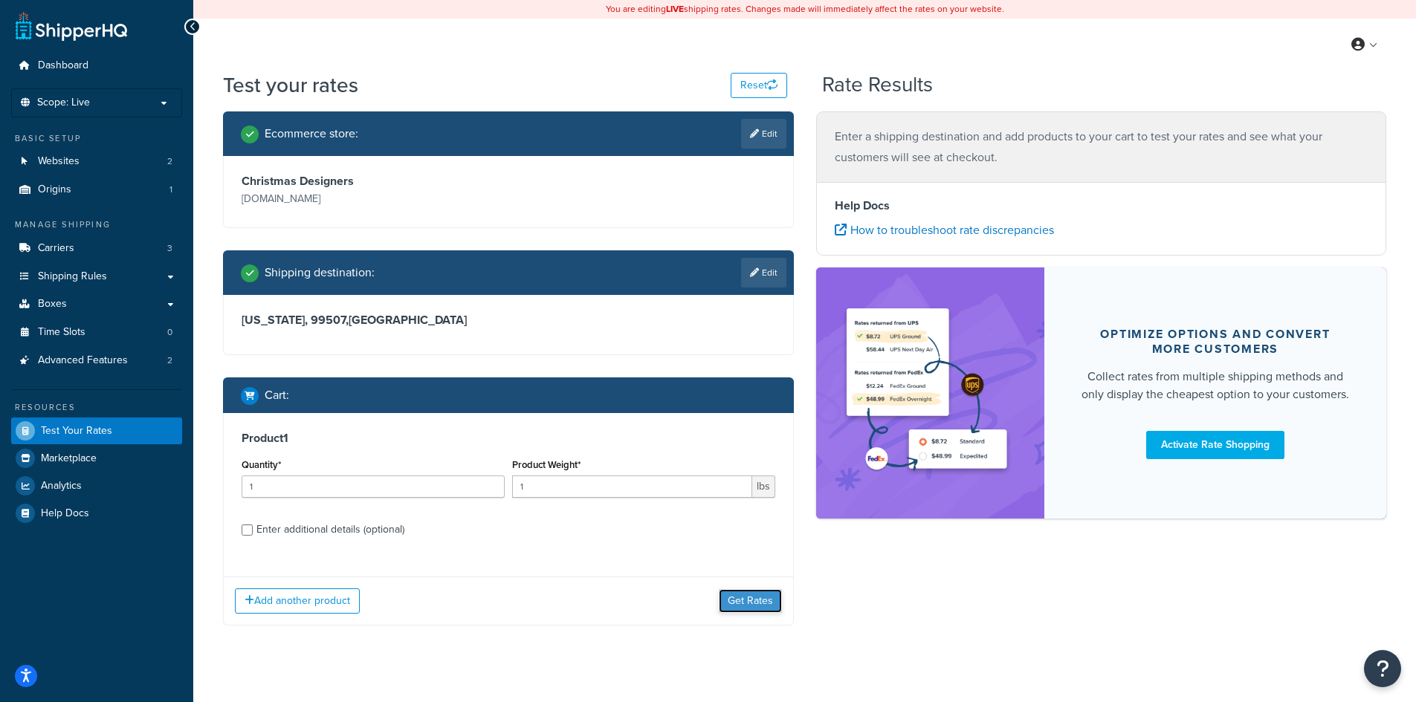
click at [771, 600] on button "Get Rates" at bounding box center [750, 601] width 63 height 24
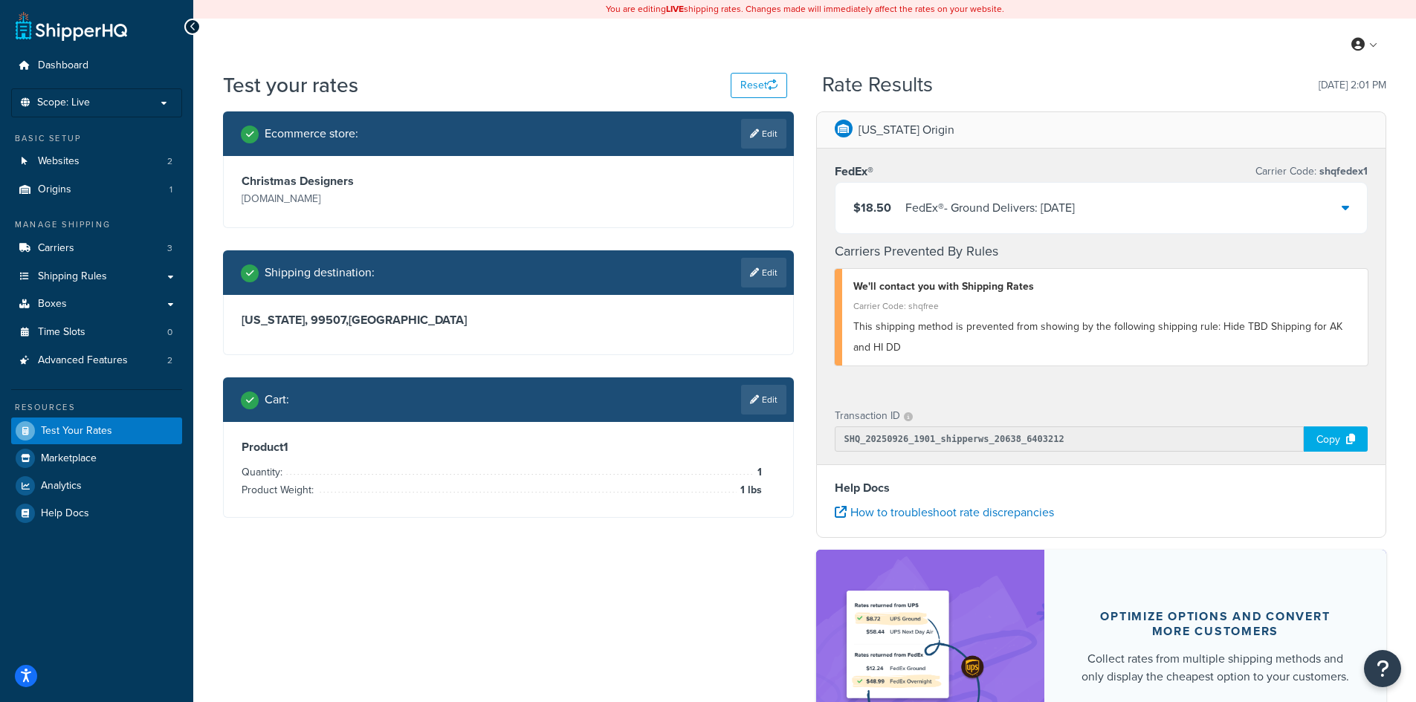
click at [1346, 211] on icon at bounding box center [1344, 207] width 7 height 12
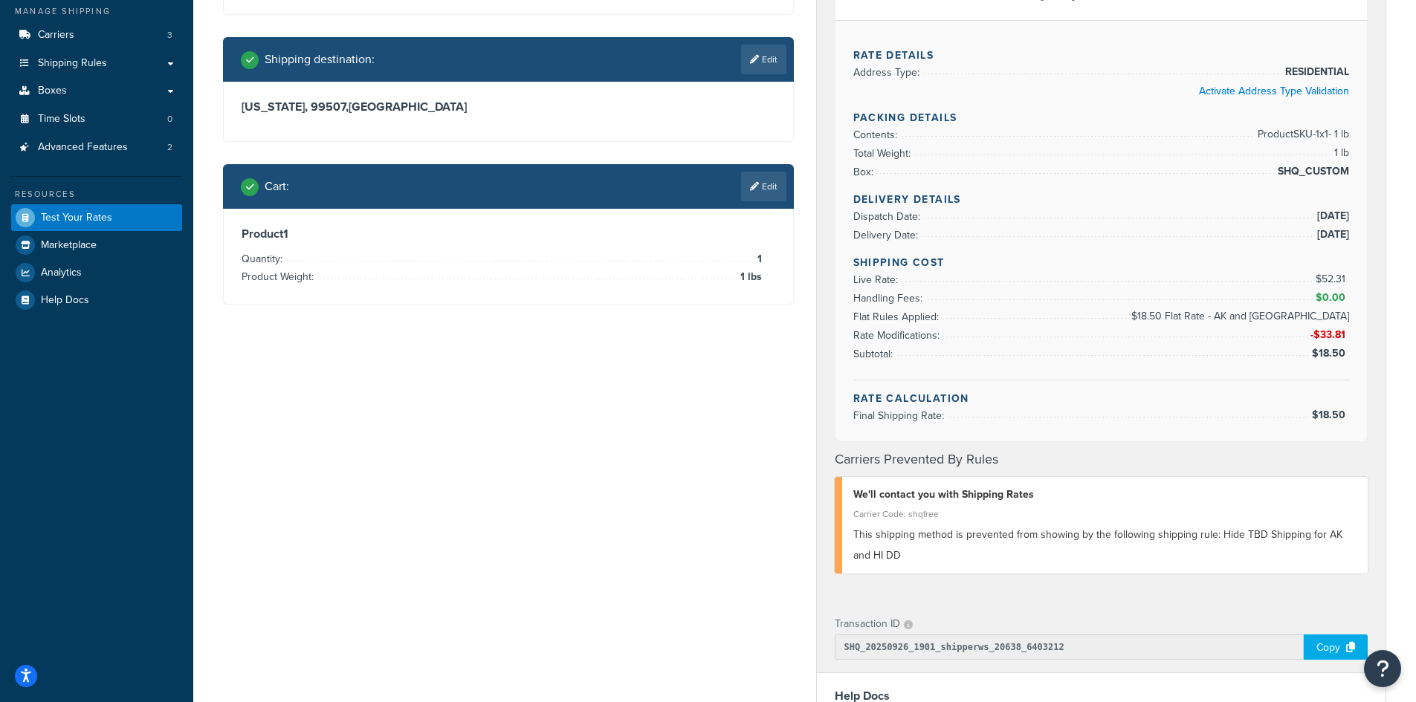
scroll to position [15, 0]
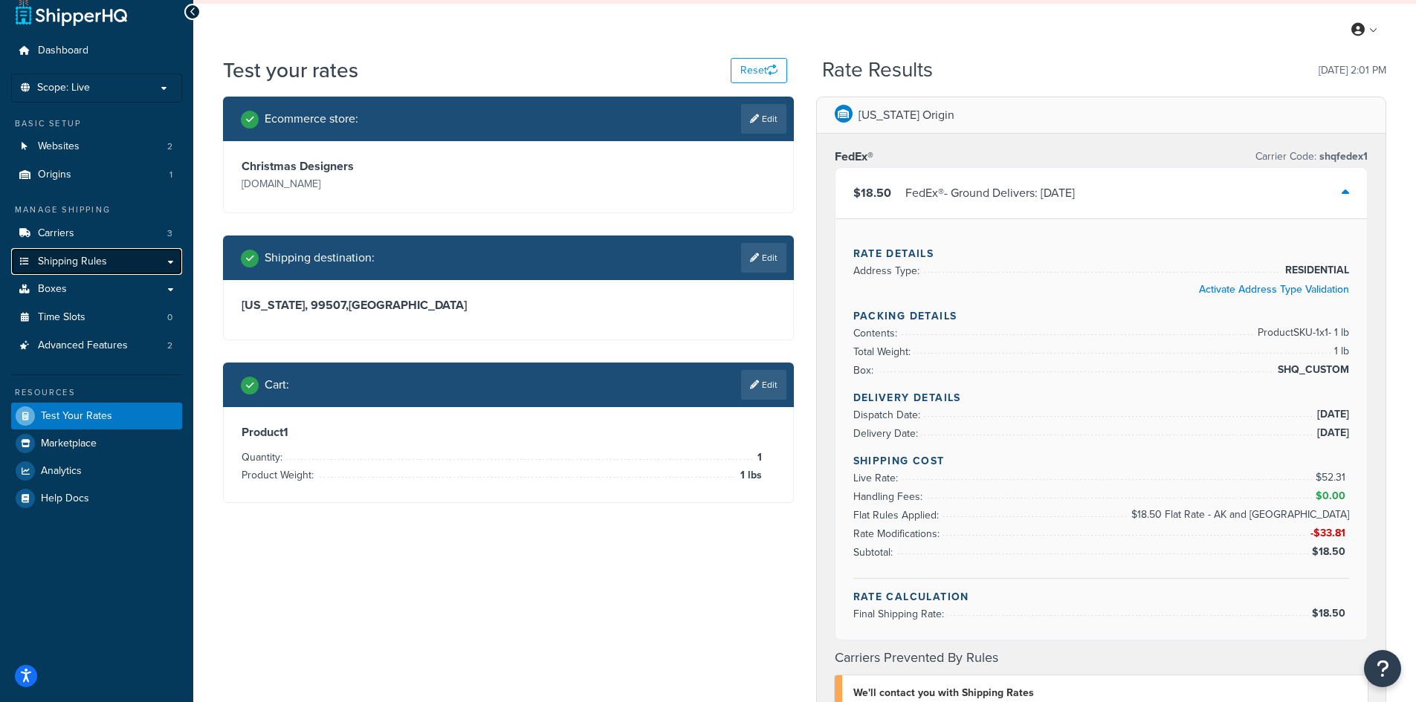
click at [95, 260] on span "Shipping Rules" at bounding box center [72, 262] width 69 height 13
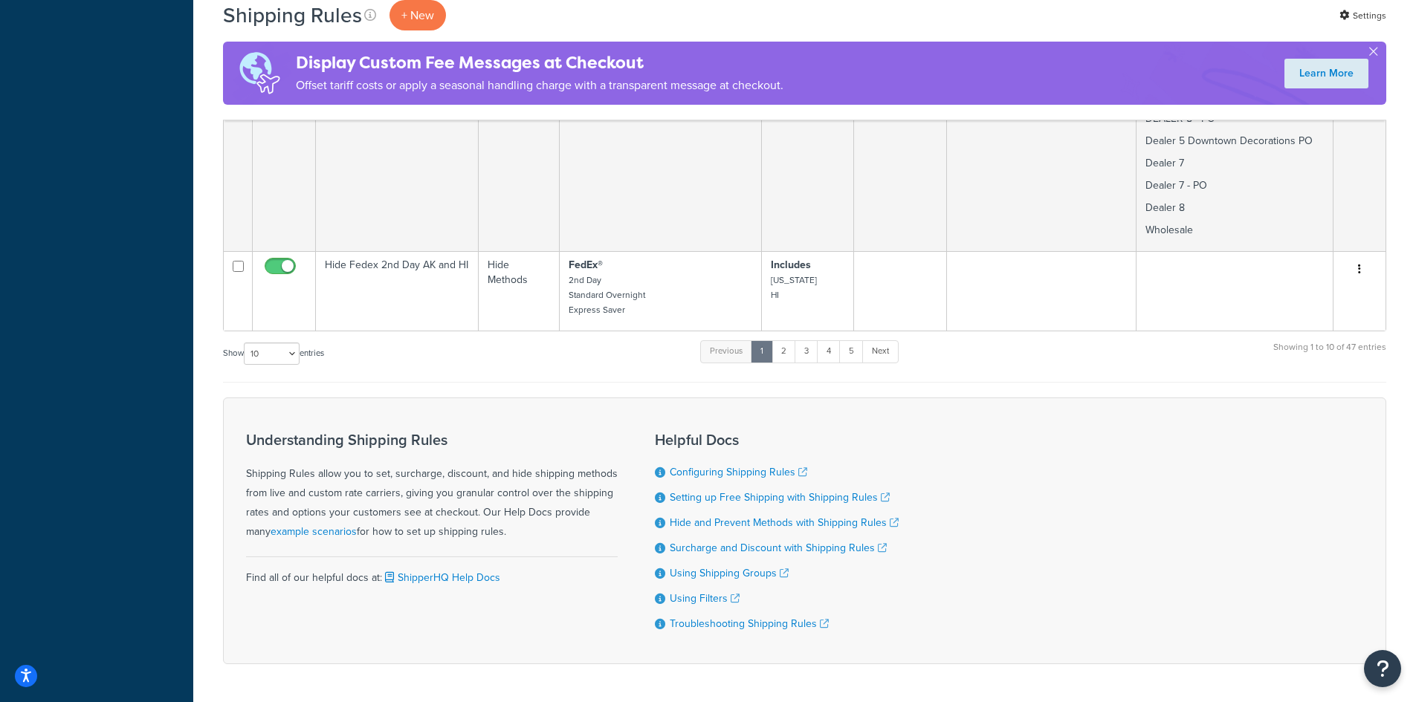
scroll to position [2503, 0]
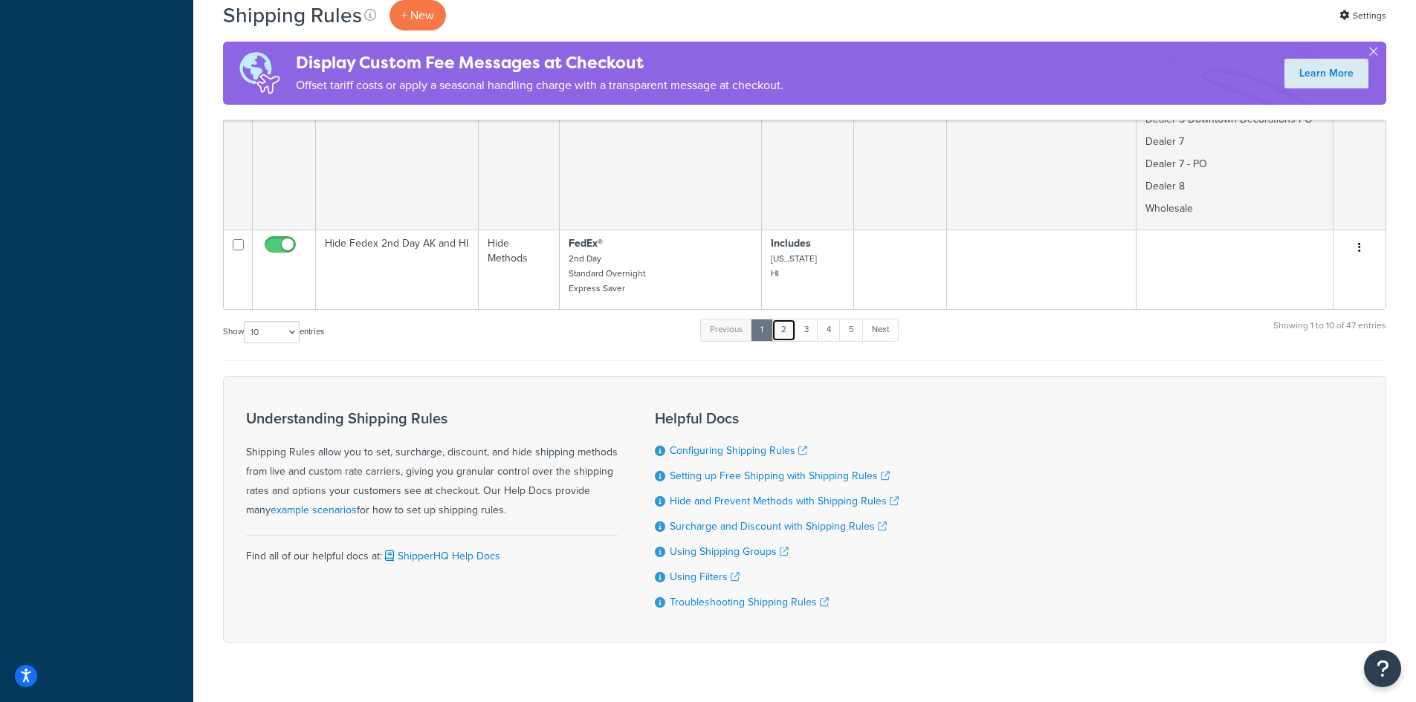
click at [789, 319] on link "2" at bounding box center [783, 330] width 25 height 22
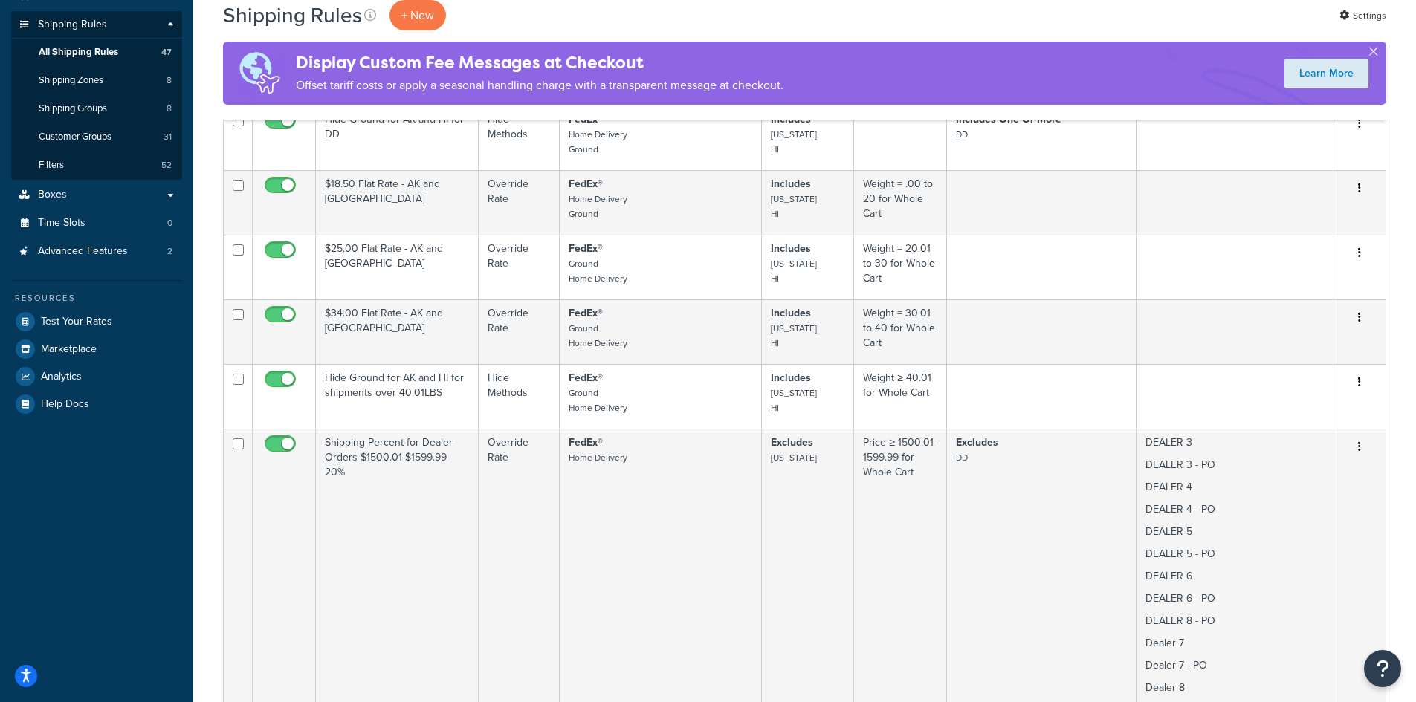
scroll to position [134, 0]
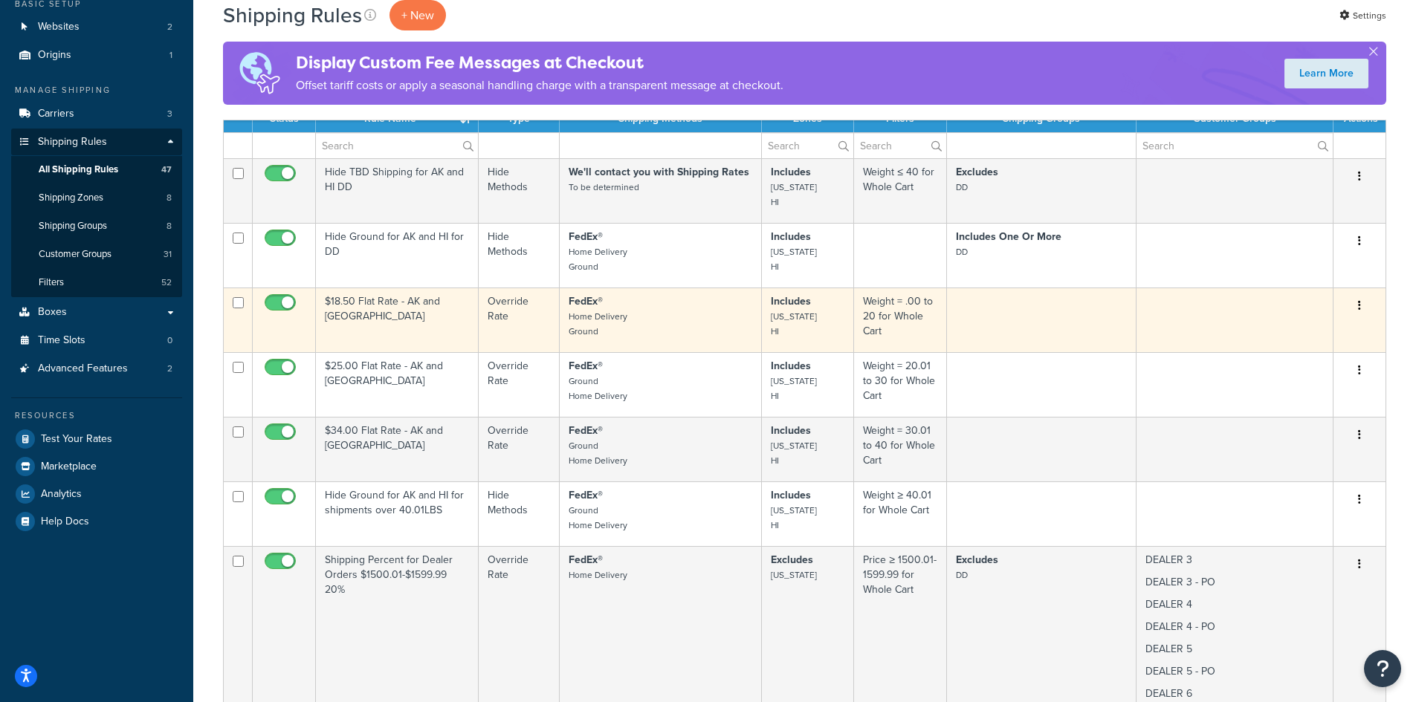
click at [373, 328] on td "$18.50 Flat Rate - AK and HI" at bounding box center [397, 320] width 163 height 65
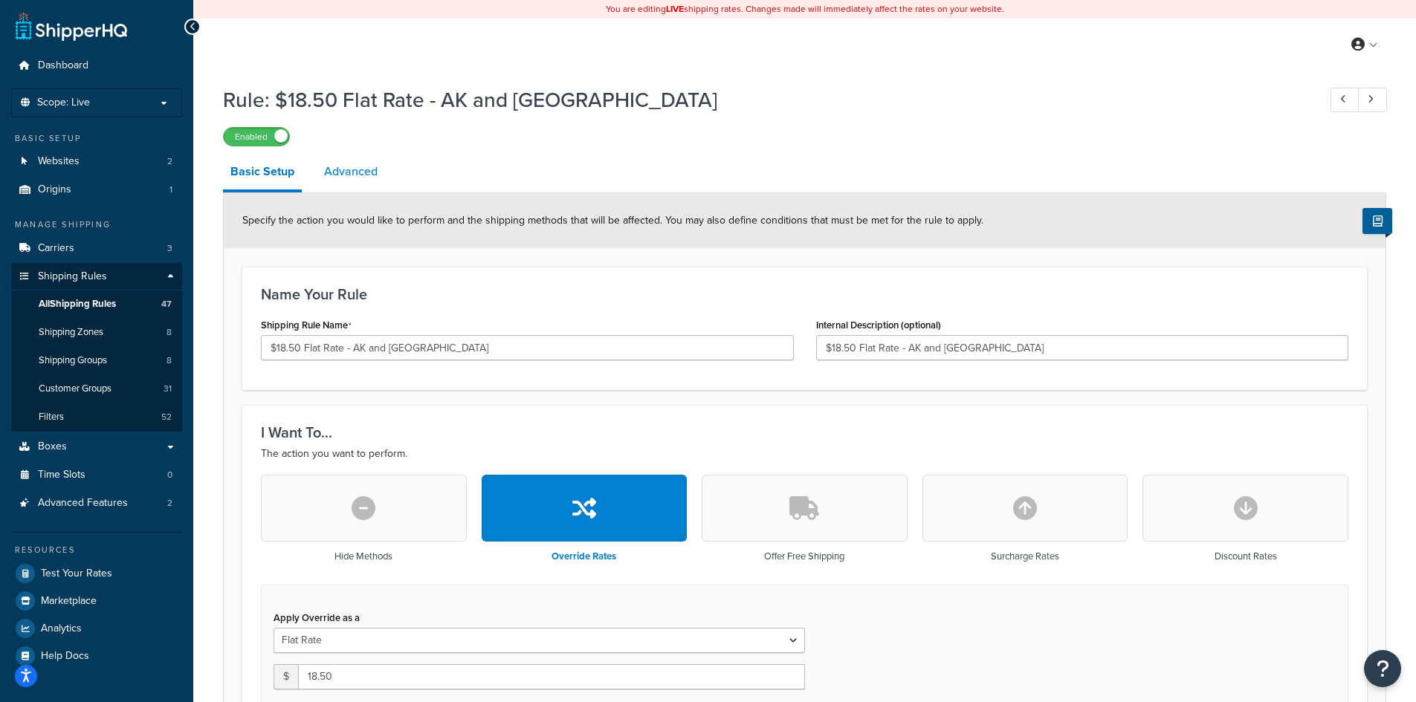
click at [350, 172] on link "Advanced" at bounding box center [351, 172] width 68 height 36
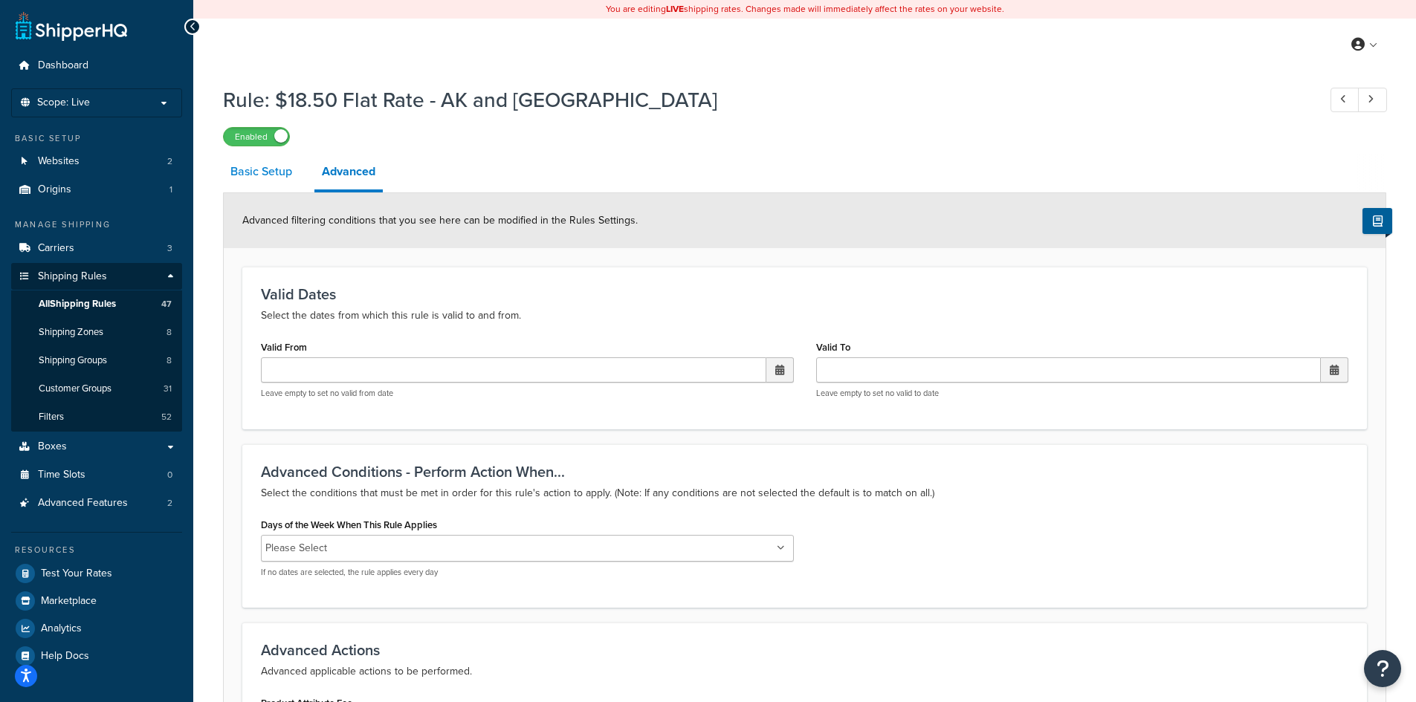
click at [248, 174] on link "Basic Setup" at bounding box center [261, 172] width 77 height 36
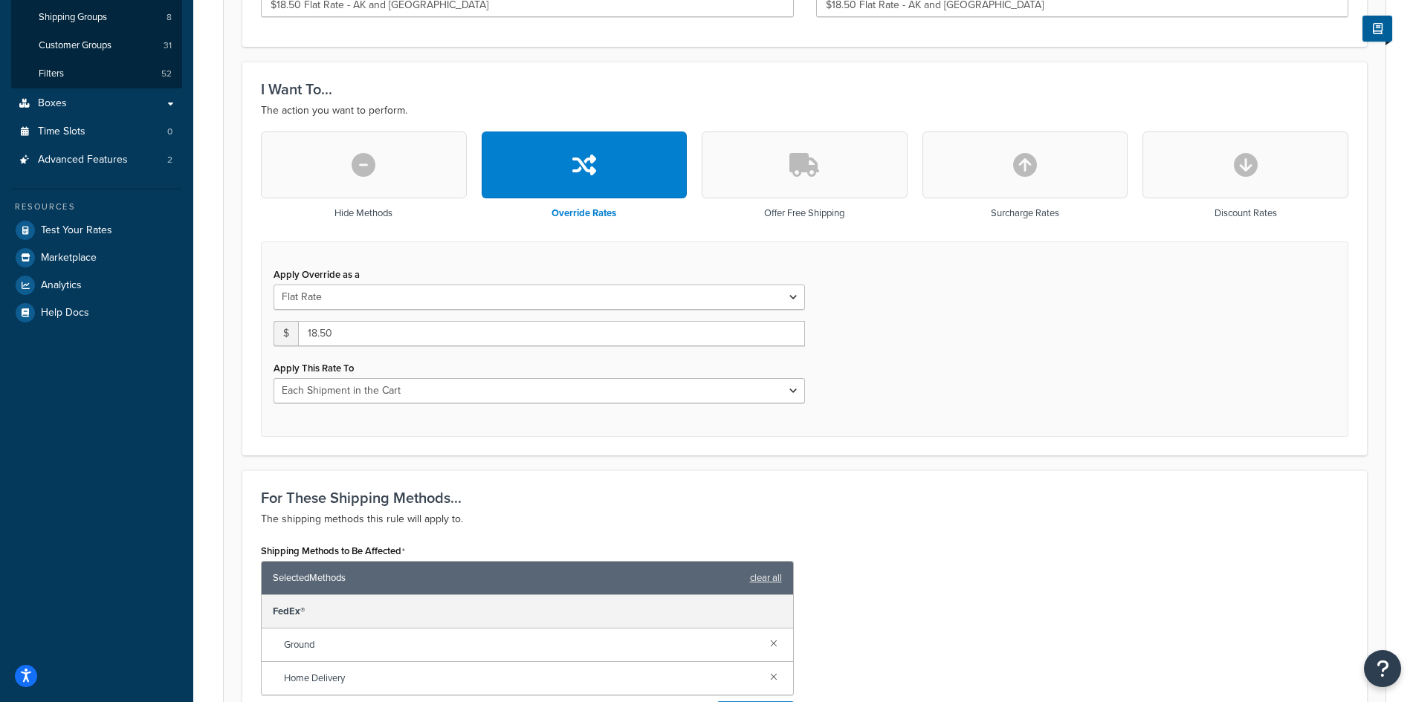
scroll to position [396, 0]
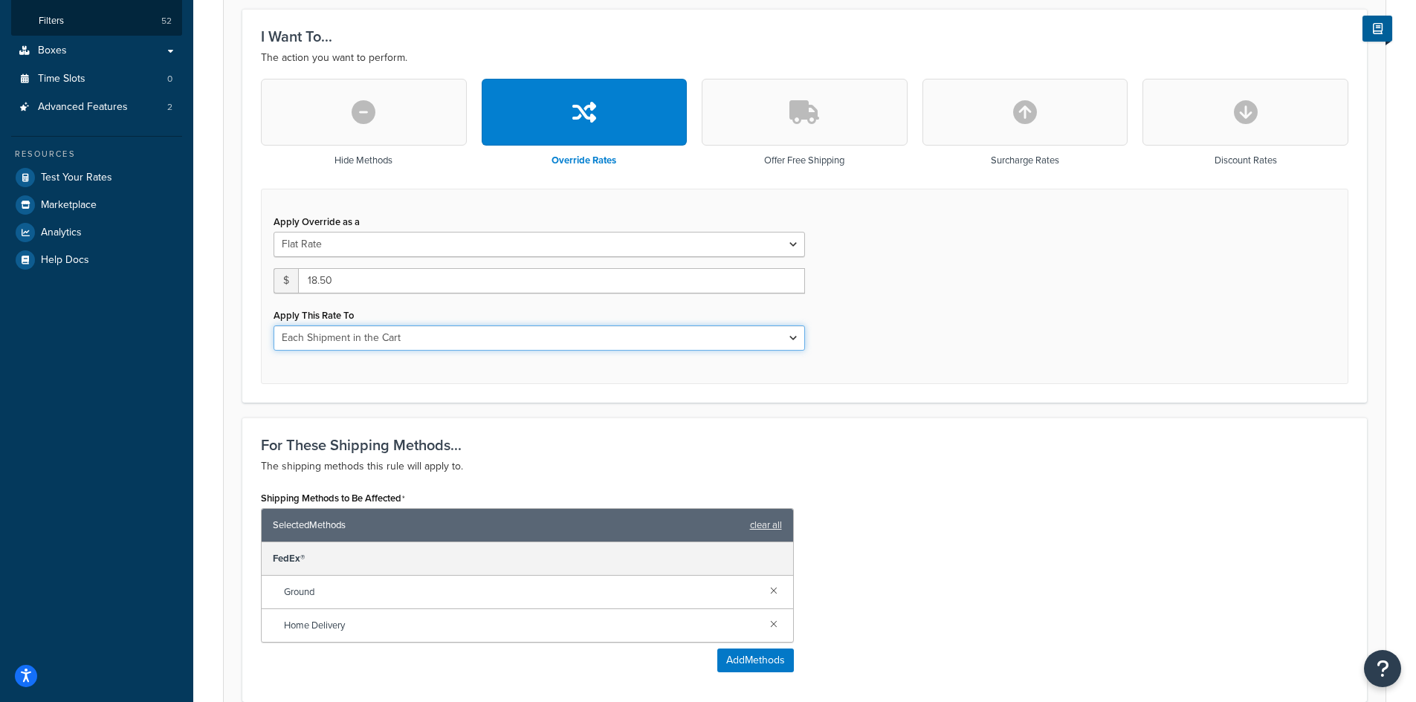
click at [663, 339] on select "Each Shipment in the Cart Each Shipping Group in the Cart Each Item within a Sh…" at bounding box center [538, 337] width 531 height 25
click at [662, 337] on select "Each Shipment in the Cart Each Shipping Group in the Cart Each Item within a Sh…" at bounding box center [538, 337] width 531 height 25
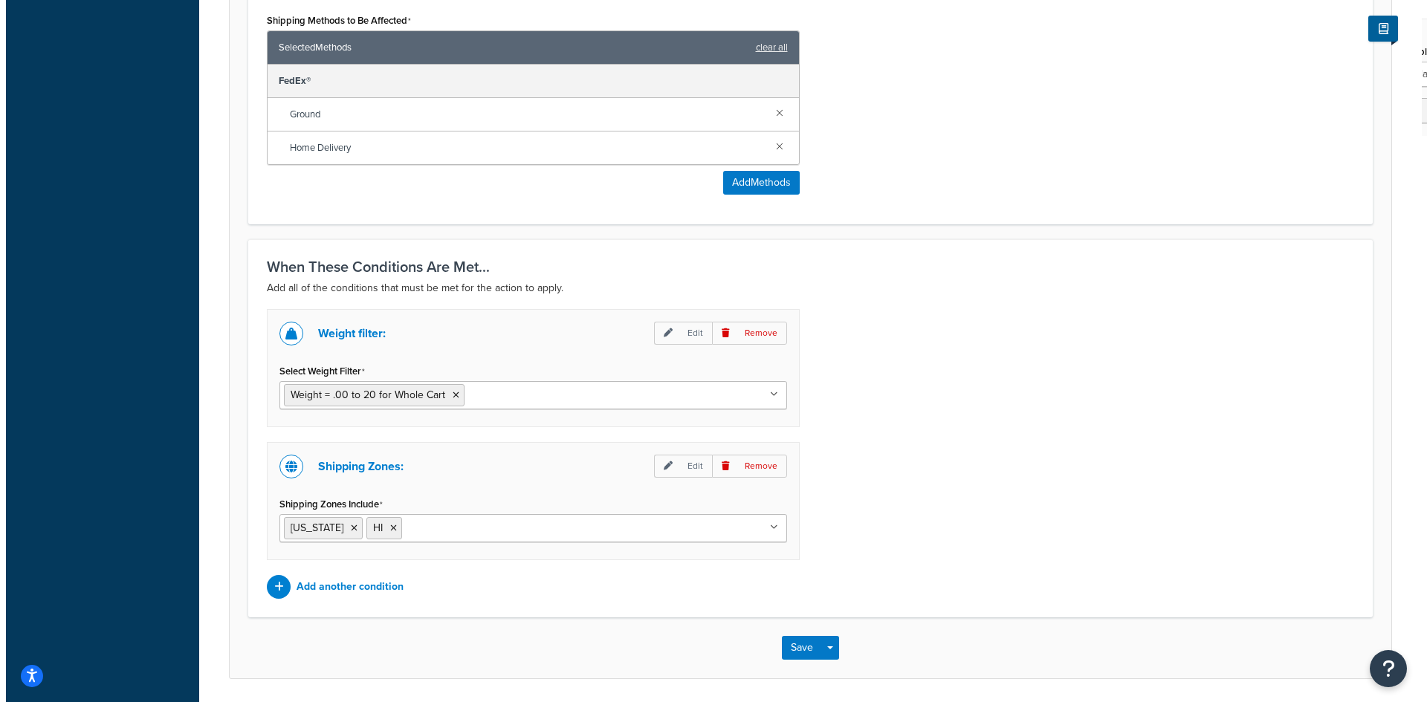
scroll to position [925, 0]
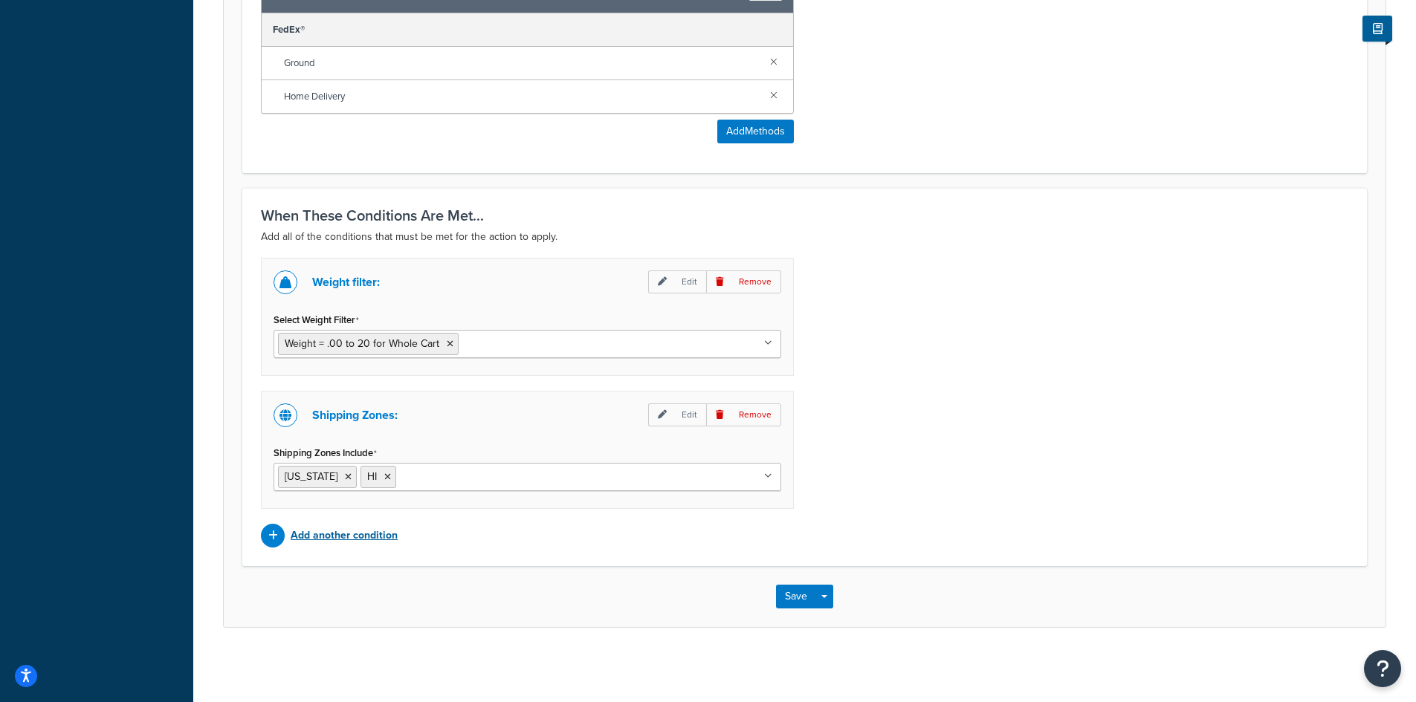
click at [349, 537] on p "Add another condition" at bounding box center [344, 535] width 107 height 21
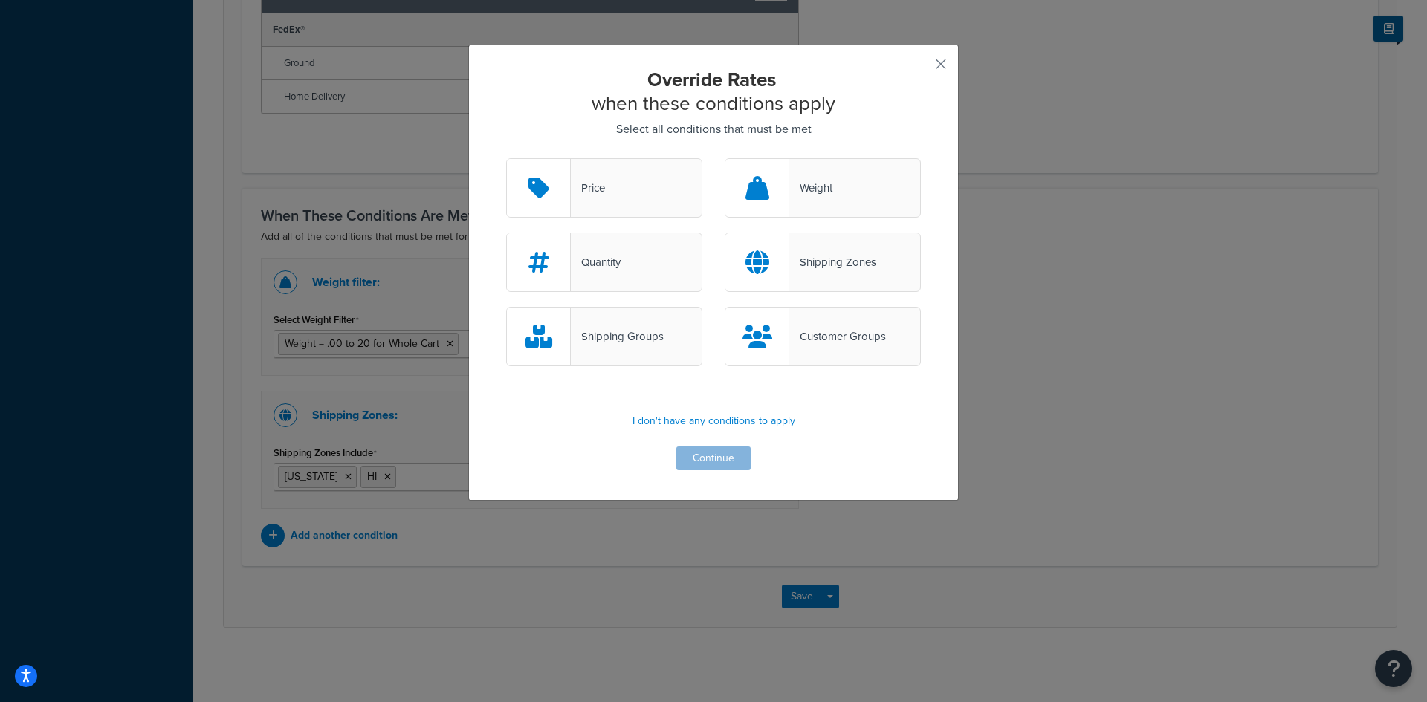
click at [628, 325] on div "Shipping Groups" at bounding box center [604, 336] width 196 height 59
click at [0, 0] on input "Shipping Groups" at bounding box center [0, 0] width 0 height 0
click at [691, 454] on button "Continue" at bounding box center [713, 459] width 74 height 24
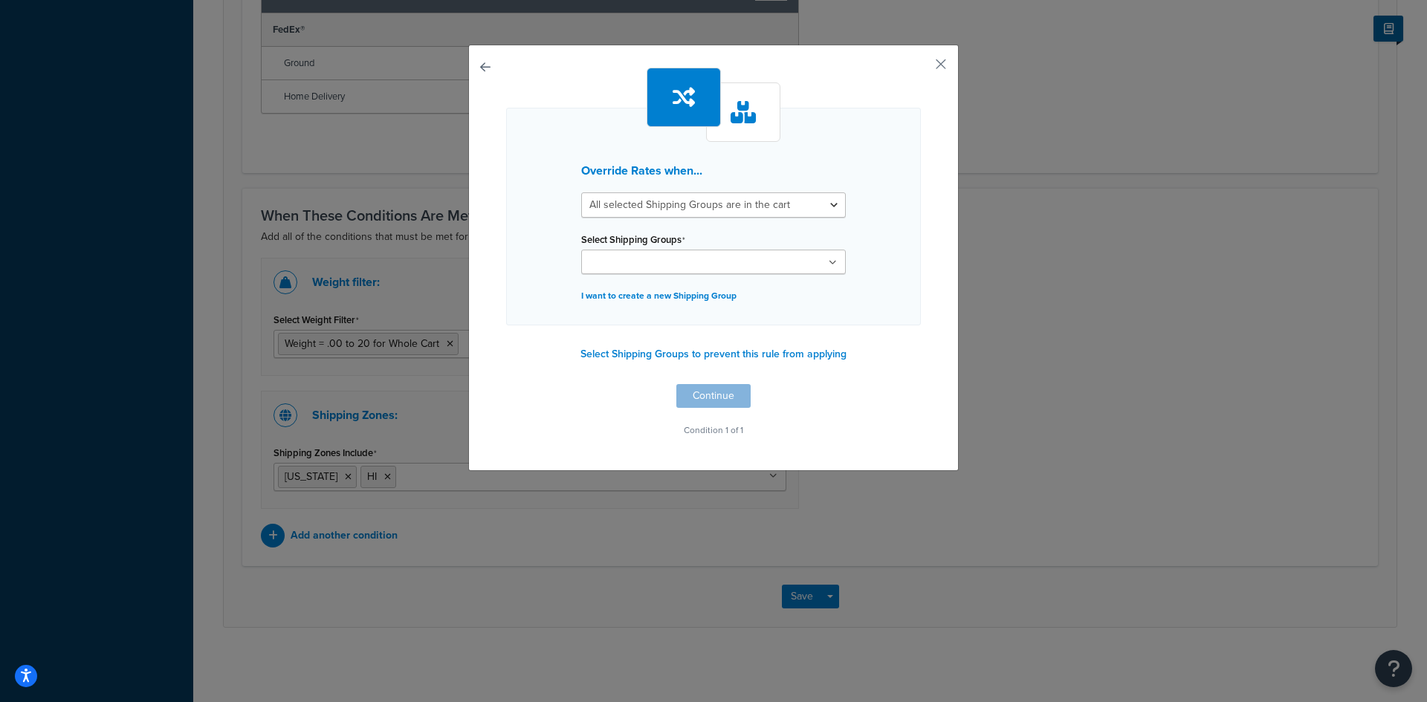
click at [665, 267] on input "Select Shipping Groups" at bounding box center [652, 263] width 132 height 16
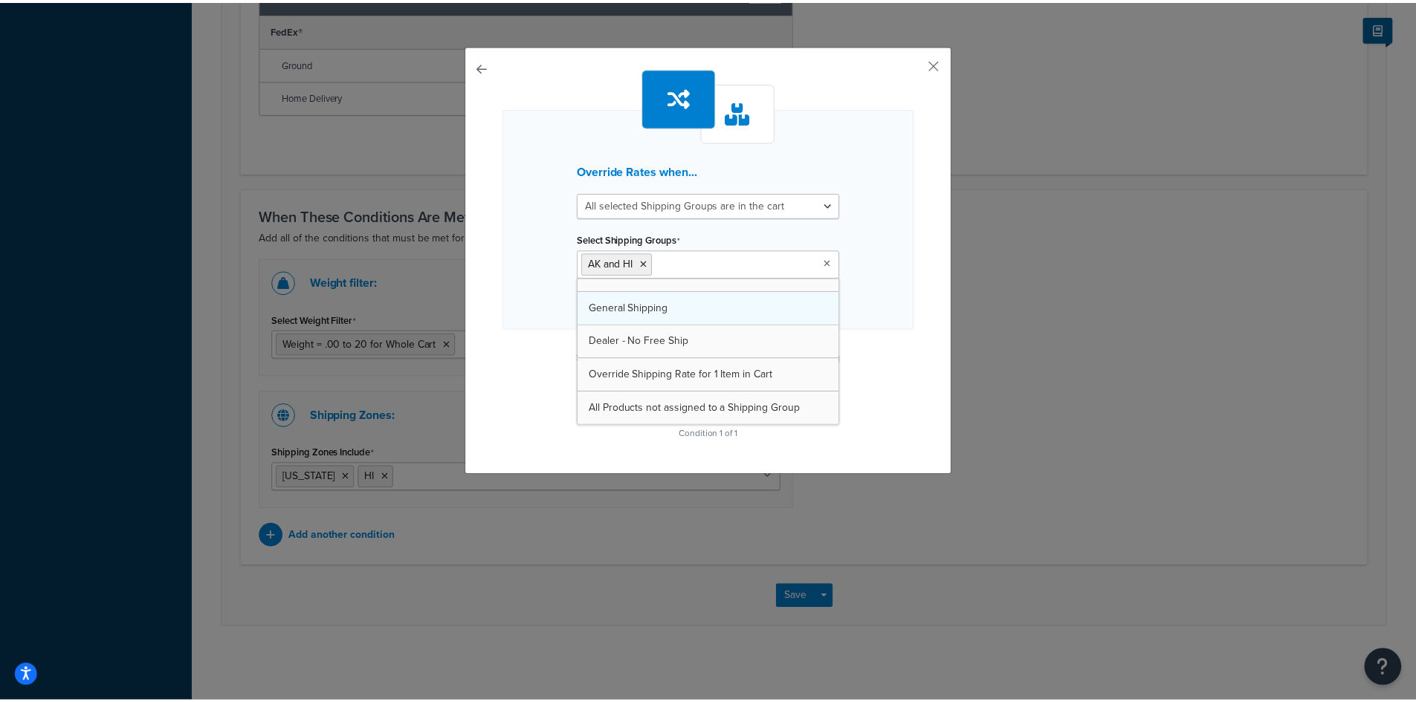
scroll to position [86, 0]
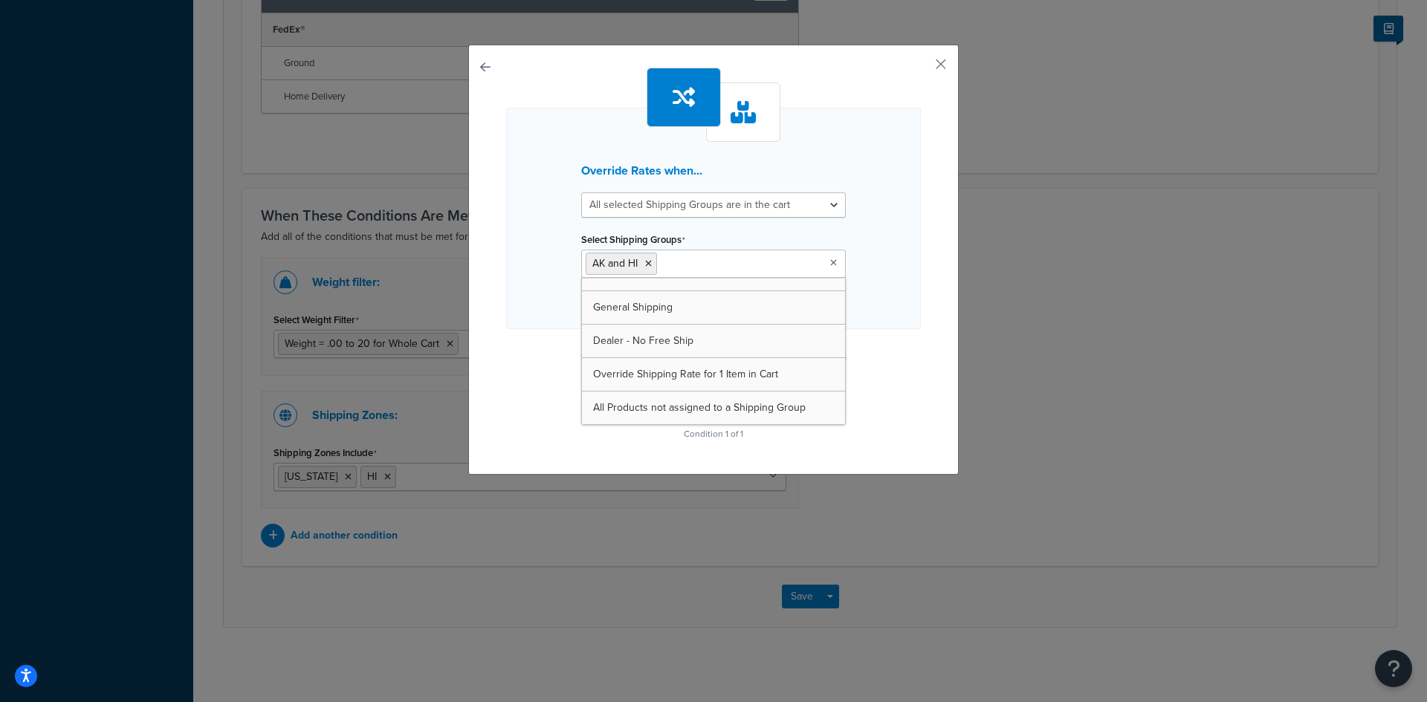
click at [870, 414] on div "Override Rates when... All selected Shipping Groups are in the cart Any selecte…" at bounding box center [713, 256] width 415 height 377
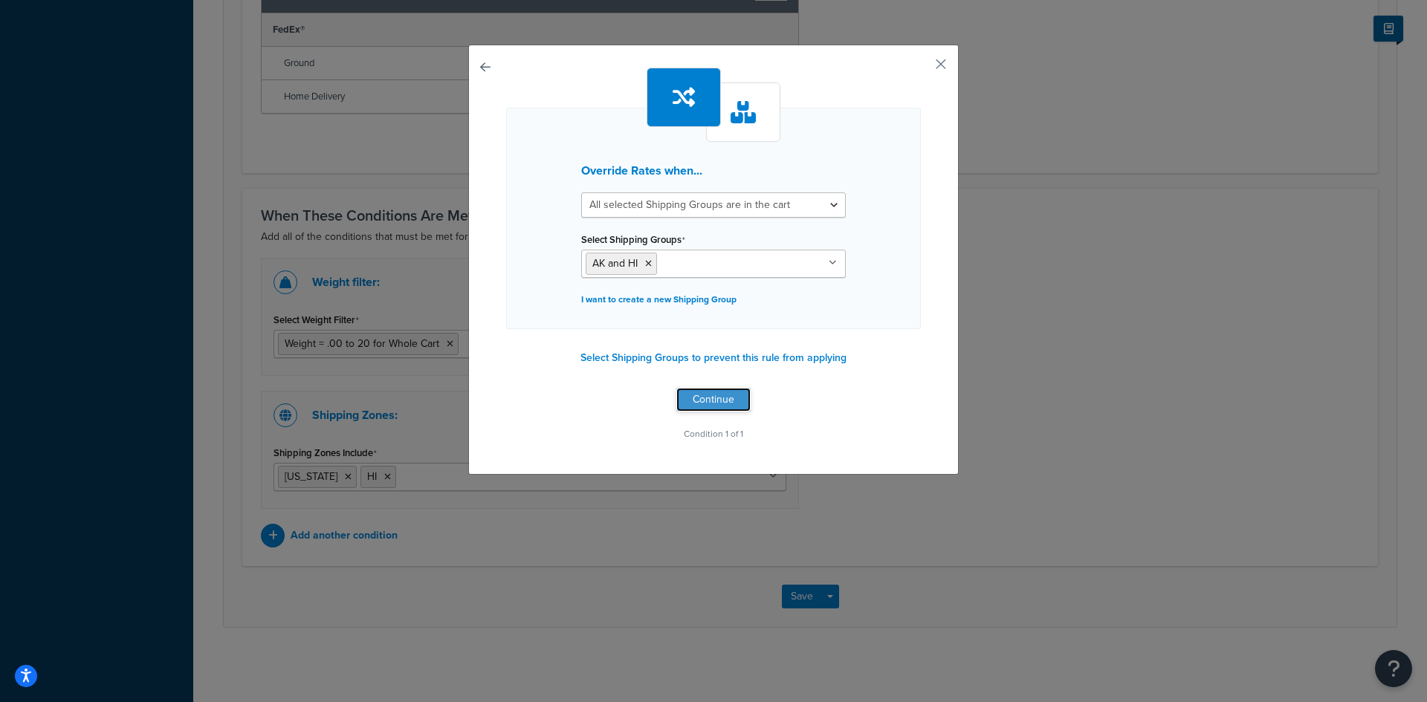
click at [718, 396] on button "Continue" at bounding box center [713, 400] width 74 height 24
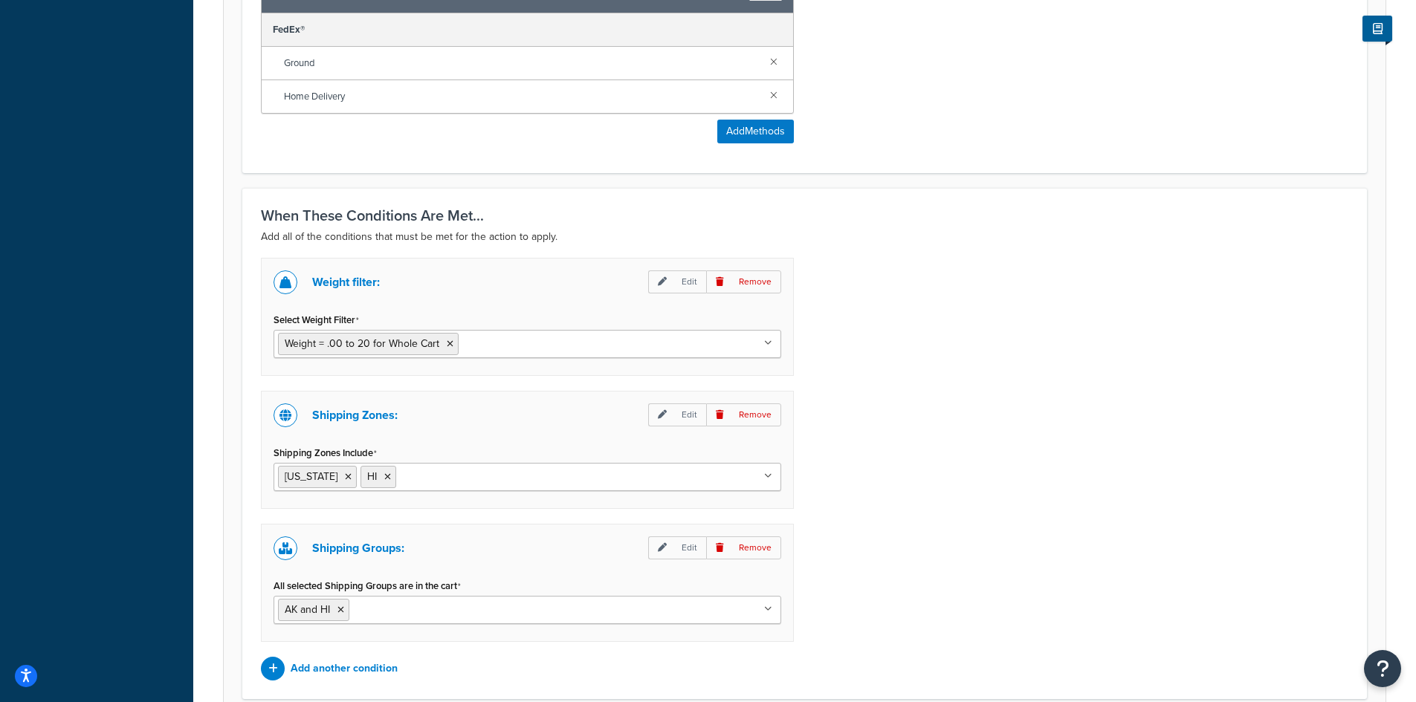
scroll to position [1058, 0]
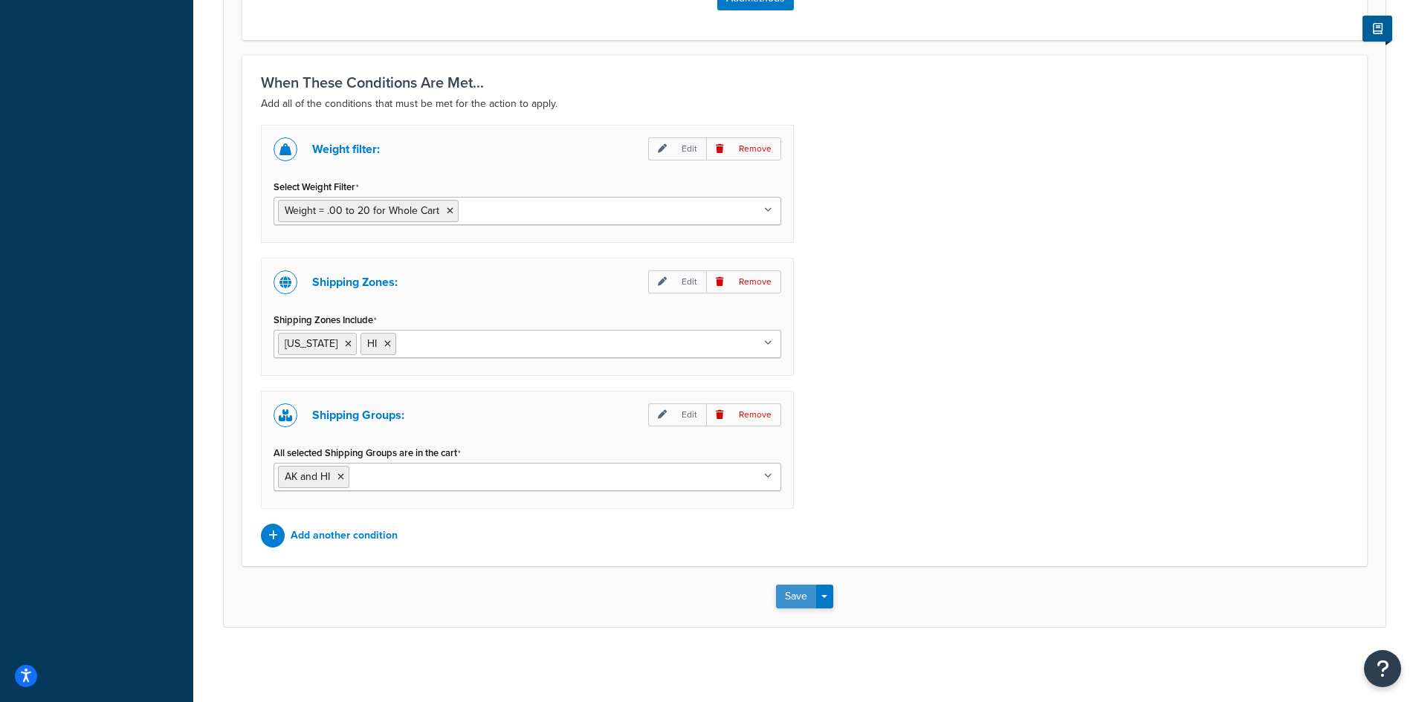
click at [791, 592] on button "Save" at bounding box center [796, 597] width 40 height 24
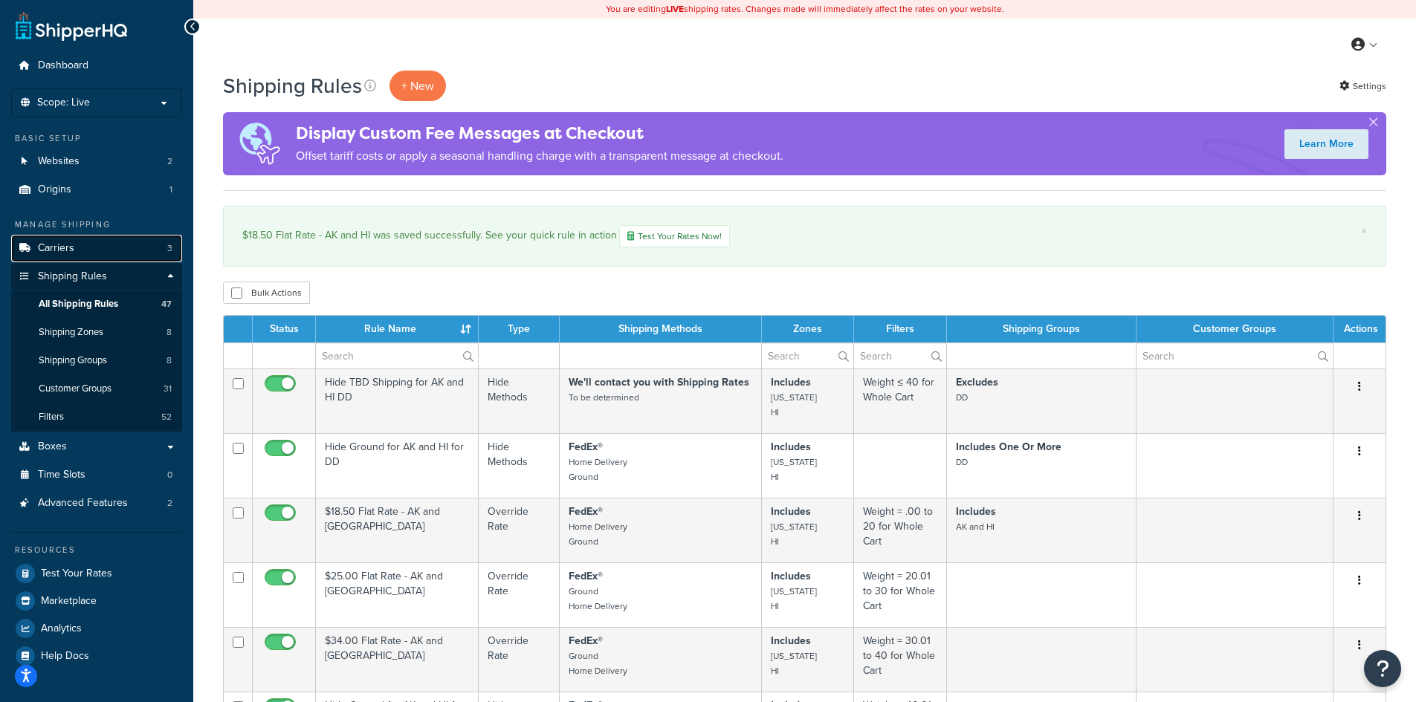
click at [71, 249] on span "Carriers" at bounding box center [56, 248] width 36 height 13
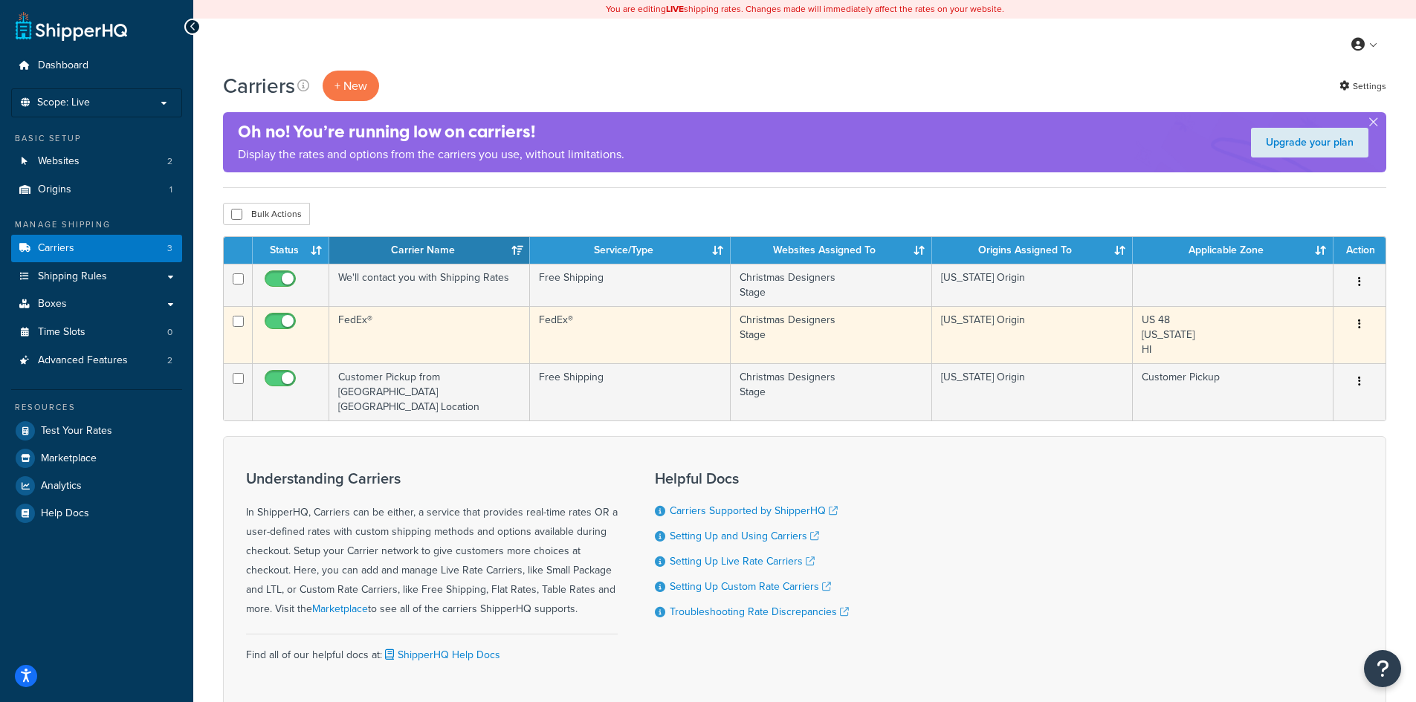
click at [1362, 327] on button "button" at bounding box center [1359, 325] width 21 height 24
click at [1261, 351] on link "Edit" at bounding box center [1298, 354] width 117 height 30
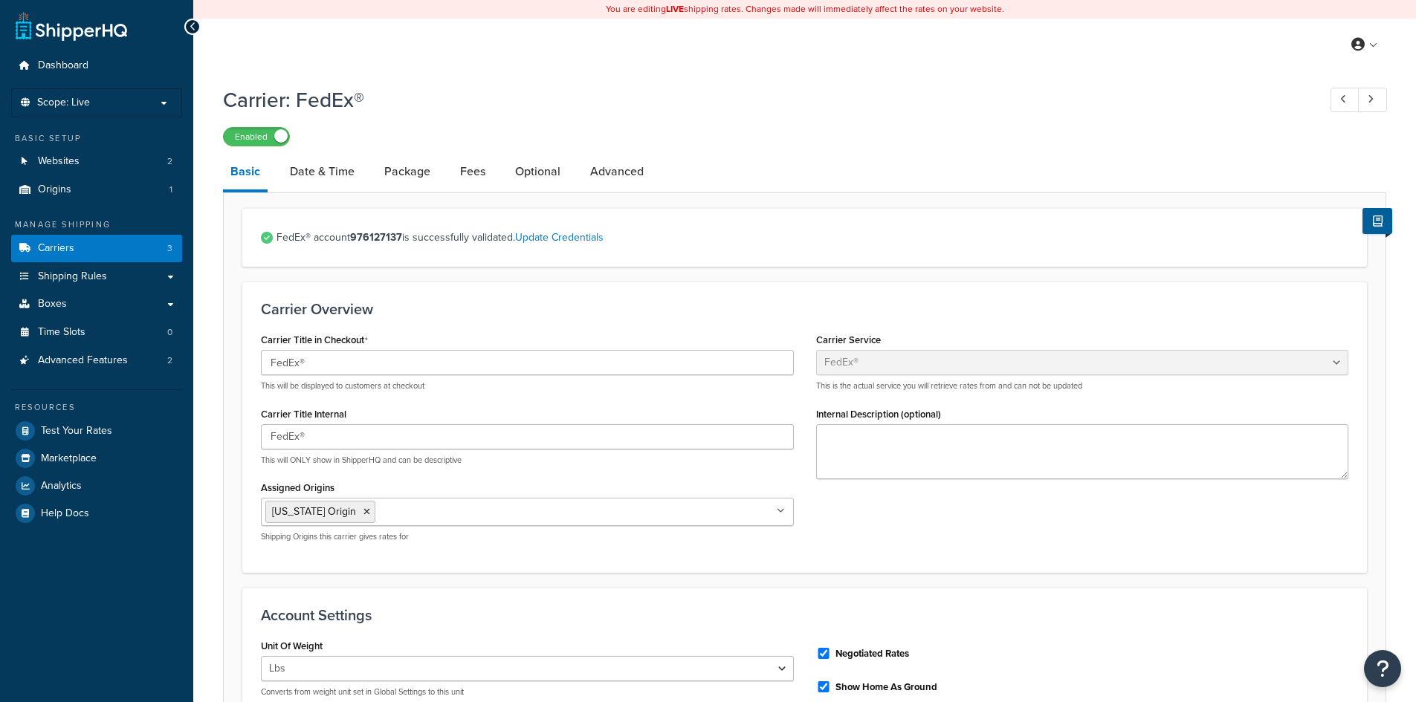
select select "fedEx"
select select "REGULAR_PICKUP"
select select "YOUR_PACKAGING"
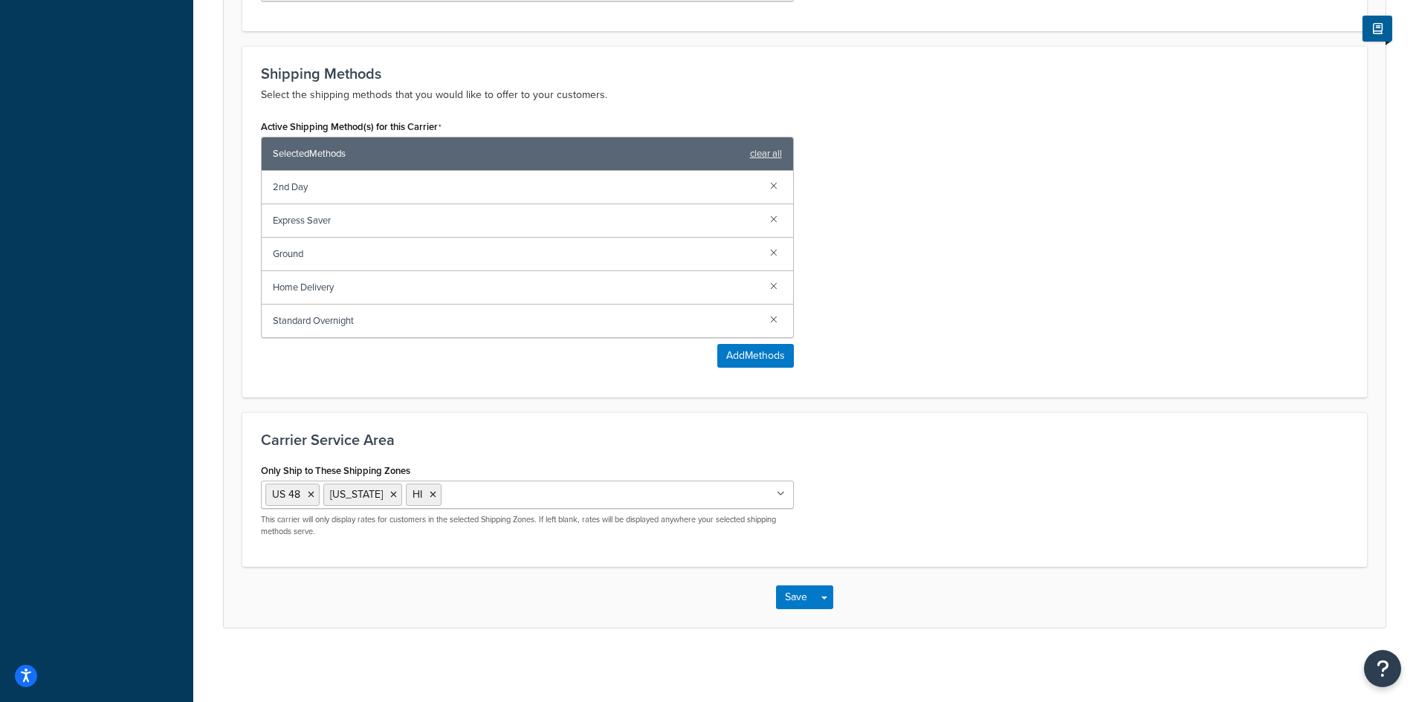
scroll to position [885, 0]
click at [779, 493] on icon at bounding box center [780, 493] width 8 height 9
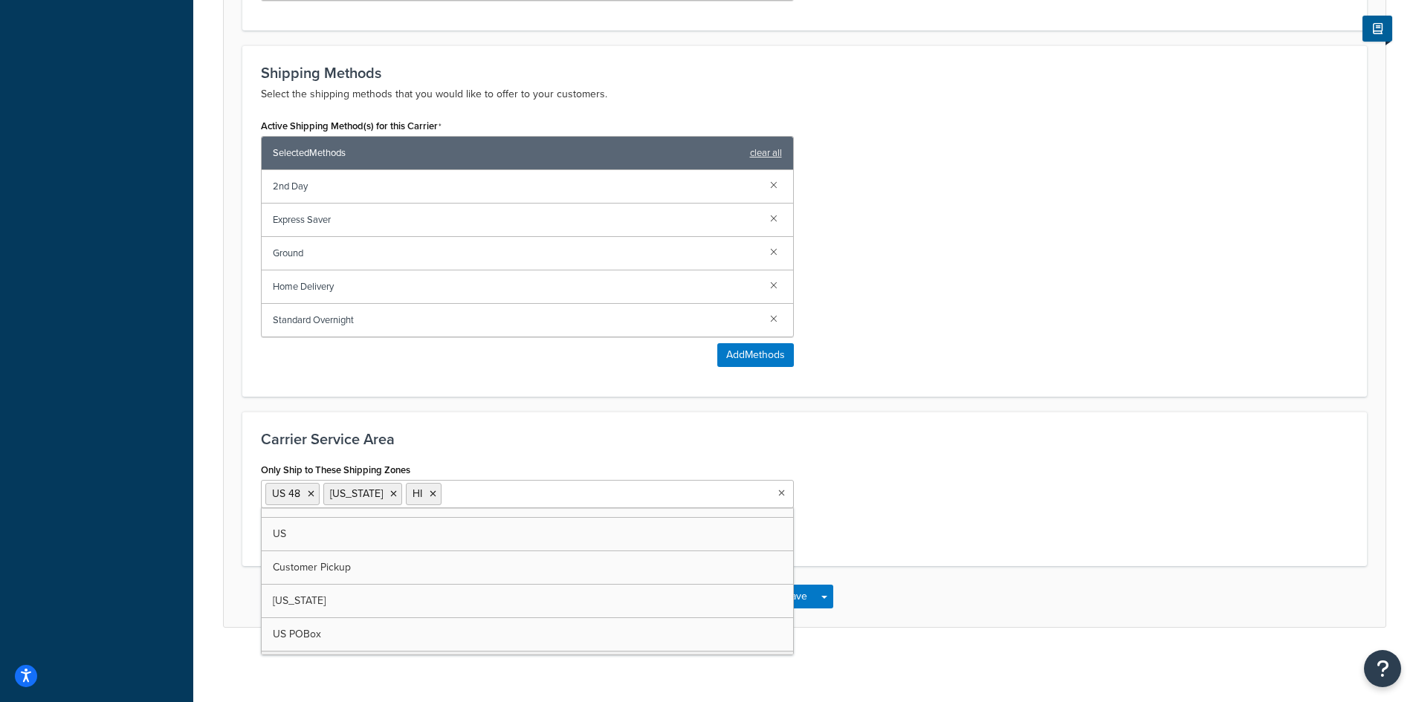
scroll to position [0, 0]
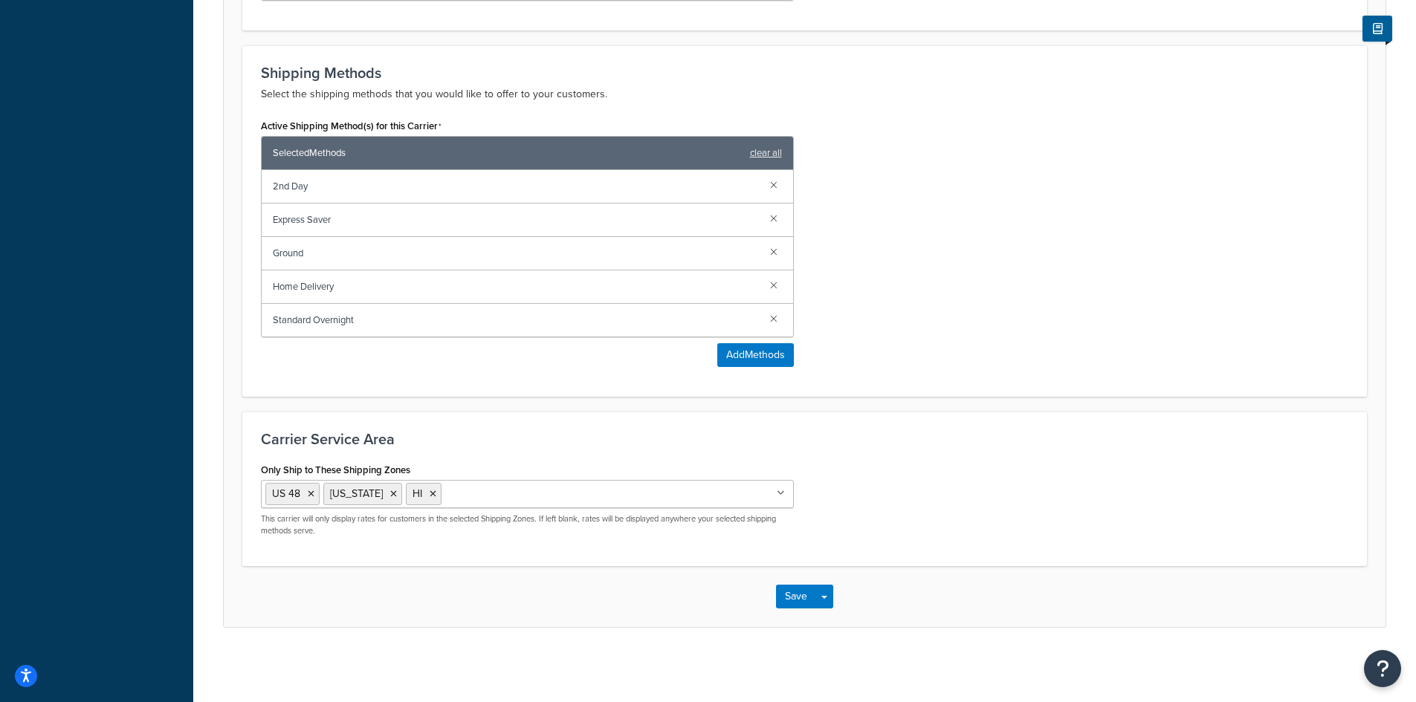
click at [917, 455] on div "Carrier Service Area Only Ship to These Shipping Zones US 48 Alaska HI US APO U…" at bounding box center [804, 489] width 1124 height 155
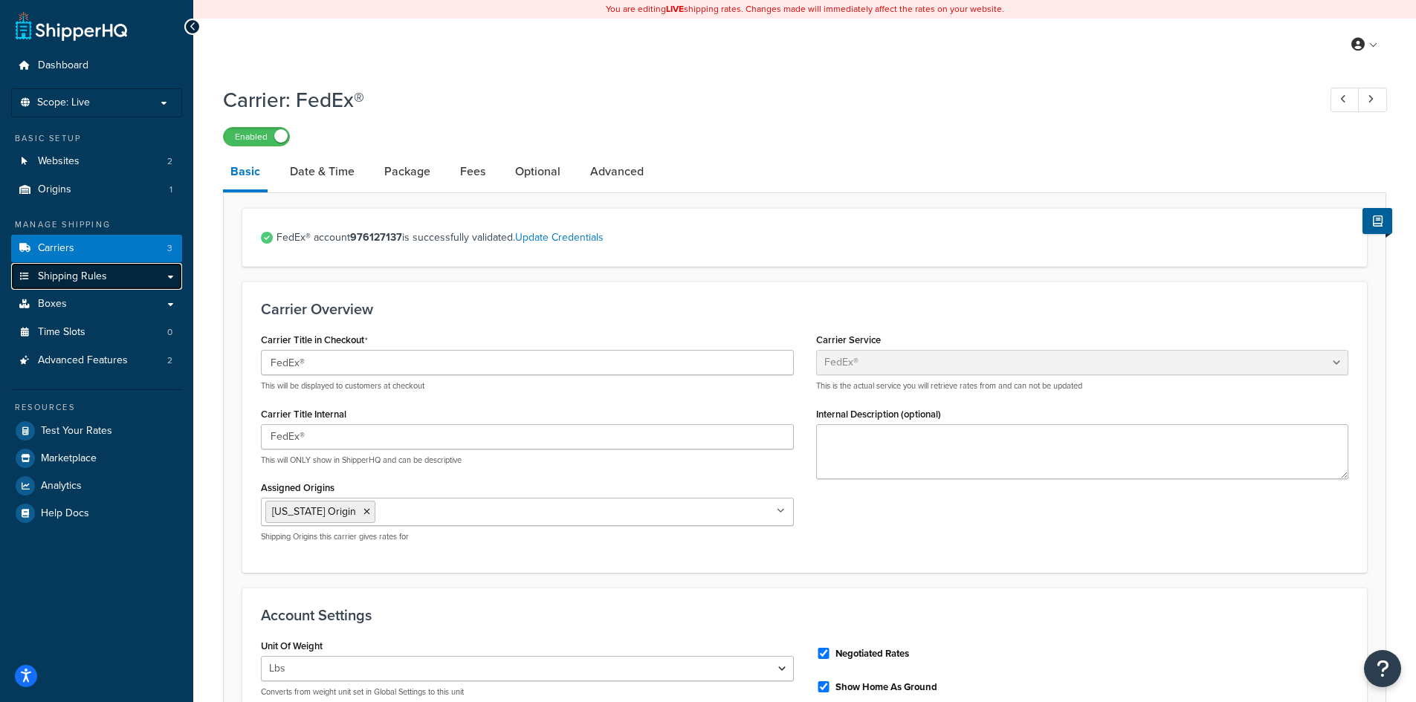
click at [175, 275] on link "Shipping Rules" at bounding box center [96, 276] width 171 height 27
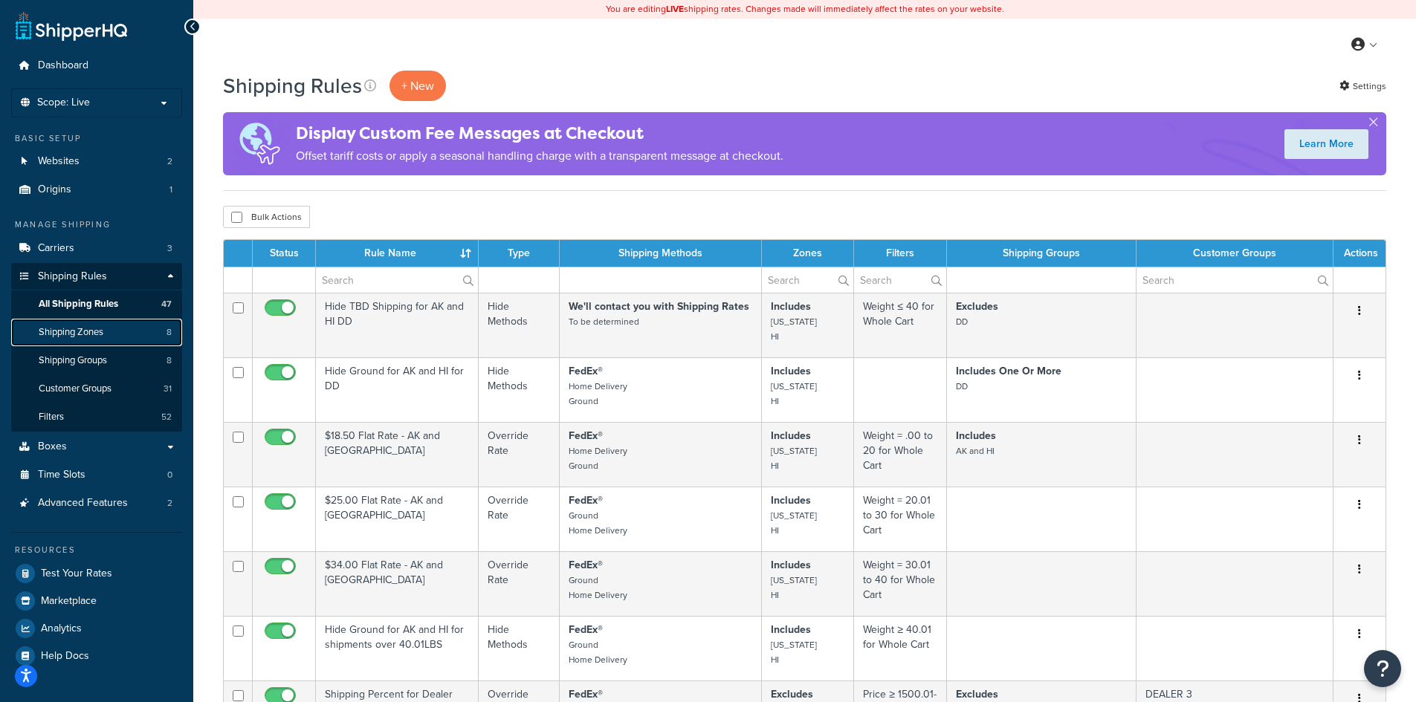
click at [137, 328] on link "Shipping Zones 8" at bounding box center [96, 332] width 171 height 27
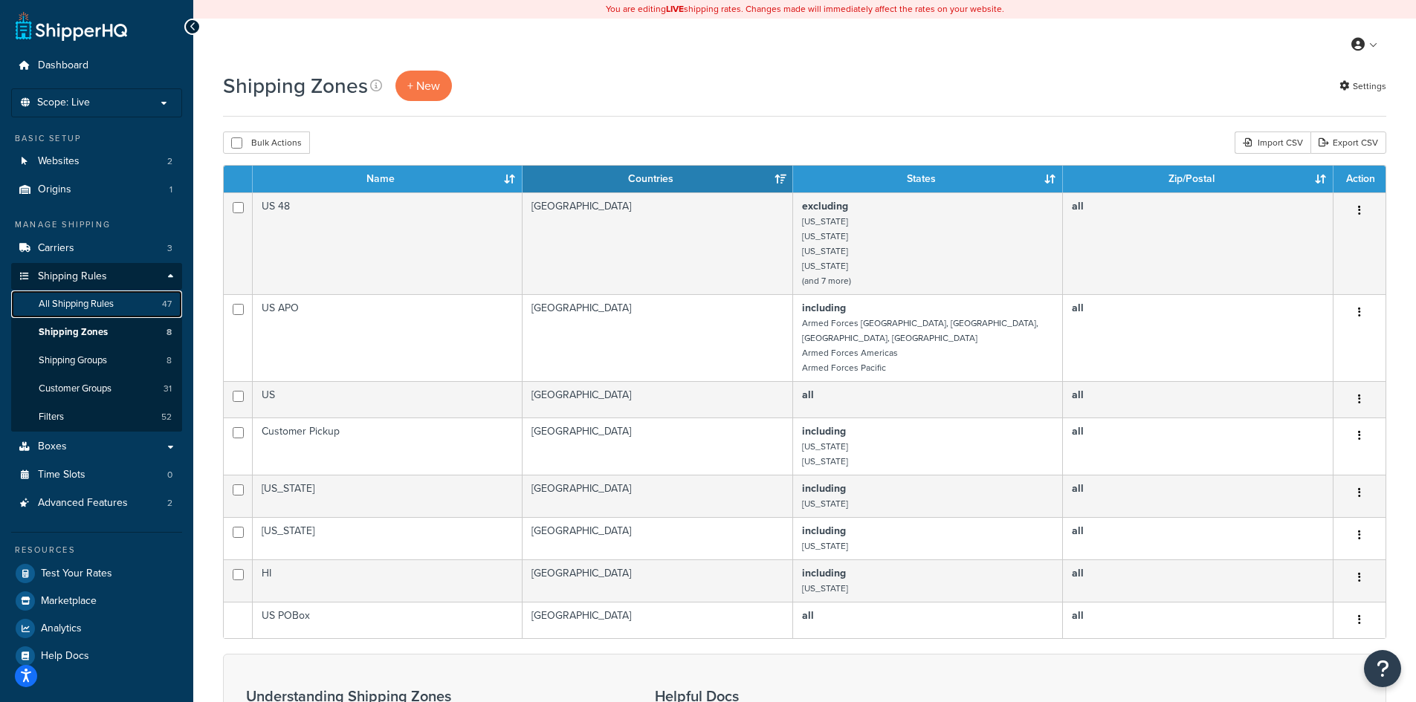
click at [84, 306] on span "All Shipping Rules" at bounding box center [76, 304] width 75 height 13
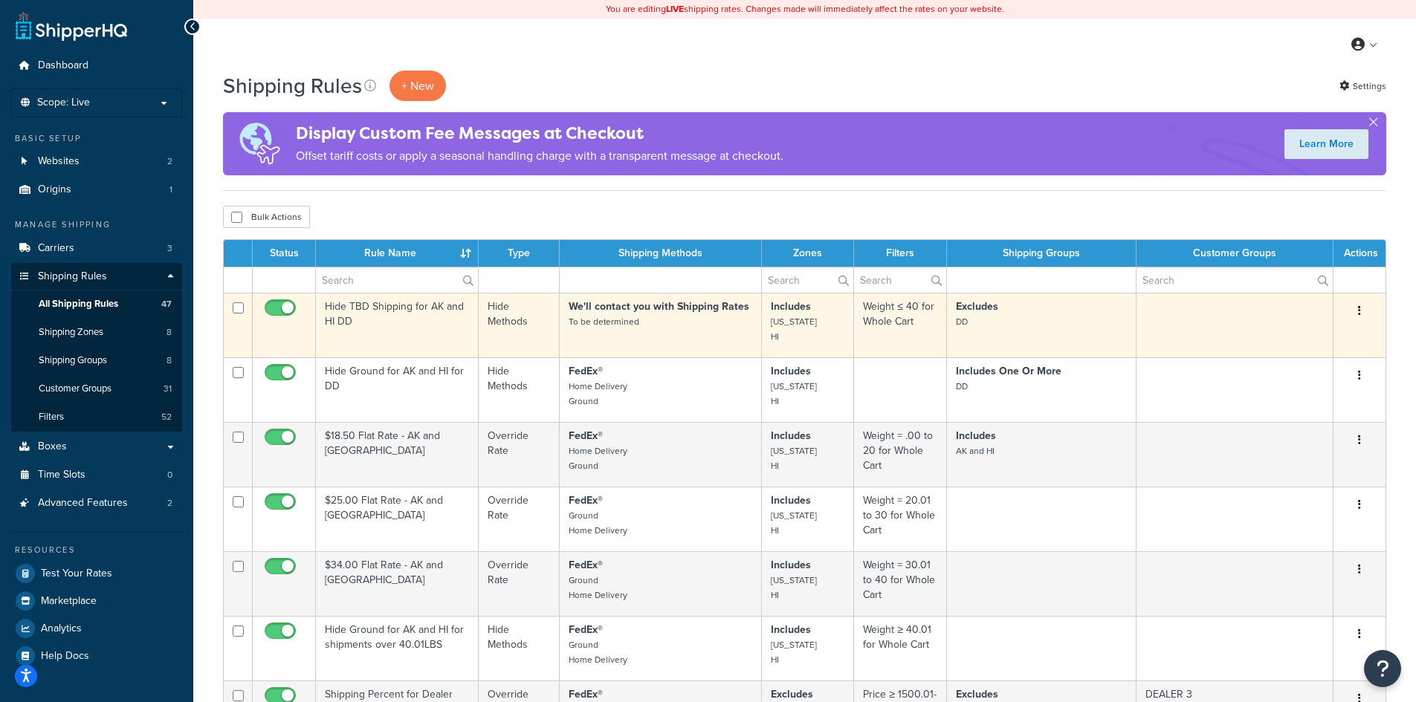
click at [271, 310] on input "checkbox" at bounding box center [282, 311] width 41 height 19
checkbox input "false"
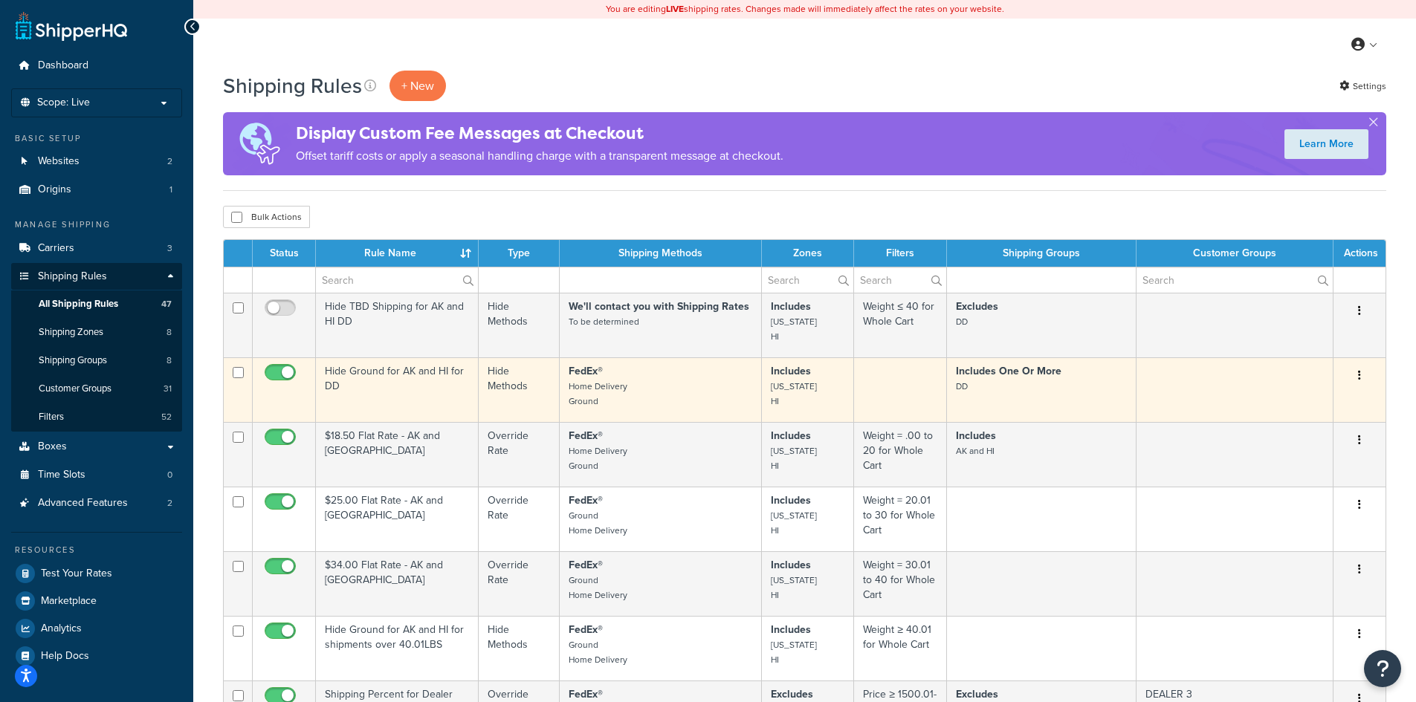
click at [279, 374] on input "checkbox" at bounding box center [282, 376] width 41 height 19
checkbox input "false"
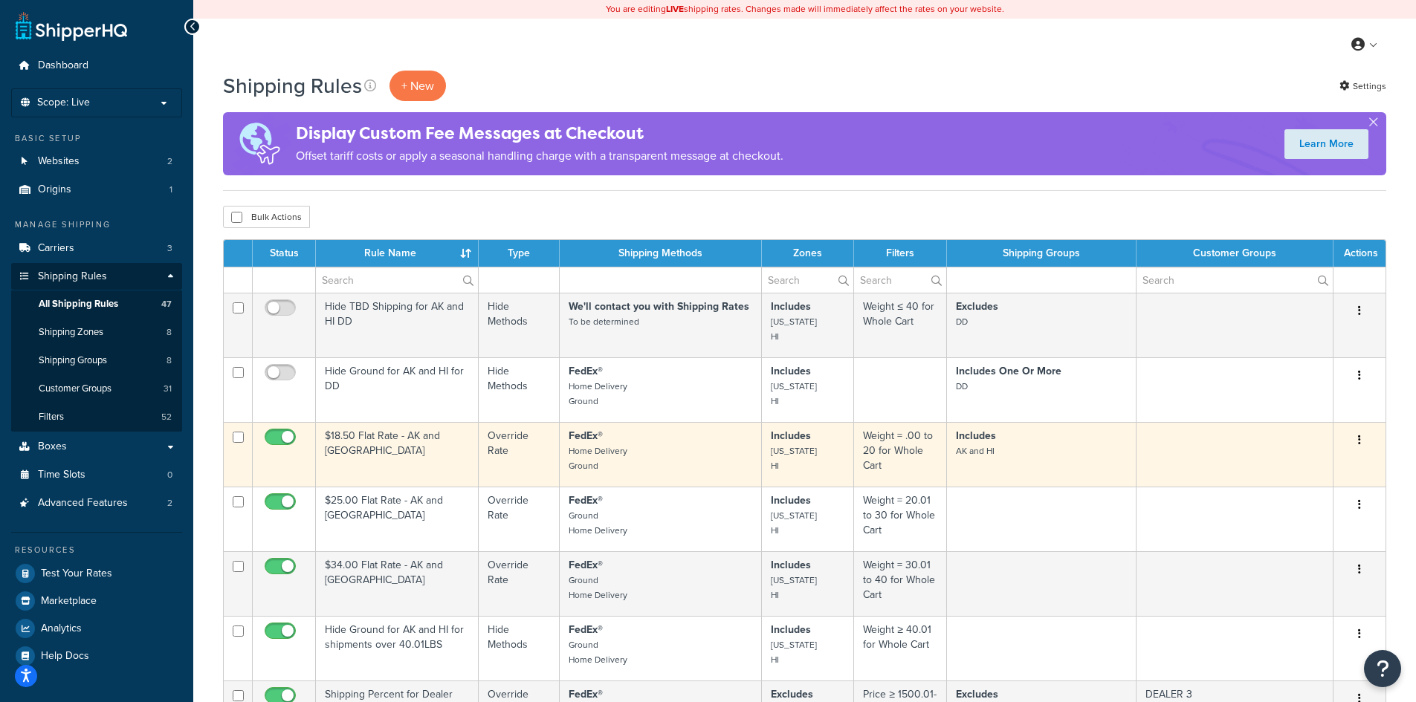
click at [268, 433] on input "checkbox" at bounding box center [282, 441] width 41 height 19
checkbox input "false"
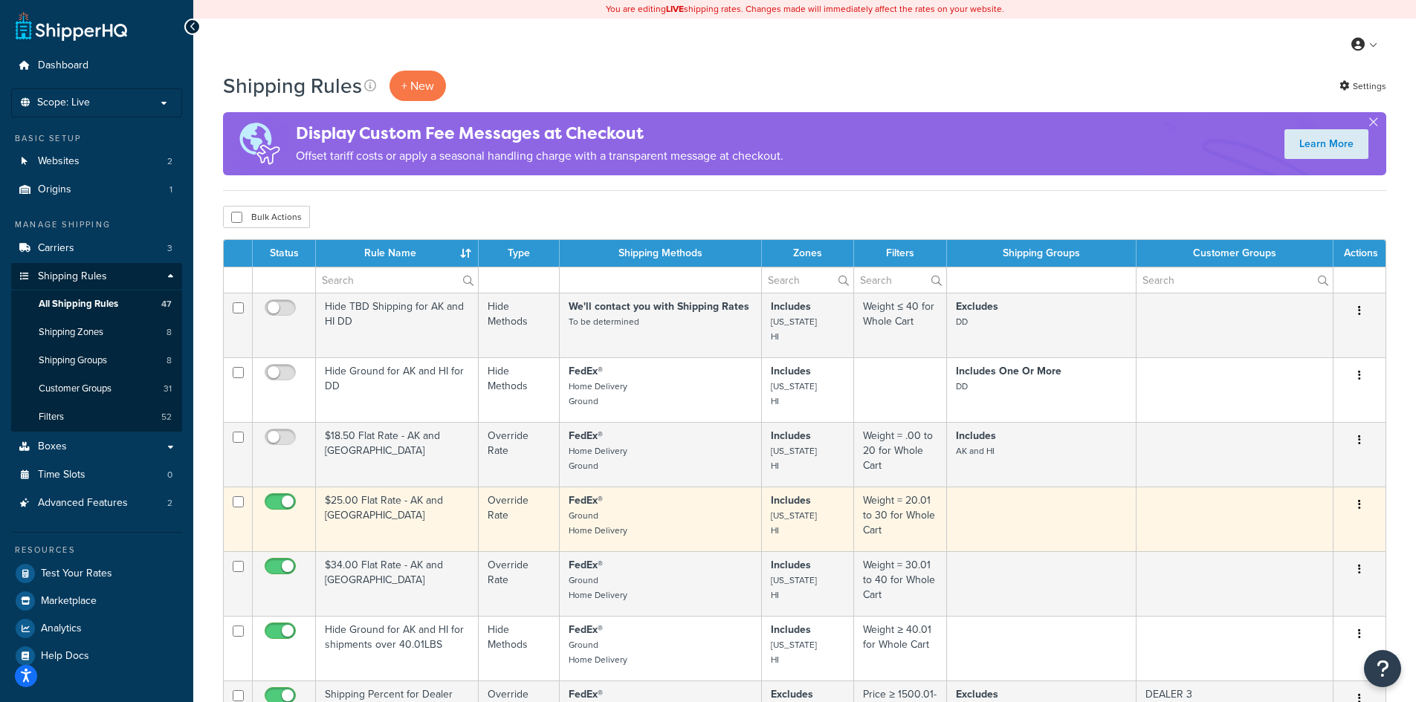
click at [269, 499] on input "checkbox" at bounding box center [282, 505] width 41 height 19
checkbox input "false"
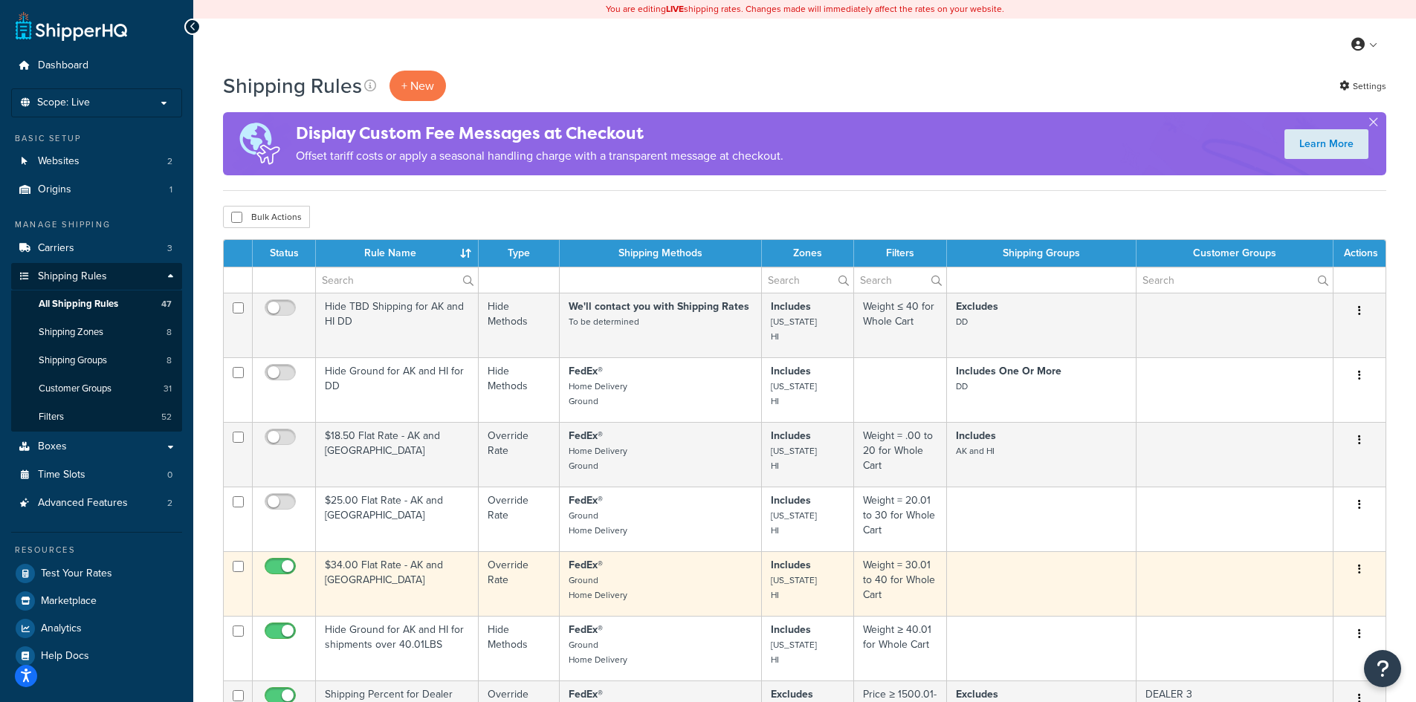
click at [267, 565] on input "checkbox" at bounding box center [282, 570] width 41 height 19
checkbox input "false"
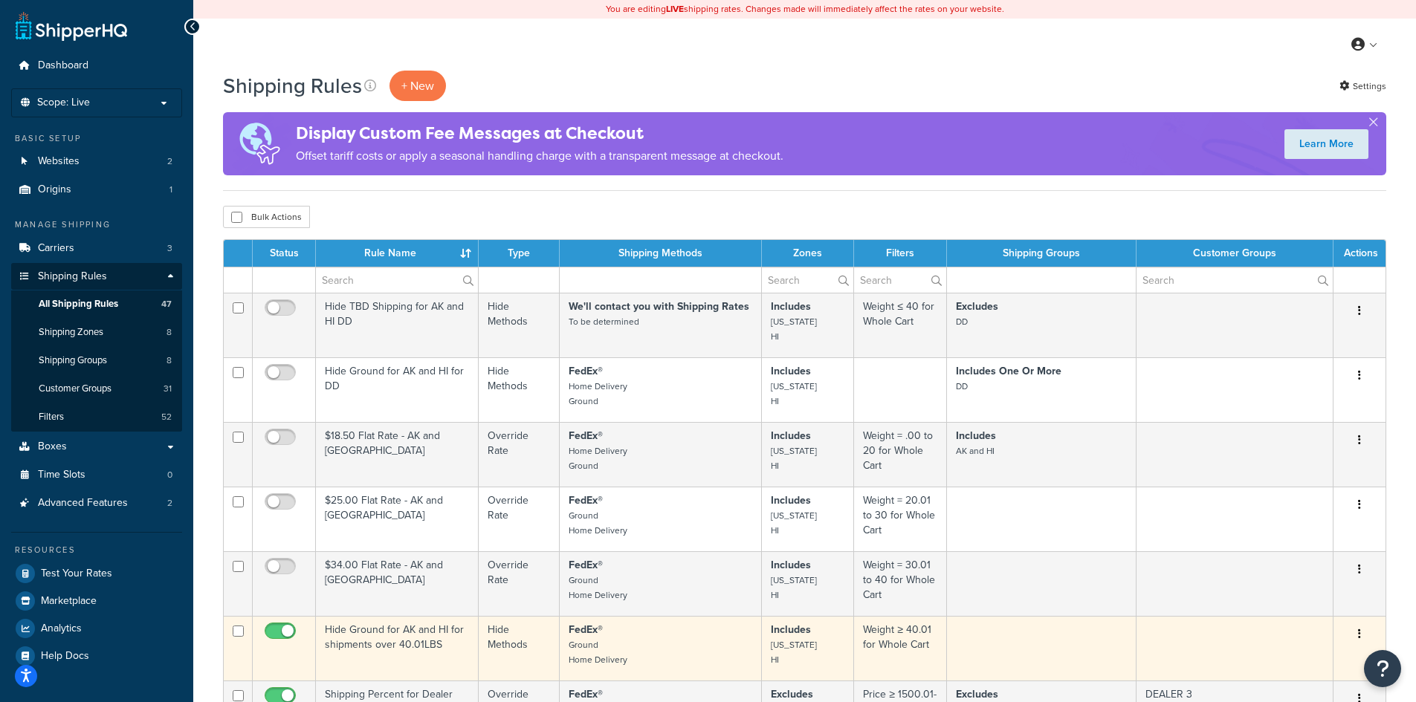
click at [267, 630] on input "checkbox" at bounding box center [282, 635] width 41 height 19
checkbox input "false"
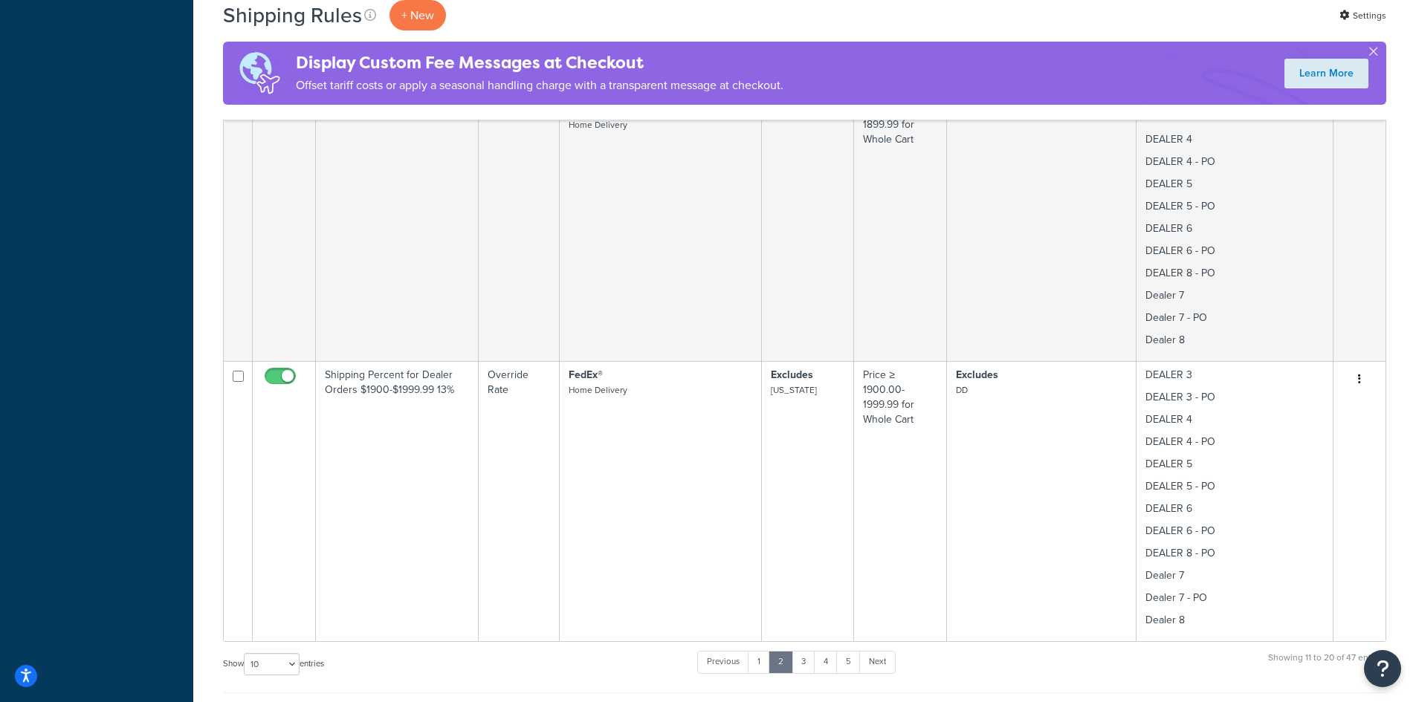
scroll to position [1189, 0]
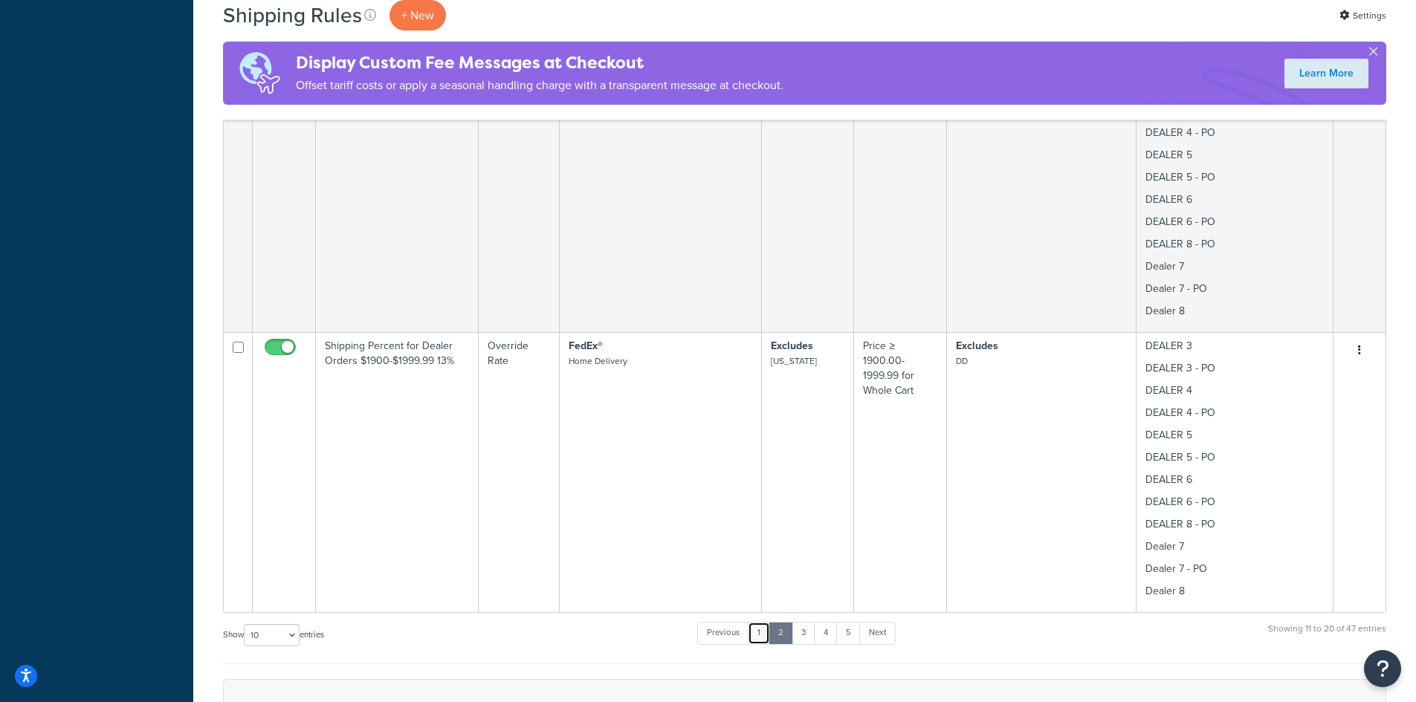
click at [764, 635] on link "1" at bounding box center [759, 633] width 22 height 22
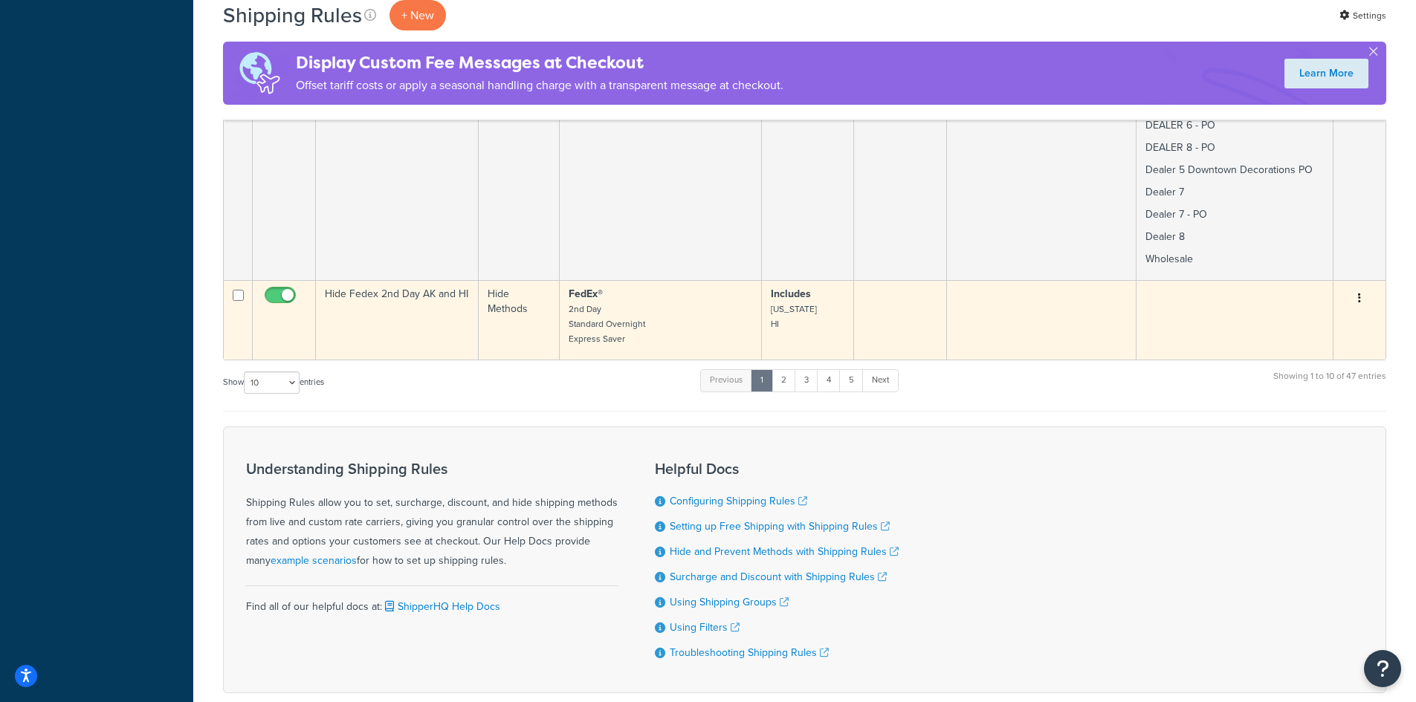
click at [270, 290] on input "checkbox" at bounding box center [282, 299] width 41 height 19
checkbox input "false"
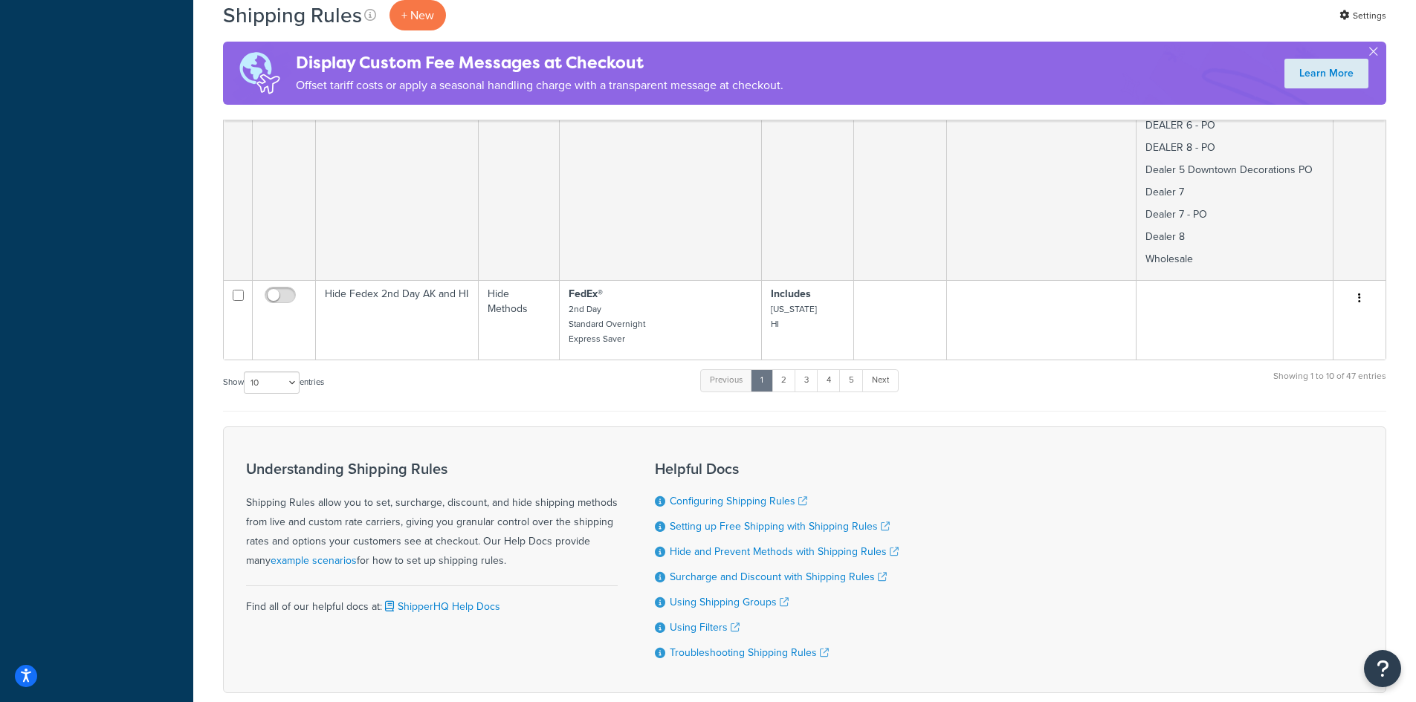
scroll to position [2503, 0]
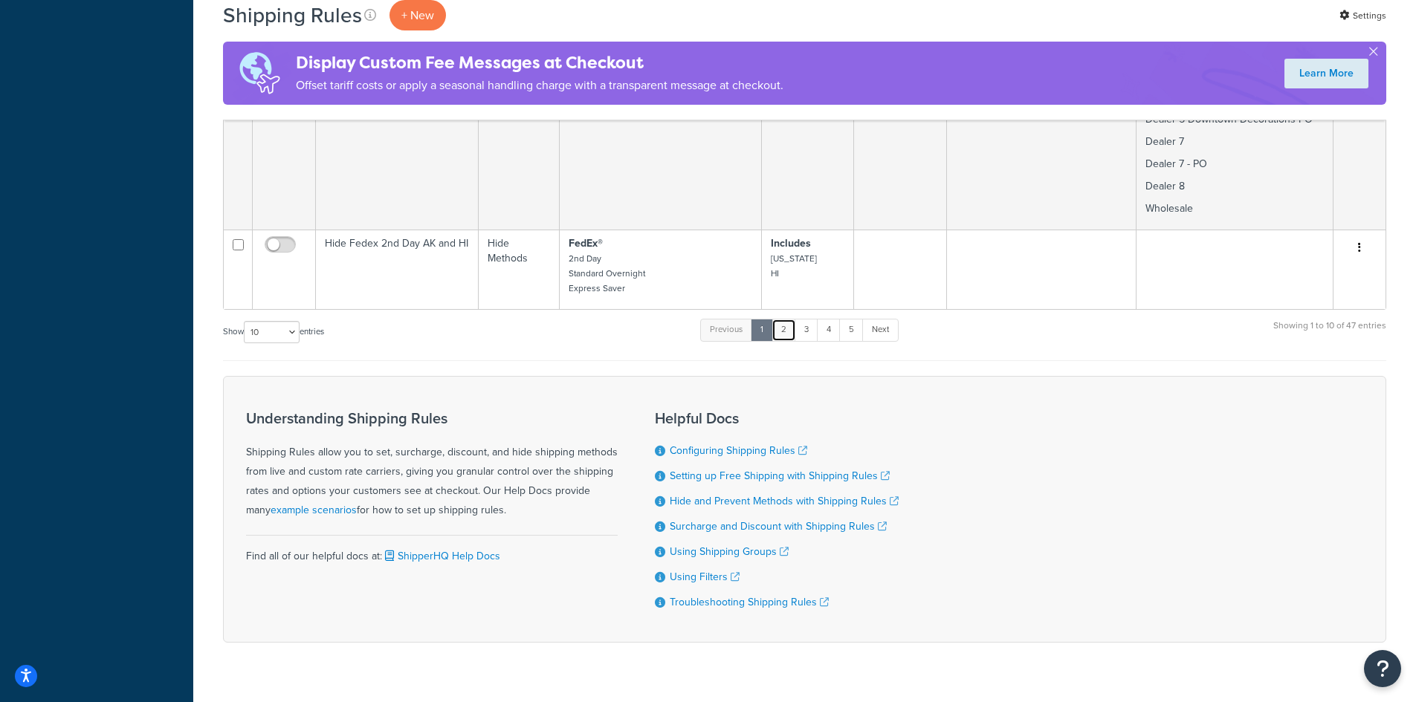
click at [788, 319] on link "2" at bounding box center [783, 330] width 25 height 22
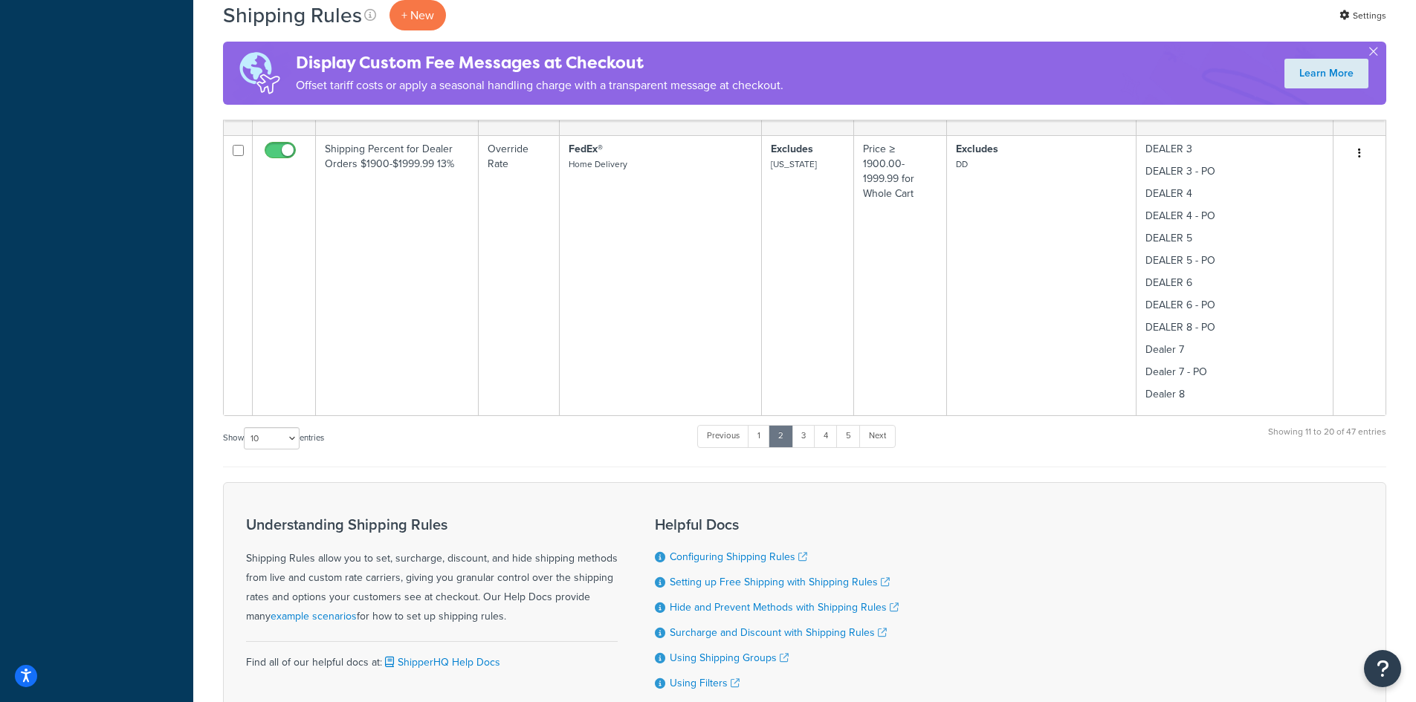
scroll to position [1522, 0]
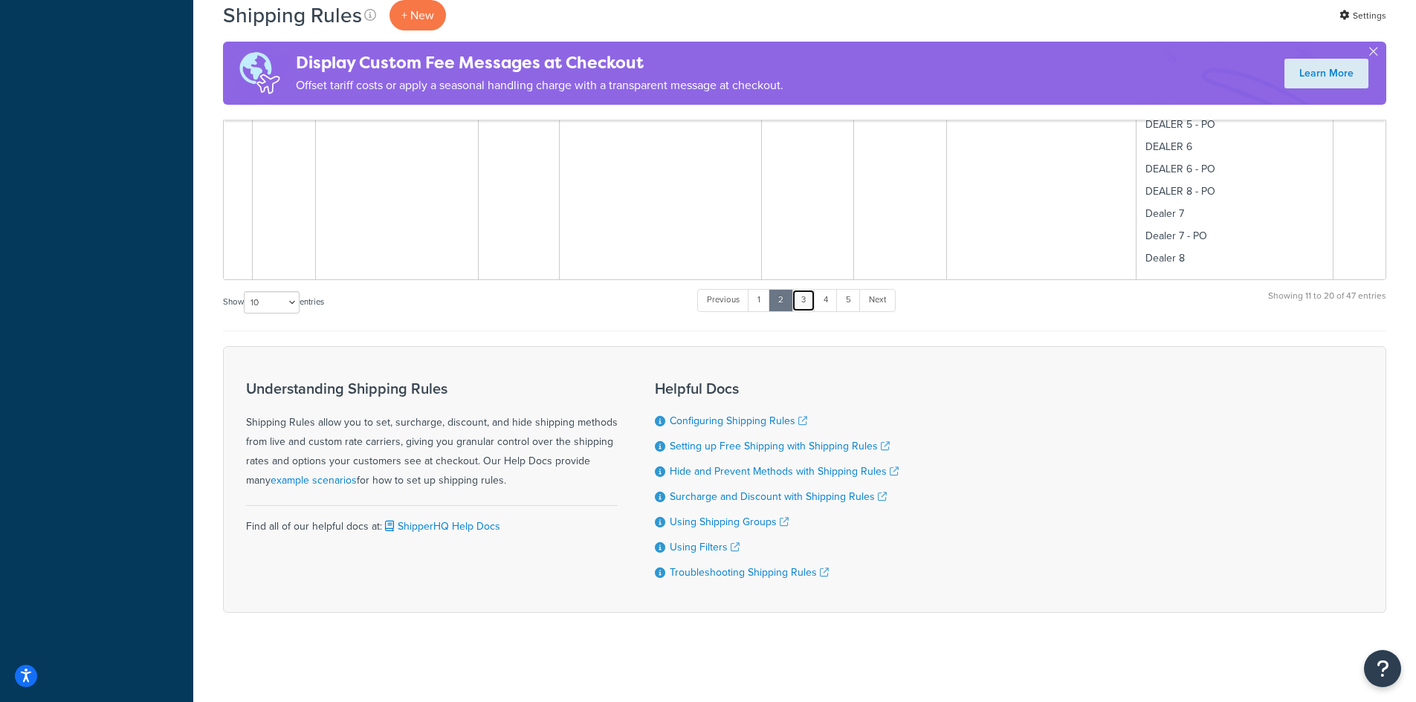
click at [805, 302] on link "3" at bounding box center [803, 300] width 24 height 22
click at [826, 299] on link "4" at bounding box center [825, 300] width 24 height 22
click at [847, 298] on link "5" at bounding box center [847, 300] width 25 height 22
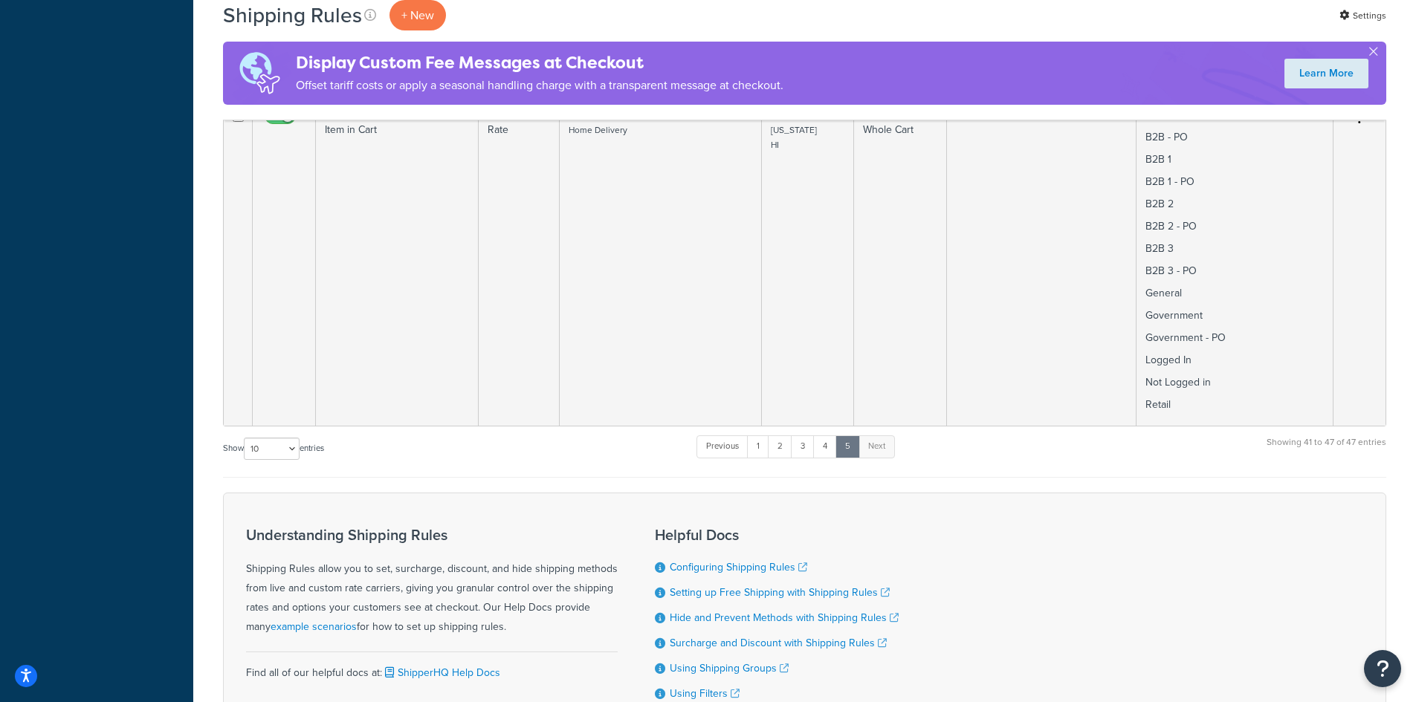
scroll to position [1820, 0]
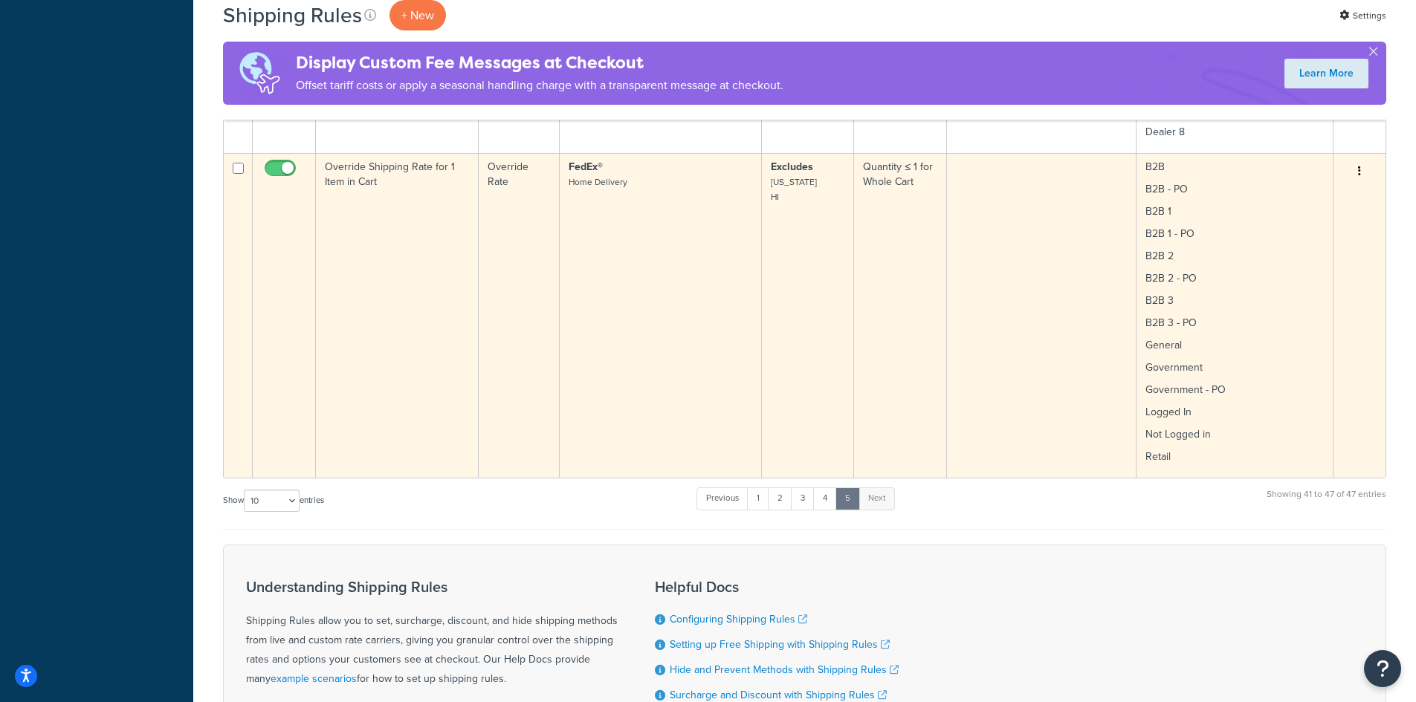
click at [596, 320] on td "FedEx® Home Delivery" at bounding box center [661, 315] width 202 height 325
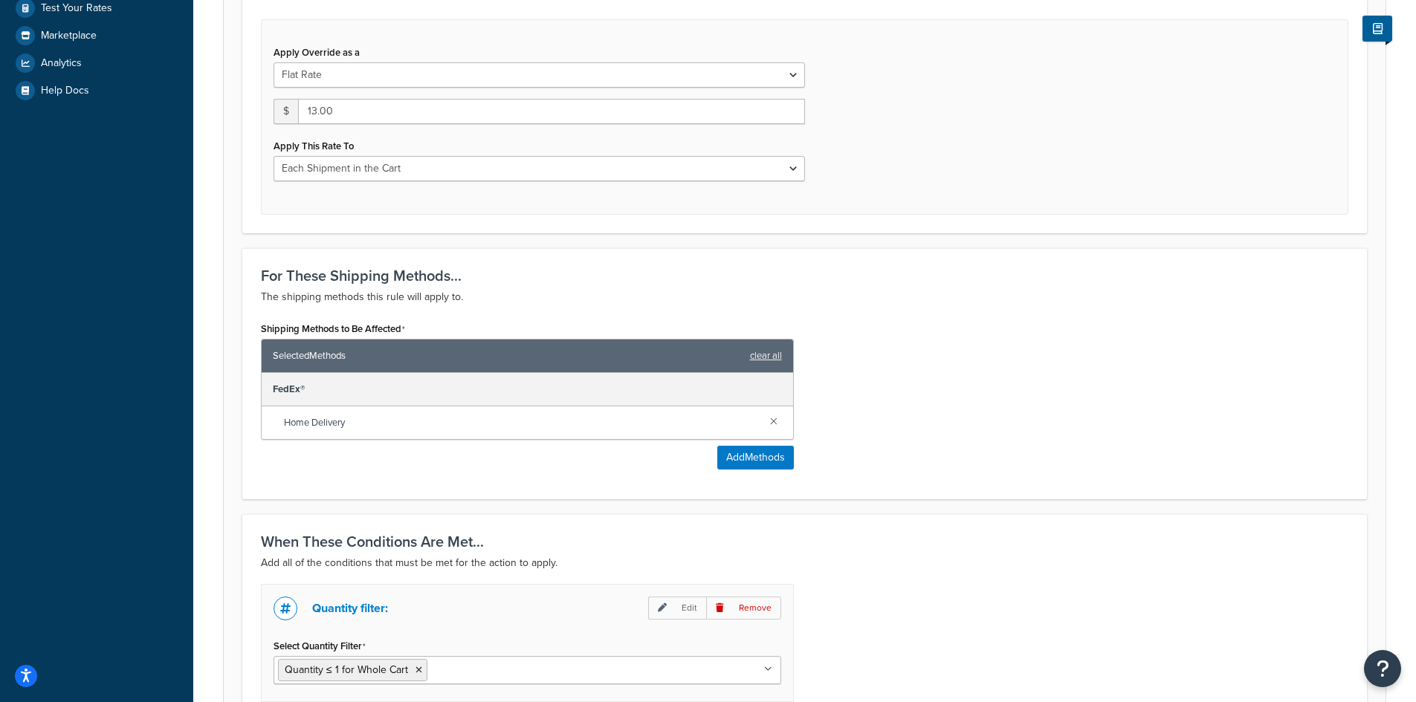
scroll to position [594, 0]
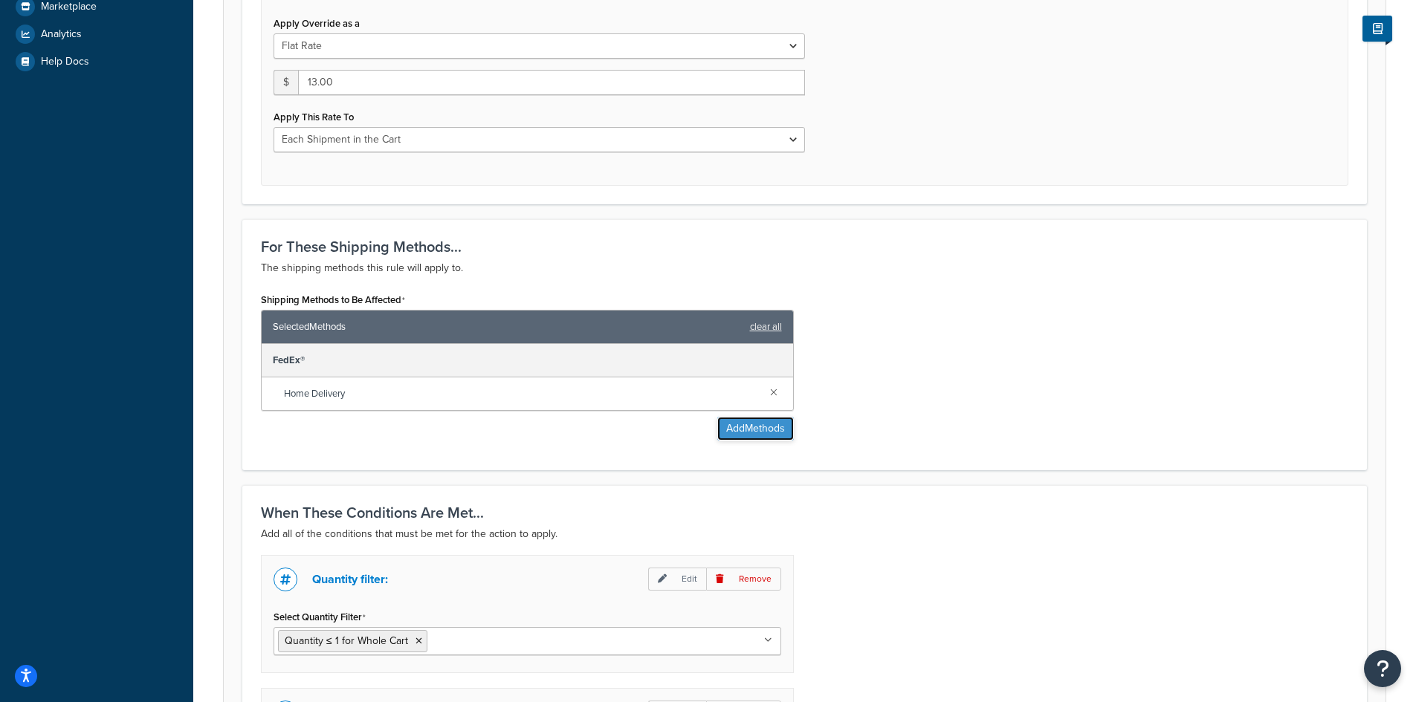
click at [757, 431] on button "Add Methods" at bounding box center [755, 429] width 77 height 24
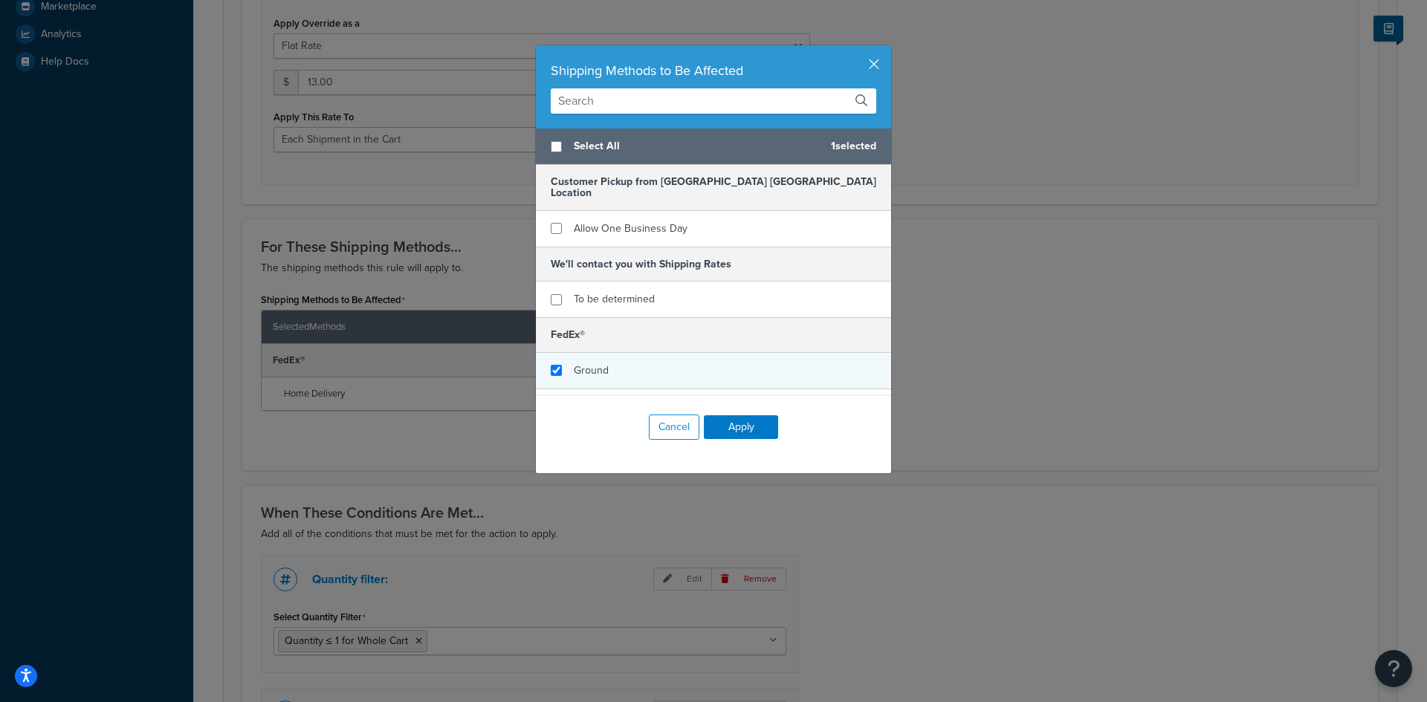
checkbox input "true"
click at [647, 353] on div "Ground" at bounding box center [713, 371] width 355 height 36
click at [718, 427] on button "Apply" at bounding box center [741, 427] width 74 height 24
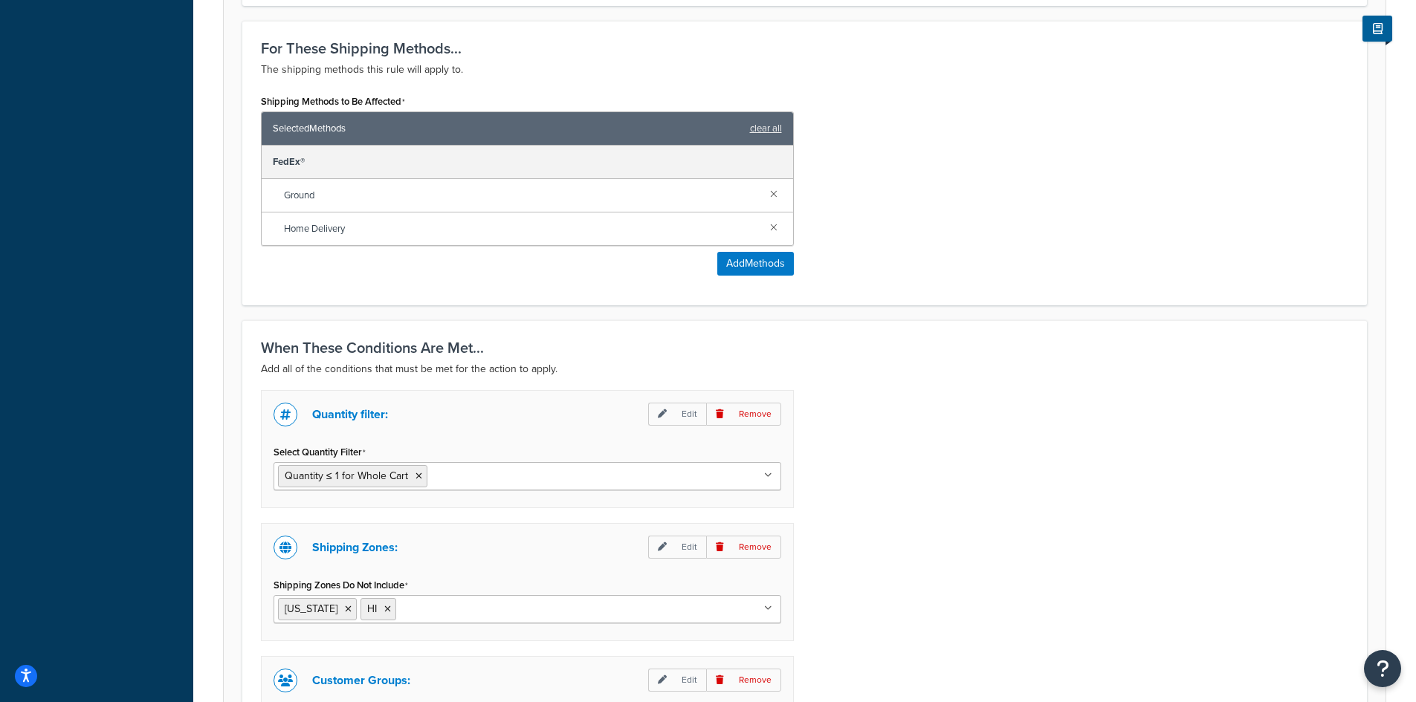
scroll to position [1112, 0]
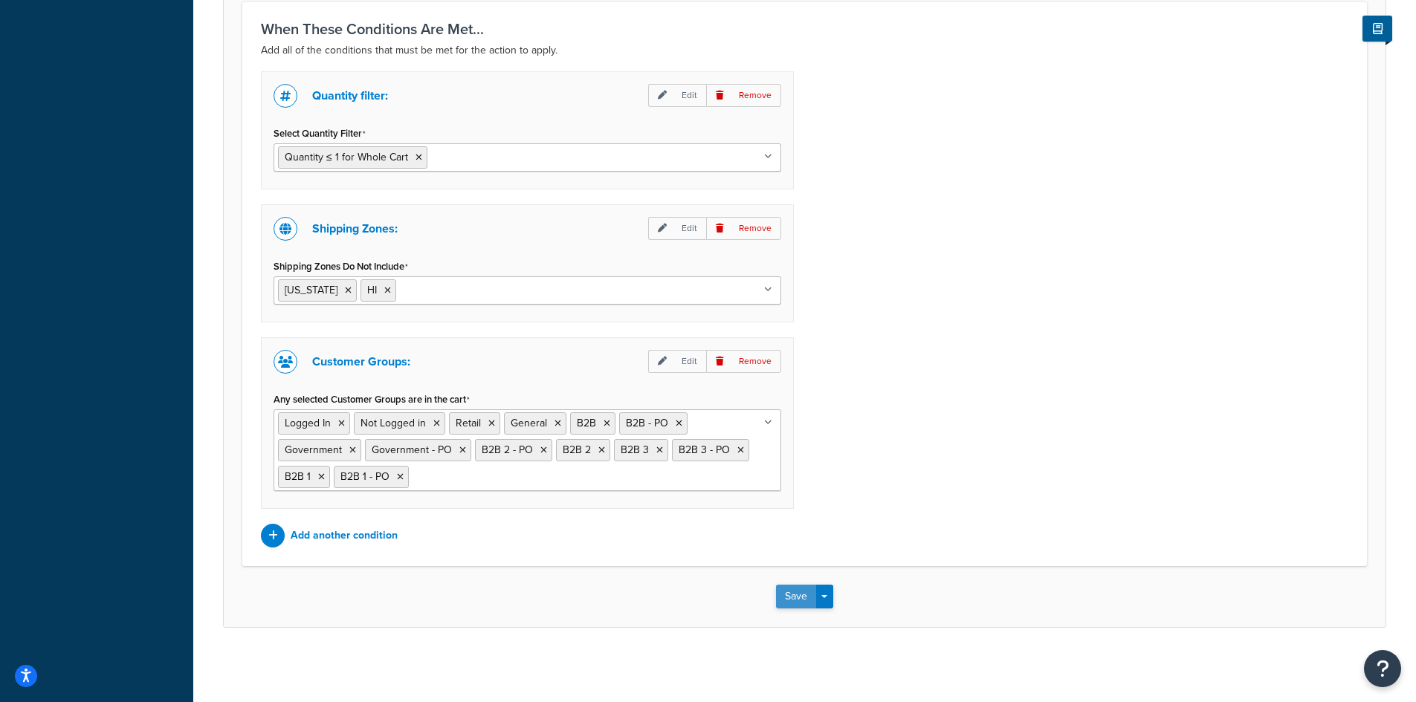
click at [800, 595] on button "Save" at bounding box center [796, 597] width 40 height 24
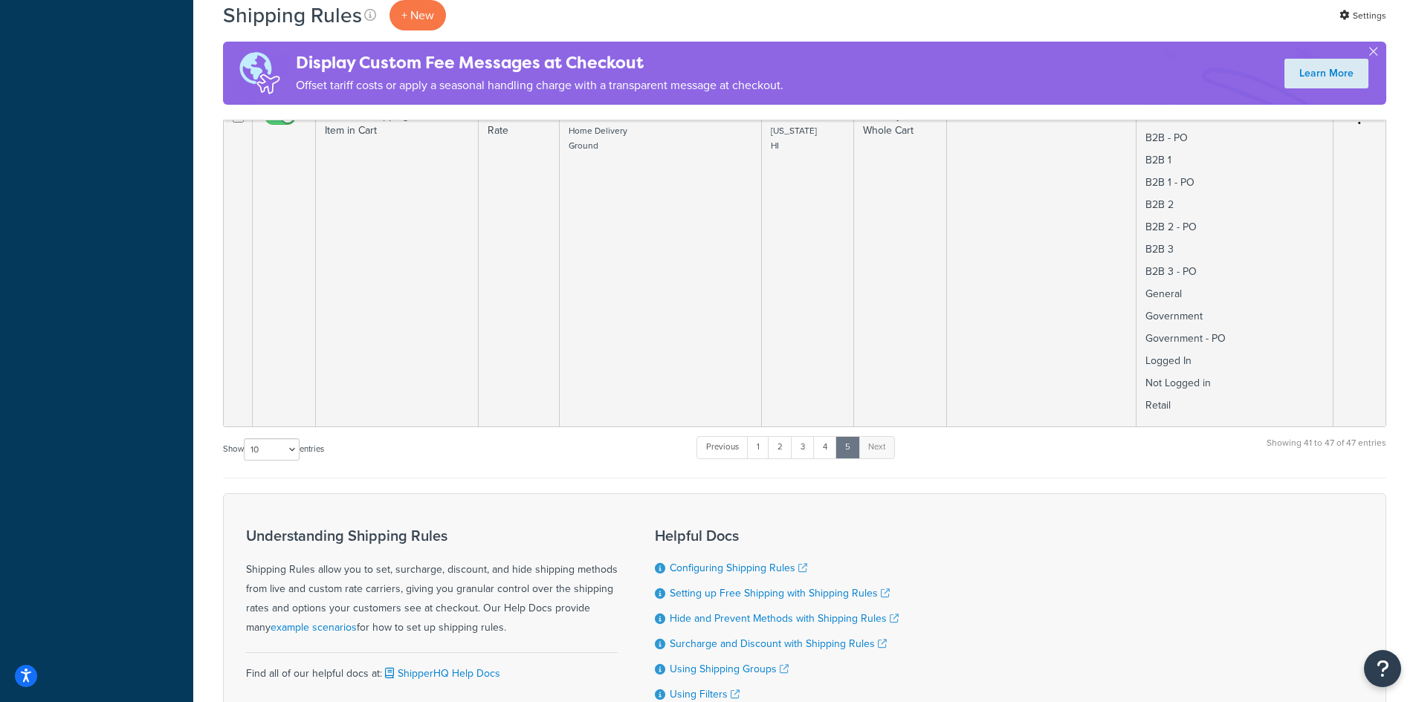
scroll to position [1896, 0]
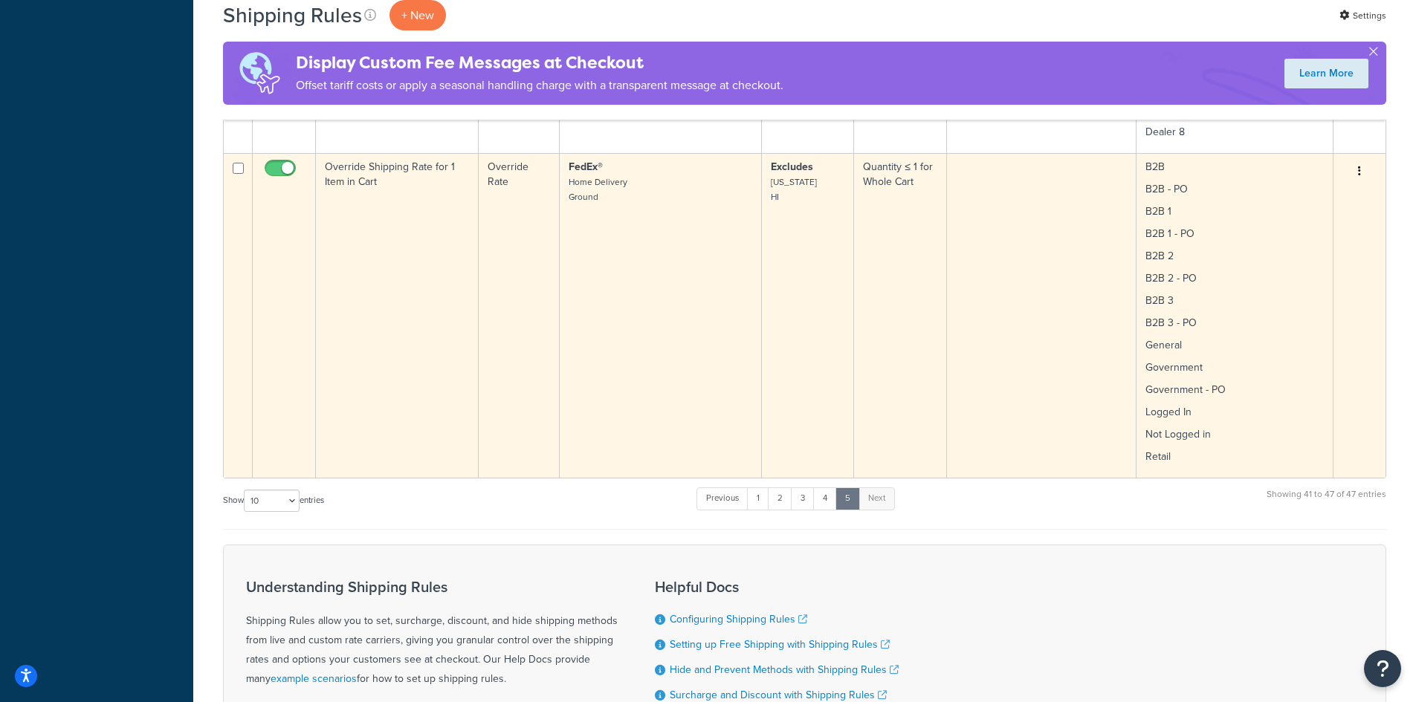
click at [380, 390] on td "Override Shipping Rate for 1 Item in Cart" at bounding box center [397, 315] width 163 height 325
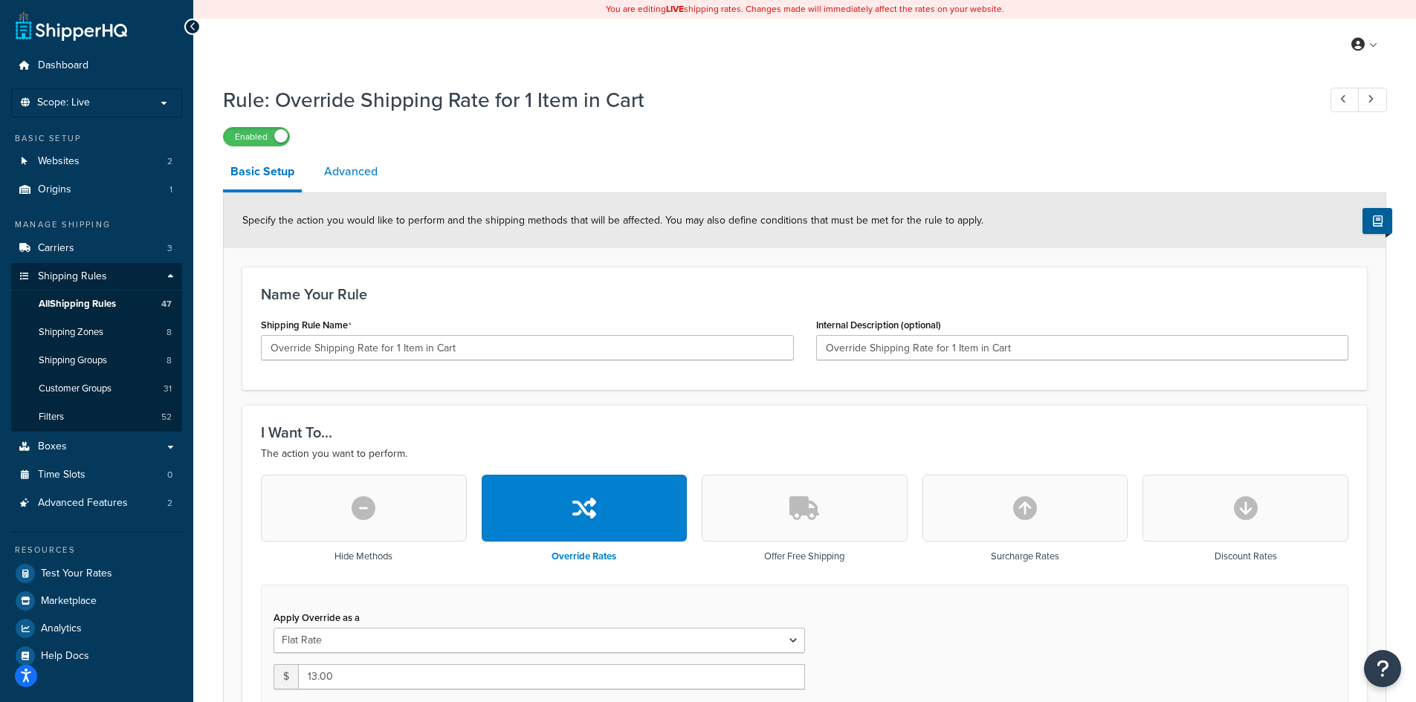
click at [353, 165] on link "Advanced" at bounding box center [351, 172] width 68 height 36
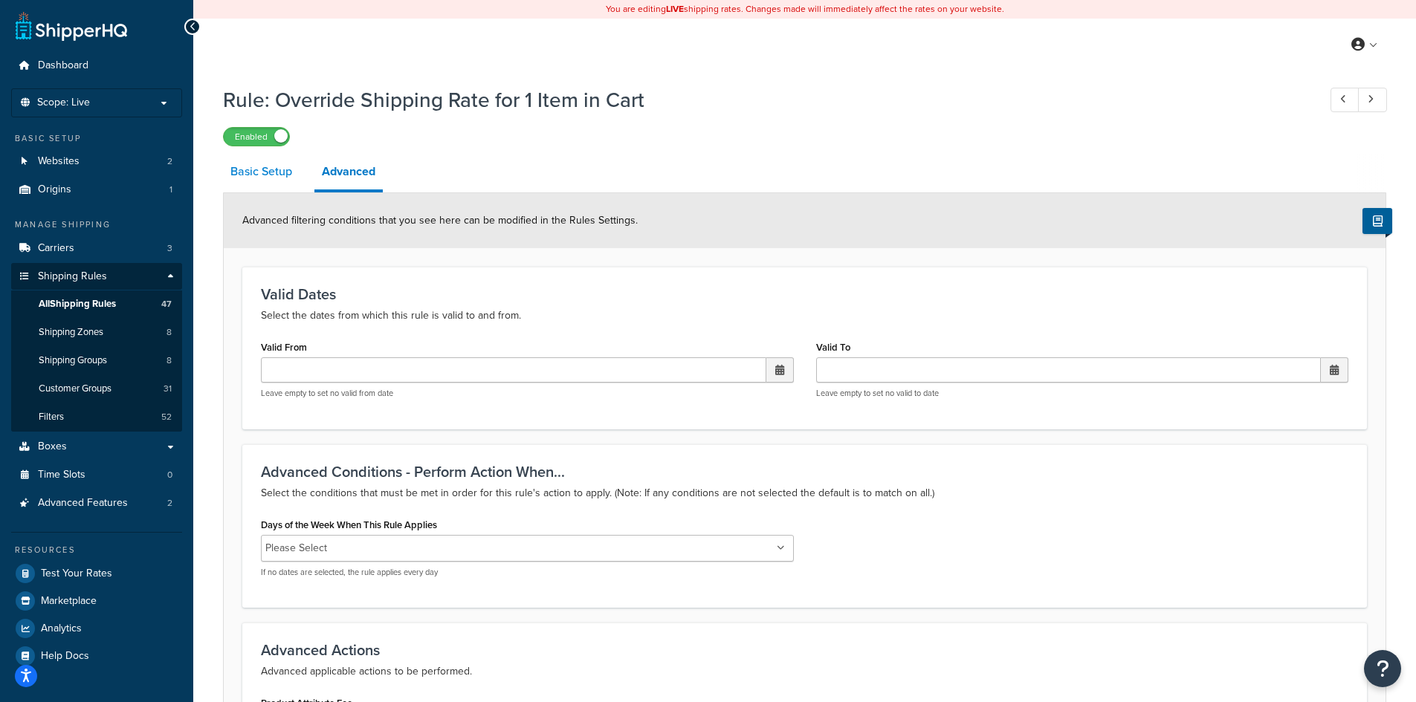
click at [233, 175] on link "Basic Setup" at bounding box center [261, 172] width 77 height 36
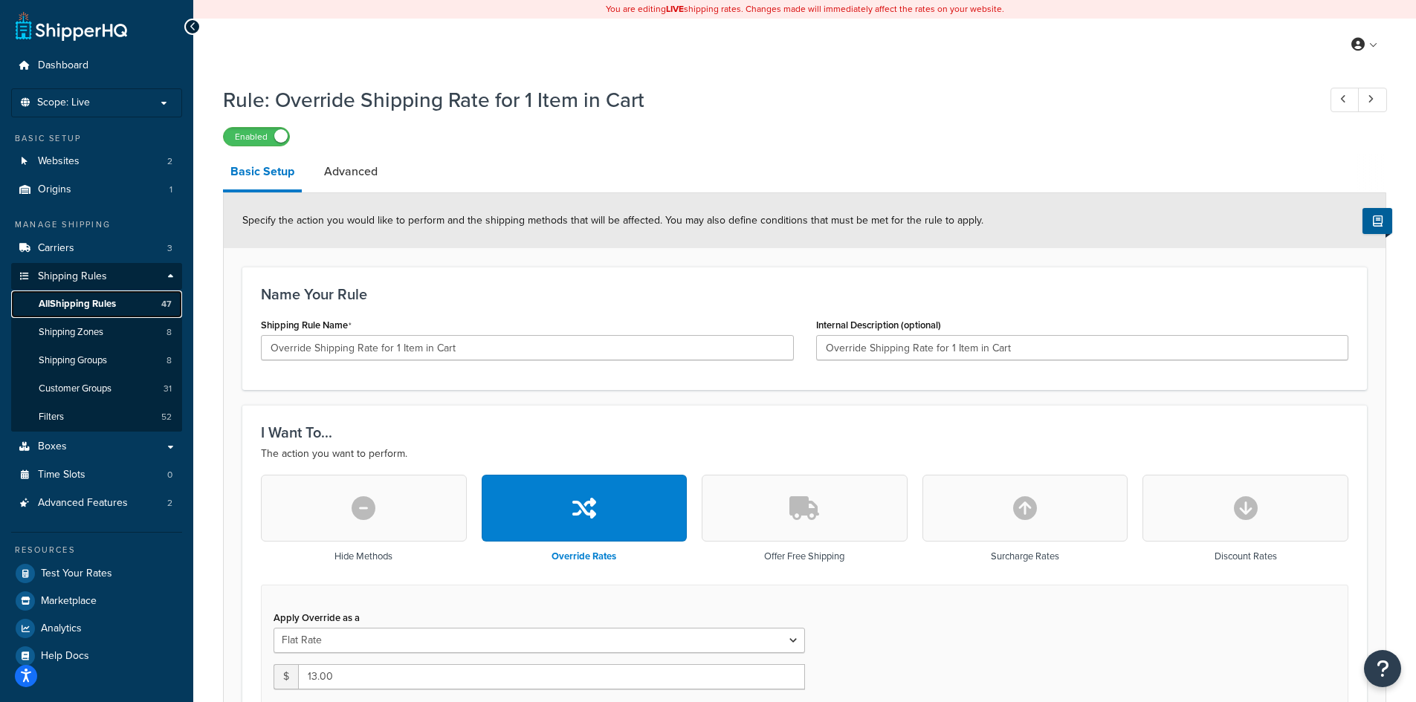
click at [64, 304] on span "All Shipping Rules" at bounding box center [77, 304] width 77 height 13
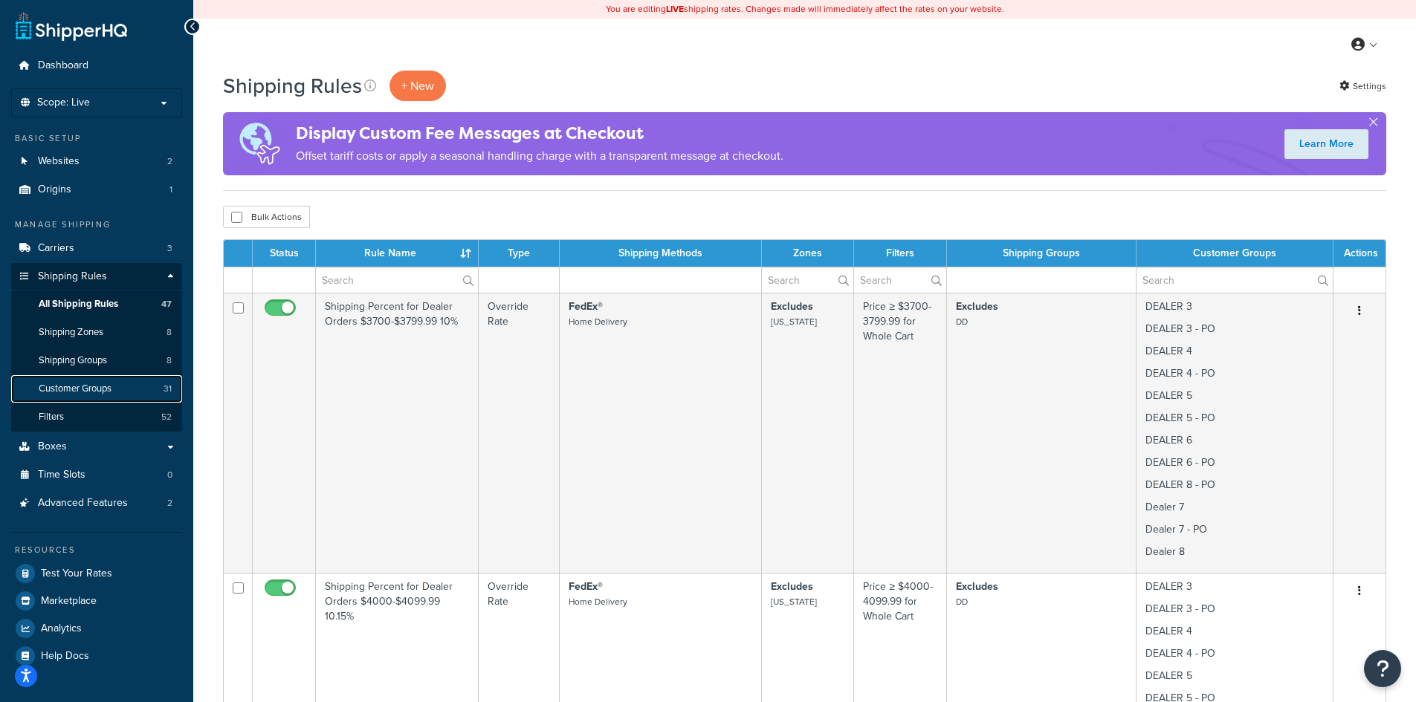
click at [93, 388] on span "Customer Groups" at bounding box center [75, 389] width 73 height 13
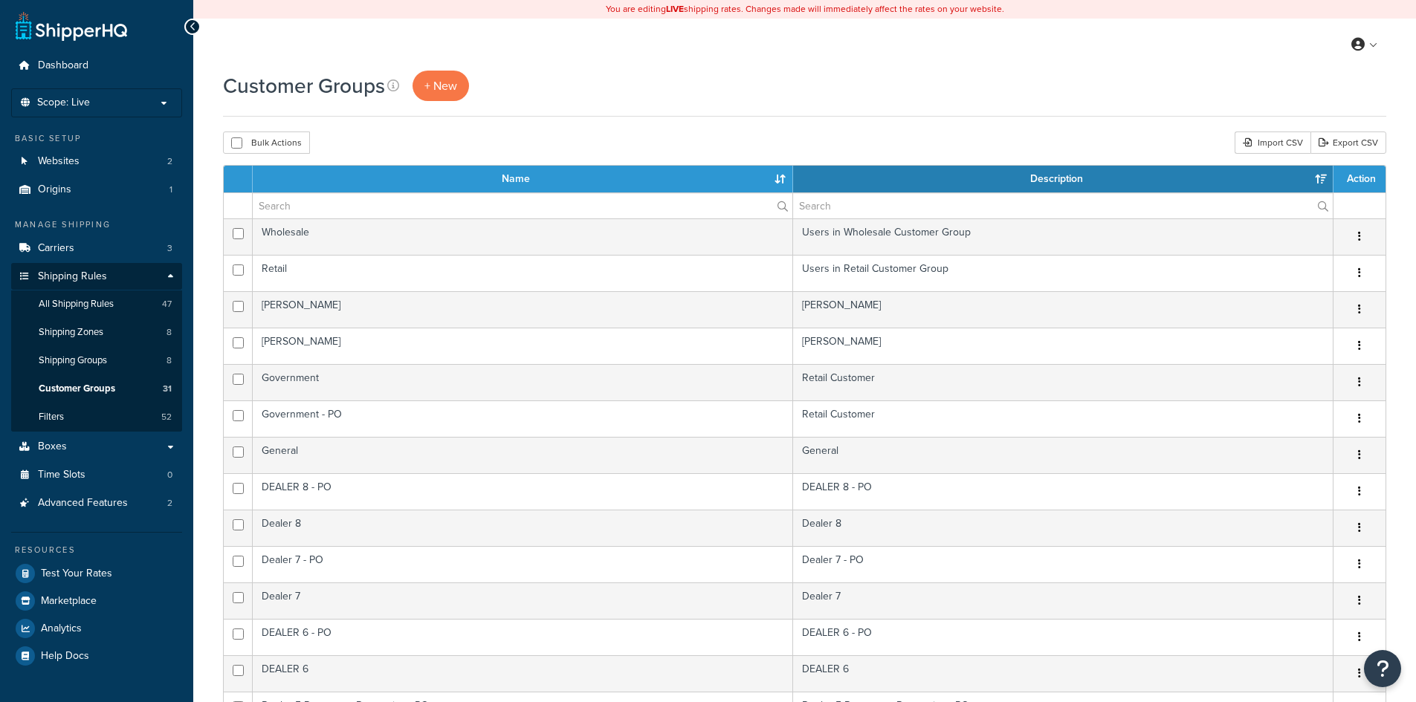
select select "15"
click at [69, 354] on span "Shipping Groups" at bounding box center [73, 360] width 68 height 13
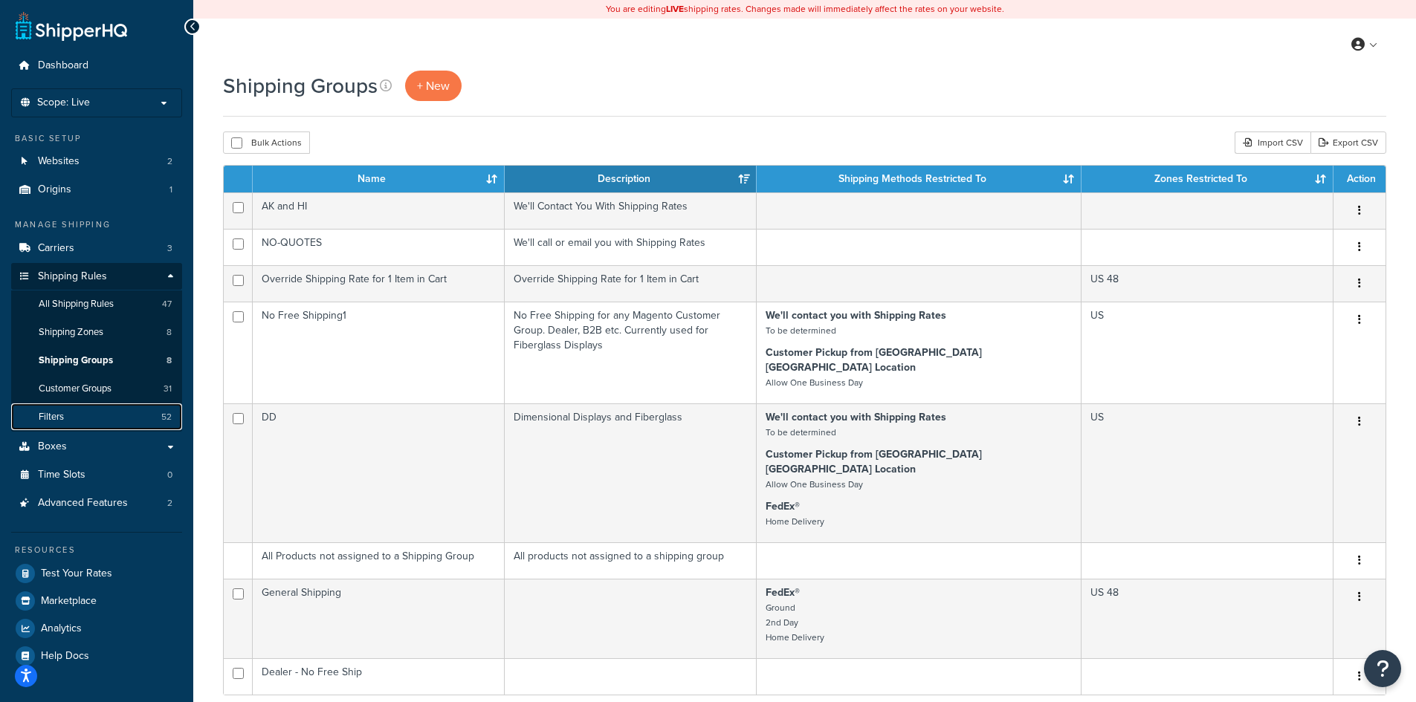
click at [72, 414] on link "Filters 52" at bounding box center [96, 416] width 171 height 27
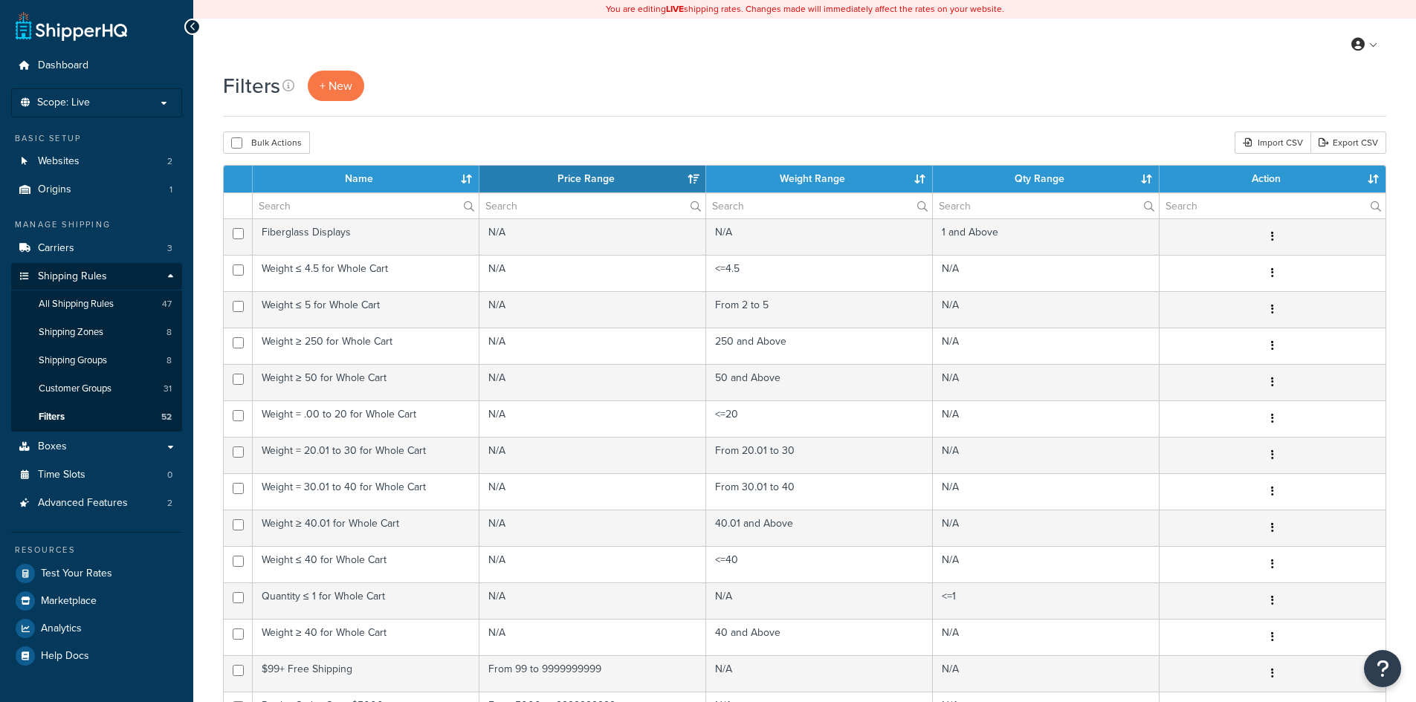
select select "15"
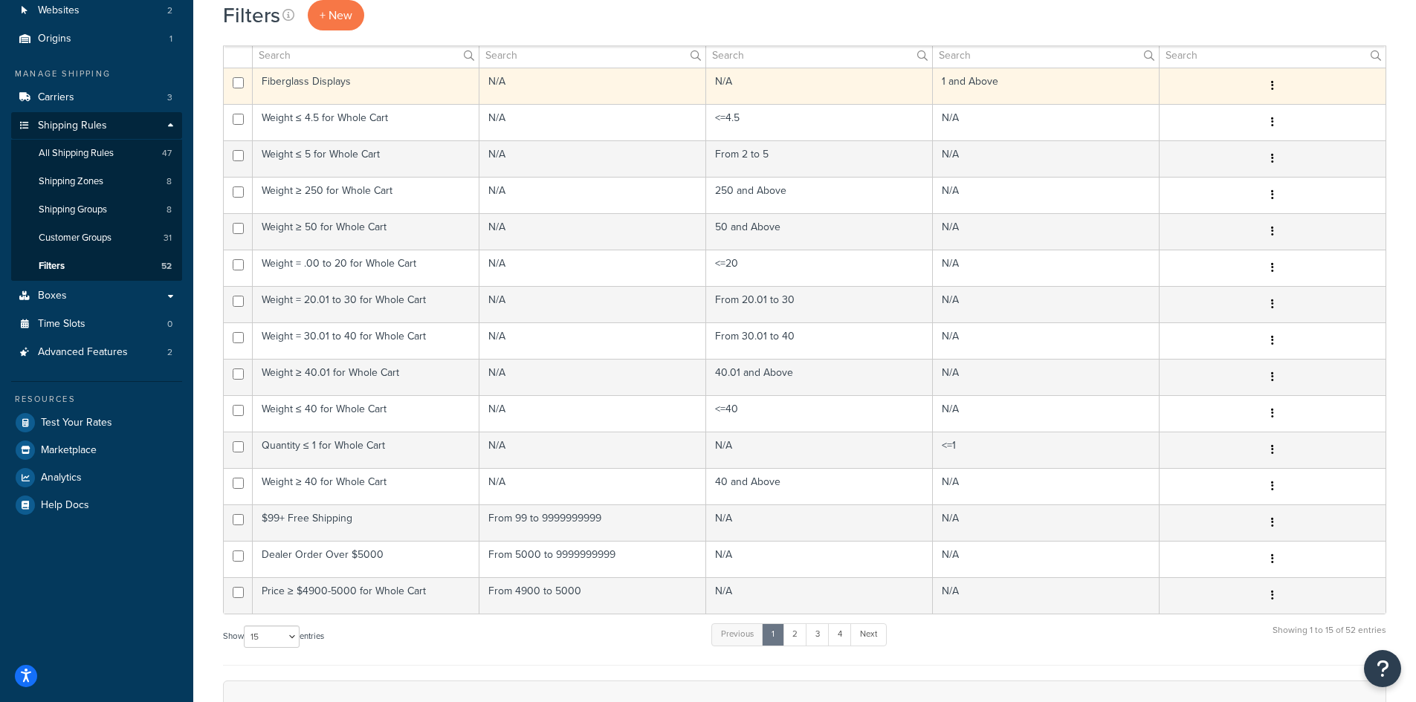
scroll to position [198, 0]
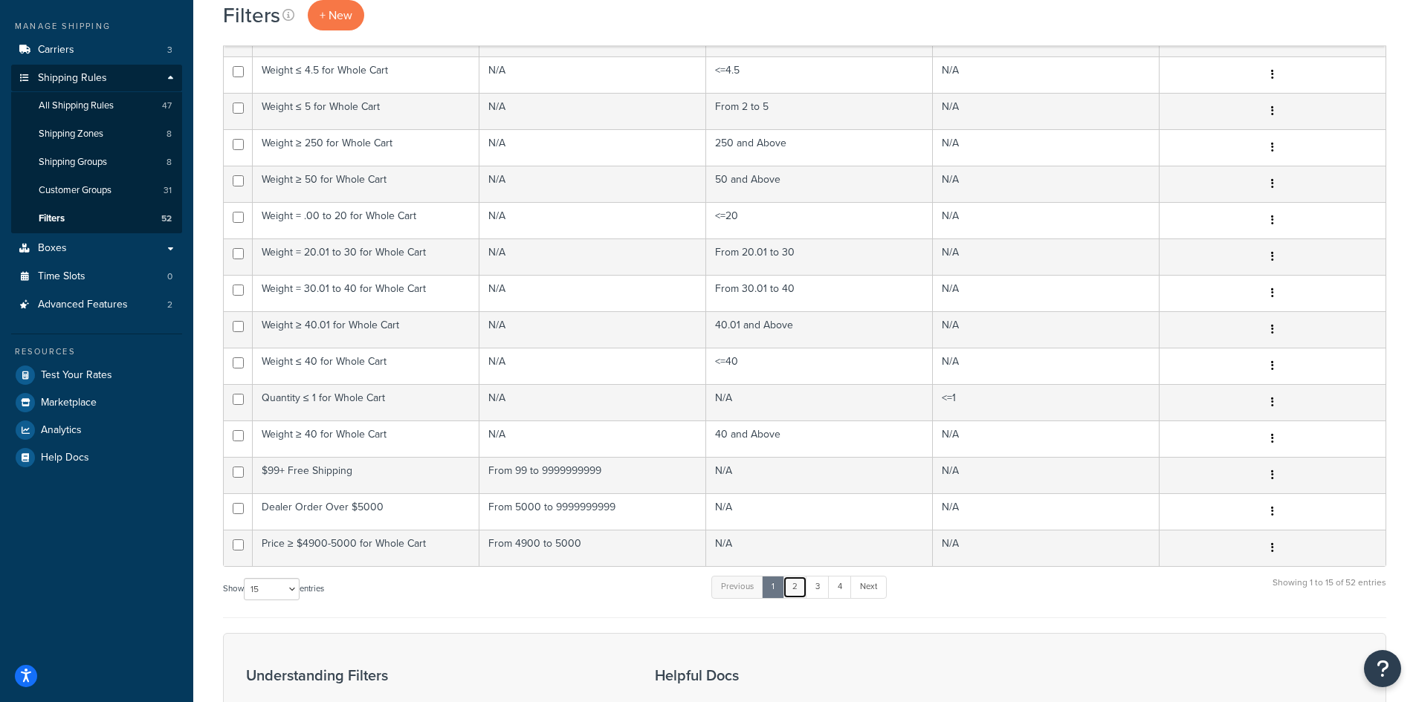
click at [800, 591] on link "2" at bounding box center [794, 587] width 25 height 22
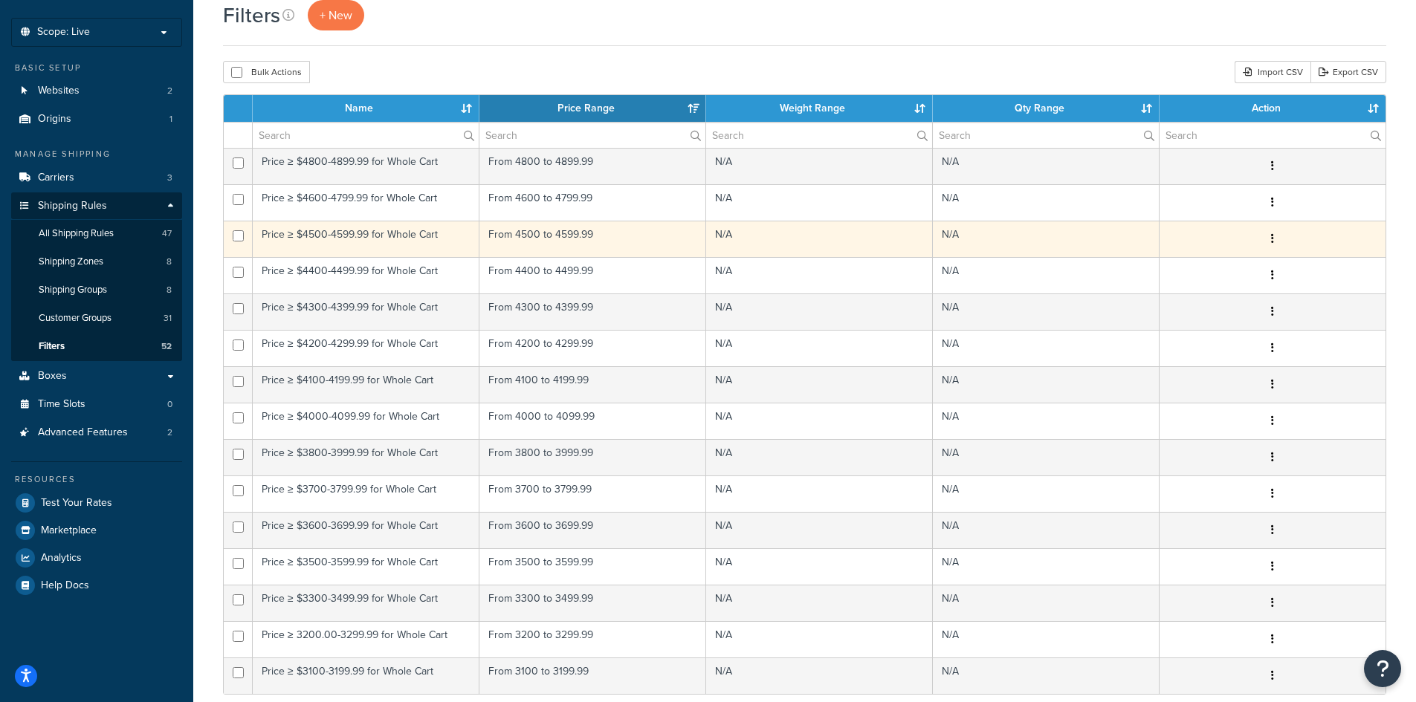
scroll to position [0, 0]
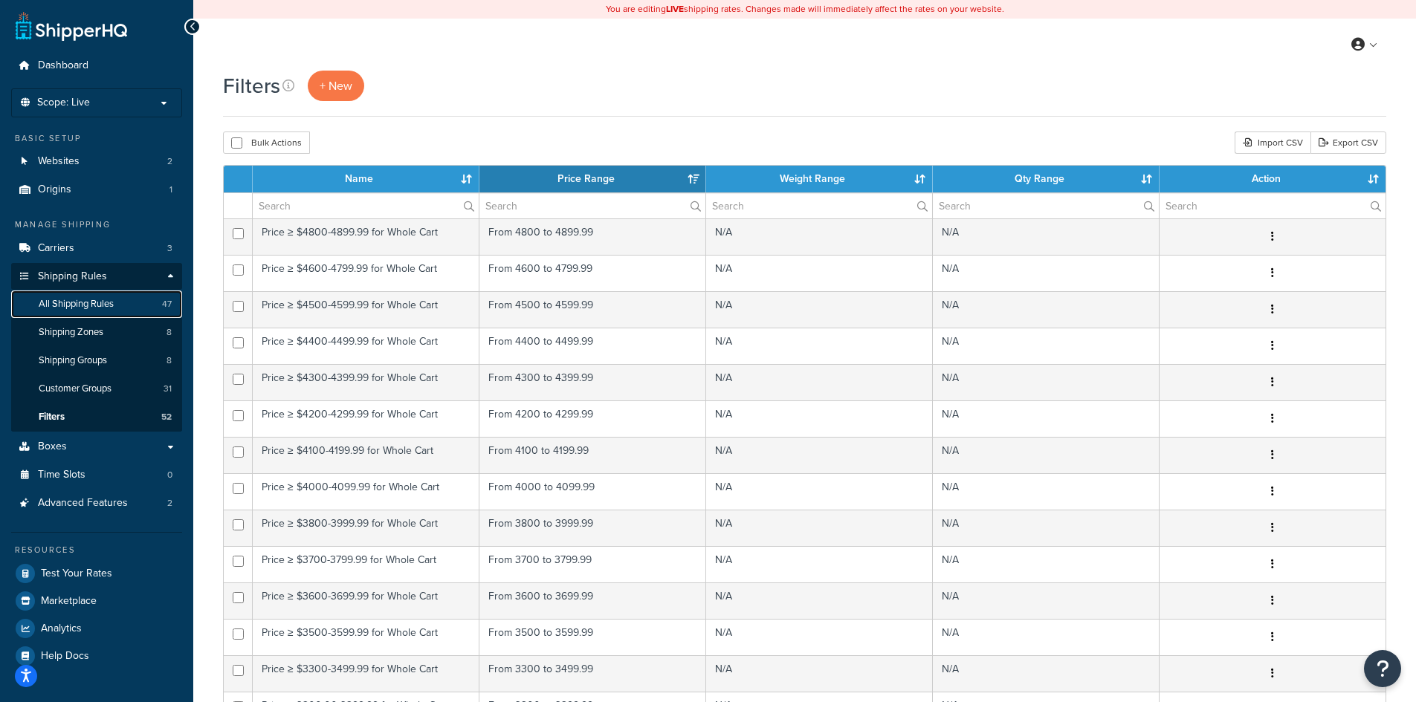
click at [108, 305] on span "All Shipping Rules" at bounding box center [76, 304] width 75 height 13
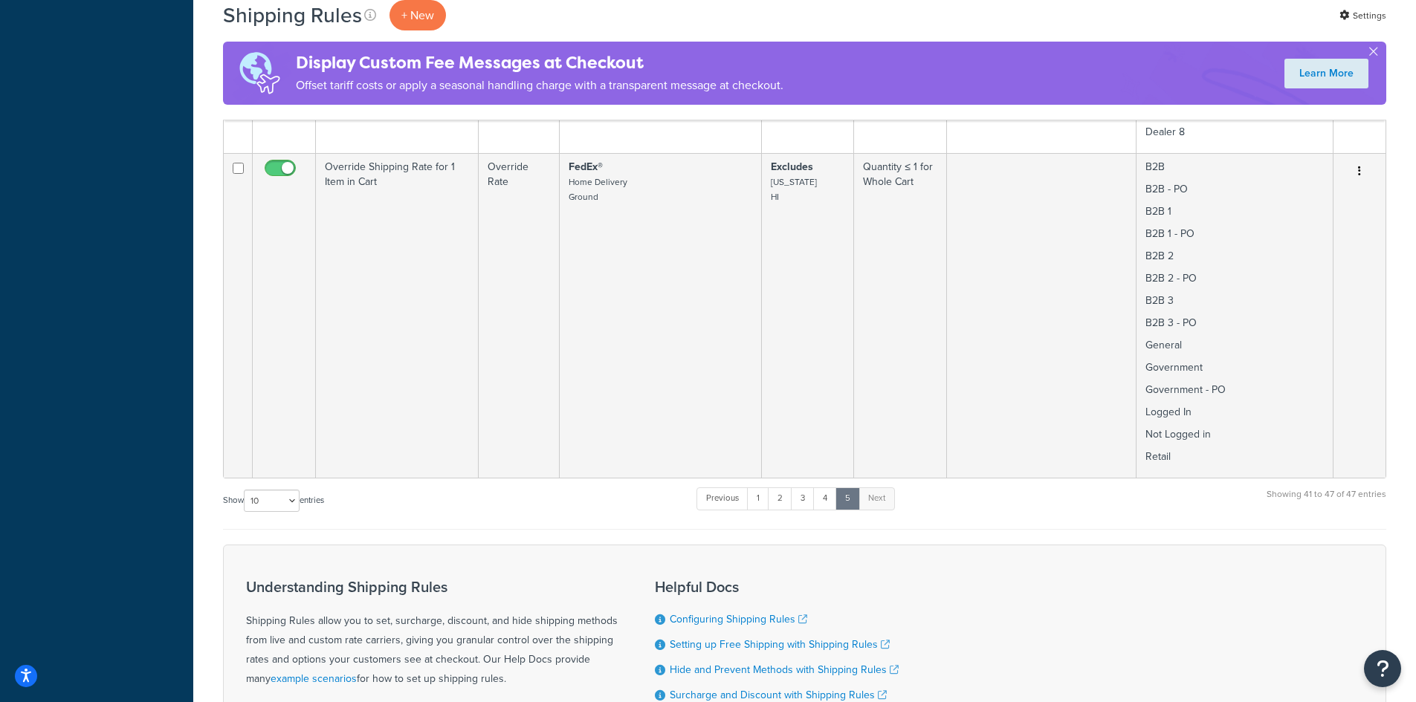
scroll to position [2019, 0]
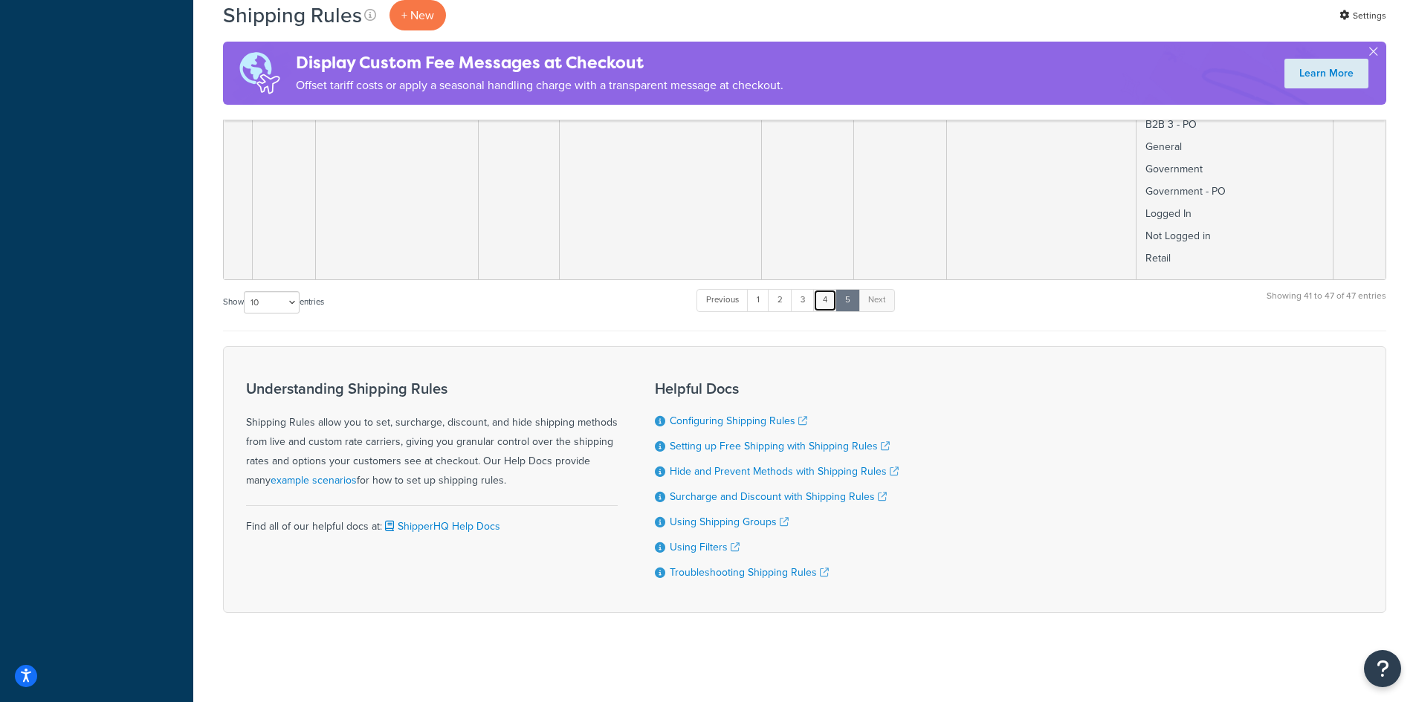
click at [828, 298] on link "4" at bounding box center [825, 300] width 24 height 22
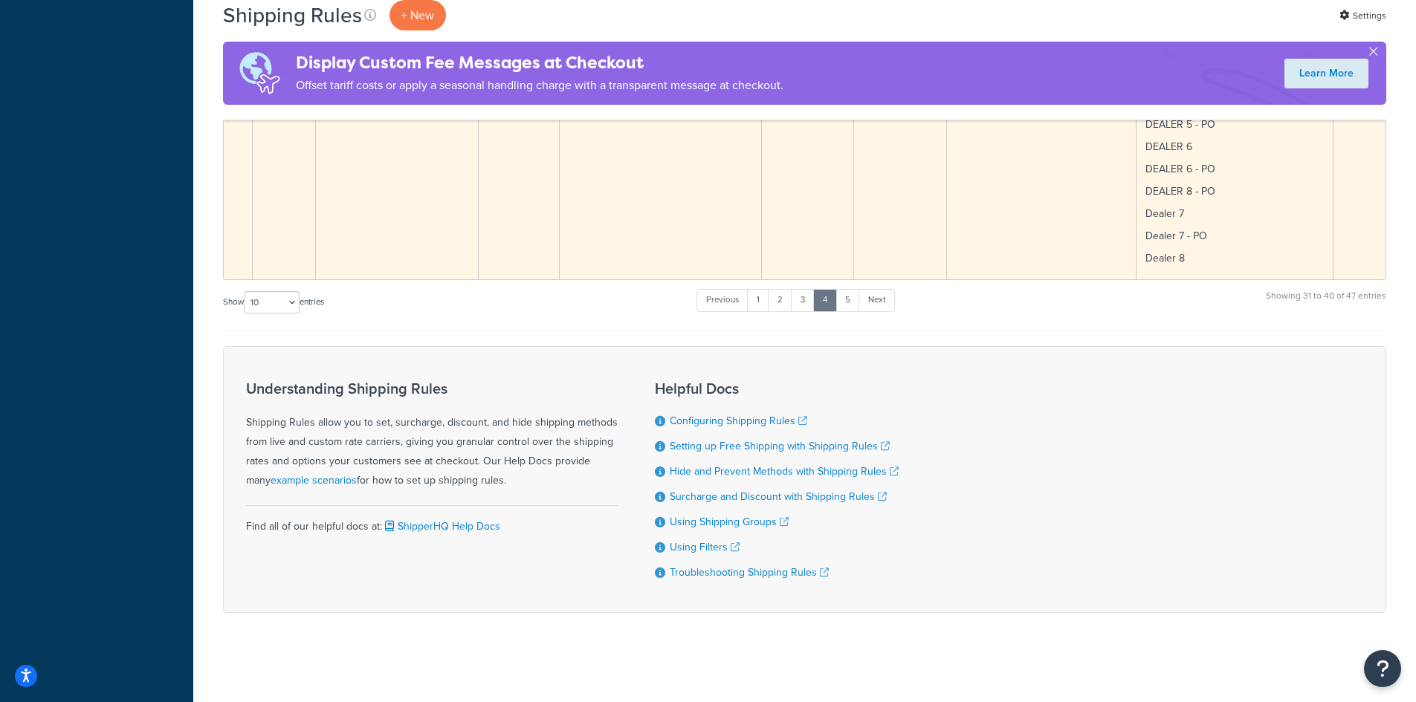
scroll to position [2616, 0]
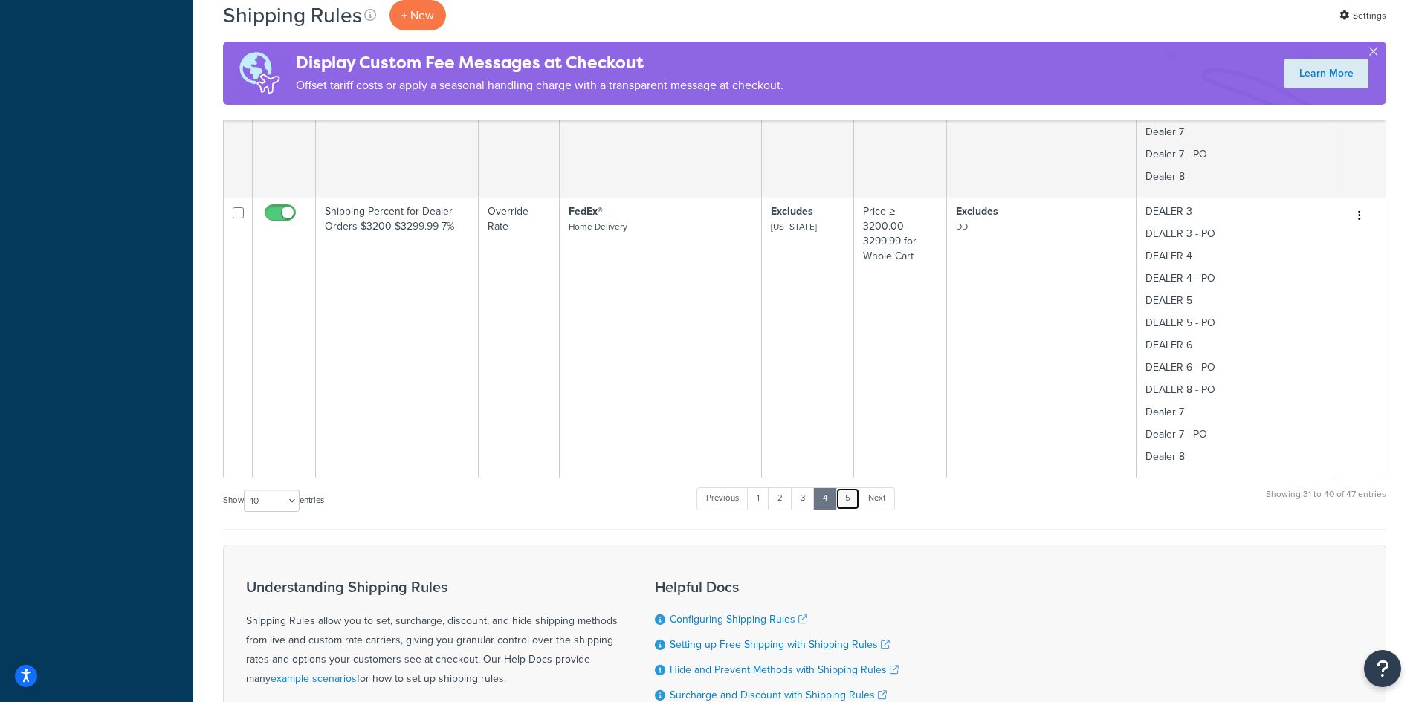
click at [848, 497] on link "5" at bounding box center [847, 498] width 25 height 22
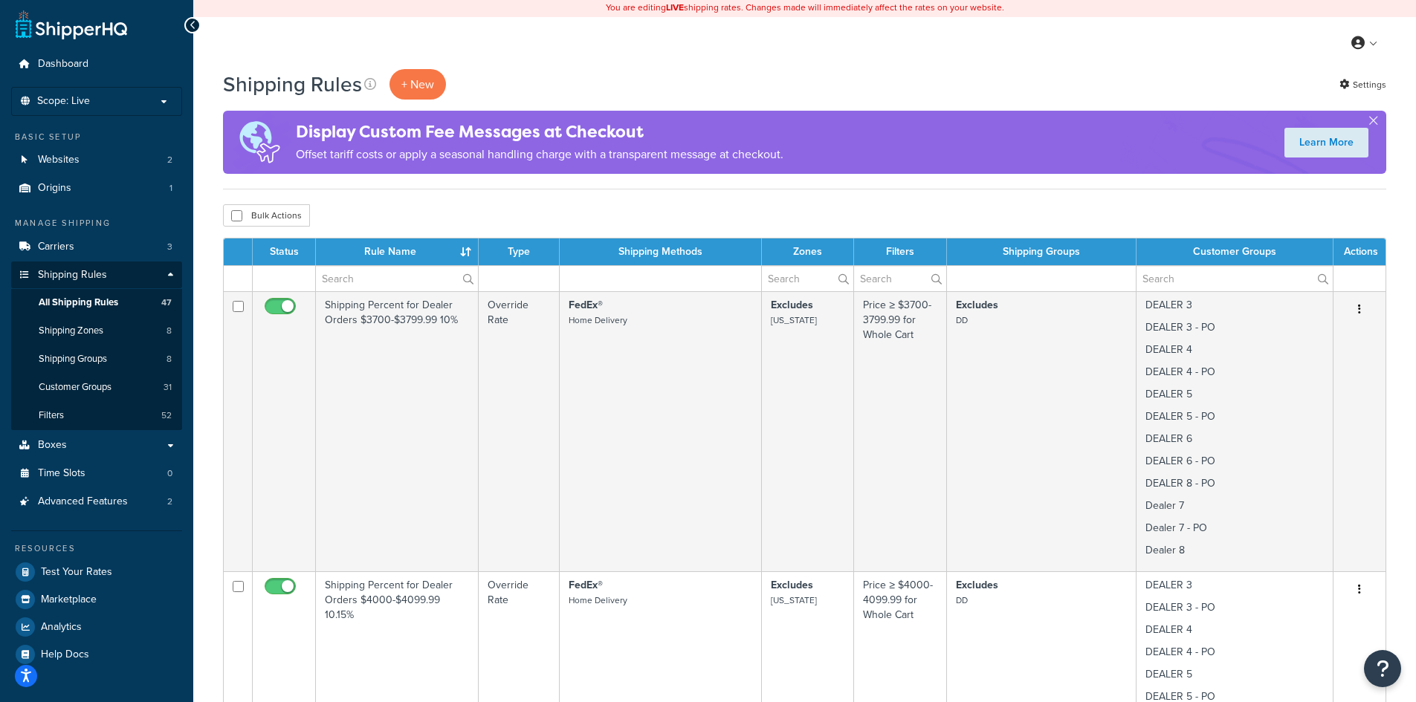
scroll to position [0, 0]
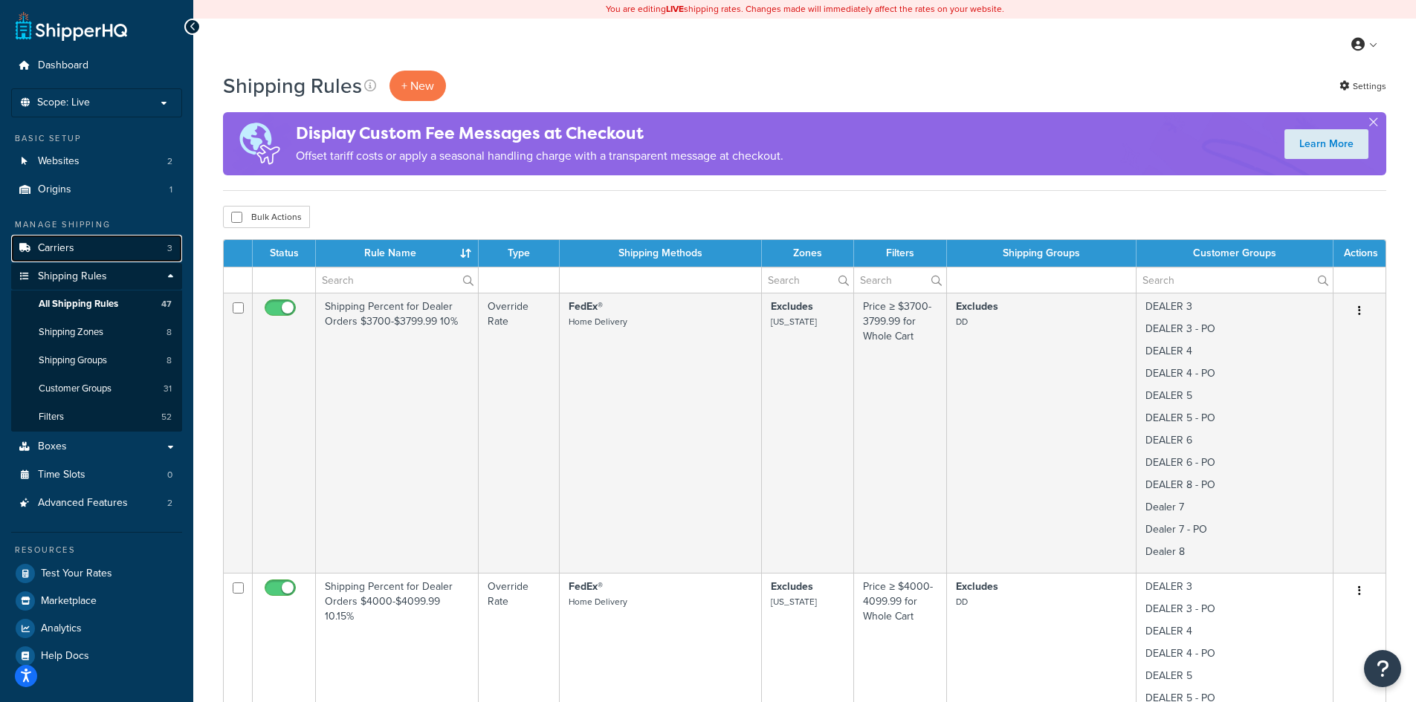
click at [62, 248] on span "Carriers" at bounding box center [56, 248] width 36 height 13
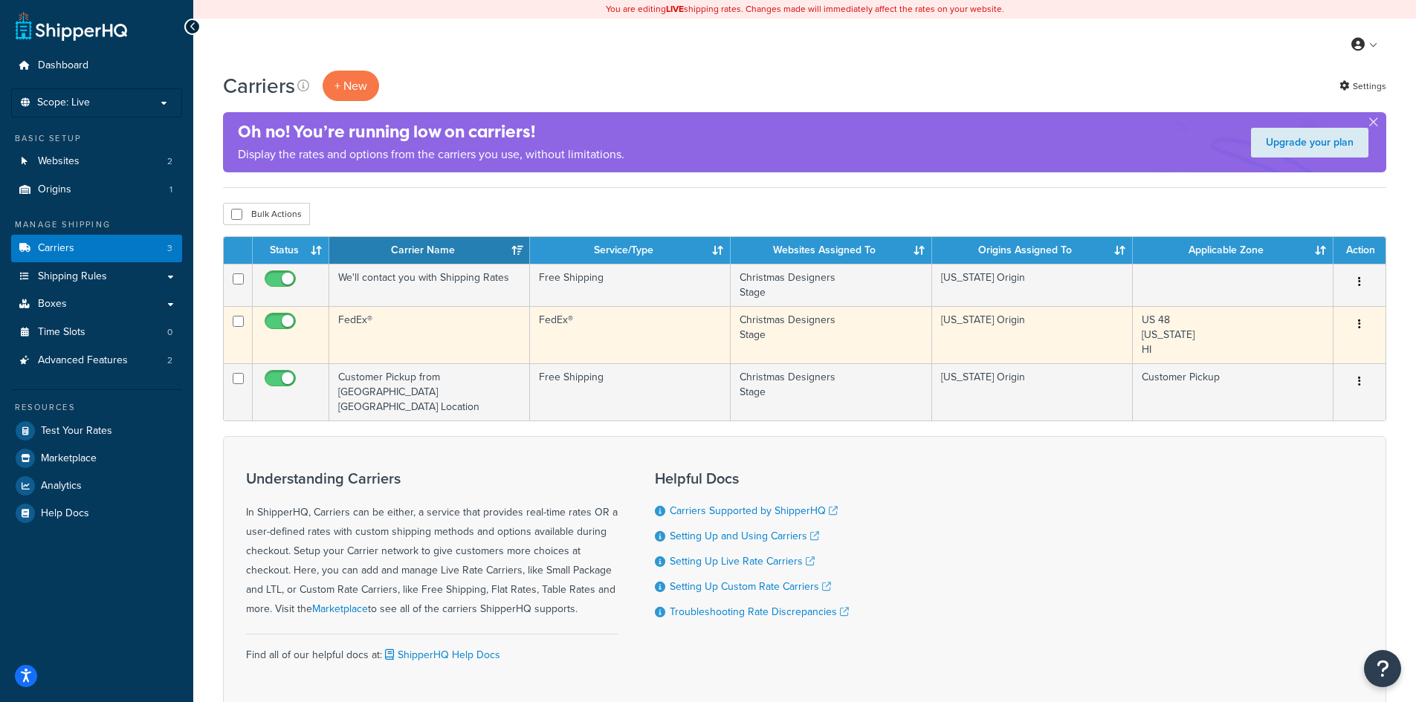
click at [1358, 319] on icon "button" at bounding box center [1359, 324] width 3 height 10
click at [1270, 354] on link "Edit" at bounding box center [1298, 354] width 117 height 30
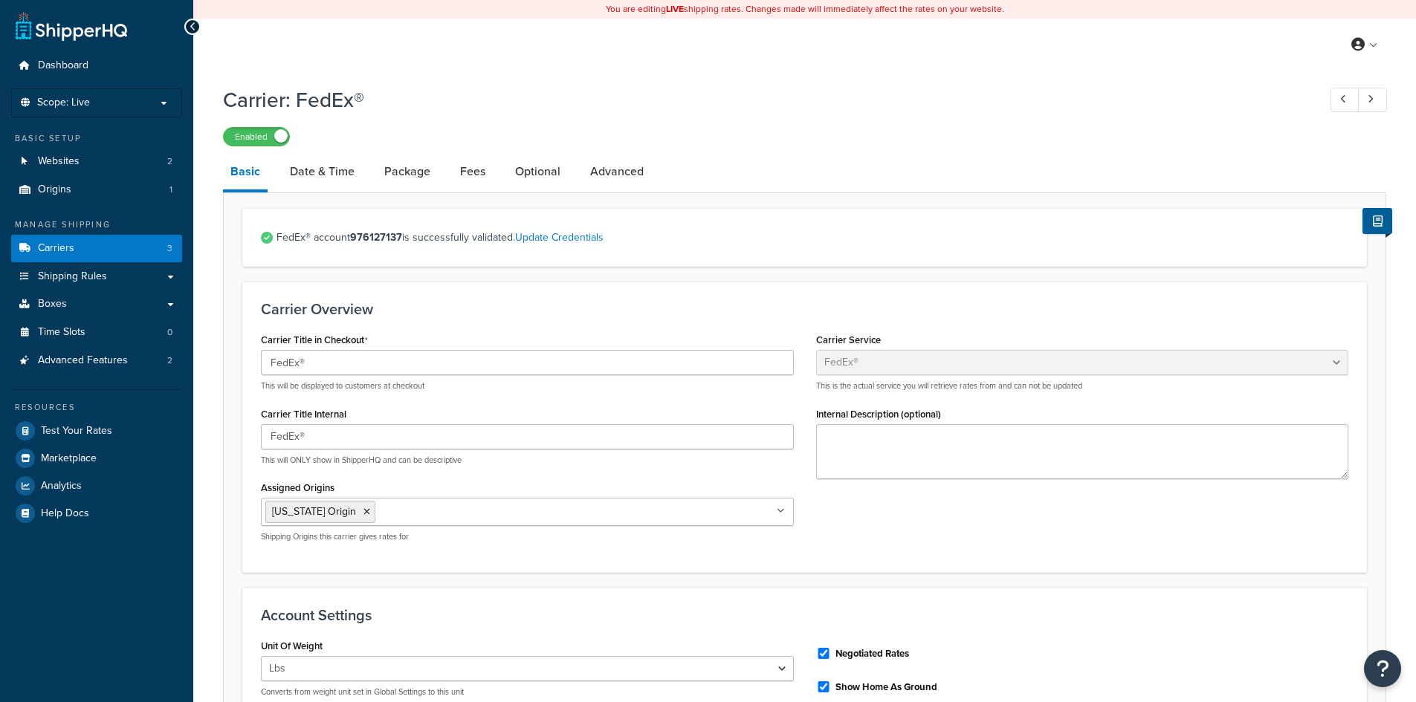
select select "fedEx"
select select "REGULAR_PICKUP"
select select "YOUR_PACKAGING"
click at [94, 272] on span "Shipping Rules" at bounding box center [72, 276] width 69 height 13
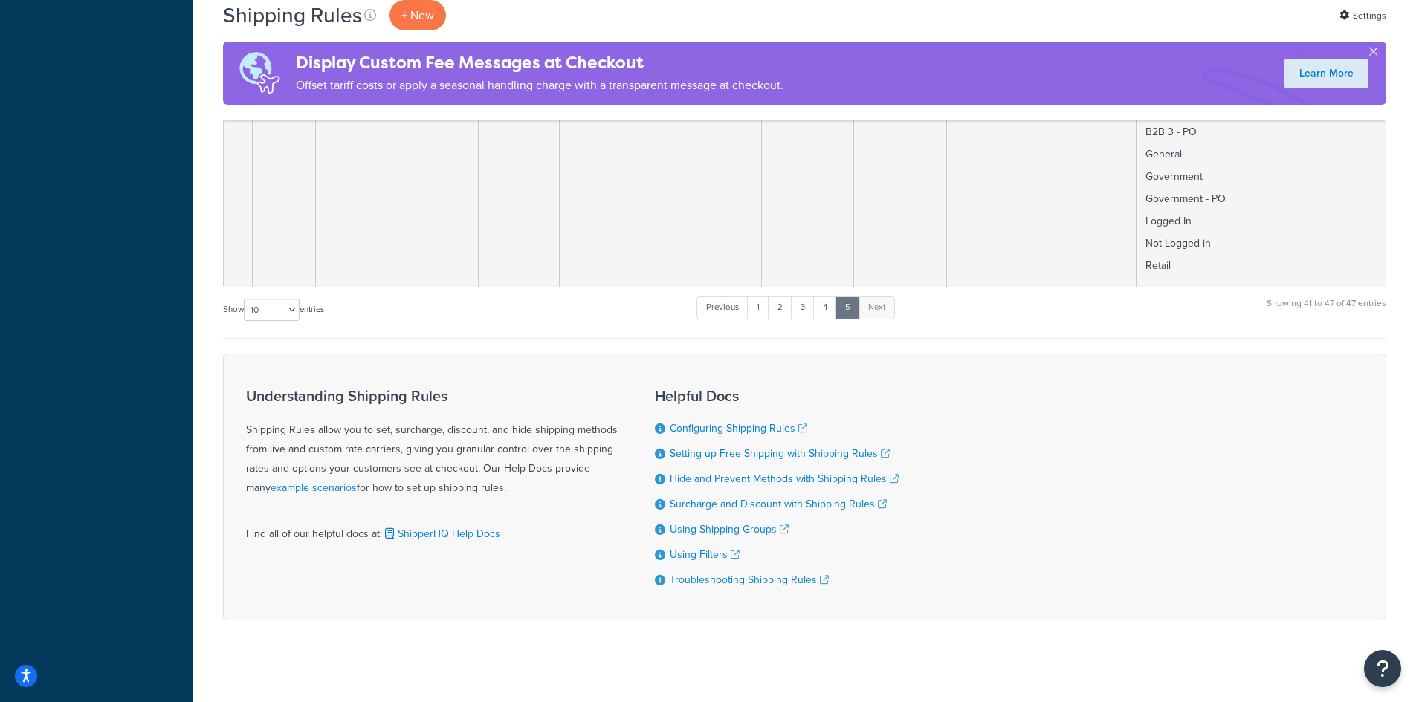
scroll to position [2019, 0]
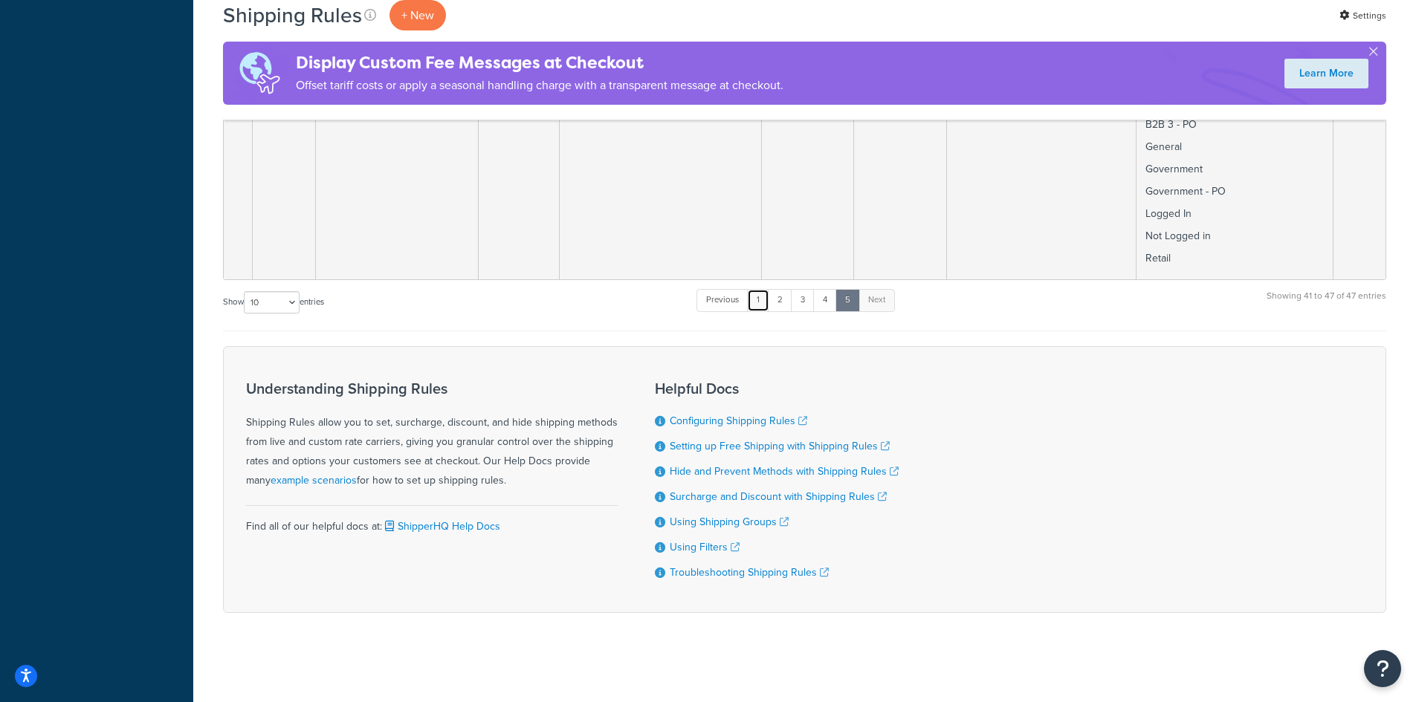
click at [756, 301] on link "1" at bounding box center [758, 300] width 22 height 22
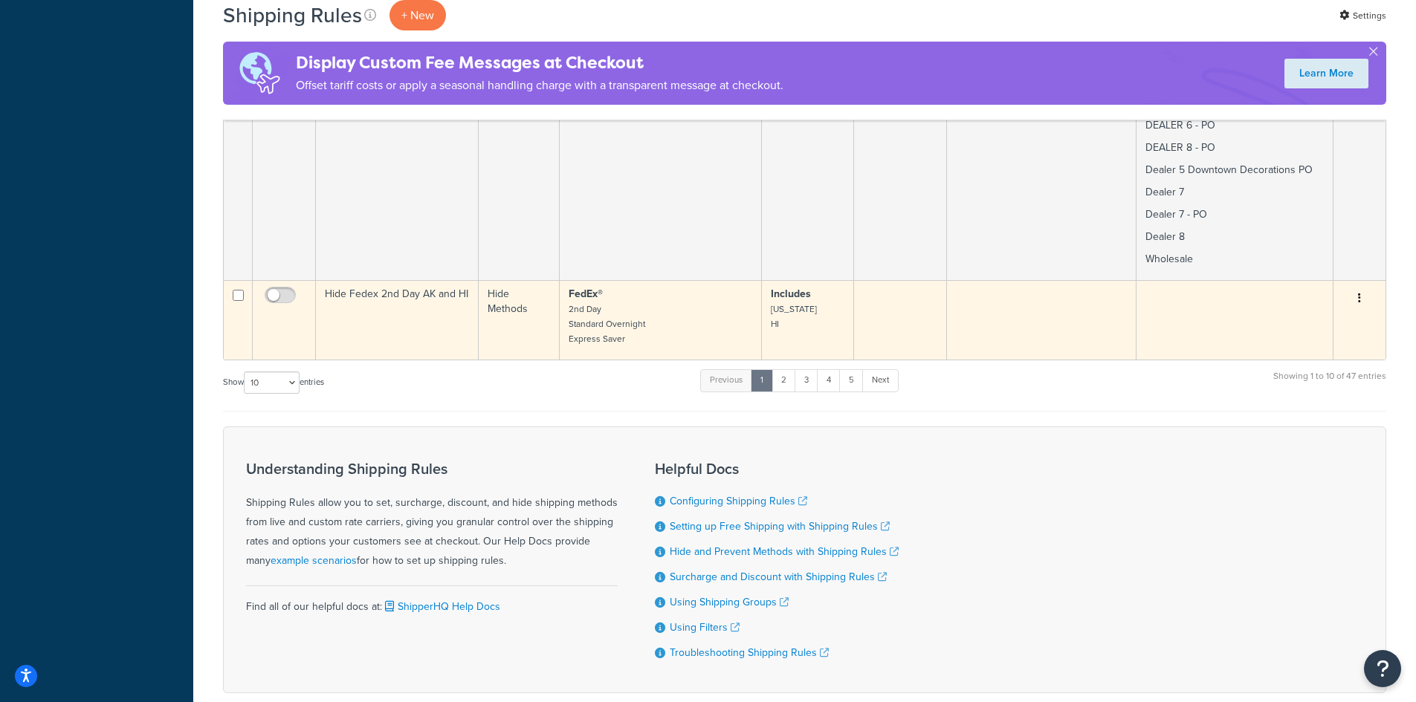
click at [285, 290] on input "checkbox" at bounding box center [282, 299] width 41 height 19
checkbox input "true"
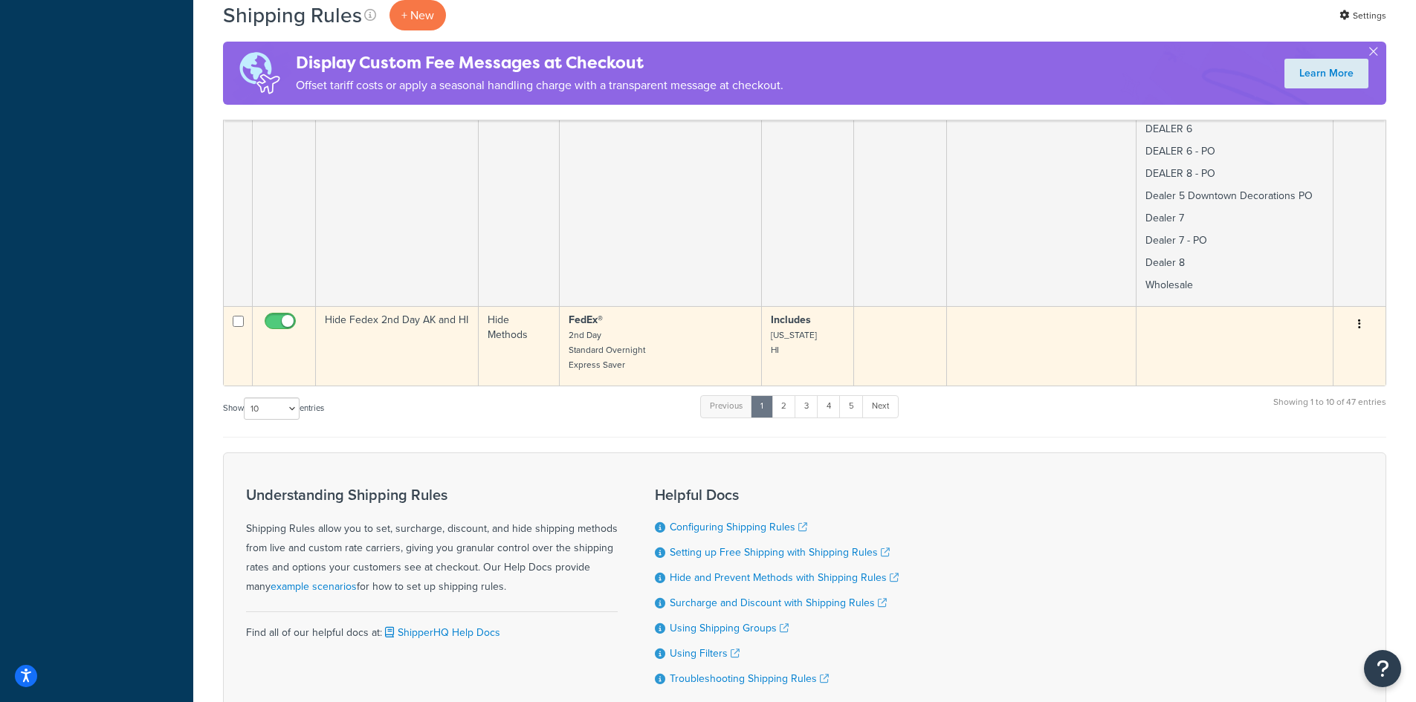
scroll to position [2503, 0]
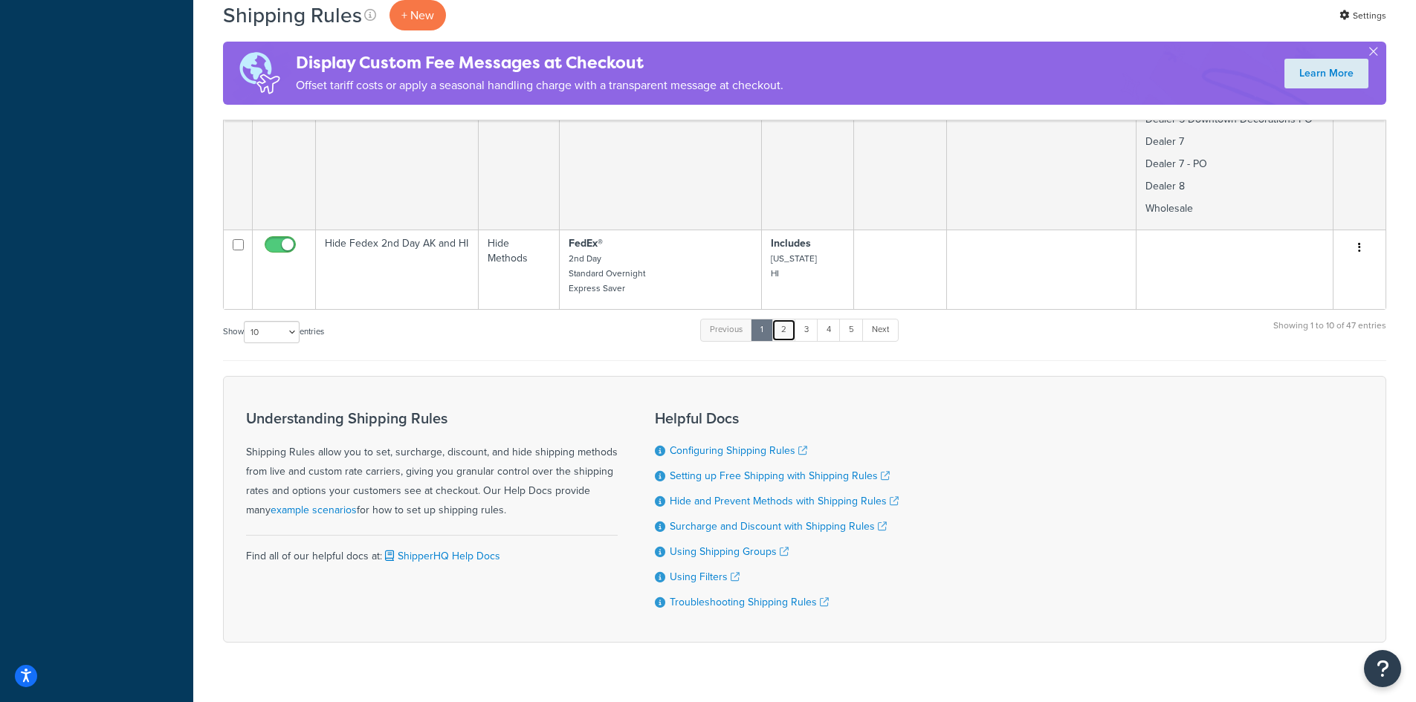
click at [784, 319] on link "2" at bounding box center [783, 330] width 25 height 22
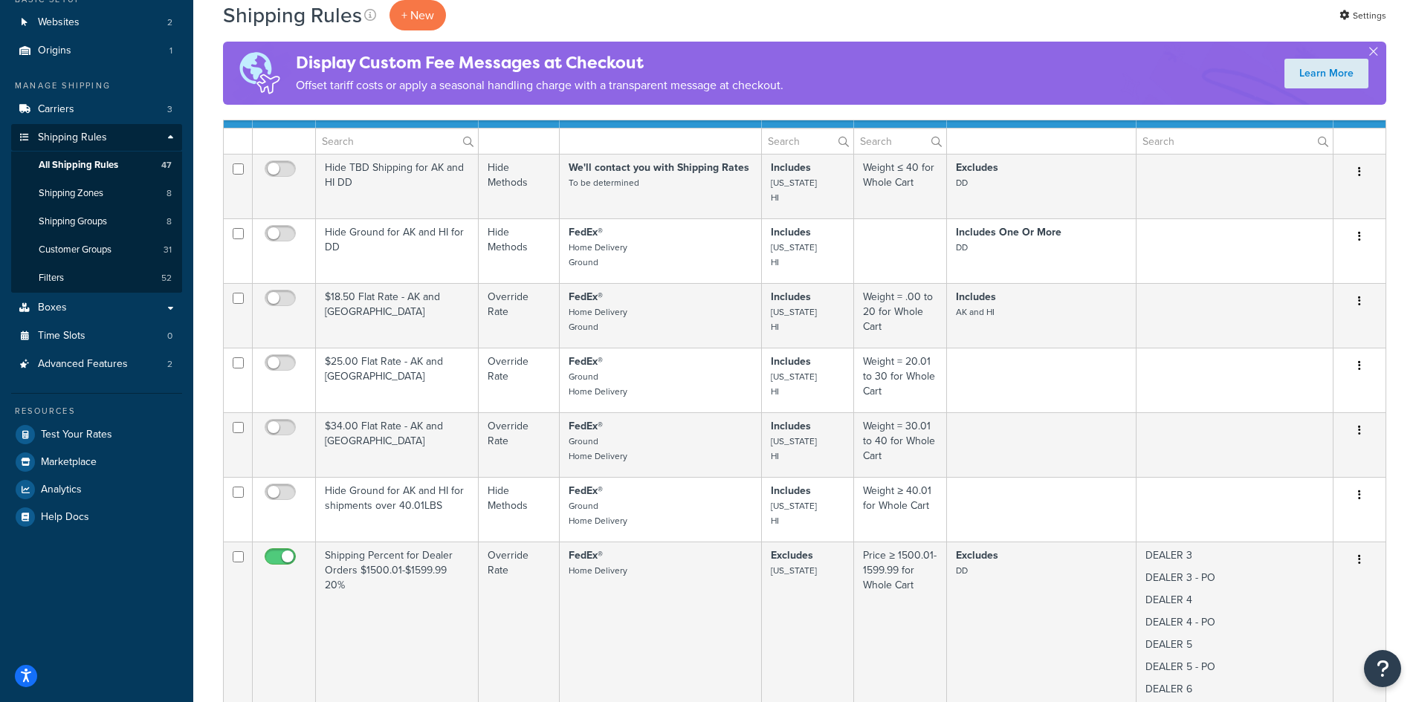
scroll to position [134, 0]
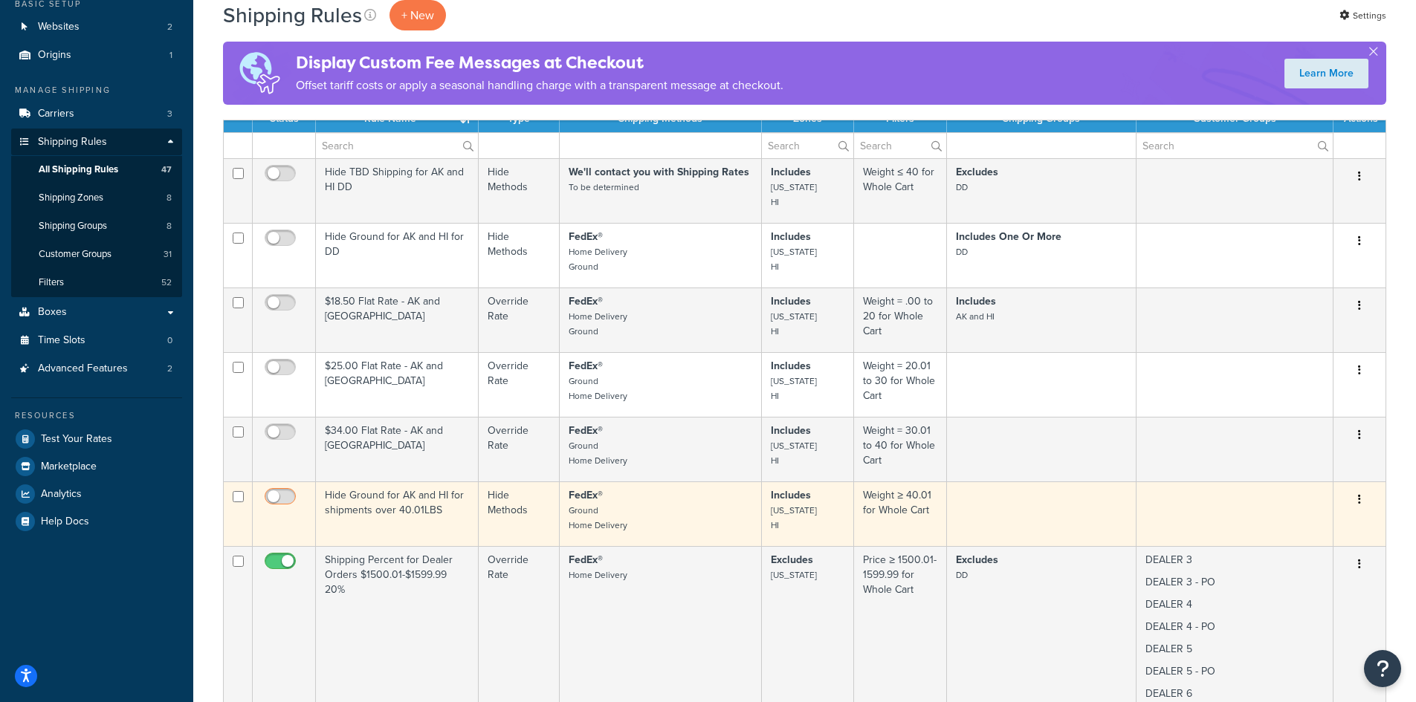
click at [284, 499] on input "checkbox" at bounding box center [282, 500] width 41 height 19
checkbox input "true"
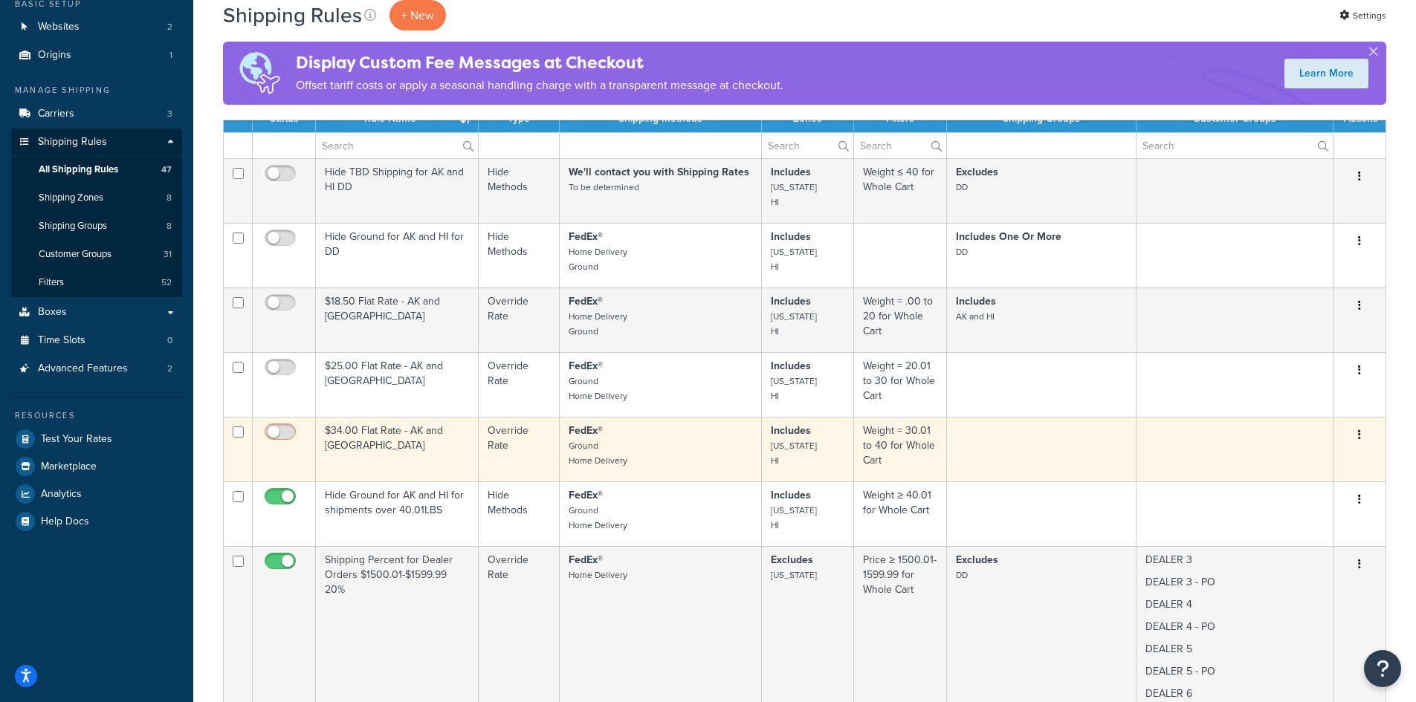
click at [283, 429] on input "checkbox" at bounding box center [282, 436] width 41 height 19
checkbox input "true"
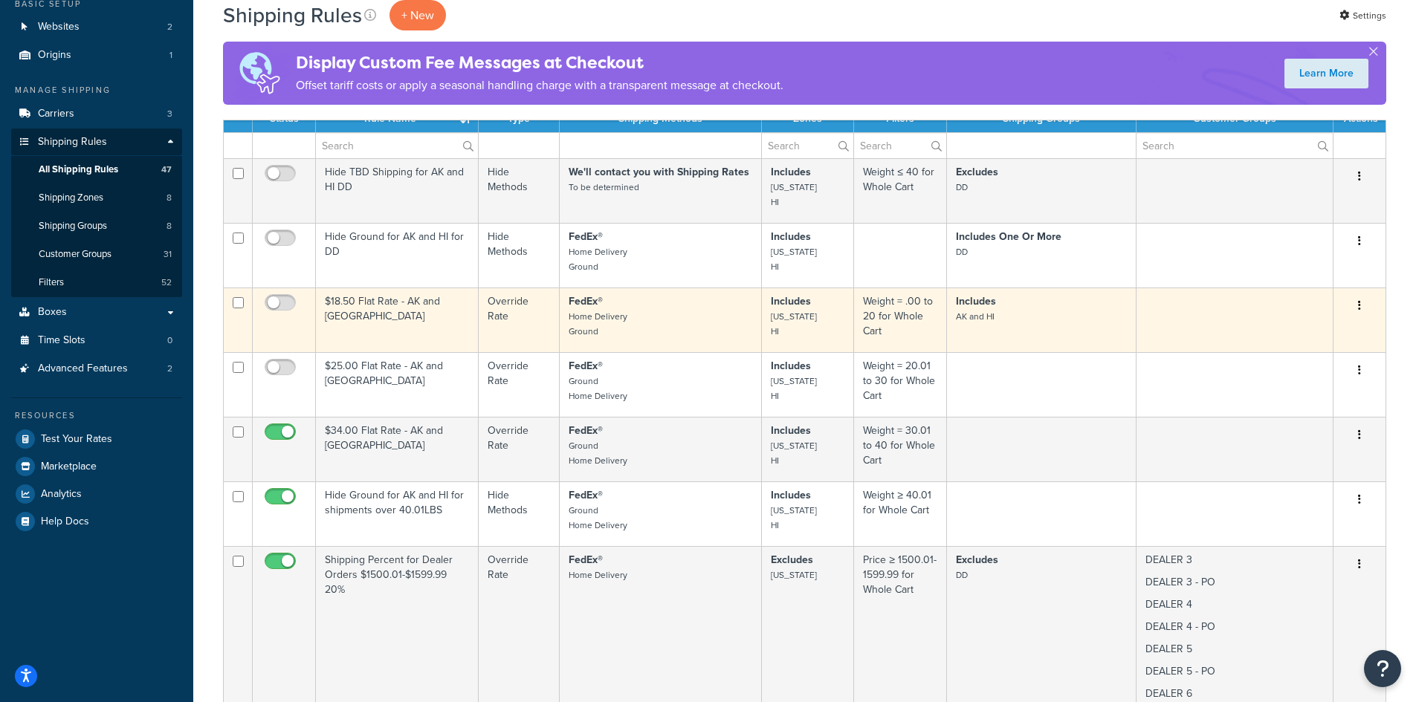
drag, startPoint x: 288, startPoint y: 366, endPoint x: 288, endPoint y: 346, distance: 19.3
click at [288, 362] on input "checkbox" at bounding box center [282, 371] width 41 height 19
checkbox input "true"
click at [285, 302] on input "checkbox" at bounding box center [282, 306] width 41 height 19
checkbox input "true"
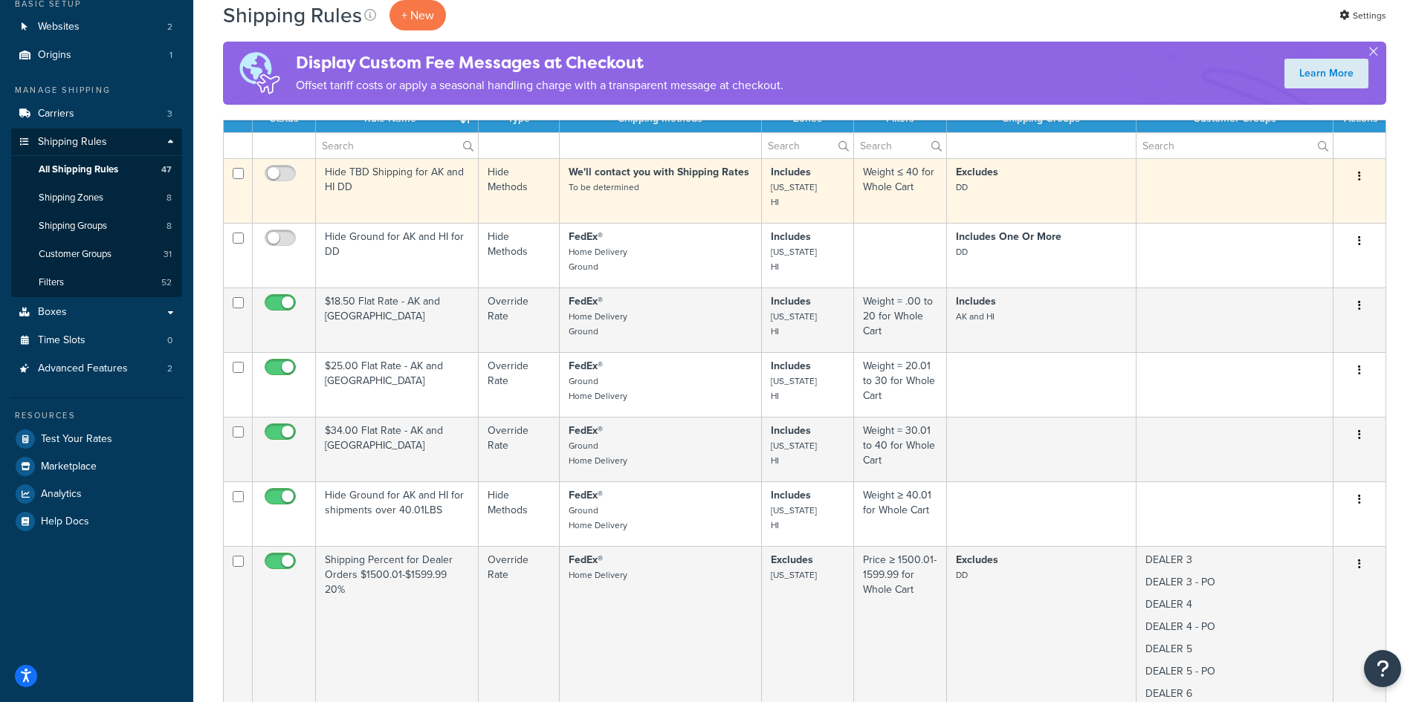
drag, startPoint x: 286, startPoint y: 234, endPoint x: 286, endPoint y: 222, distance: 11.9
click at [286, 231] on label at bounding box center [280, 240] width 37 height 21
click at [286, 233] on input "checkbox" at bounding box center [282, 242] width 41 height 19
checkbox input "true"
click at [287, 167] on label at bounding box center [280, 175] width 37 height 21
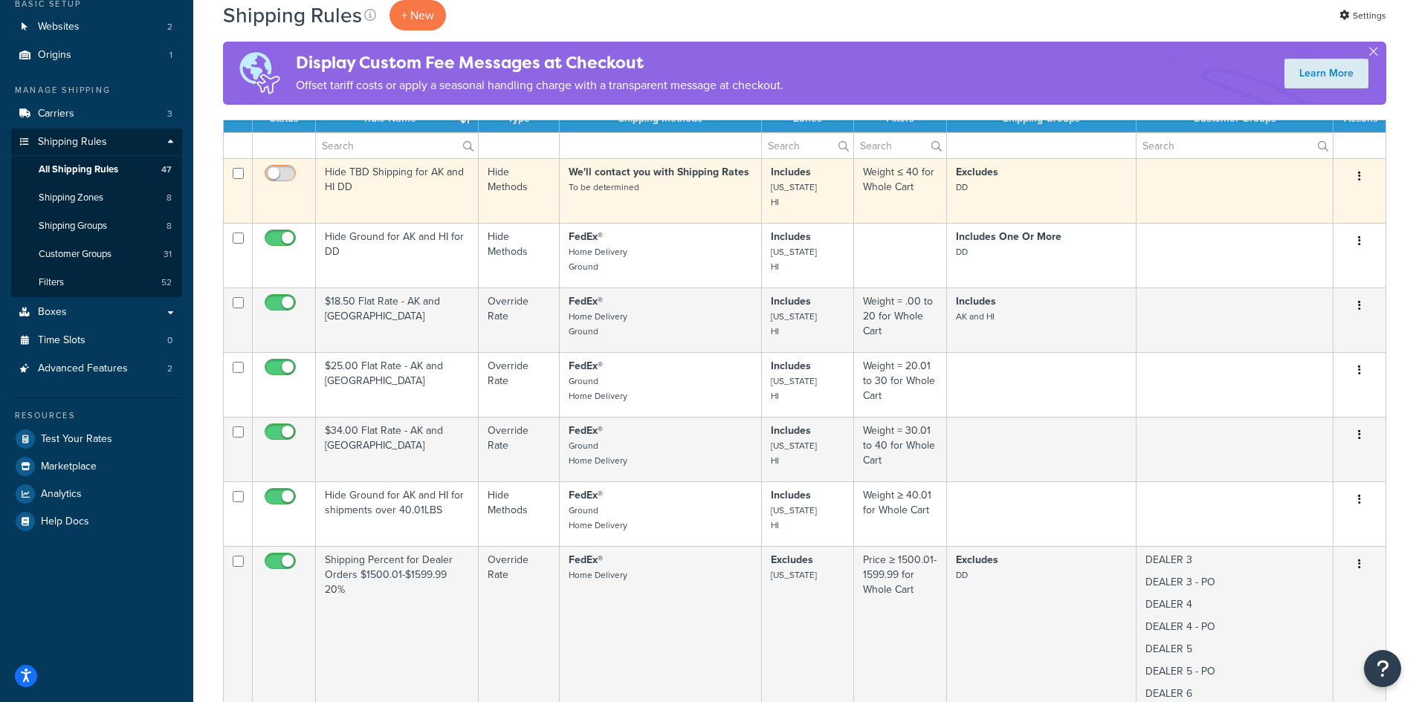
click at [287, 168] on input "checkbox" at bounding box center [282, 177] width 41 height 19
checkbox input "true"
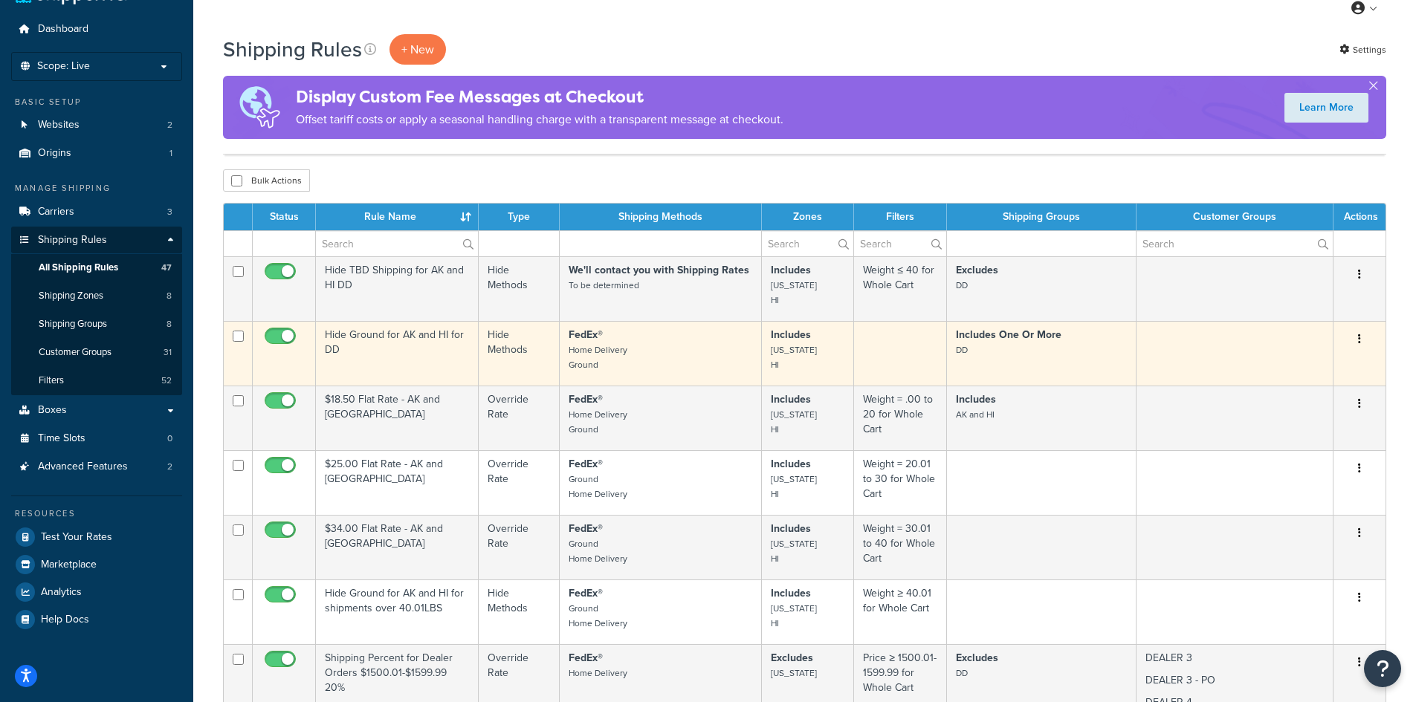
scroll to position [0, 0]
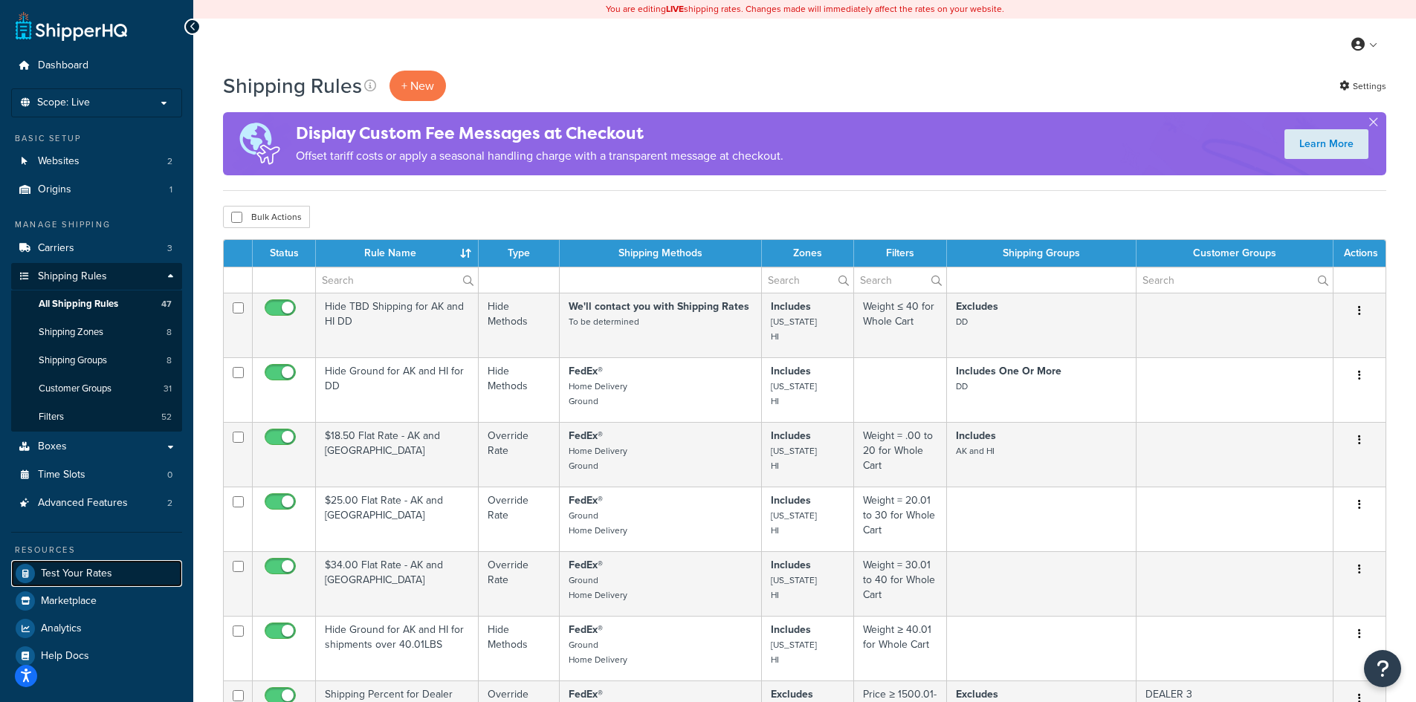
click at [88, 576] on span "Test Your Rates" at bounding box center [76, 574] width 71 height 13
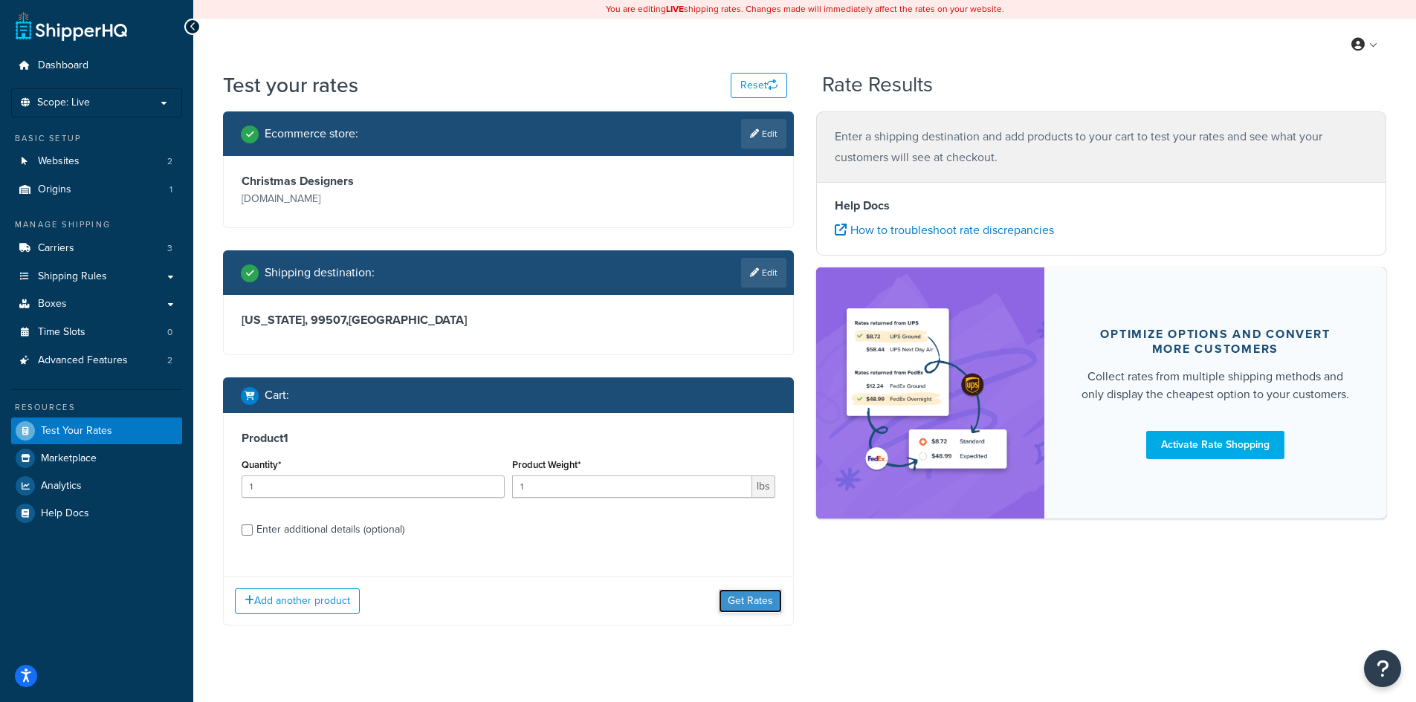
click at [753, 593] on button "Get Rates" at bounding box center [750, 601] width 63 height 24
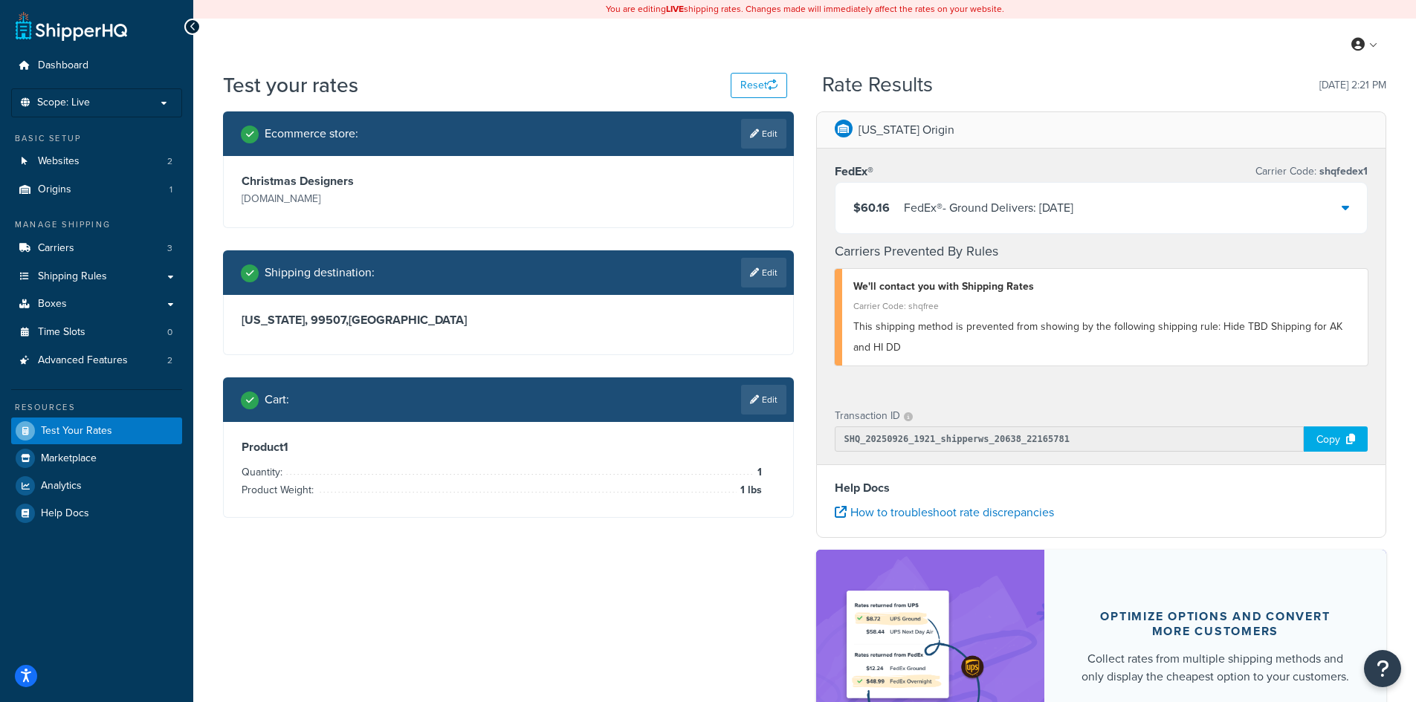
click at [1345, 207] on icon at bounding box center [1344, 207] width 7 height 12
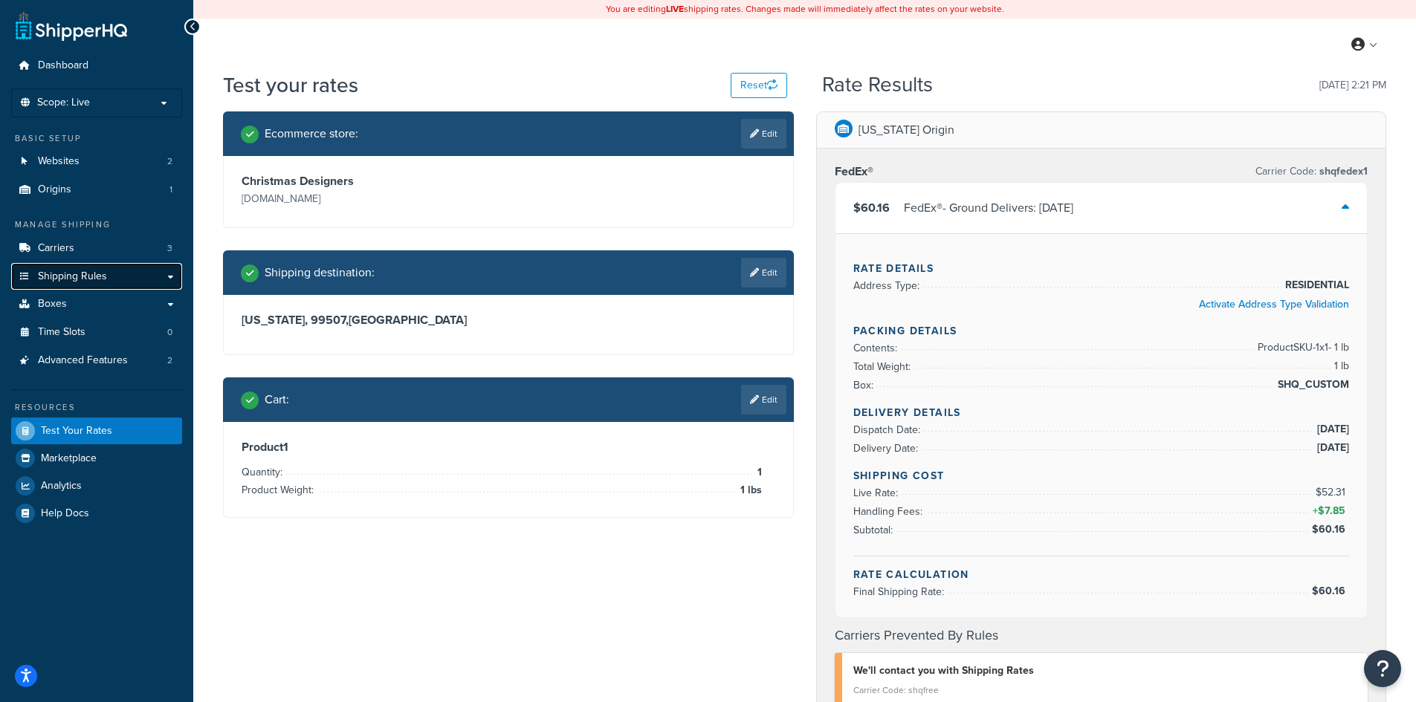
click at [52, 276] on span "Shipping Rules" at bounding box center [72, 276] width 69 height 13
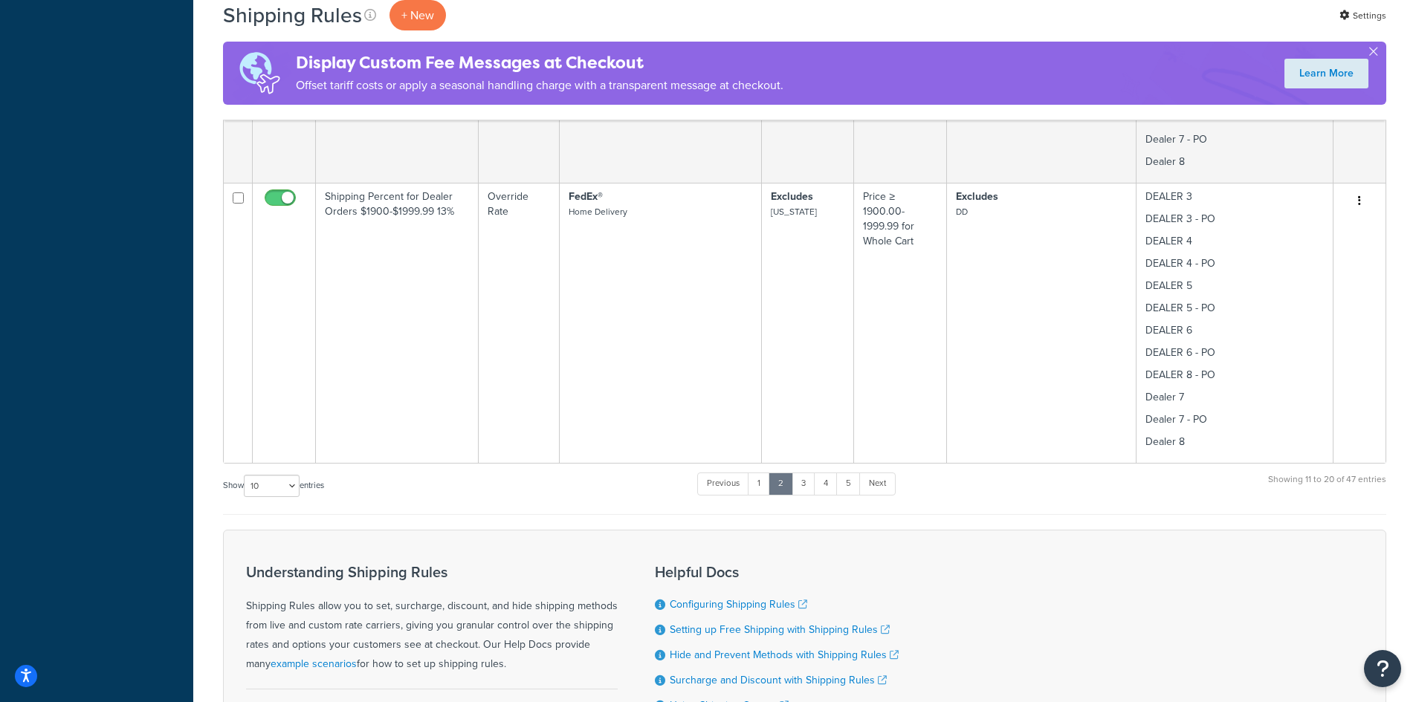
scroll to position [1387, 0]
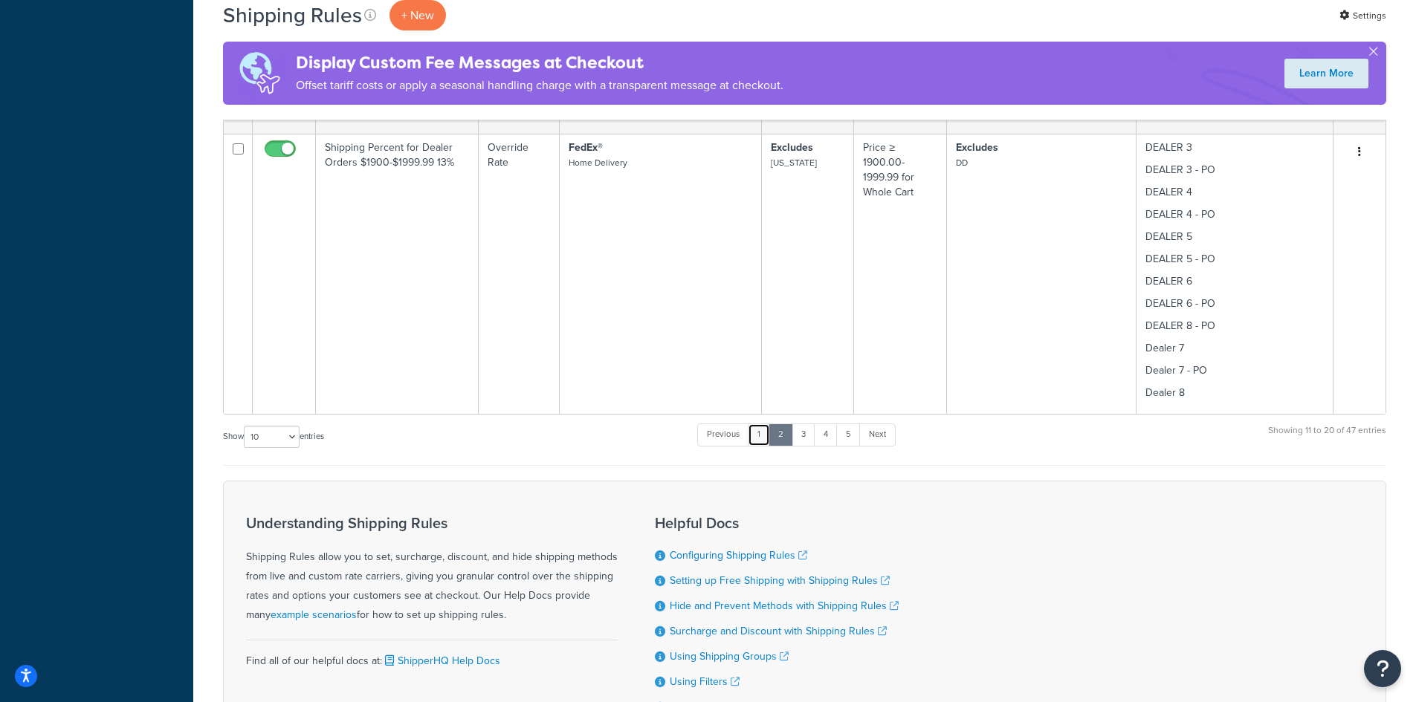
click at [763, 435] on link "1" at bounding box center [759, 435] width 22 height 22
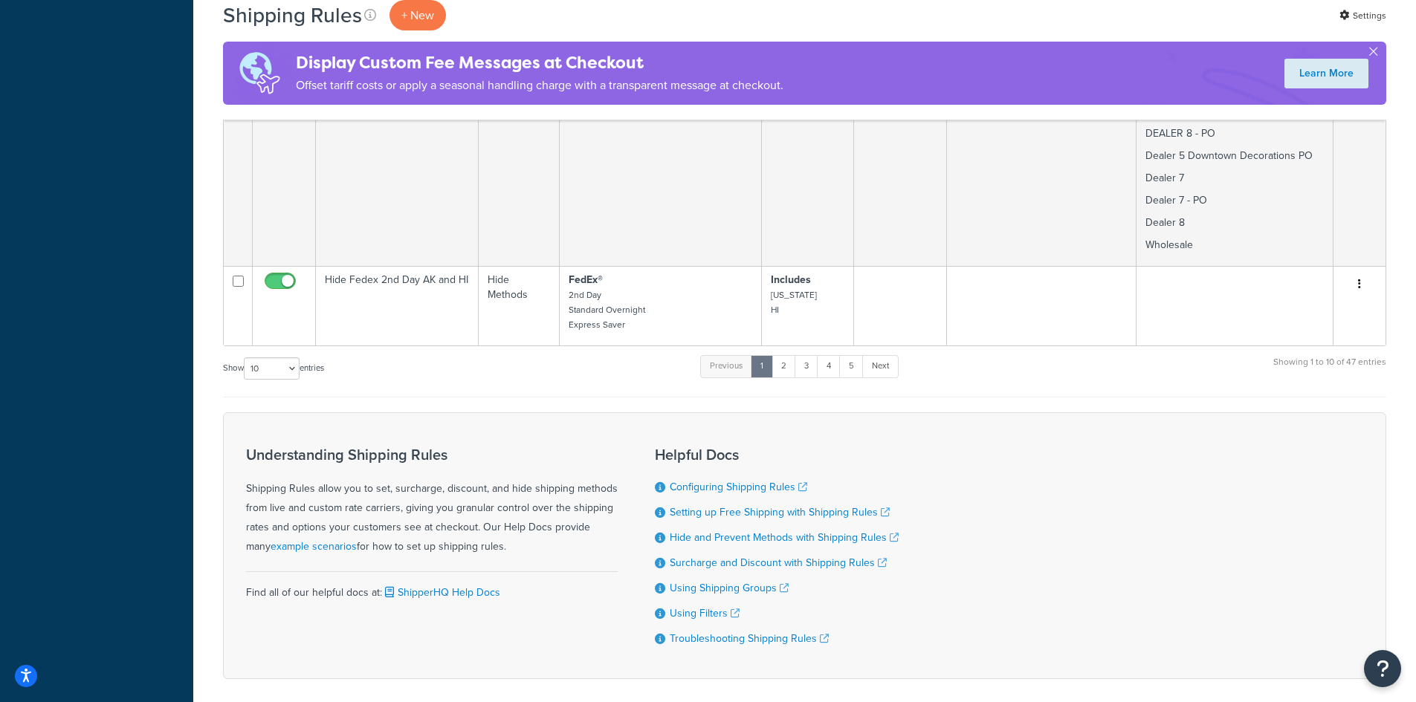
scroll to position [2503, 0]
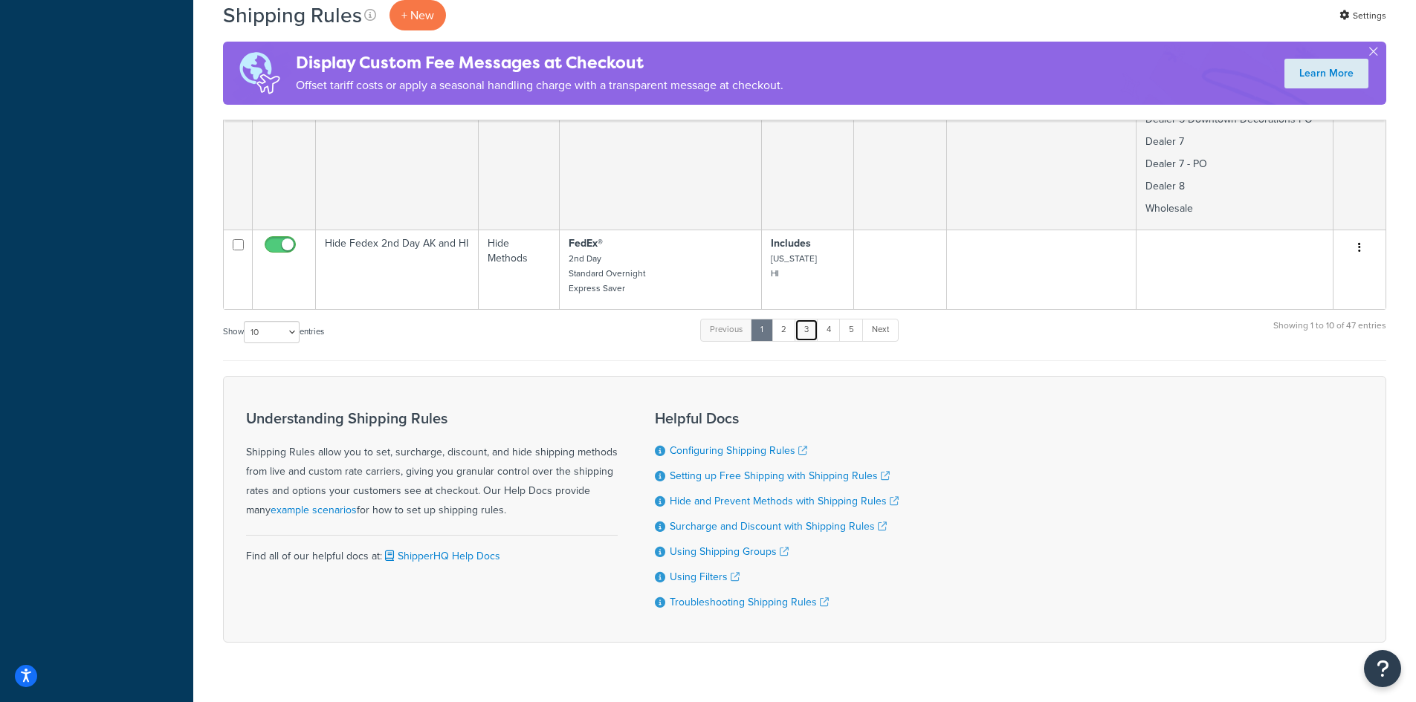
click at [808, 319] on link "3" at bounding box center [806, 330] width 24 height 22
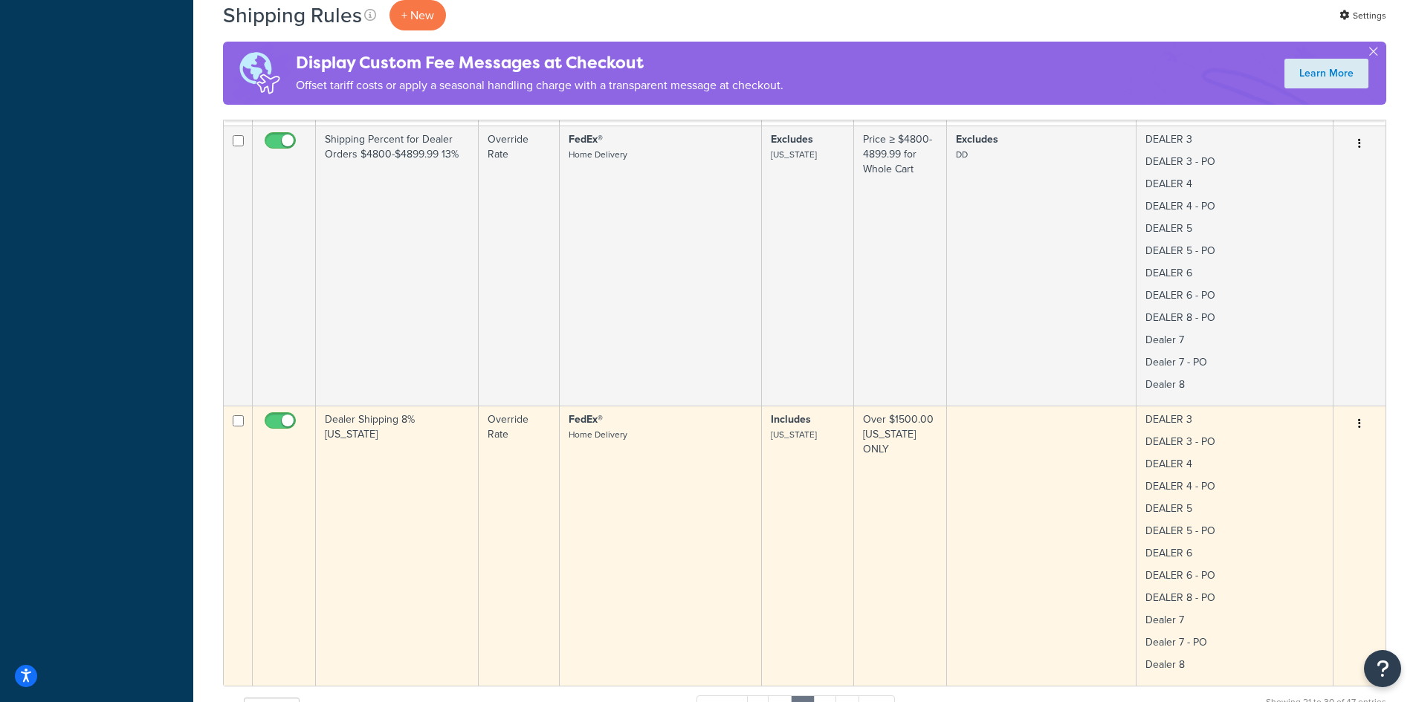
scroll to position [2815, 0]
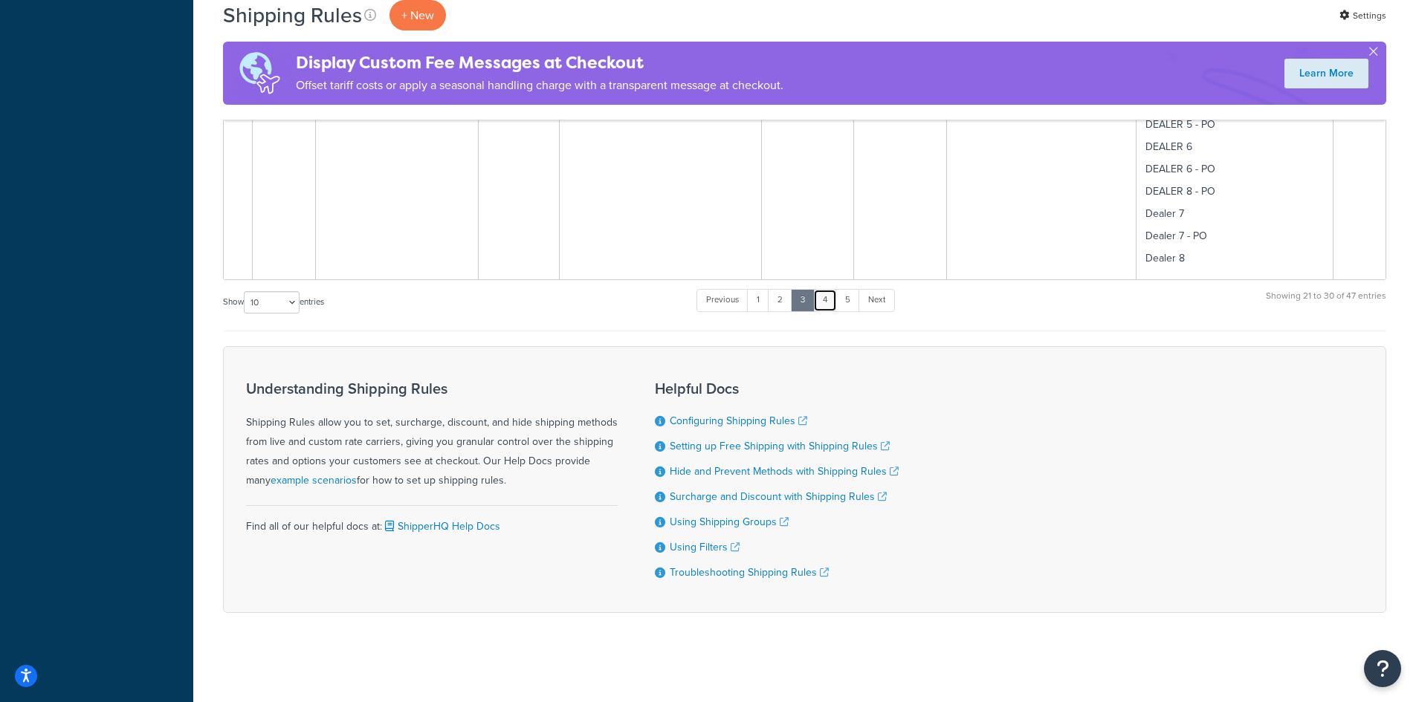
click at [827, 302] on link "4" at bounding box center [825, 300] width 24 height 22
click at [846, 299] on link "5" at bounding box center [847, 300] width 25 height 22
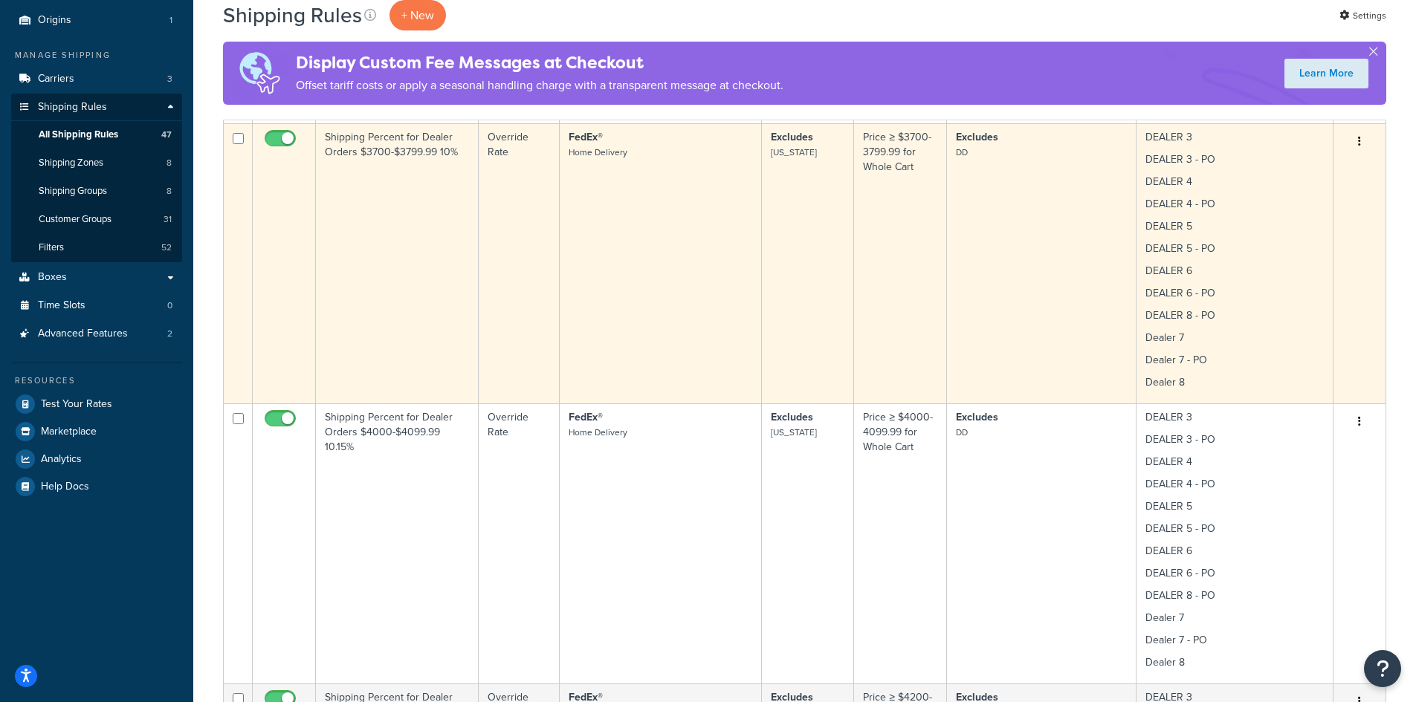
scroll to position [198, 0]
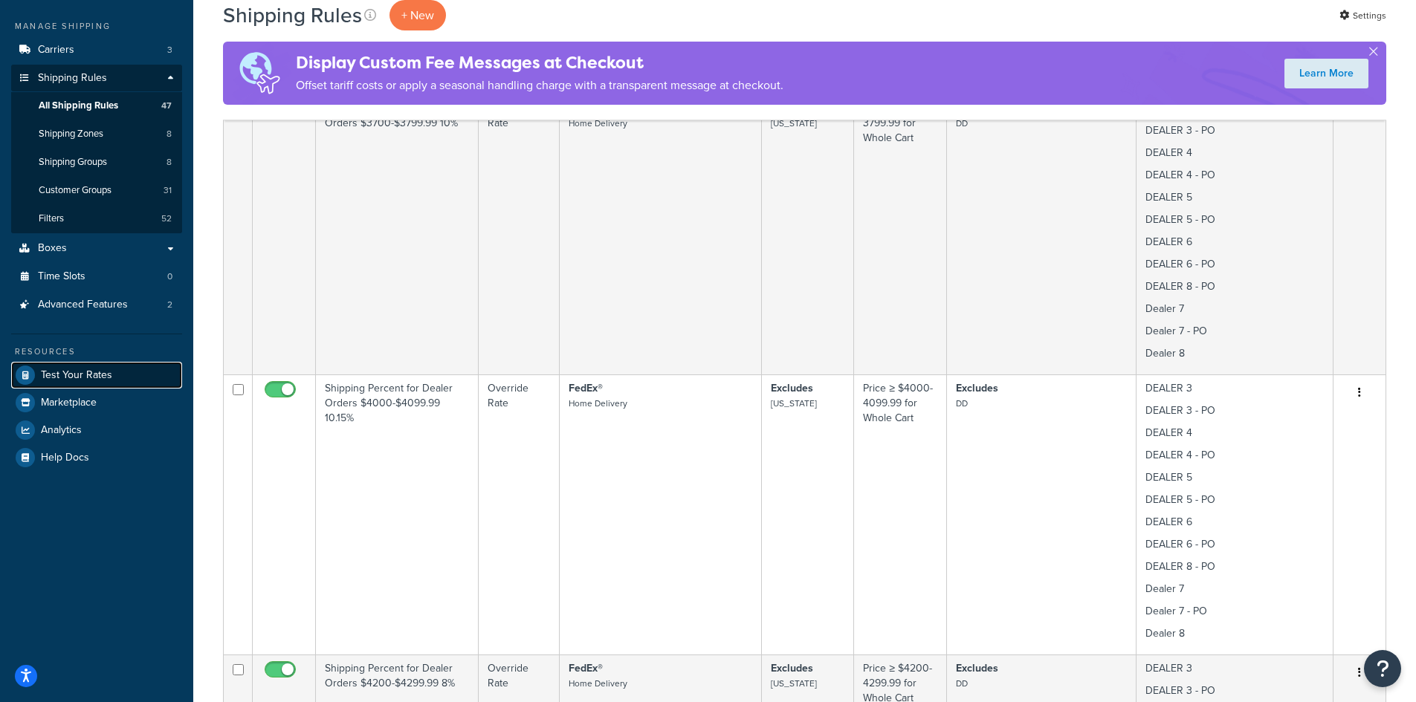
click at [76, 372] on span "Test Your Rates" at bounding box center [76, 375] width 71 height 13
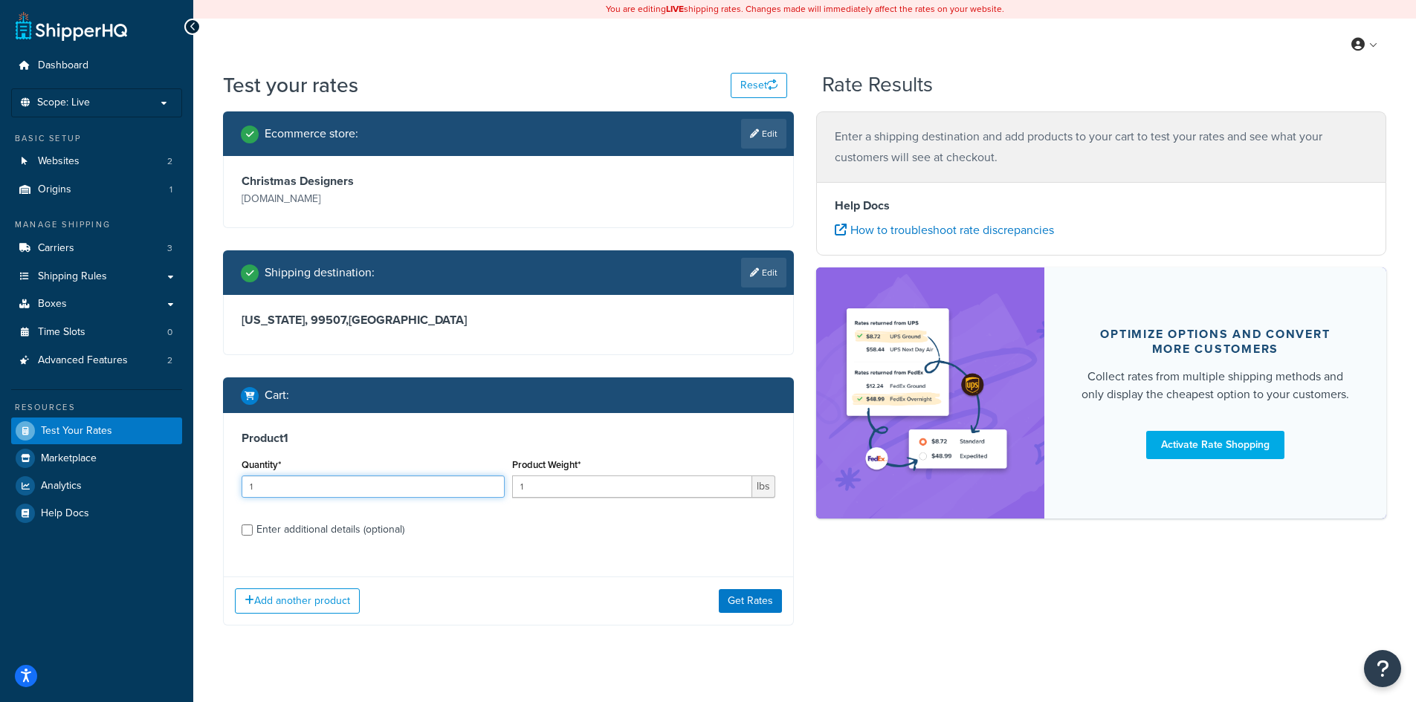
click at [281, 486] on input "1" at bounding box center [372, 487] width 263 height 22
click at [493, 483] on input "2" at bounding box center [372, 487] width 263 height 22
click at [493, 483] on input "3" at bounding box center [372, 487] width 263 height 22
click at [493, 483] on input "4" at bounding box center [372, 487] width 263 height 22
click at [493, 483] on input "5" at bounding box center [372, 487] width 263 height 22
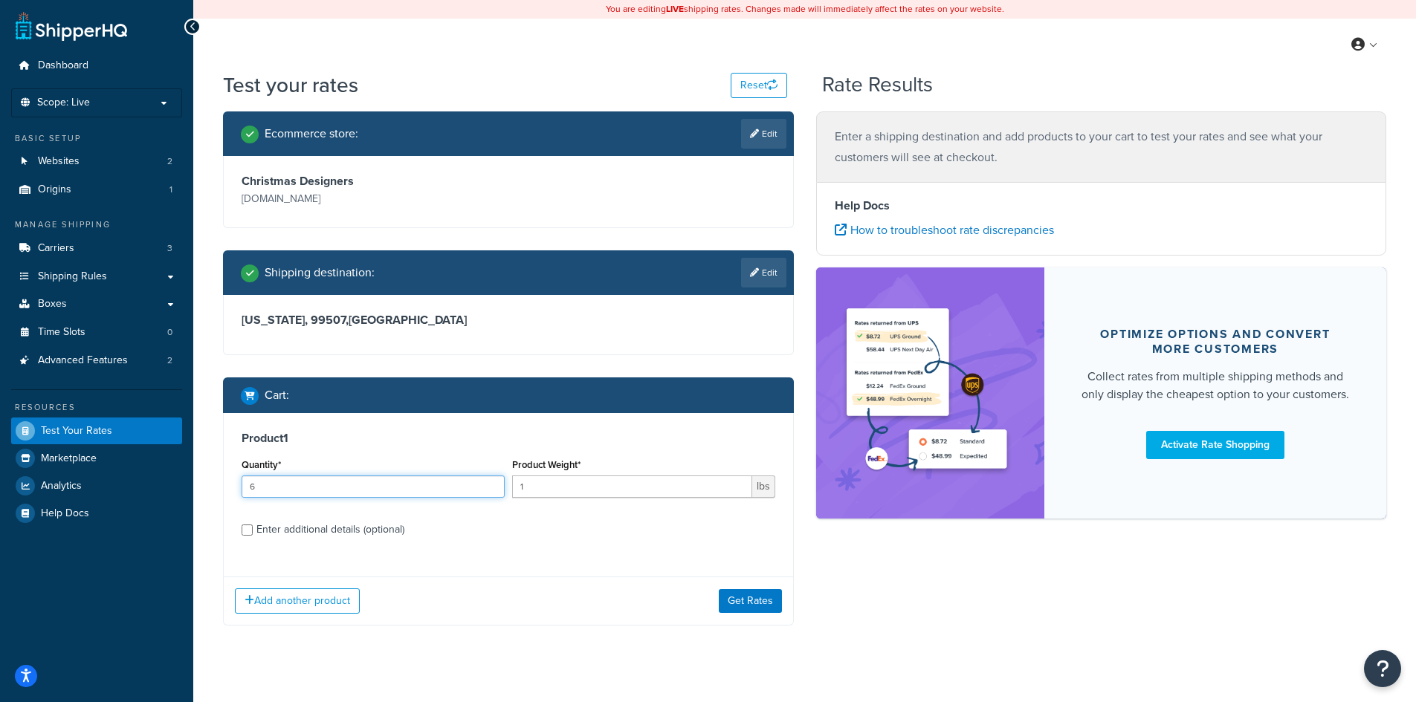
type input "6"
click at [488, 484] on input "6" at bounding box center [372, 487] width 263 height 22
click at [737, 480] on input "2" at bounding box center [632, 487] width 240 height 22
click at [737, 480] on input "3" at bounding box center [632, 487] width 240 height 22
click at [737, 480] on input "4" at bounding box center [632, 487] width 240 height 22
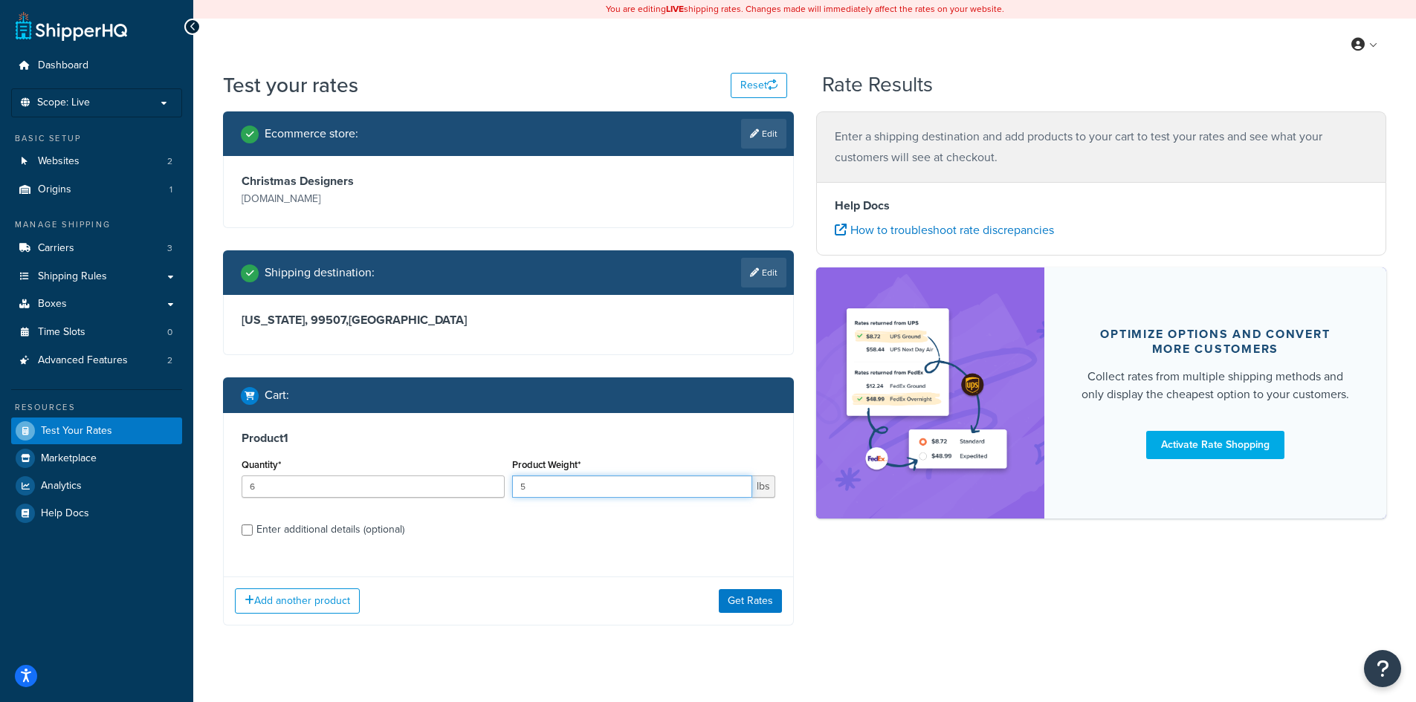
click at [737, 480] on input "5" at bounding box center [632, 487] width 240 height 22
type input "6"
click at [737, 480] on input "6" at bounding box center [632, 487] width 240 height 22
click at [740, 600] on button "Get Rates" at bounding box center [750, 601] width 63 height 24
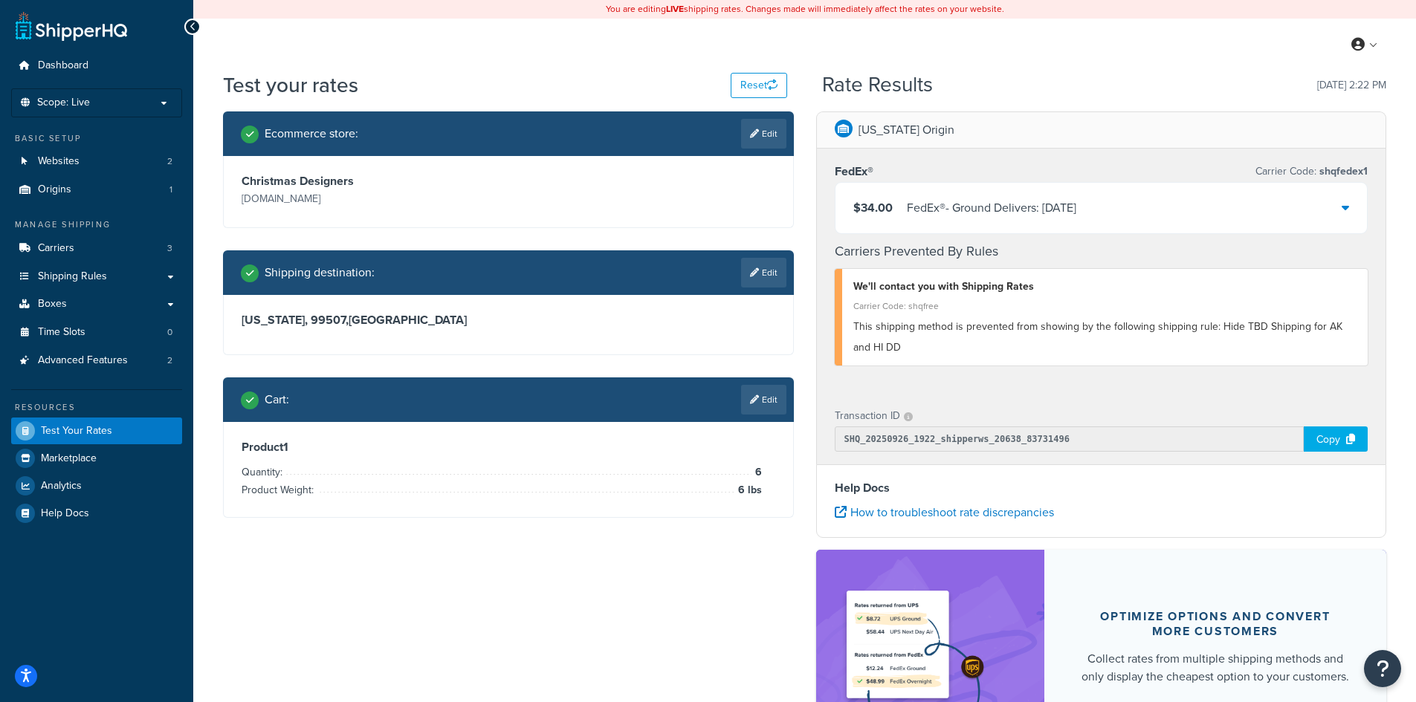
click at [1344, 210] on icon at bounding box center [1344, 207] width 7 height 12
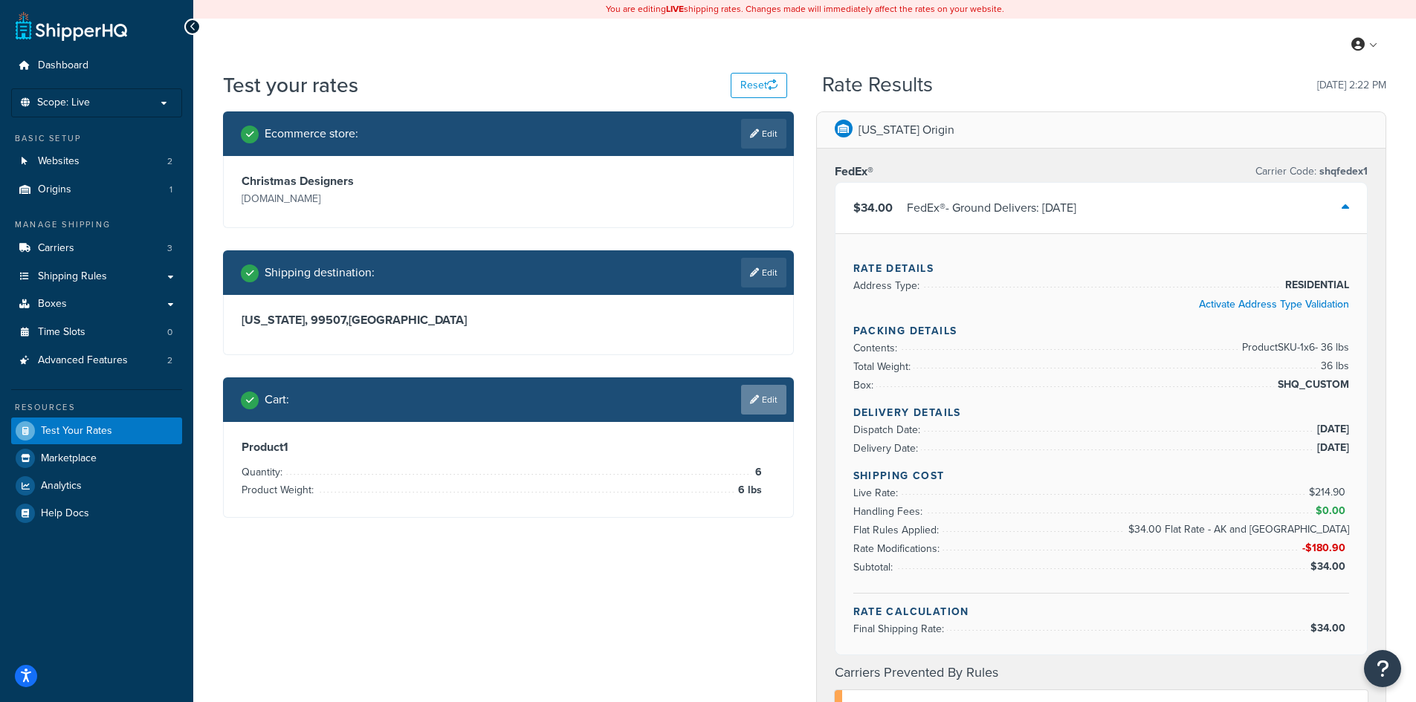
click at [768, 401] on link "Edit" at bounding box center [763, 400] width 45 height 30
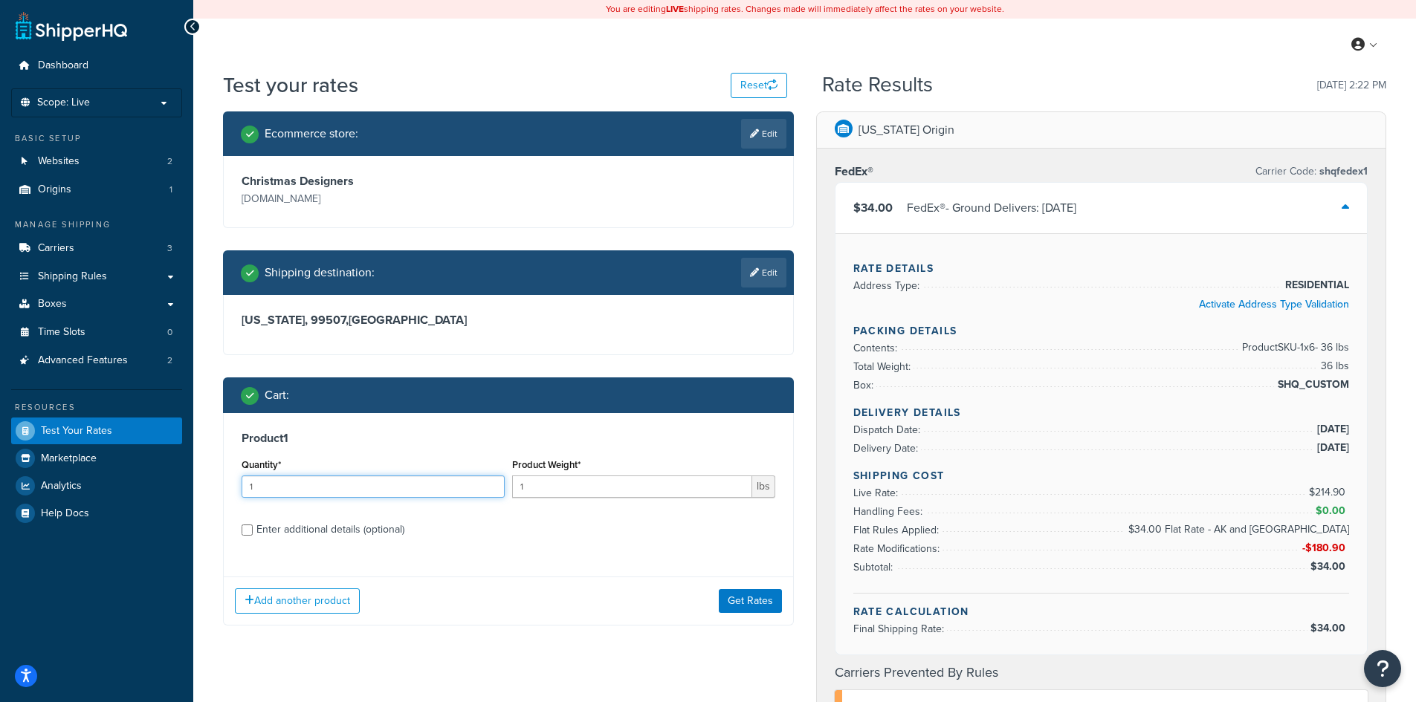
drag, startPoint x: 262, startPoint y: 486, endPoint x: 227, endPoint y: 485, distance: 34.2
click at [228, 485] on div "Product 1 Quantity* 1 Product Weight* 1 lbs Enter additional details (optional)" at bounding box center [508, 489] width 569 height 152
type input "6"
drag, startPoint x: 552, startPoint y: 486, endPoint x: 475, endPoint y: 477, distance: 77.8
click at [476, 478] on div "Quantity* 6 Product Weight* 1 lbs" at bounding box center [508, 482] width 541 height 54
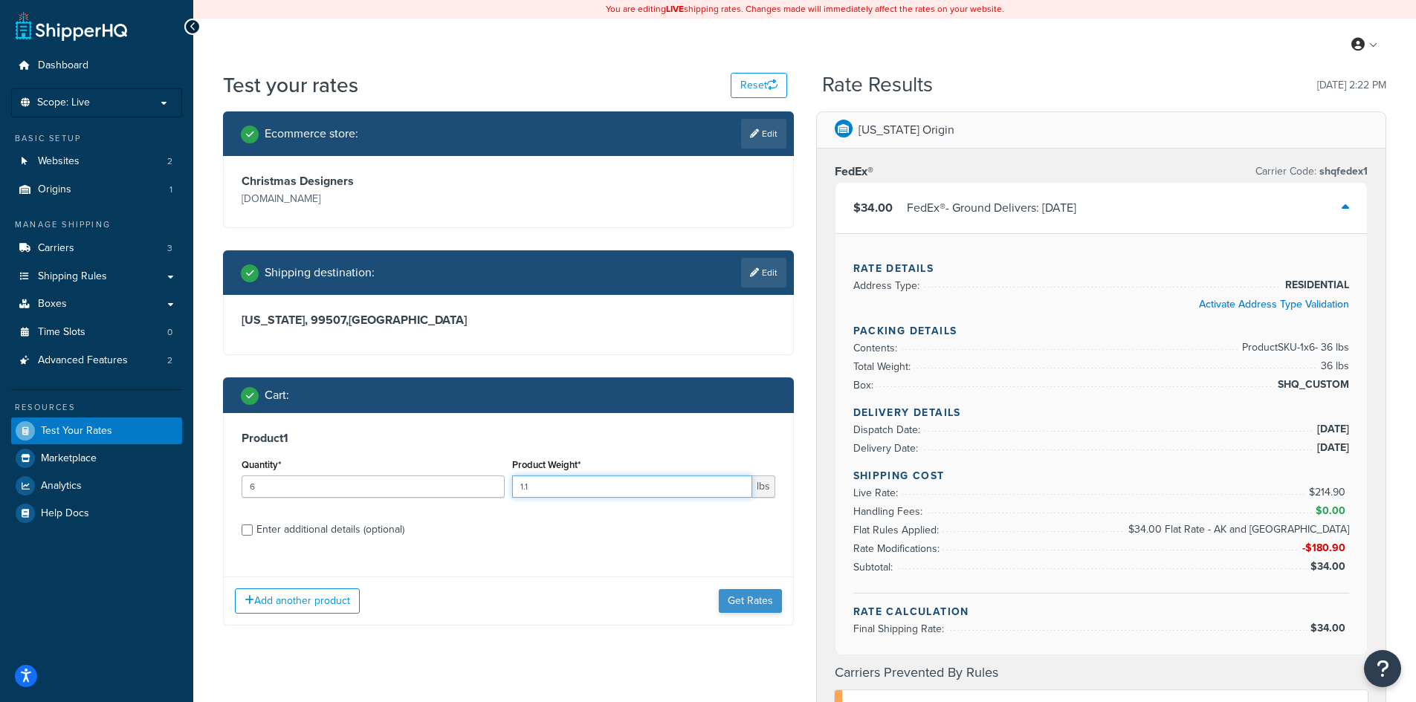
type input "1.1"
click at [733, 603] on button "Get Rates" at bounding box center [750, 601] width 63 height 24
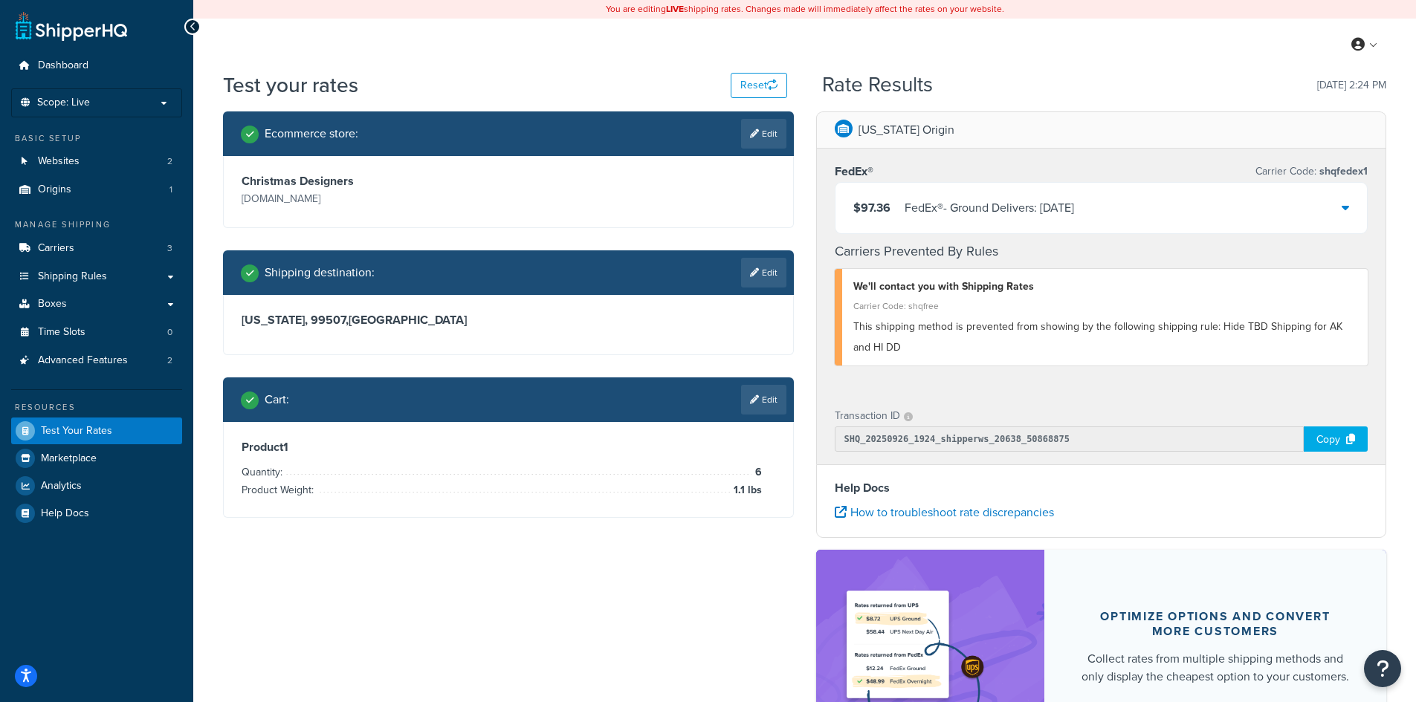
click at [1345, 205] on icon at bounding box center [1344, 207] width 7 height 12
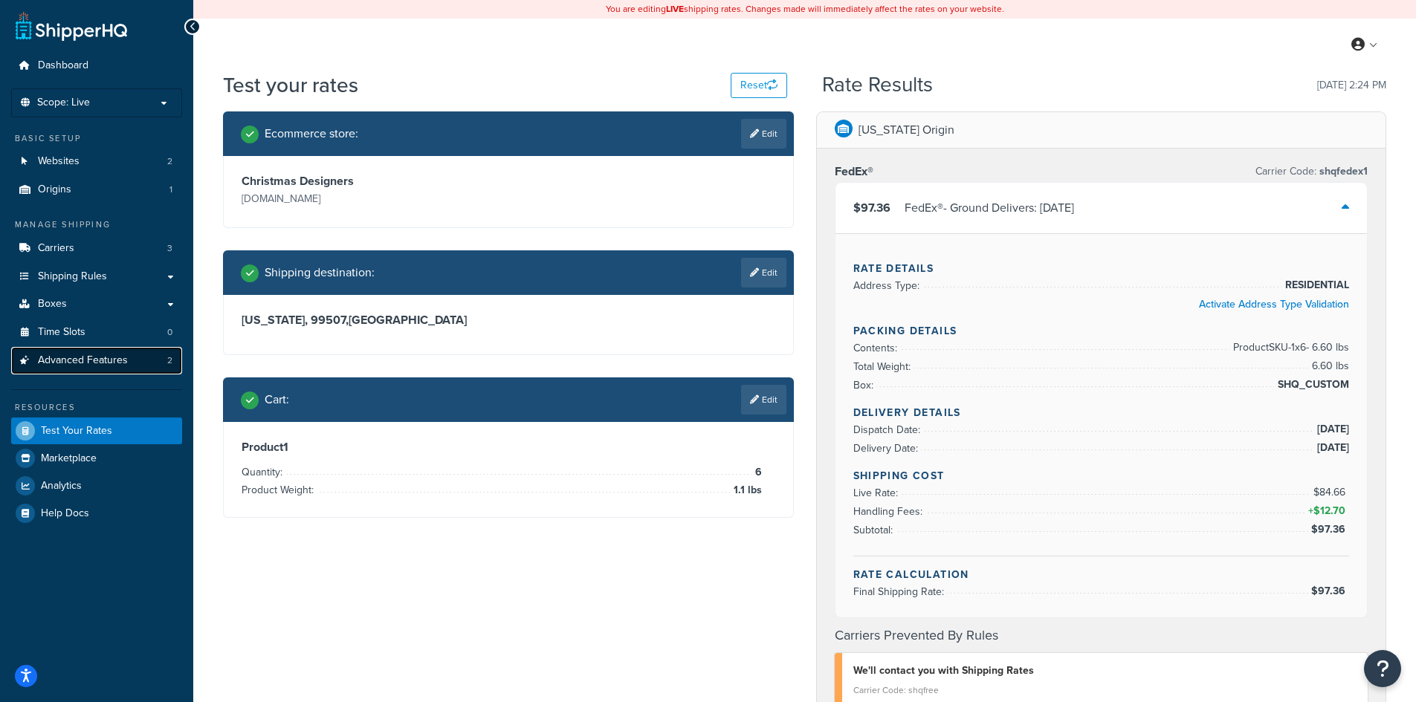
click at [120, 354] on span "Advanced Features" at bounding box center [83, 360] width 90 height 13
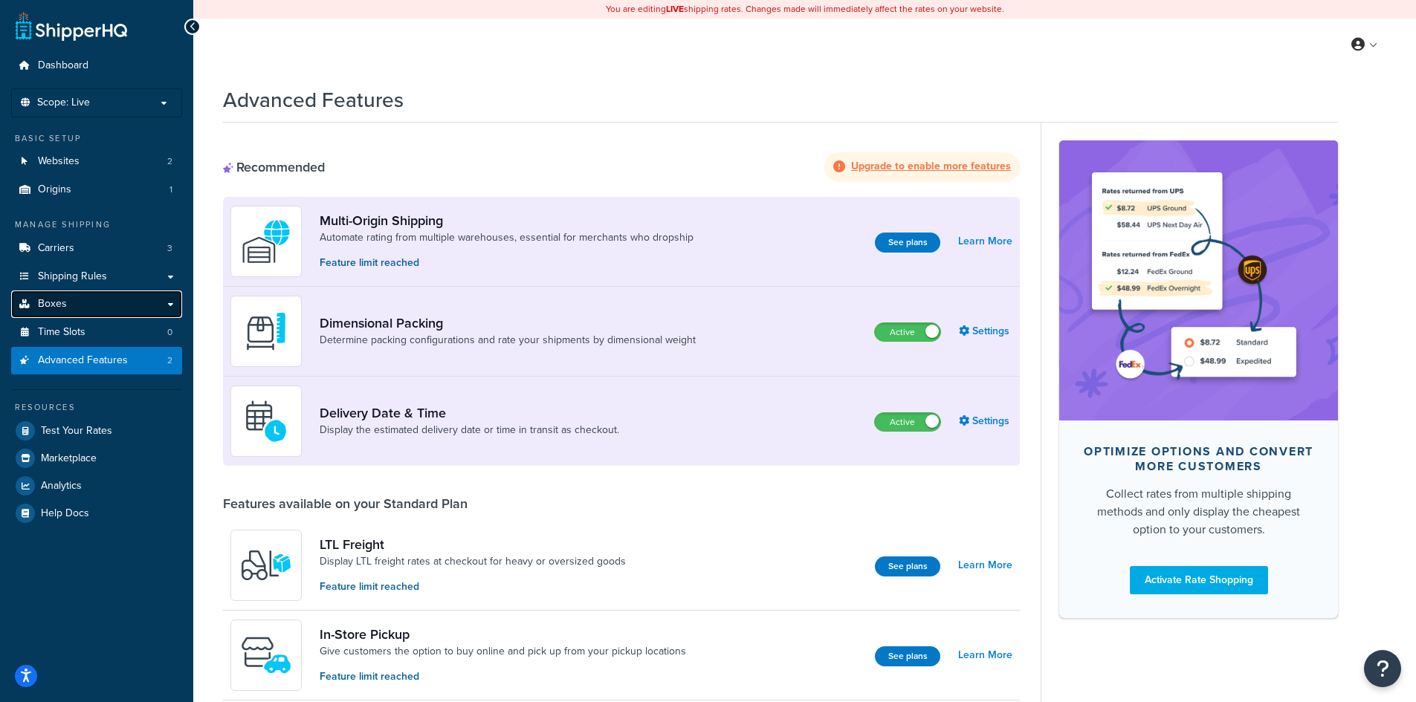
click at [126, 294] on link "Boxes" at bounding box center [96, 304] width 171 height 27
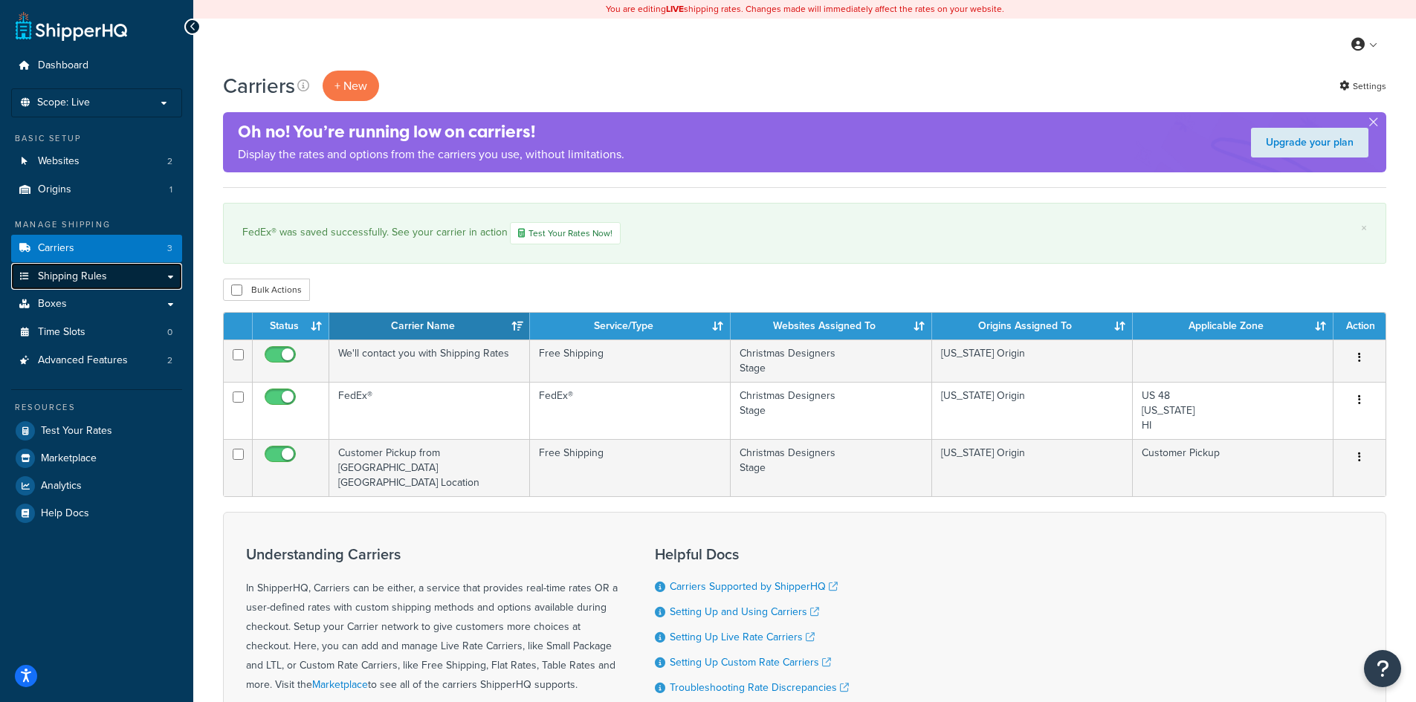
click at [65, 276] on span "Shipping Rules" at bounding box center [72, 276] width 69 height 13
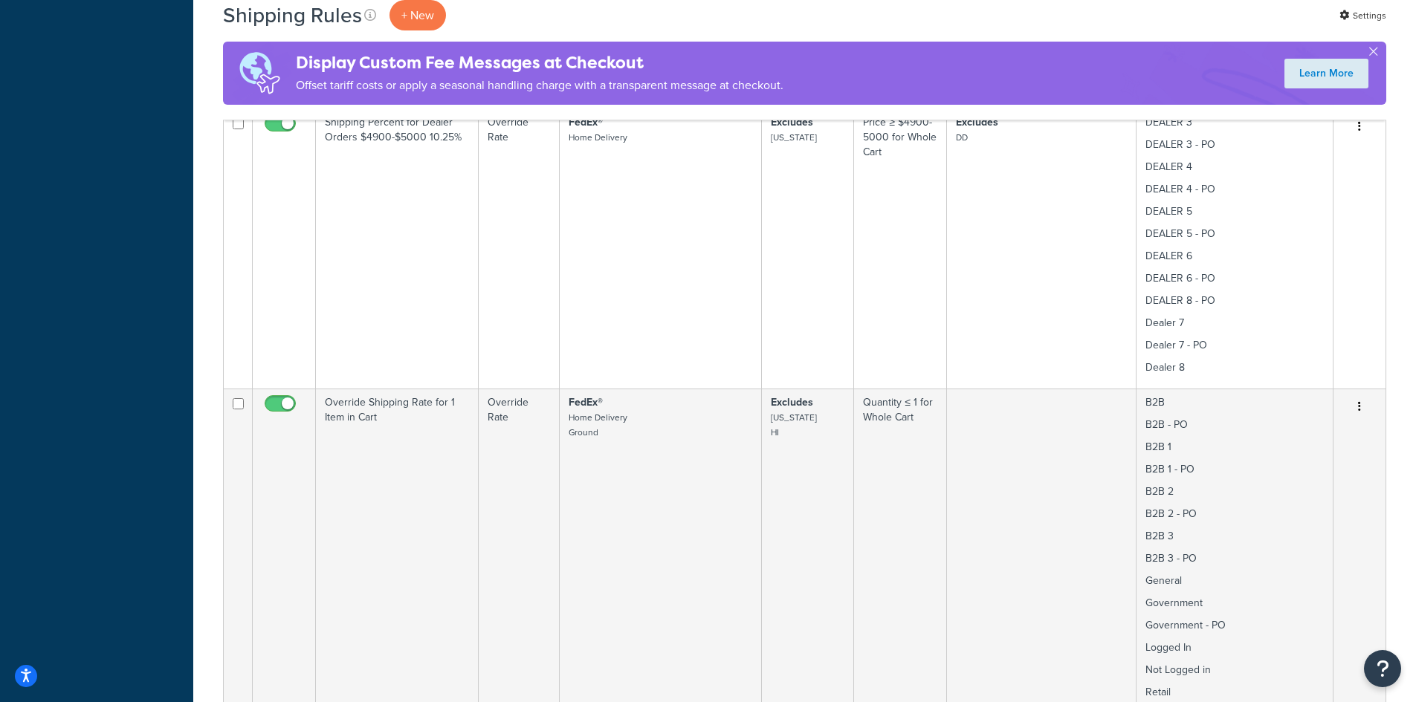
scroll to position [2019, 0]
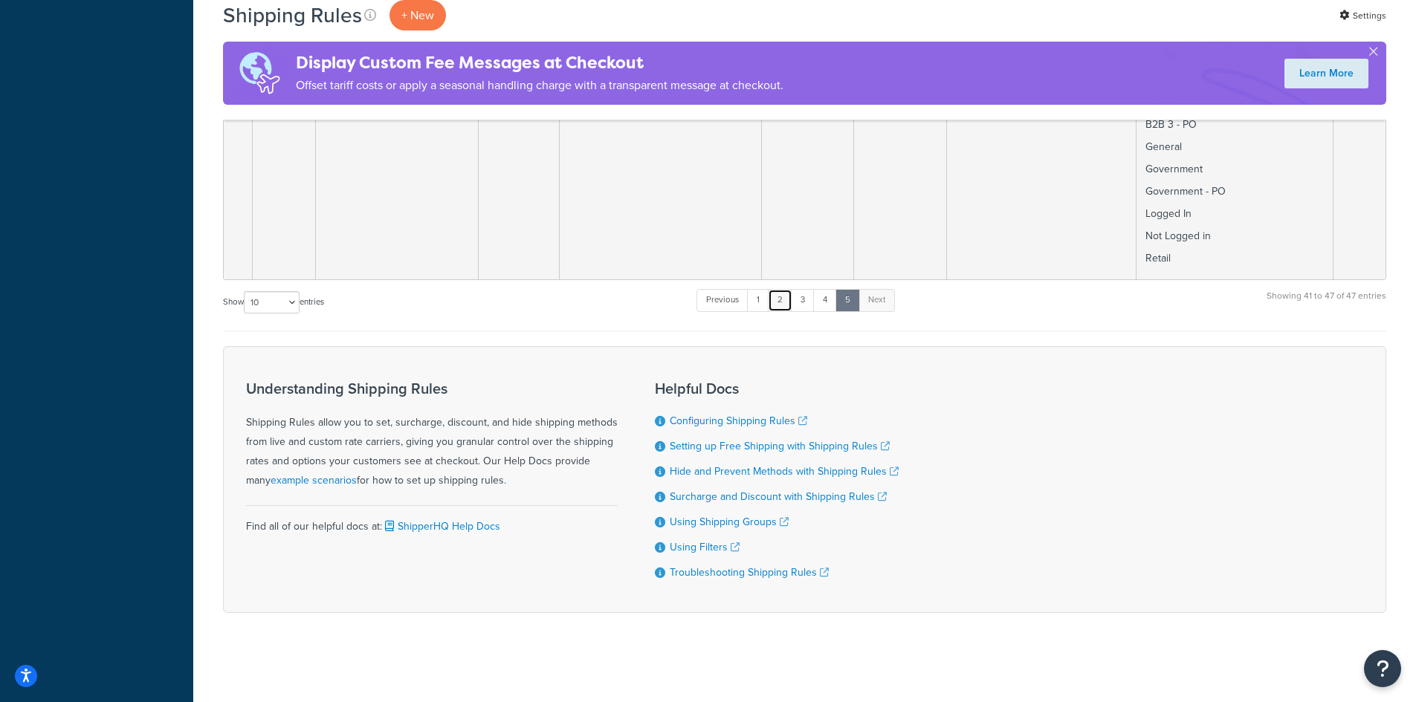
click at [787, 294] on link "2" at bounding box center [780, 300] width 25 height 22
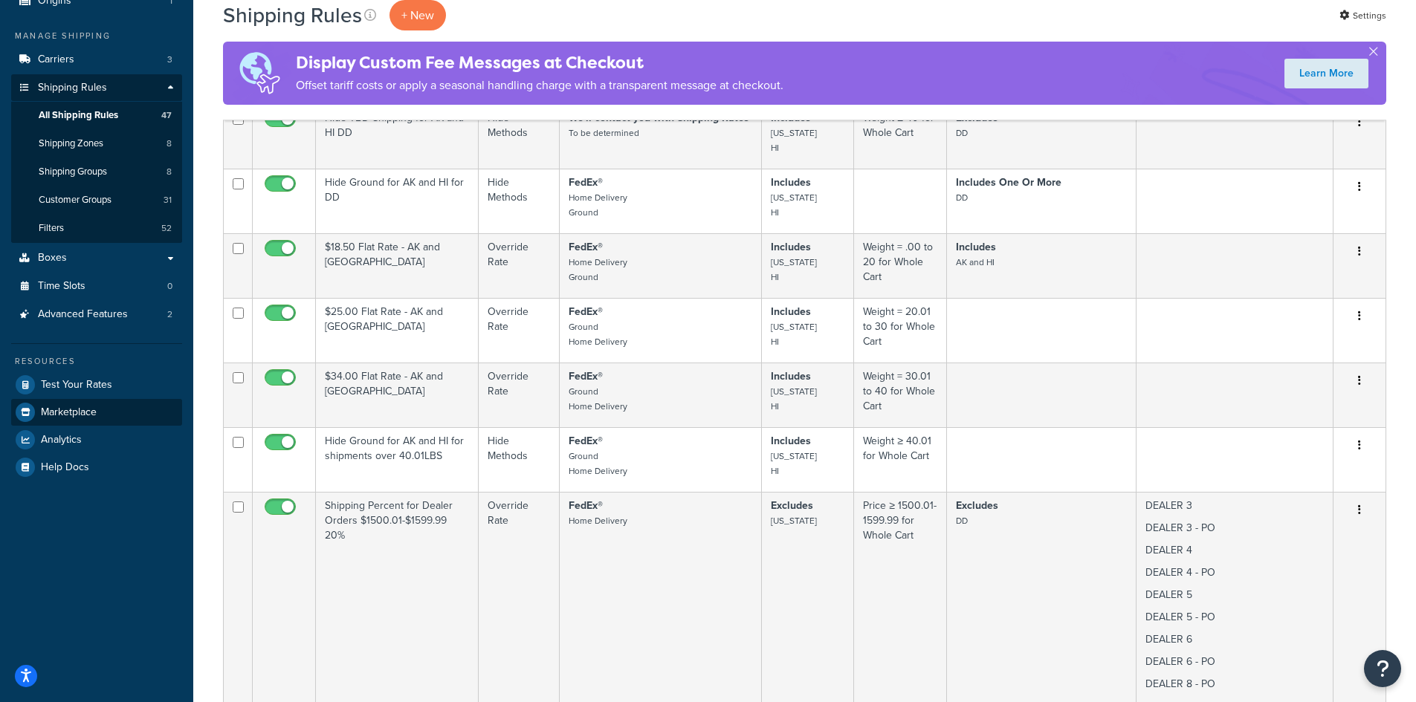
scroll to position [134, 0]
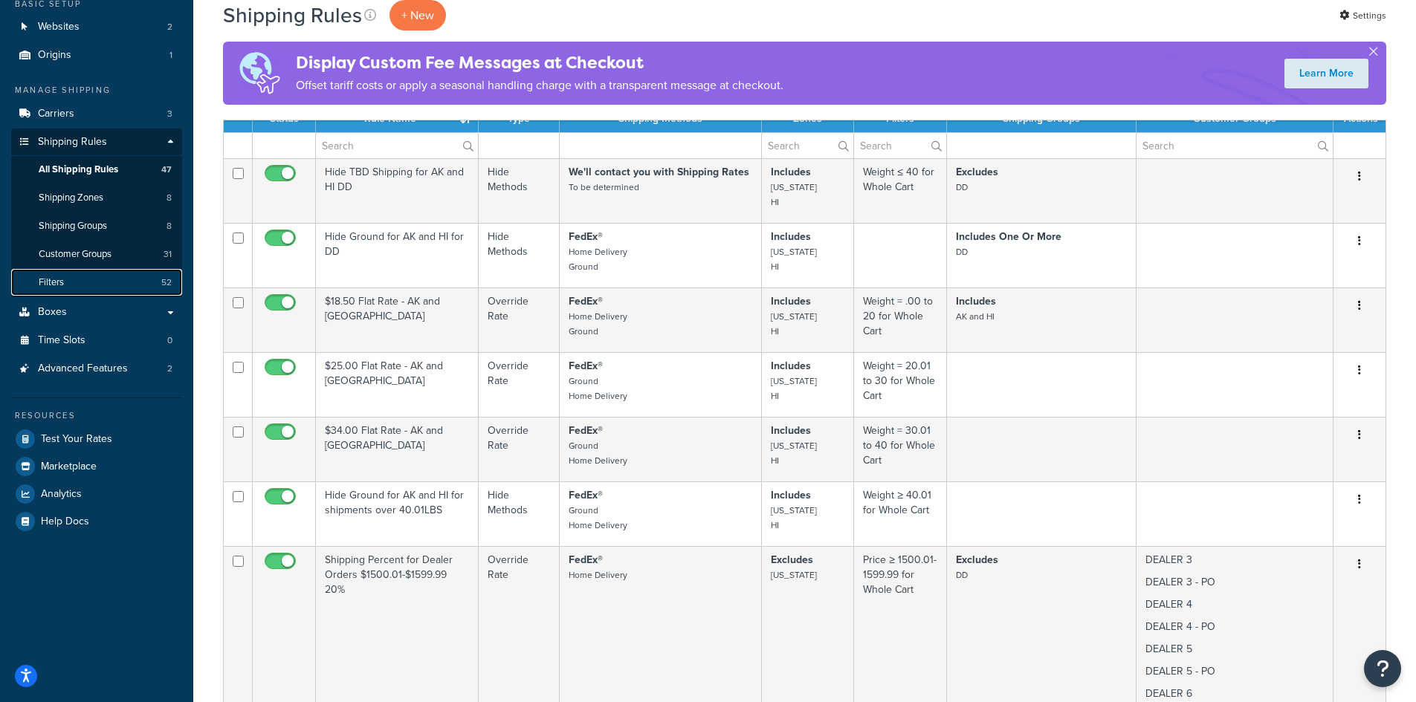
click at [60, 279] on span "Filters" at bounding box center [51, 282] width 25 height 13
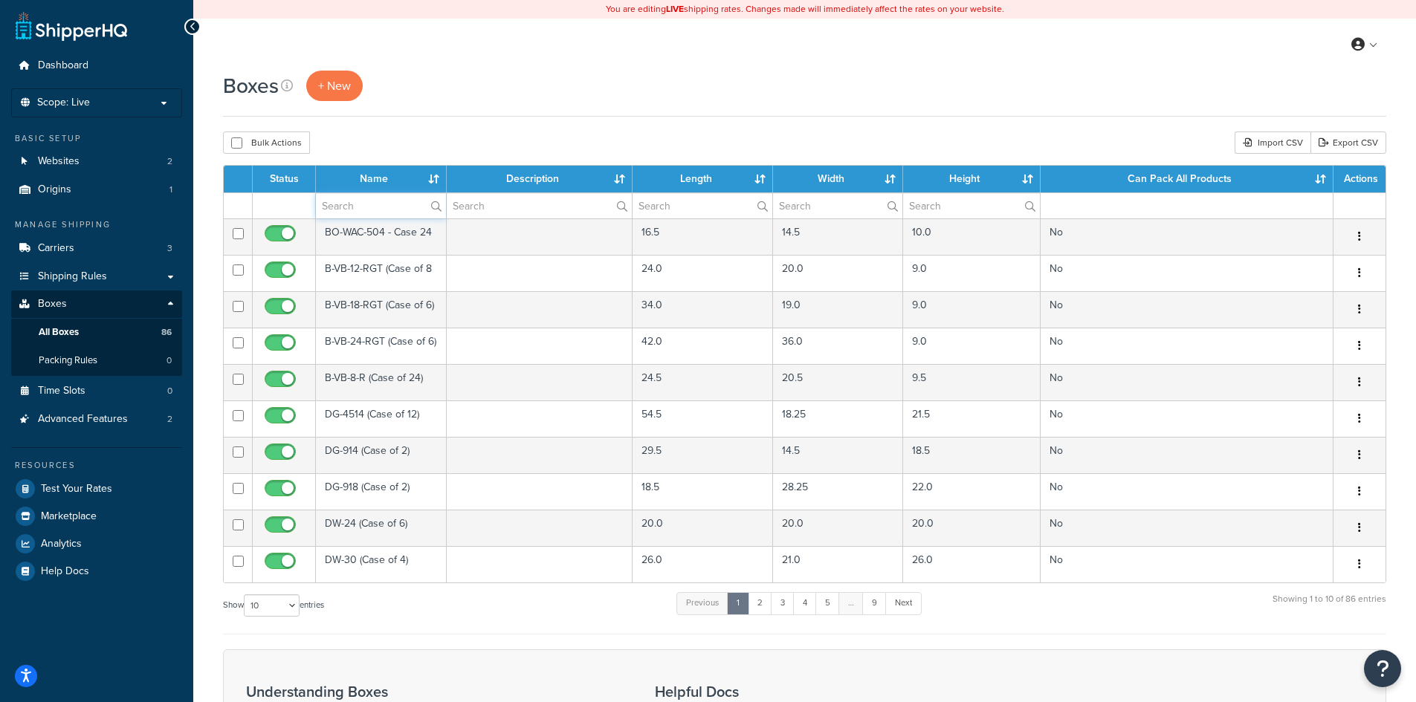
click at [349, 193] on input "text" at bounding box center [381, 205] width 130 height 25
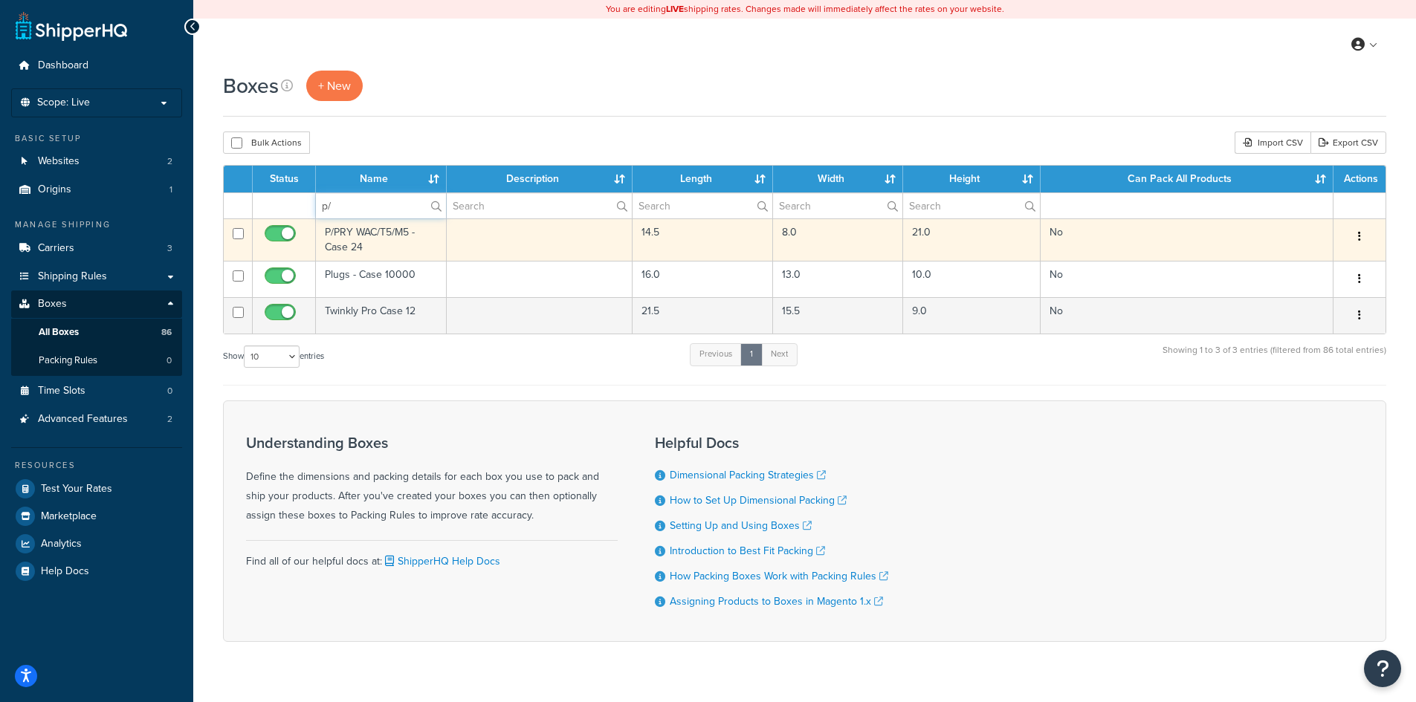
type input "p/"
click at [417, 240] on td "P/PRY WAC/T5/M5 - Case 24" at bounding box center [381, 239] width 131 height 42
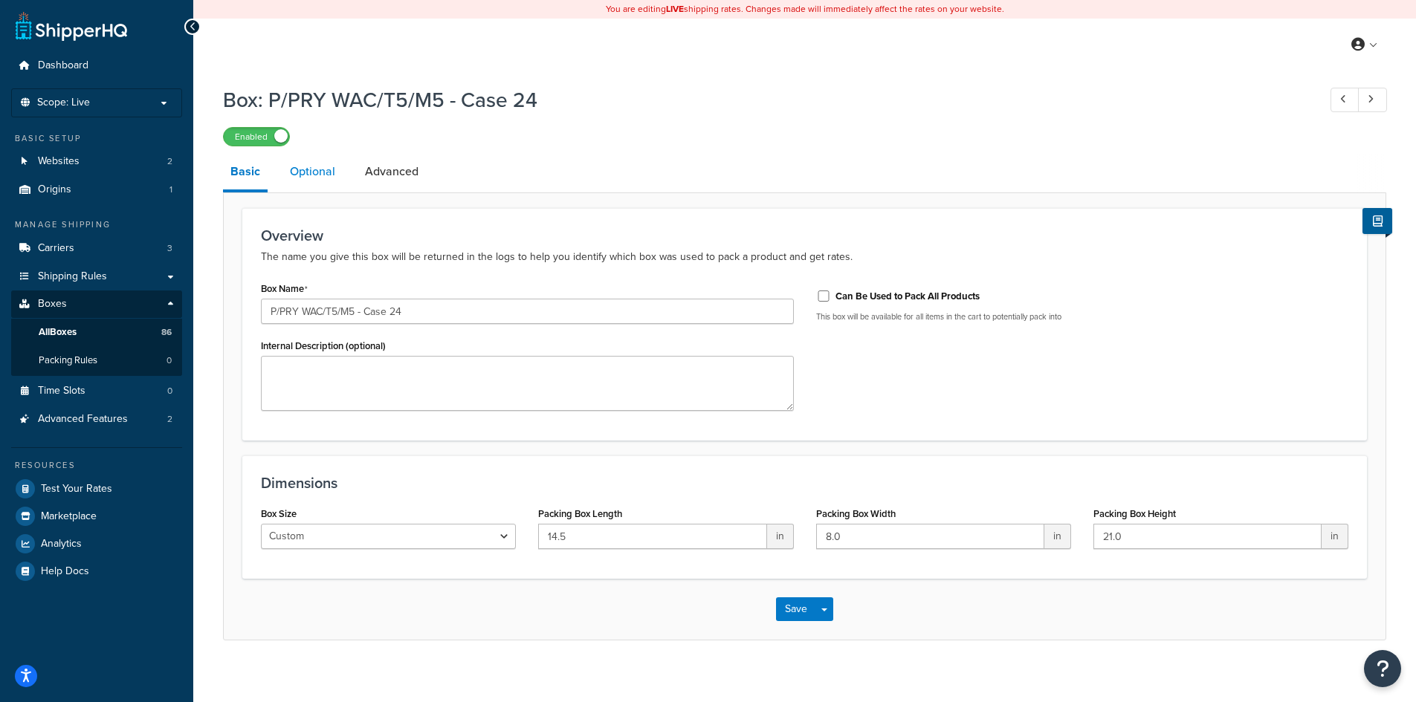
click at [313, 167] on link "Optional" at bounding box center [312, 172] width 60 height 36
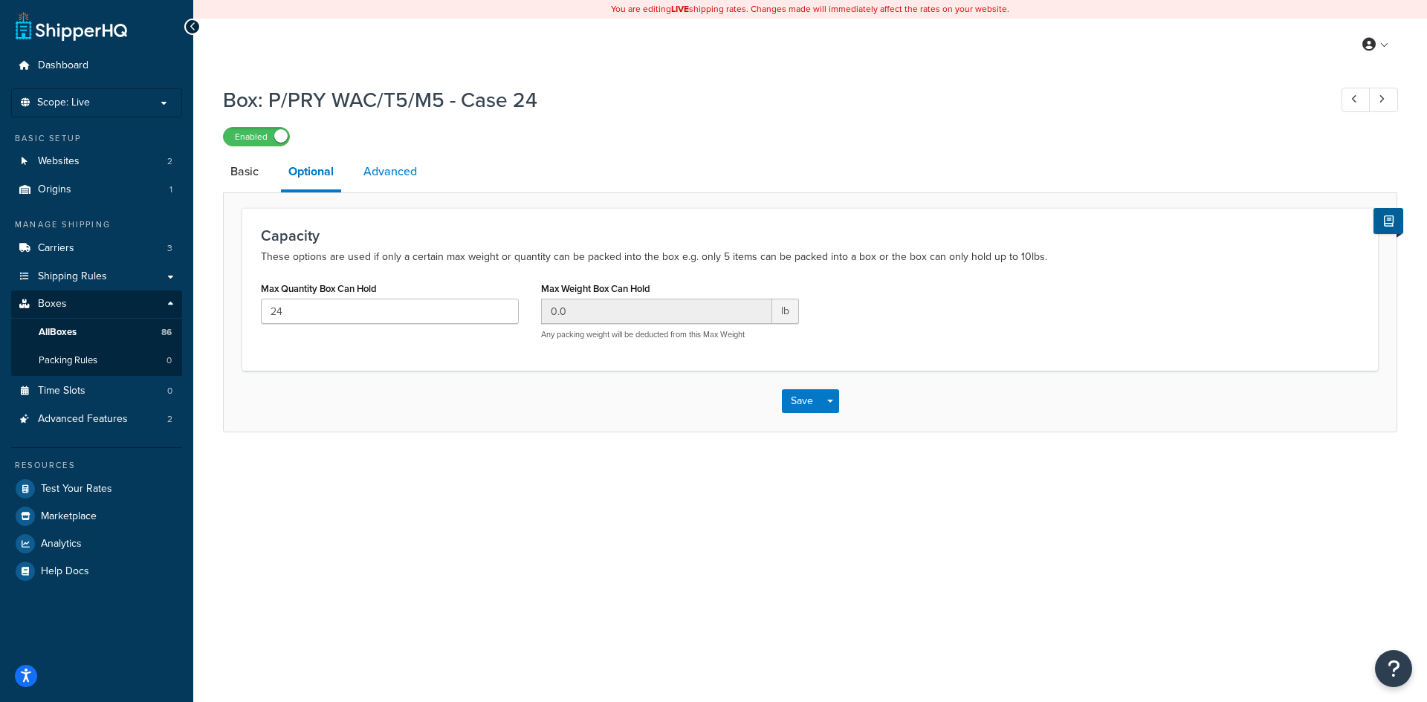
click at [377, 174] on link "Advanced" at bounding box center [390, 172] width 68 height 36
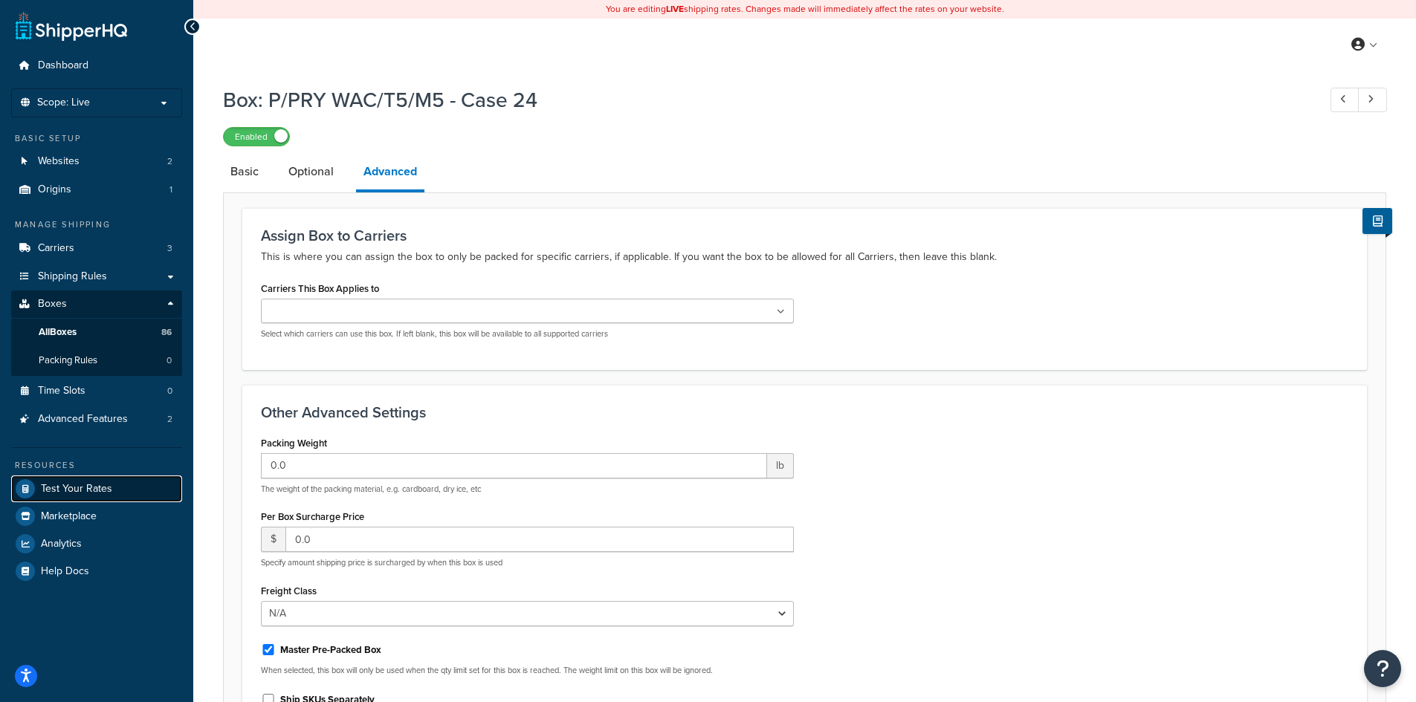
click at [80, 487] on span "Test Your Rates" at bounding box center [76, 489] width 71 height 13
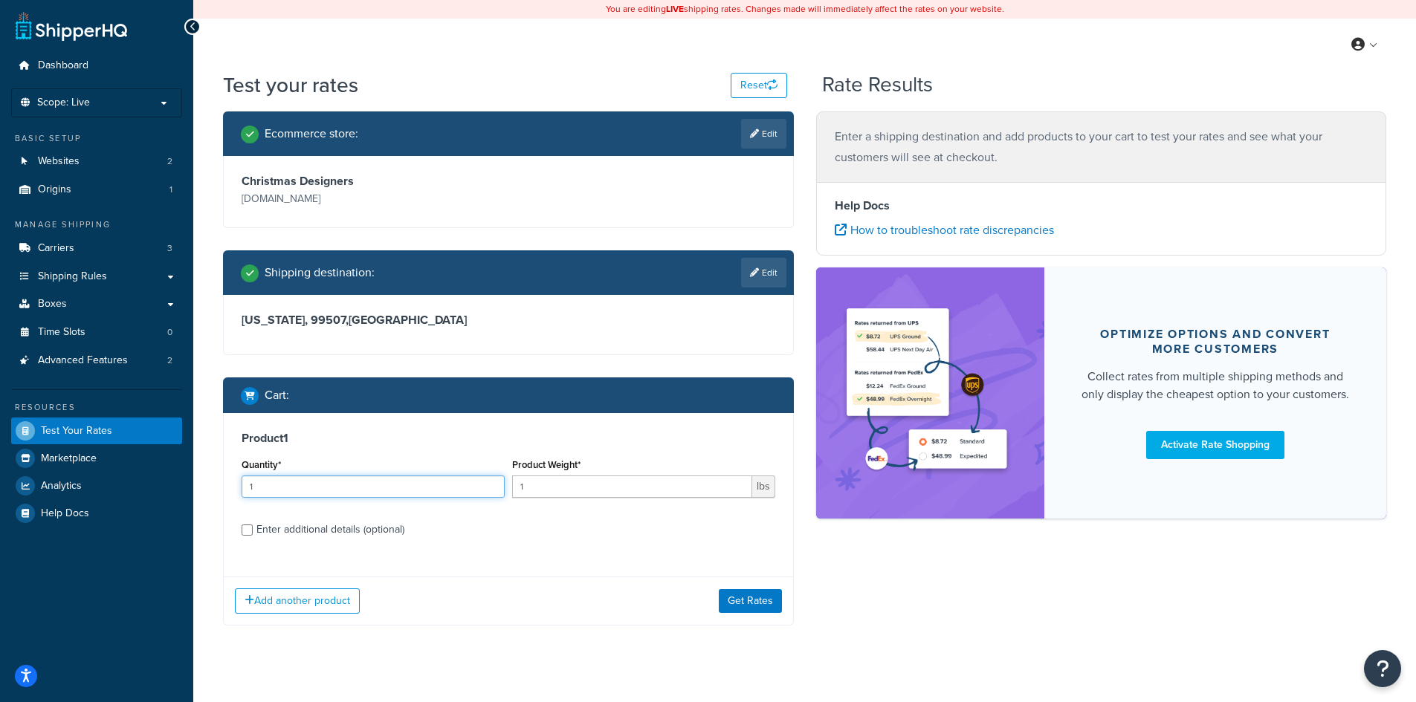
drag, startPoint x: 266, startPoint y: 488, endPoint x: 223, endPoint y: 481, distance: 43.6
click at [223, 481] on div "Product 1 Quantity* 1 Product Weight* 1 lbs Enter additional details (optional)…" at bounding box center [508, 519] width 571 height 213
type input "6"
click at [543, 487] on input "1" at bounding box center [632, 487] width 240 height 22
type input "1.1"
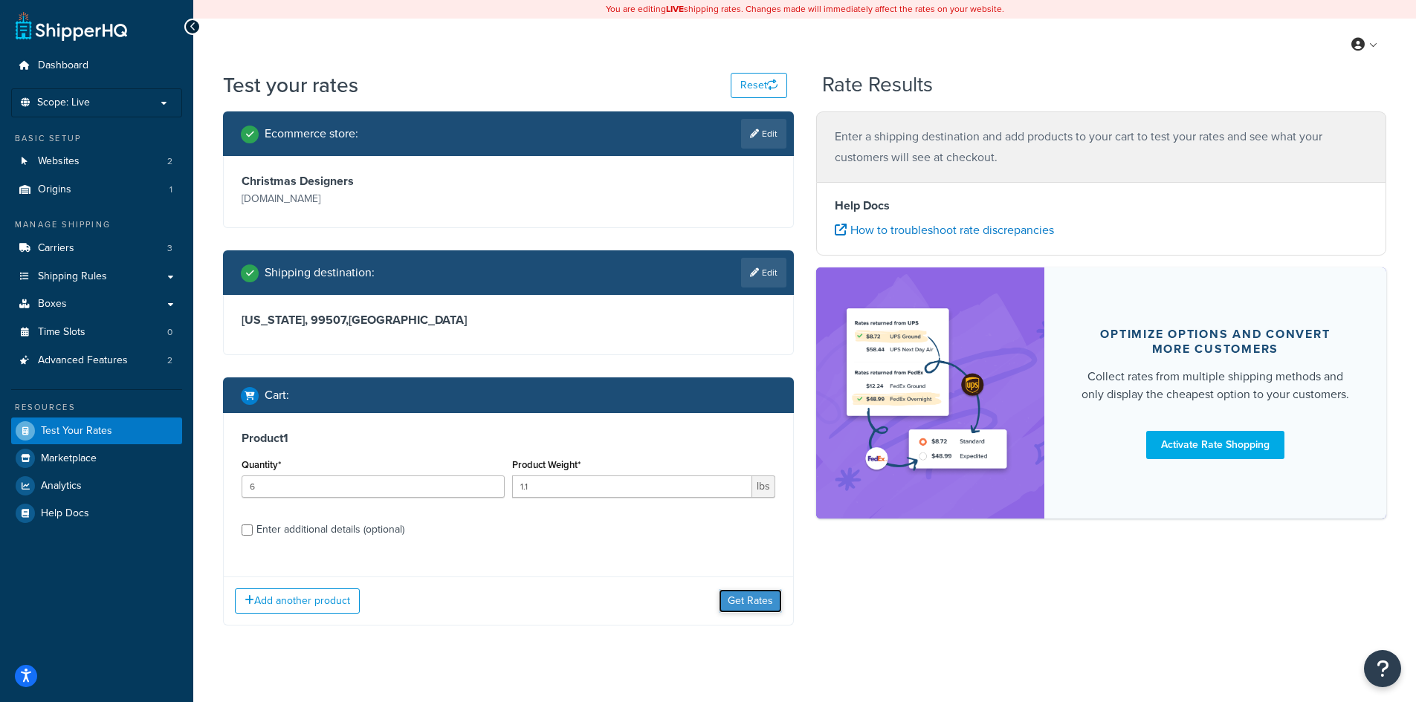
click at [757, 599] on button "Get Rates" at bounding box center [750, 601] width 63 height 24
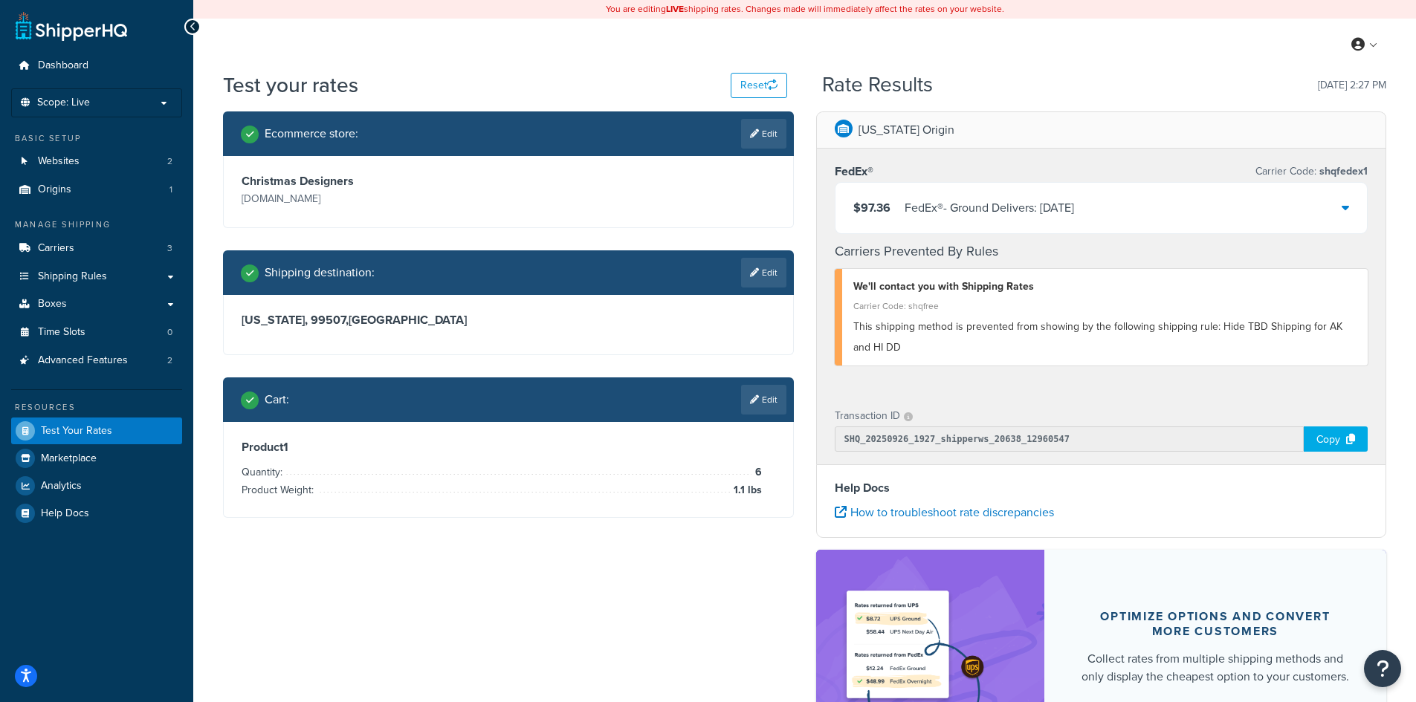
click at [1342, 209] on icon at bounding box center [1344, 207] width 7 height 12
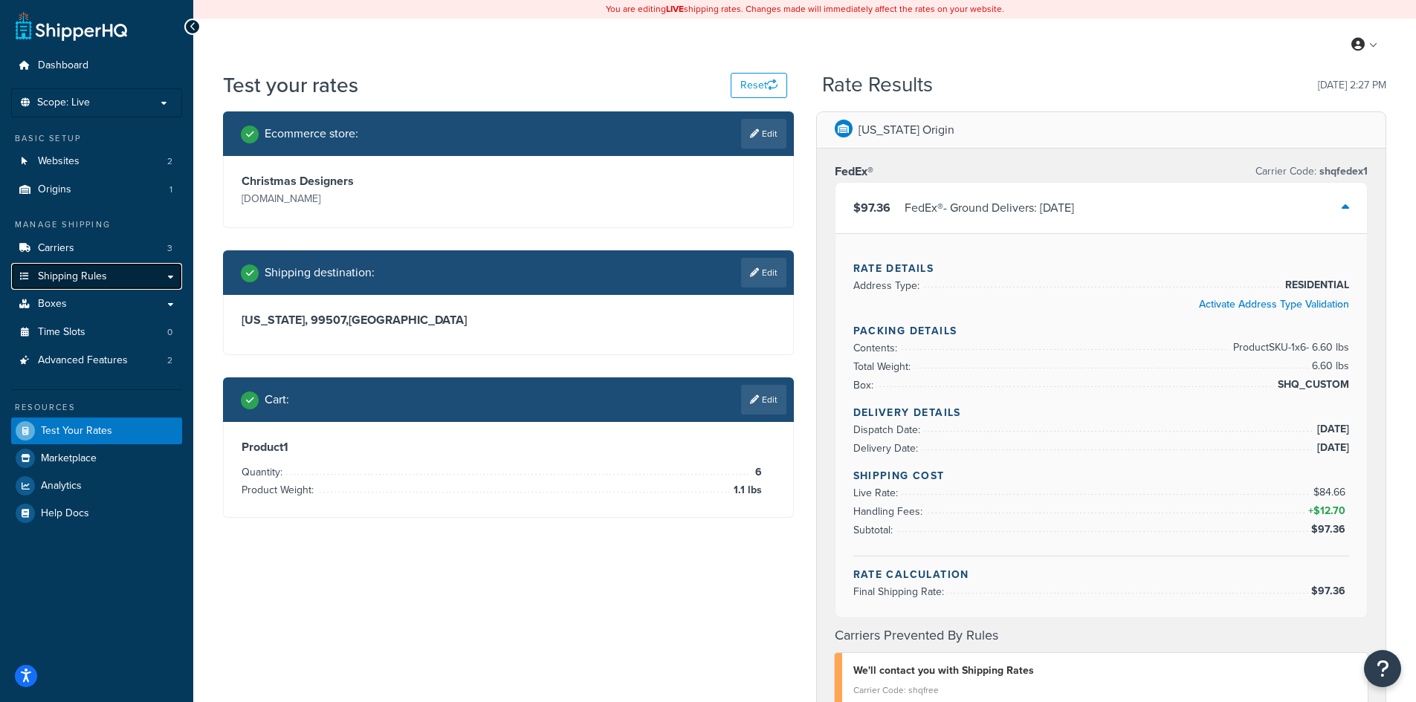
click at [85, 277] on span "Shipping Rules" at bounding box center [72, 276] width 69 height 13
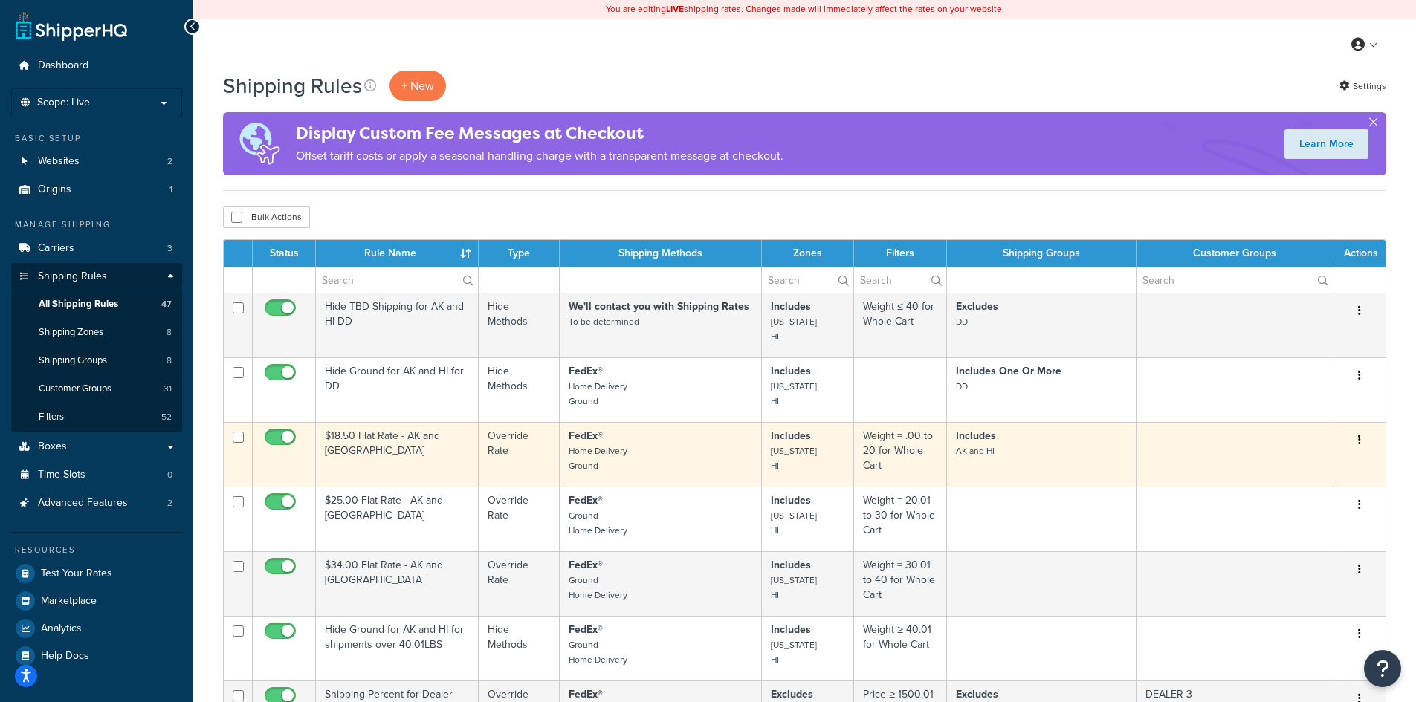
click at [1040, 444] on p "Includes AK and HI" at bounding box center [1041, 444] width 170 height 30
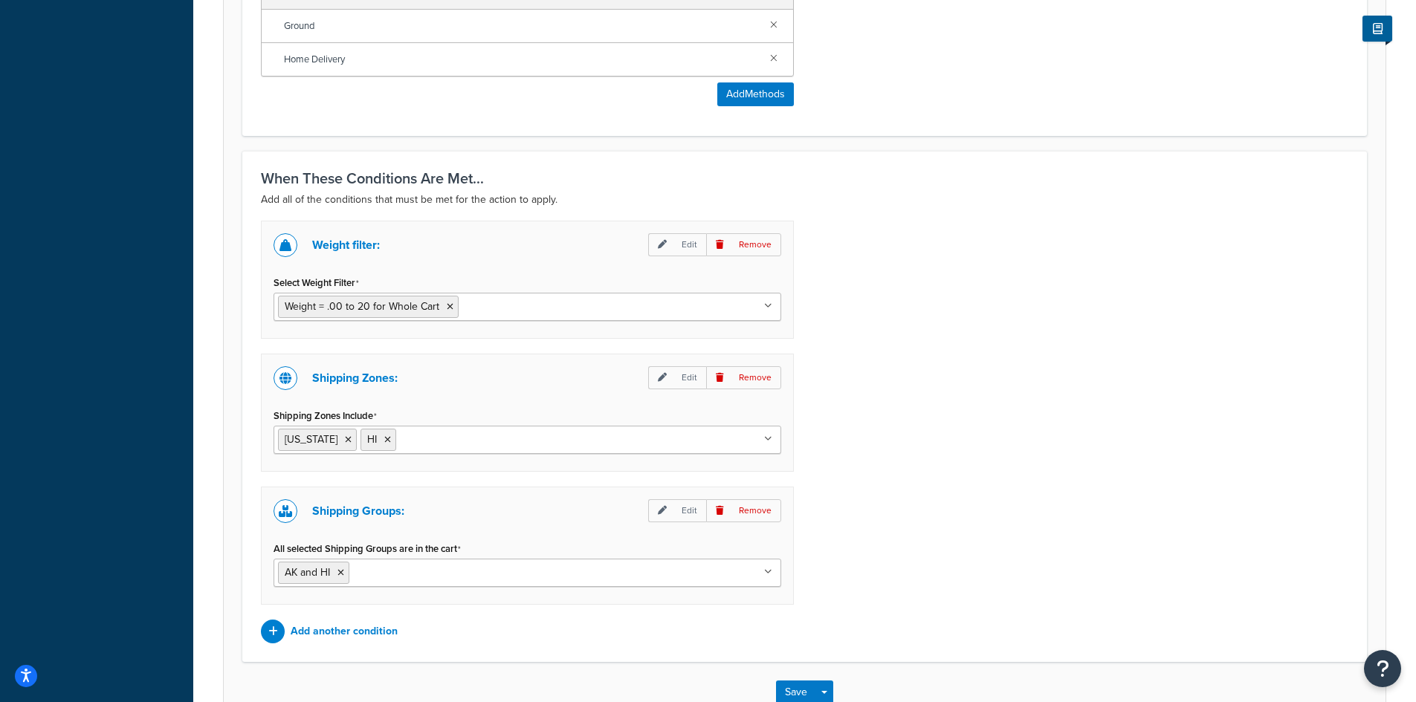
scroll to position [990, 0]
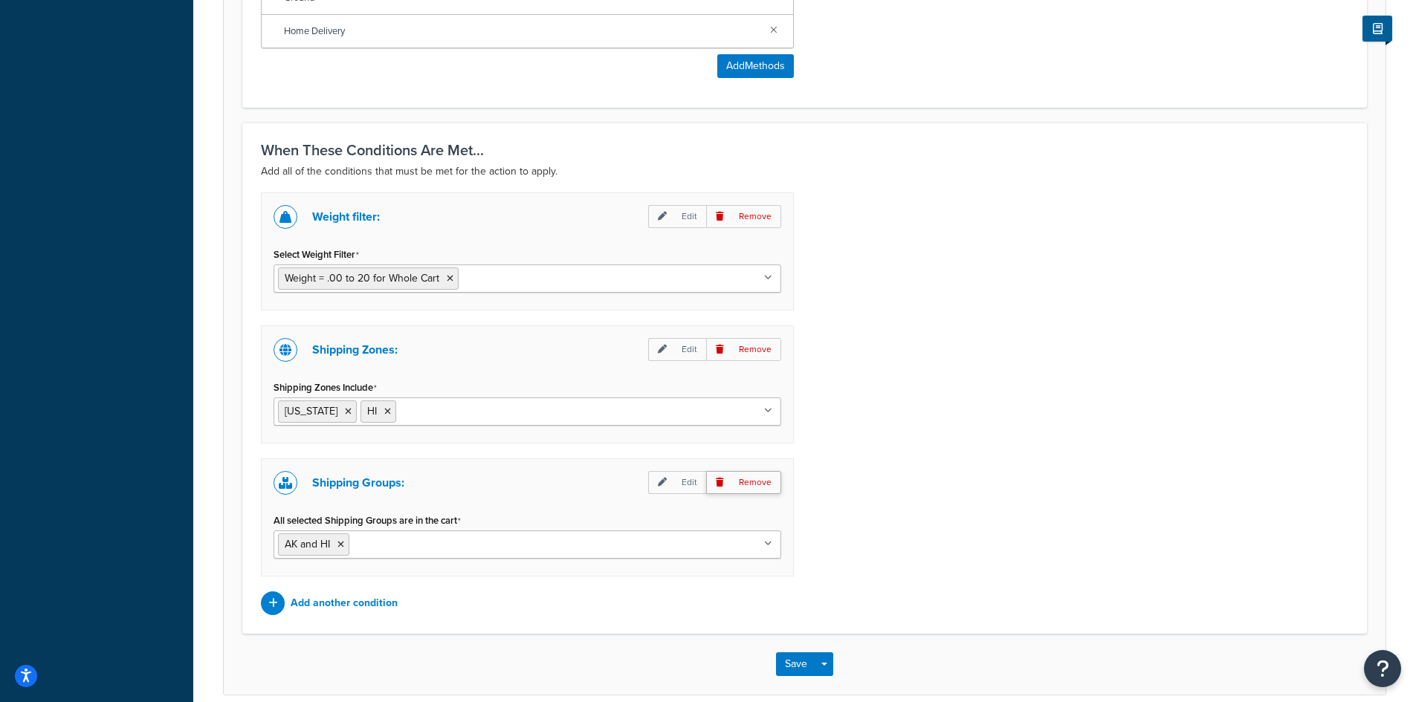
click at [762, 480] on p "Remove" at bounding box center [743, 482] width 75 height 23
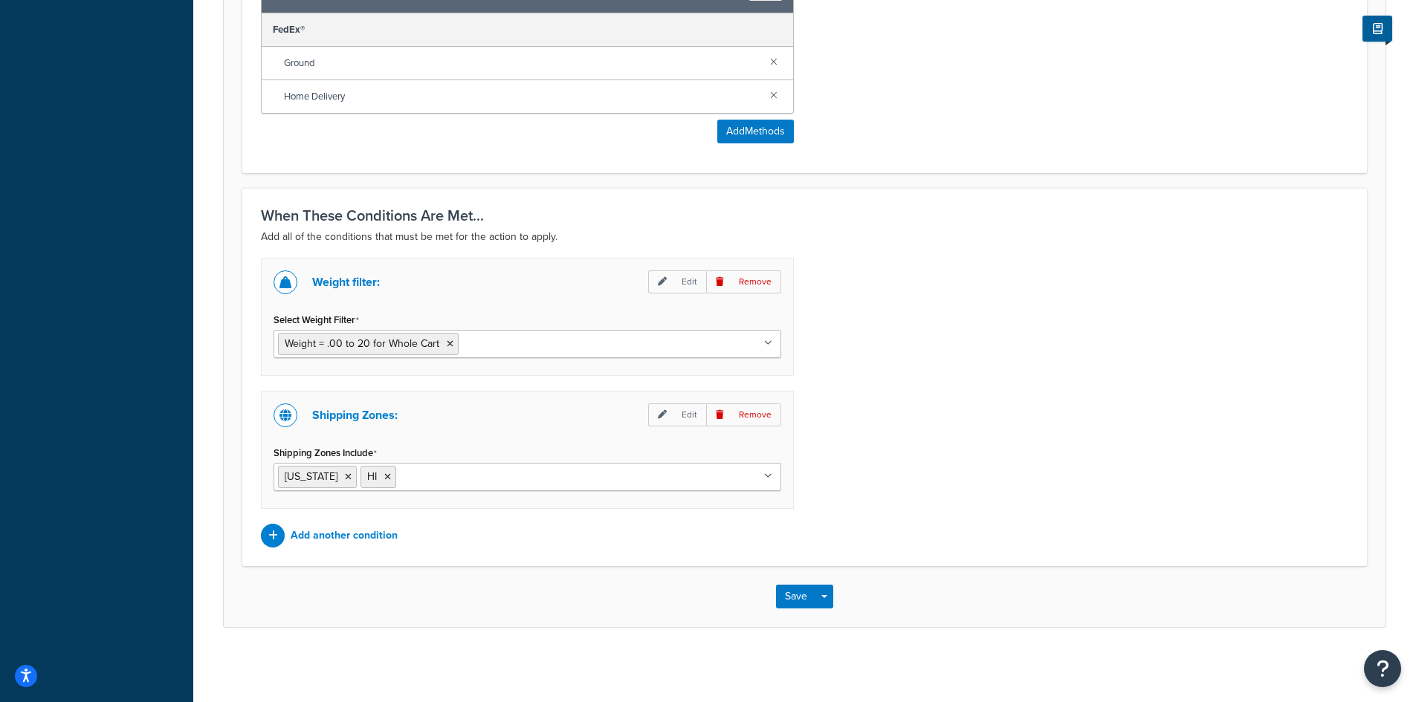
scroll to position [925, 0]
click at [790, 597] on button "Save" at bounding box center [796, 597] width 40 height 24
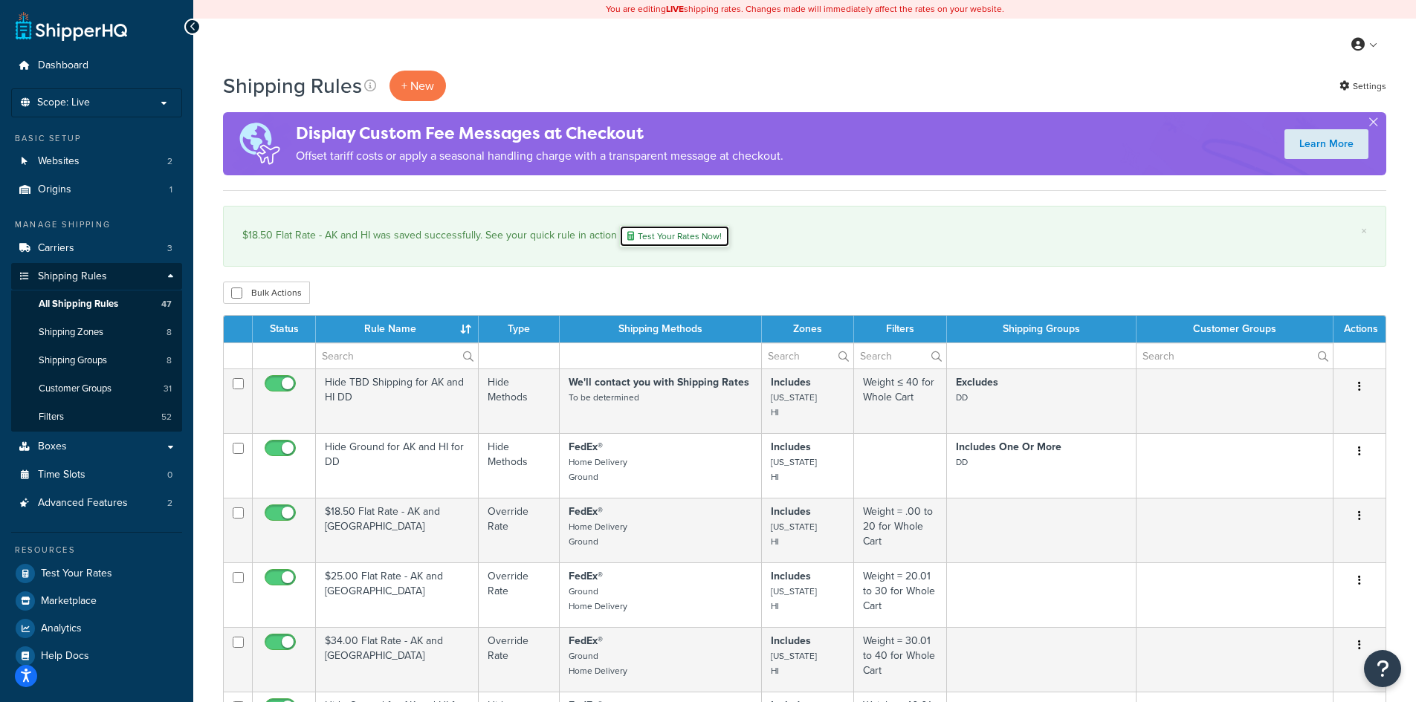
click at [683, 233] on link "Test Your Rates Now!" at bounding box center [674, 236] width 111 height 22
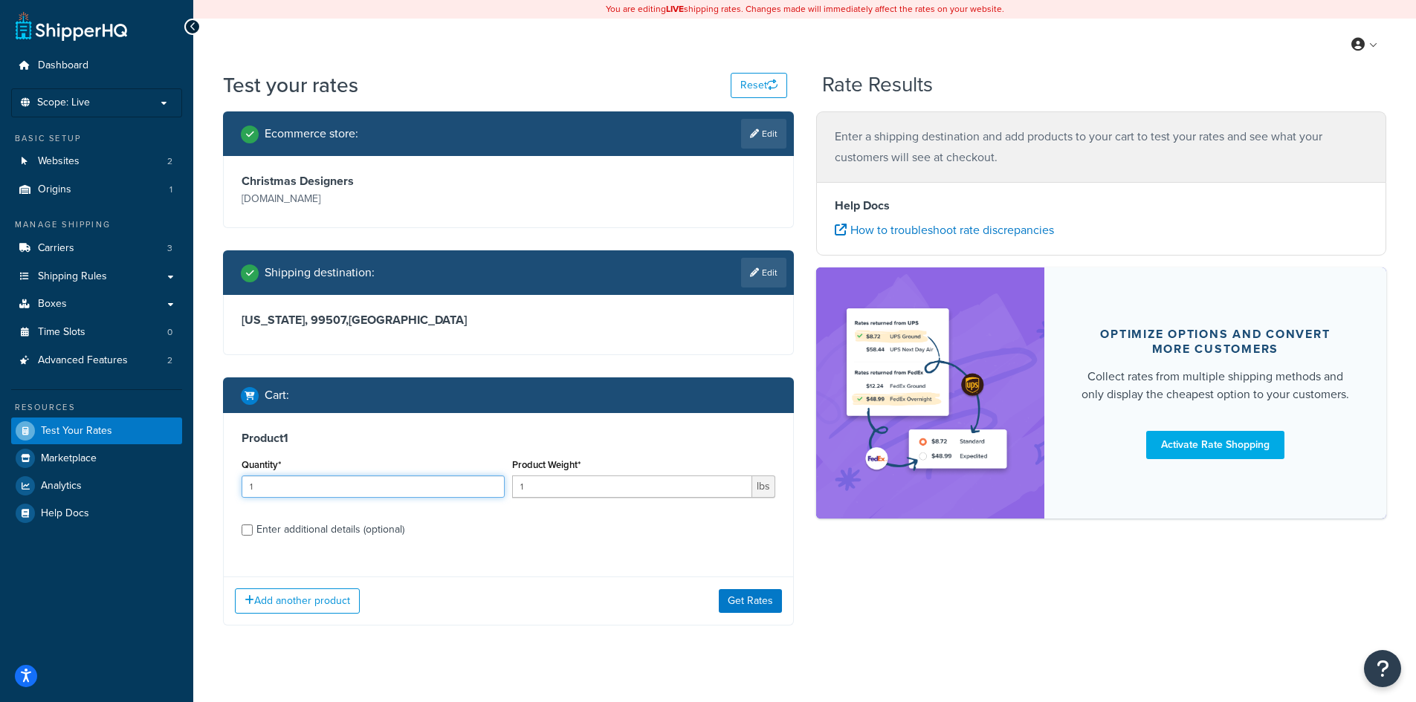
drag, startPoint x: 250, startPoint y: 484, endPoint x: 231, endPoint y: 481, distance: 18.7
click at [231, 481] on div "Product 1 Quantity* 1 Product Weight* 1 lbs Enter additional details (optional)" at bounding box center [508, 489] width 569 height 152
type input "6"
click at [538, 487] on input "1" at bounding box center [632, 487] width 240 height 22
drag, startPoint x: 541, startPoint y: 488, endPoint x: 500, endPoint y: 481, distance: 41.5
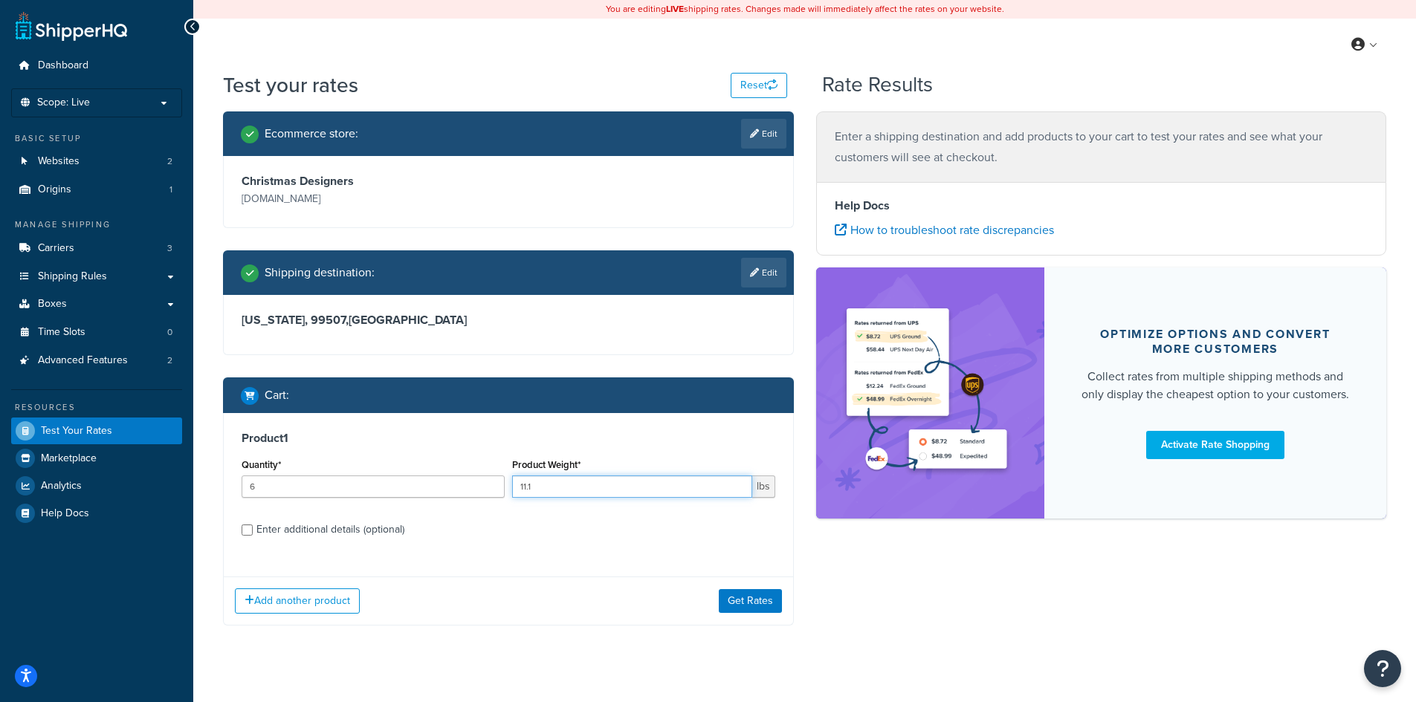
click at [500, 481] on div "Quantity* 6 Product Weight* 11.1 lbs" at bounding box center [508, 482] width 541 height 54
type input "1.1"
click at [764, 600] on button "Get Rates" at bounding box center [750, 601] width 63 height 24
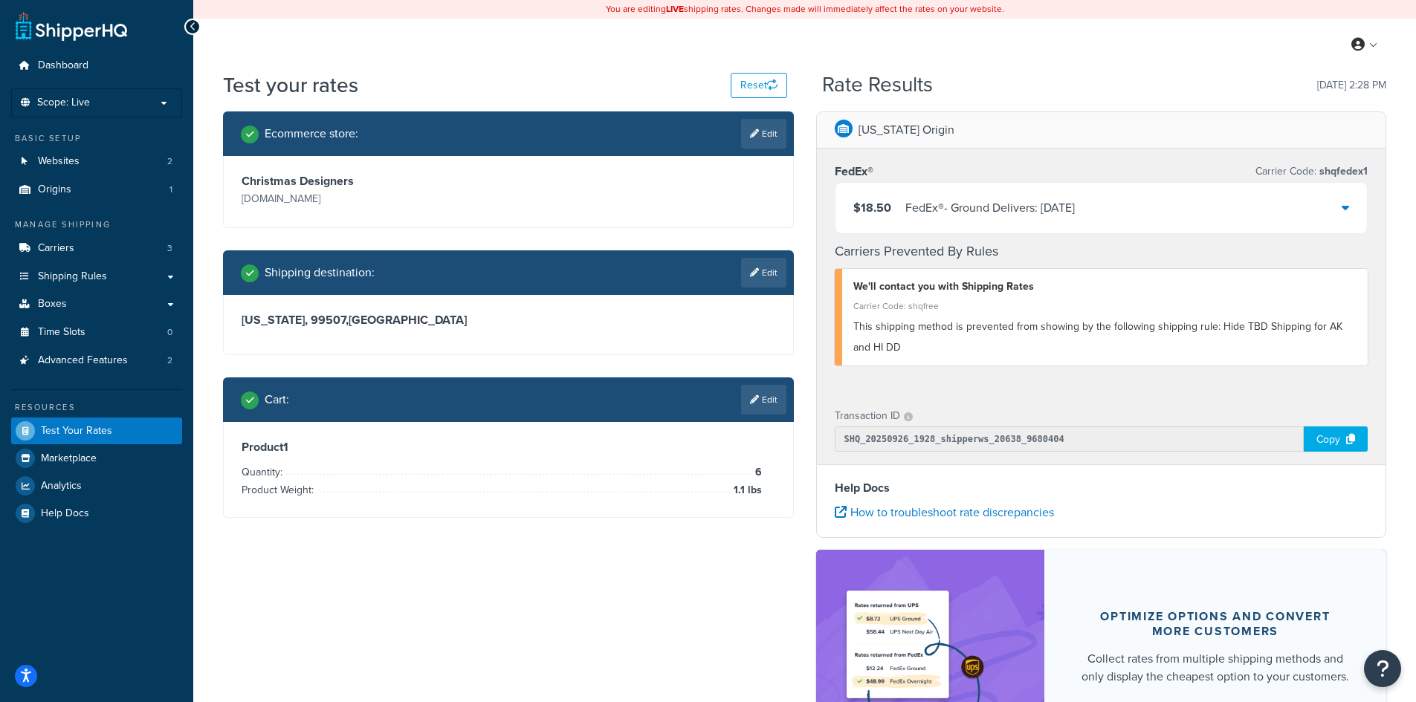
click at [1349, 204] on div "$18.50 FedEx® - Ground Delivers: 10/6/2025" at bounding box center [1101, 208] width 532 height 51
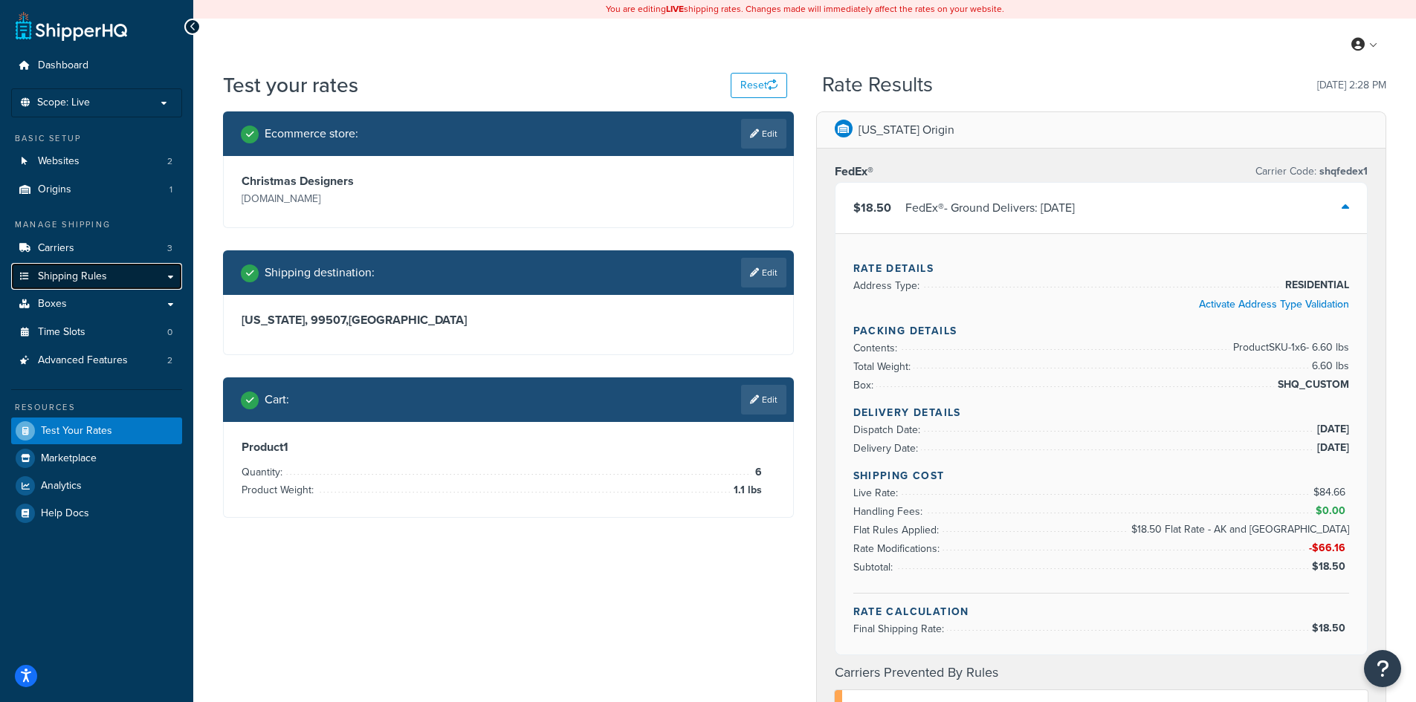
click at [53, 276] on span "Shipping Rules" at bounding box center [72, 276] width 69 height 13
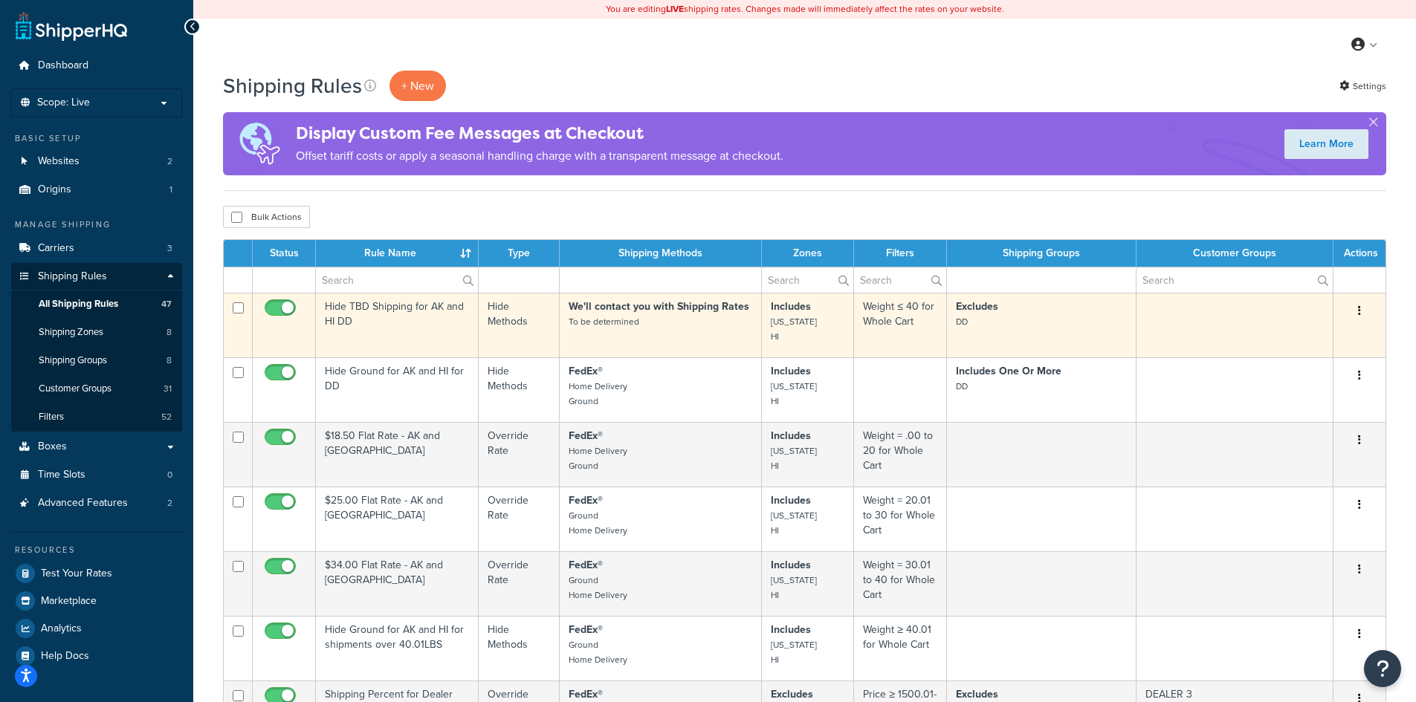
click at [369, 327] on td "Hide TBD Shipping for AK and HI DD" at bounding box center [397, 325] width 163 height 65
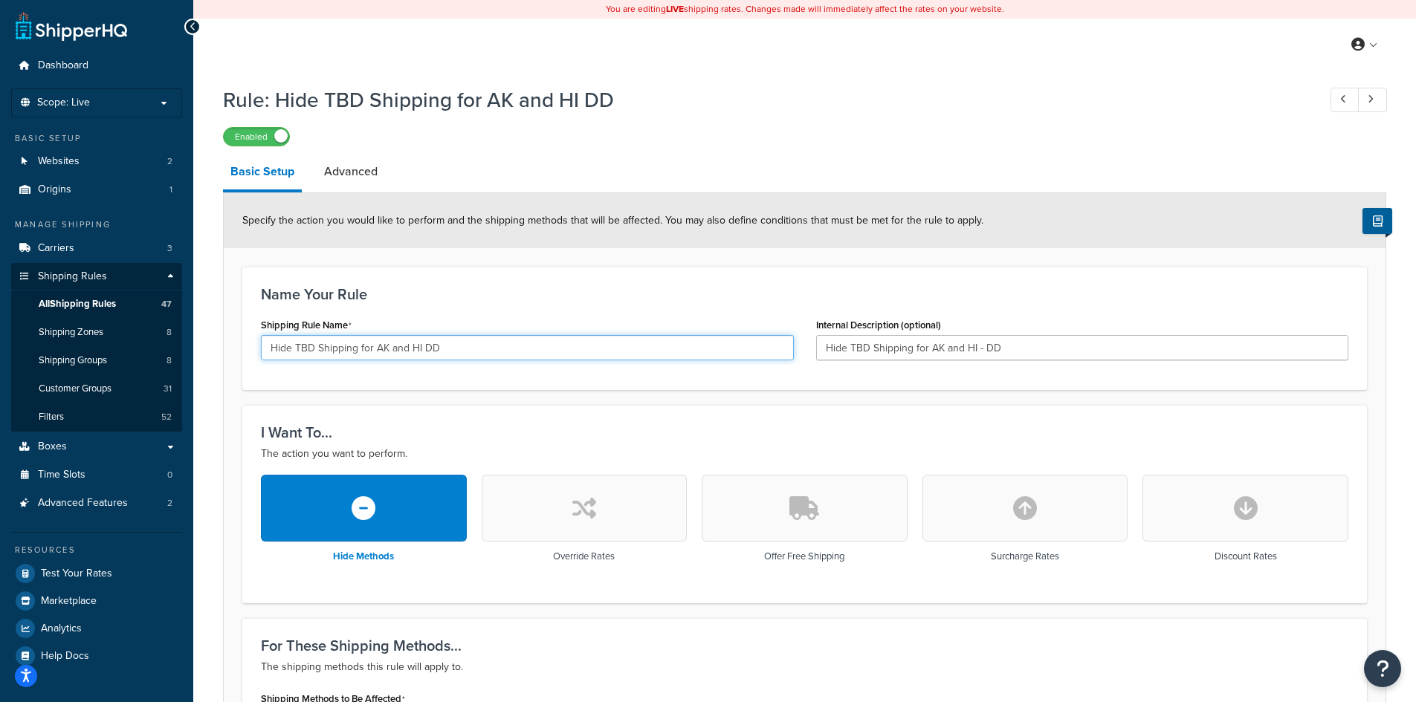
drag, startPoint x: 424, startPoint y: 347, endPoint x: 499, endPoint y: 350, distance: 75.8
click at [491, 353] on input "Hide TBD Shipping for AK and HI DD" at bounding box center [527, 347] width 533 height 25
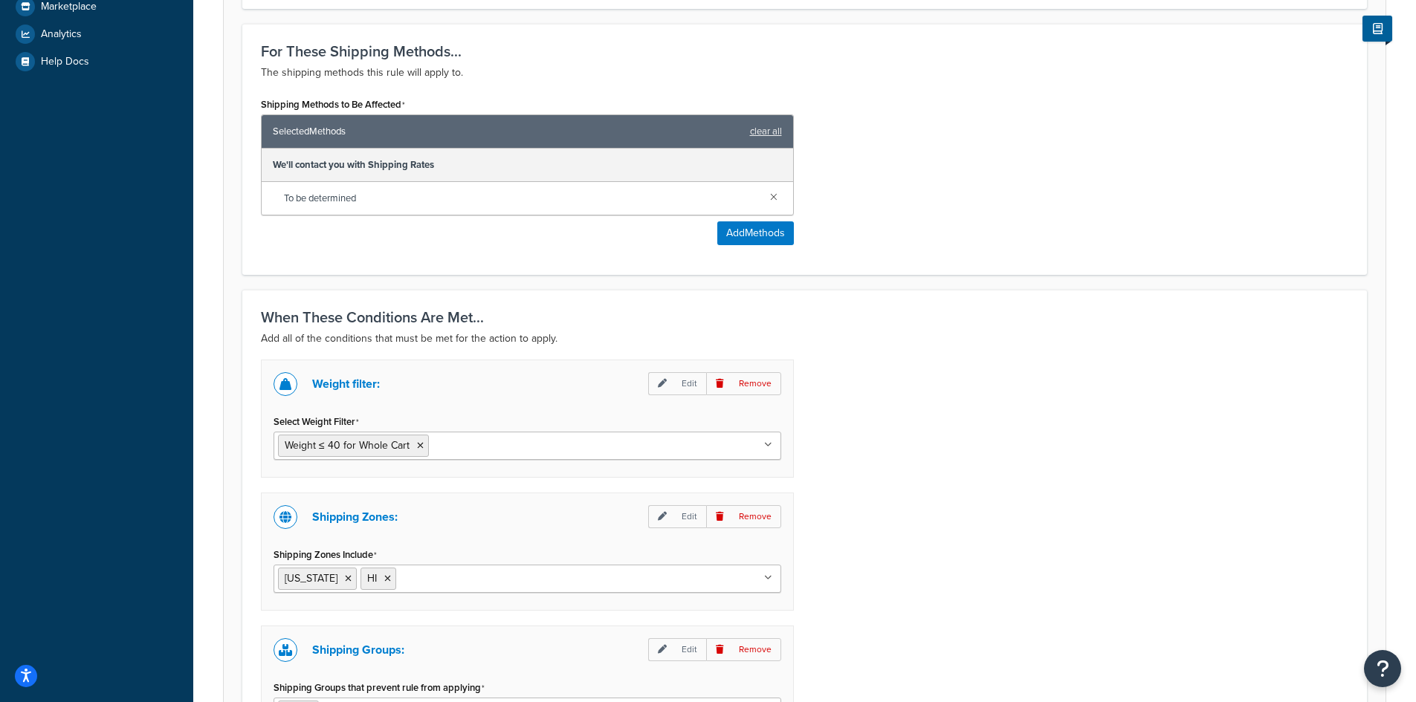
scroll to position [793, 0]
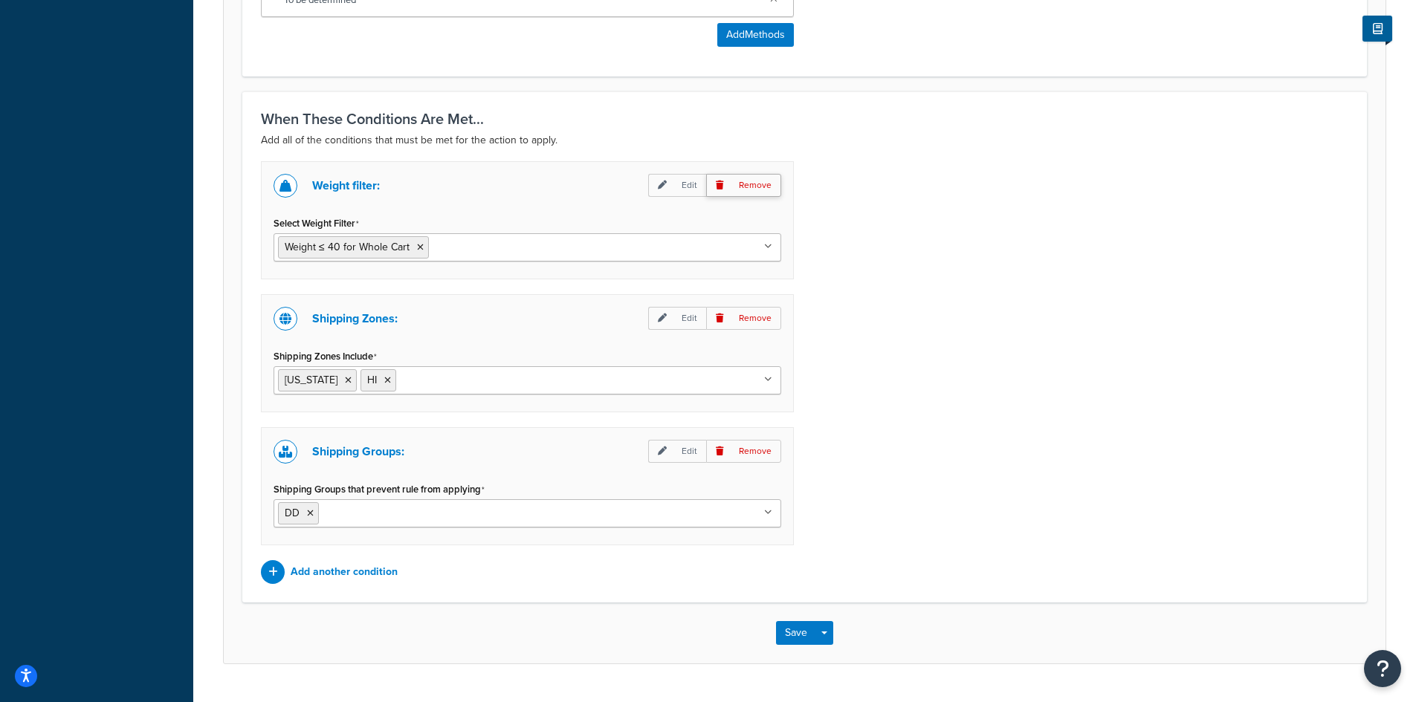
click at [744, 189] on p "Remove" at bounding box center [743, 185] width 75 height 23
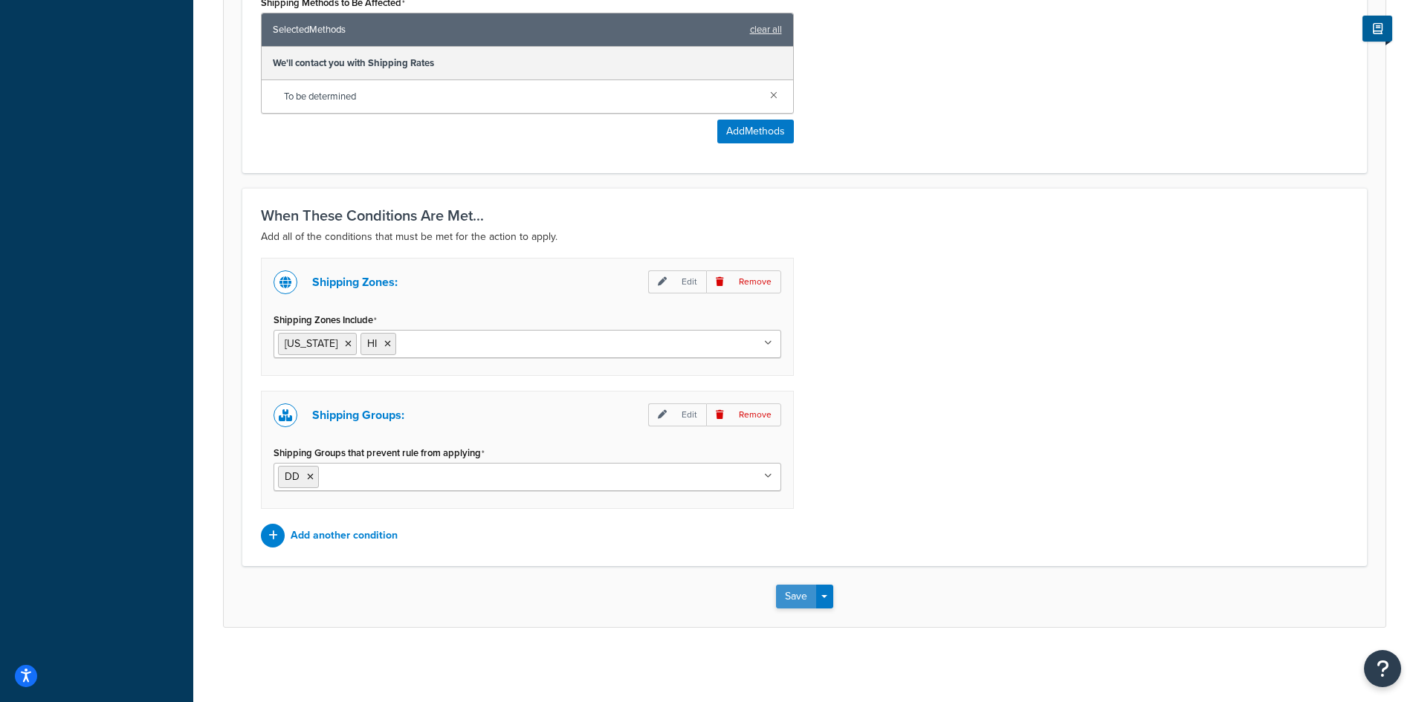
click at [781, 594] on button "Save" at bounding box center [796, 597] width 40 height 24
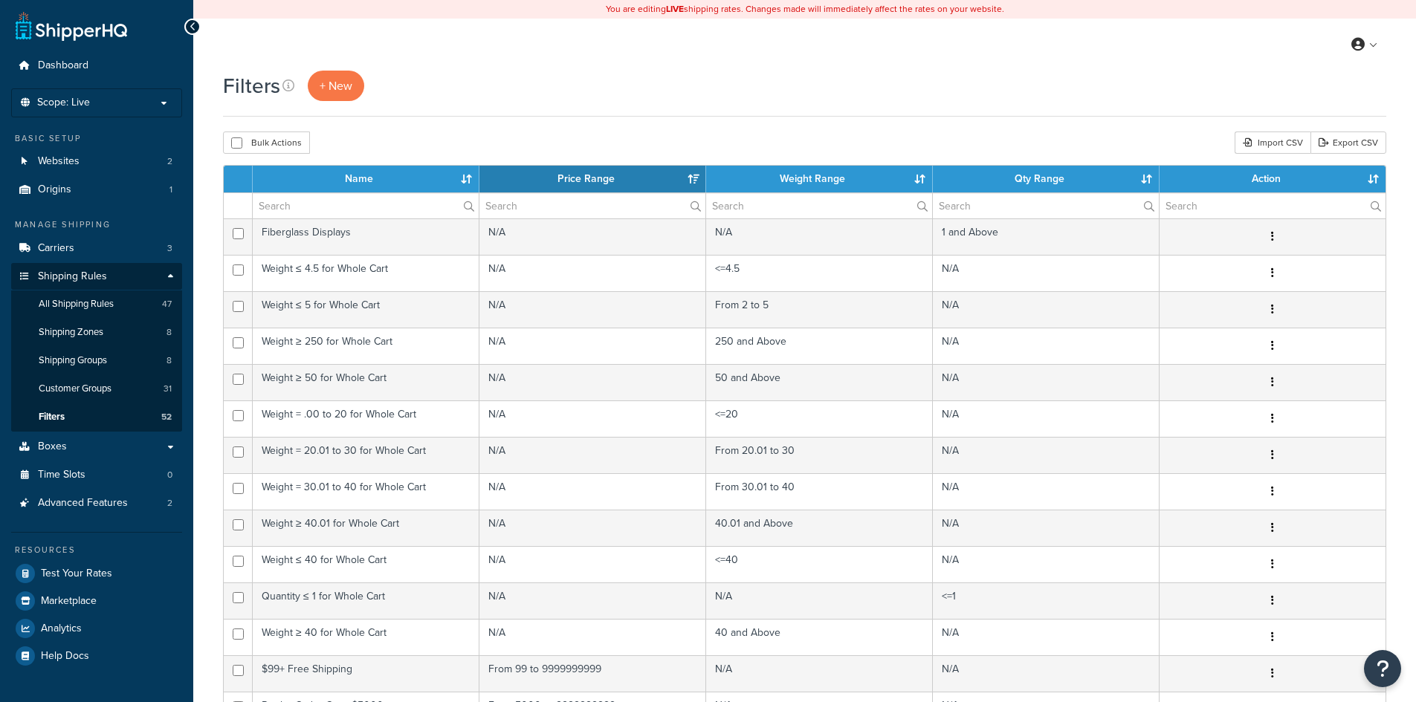
select select "15"
click at [297, 207] on input "text" at bounding box center [366, 205] width 226 height 25
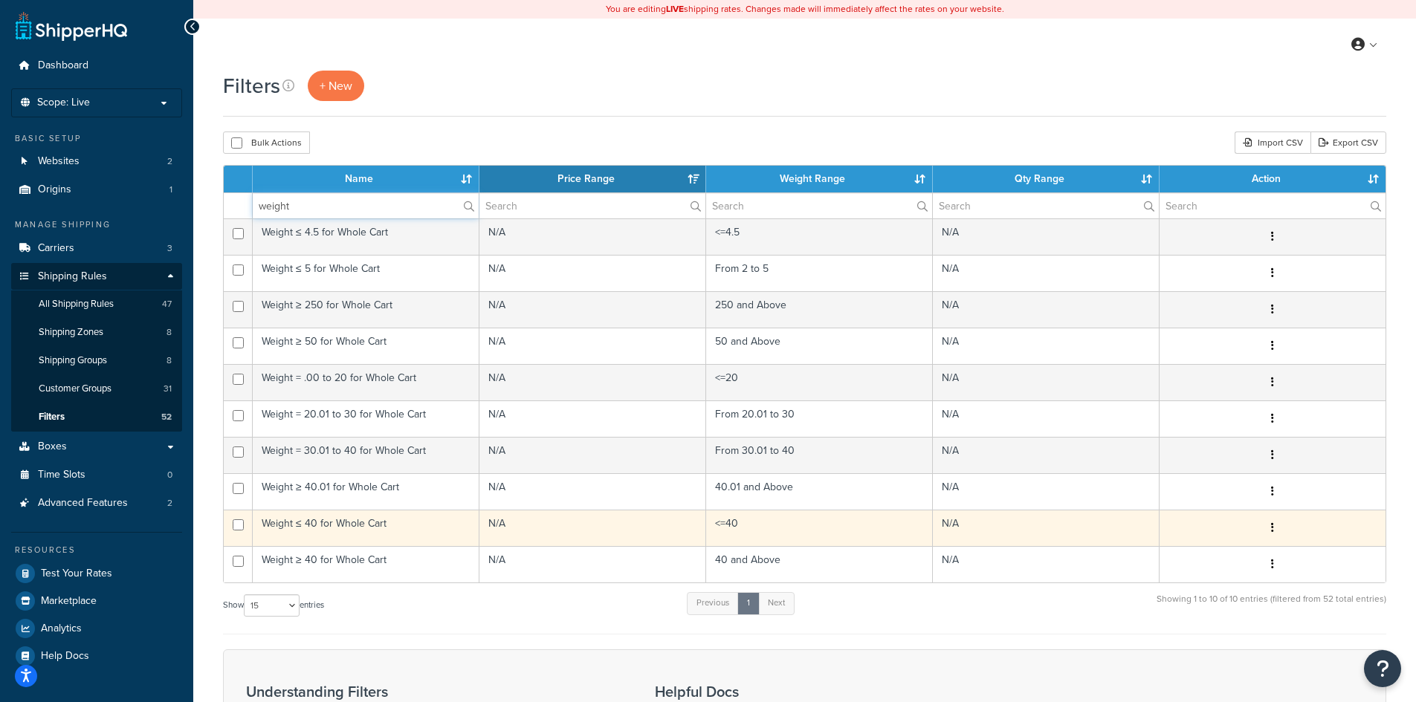
type input "weight"
click at [397, 527] on td "Weight ≤ 40 for Whole Cart" at bounding box center [366, 528] width 227 height 36
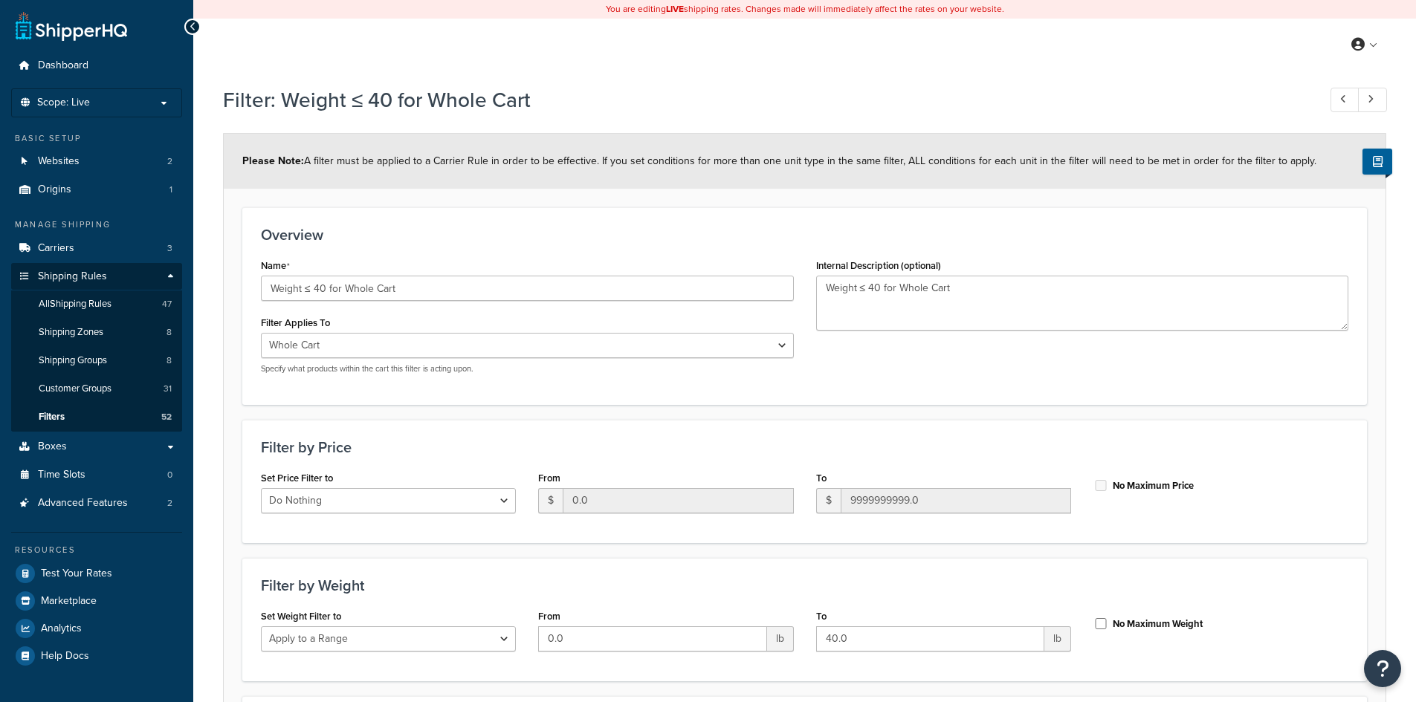
select select "range"
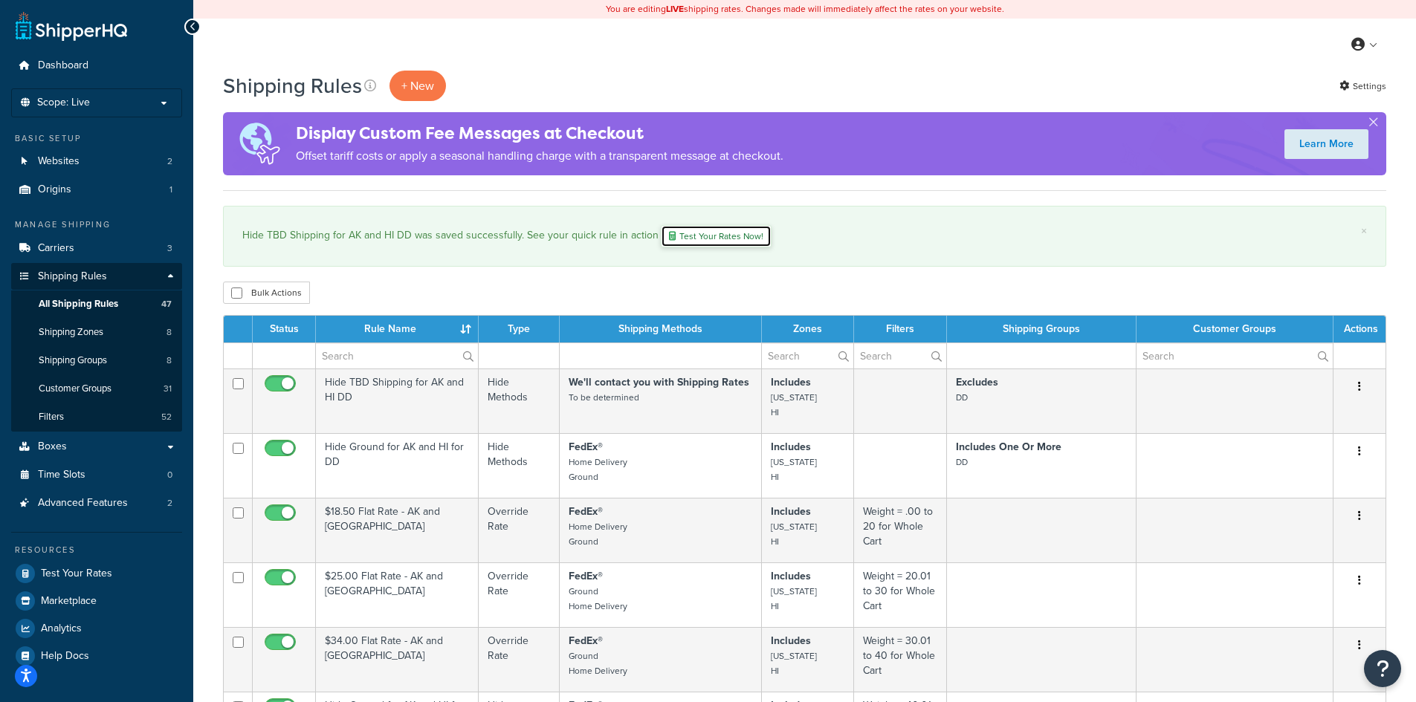
click at [716, 235] on link "Test Your Rates Now!" at bounding box center [716, 236] width 111 height 22
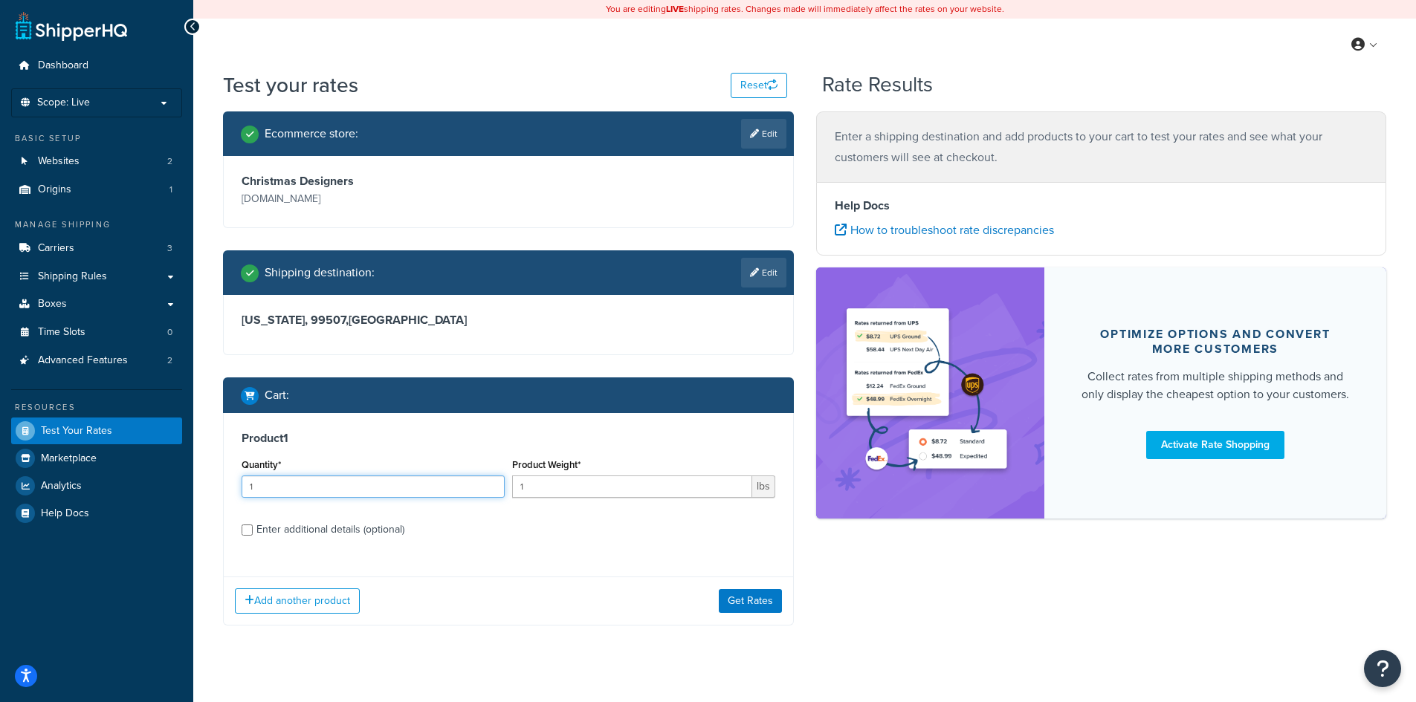
drag, startPoint x: 334, startPoint y: 490, endPoint x: 205, endPoint y: 487, distance: 129.3
click at [207, 487] on div "Test your rates Reset Rate Results Ecommerce store : Edit Christmas Designers c…" at bounding box center [804, 378] width 1222 height 614
type input "65"
drag, startPoint x: 539, startPoint y: 487, endPoint x: 603, endPoint y: 528, distance: 76.9
click at [469, 487] on div "Quantity* 65 Product Weight* 1.1 lbs" at bounding box center [508, 482] width 541 height 54
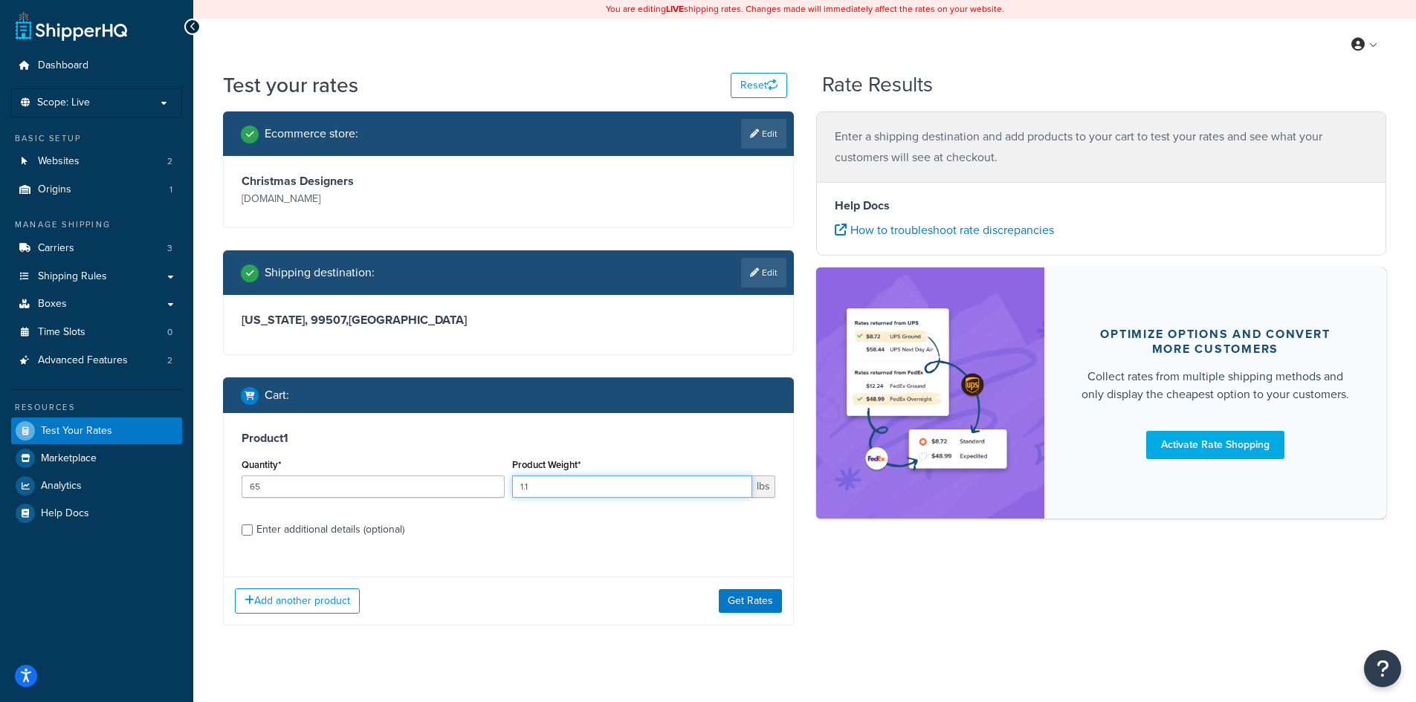
type input "1.1"
click at [269, 484] on input "65" at bounding box center [372, 487] width 263 height 22
type input "6"
click at [735, 599] on button "Get Rates" at bounding box center [750, 601] width 63 height 24
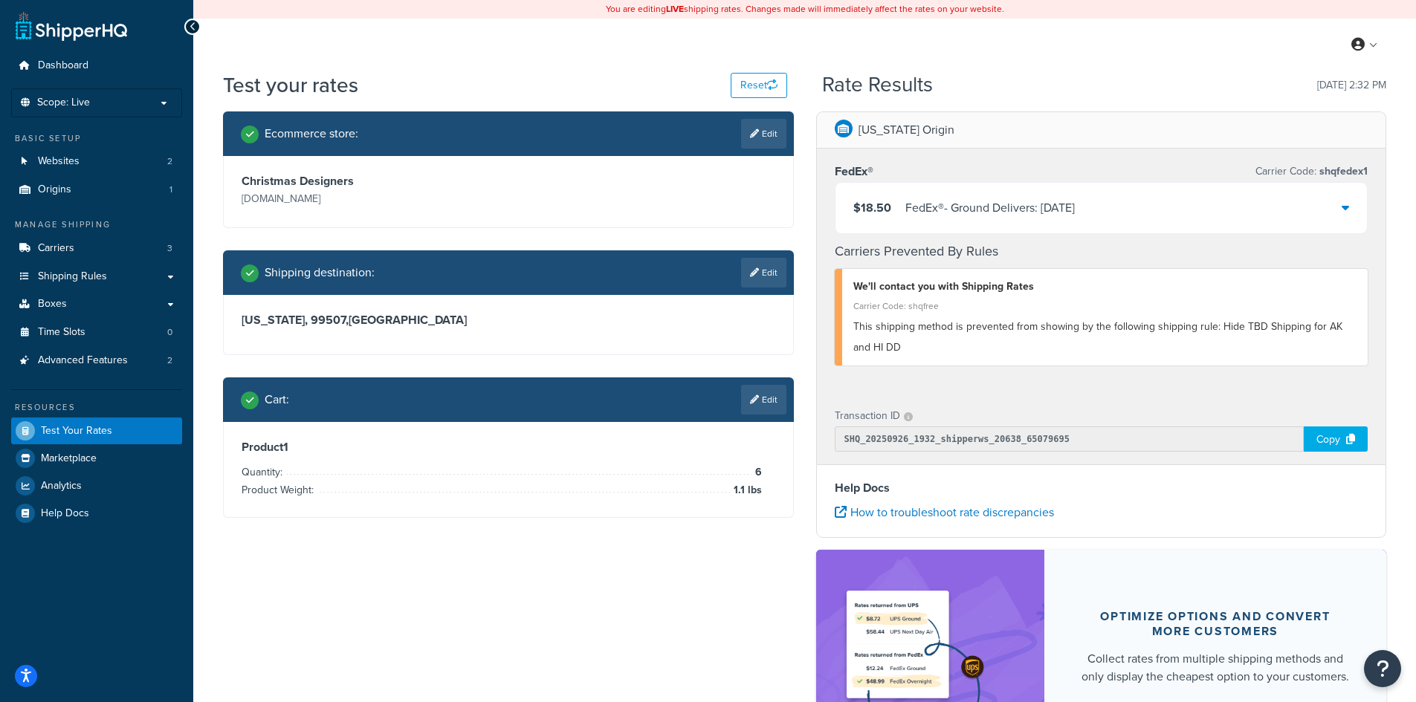
click at [1338, 206] on div "$18.50 FedEx® - Ground Delivers: 10/6/2025" at bounding box center [1101, 208] width 532 height 51
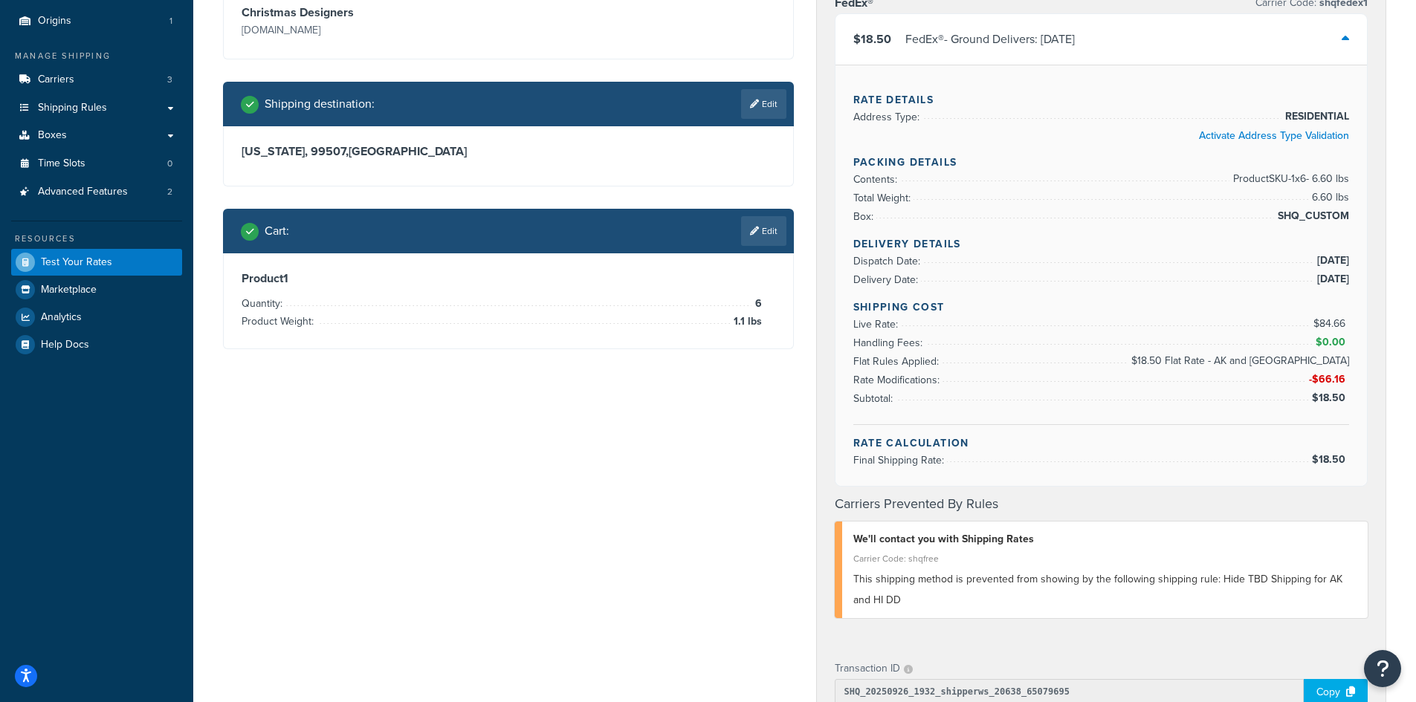
scroll to position [198, 0]
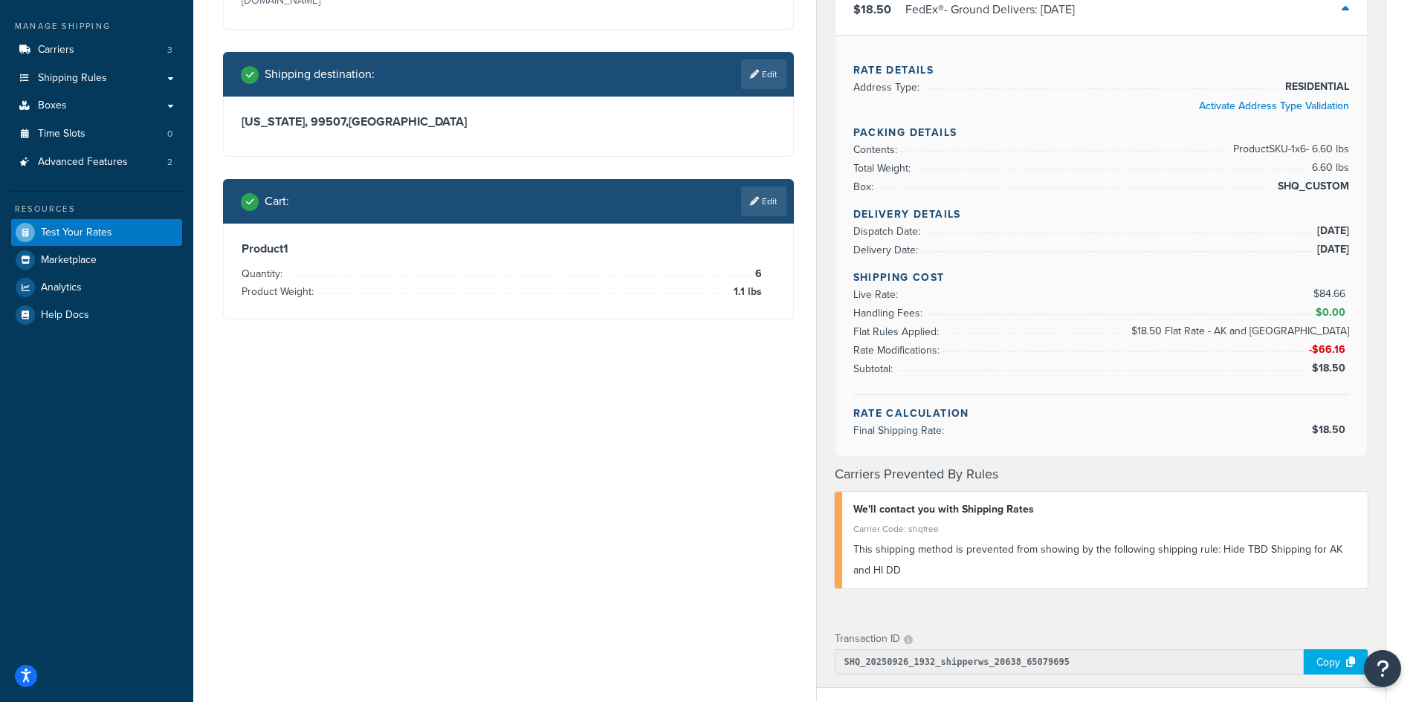
click at [1019, 475] on h4 "Carriers Prevented By Rules" at bounding box center [1101, 474] width 534 height 20
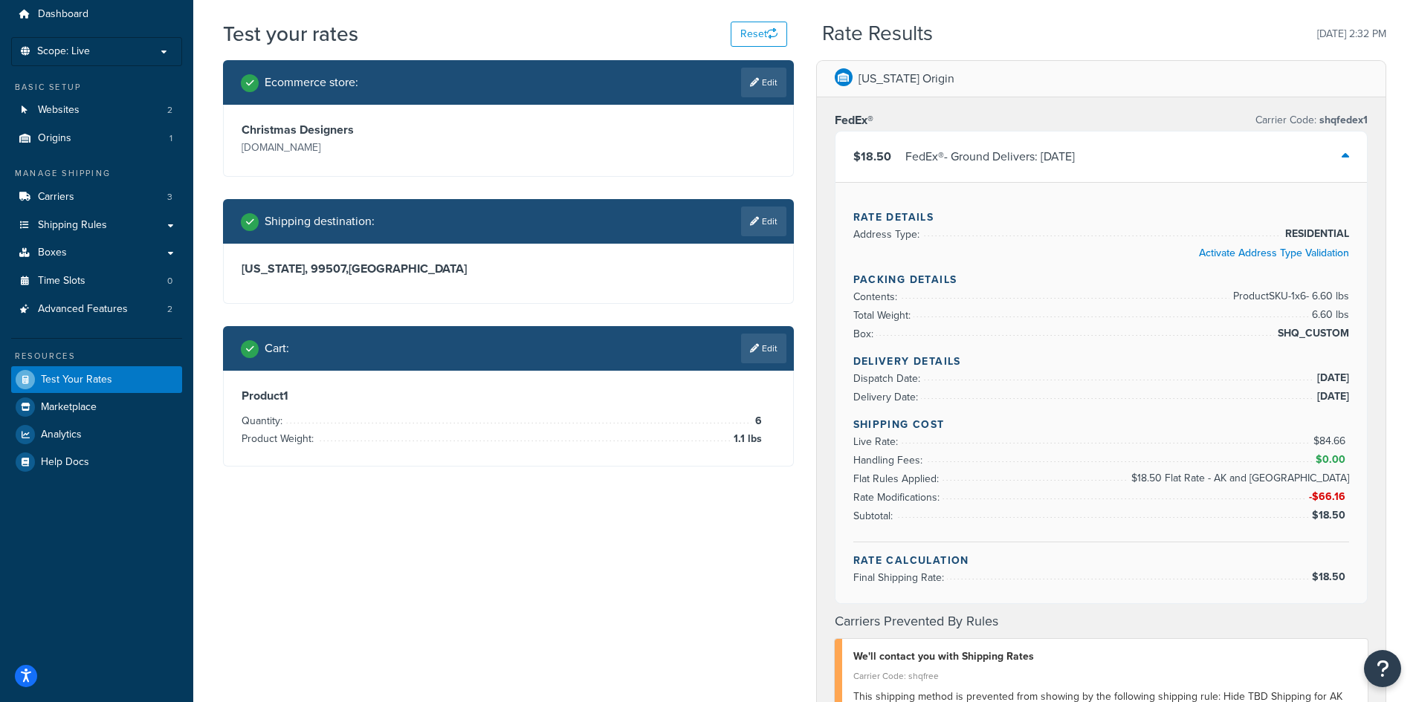
scroll to position [0, 0]
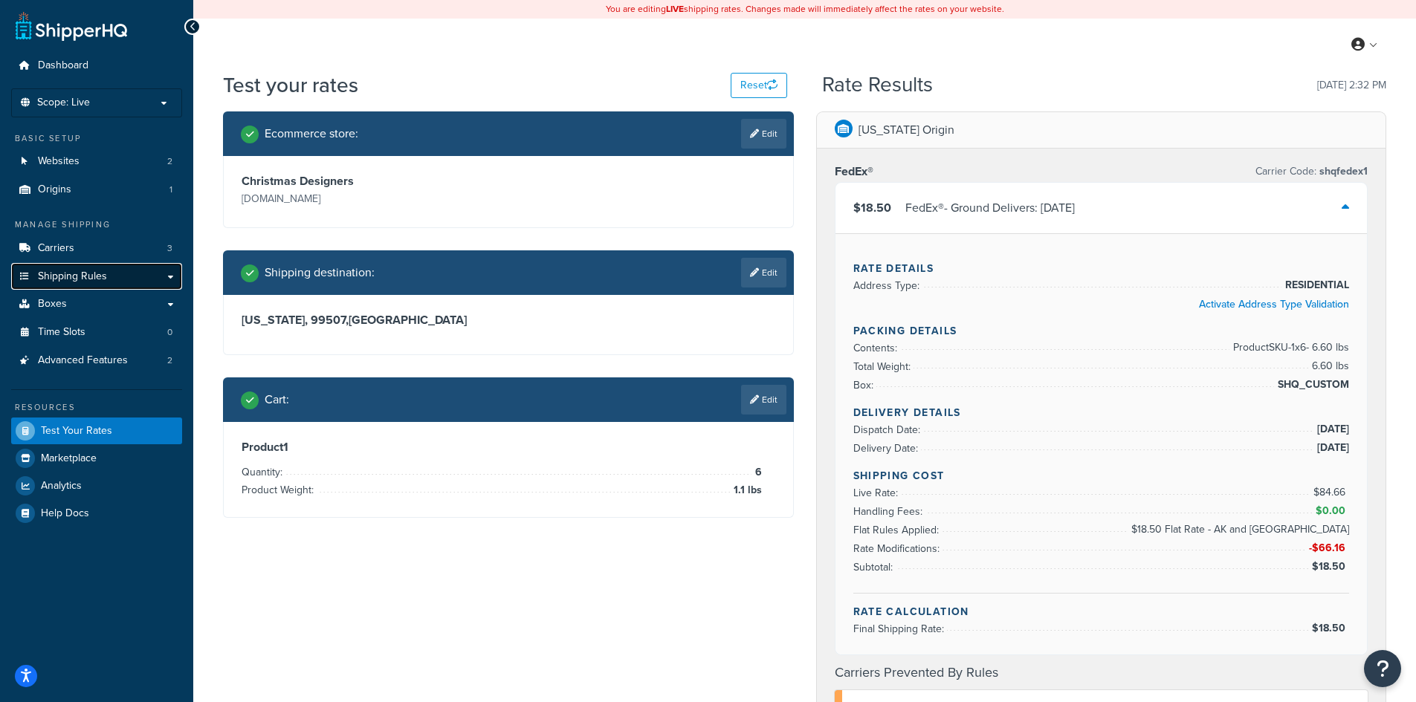
click at [68, 283] on span "Shipping Rules" at bounding box center [72, 276] width 69 height 13
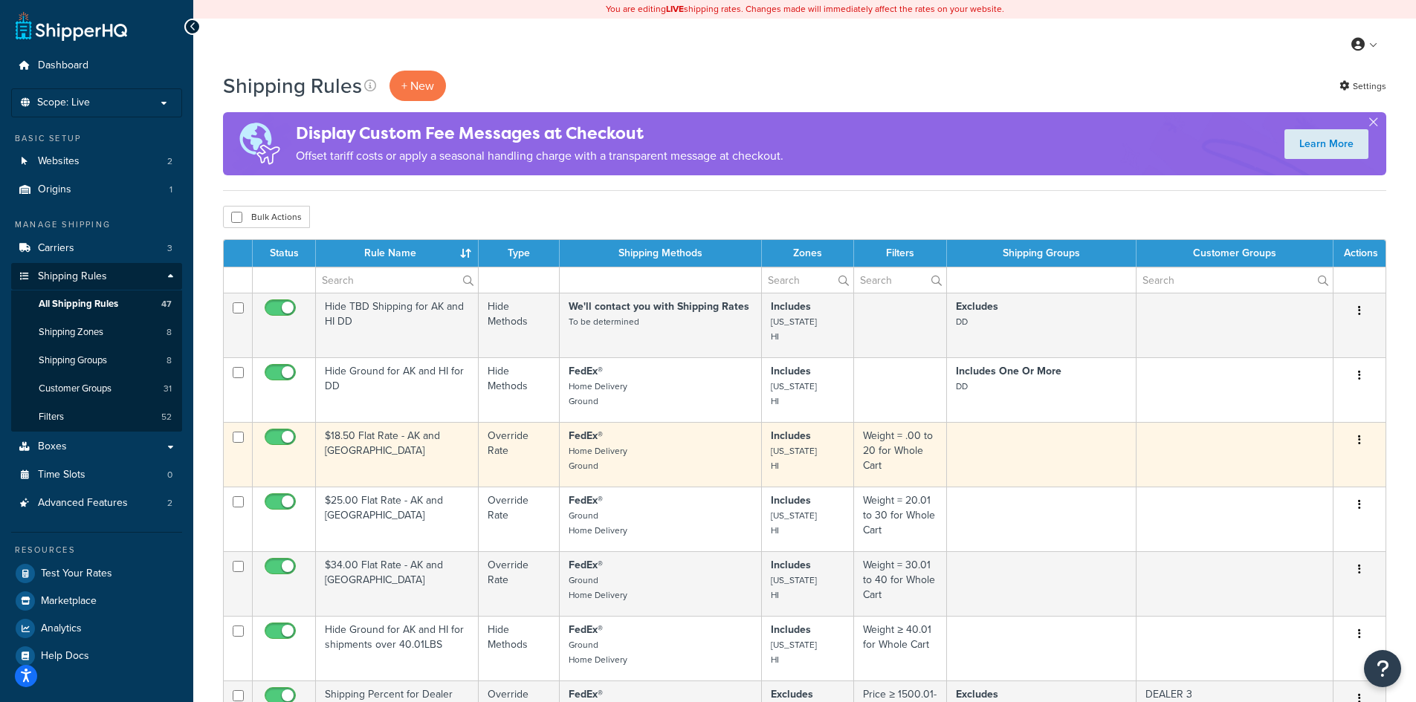
click at [359, 473] on td "$18.50 Flat Rate - AK and [GEOGRAPHIC_DATA]" at bounding box center [397, 454] width 163 height 65
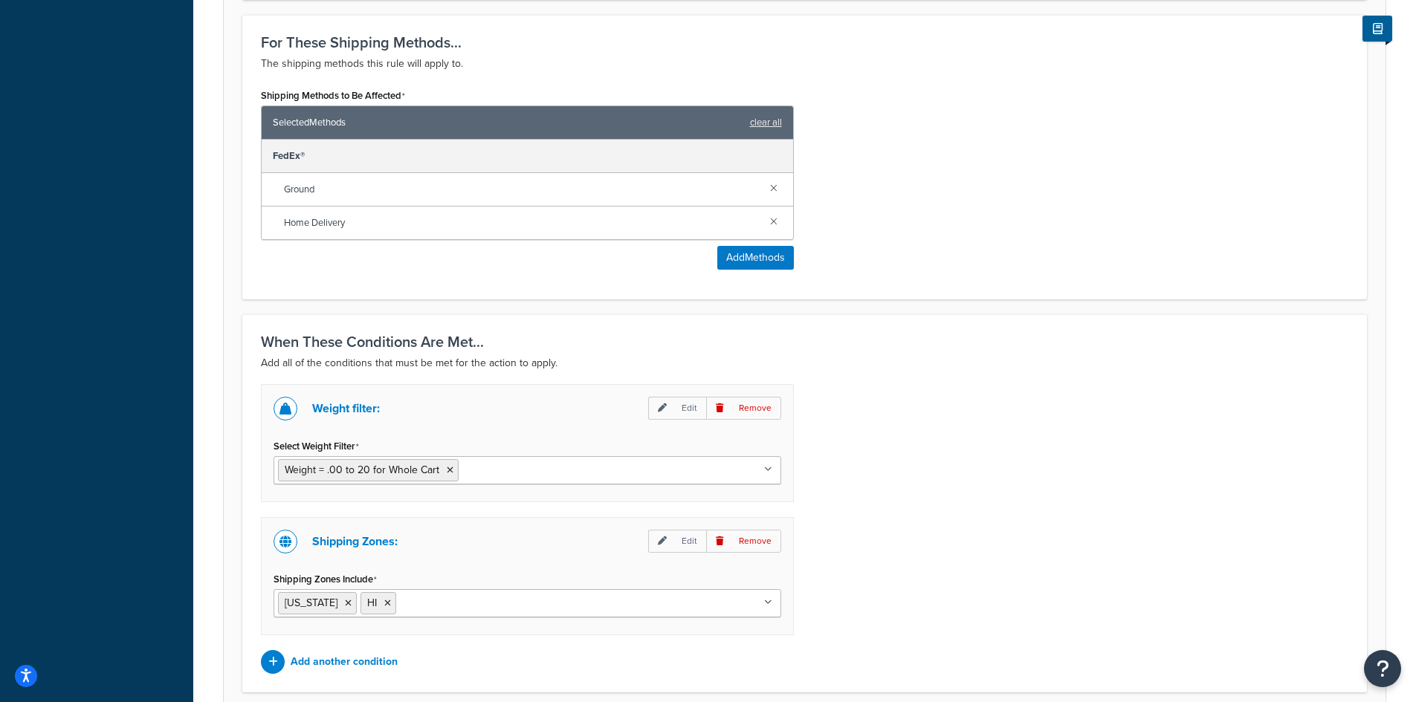
scroll to position [925, 0]
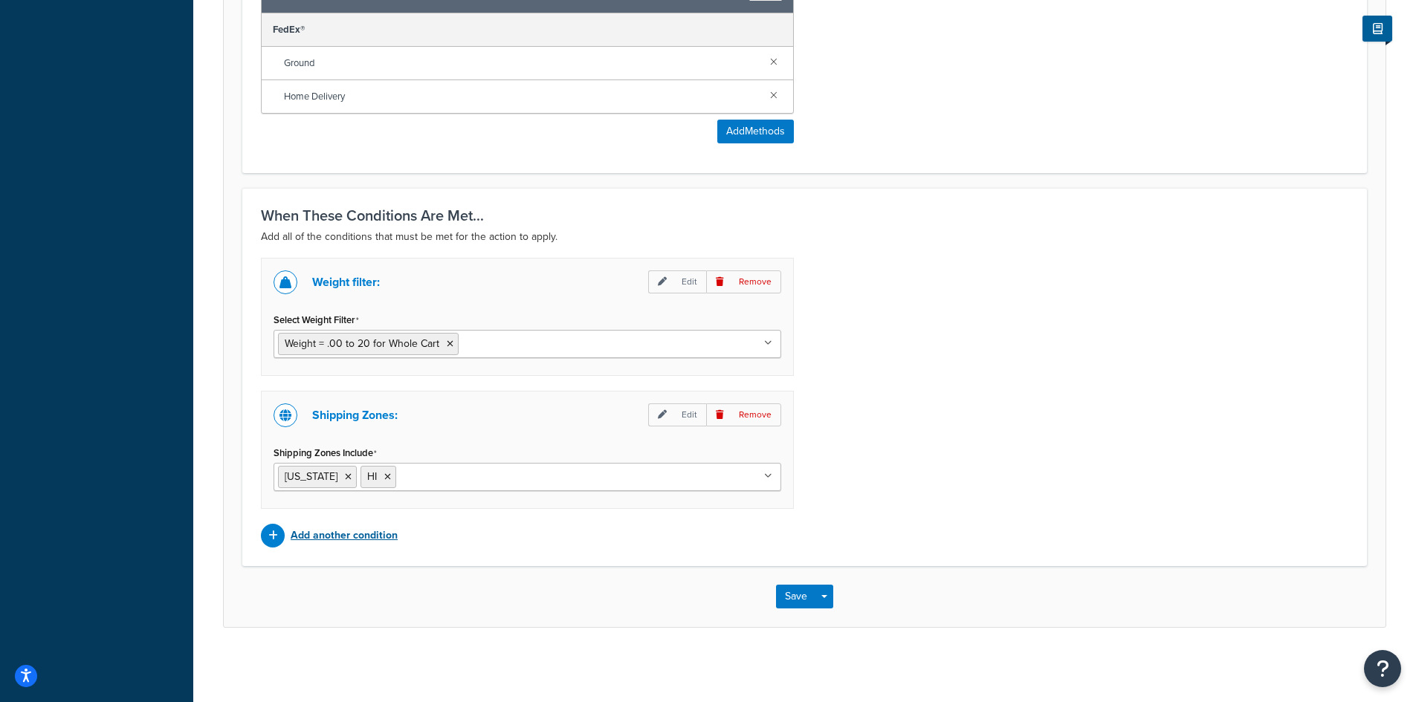
click at [344, 539] on p "Add another condition" at bounding box center [344, 535] width 107 height 21
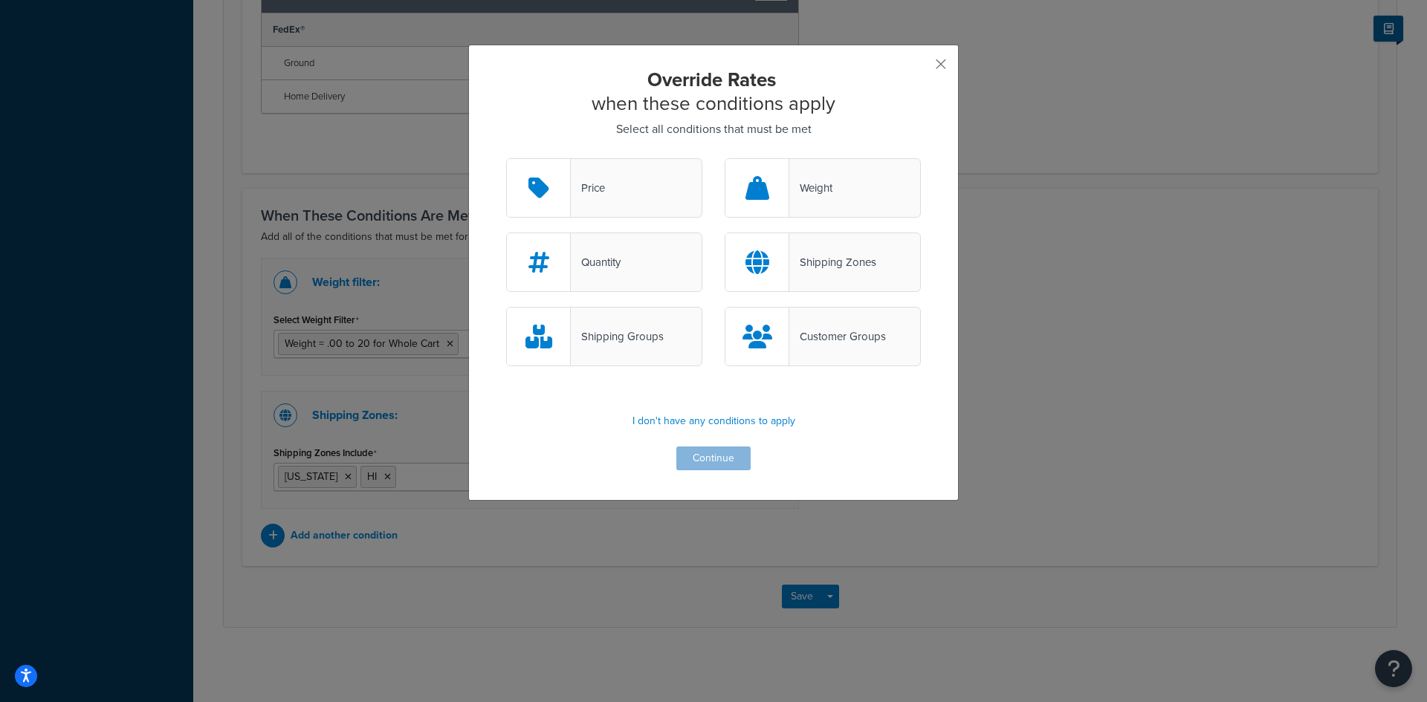
click at [615, 348] on div "Shipping Groups" at bounding box center [604, 336] width 196 height 59
click at [0, 0] on input "Shipping Groups" at bounding box center [0, 0] width 0 height 0
click at [921, 68] on button "button" at bounding box center [919, 70] width 4 height 4
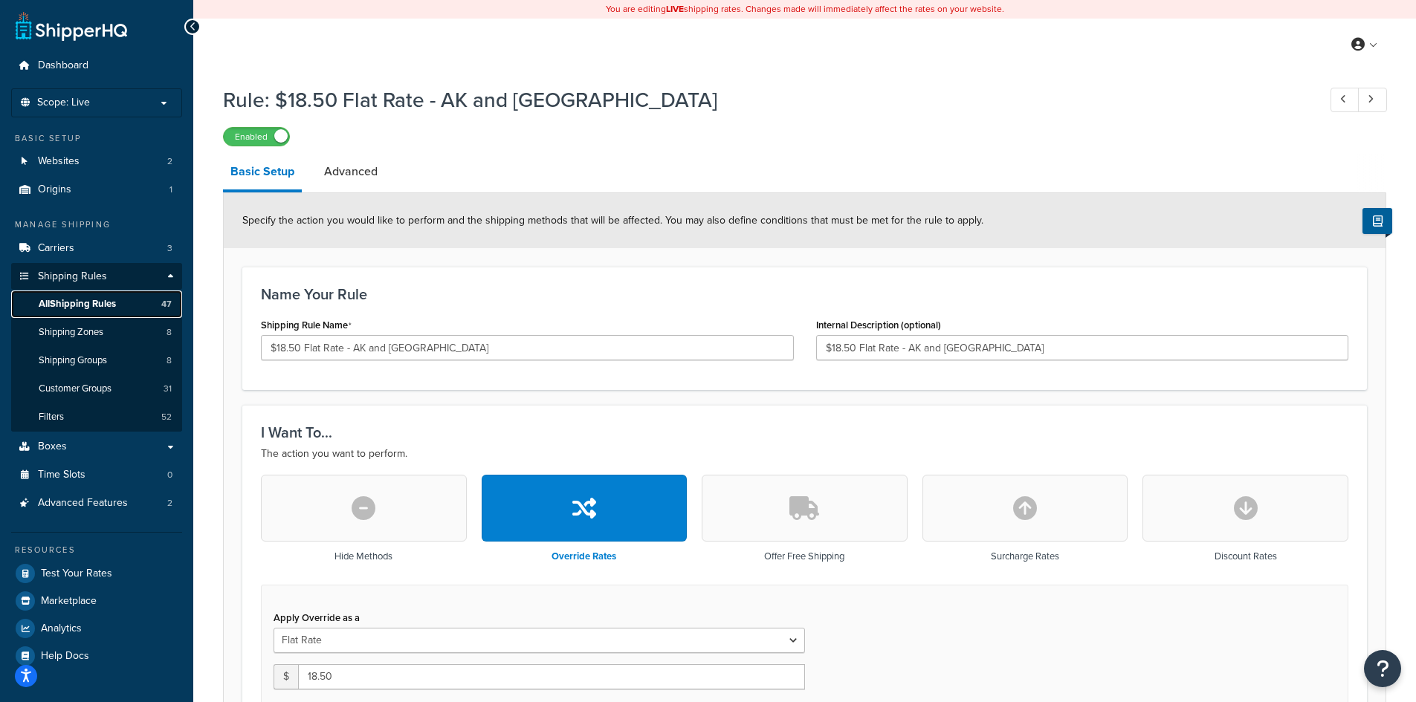
click at [85, 302] on span "All Shipping Rules" at bounding box center [77, 304] width 77 height 13
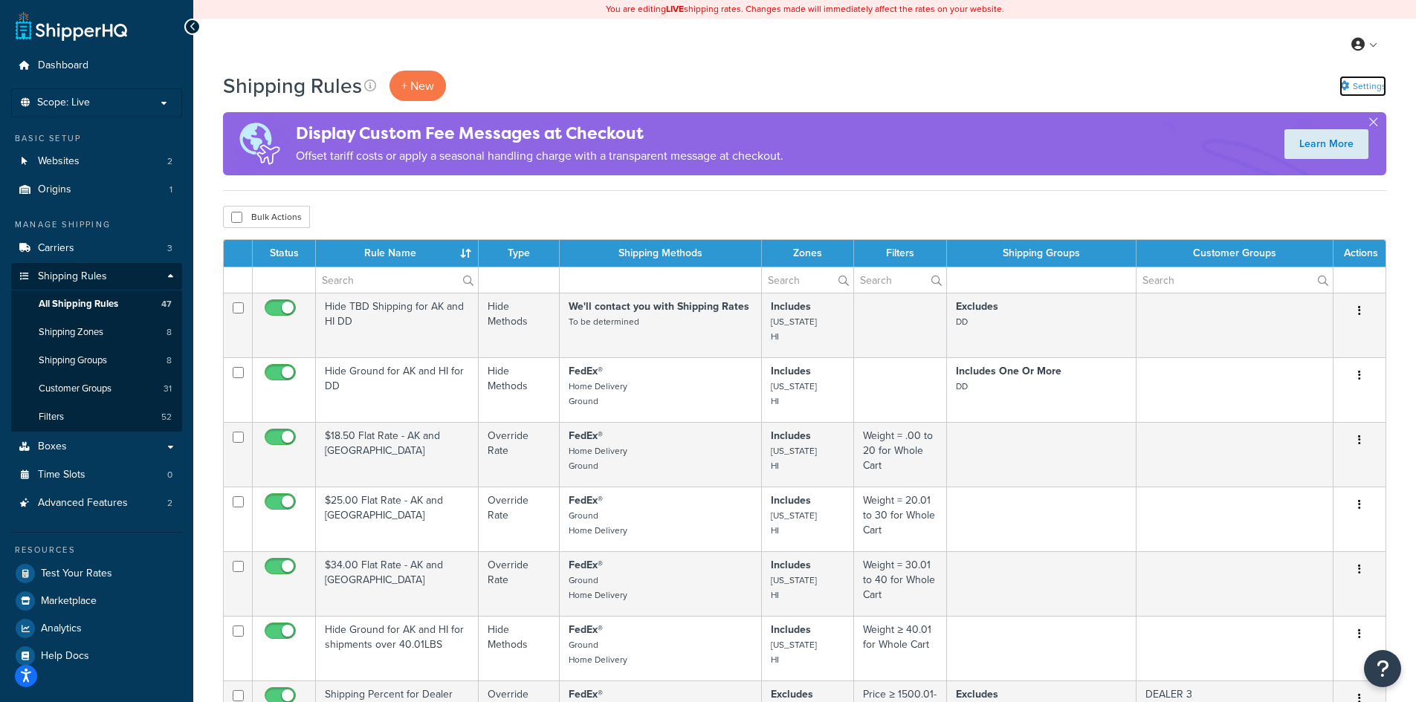
click at [1357, 88] on link "Settings" at bounding box center [1362, 86] width 47 height 21
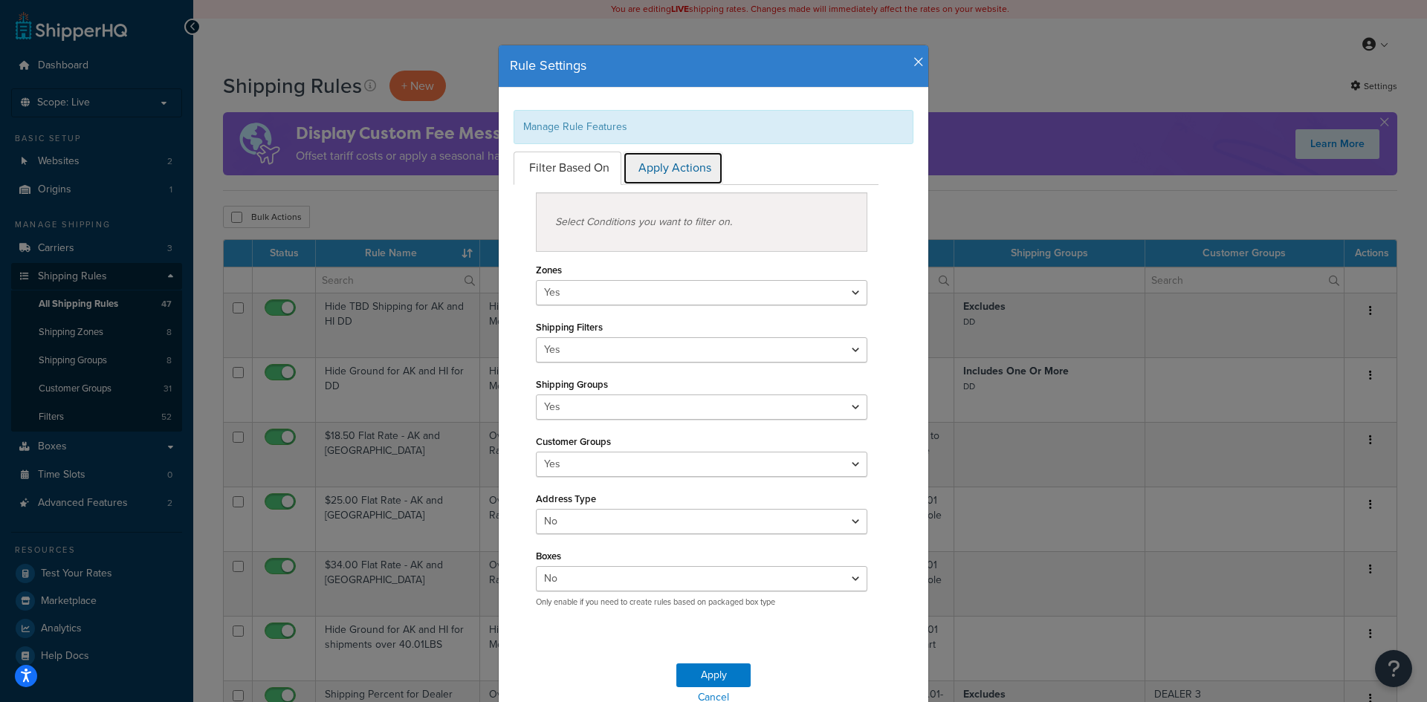
click at [667, 170] on link "Apply Actions" at bounding box center [673, 168] width 100 height 33
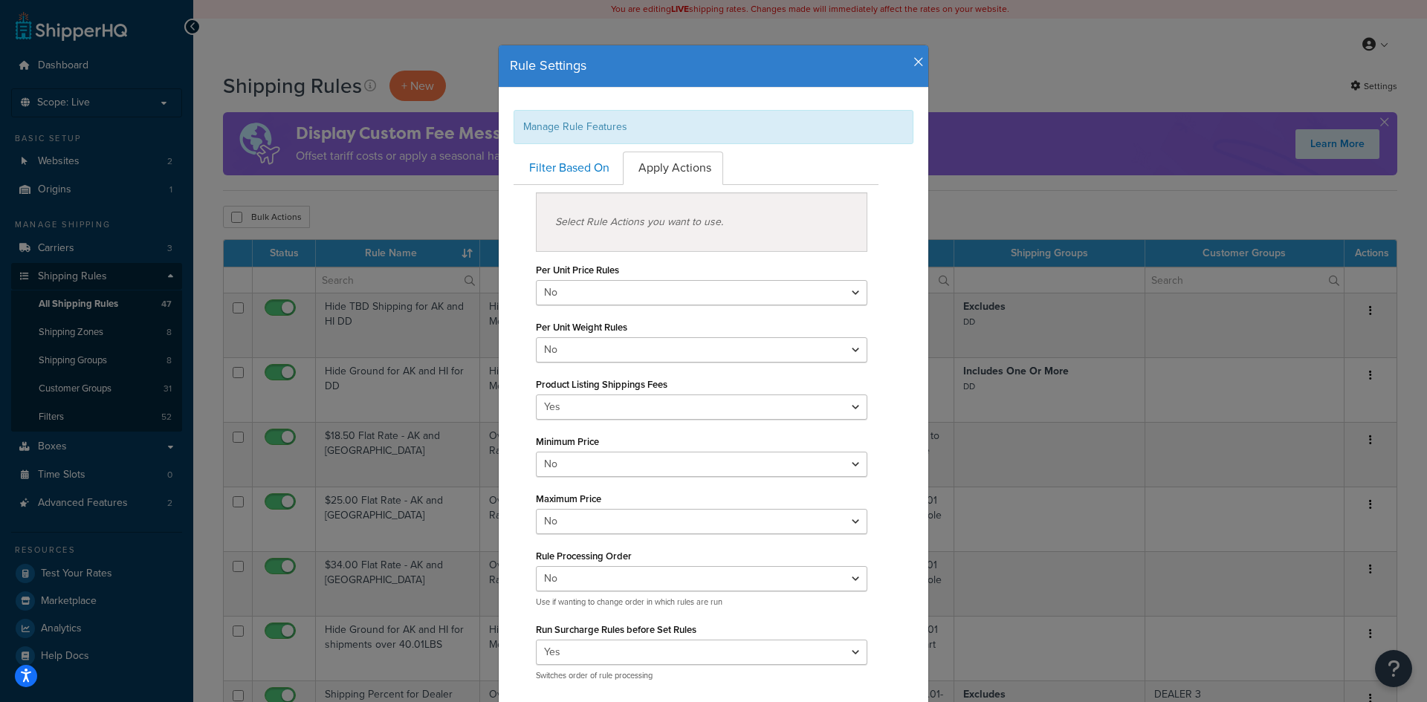
click at [907, 62] on h4 "Rule Settings" at bounding box center [713, 65] width 407 height 19
click at [920, 53] on div "Rule Settings" at bounding box center [713, 66] width 429 height 42
click at [913, 62] on icon "button" at bounding box center [918, 62] width 10 height 13
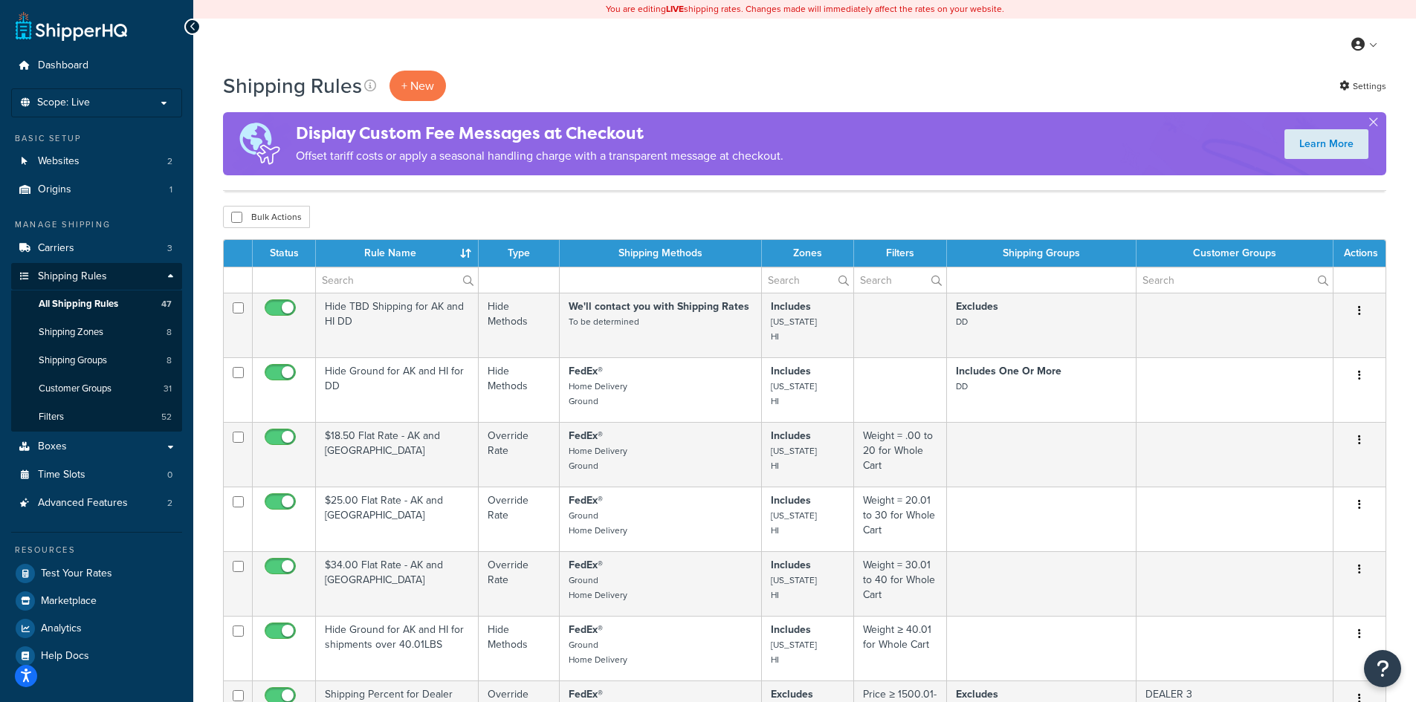
scroll to position [1522, 0]
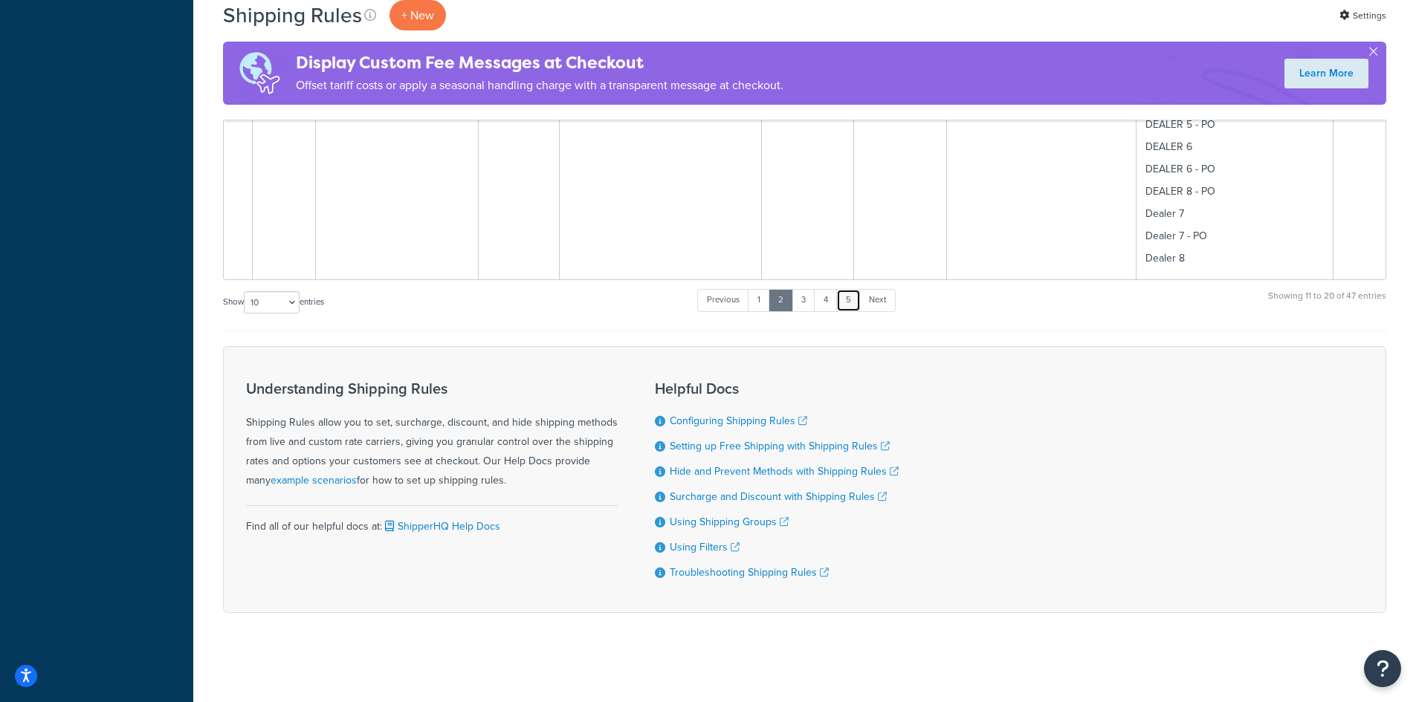
click at [852, 301] on link "5" at bounding box center [848, 300] width 25 height 22
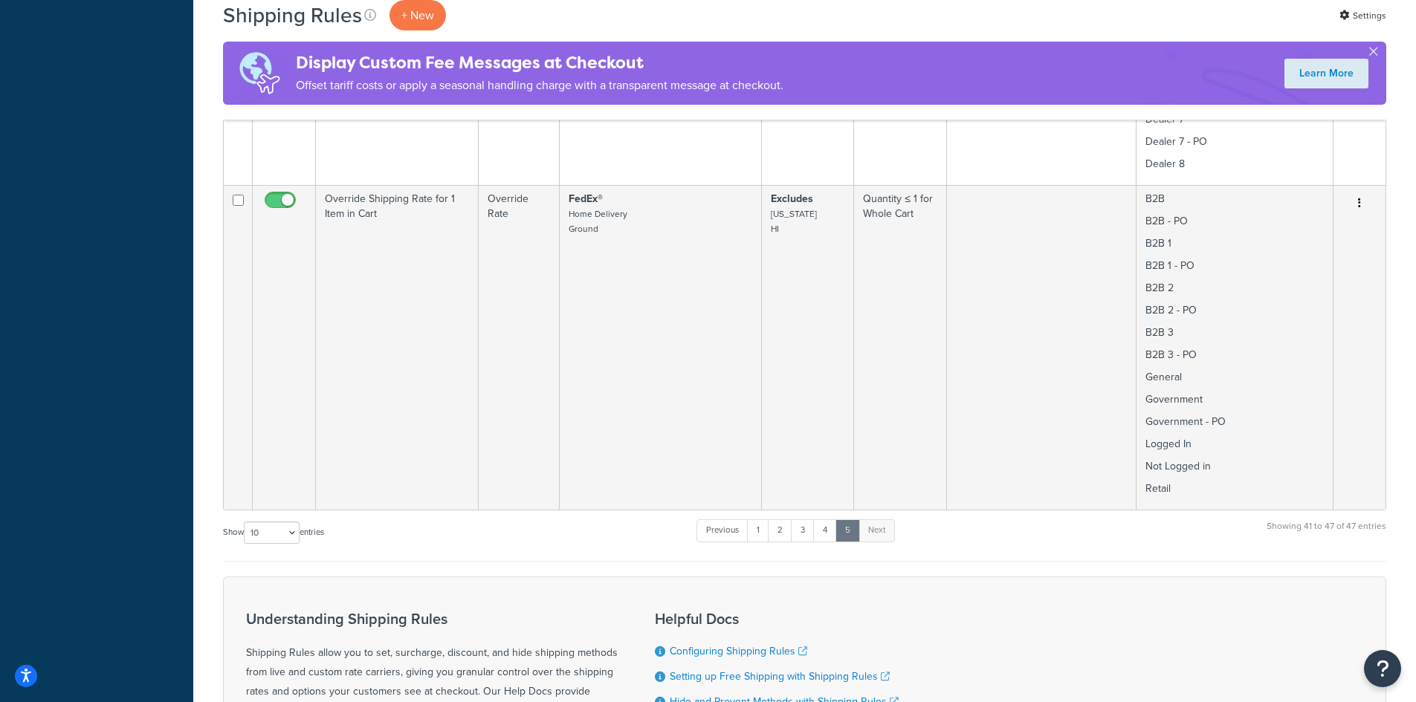
scroll to position [1572, 0]
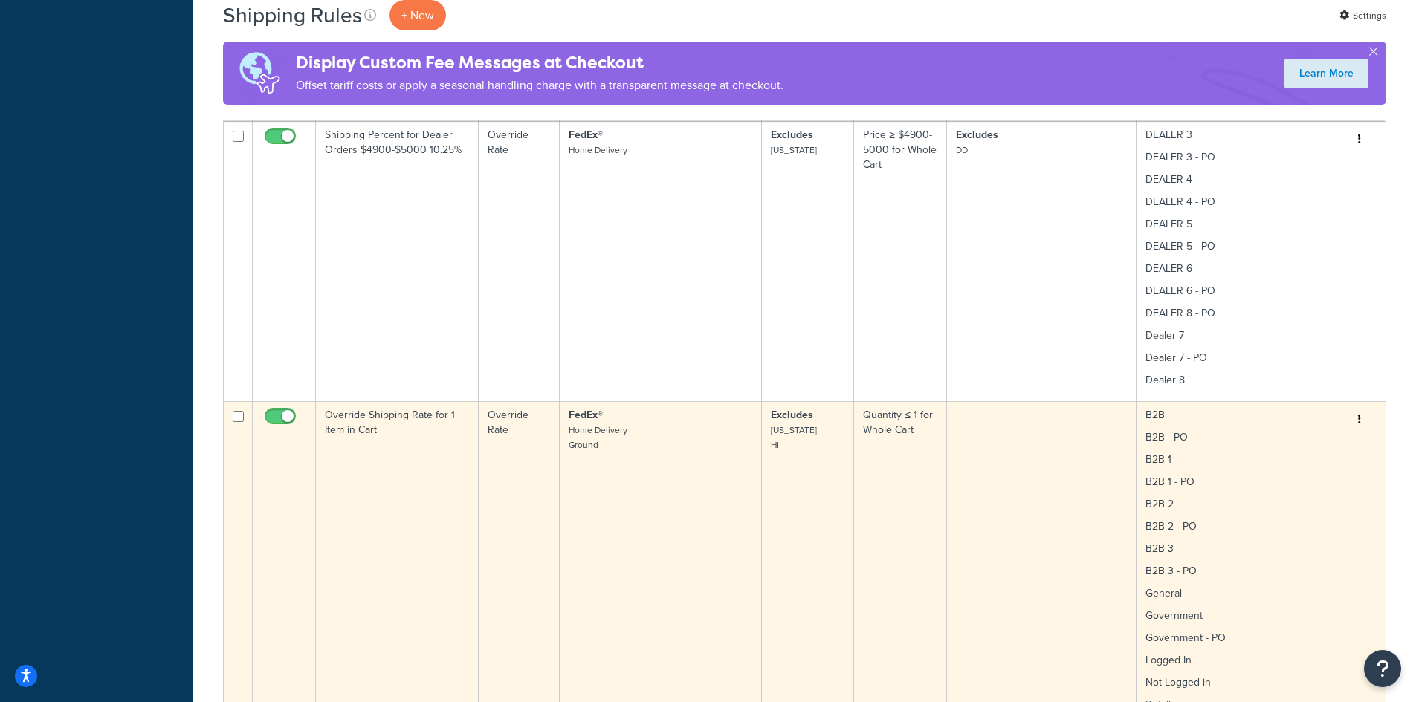
click at [403, 445] on td "Override Shipping Rate for 1 Item in Cart" at bounding box center [397, 563] width 163 height 325
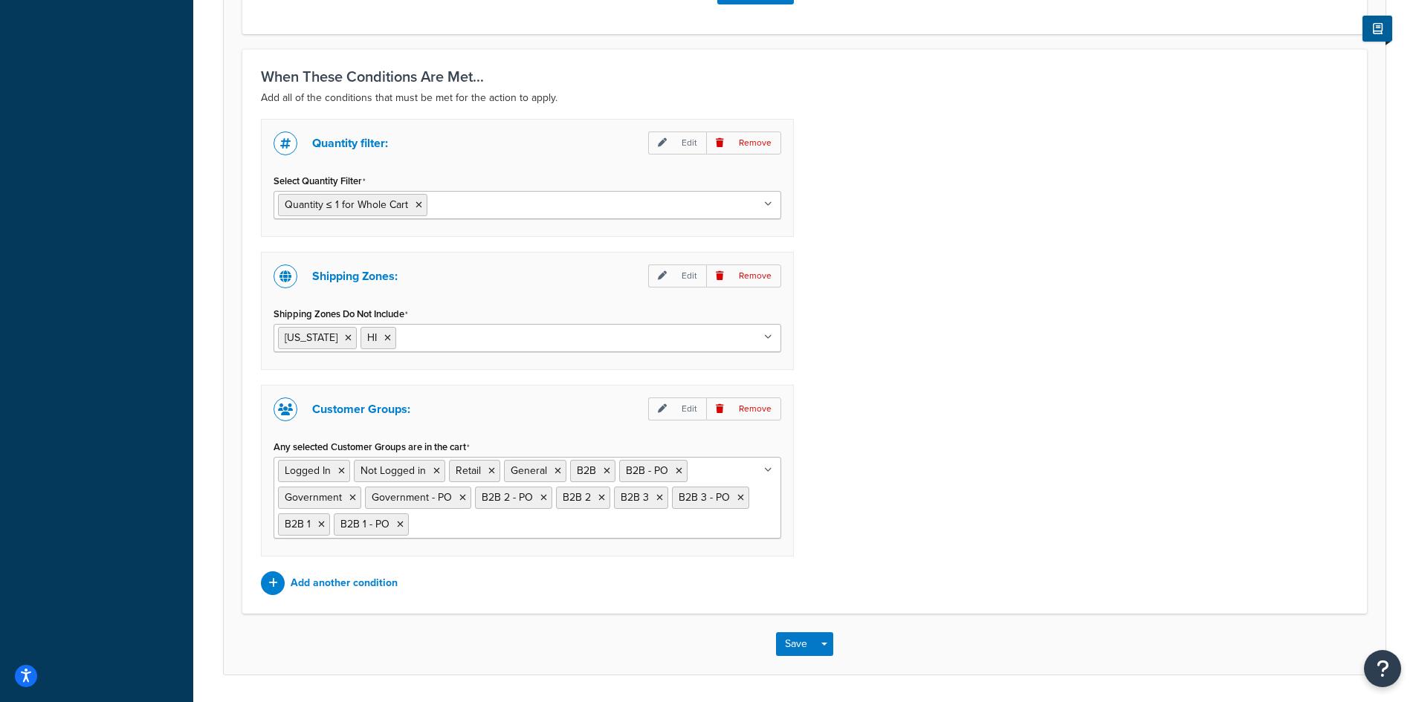
scroll to position [1112, 0]
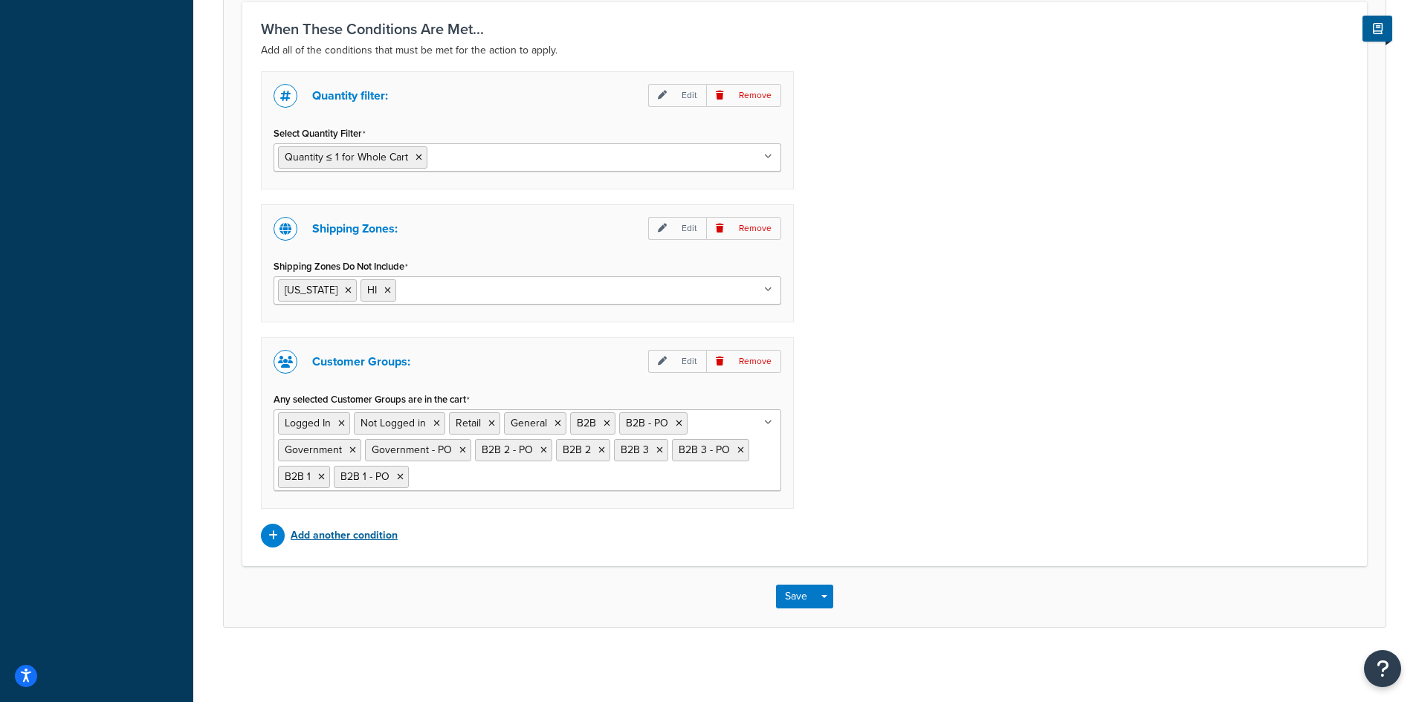
click at [351, 531] on p "Add another condition" at bounding box center [344, 535] width 107 height 21
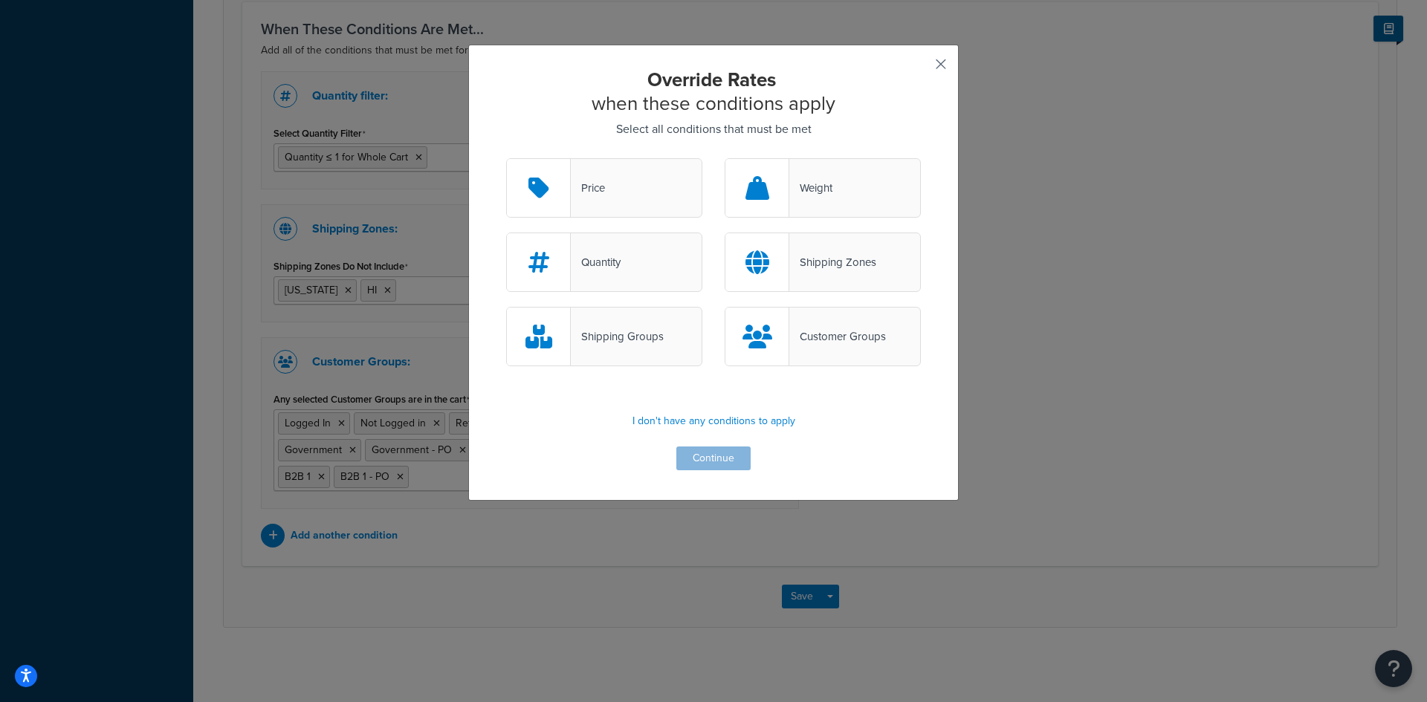
drag, startPoint x: 931, startPoint y: 62, endPoint x: 568, endPoint y: 80, distance: 363.0
click at [921, 68] on button "button" at bounding box center [919, 70] width 4 height 4
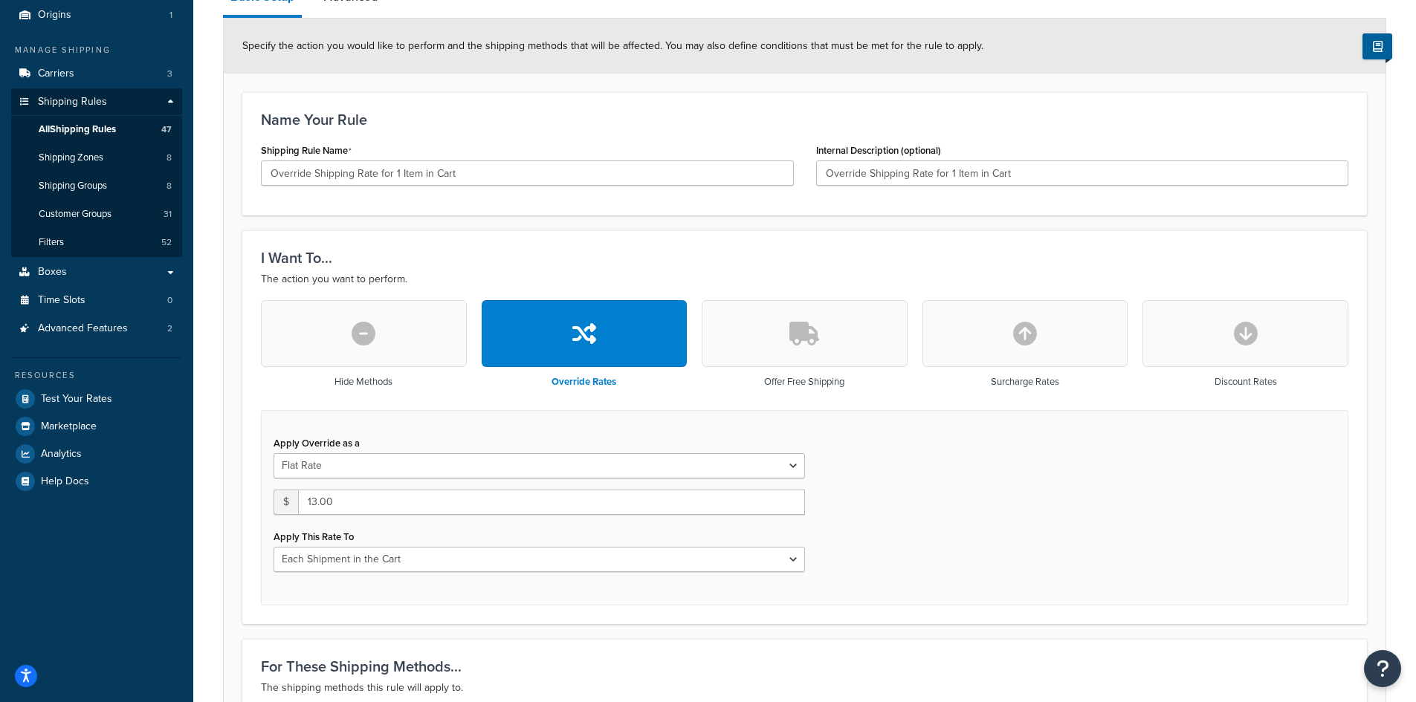
scroll to position [121, 0]
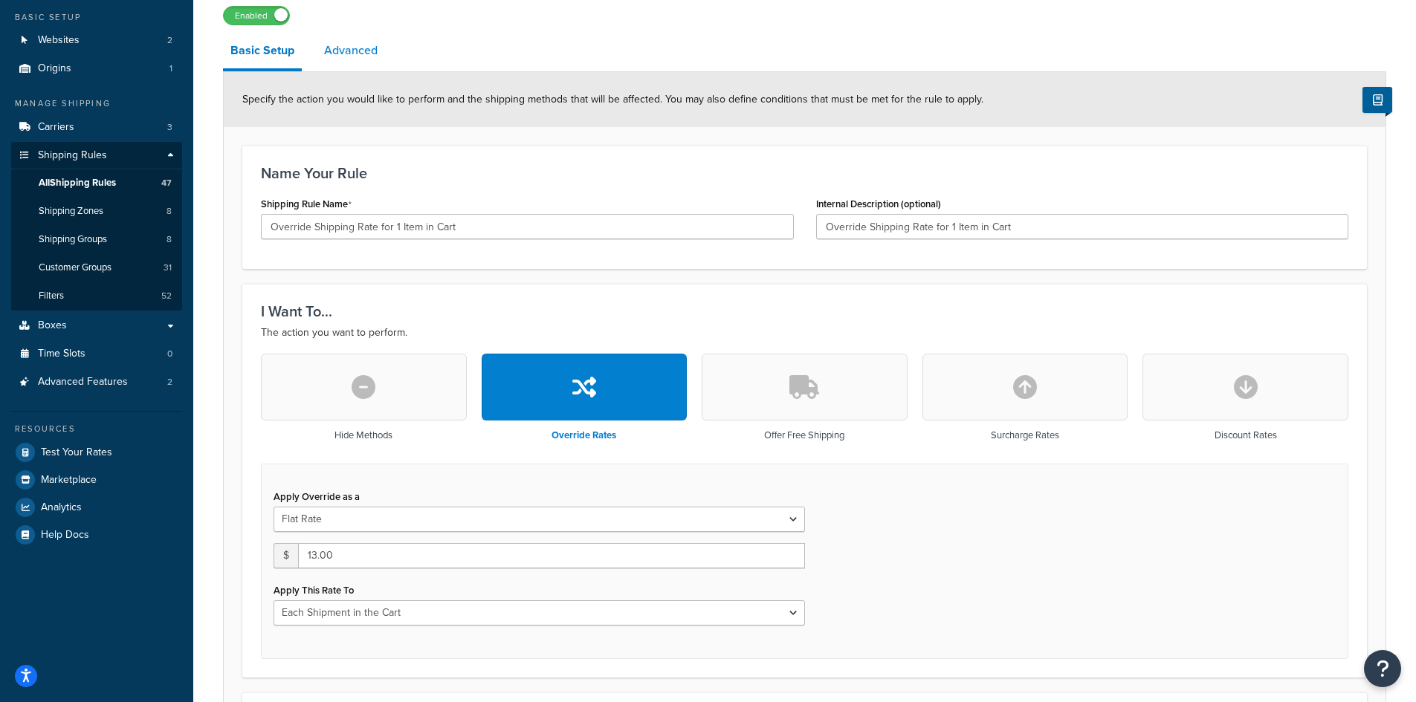
click at [353, 51] on link "Advanced" at bounding box center [351, 51] width 68 height 36
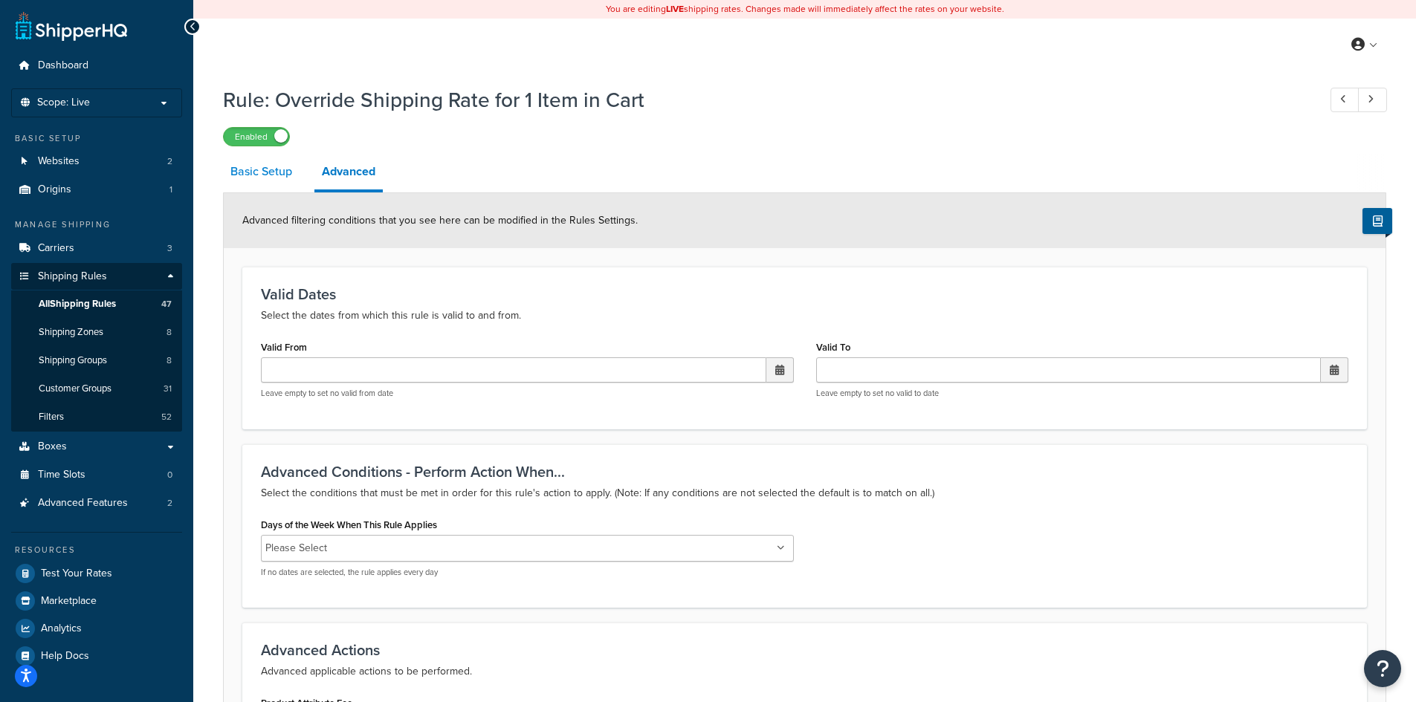
click at [265, 169] on link "Basic Setup" at bounding box center [261, 172] width 77 height 36
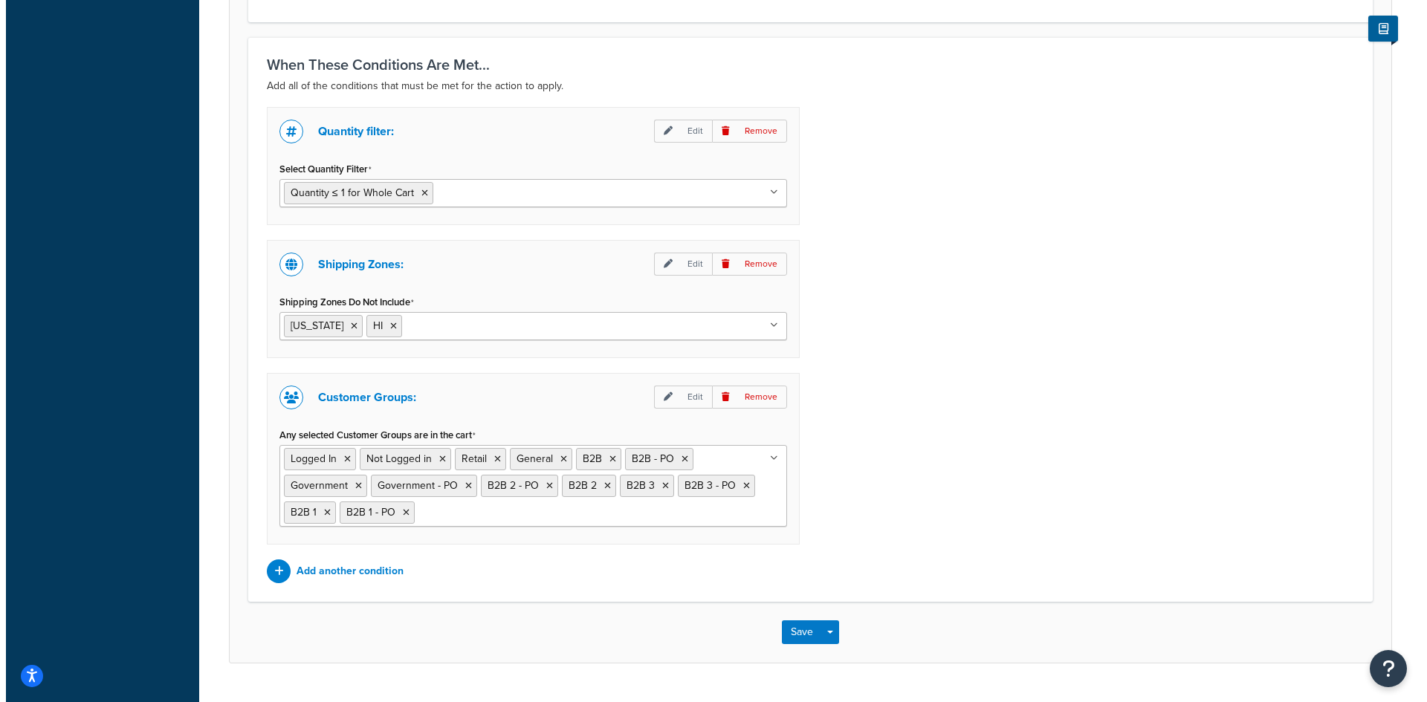
scroll to position [1112, 0]
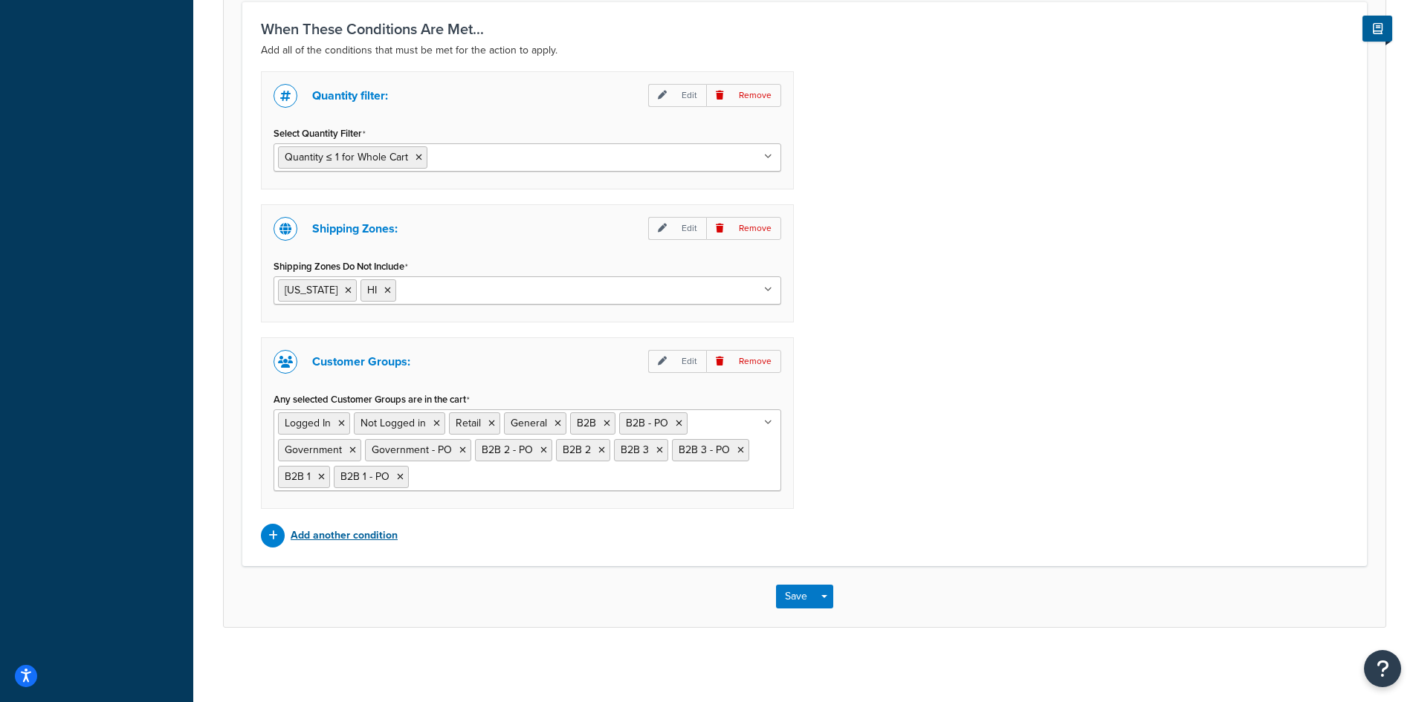
click at [332, 531] on p "Add another condition" at bounding box center [344, 535] width 107 height 21
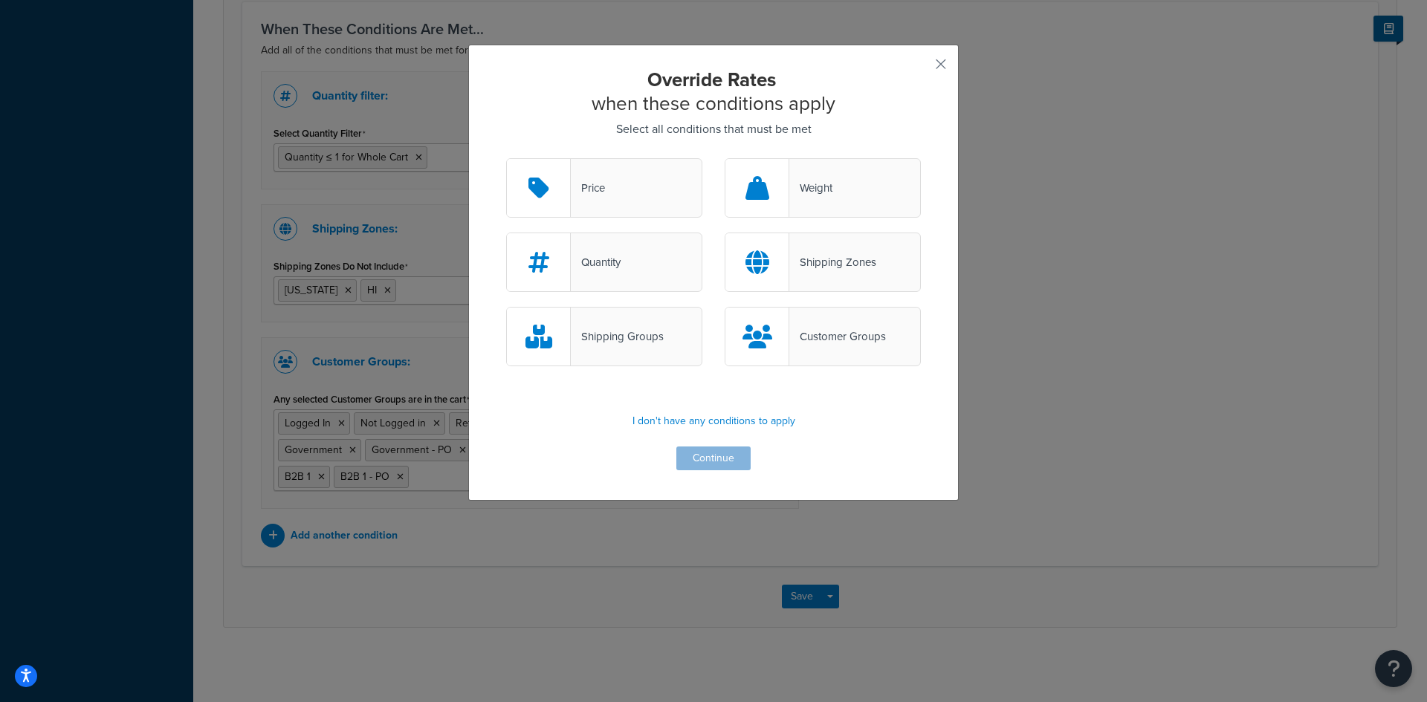
click at [645, 335] on div "Shipping Groups" at bounding box center [617, 336] width 93 height 21
click at [0, 0] on input "Shipping Groups" at bounding box center [0, 0] width 0 height 0
click at [698, 422] on p "I don't have any conditions to apply" at bounding box center [713, 421] width 415 height 21
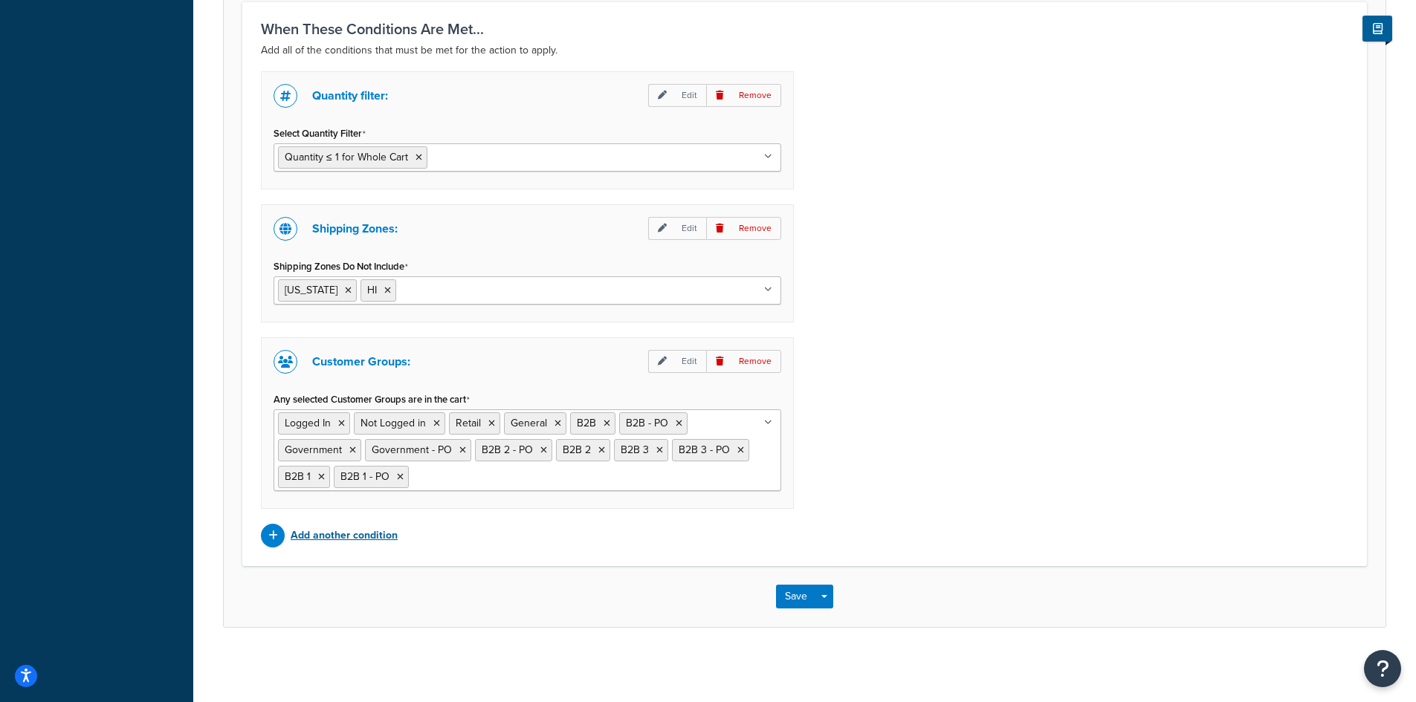
click at [386, 541] on p "Add another condition" at bounding box center [344, 535] width 107 height 21
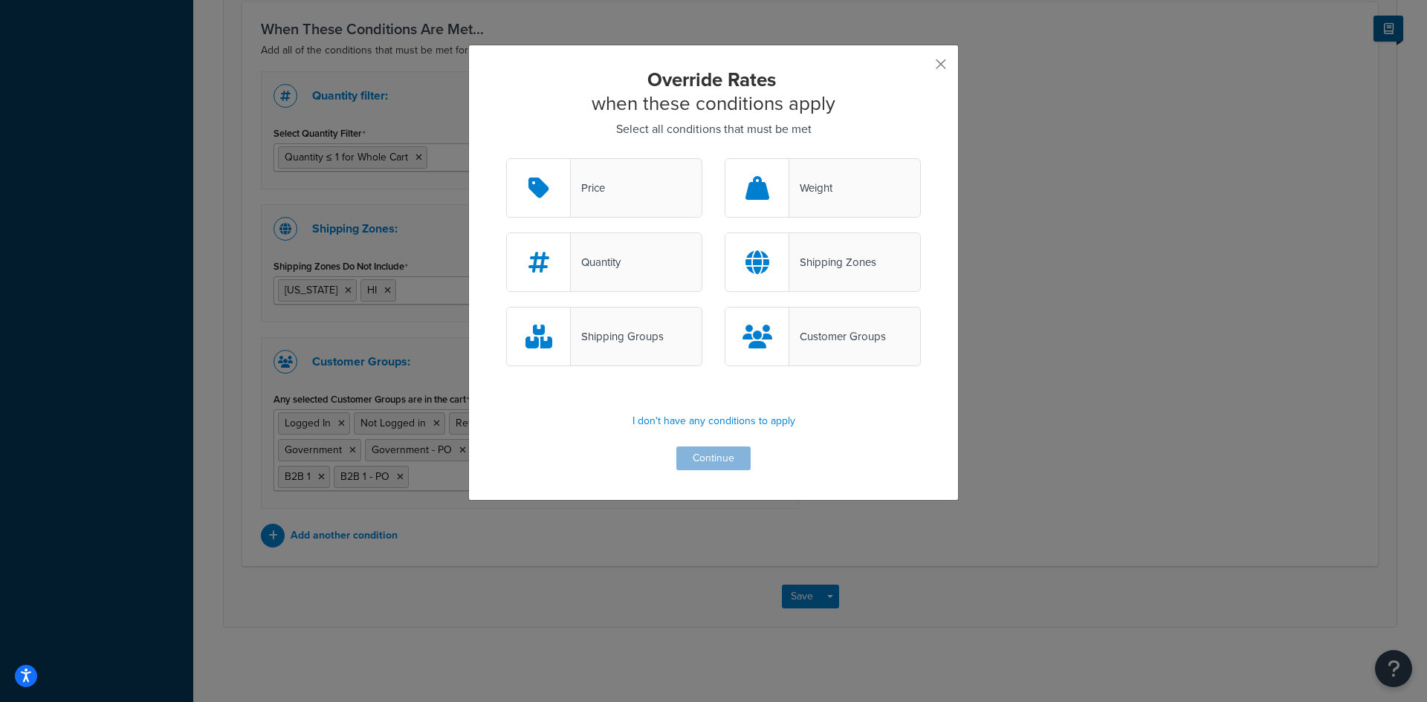
click at [627, 322] on div "Shipping Groups" at bounding box center [604, 336] width 196 height 59
click at [0, 0] on input "Shipping Groups" at bounding box center [0, 0] width 0 height 0
click at [698, 461] on button "Continue" at bounding box center [713, 459] width 74 height 24
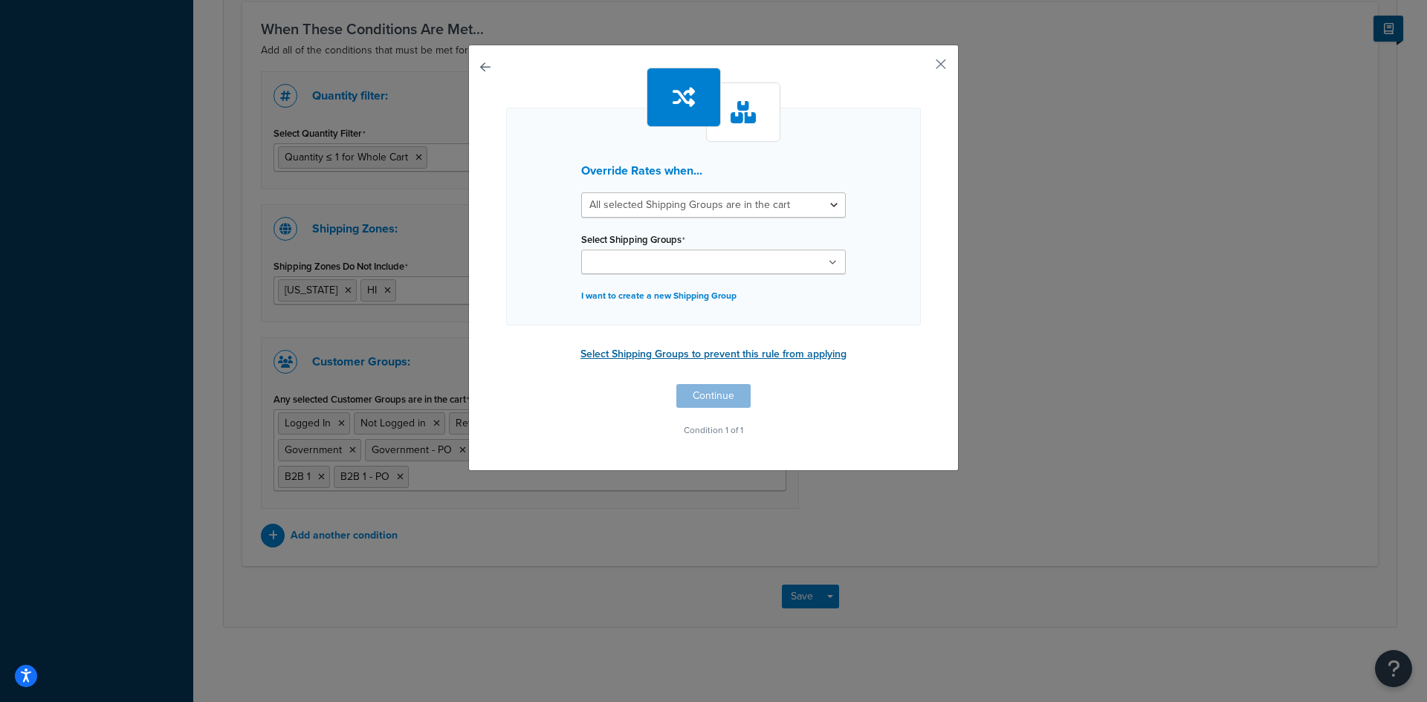
click at [672, 359] on button "Select Shipping Groups to prevent this rule from applying" at bounding box center [713, 354] width 275 height 22
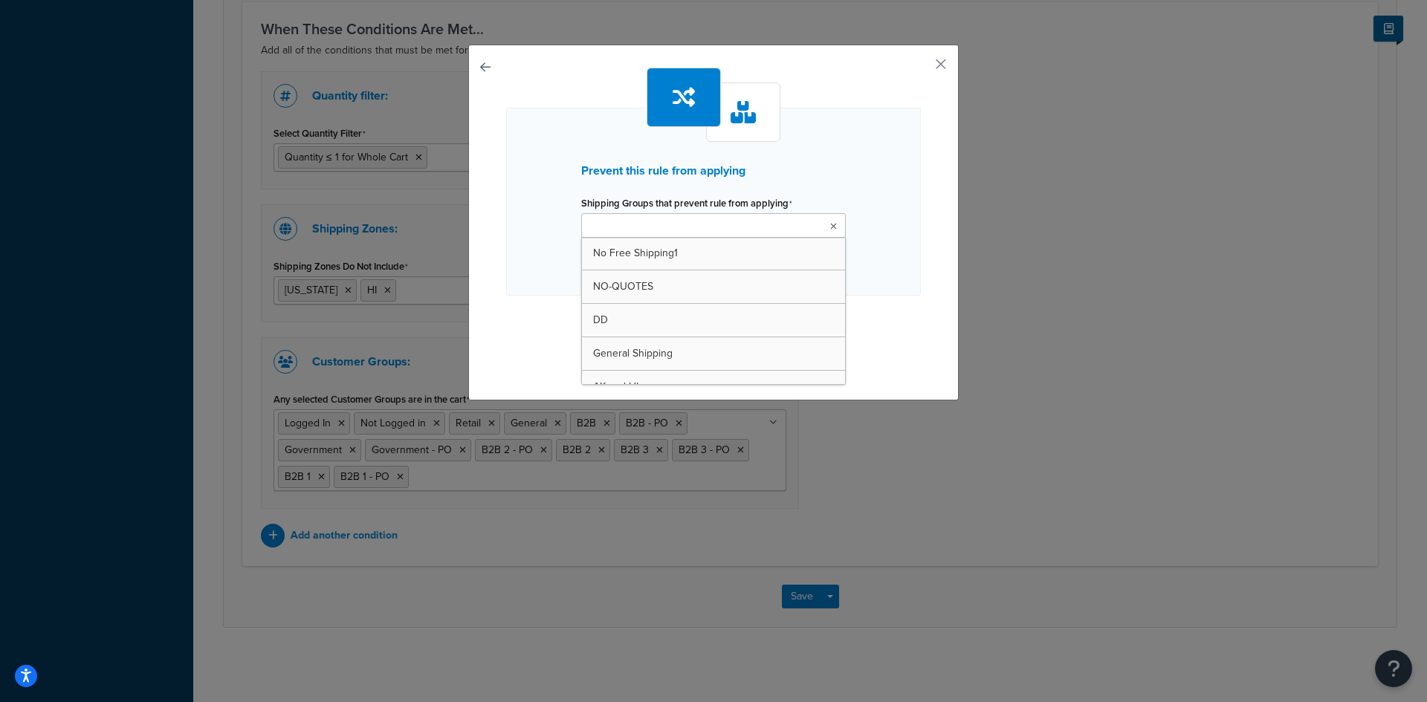
click at [696, 225] on input "Shipping Groups that prevent rule from applying" at bounding box center [652, 226] width 132 height 16
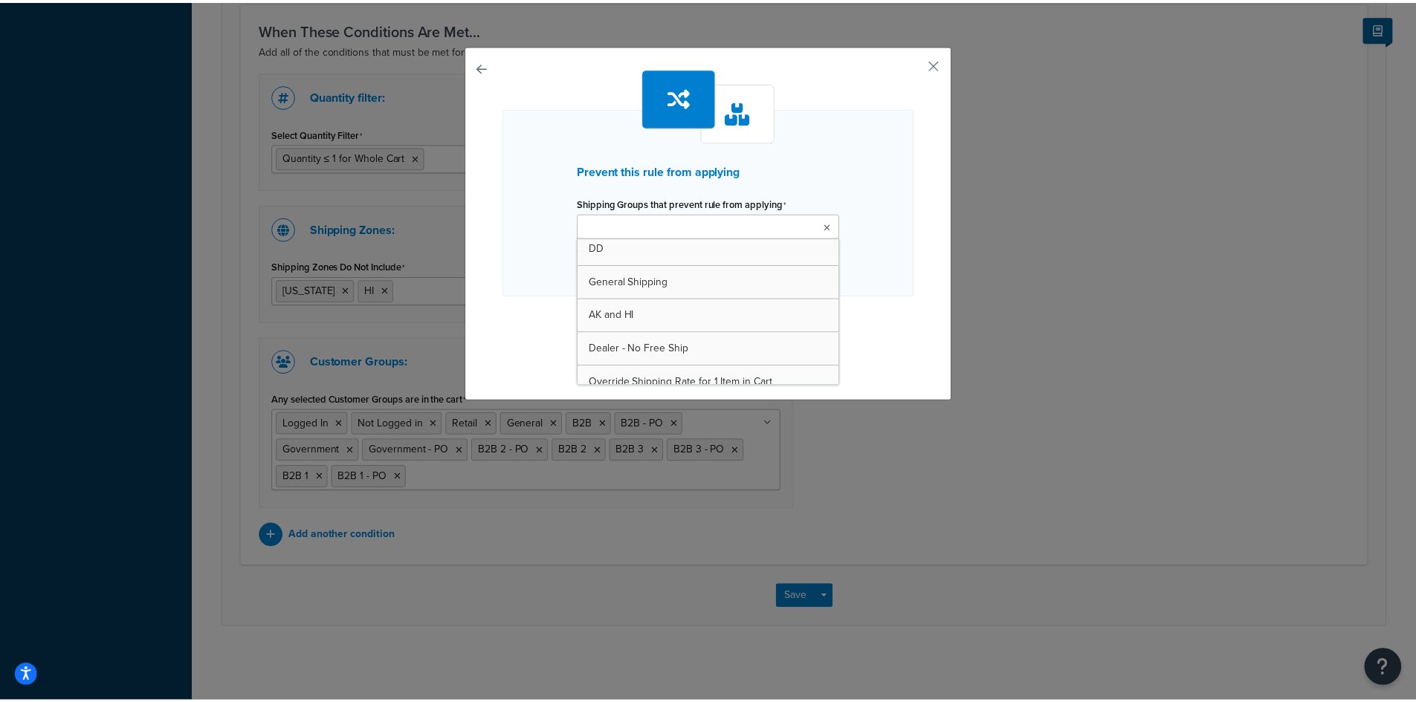
scroll to position [120, 0]
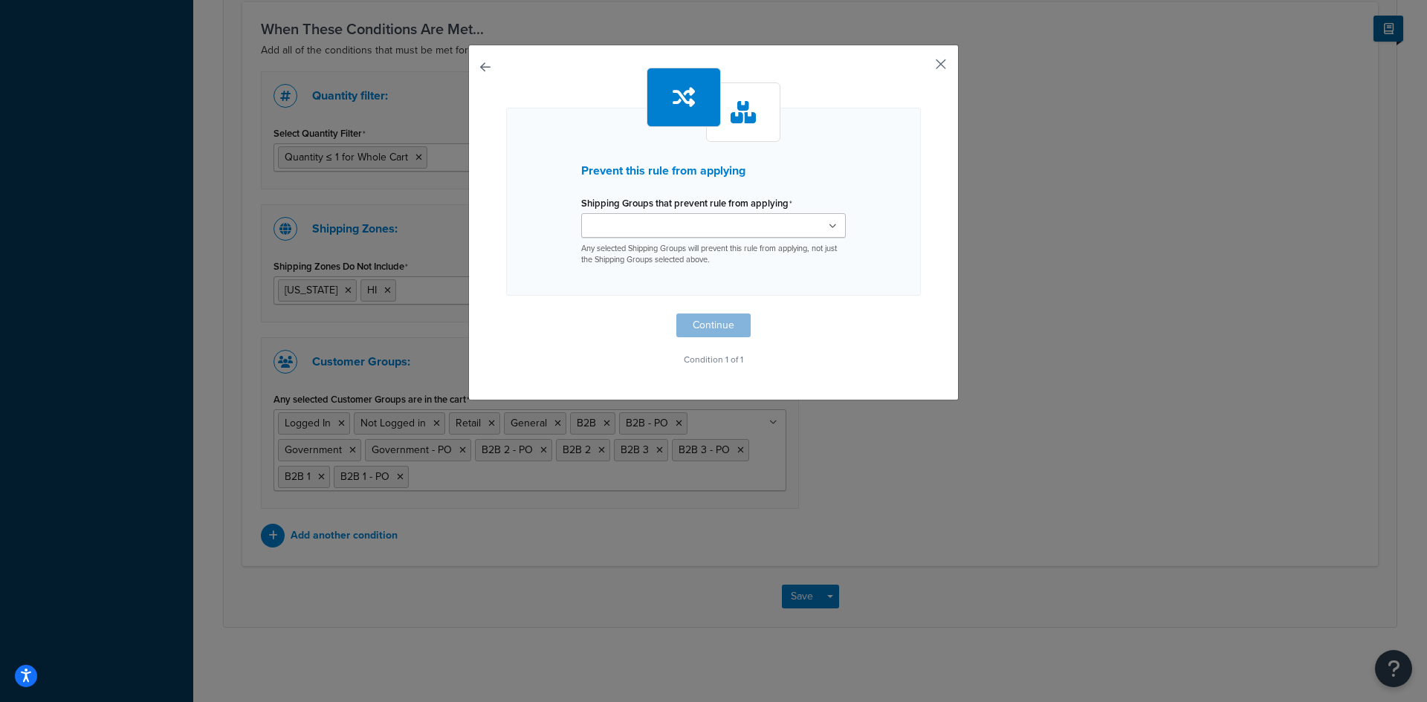
click at [921, 68] on button "button" at bounding box center [919, 70] width 4 height 4
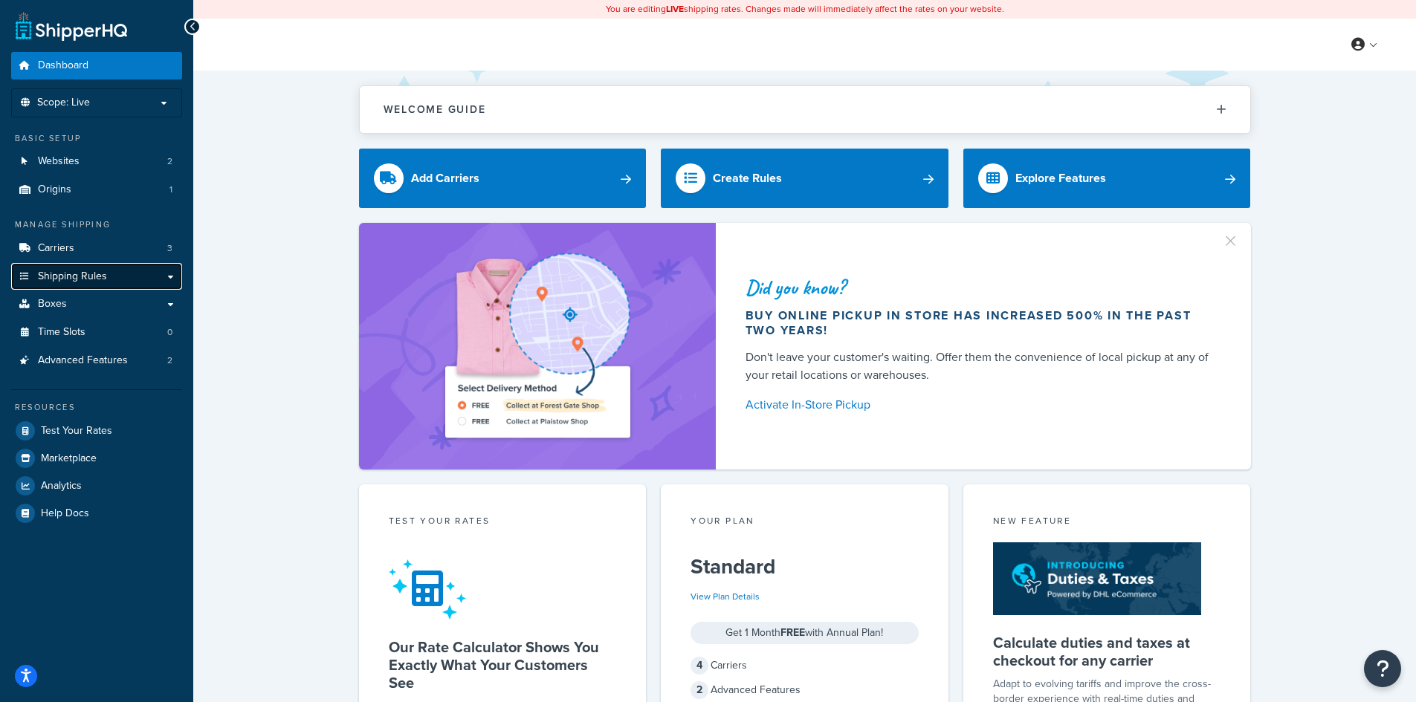
click at [141, 276] on link "Shipping Rules" at bounding box center [96, 276] width 171 height 27
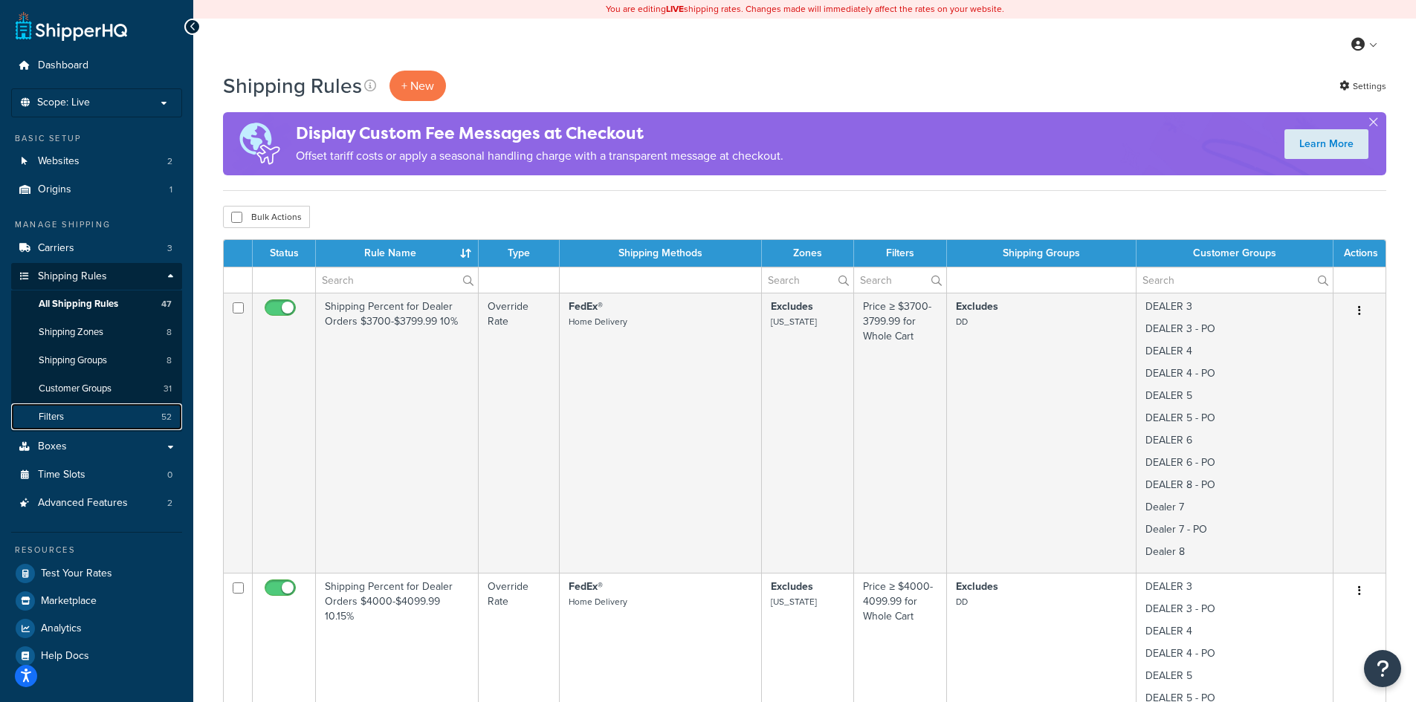
click at [49, 412] on span "Filters" at bounding box center [51, 417] width 25 height 13
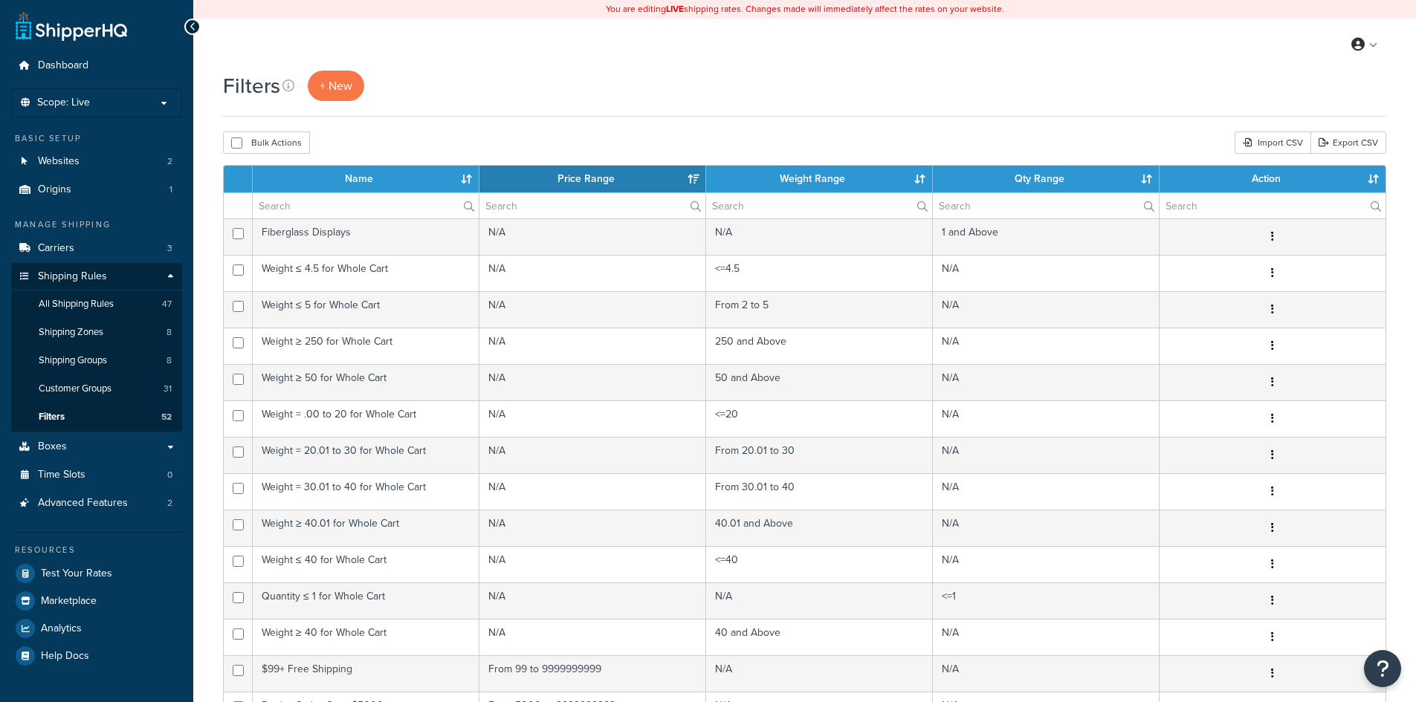
select select "15"
click at [80, 364] on span "Shipping Groups" at bounding box center [73, 360] width 68 height 13
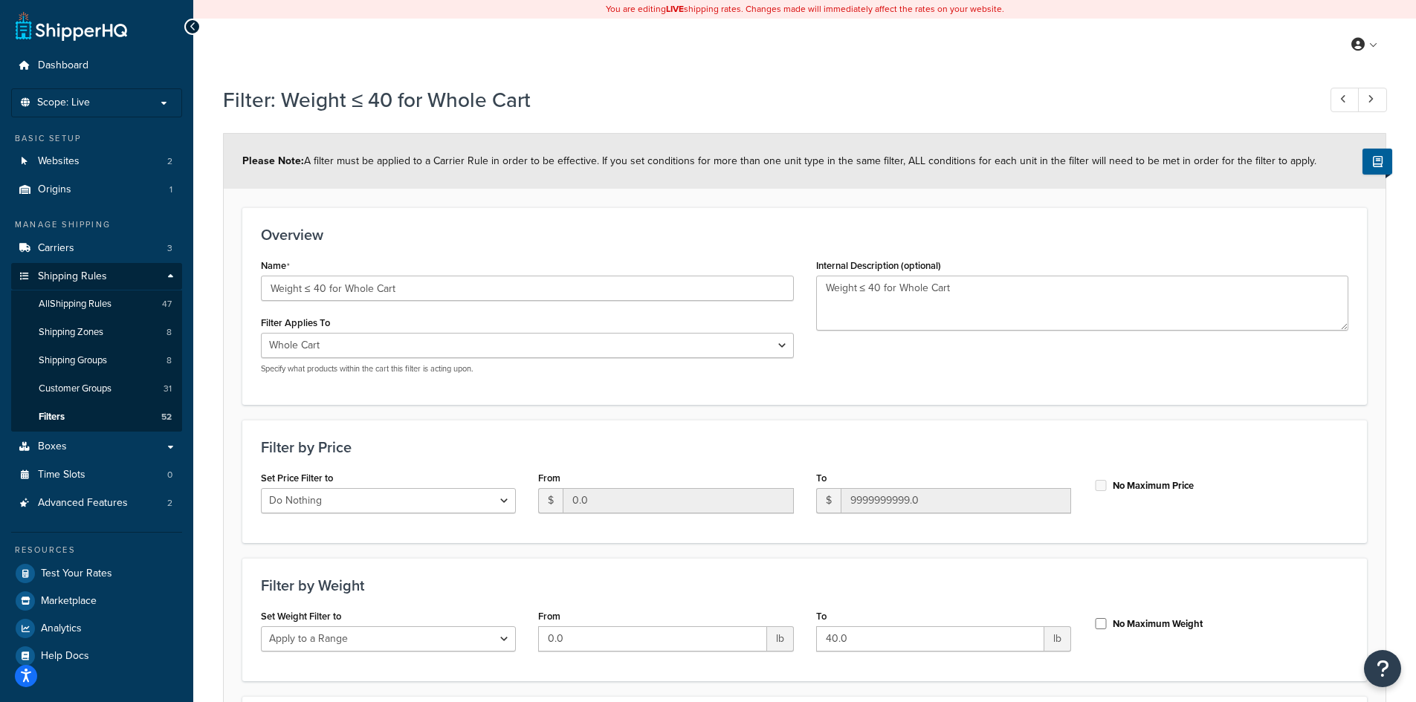
select select "range"
